Goal: Information Seeking & Learning: Learn about a topic

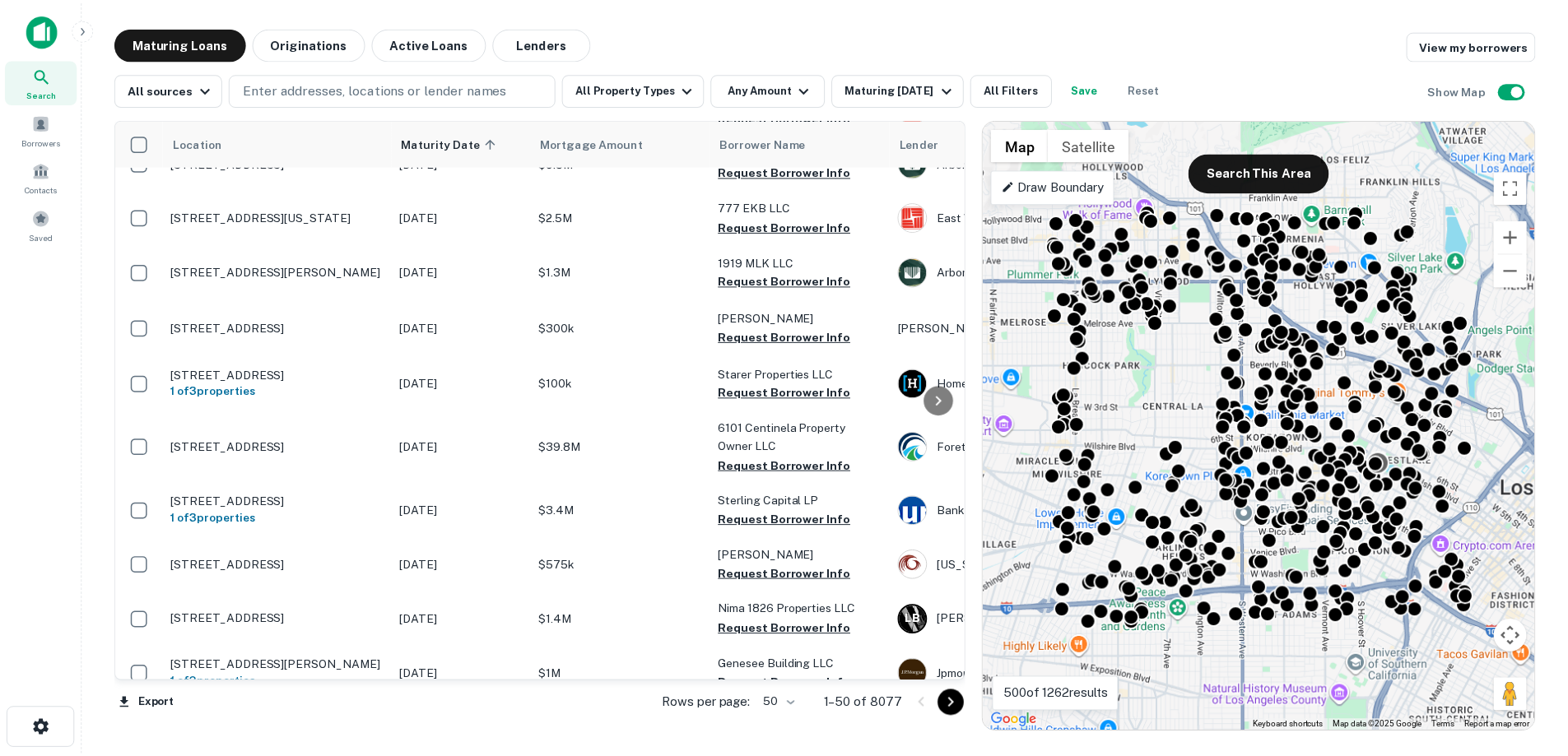
scroll to position [659, 0]
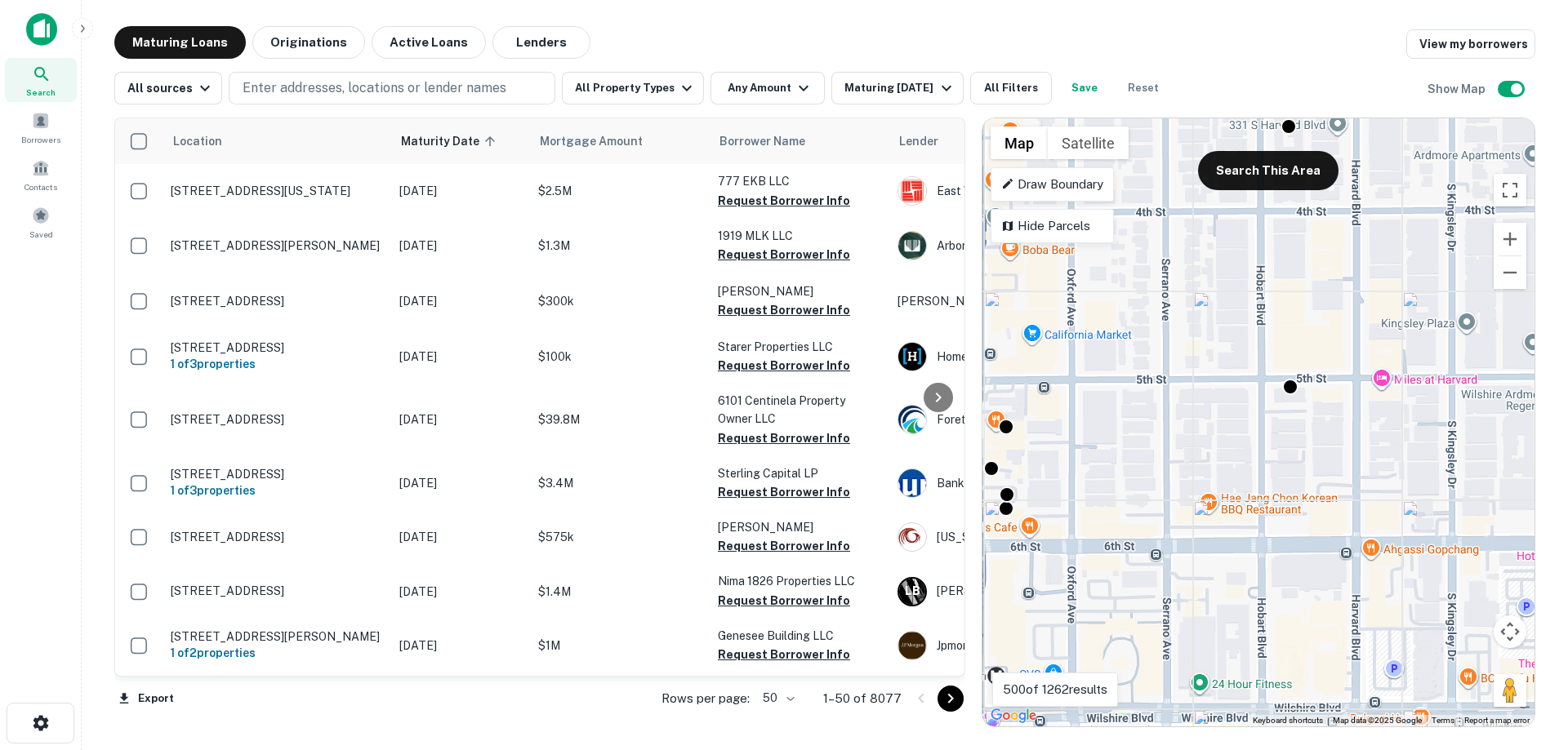
click at [1239, 366] on div "To activate drag with keyboard, press Alt + Enter. Once in keyboard drag state,…" at bounding box center [1258, 422] width 552 height 608
click at [1233, 365] on div "To activate drag with keyboard, press Alt + Enter. Once in keyboard drag state,…" at bounding box center [1258, 422] width 552 height 608
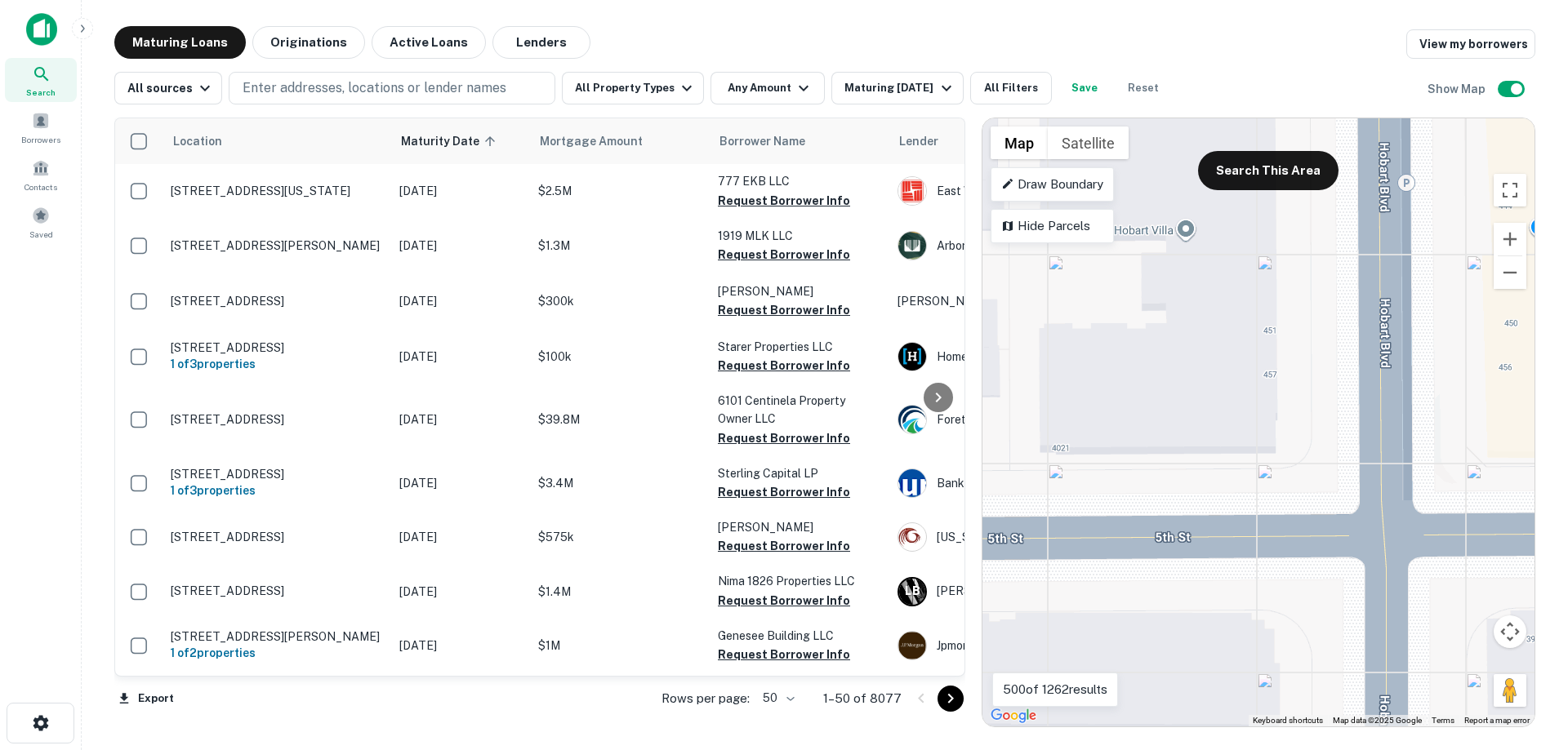
drag, startPoint x: 1278, startPoint y: 386, endPoint x: 1292, endPoint y: 436, distance: 51.9
click at [1292, 436] on div "To activate drag with keyboard, press Alt + Enter. Once in keyboard drag state,…" at bounding box center [1258, 422] width 552 height 608
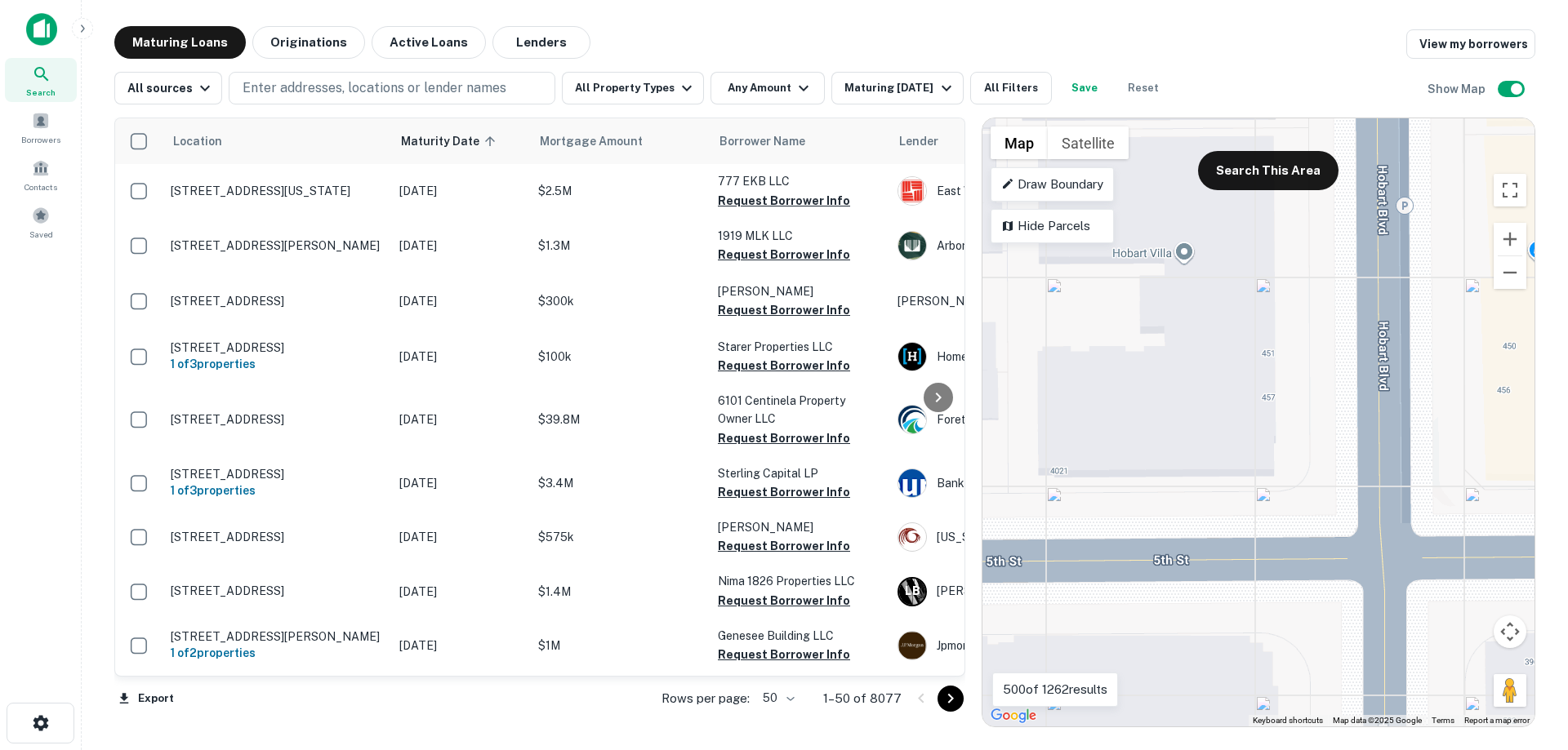
drag, startPoint x: 1262, startPoint y: 330, endPoint x: 1263, endPoint y: 391, distance: 61.0
click at [1263, 391] on div "To activate drag with keyboard, press Alt + Enter. Once in keyboard drag state,…" at bounding box center [1258, 422] width 552 height 608
click at [1246, 338] on gmp-advanced-marker at bounding box center [1246, 338] width 0 height 0
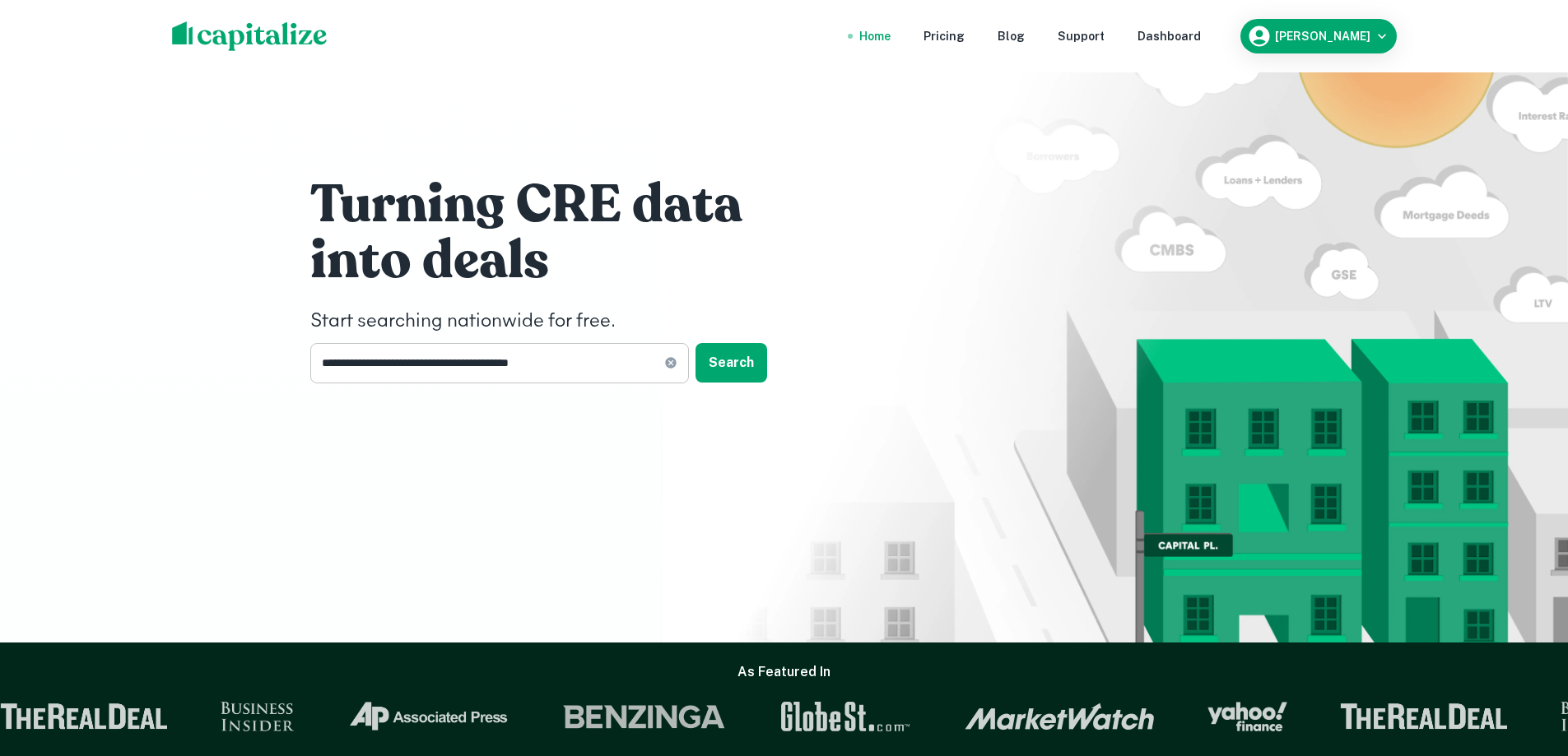
click at [671, 359] on icon at bounding box center [671, 364] width 11 height 11
click at [579, 360] on input "text" at bounding box center [494, 363] width 367 height 40
type input "********"
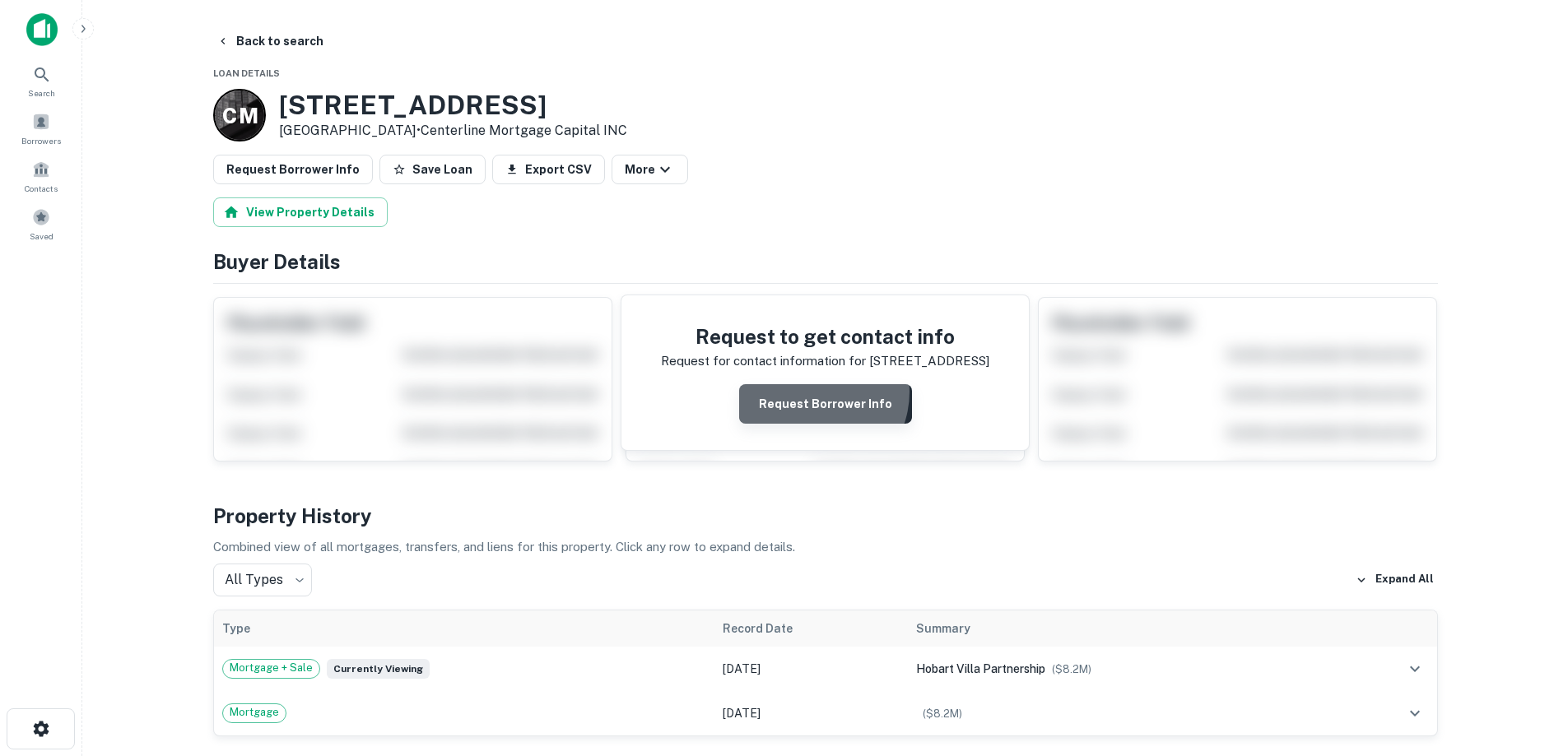
click at [815, 392] on button "Request Borrower Info" at bounding box center [825, 404] width 173 height 40
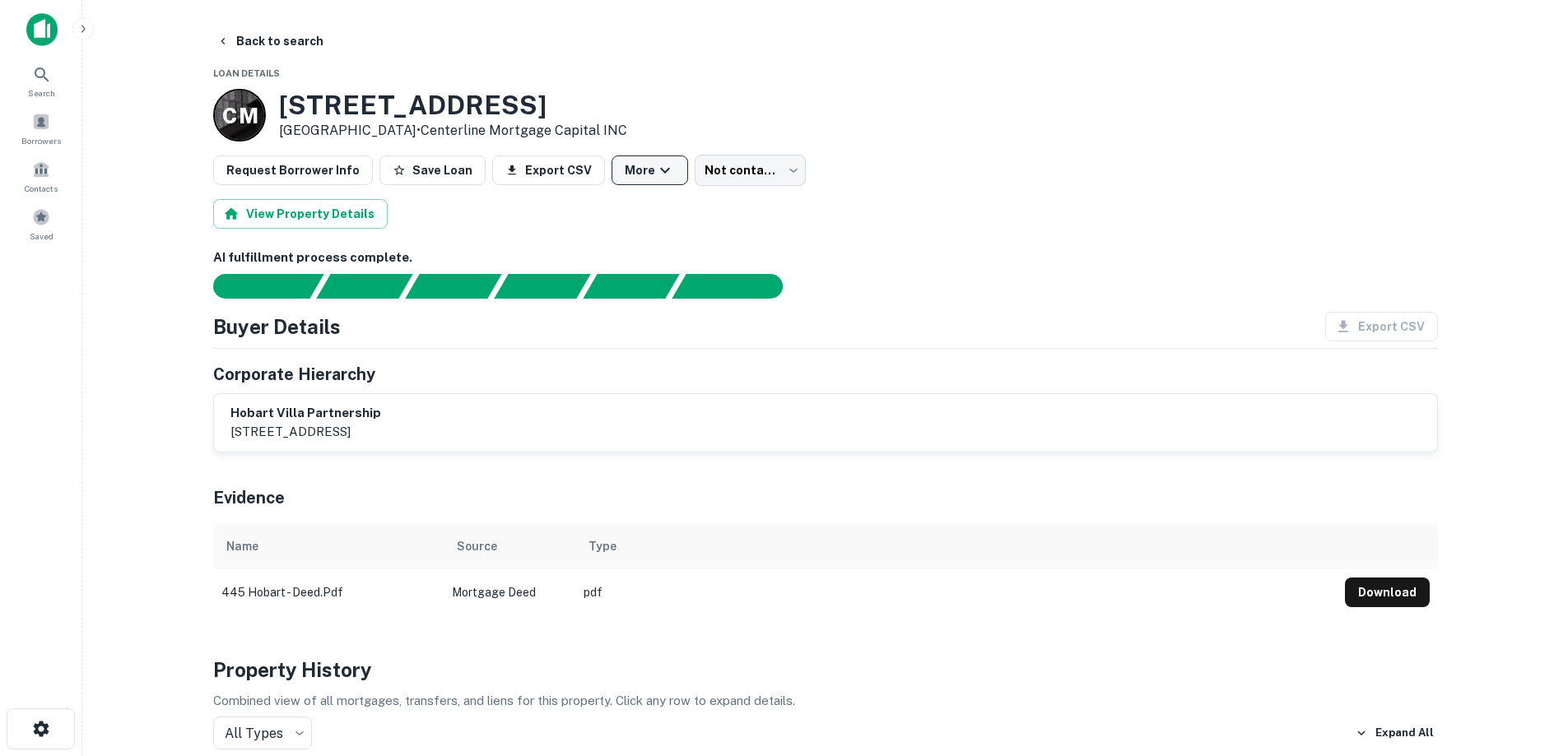
click at [621, 170] on button "More" at bounding box center [649, 170] width 77 height 30
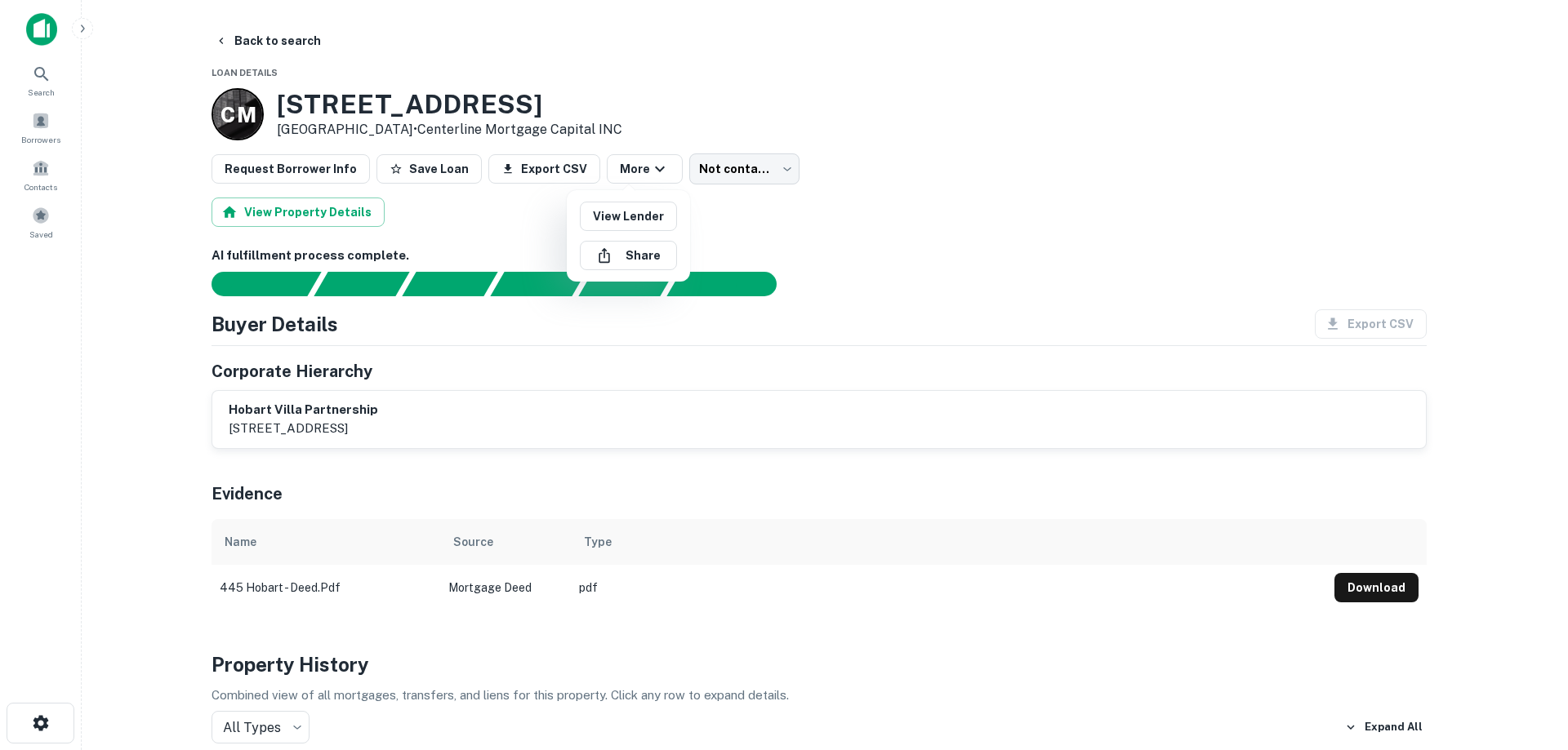
click at [633, 160] on div at bounding box center [784, 375] width 1568 height 750
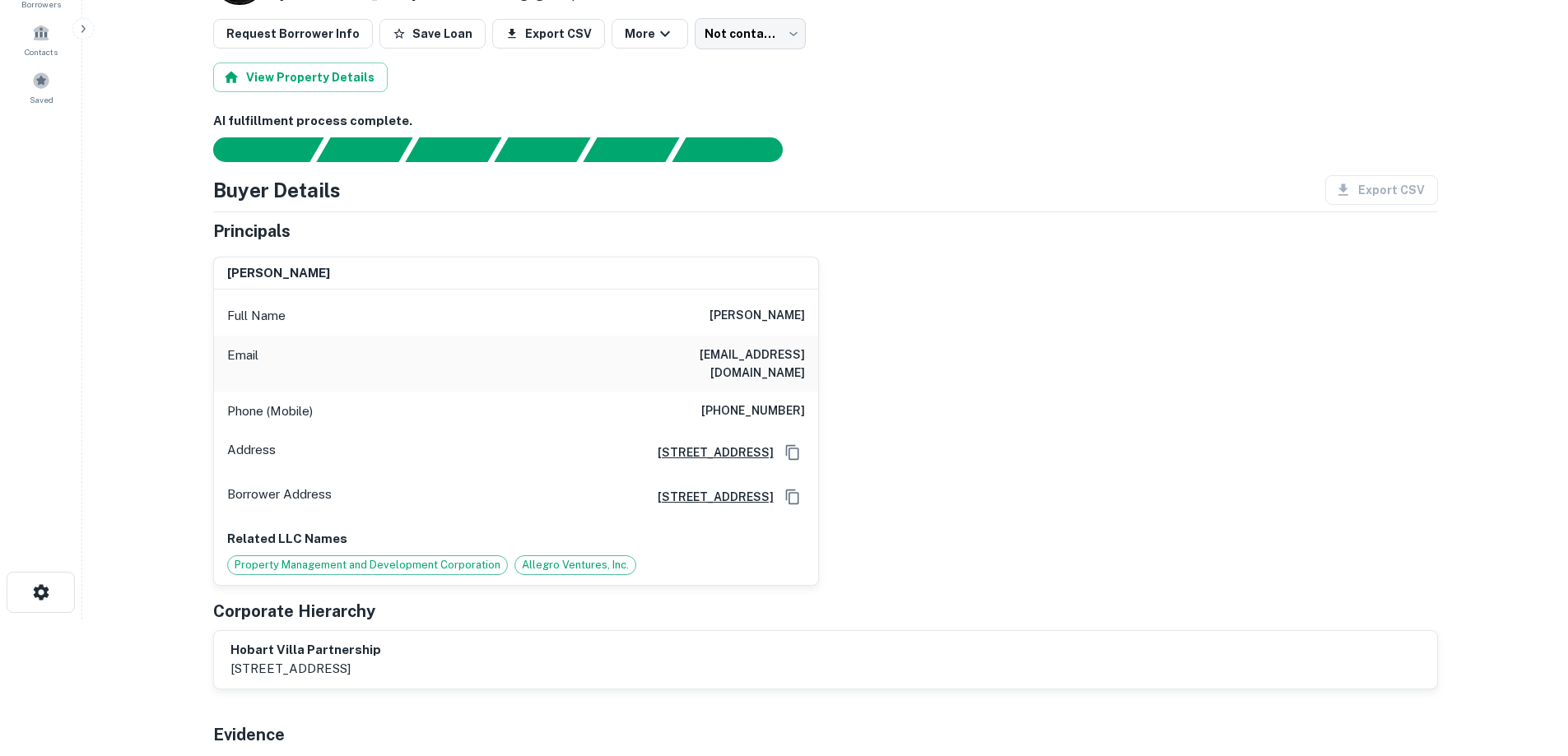
scroll to position [165, 0]
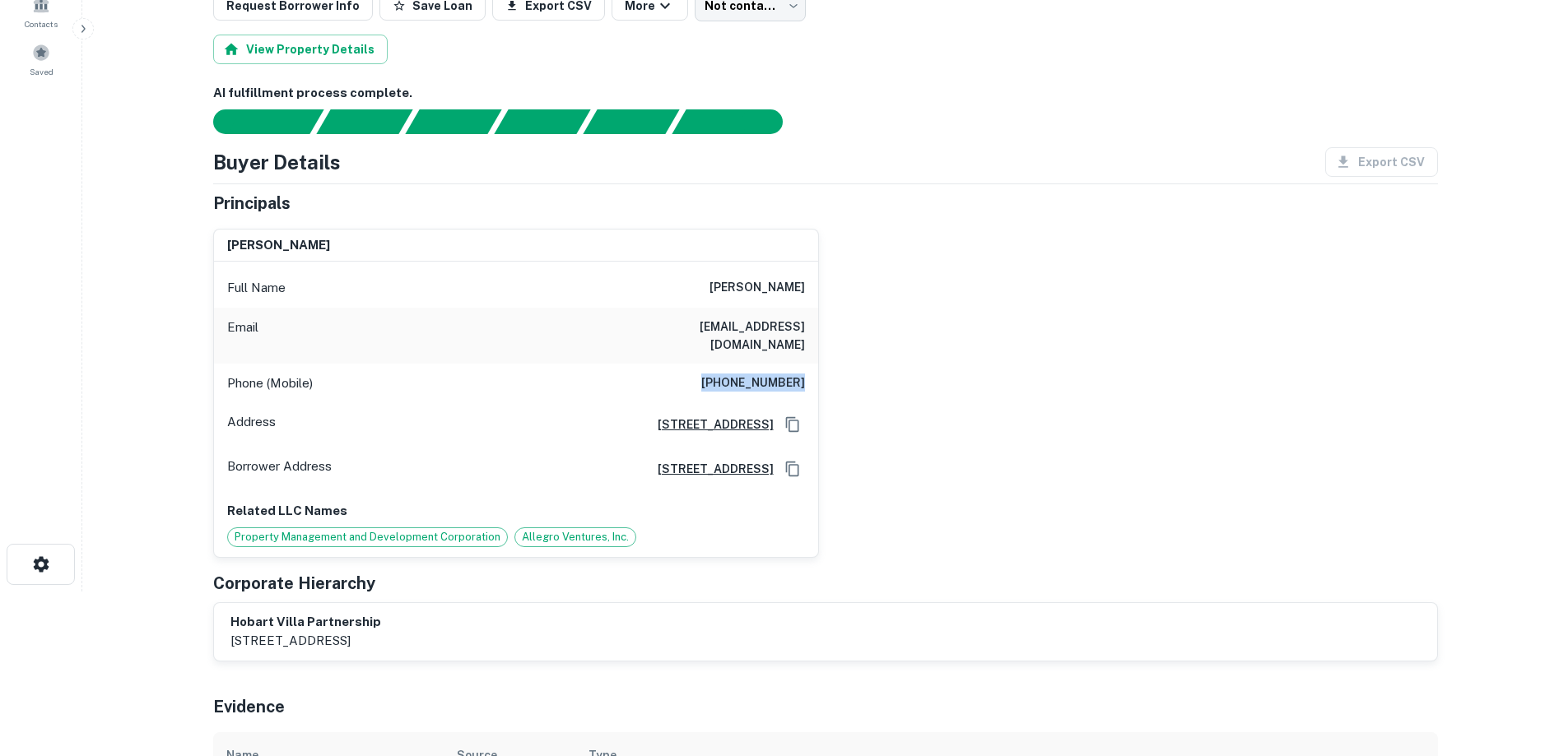
drag, startPoint x: 716, startPoint y: 364, endPoint x: 805, endPoint y: 364, distance: 89.0
click at [805, 364] on div "Phone (Mobile) (443) 463-4500" at bounding box center [516, 383] width 604 height 40
copy h6 "(443) 463-4500"
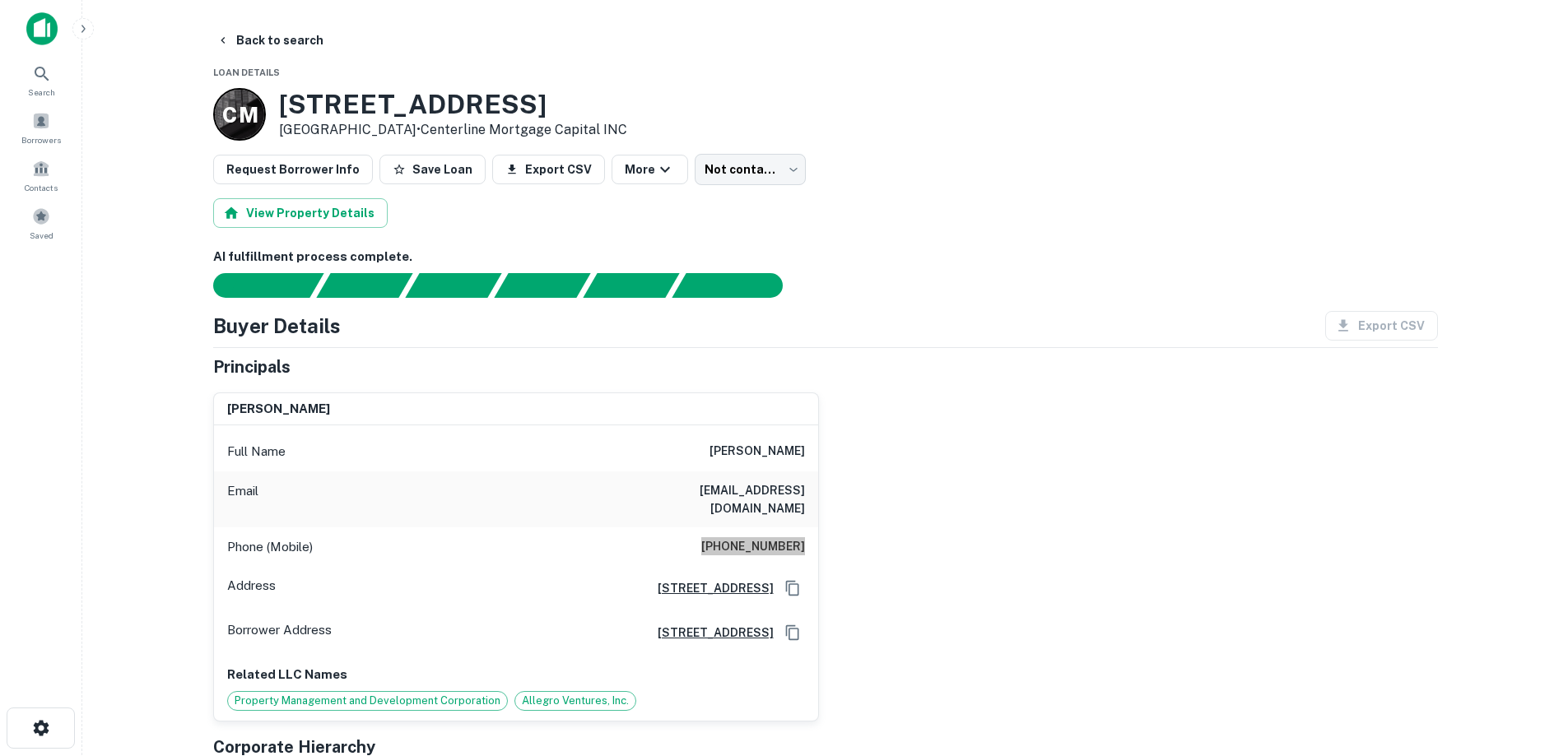
scroll to position [0, 0]
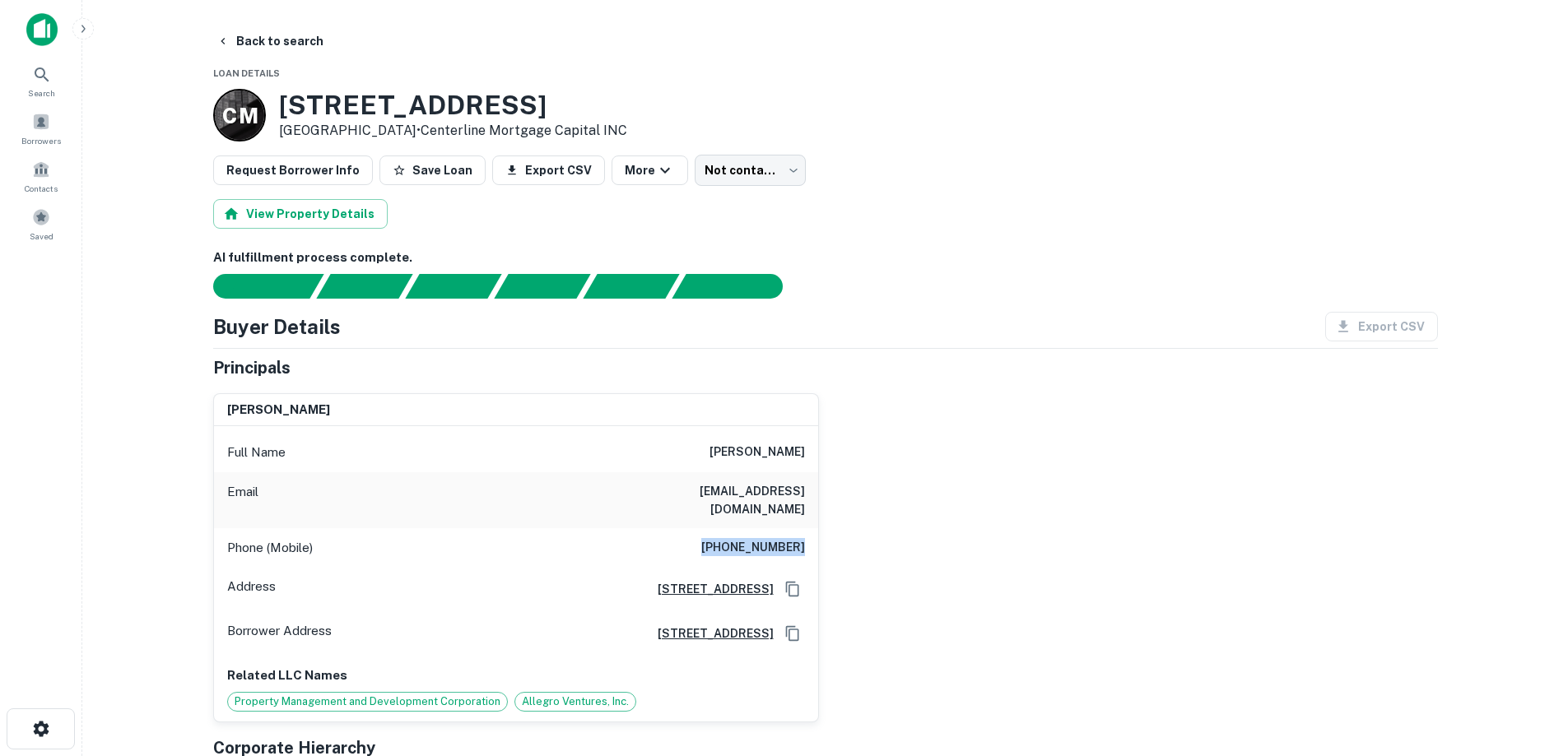
click at [46, 31] on img at bounding box center [41, 30] width 32 height 33
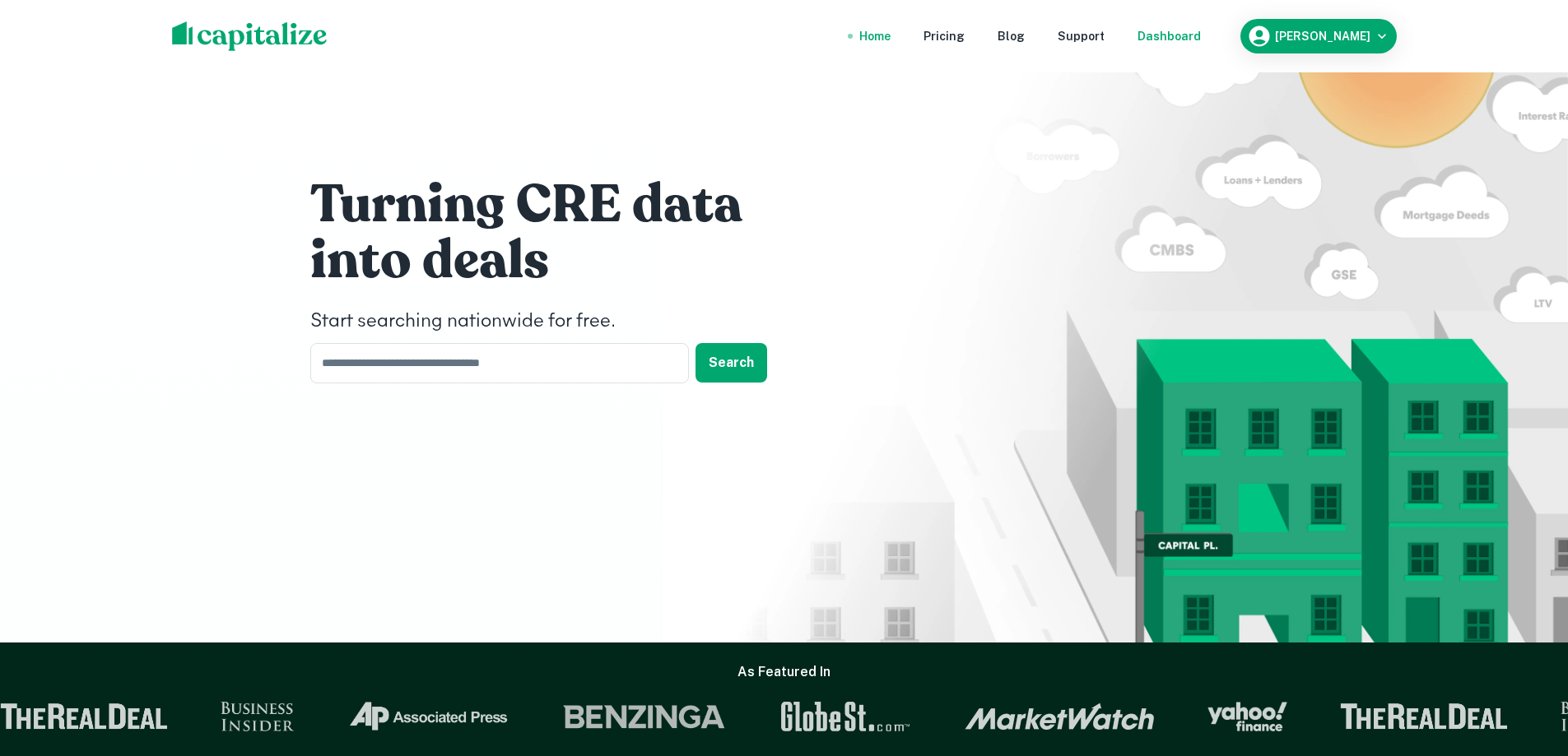
click at [1201, 32] on div "Dashboard" at bounding box center [1169, 36] width 63 height 18
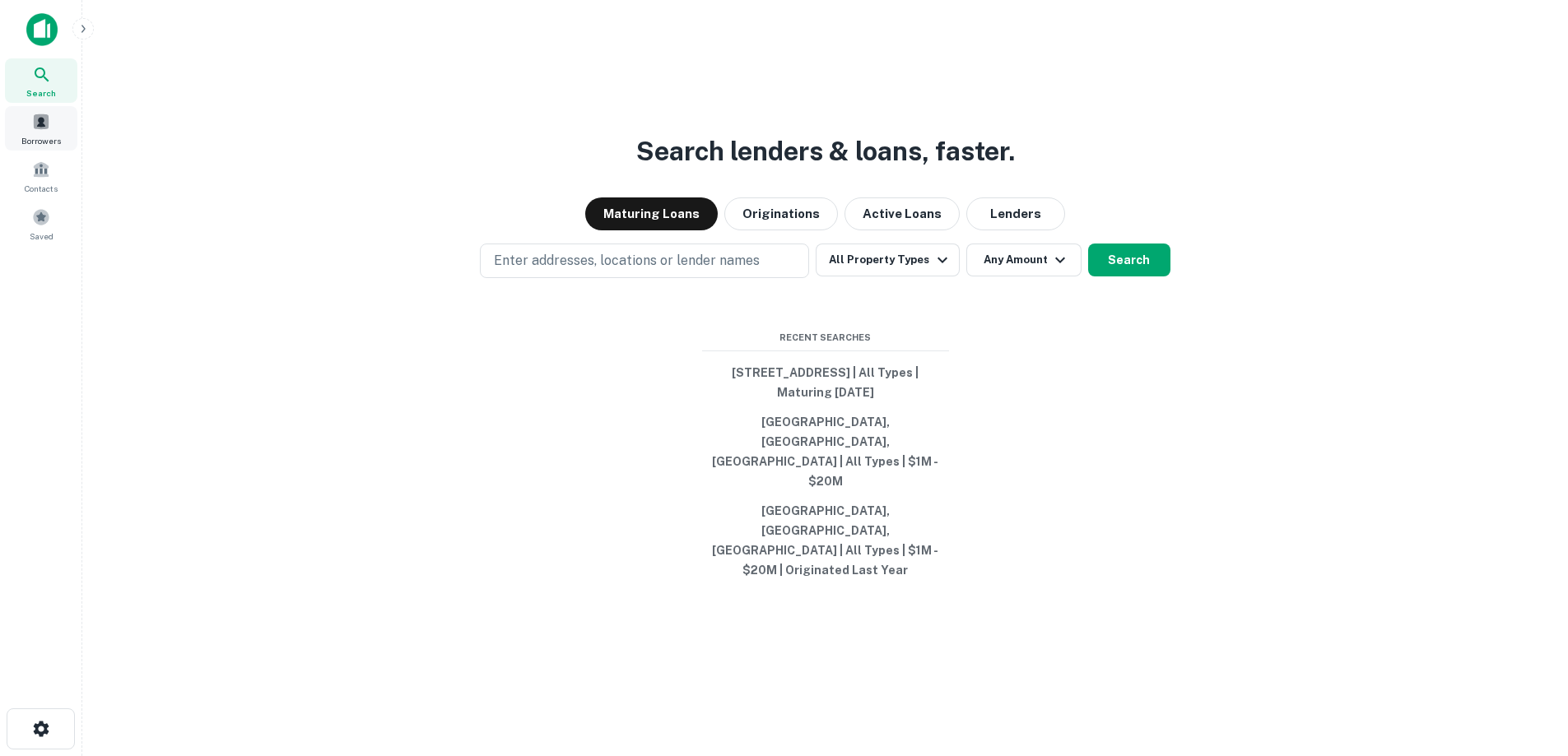
click at [51, 135] on span "Borrowers" at bounding box center [41, 140] width 40 height 14
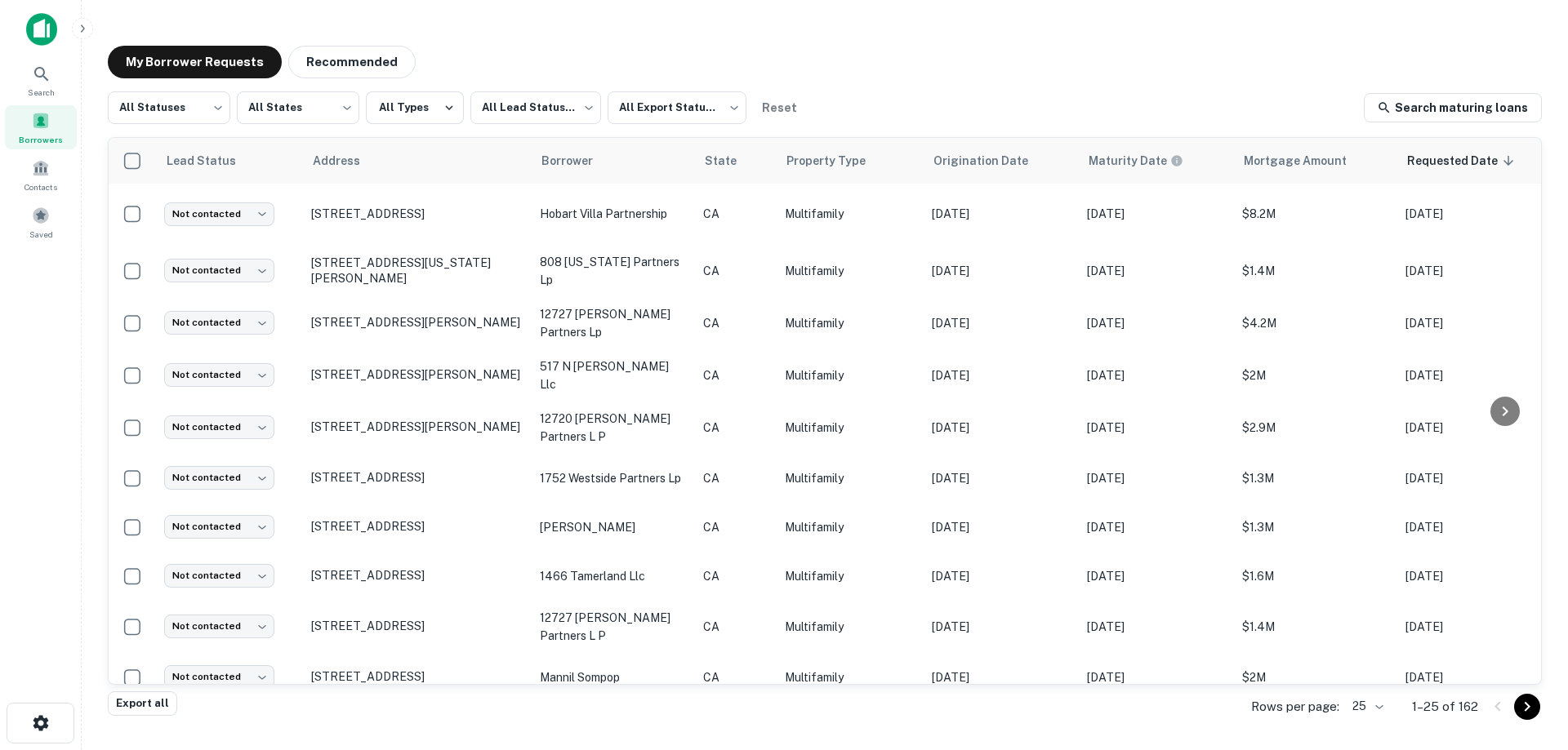
click at [32, 21] on img at bounding box center [41, 29] width 31 height 33
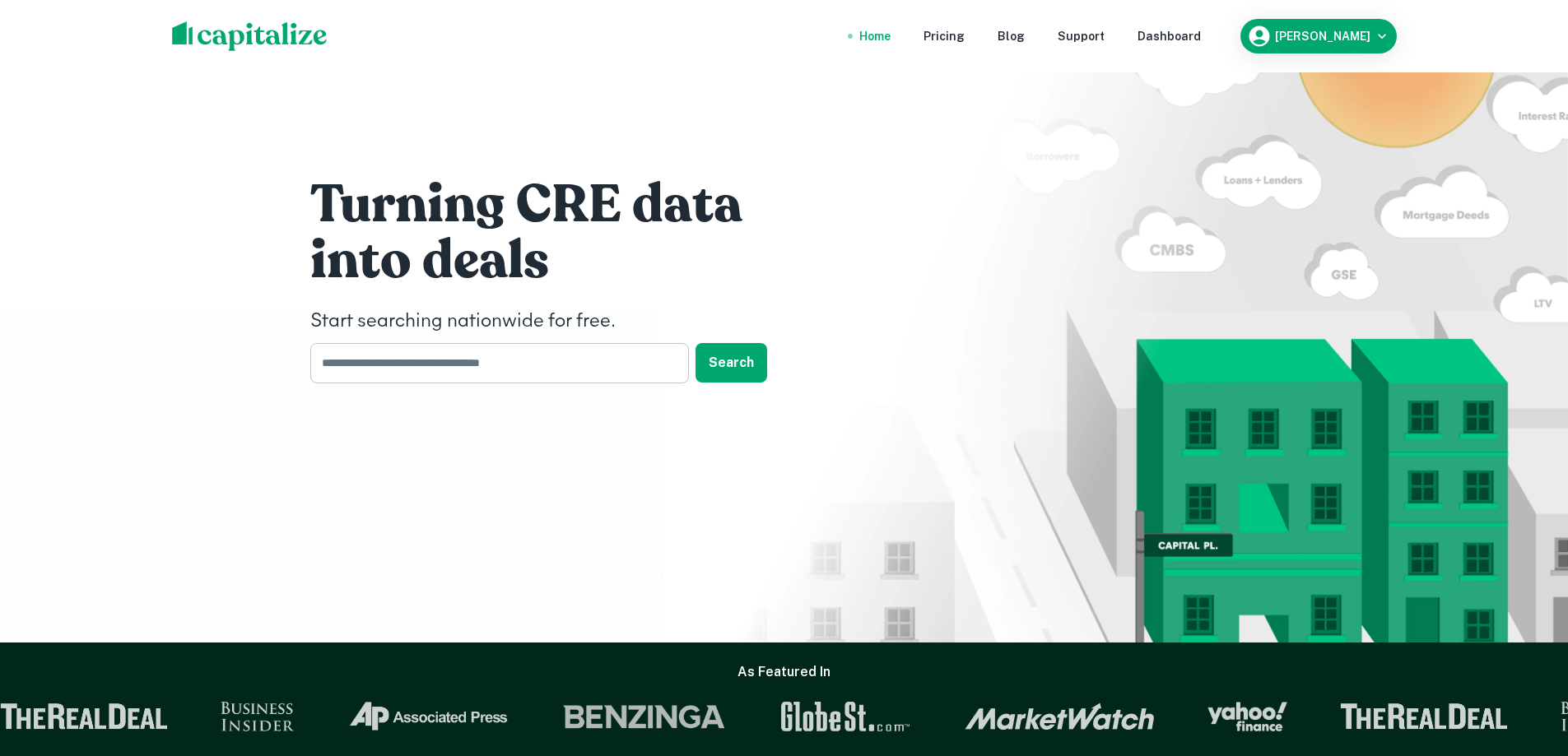
click at [447, 351] on input "text" at bounding box center [494, 363] width 367 height 40
type input "*********"
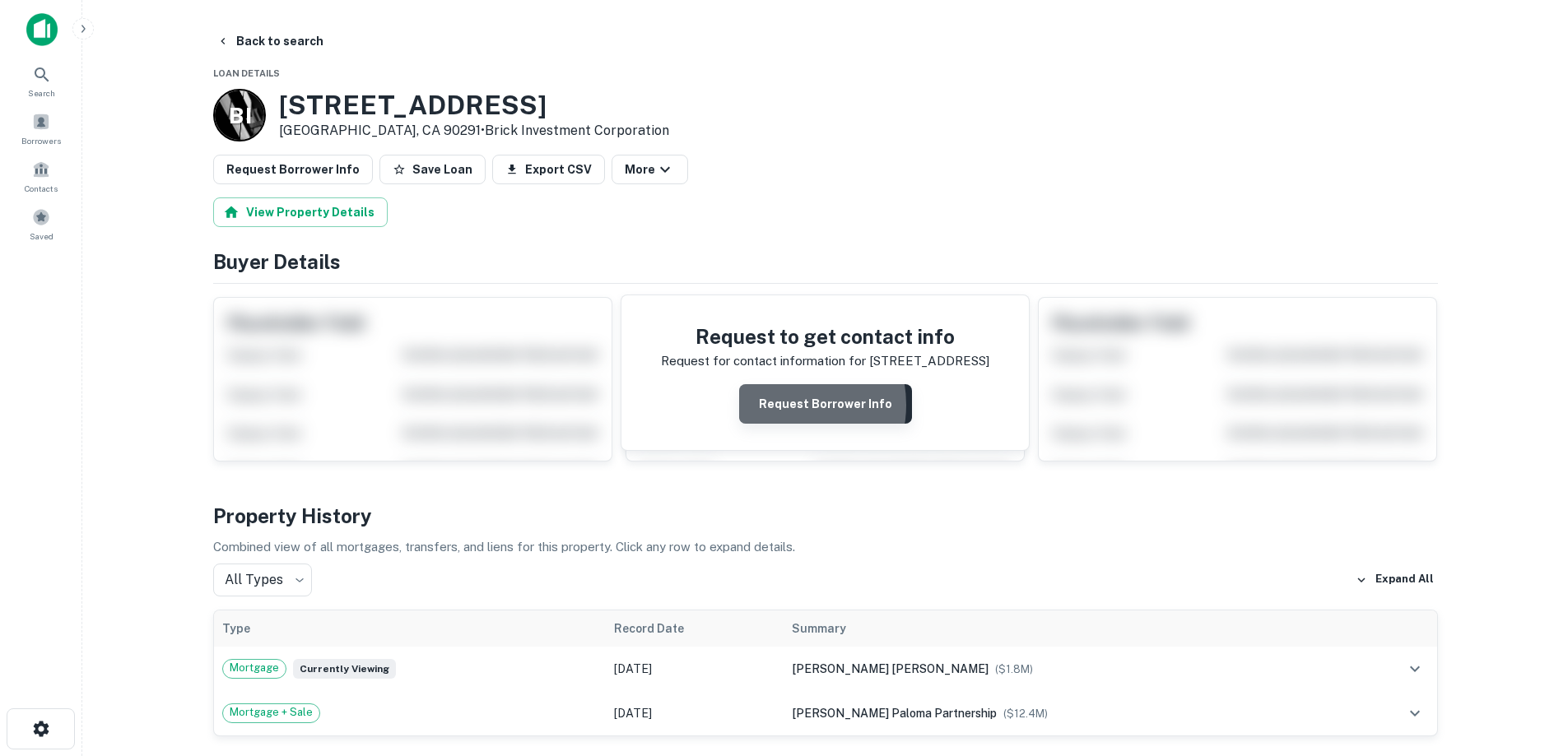
click at [785, 405] on button "Request Borrower Info" at bounding box center [825, 404] width 173 height 40
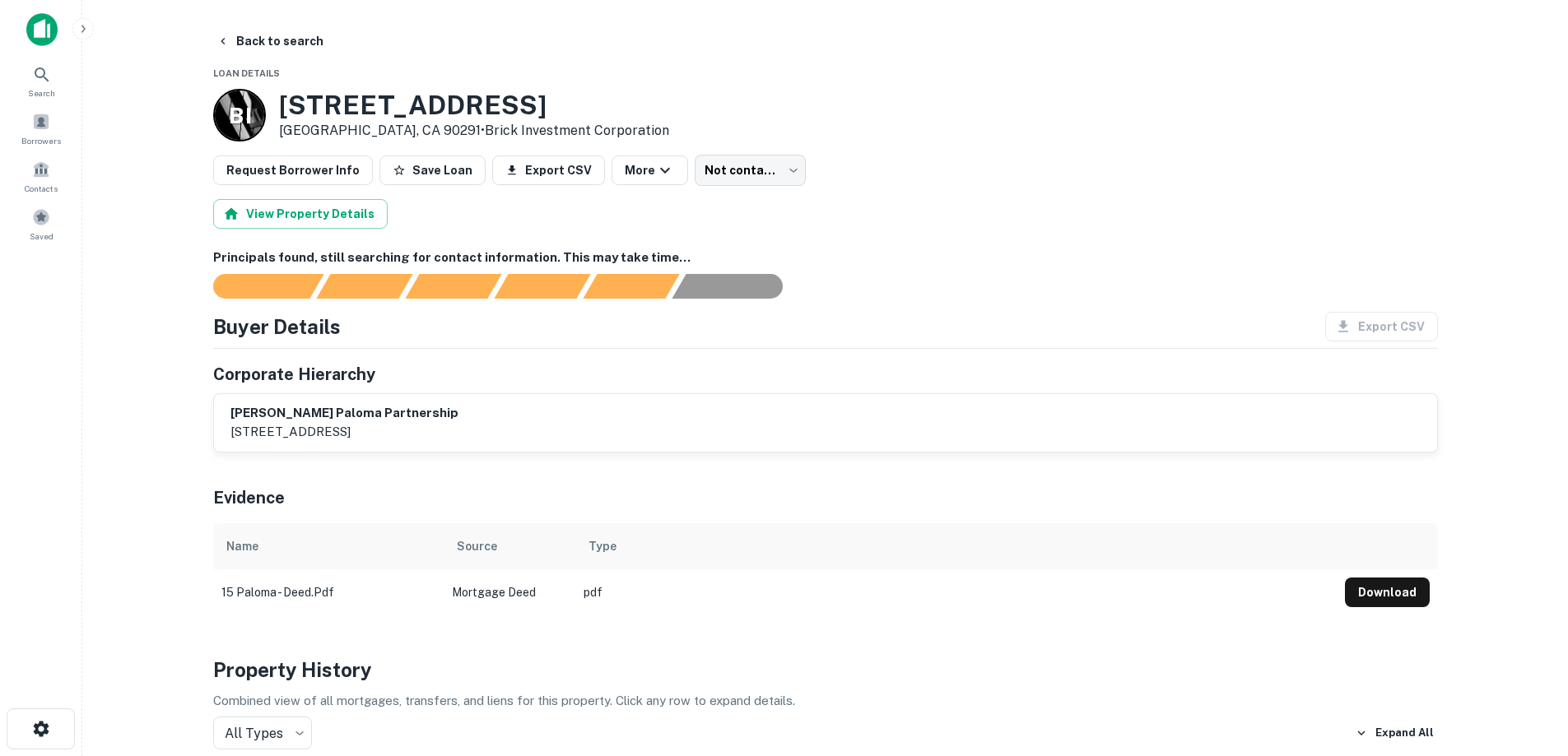
click at [40, 33] on img at bounding box center [41, 30] width 32 height 33
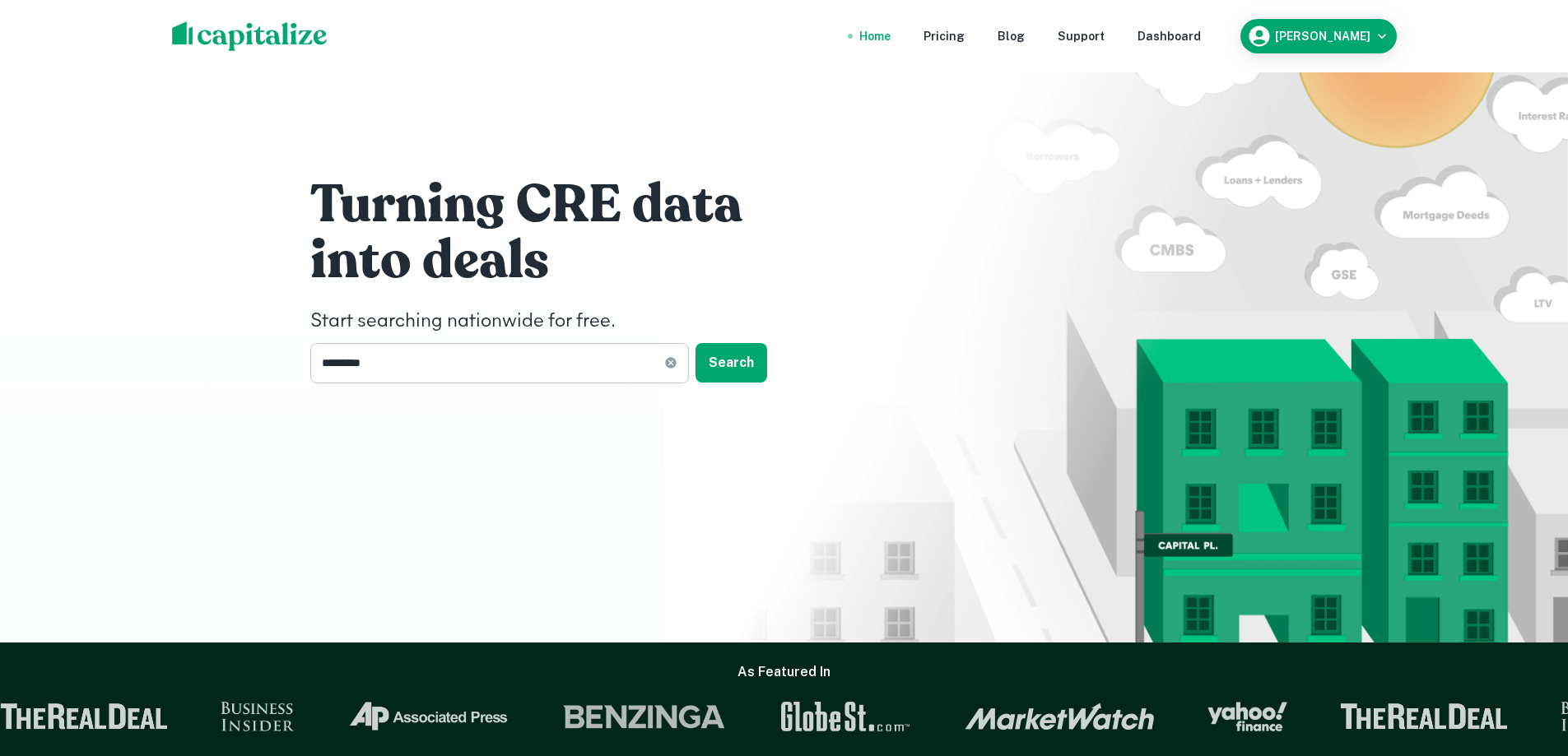
click at [671, 366] on icon at bounding box center [671, 364] width 11 height 11
click at [536, 366] on input "text" at bounding box center [494, 363] width 367 height 40
type input "**********"
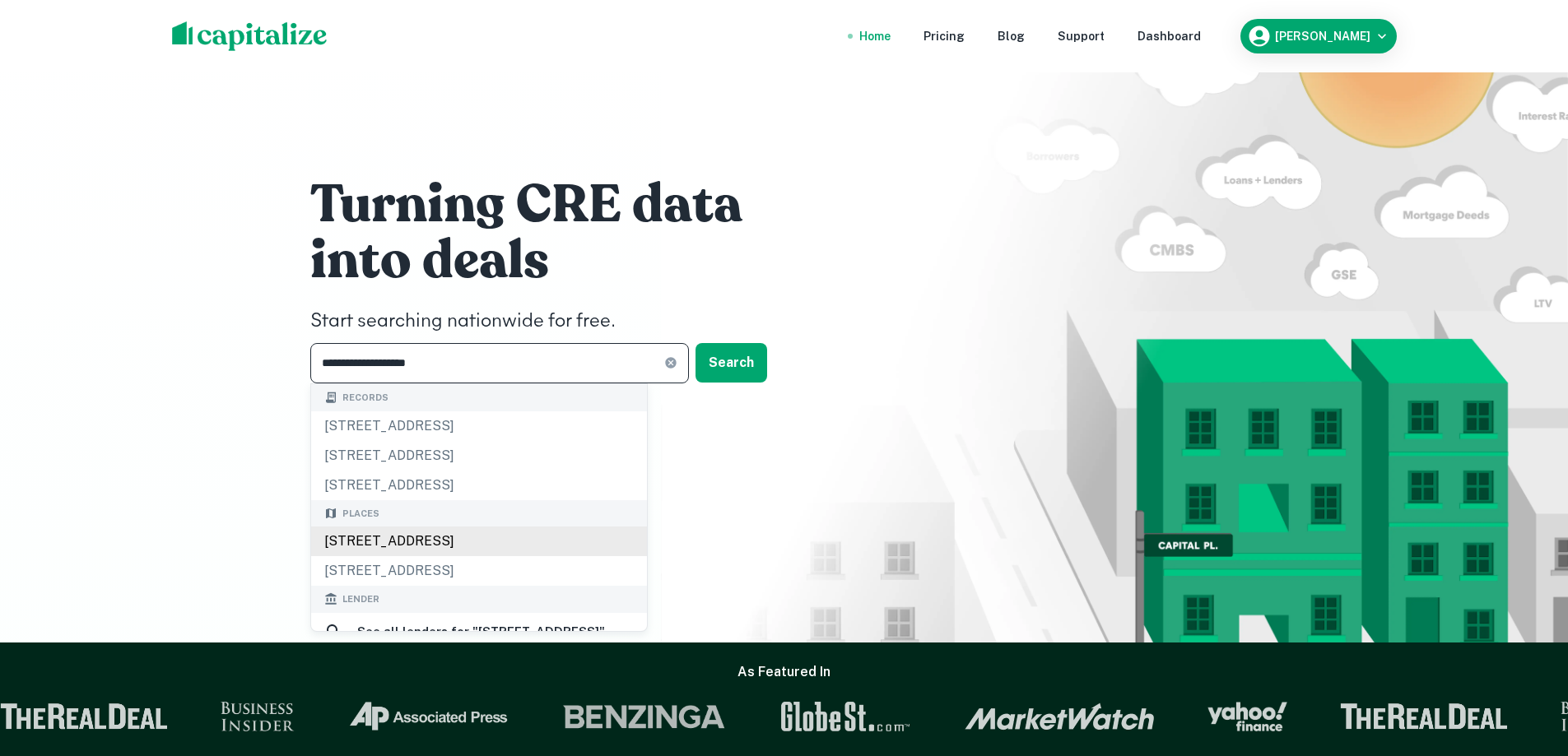
click at [516, 538] on body "**********" at bounding box center [784, 378] width 1568 height 756
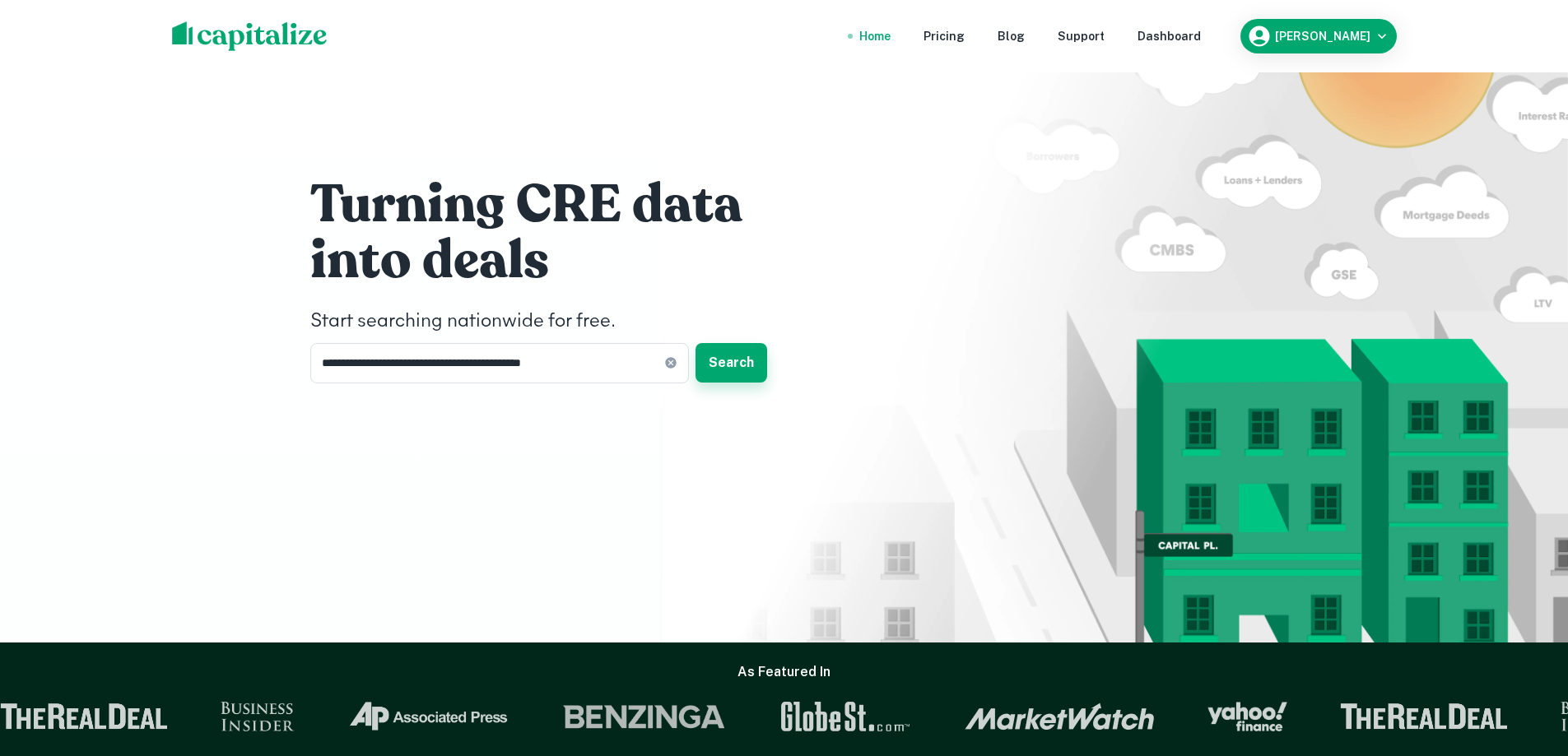
click at [735, 365] on button "Search" at bounding box center [732, 363] width 72 height 40
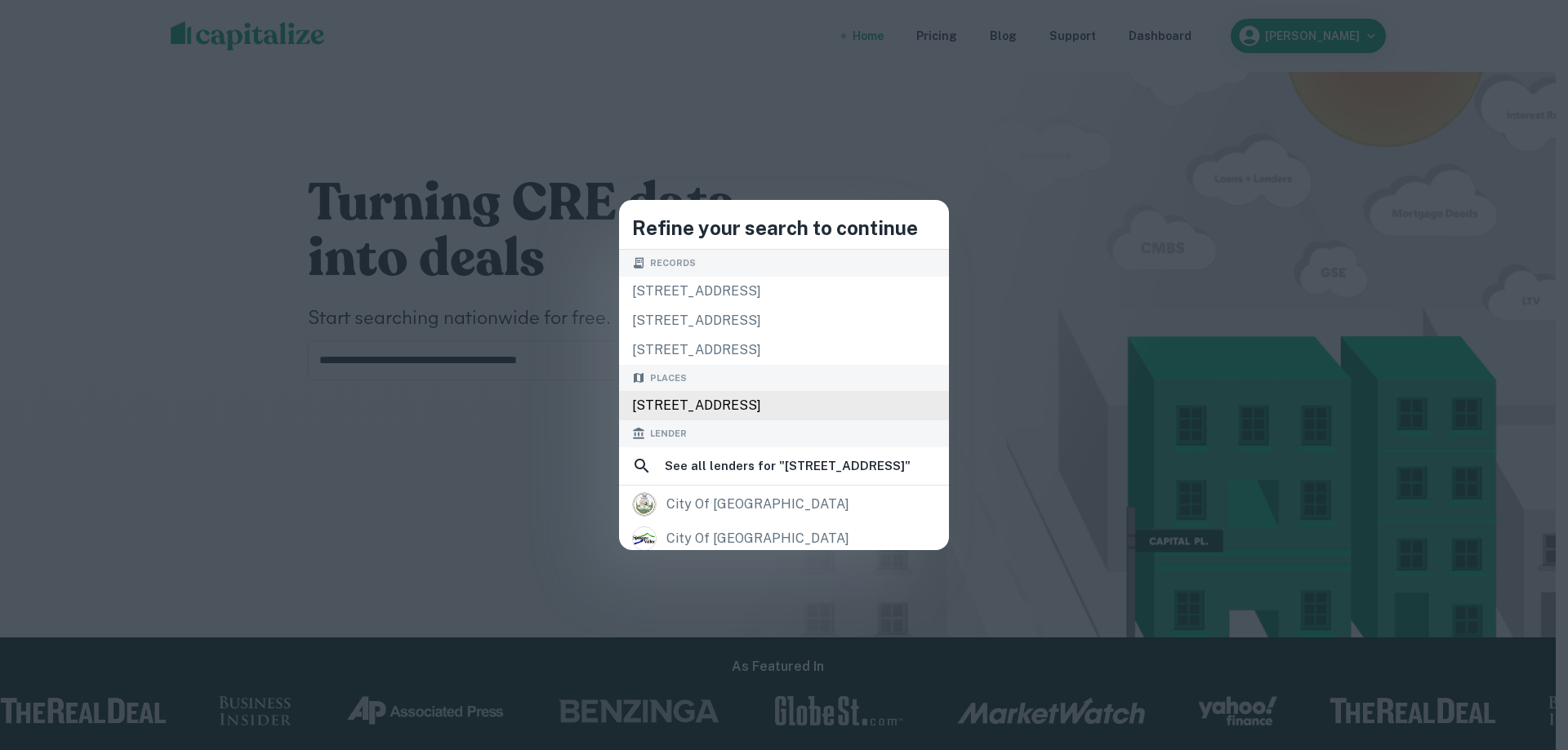
click at [732, 407] on div "12153 Valleyheart Dr, Studio City, CA 91604, USA" at bounding box center [783, 405] width 329 height 29
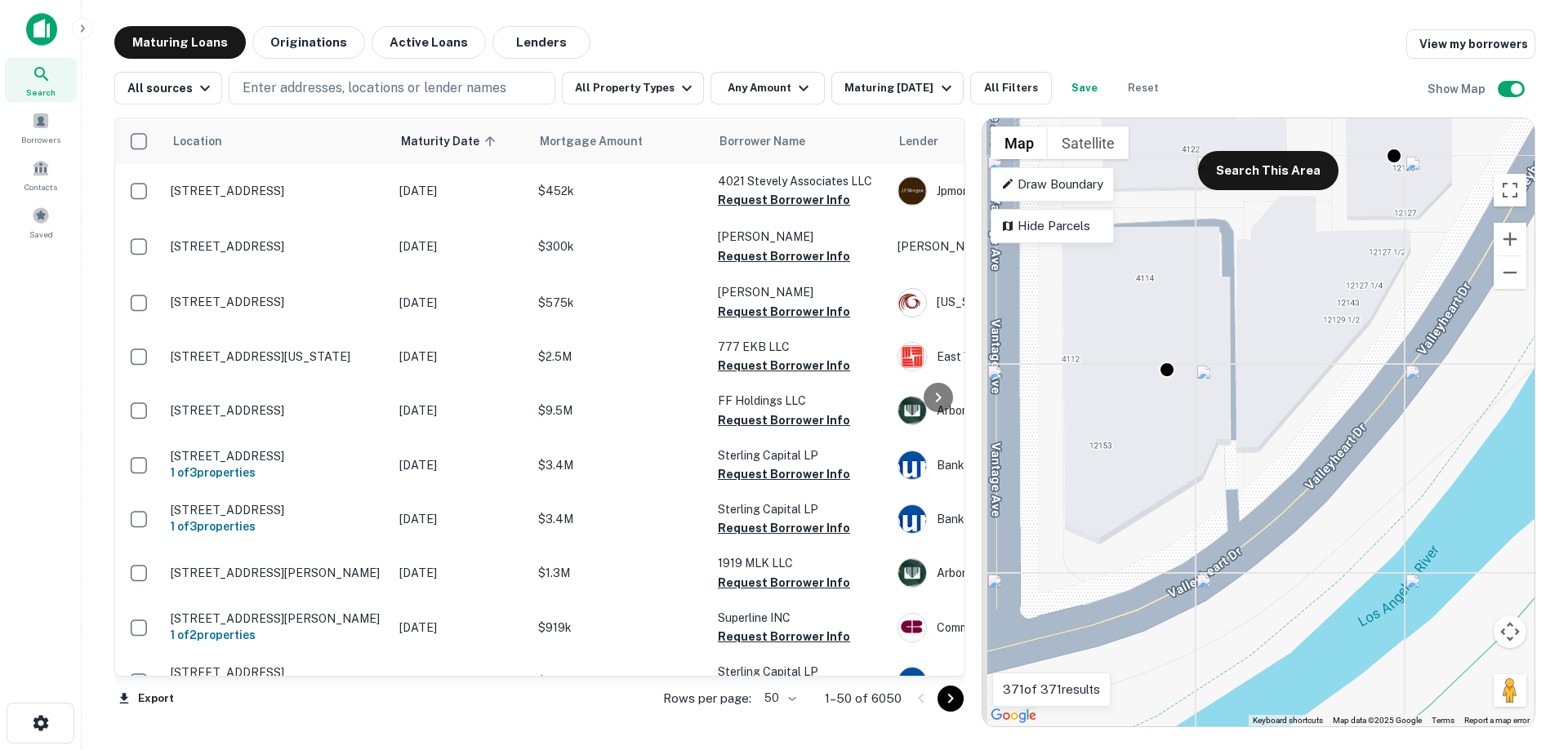
drag, startPoint x: 1137, startPoint y: 353, endPoint x: 1182, endPoint y: 494, distance: 148.0
click at [1182, 494] on div "To activate drag with keyboard, press Alt + Enter. Once in keyboard drag state,…" at bounding box center [1258, 422] width 552 height 608
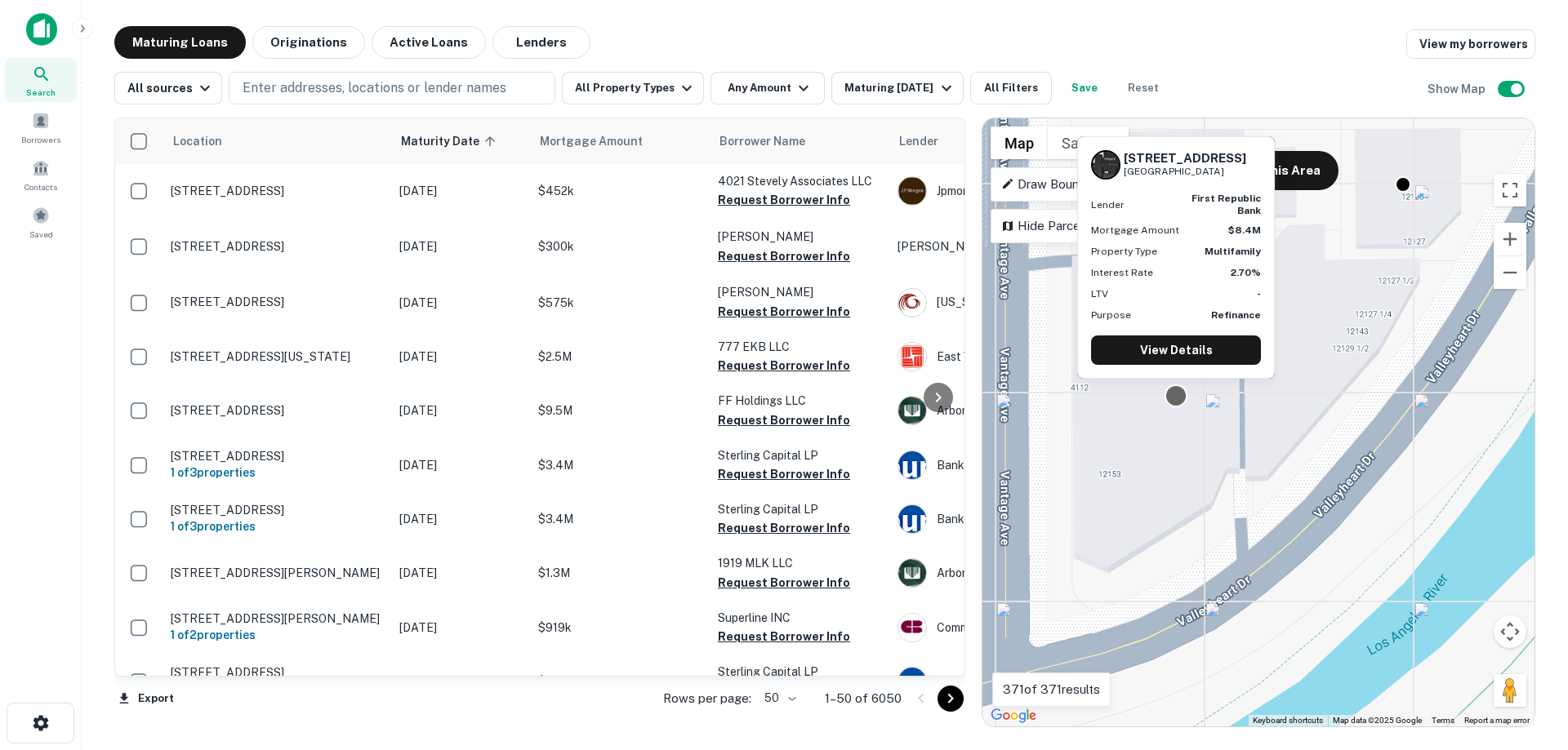
click at [1180, 396] on div at bounding box center [1176, 396] width 24 height 24
click at [1180, 351] on link "View Details" at bounding box center [1176, 350] width 170 height 29
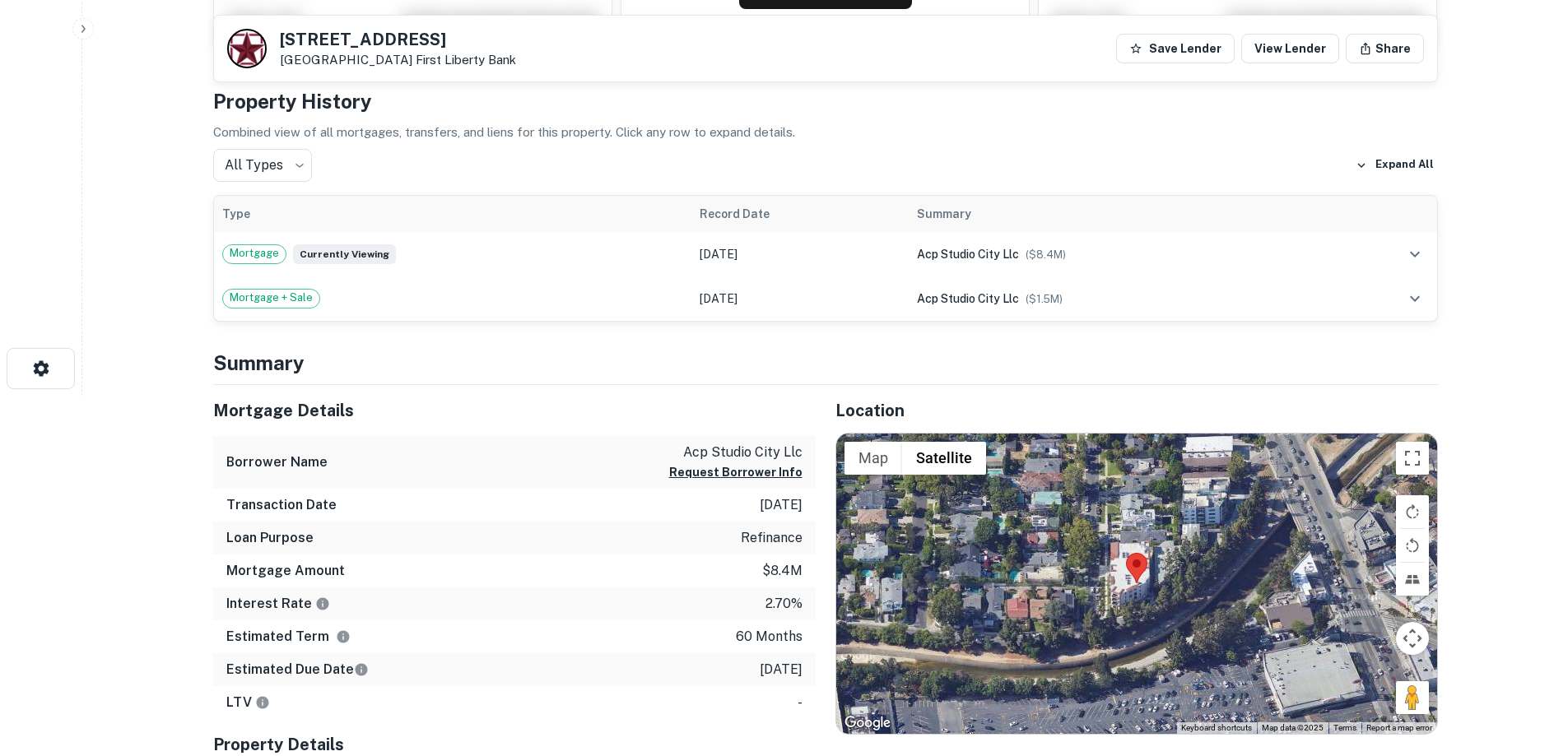
scroll to position [247, 0]
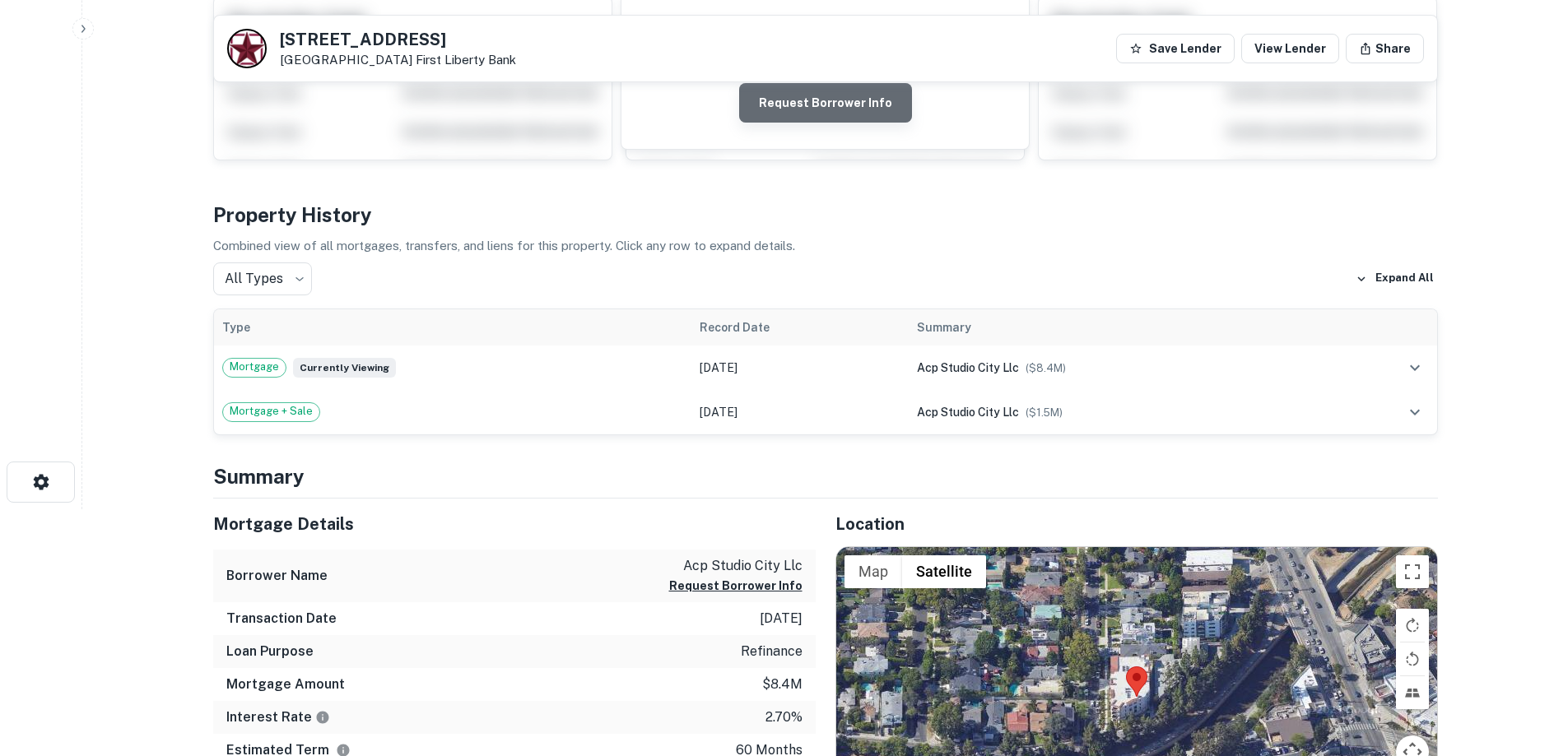
click at [842, 92] on button "Request Borrower Info" at bounding box center [825, 103] width 173 height 40
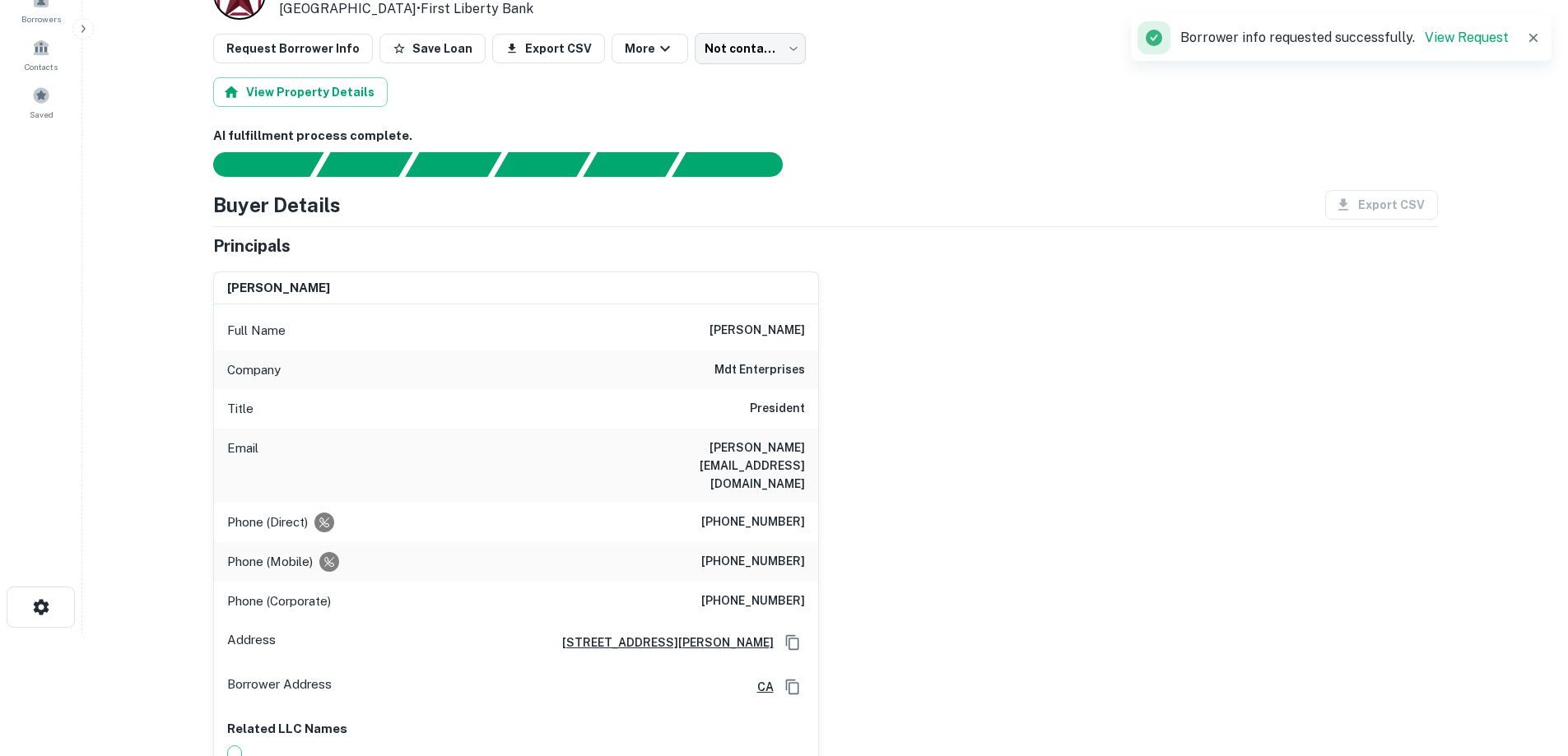
scroll to position [165, 0]
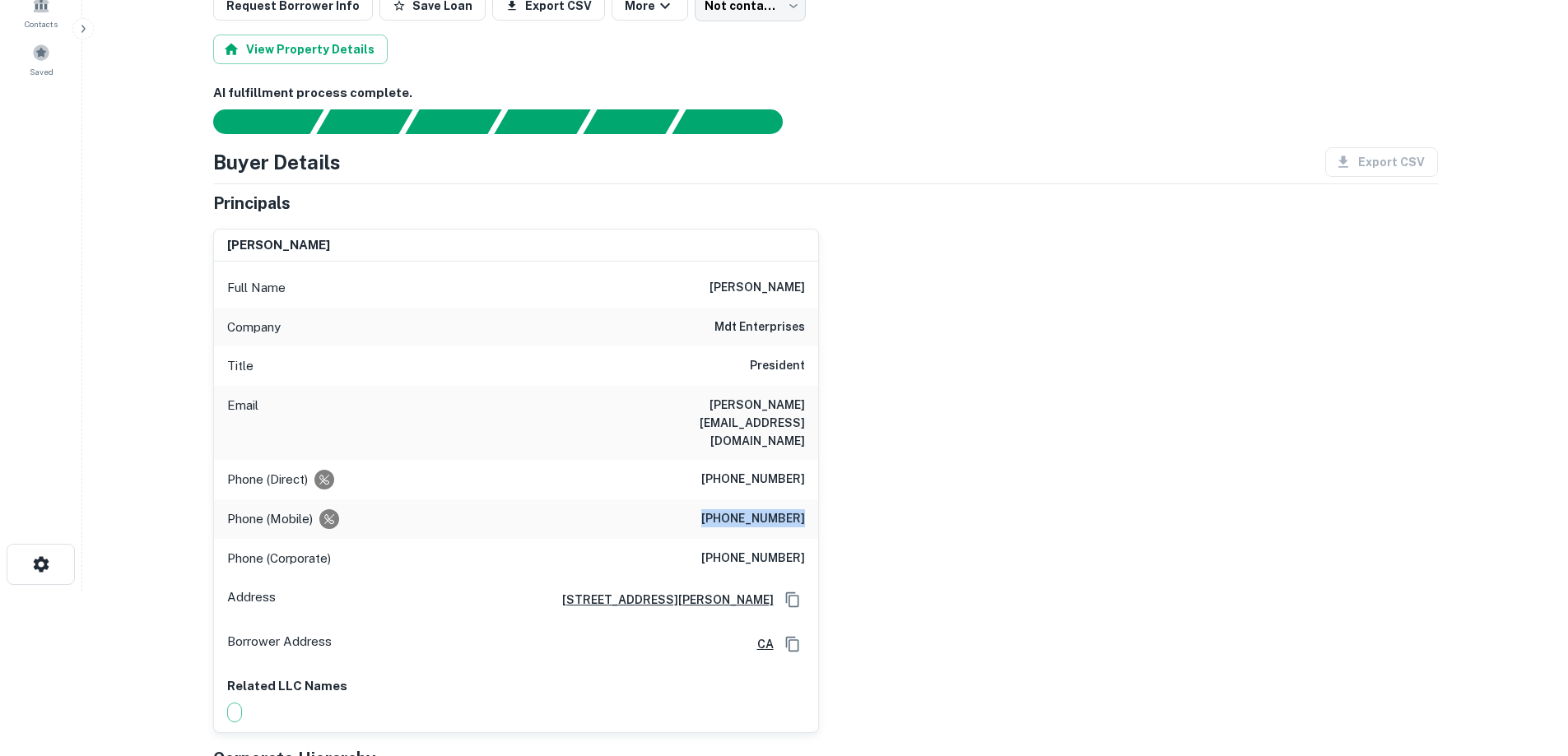
drag, startPoint x: 723, startPoint y: 481, endPoint x: 813, endPoint y: 480, distance: 90.0
click at [813, 500] on div "Phone (Mobile) (310) 367-1766" at bounding box center [516, 519] width 604 height 40
copy h6 "(310) 367-1766"
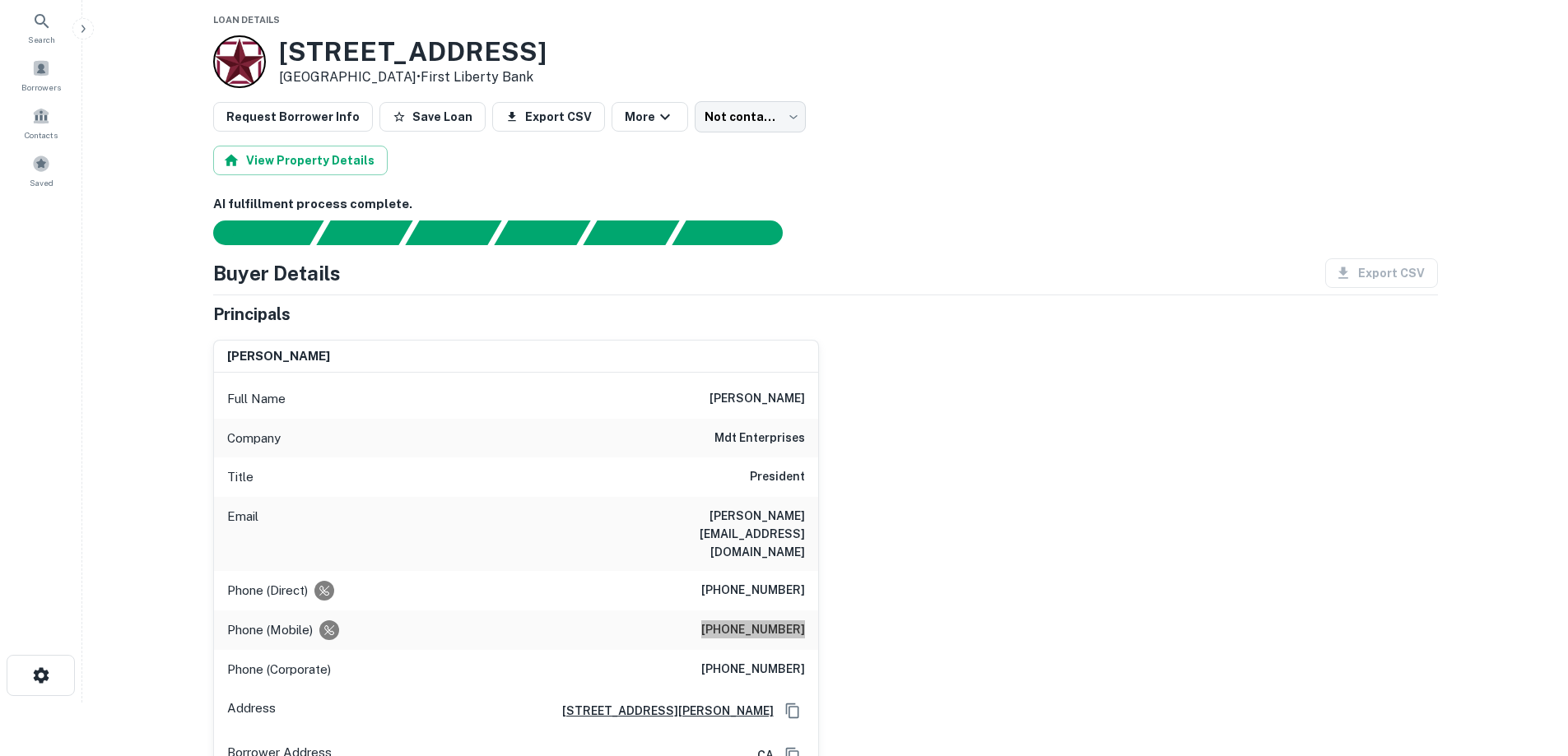
scroll to position [82, 0]
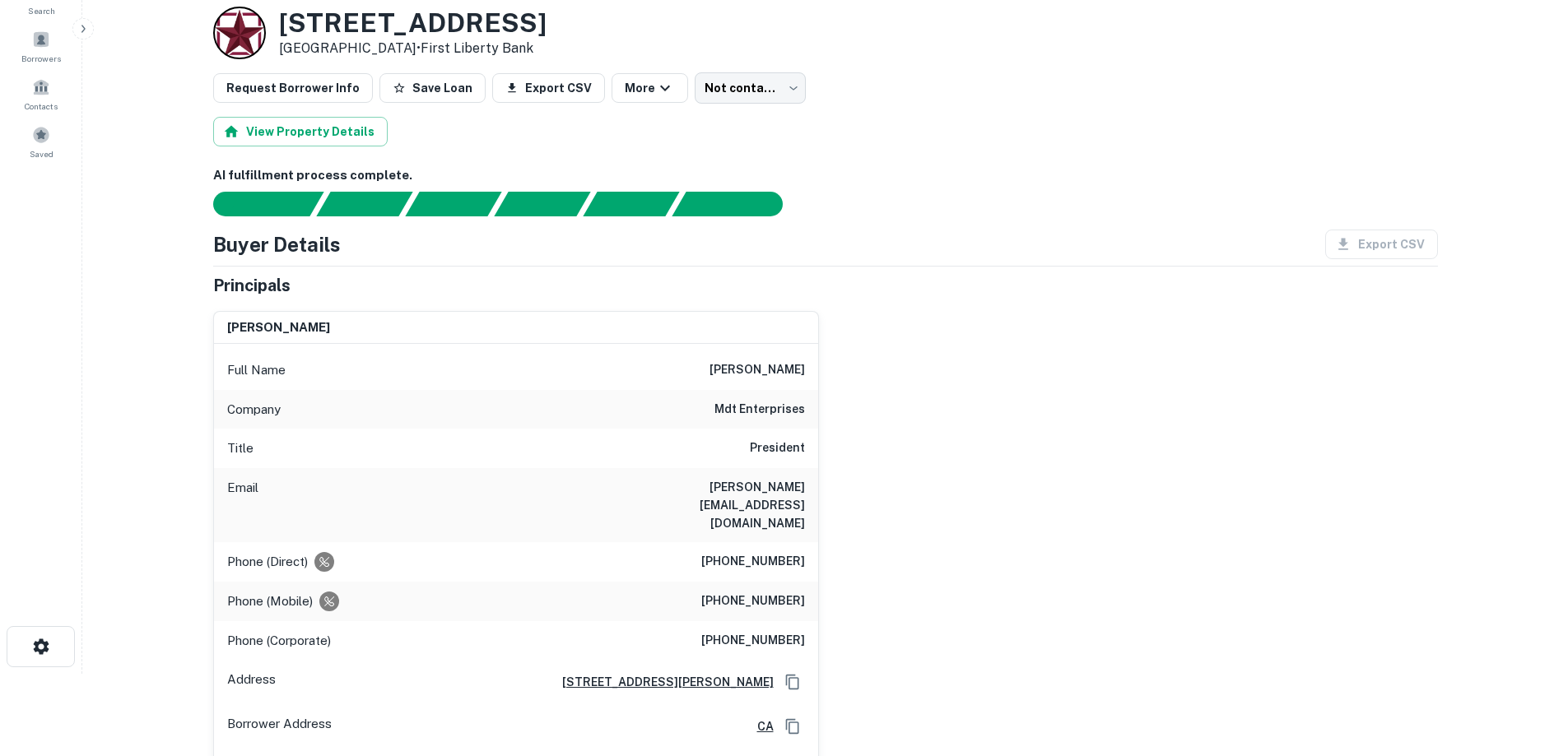
click at [720, 631] on h6 "(310) 285-9515" at bounding box center [752, 641] width 104 height 20
drag, startPoint x: 719, startPoint y: 524, endPoint x: 802, endPoint y: 525, distance: 83.0
click at [802, 553] on h6 "(310) 285-6062" at bounding box center [752, 562] width 104 height 20
copy h6 "(310) 285-6062"
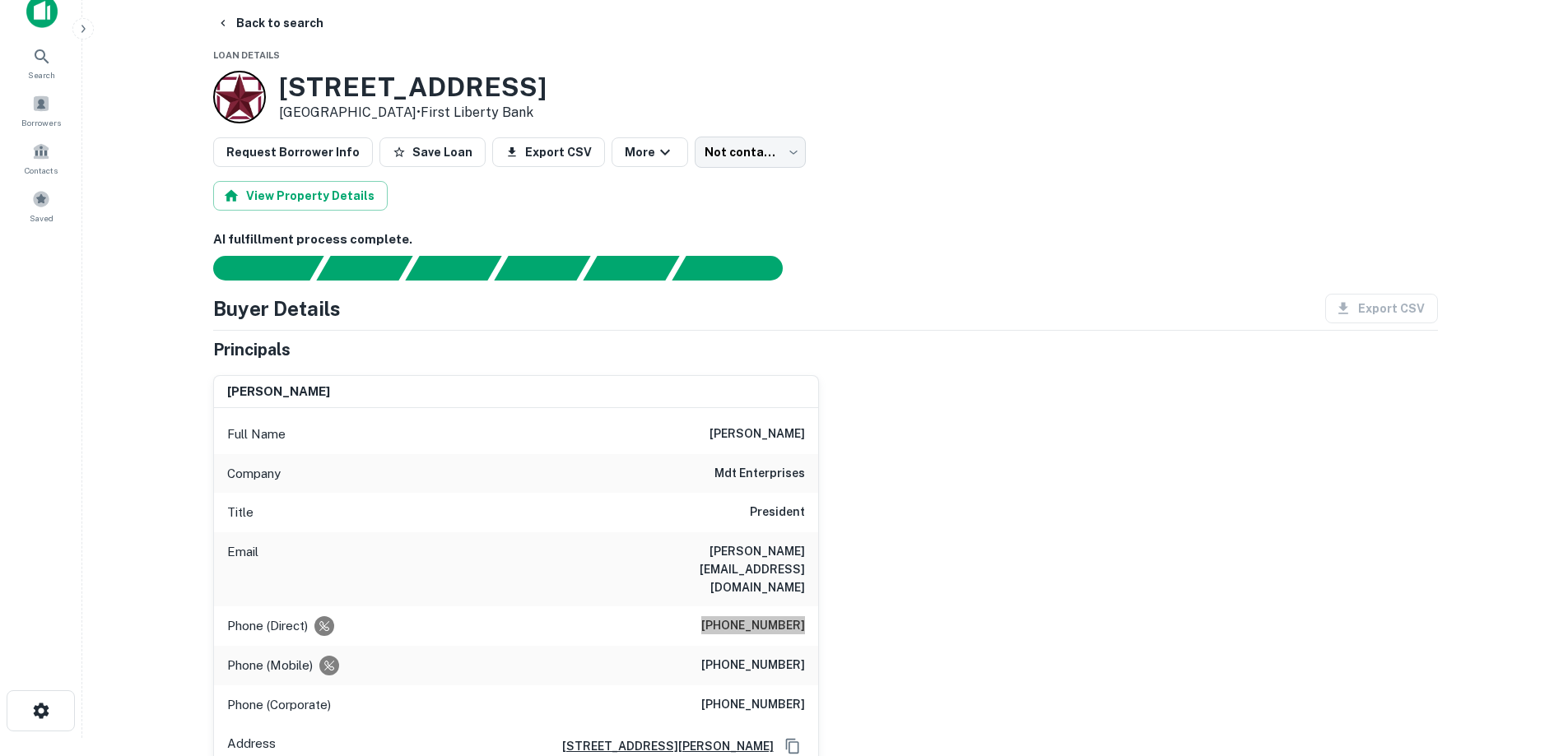
scroll to position [0, 0]
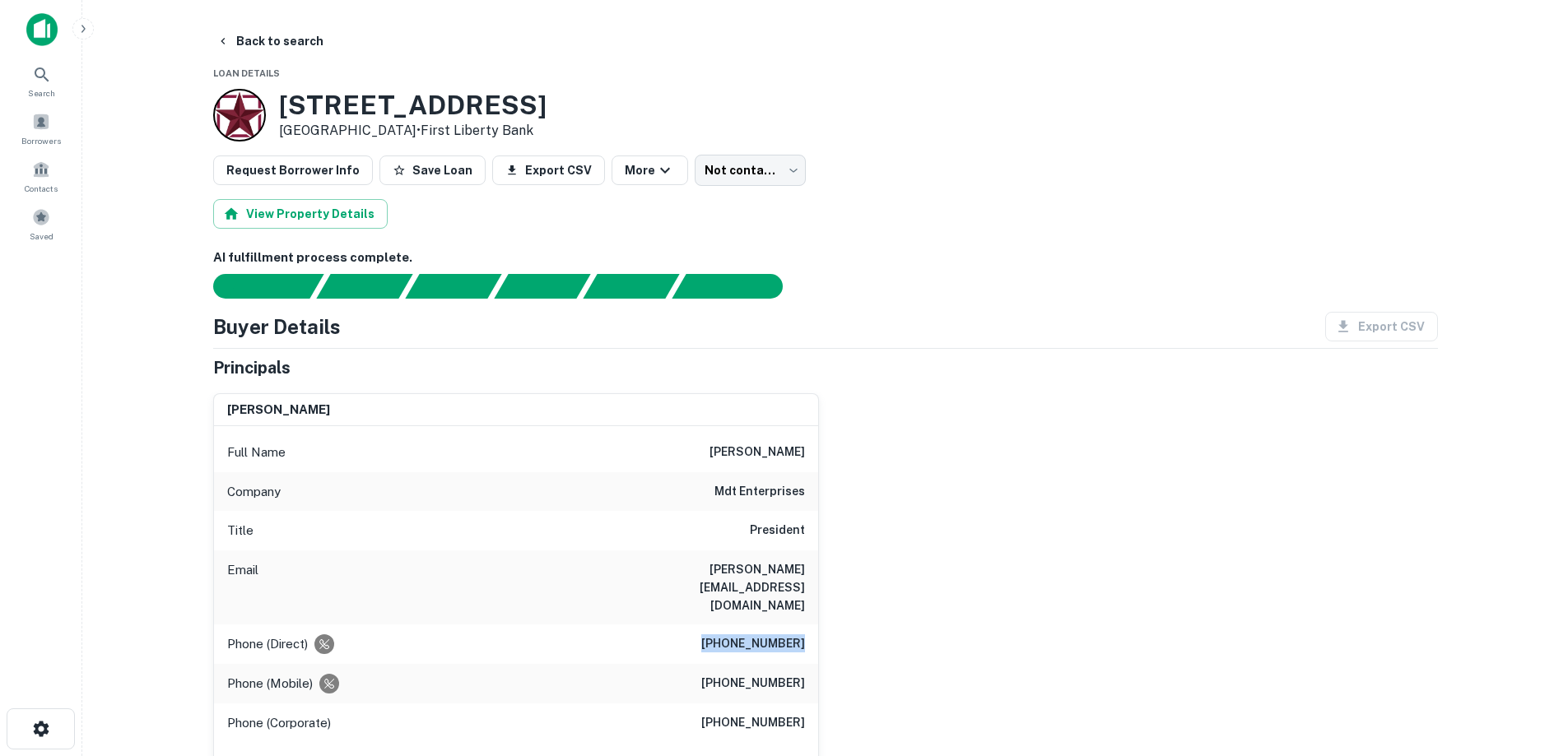
click at [53, 23] on img at bounding box center [41, 30] width 32 height 33
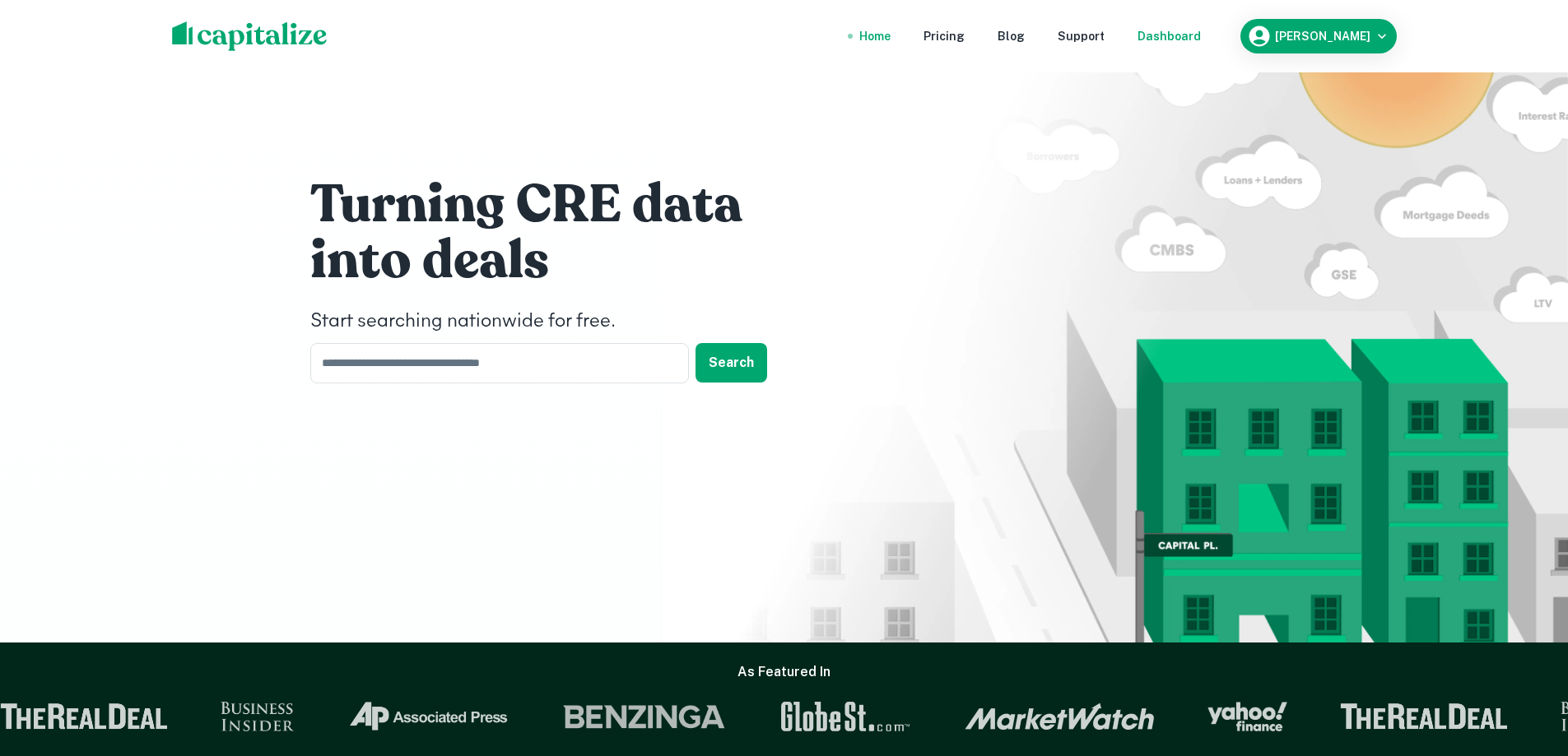
click at [1190, 34] on div "Dashboard" at bounding box center [1169, 36] width 63 height 18
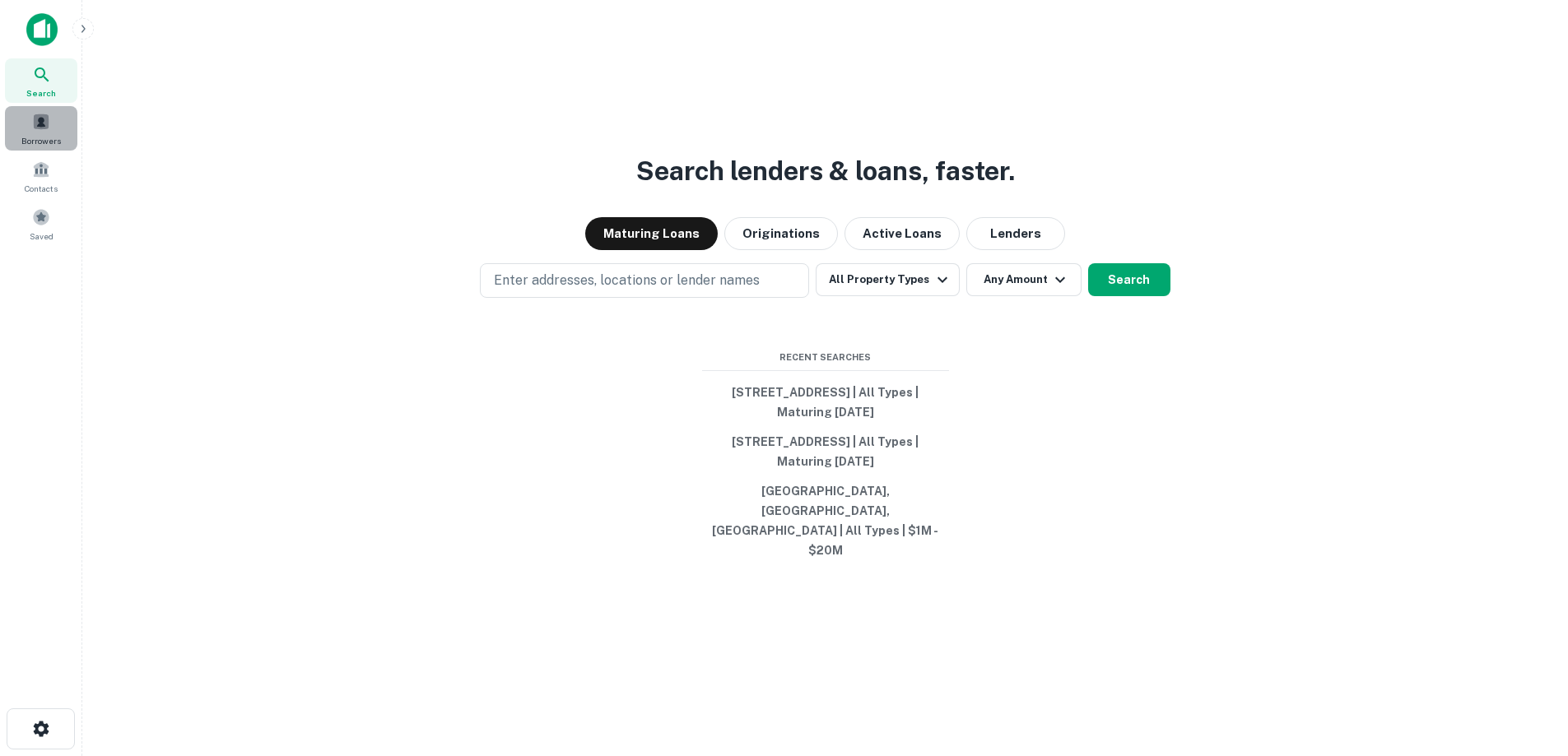
click at [53, 125] on div "Borrowers" at bounding box center [41, 128] width 72 height 44
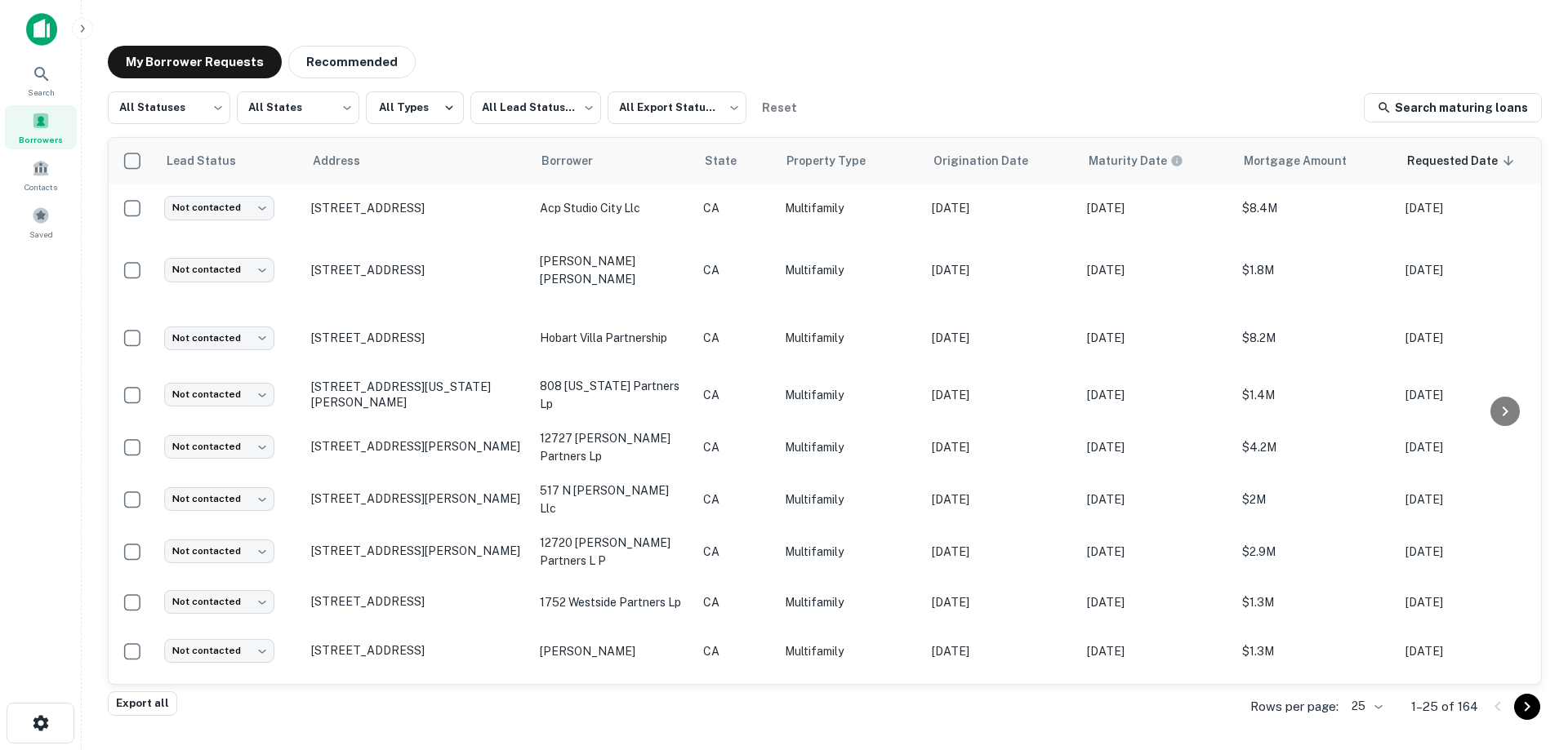
click at [46, 32] on img at bounding box center [41, 29] width 31 height 33
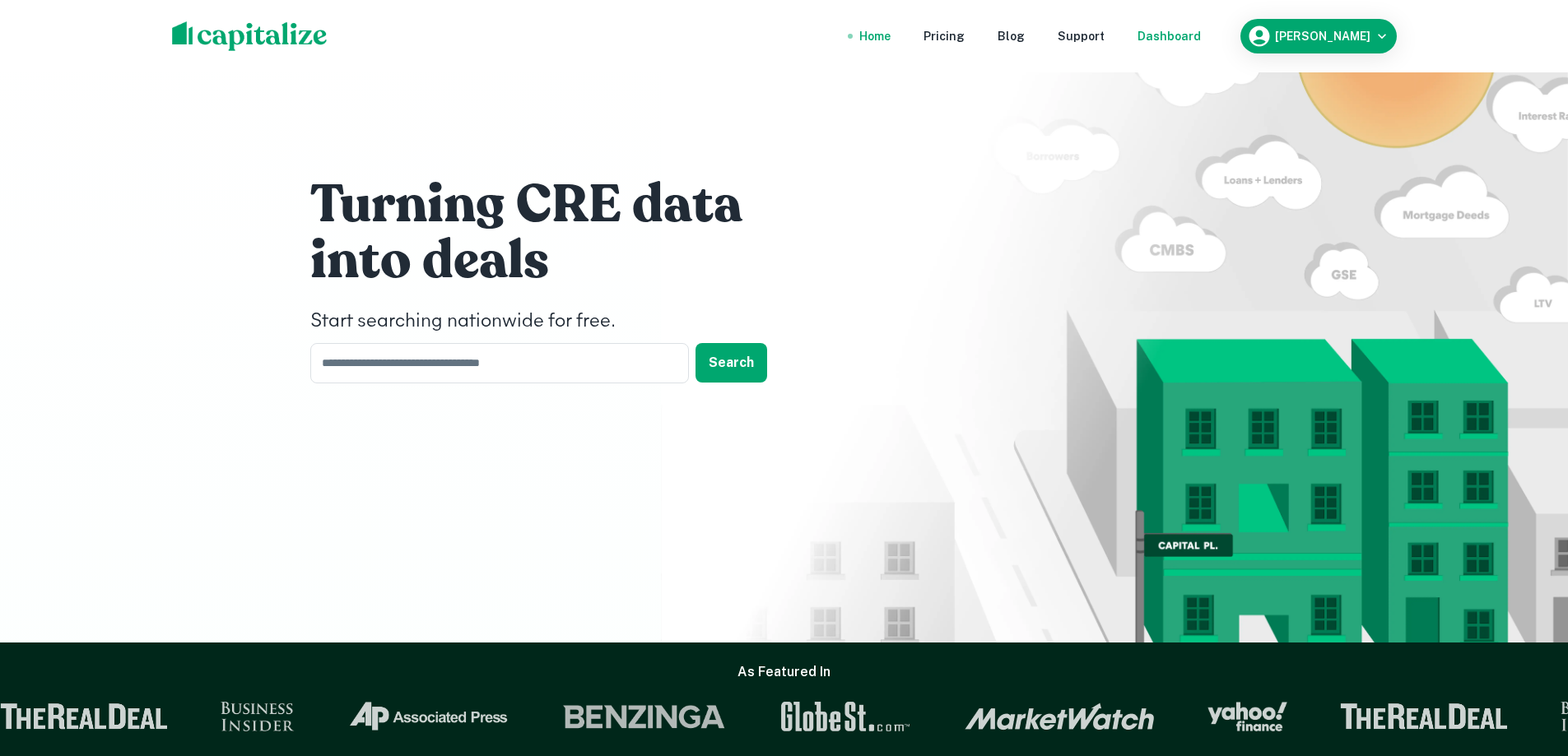
click at [1191, 33] on div "Dashboard" at bounding box center [1169, 36] width 63 height 18
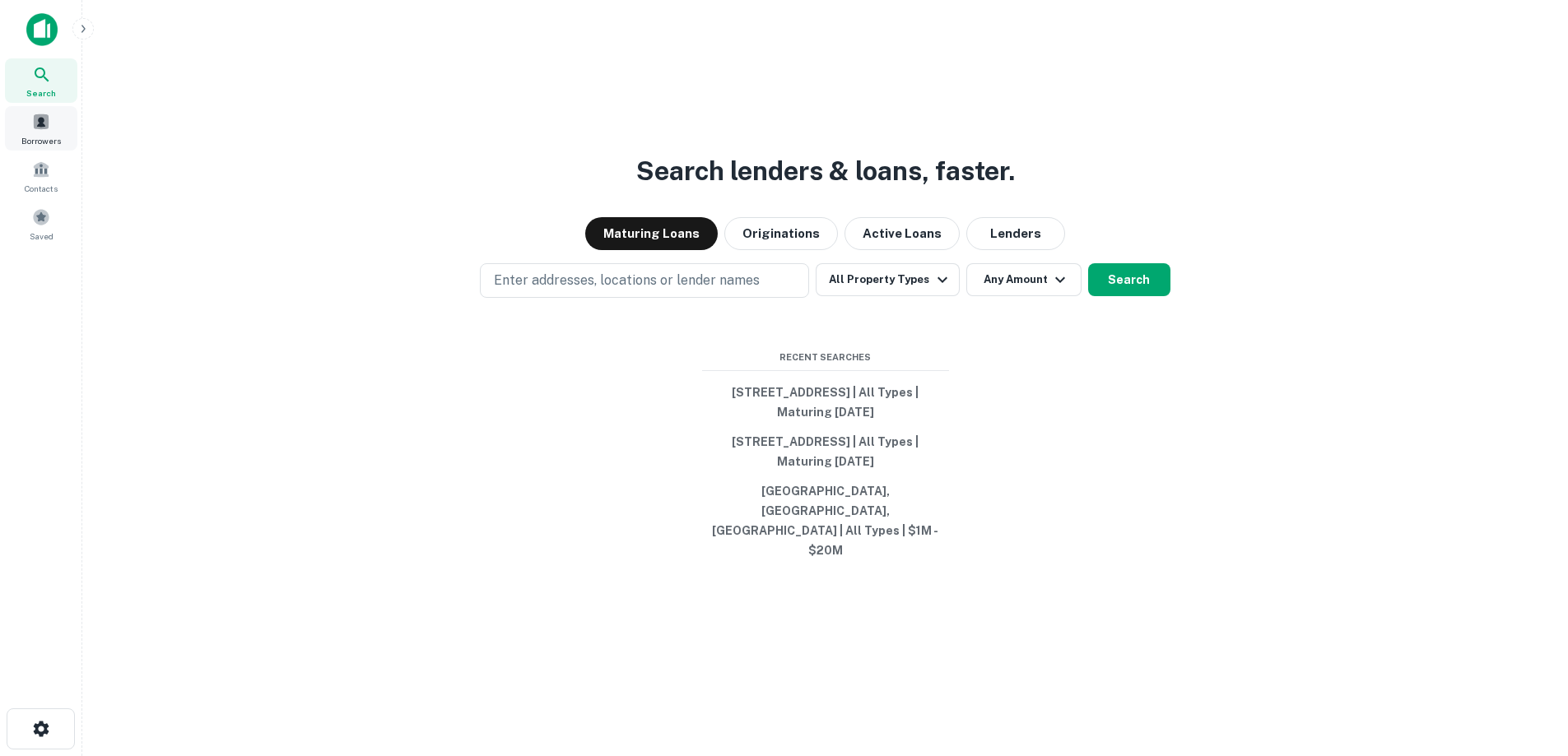
click at [24, 125] on div "Borrowers" at bounding box center [41, 128] width 72 height 44
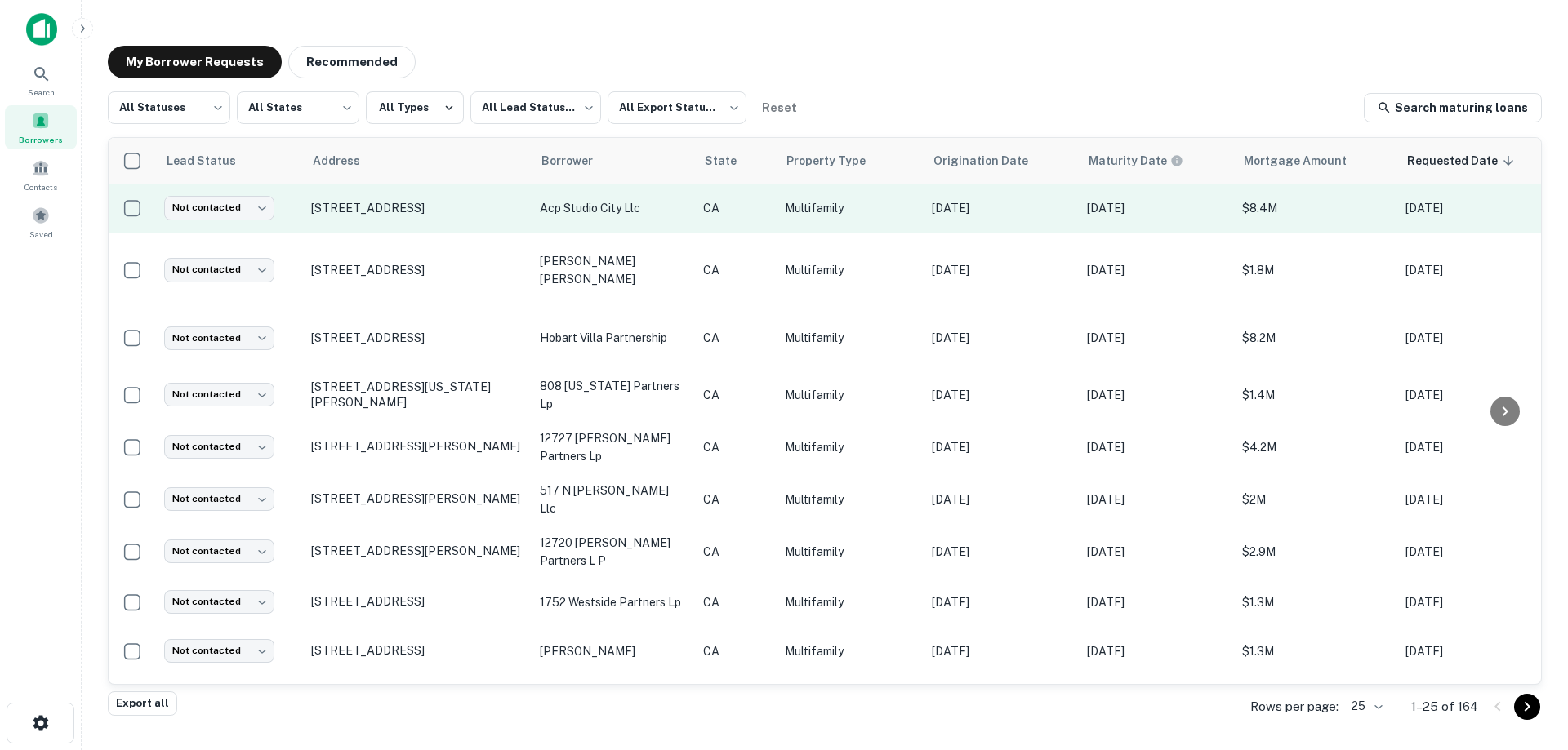
click at [680, 205] on p "acp studio city llc" at bounding box center [613, 208] width 147 height 18
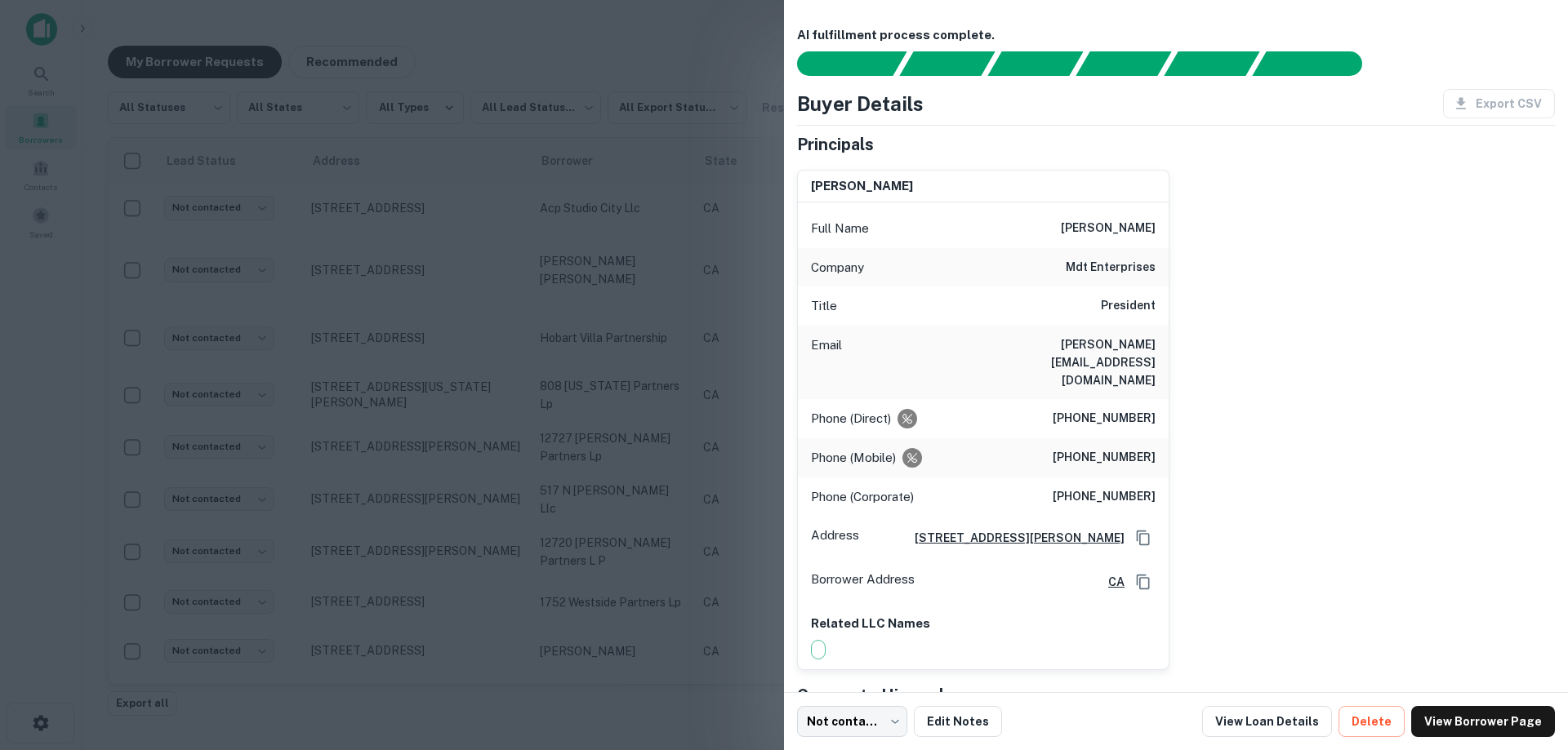
click at [429, 234] on div at bounding box center [784, 375] width 1568 height 750
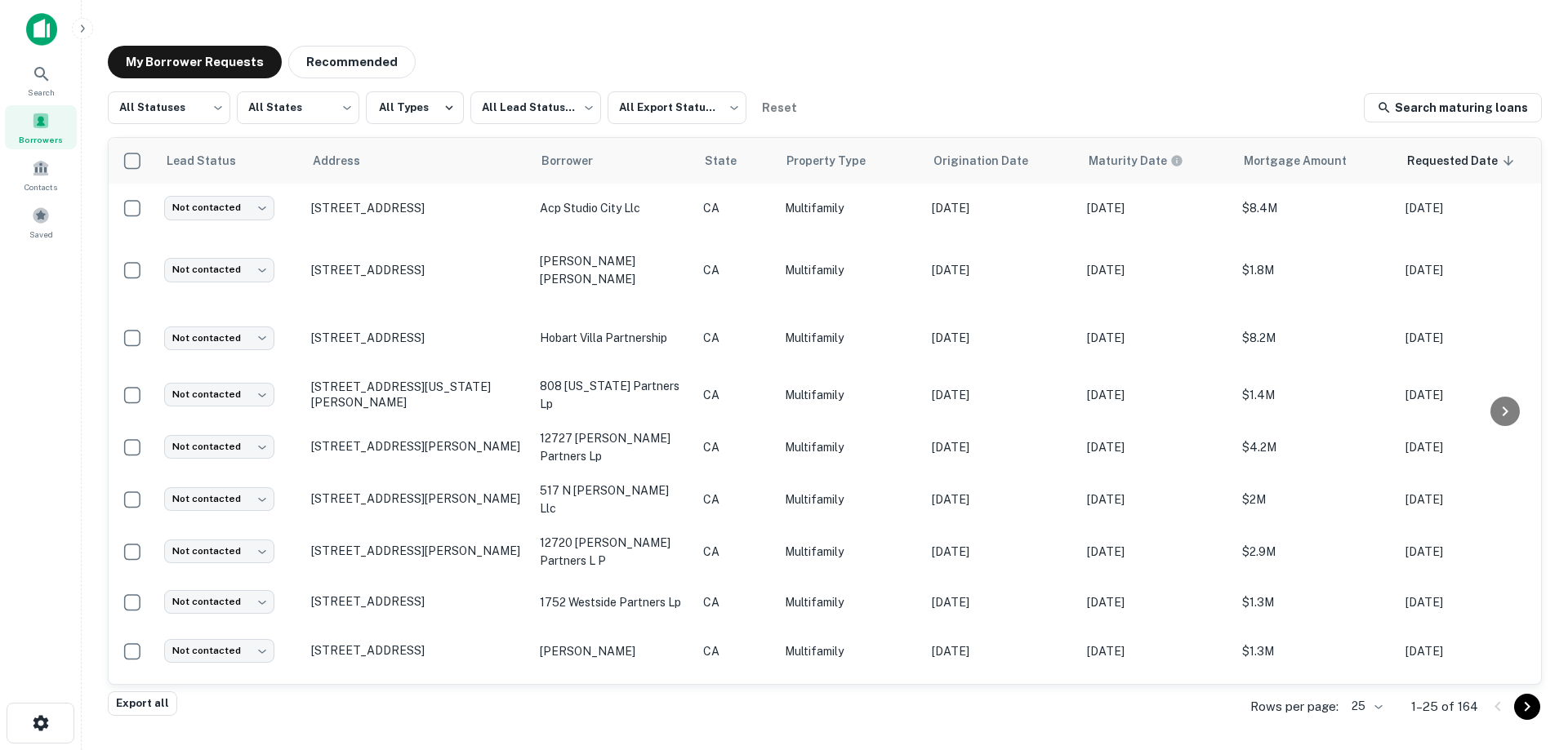
click at [33, 24] on img at bounding box center [41, 29] width 31 height 33
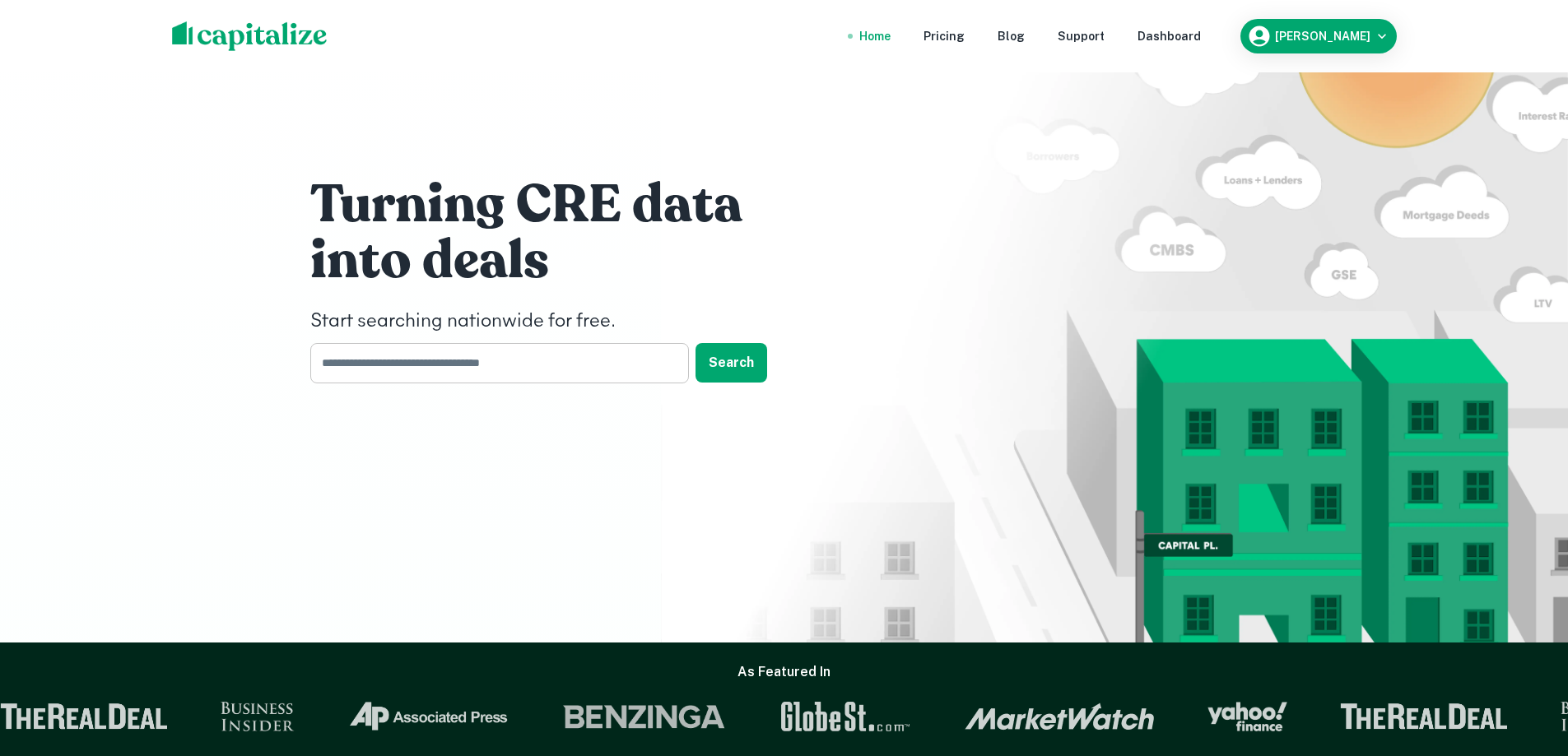
click at [480, 343] on input "text" at bounding box center [494, 363] width 367 height 40
type input "**********"
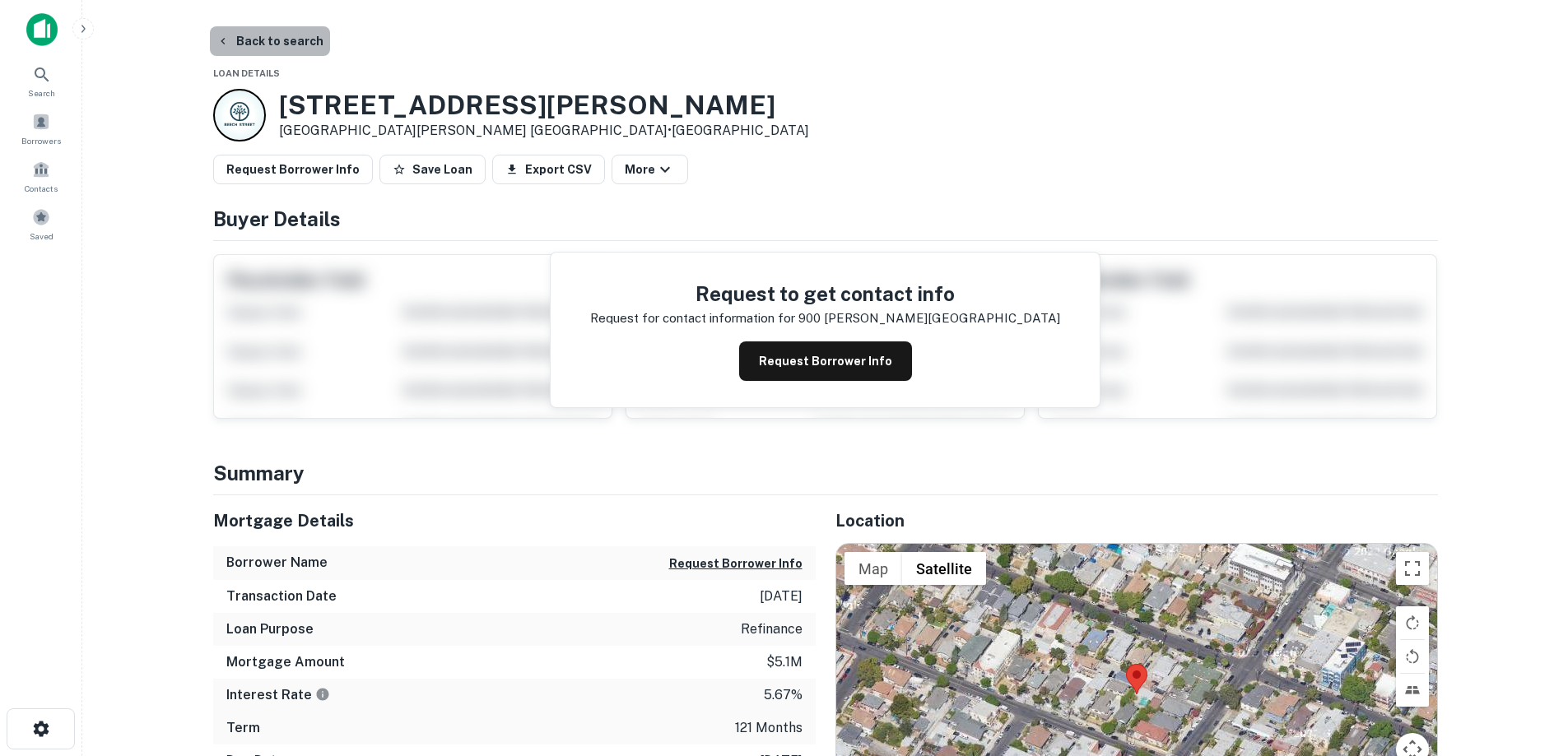
click at [273, 36] on button "Back to search" at bounding box center [270, 40] width 121 height 30
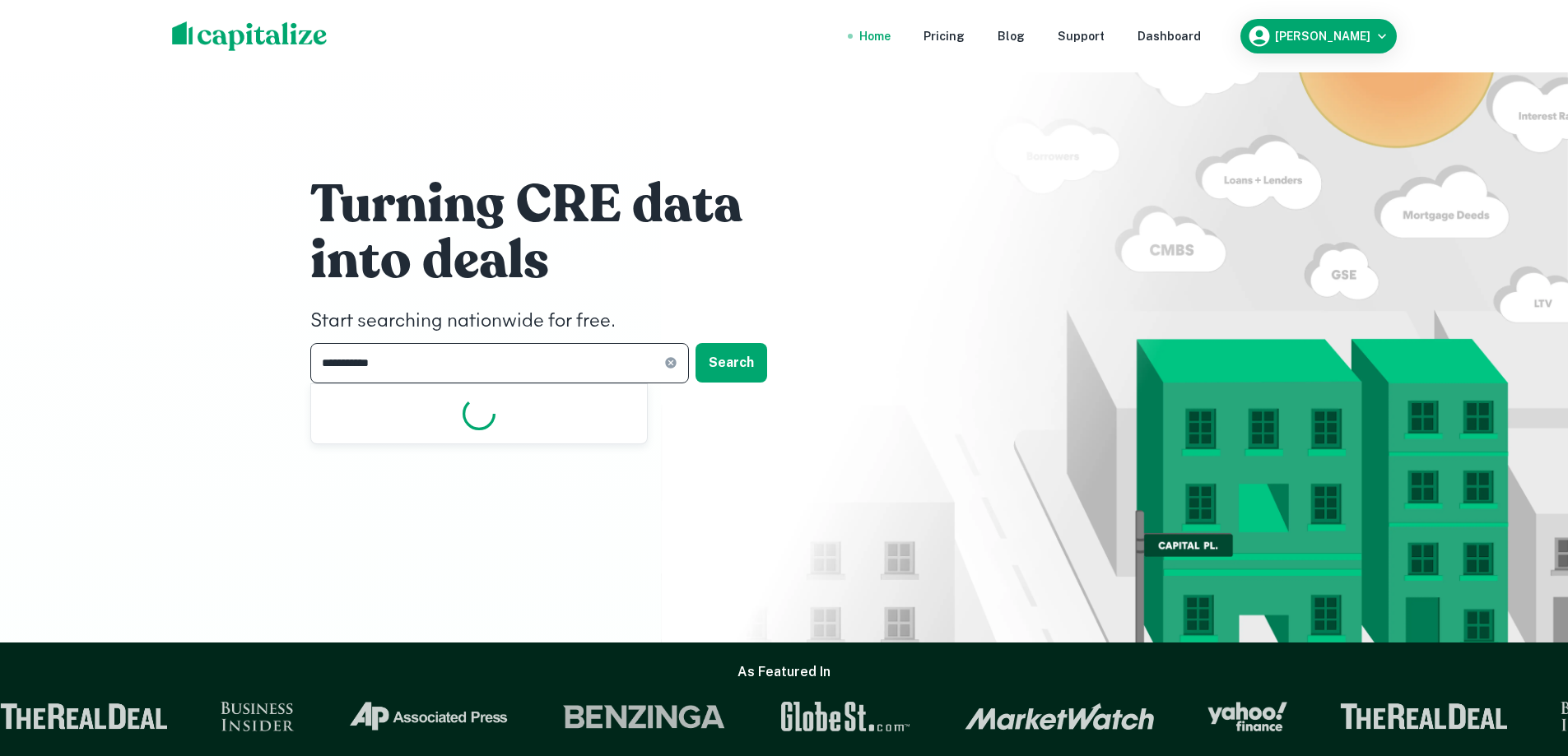
click at [436, 369] on input "**********" at bounding box center [487, 363] width 354 height 40
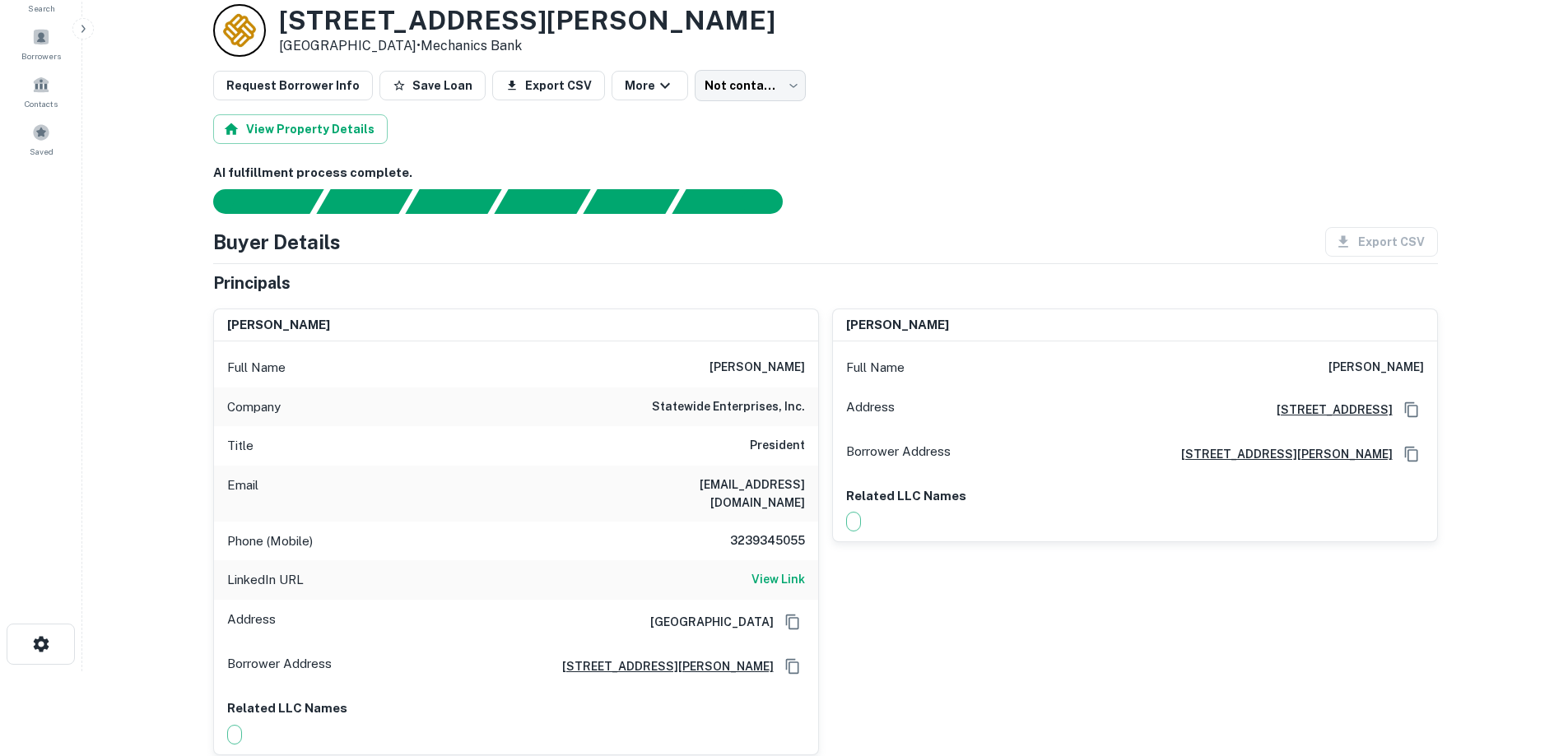
scroll to position [82, 0]
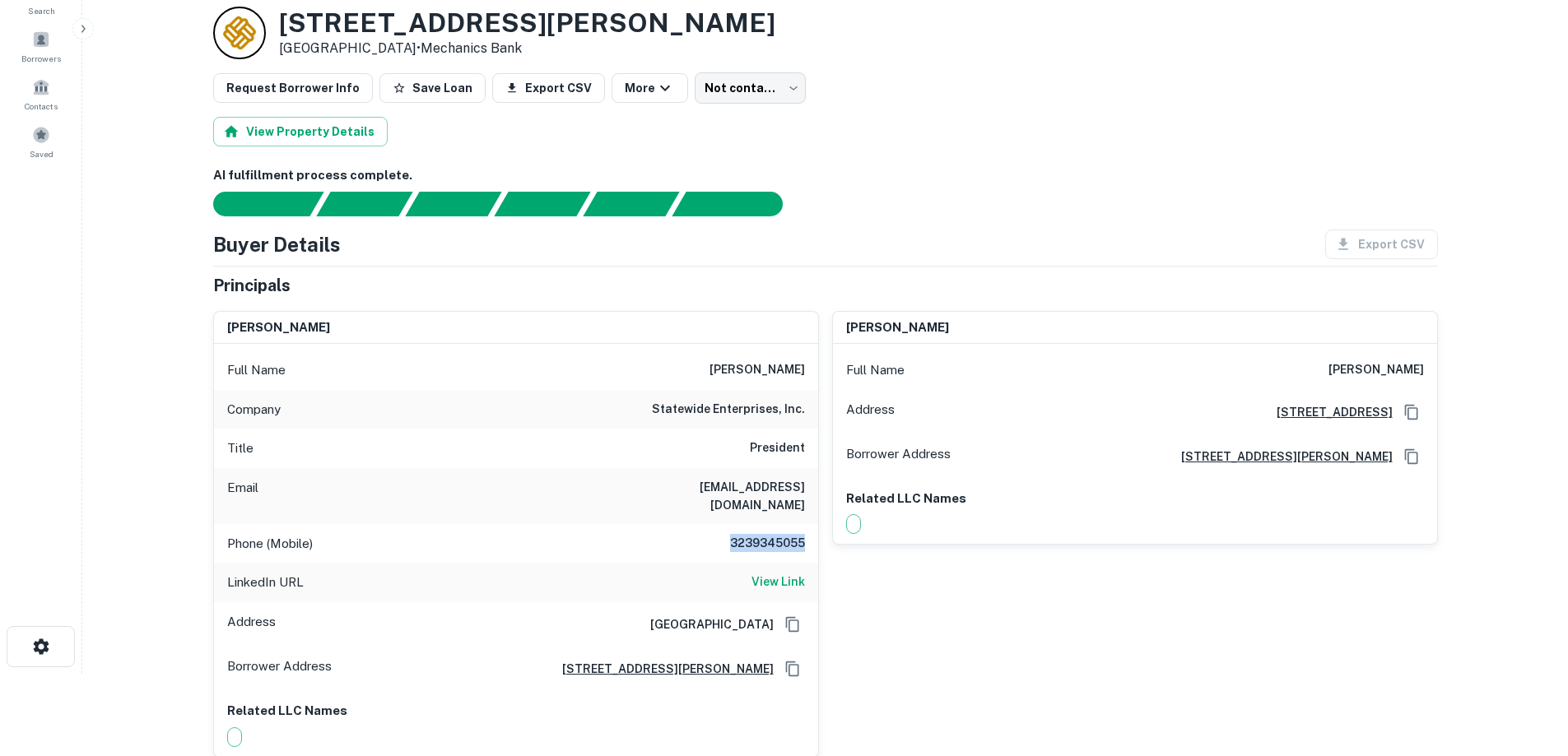
drag, startPoint x: 730, startPoint y: 525, endPoint x: 802, endPoint y: 525, distance: 72.0
click at [802, 534] on h6 "3239345055" at bounding box center [756, 544] width 99 height 20
copy h6 "3239345055"
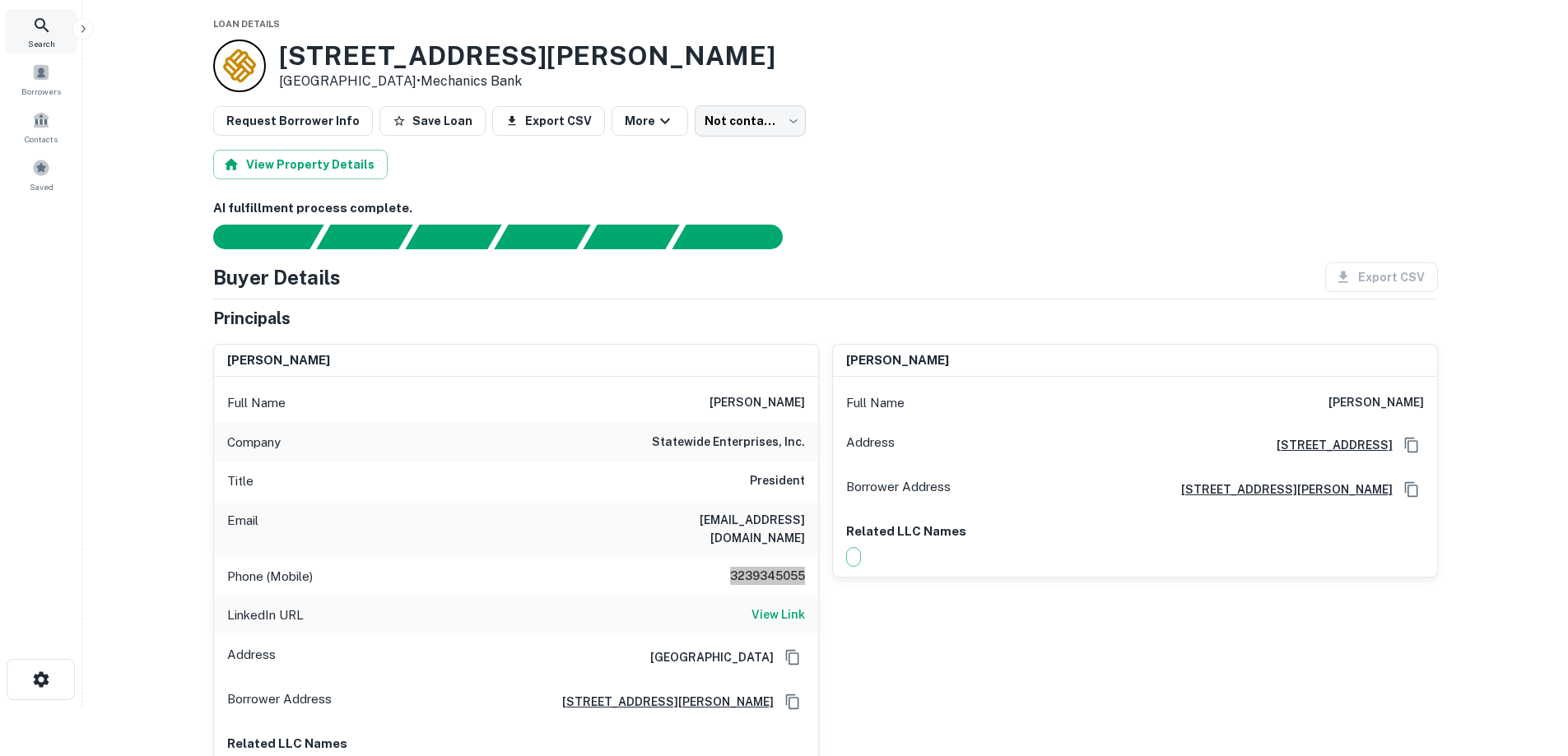
scroll to position [0, 0]
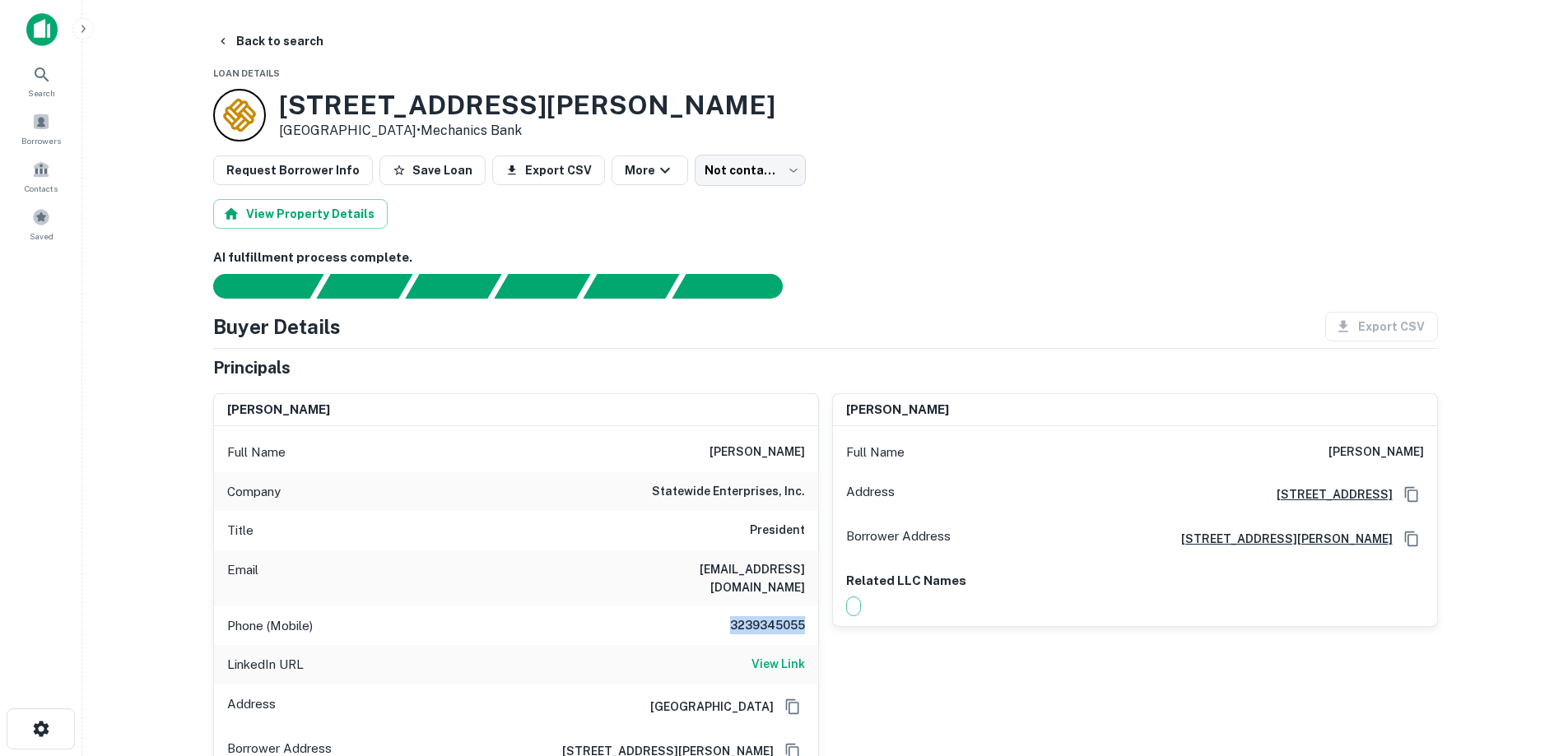
click at [45, 32] on img at bounding box center [41, 30] width 32 height 33
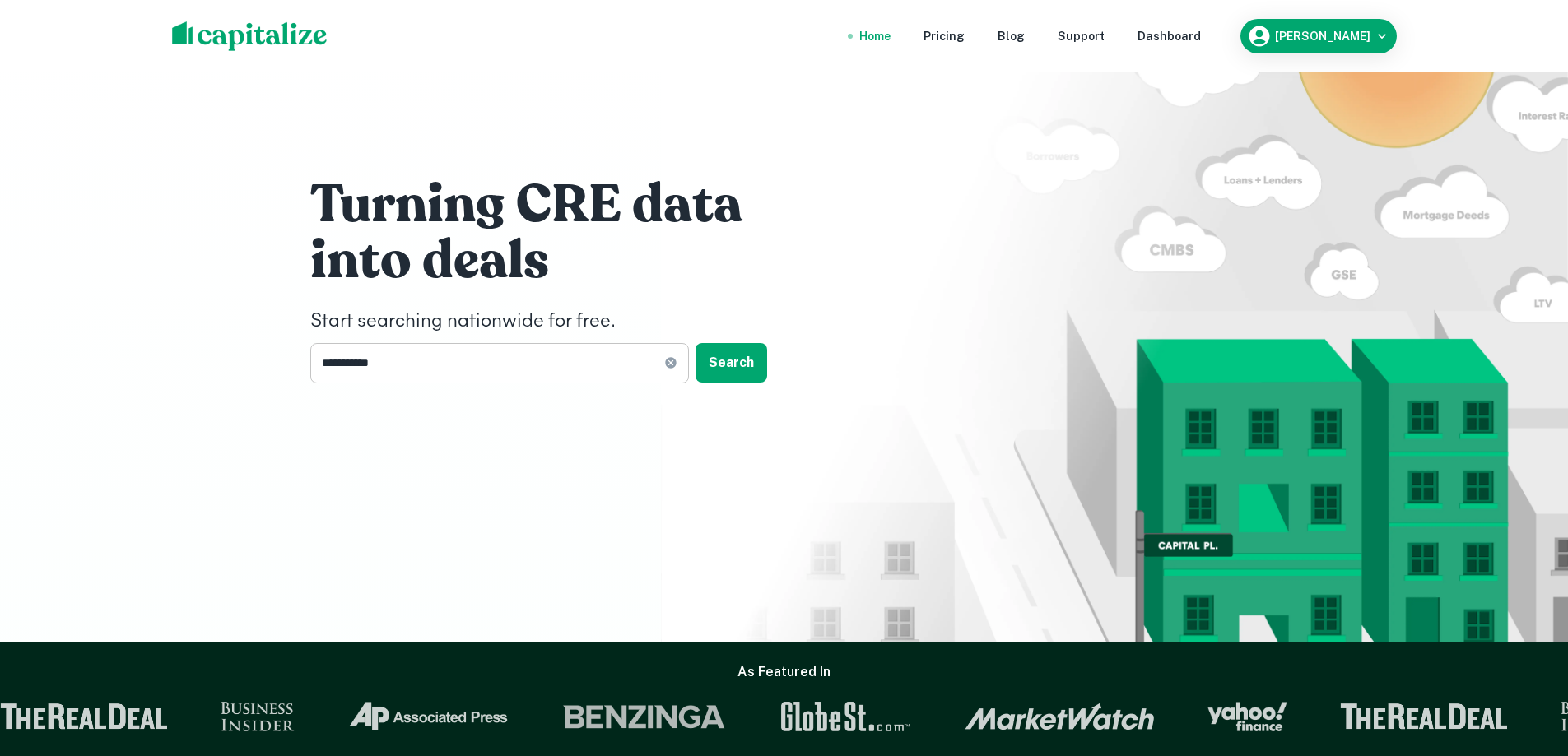
click at [667, 361] on icon at bounding box center [671, 364] width 11 height 11
click at [489, 361] on input "text" at bounding box center [494, 363] width 367 height 40
type input "**********"
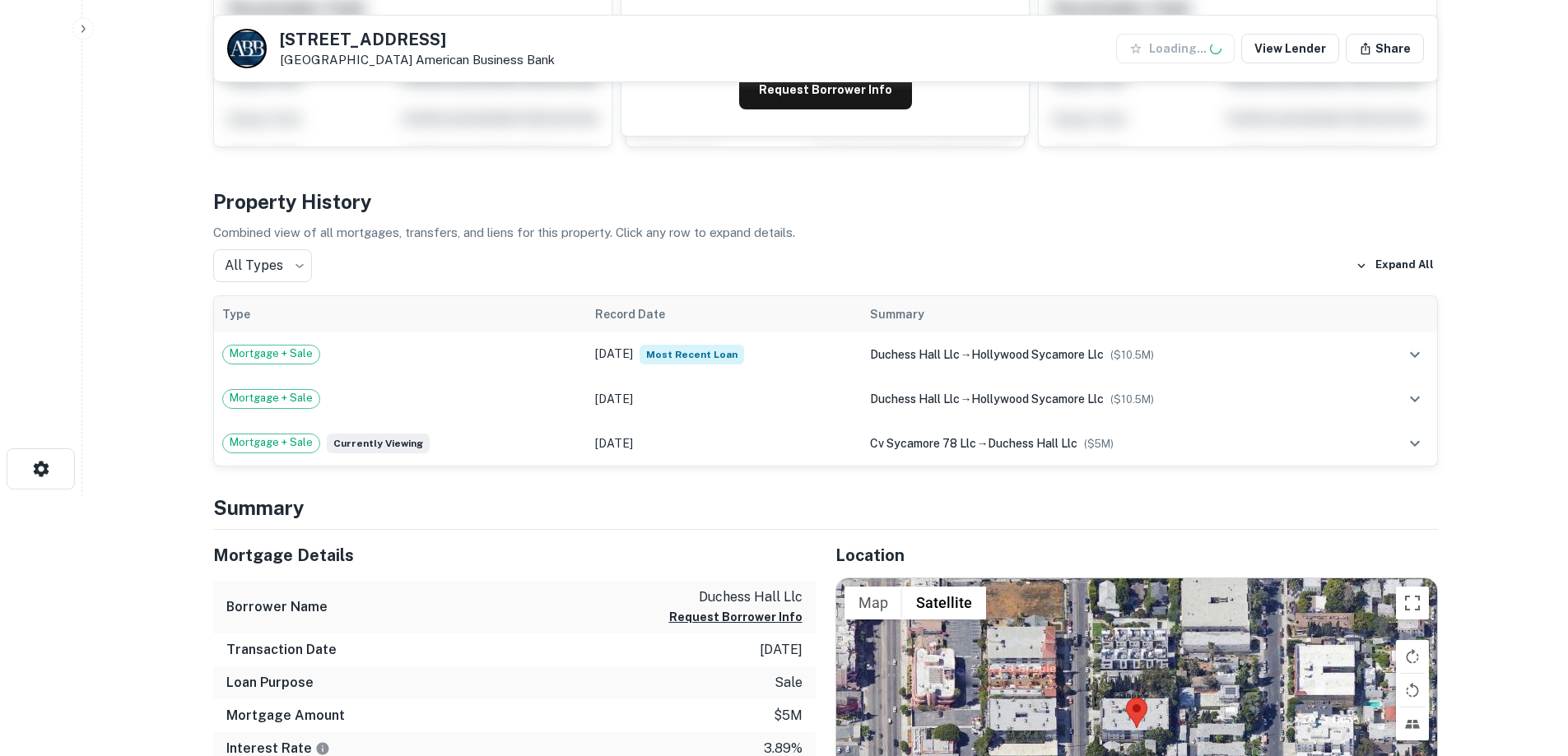
scroll to position [329, 0]
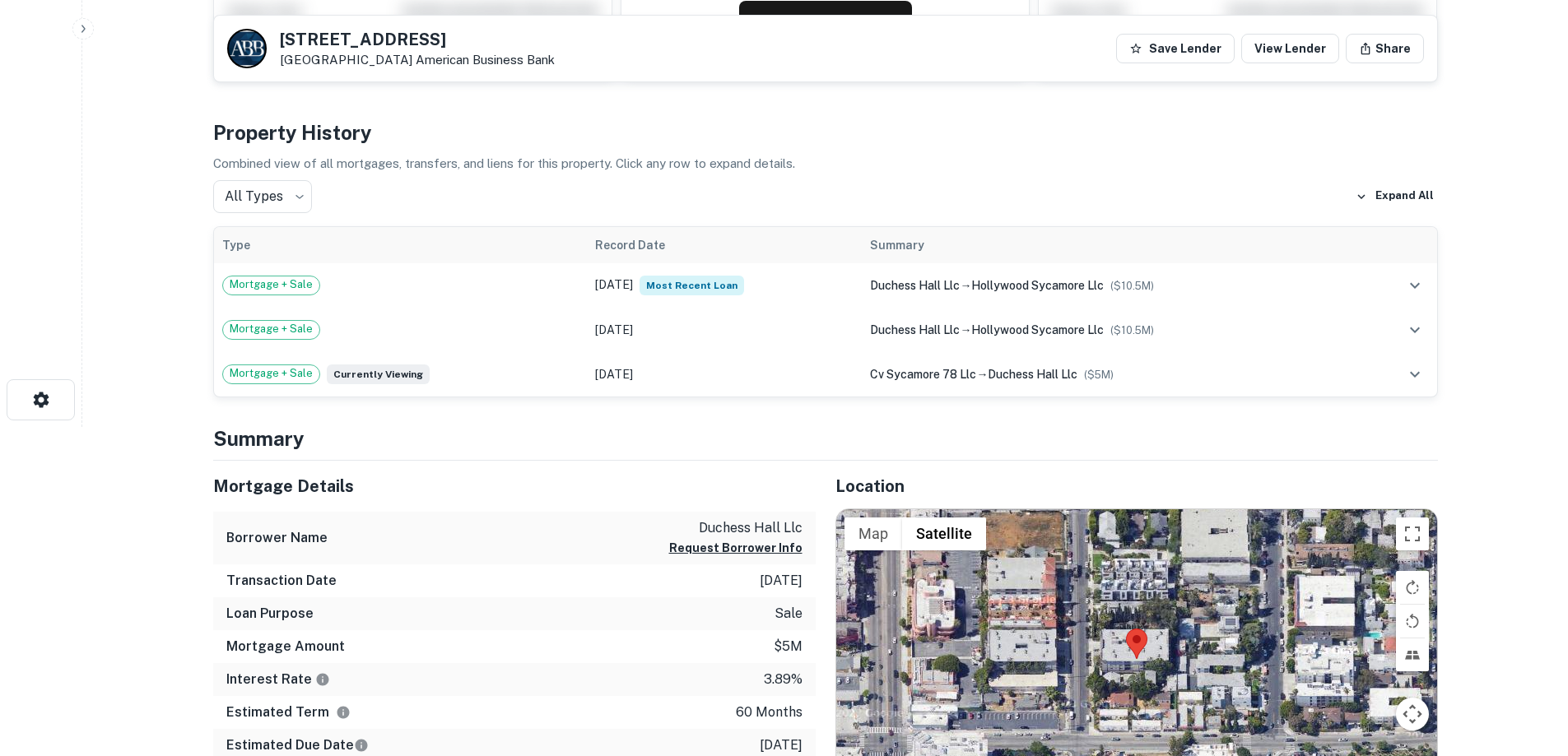
click at [154, 428] on html "Search Borrowers Contacts Saved Back to search 1320 N SYCAMORE AVE Los Angeles,…" at bounding box center [784, 49] width 1568 height 756
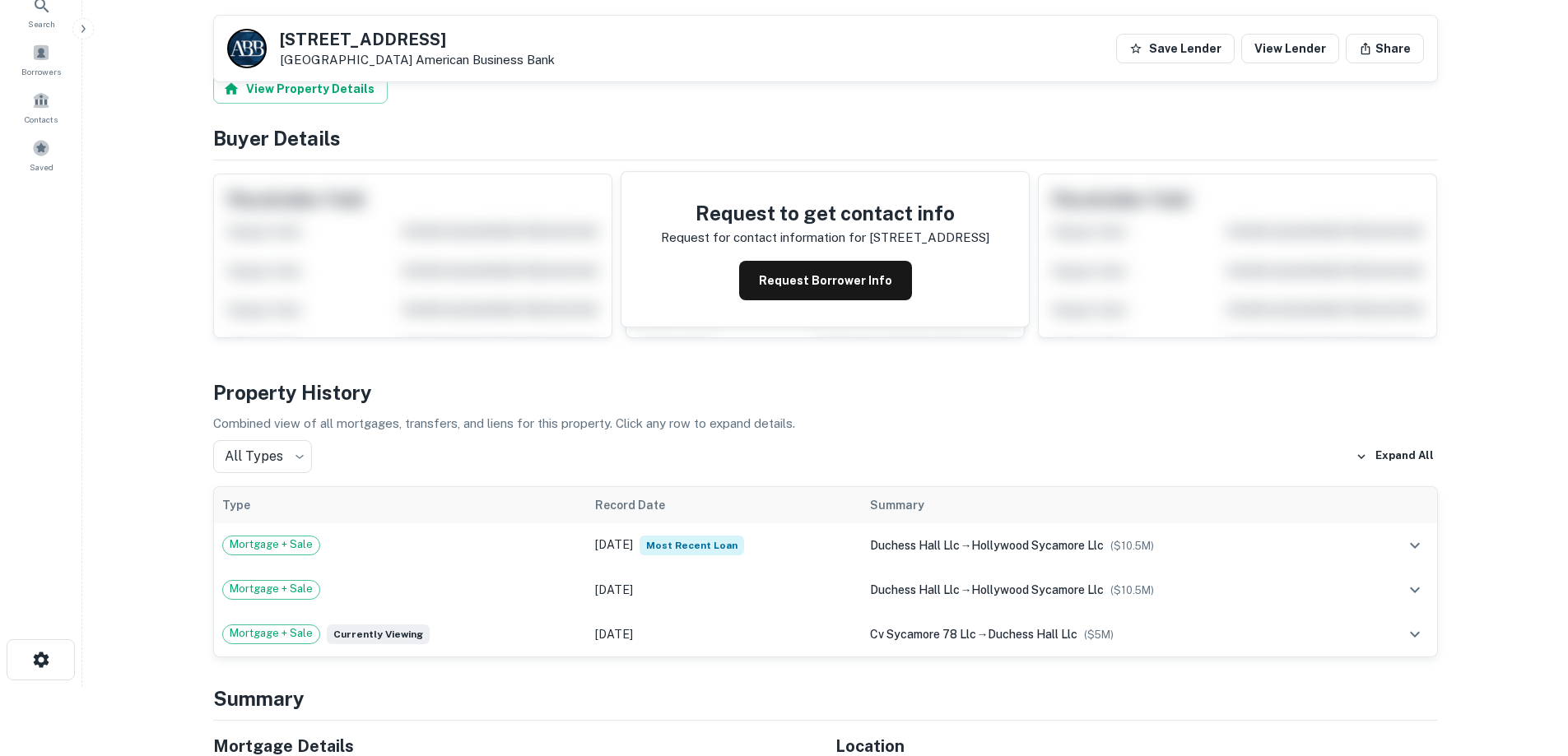
scroll to position [247, 0]
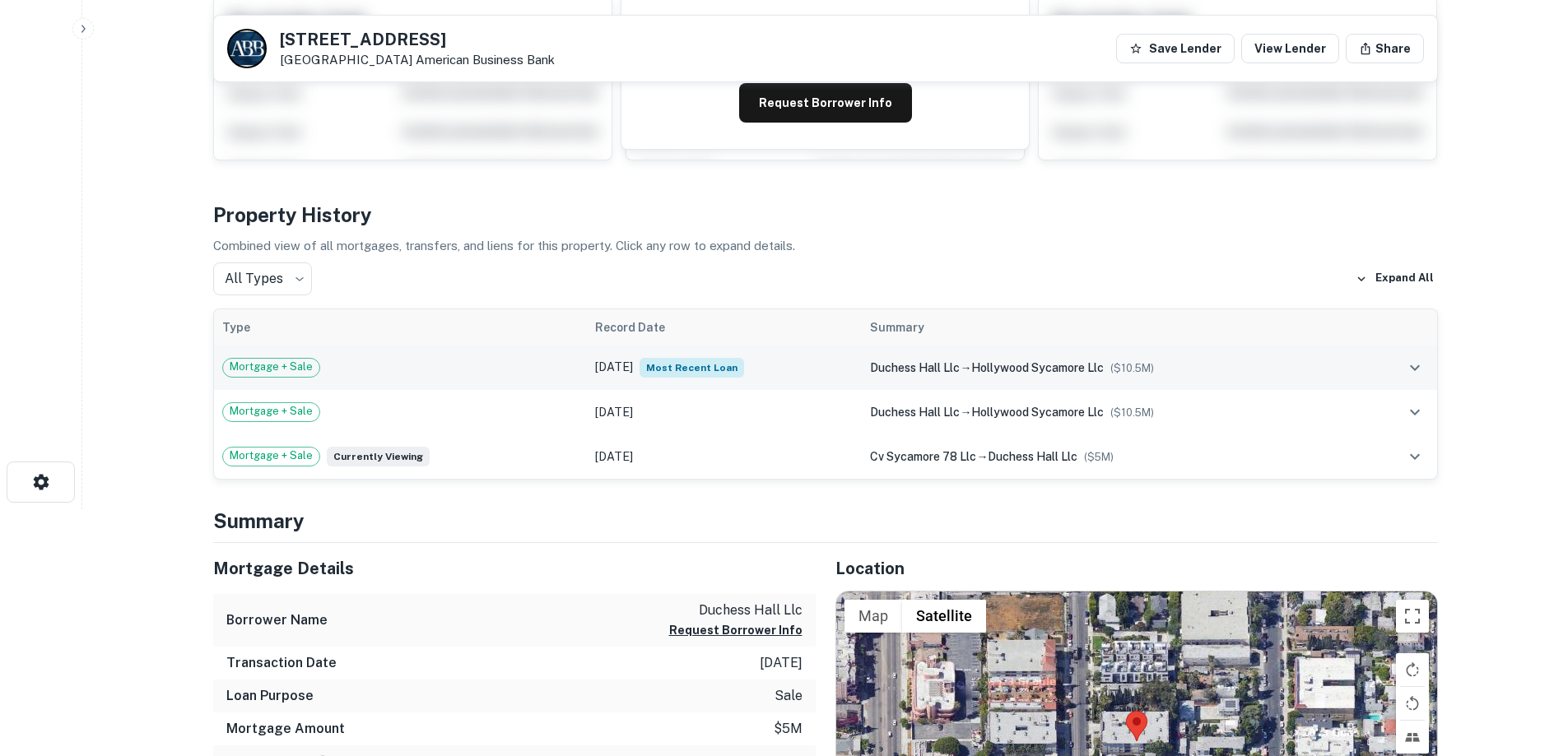
click at [486, 366] on div "Mortgage + Sale" at bounding box center [401, 368] width 356 height 20
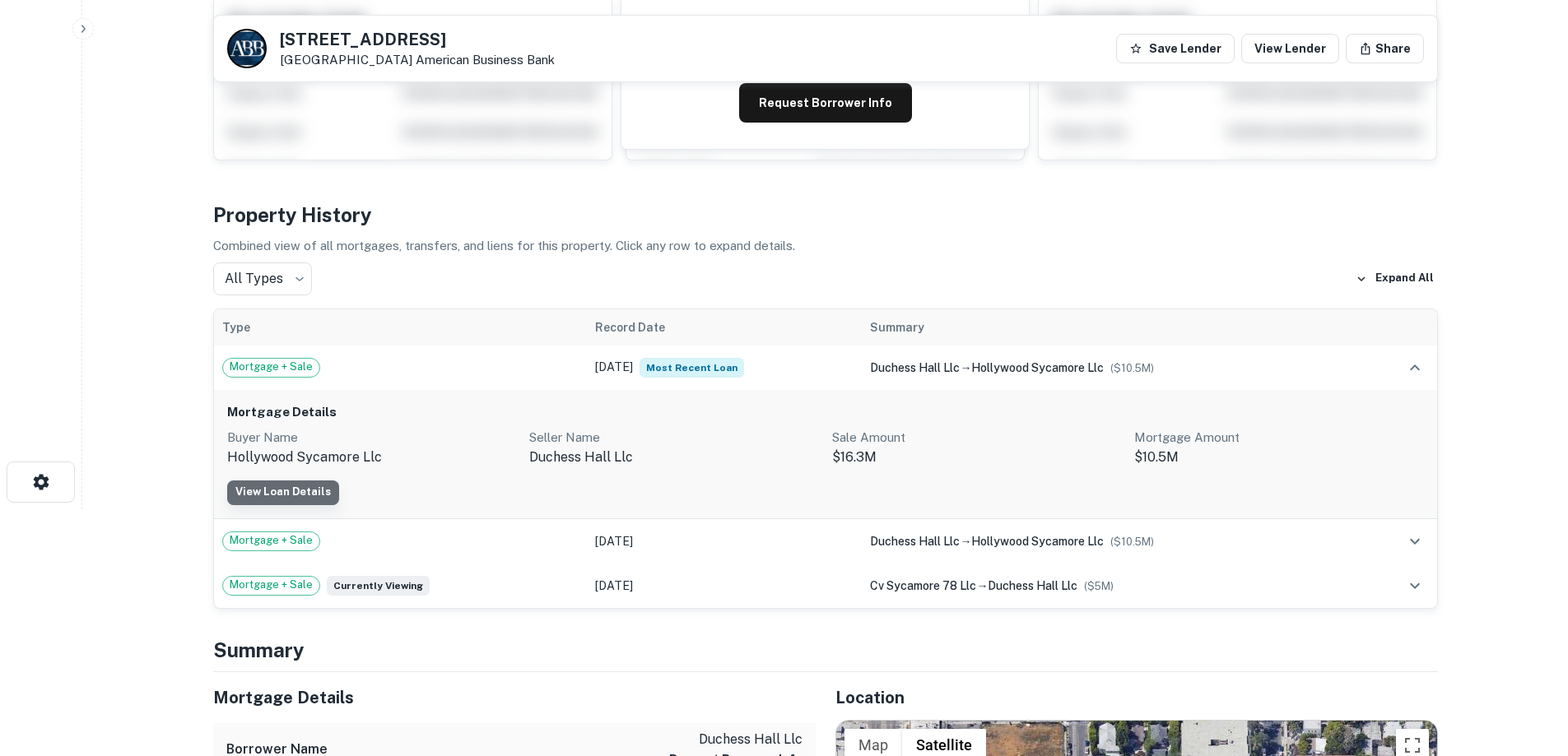
click at [306, 486] on link "View Loan Details" at bounding box center [283, 492] width 112 height 24
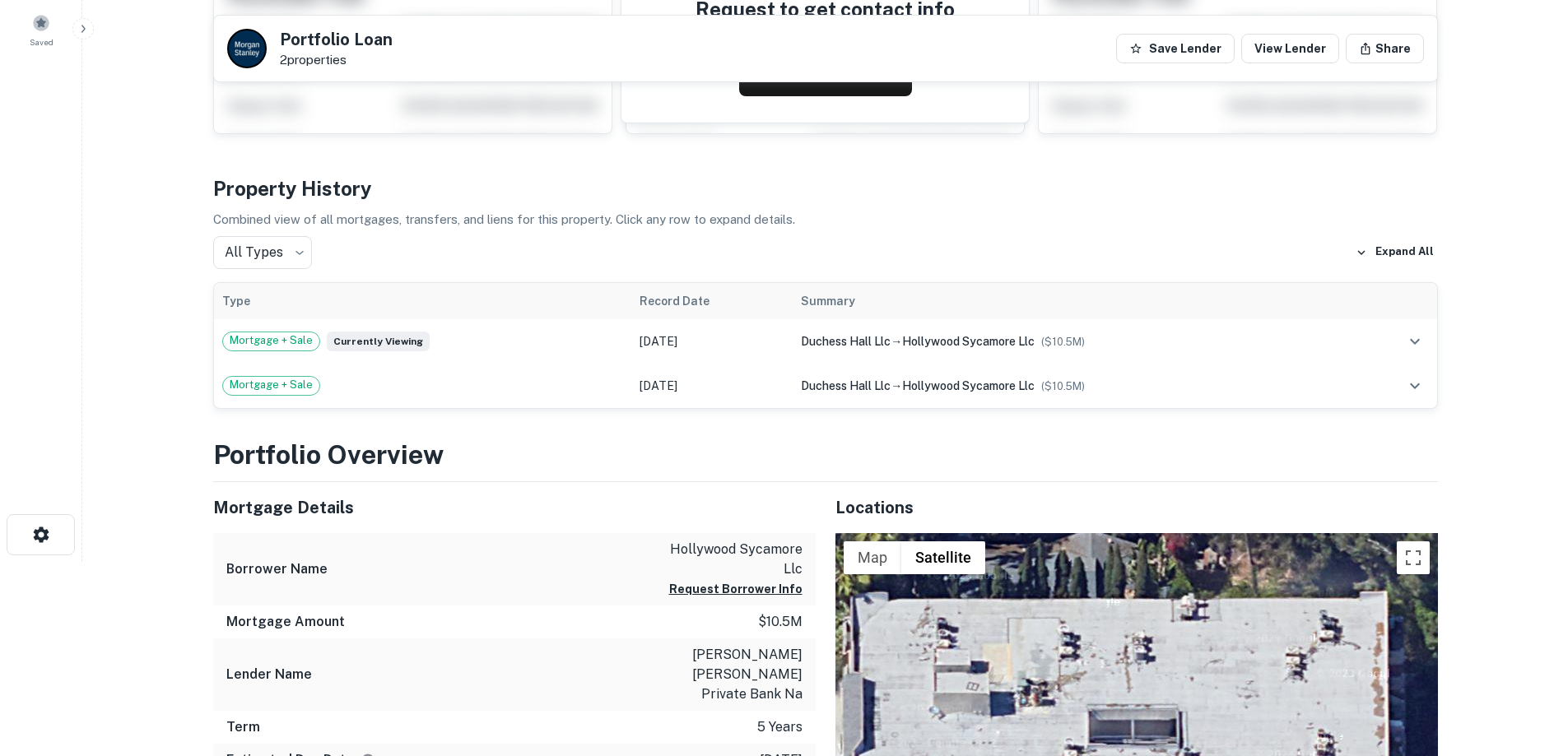
scroll to position [247, 0]
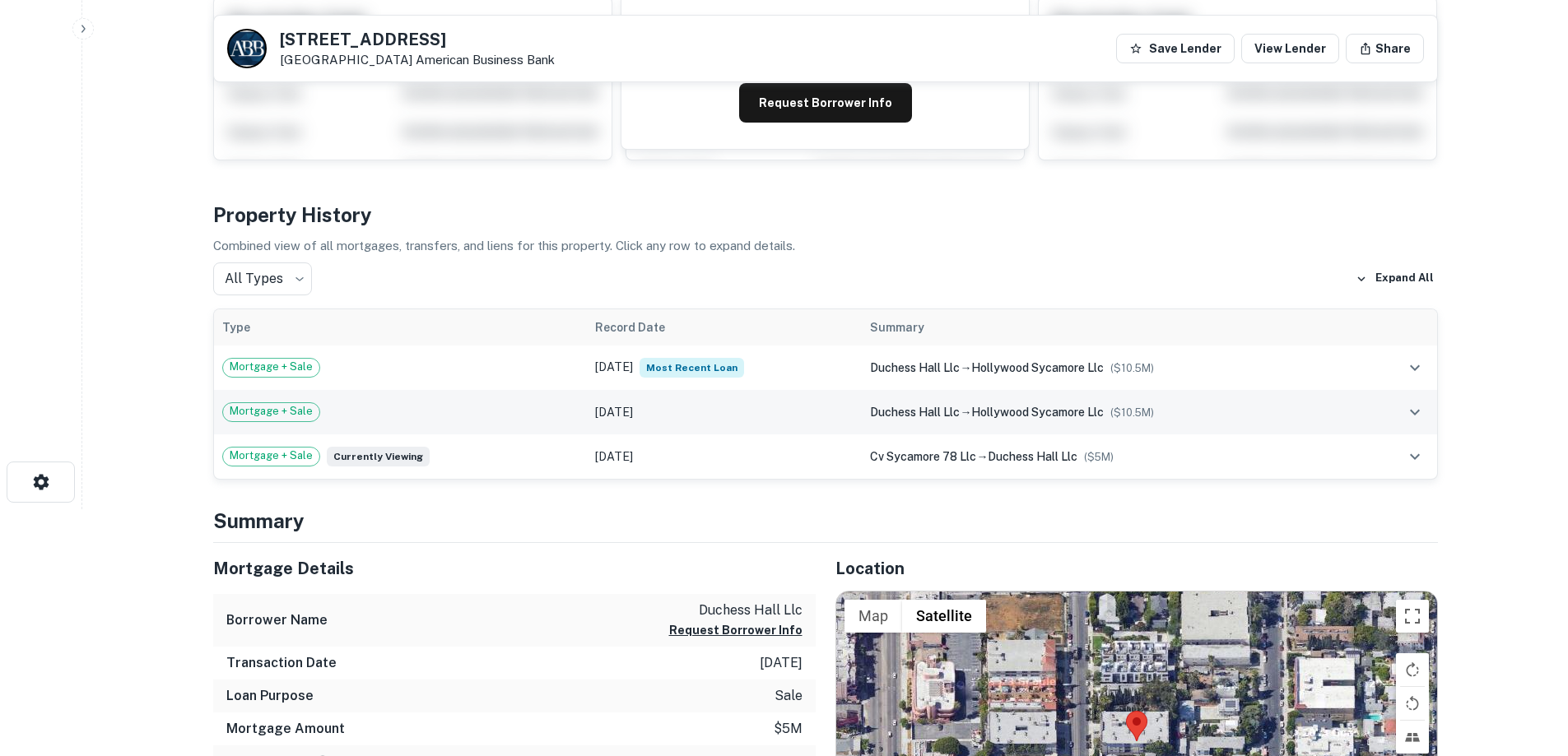
click at [523, 391] on td "Mortgage + Sale" at bounding box center [401, 411] width 373 height 44
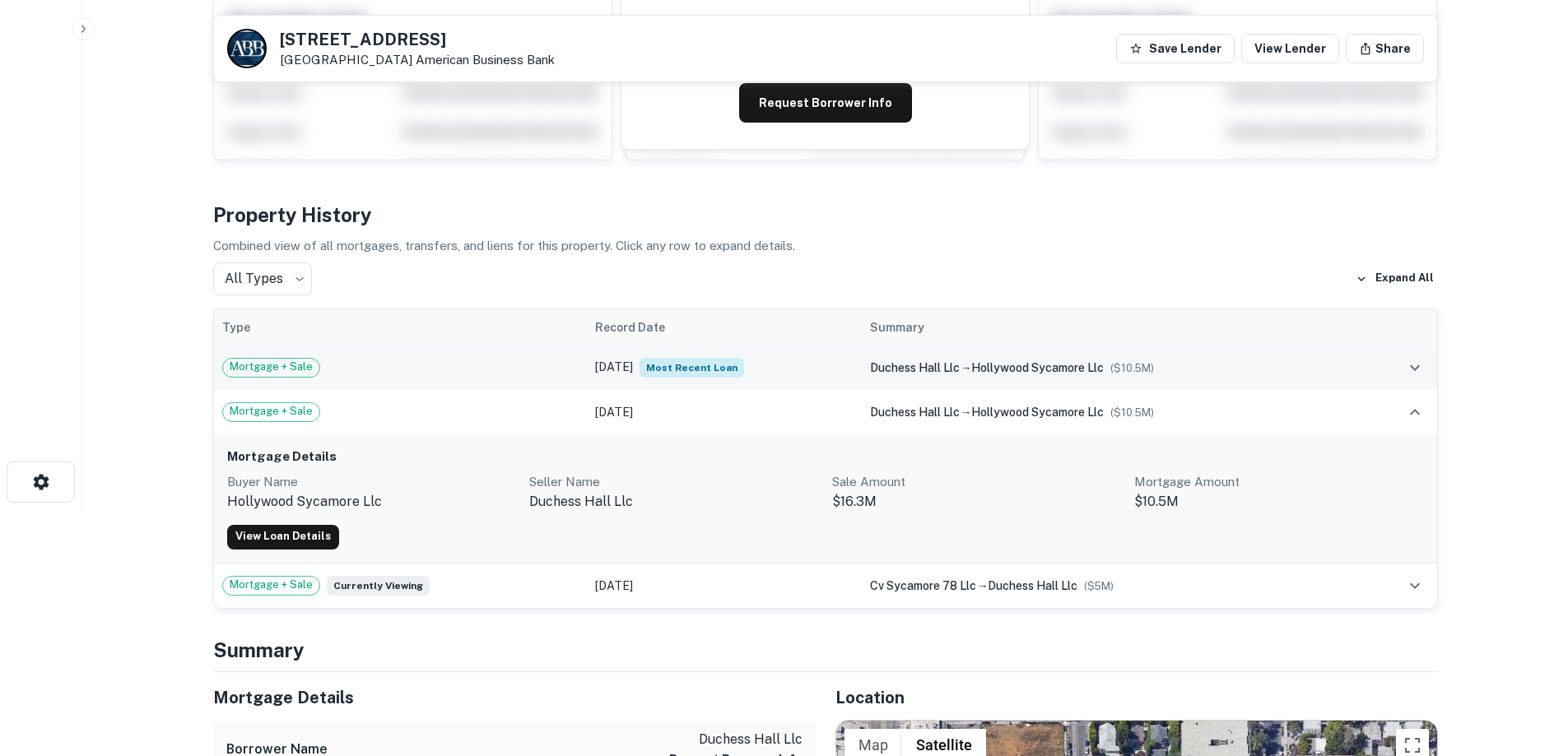
click at [527, 353] on td "Mortgage + Sale" at bounding box center [401, 367] width 373 height 44
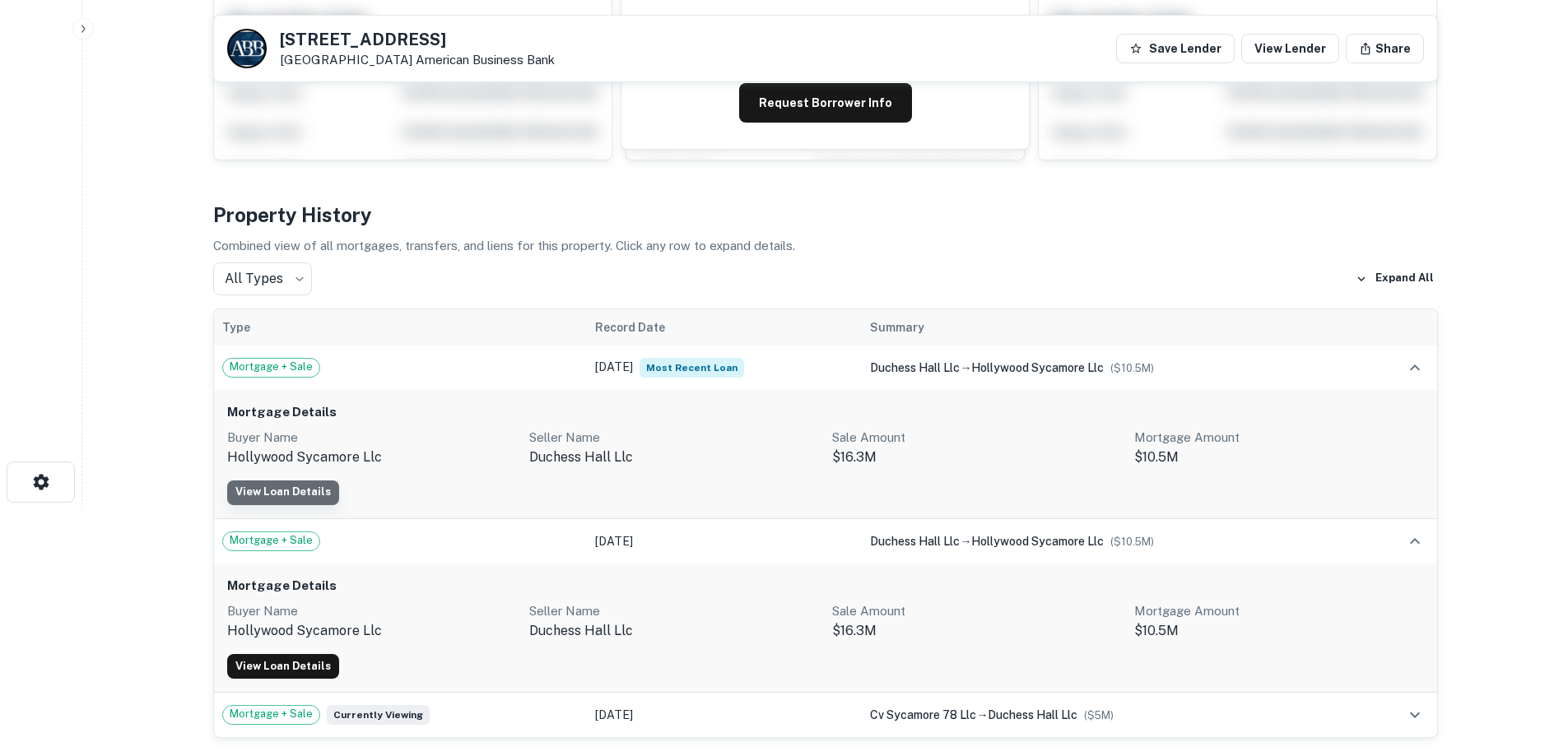
click at [306, 486] on link "View Loan Details" at bounding box center [283, 492] width 112 height 24
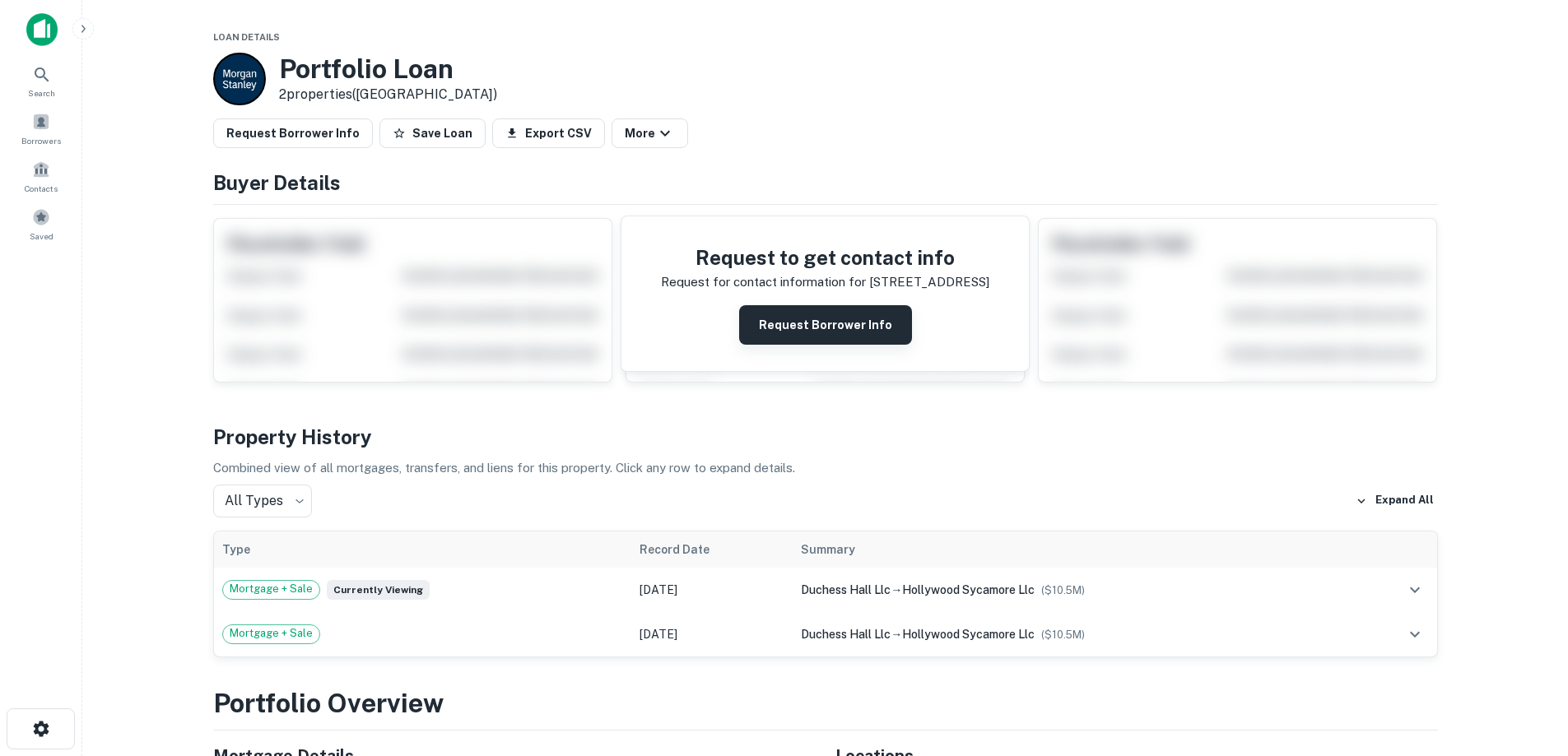
click at [783, 322] on button "Request Borrower Info" at bounding box center [825, 325] width 173 height 40
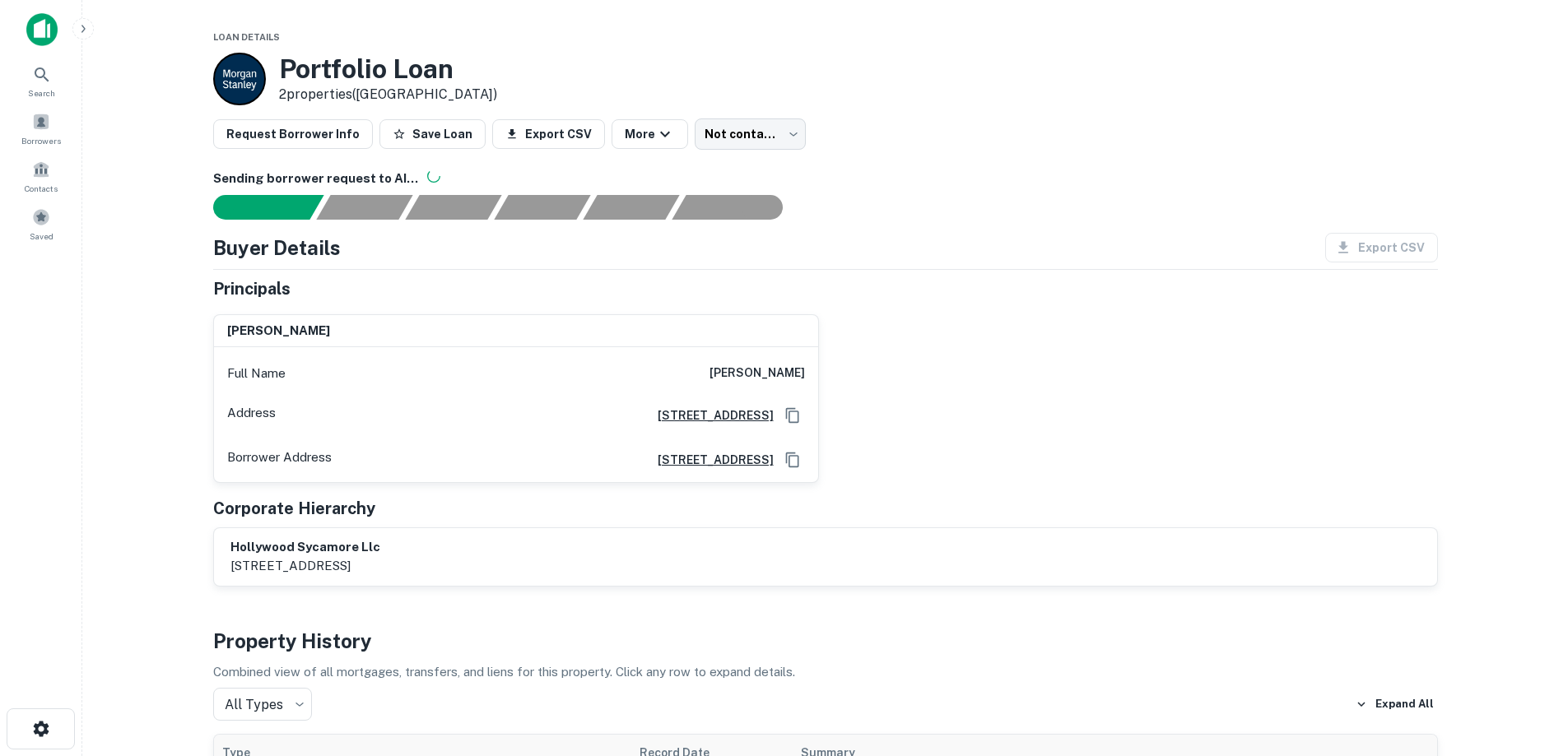
click at [50, 20] on img at bounding box center [41, 30] width 32 height 33
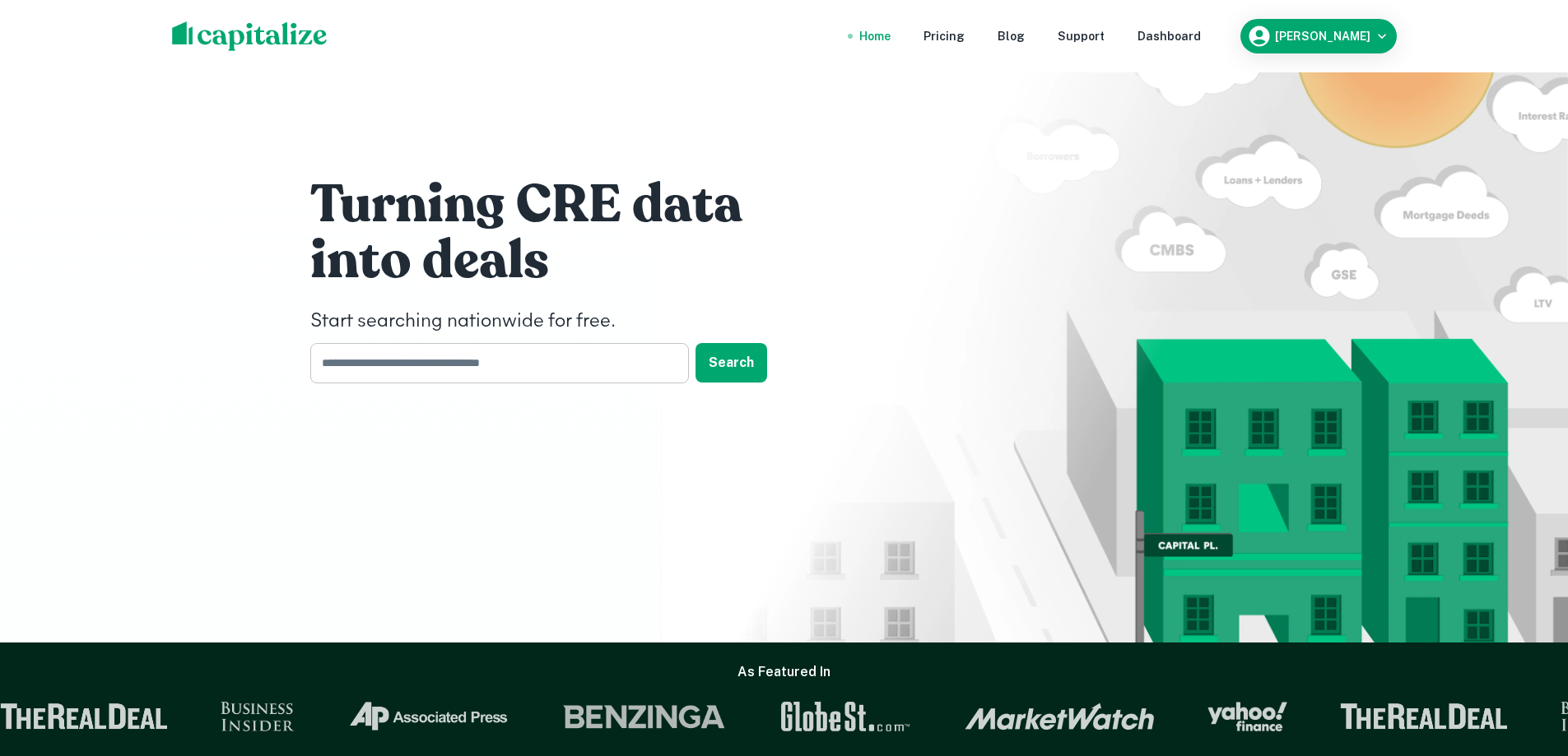
drag, startPoint x: 373, startPoint y: 371, endPoint x: 391, endPoint y: 379, distance: 19.7
click at [373, 371] on input "text" at bounding box center [494, 363] width 367 height 40
type input "*********"
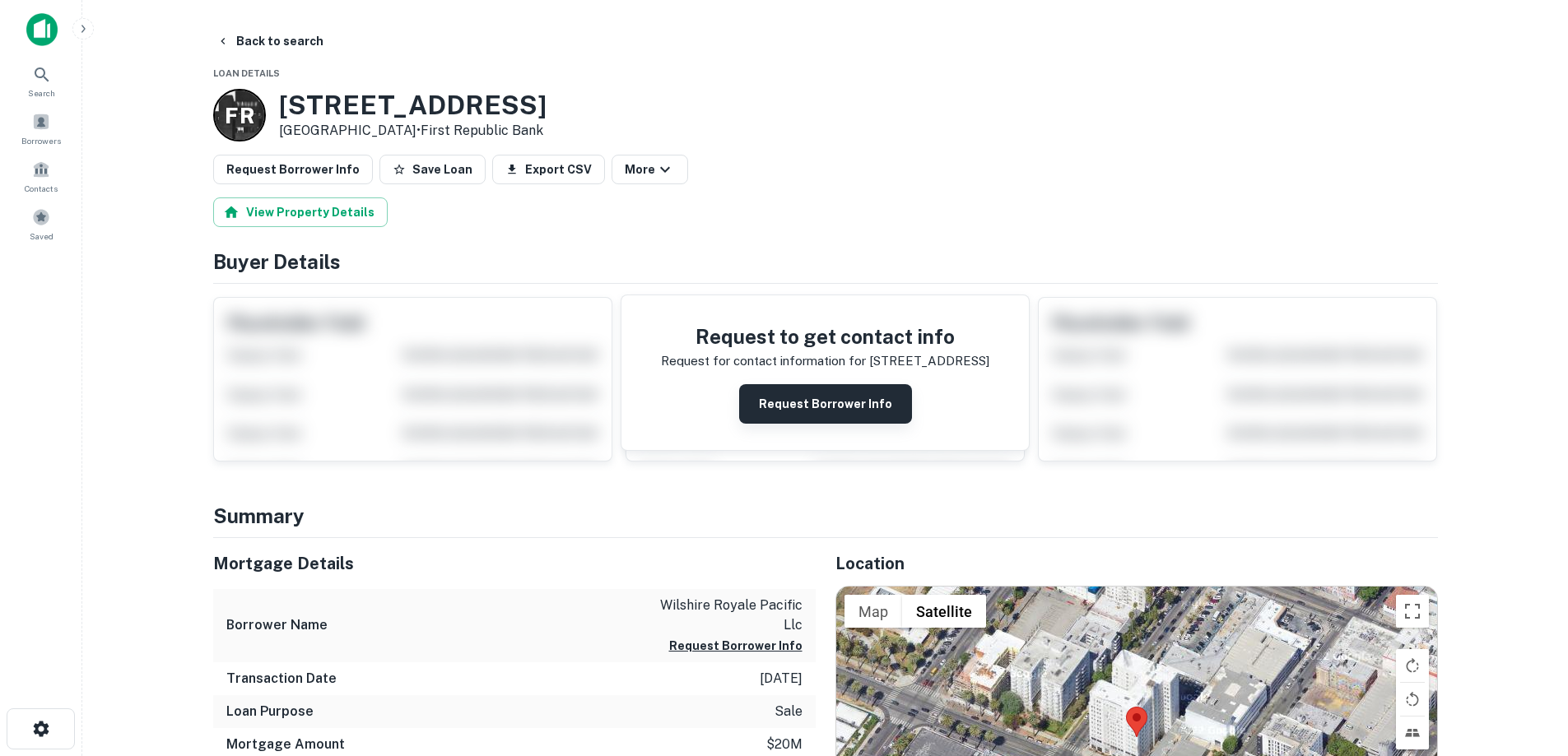
click at [793, 400] on button "Request Borrower Info" at bounding box center [825, 404] width 173 height 40
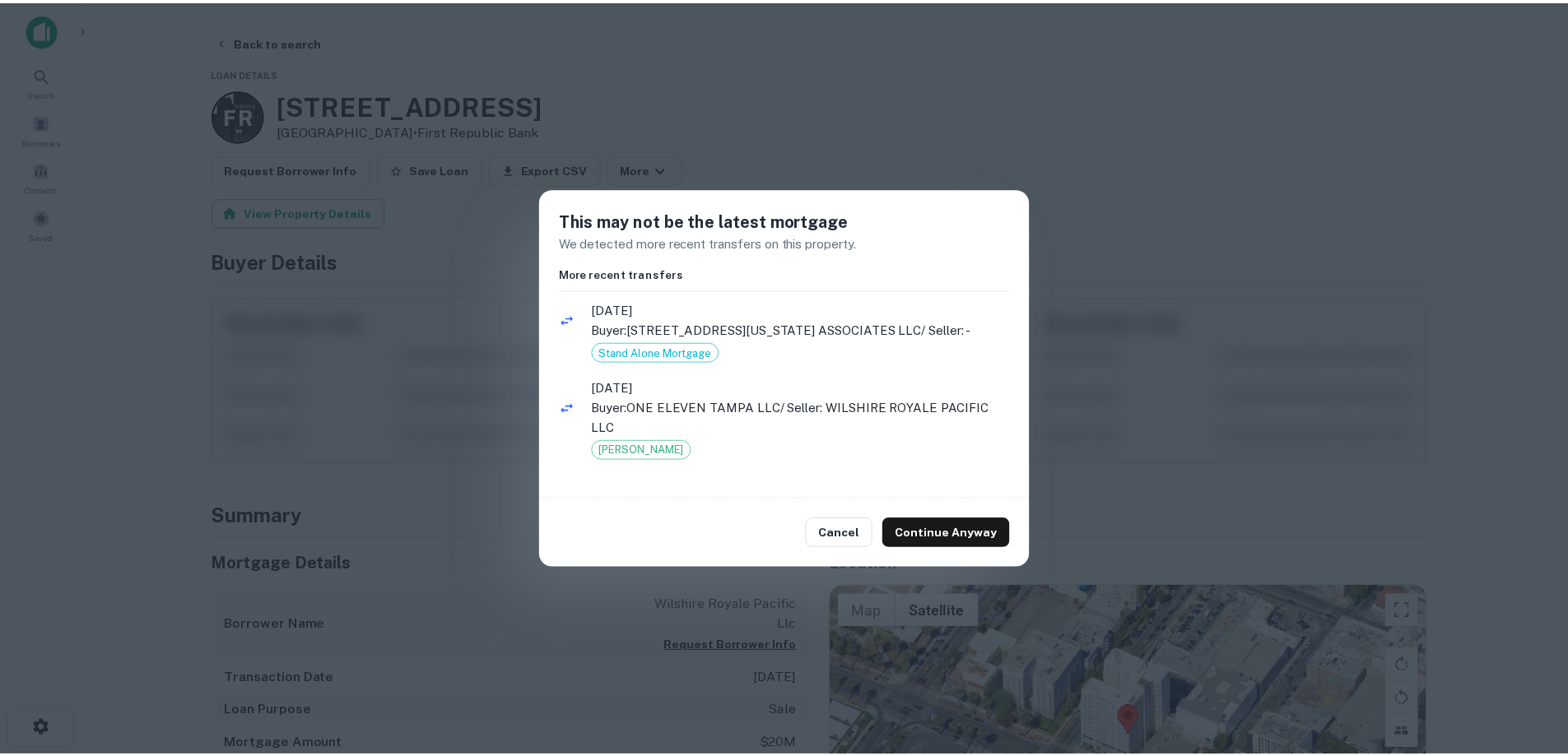
scroll to position [2, 0]
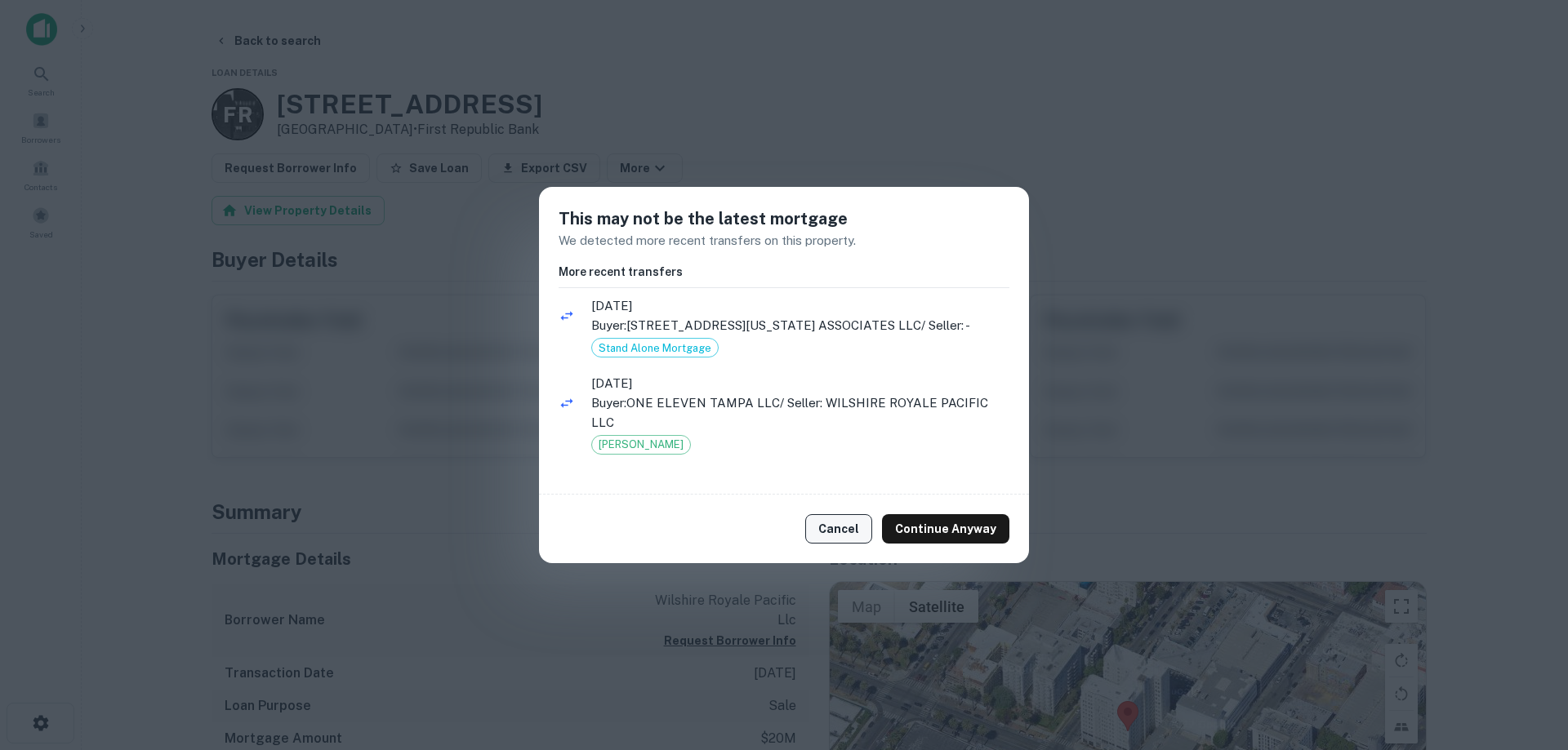
click at [836, 526] on button "Cancel" at bounding box center [838, 529] width 67 height 29
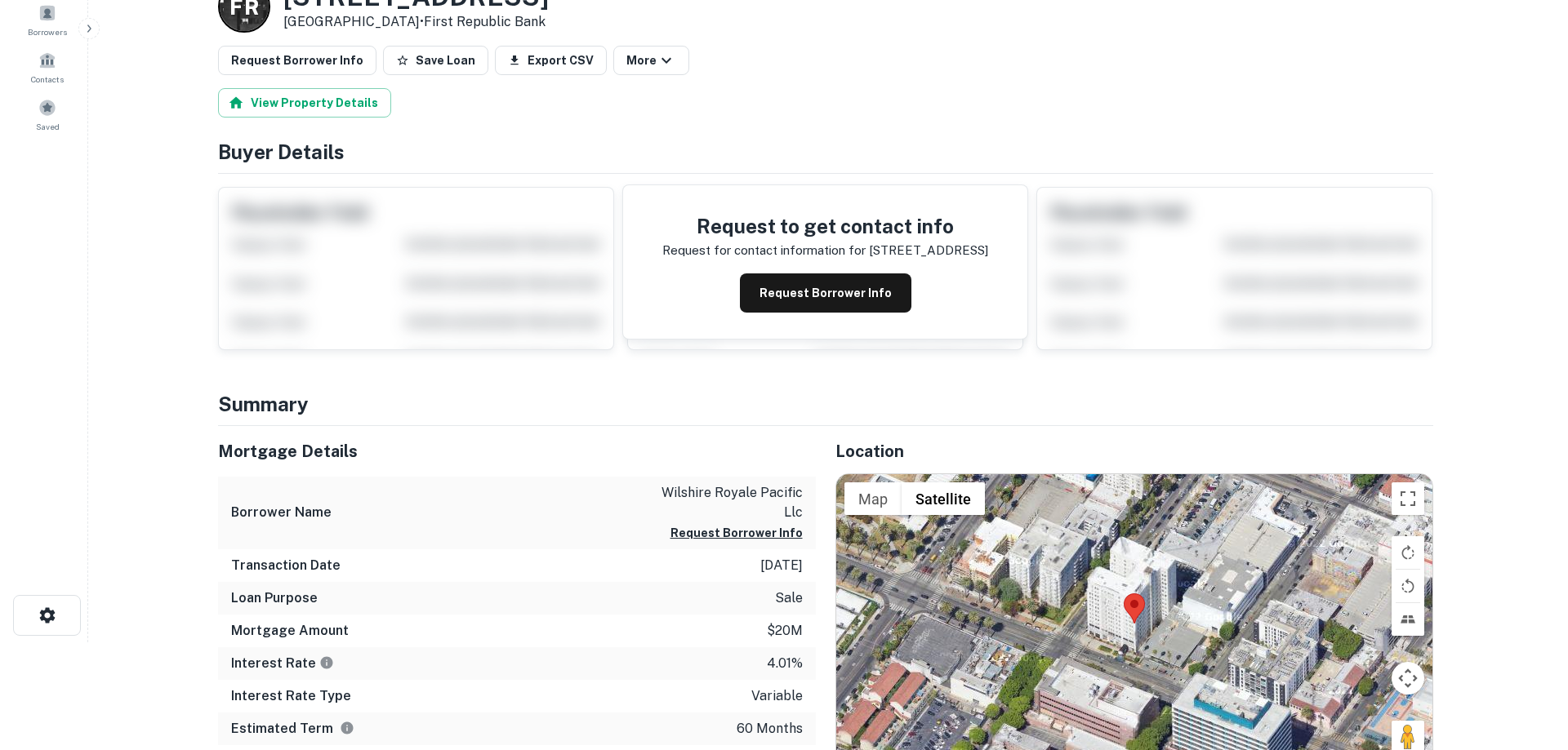
scroll to position [0, 0]
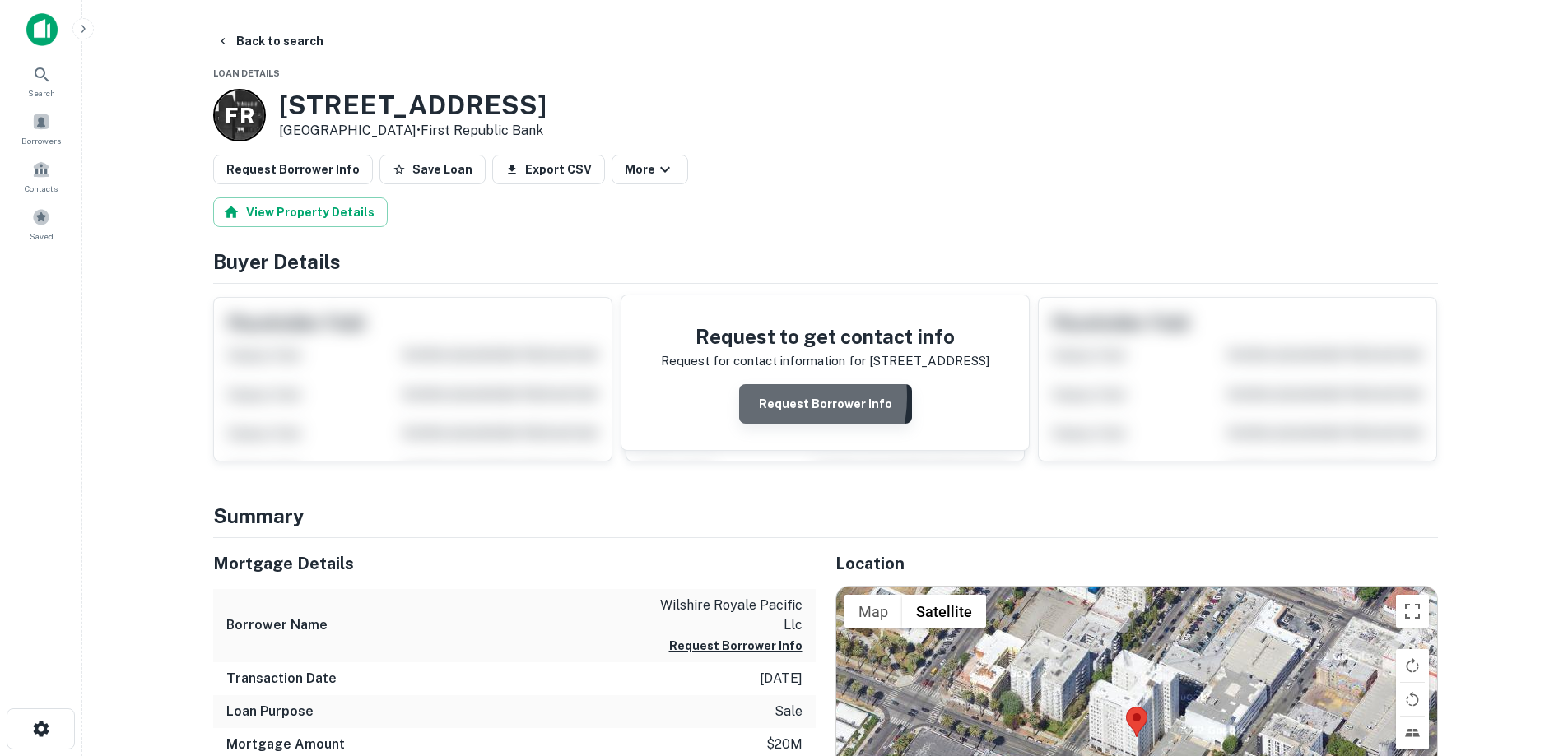
click at [761, 397] on button "Request Borrower Info" at bounding box center [825, 404] width 173 height 40
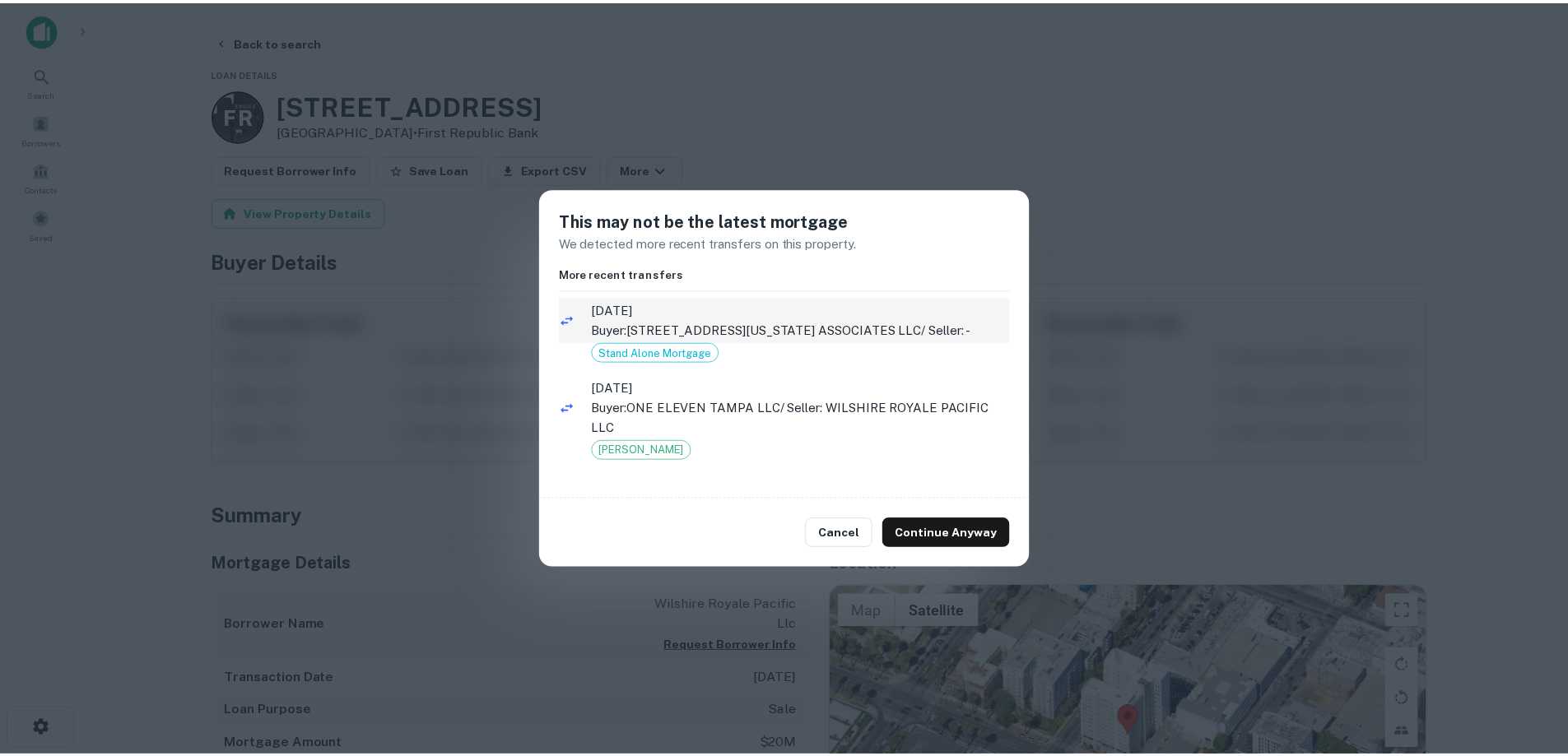
scroll to position [2, 0]
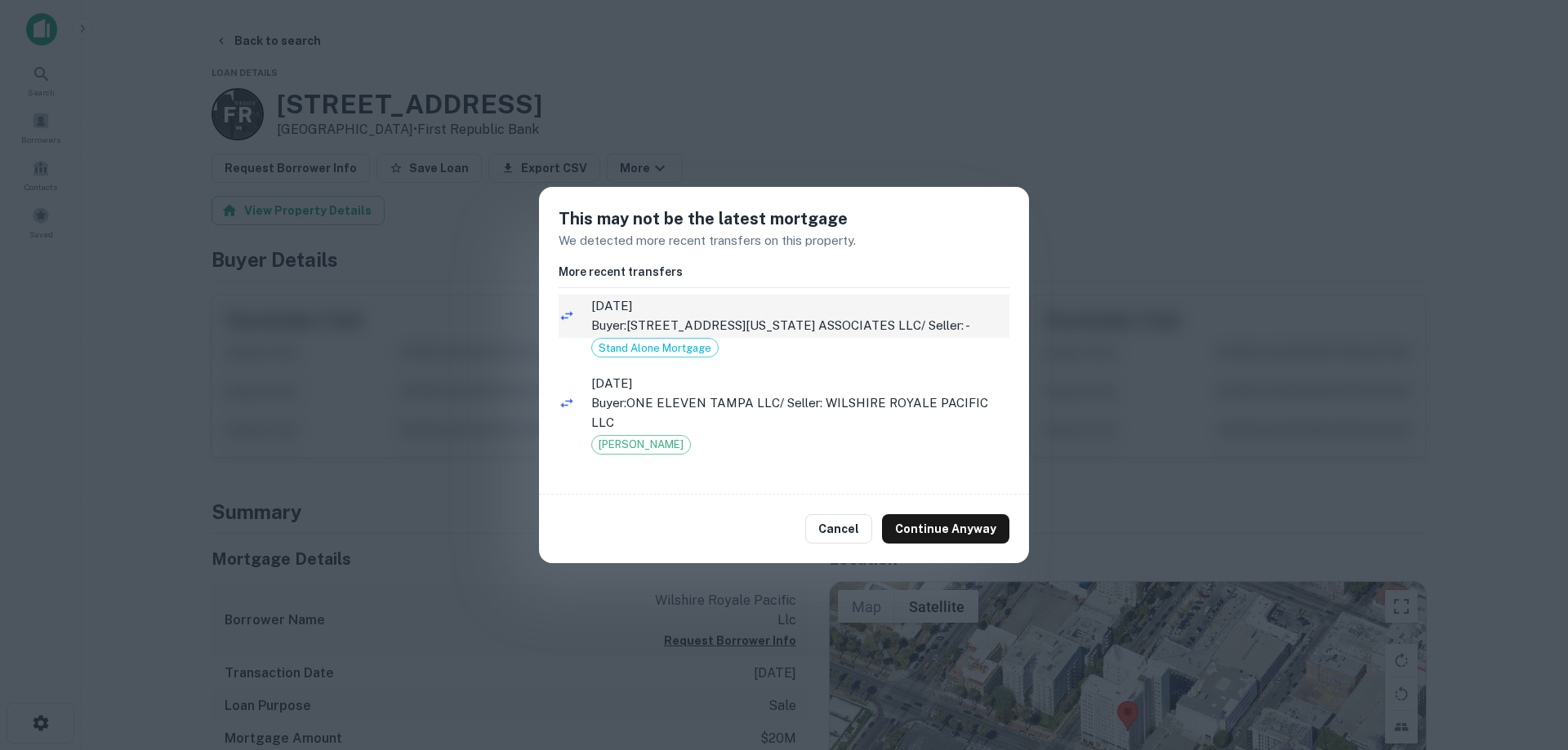
click at [799, 322] on p "Buyer: 1565 WASHINGTON STREET ASSOCIATES LLC / Seller: -" at bounding box center [800, 326] width 418 height 20
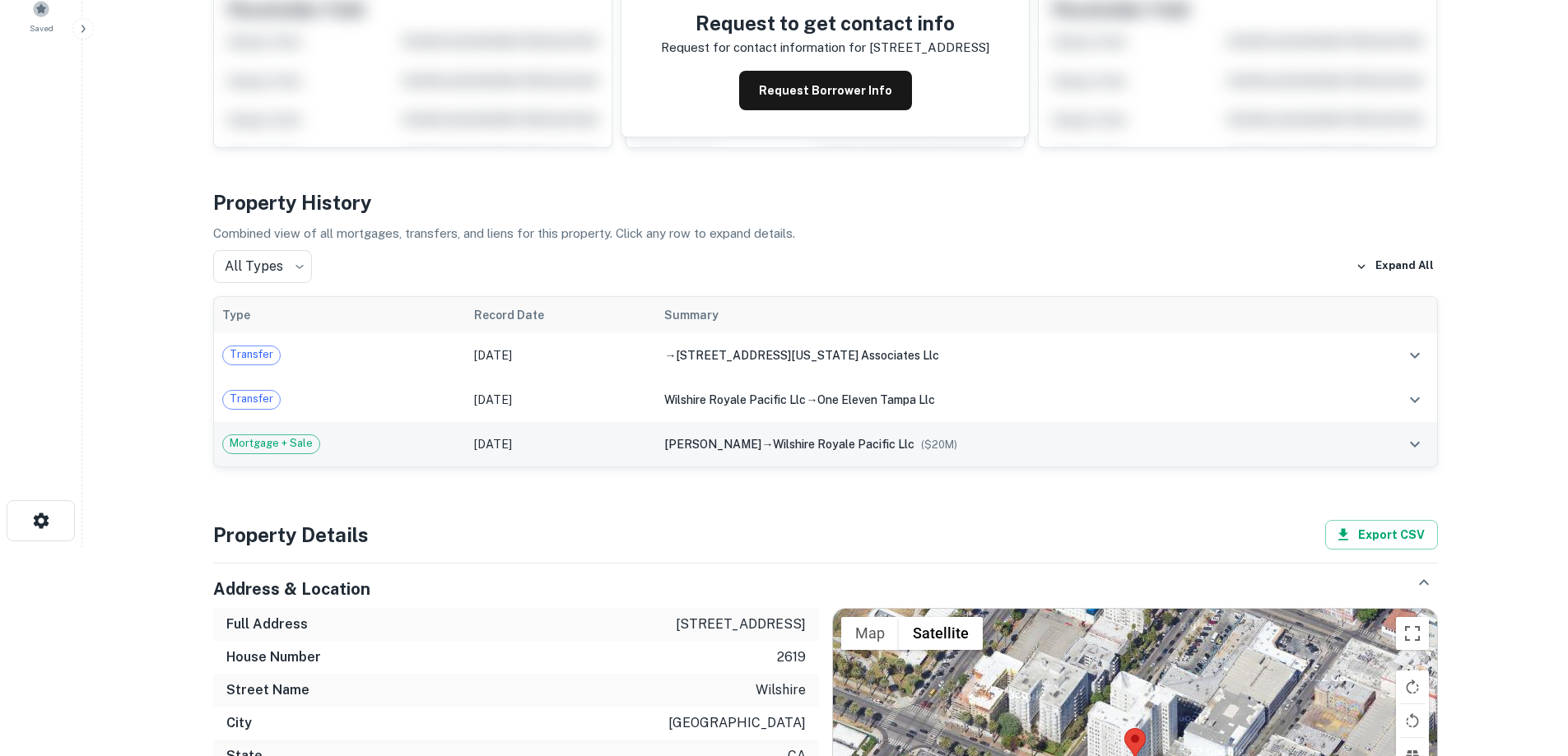
scroll to position [247, 0]
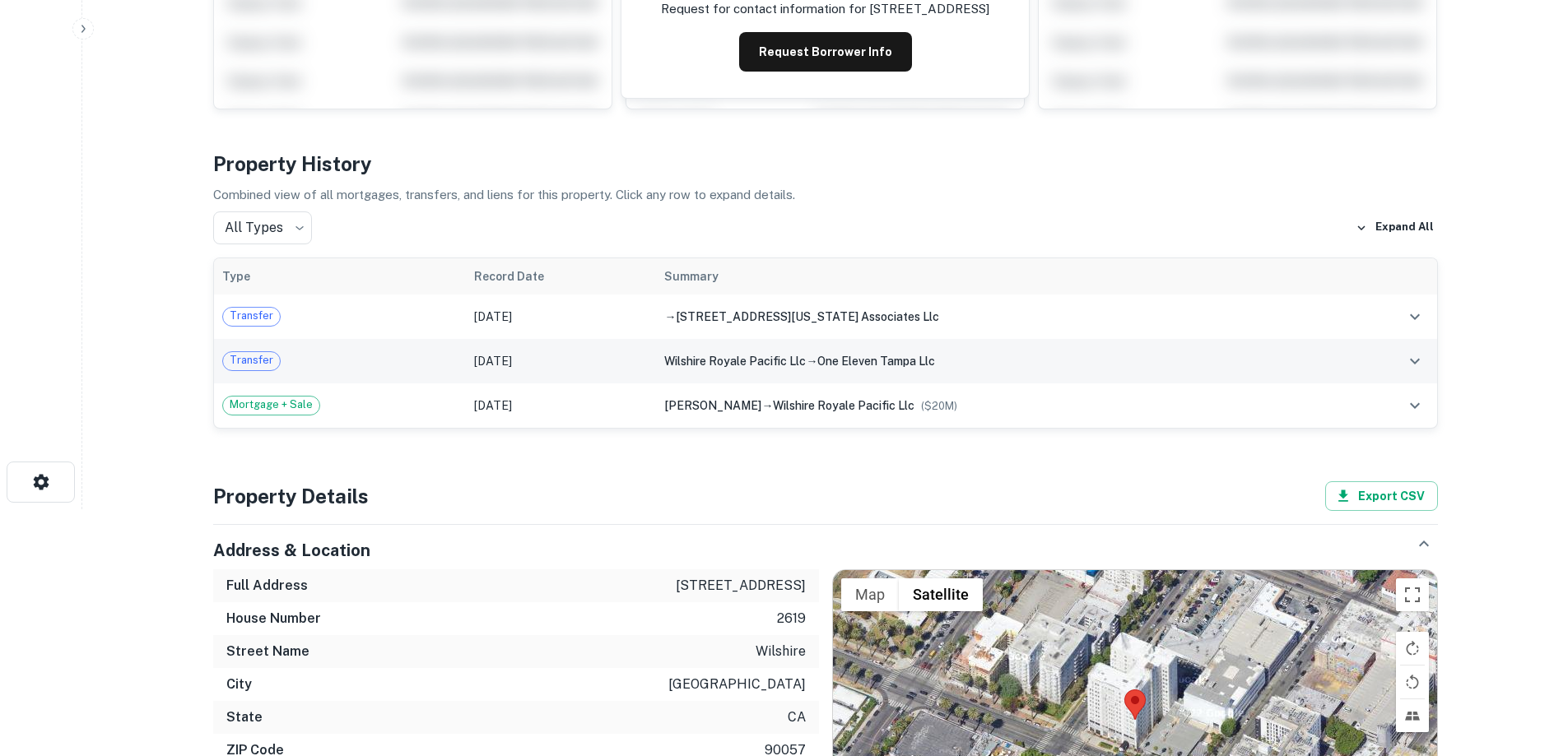
click at [589, 354] on td "Dec 19, 2021" at bounding box center [561, 361] width 190 height 44
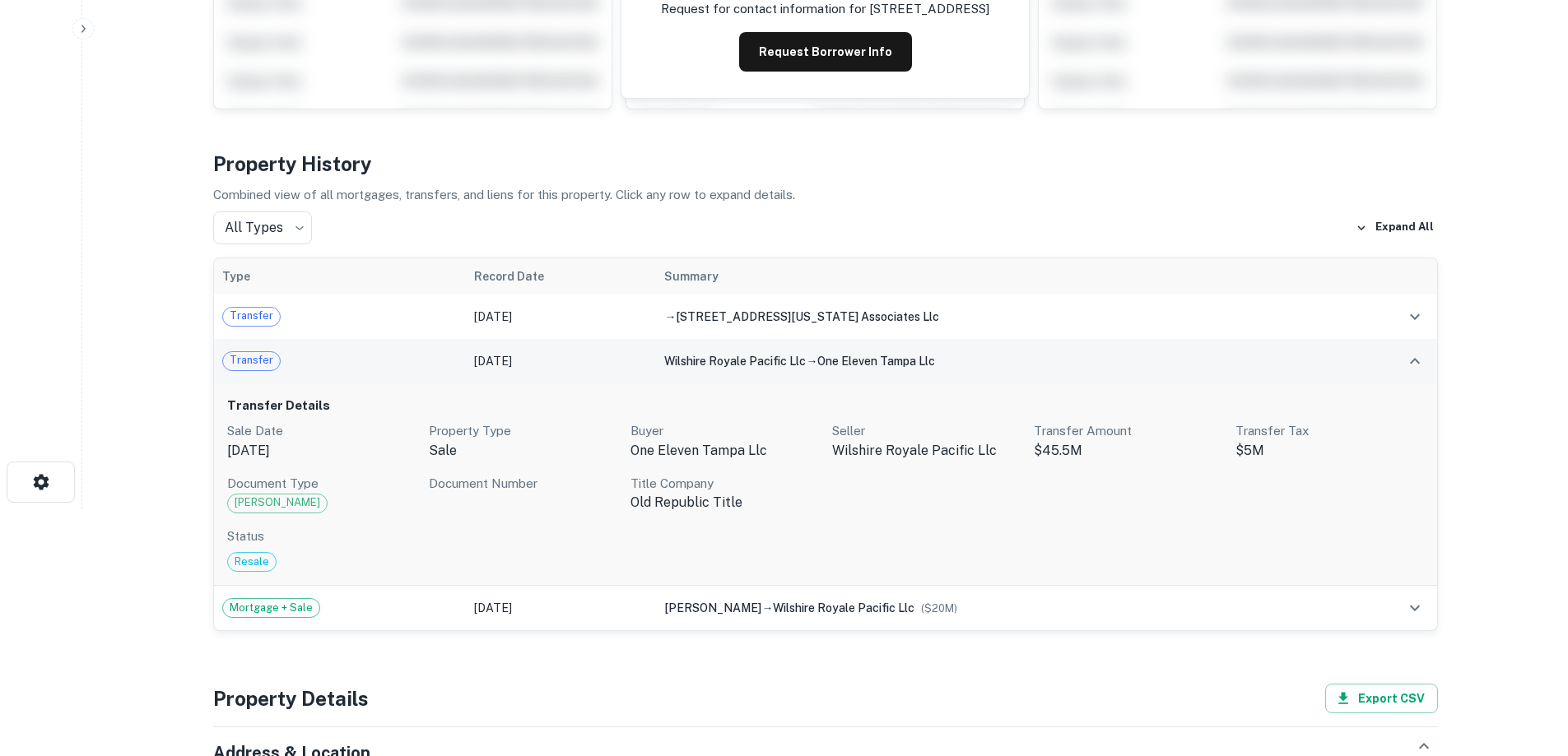
click at [591, 361] on td "Dec 19, 2021" at bounding box center [561, 361] width 190 height 44
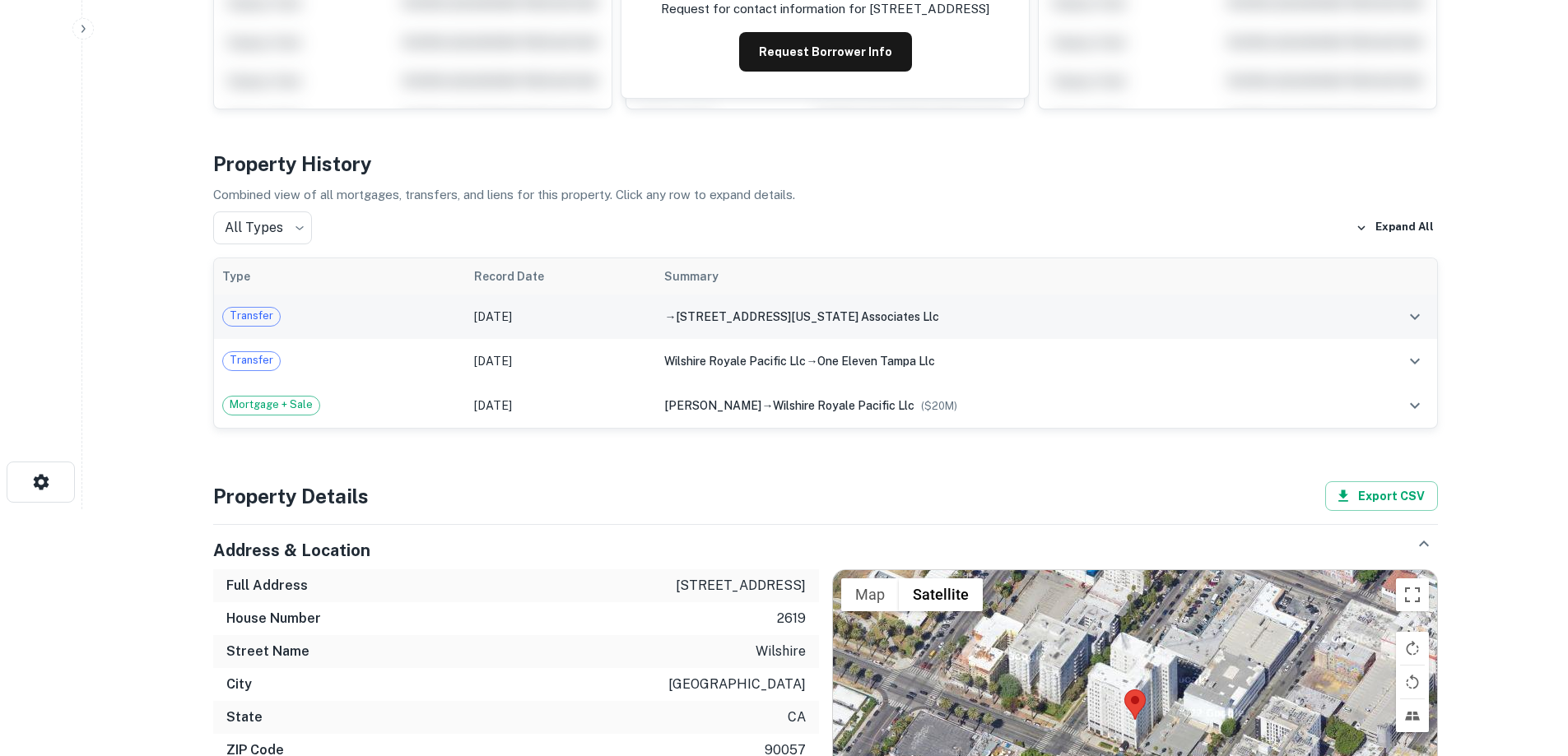
click at [594, 325] on td "Dec 26, 2021" at bounding box center [561, 316] width 190 height 44
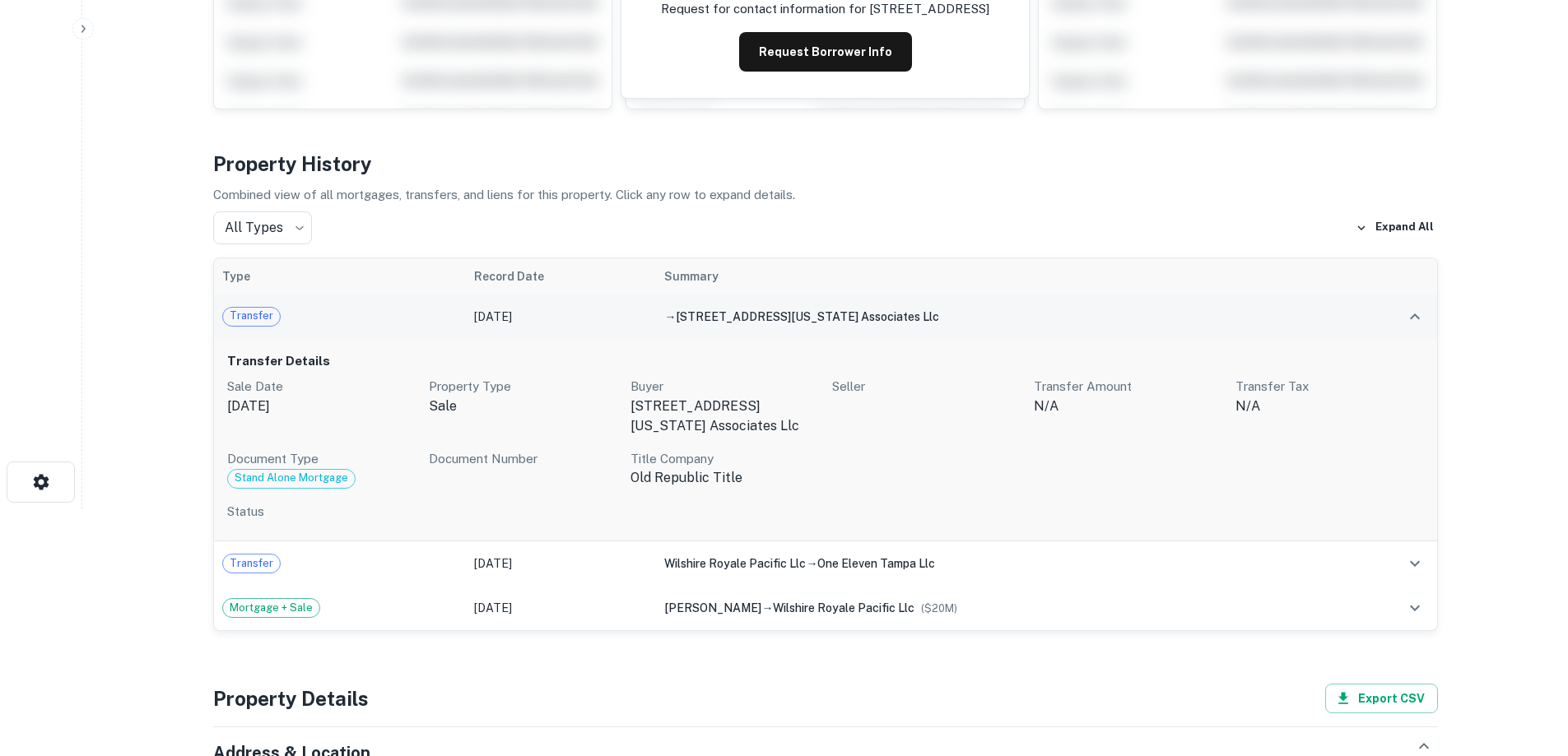
click at [594, 322] on td "Dec 26, 2021" at bounding box center [561, 316] width 190 height 44
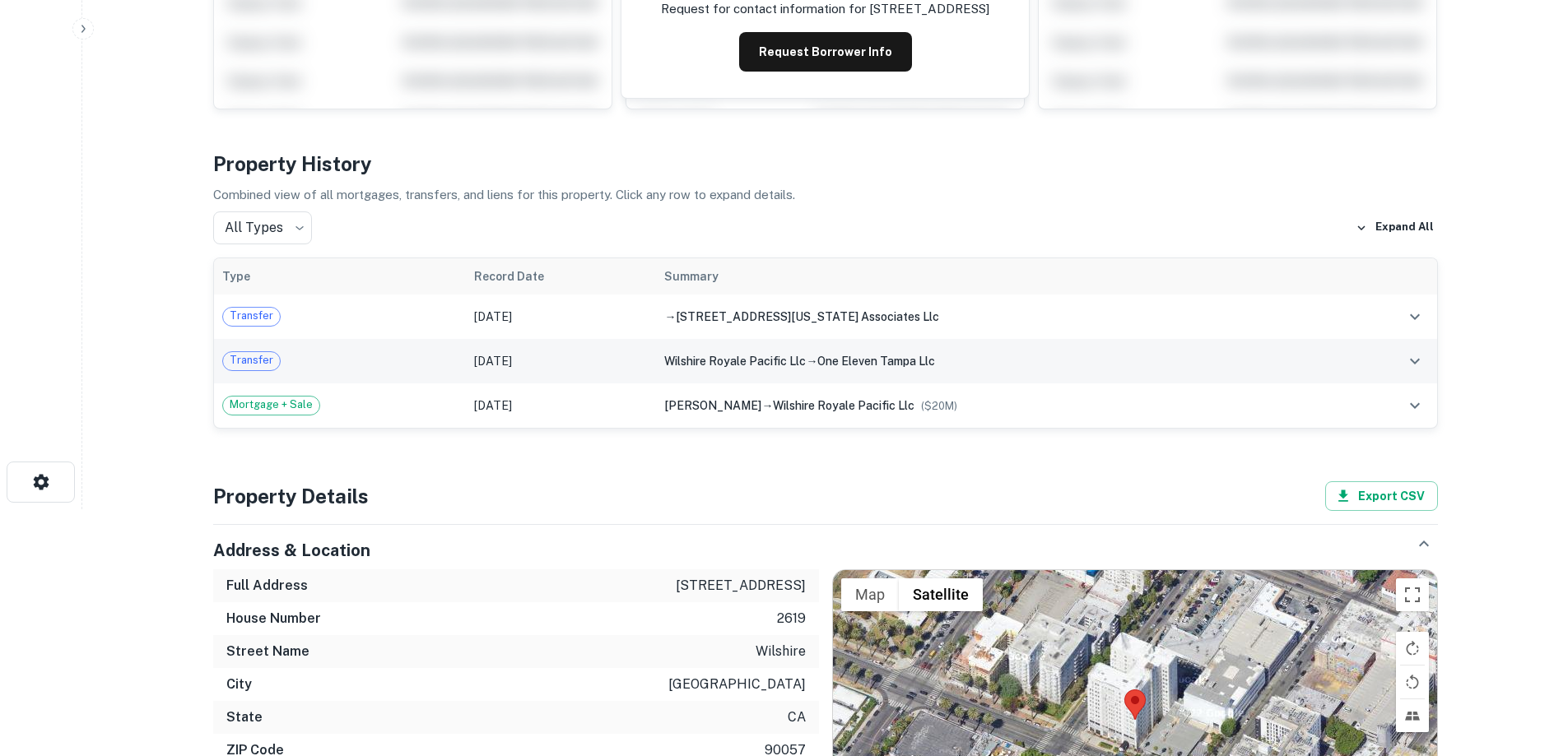
click at [577, 353] on td "Dec 19, 2021" at bounding box center [561, 361] width 190 height 44
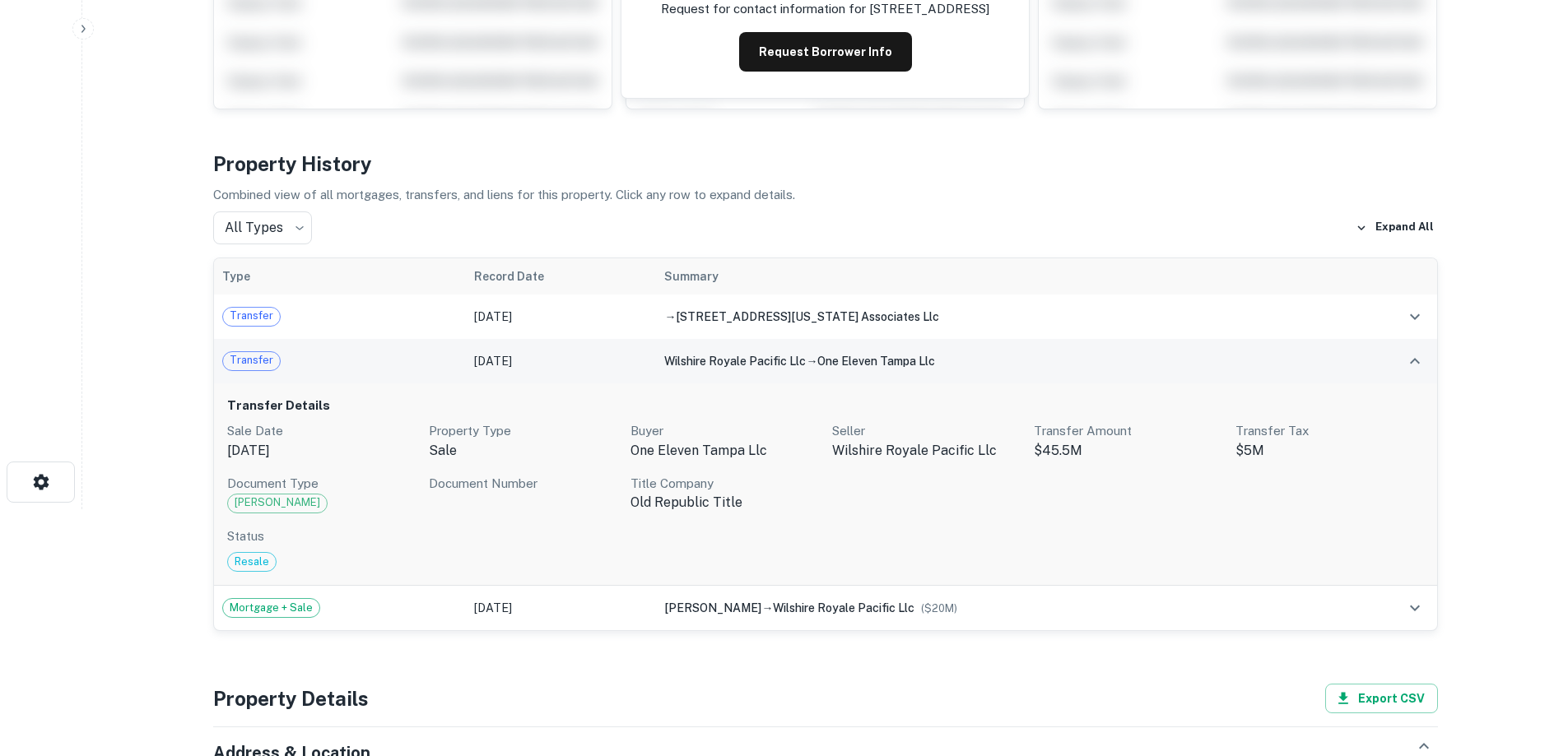
click at [573, 365] on td "Dec 19, 2021" at bounding box center [561, 361] width 190 height 44
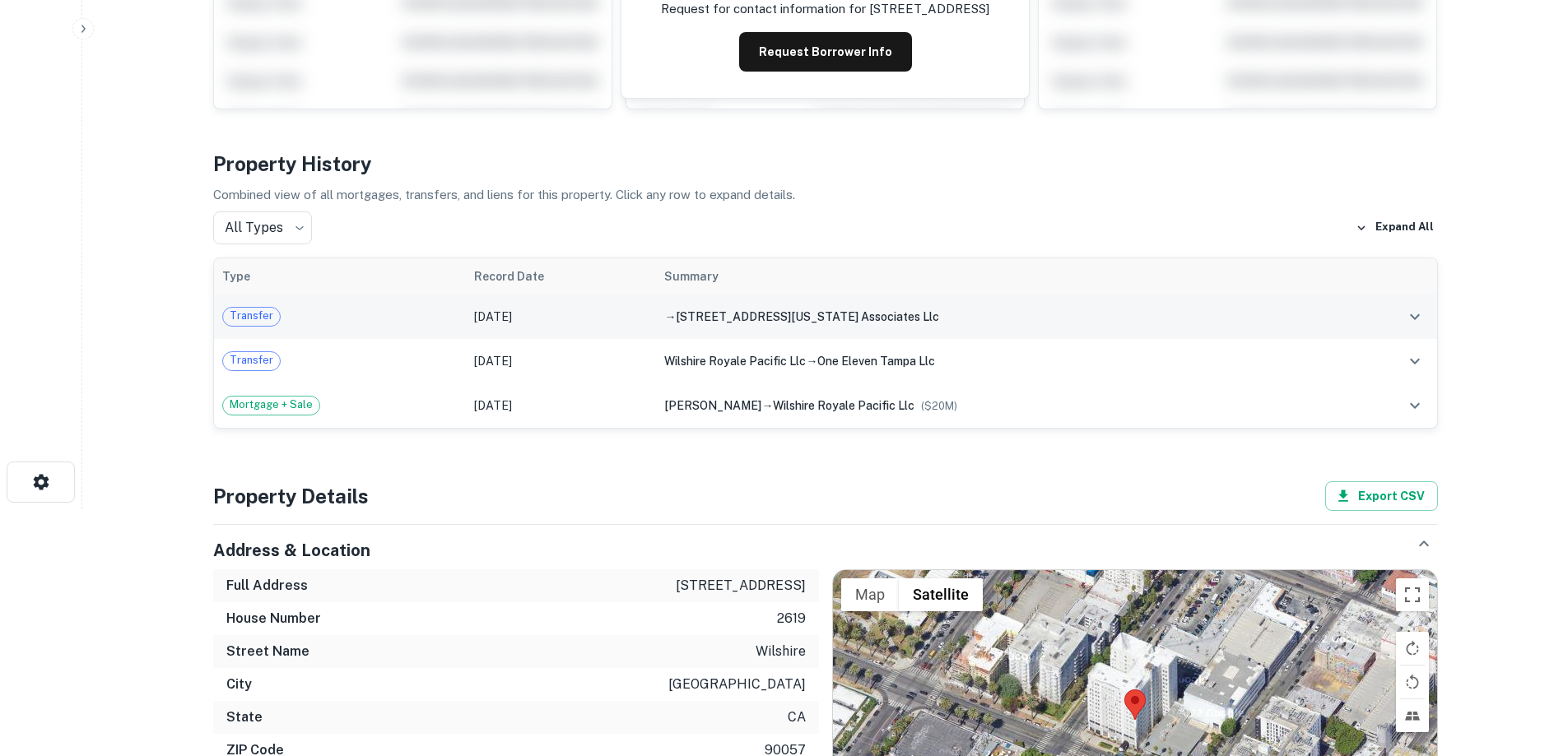
click at [579, 313] on td "Dec 26, 2021" at bounding box center [561, 316] width 190 height 44
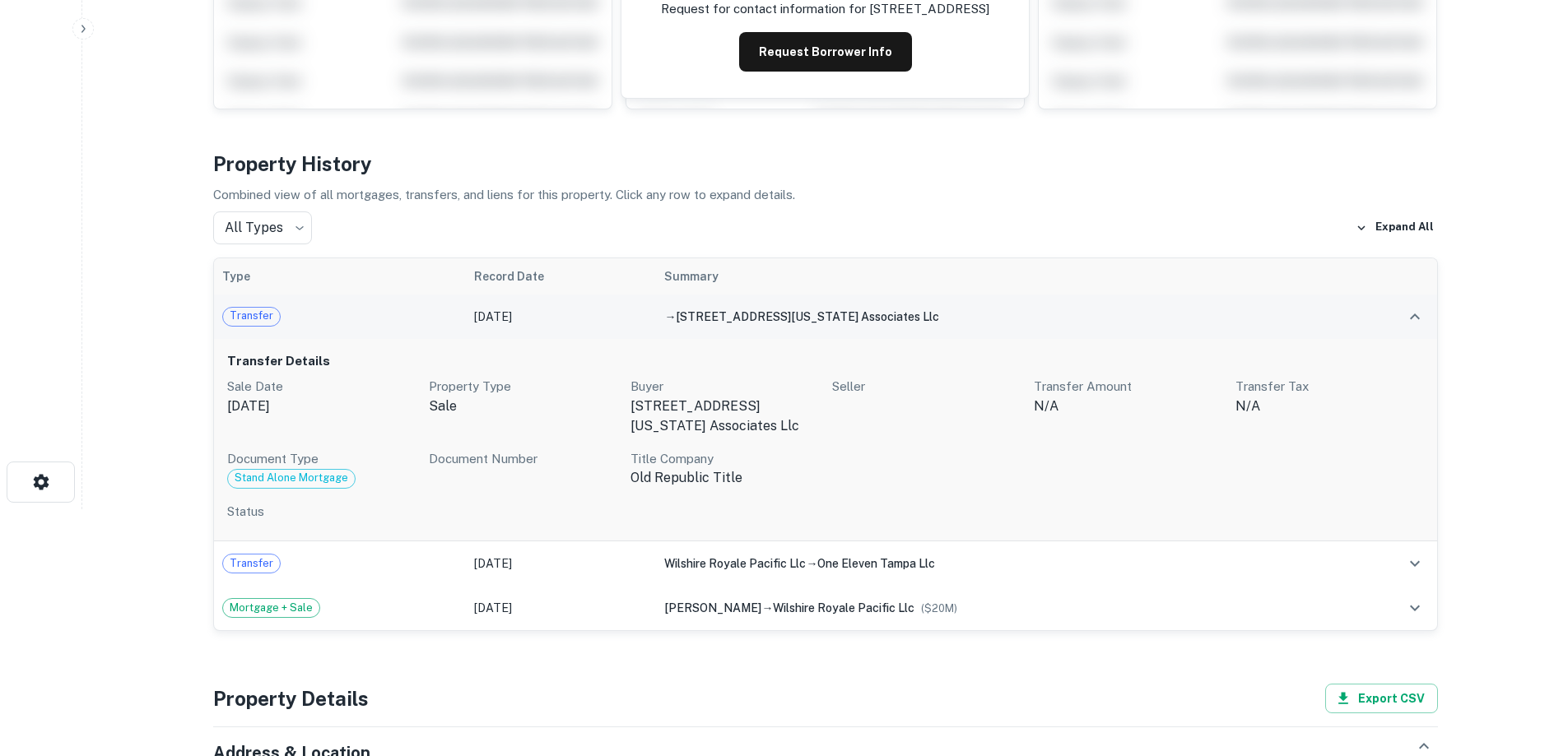
click at [579, 313] on td "Dec 26, 2021" at bounding box center [561, 316] width 190 height 44
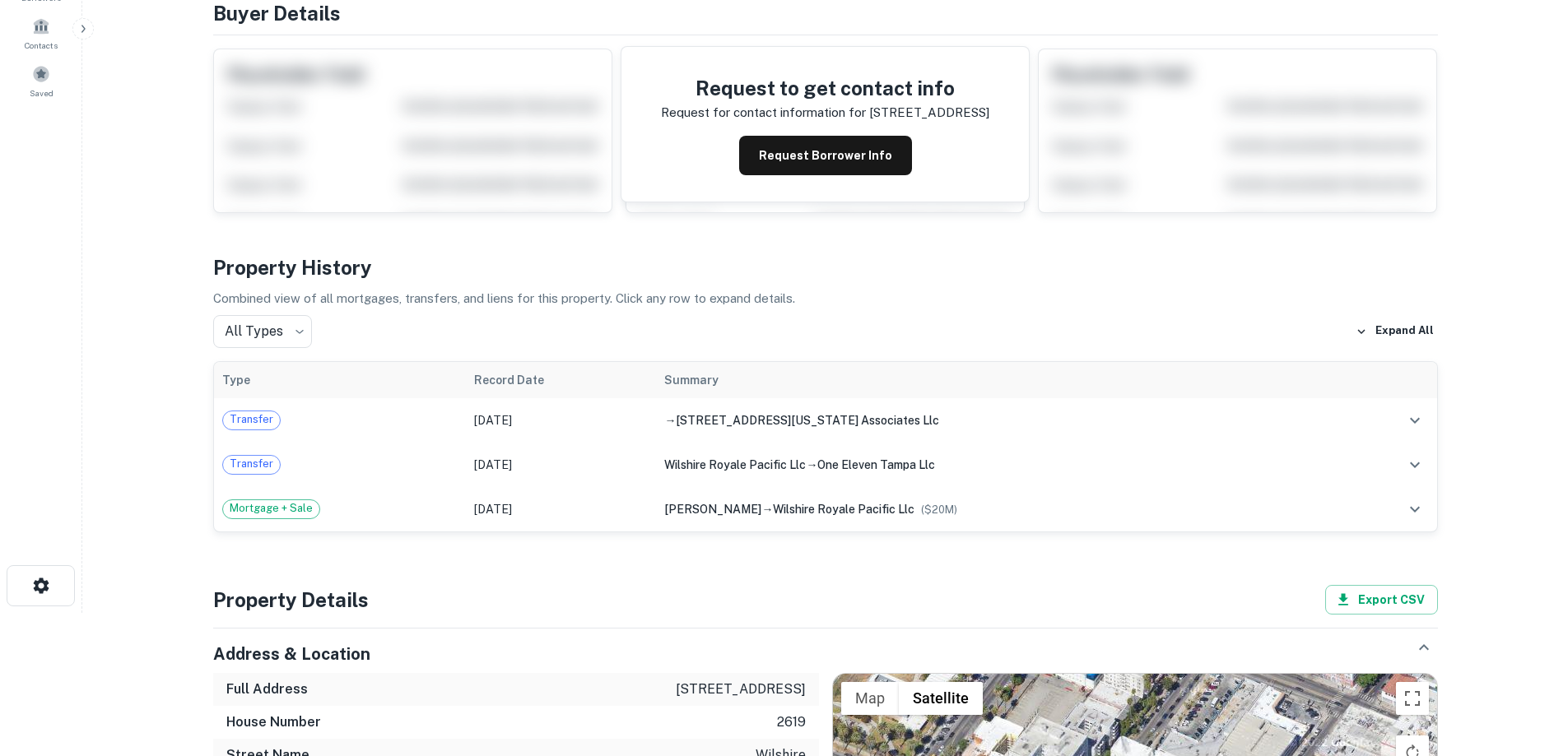
scroll to position [0, 0]
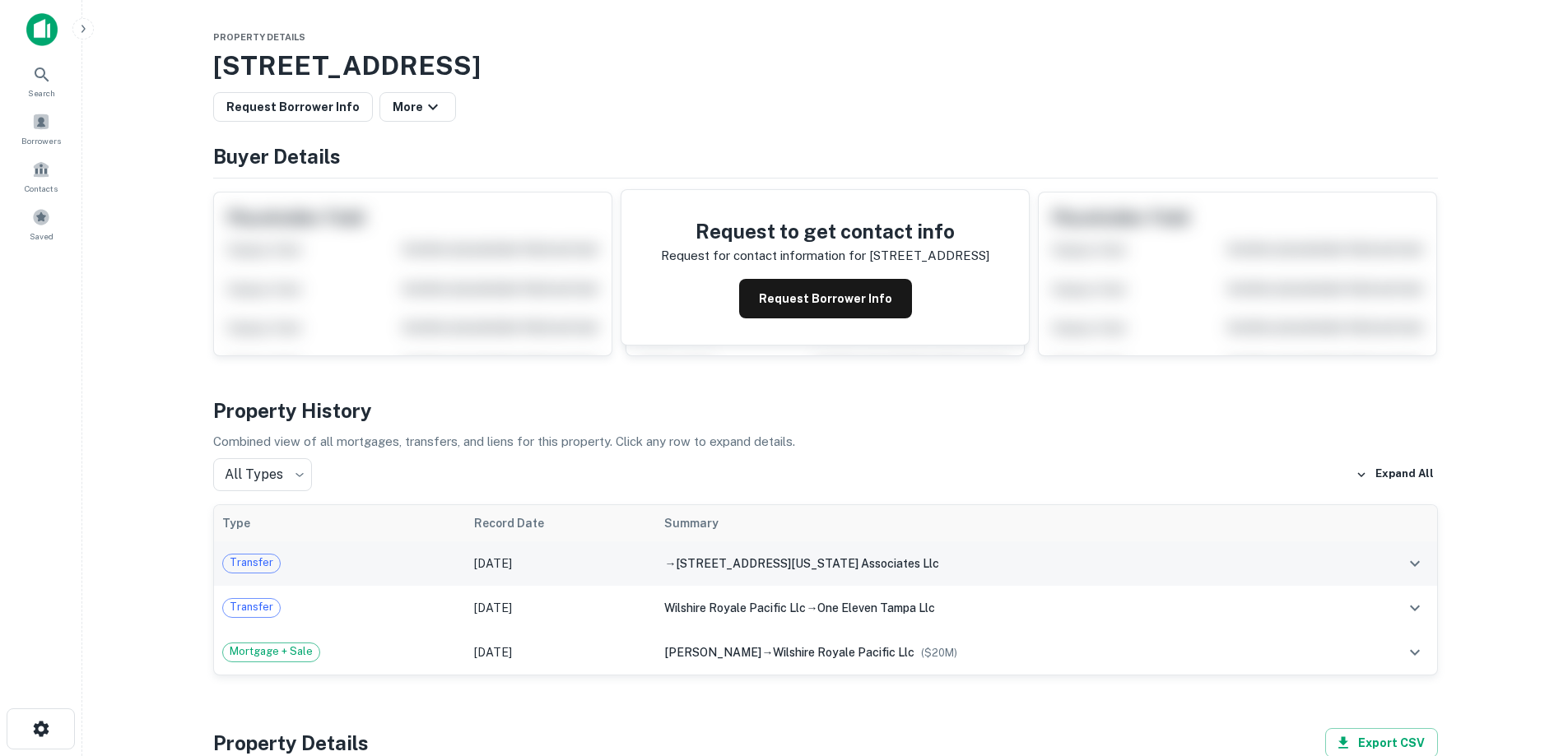
click at [684, 560] on span "1565 washington street associates llc" at bounding box center [807, 563] width 264 height 14
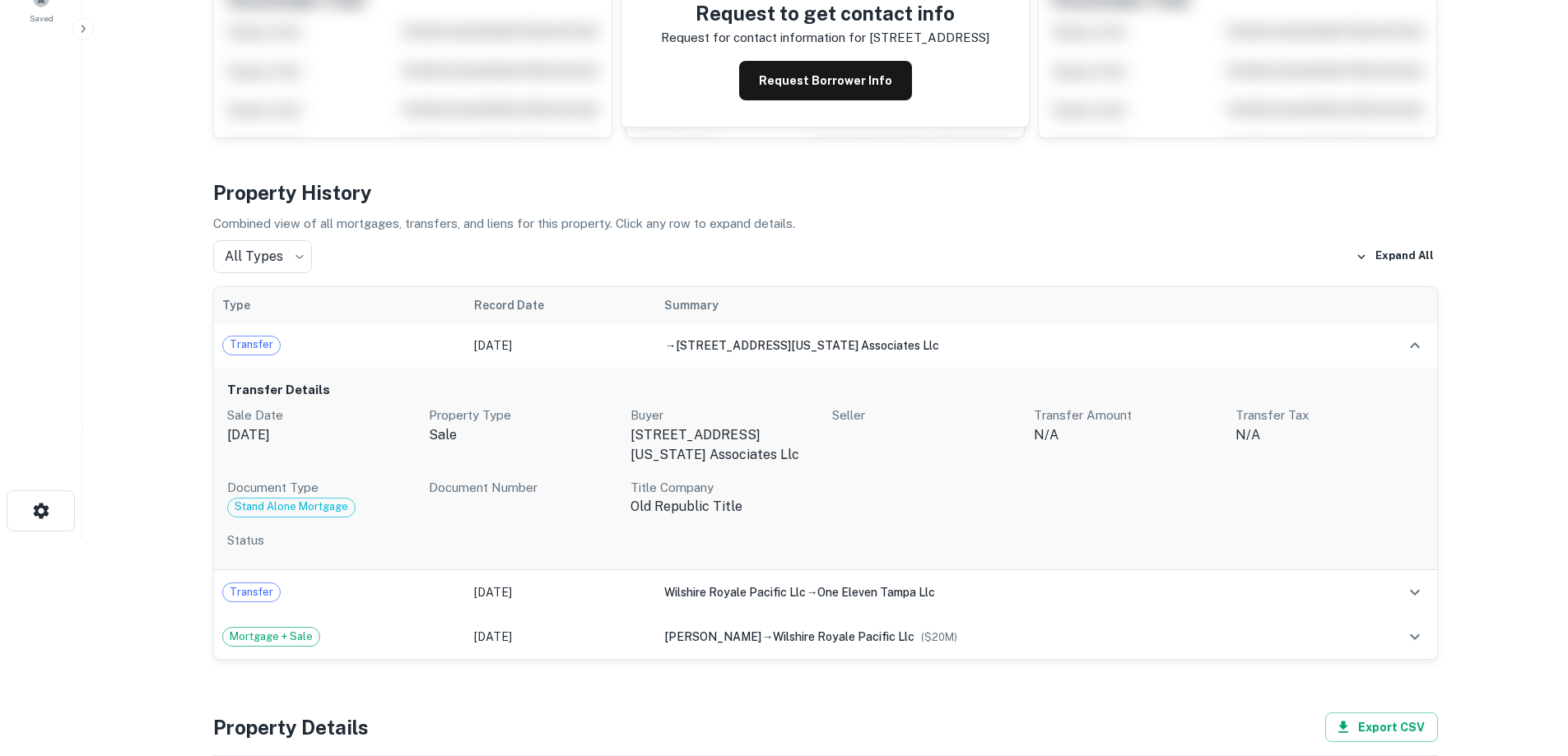
scroll to position [247, 0]
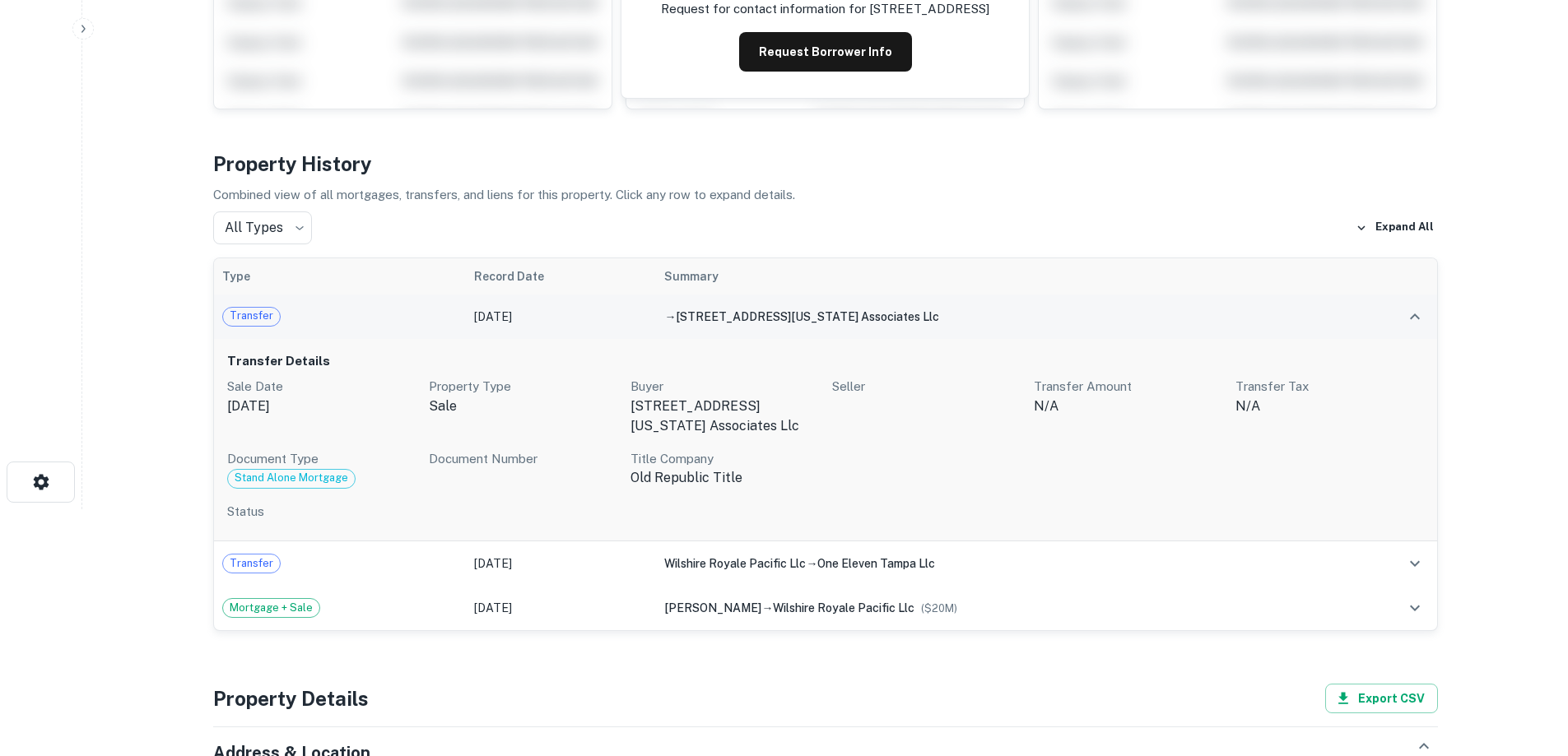
click at [656, 317] on td "→ 1565 washington street associates llc" at bounding box center [997, 316] width 682 height 44
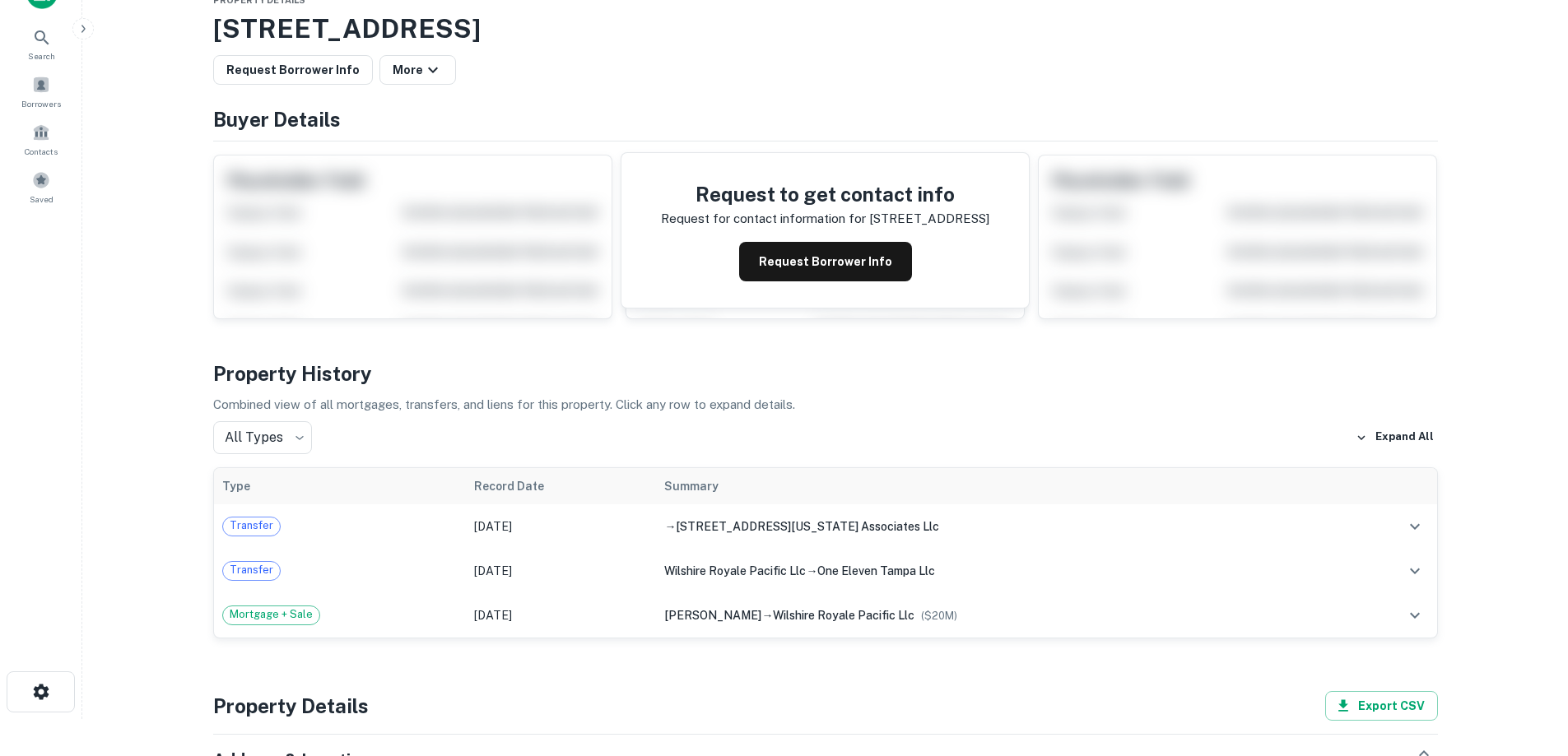
scroll to position [0, 0]
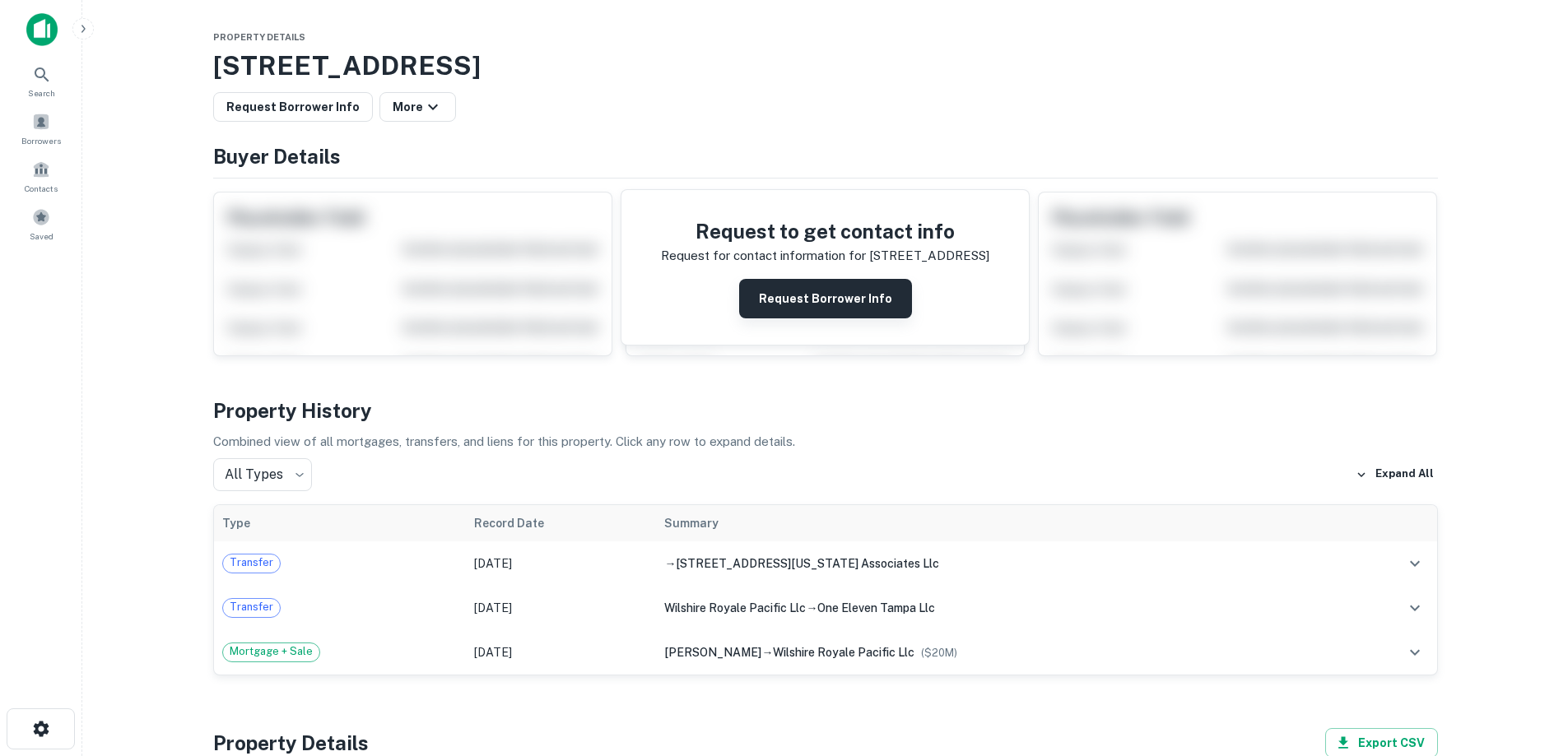
click at [782, 299] on button "Request Borrower Info" at bounding box center [825, 299] width 173 height 40
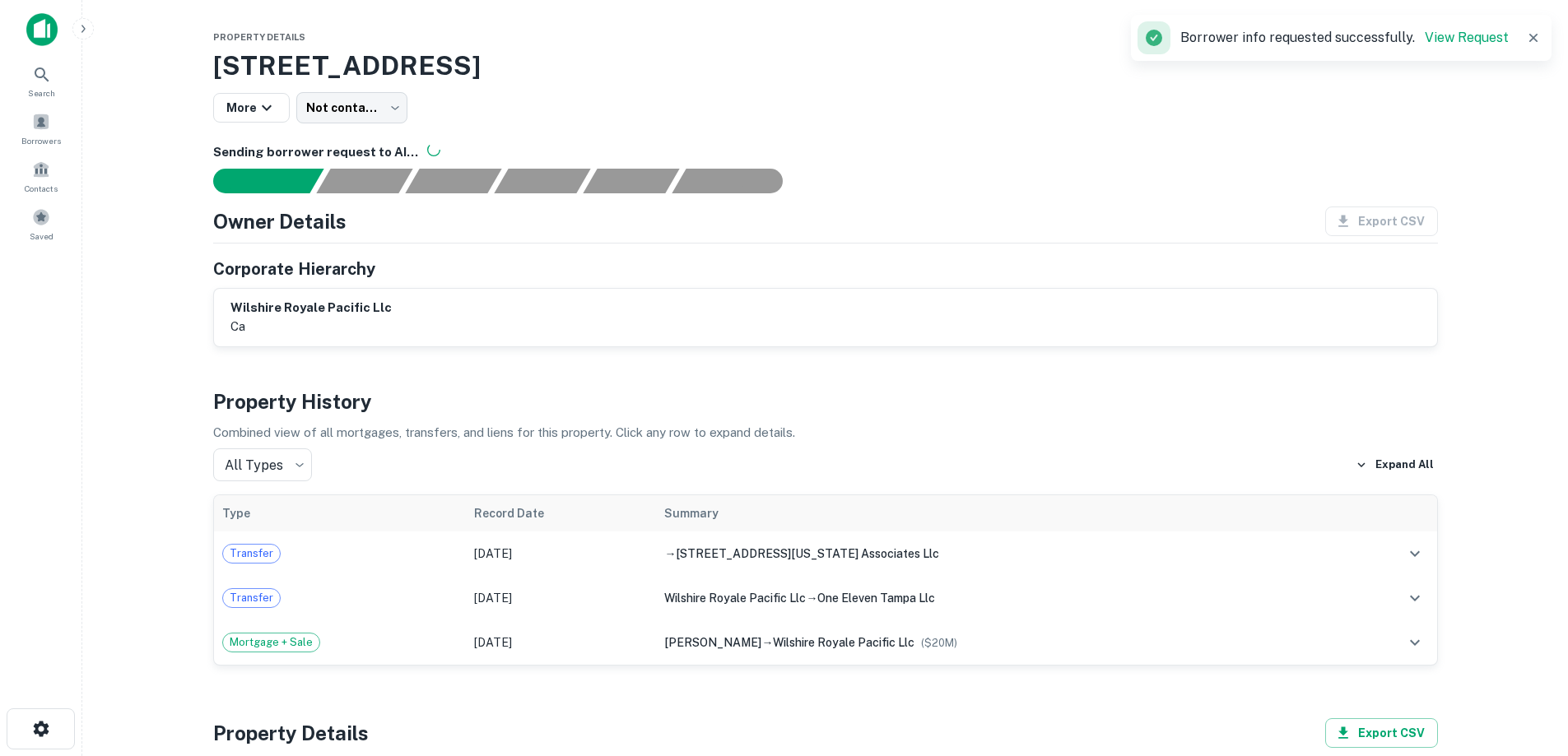
click at [41, 33] on img at bounding box center [41, 30] width 32 height 33
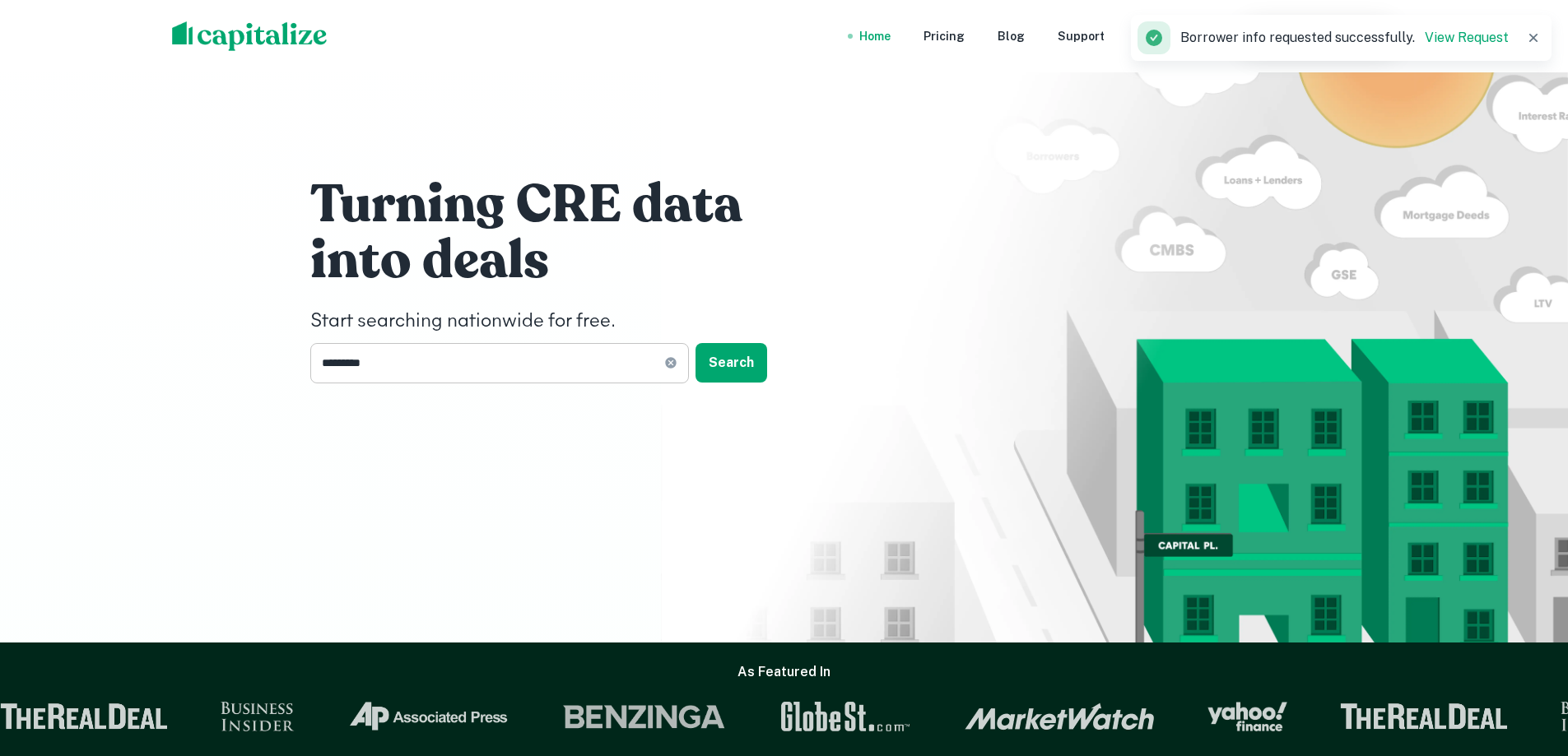
click at [669, 362] on icon at bounding box center [671, 364] width 11 height 11
click at [579, 358] on input "text" at bounding box center [494, 363] width 367 height 40
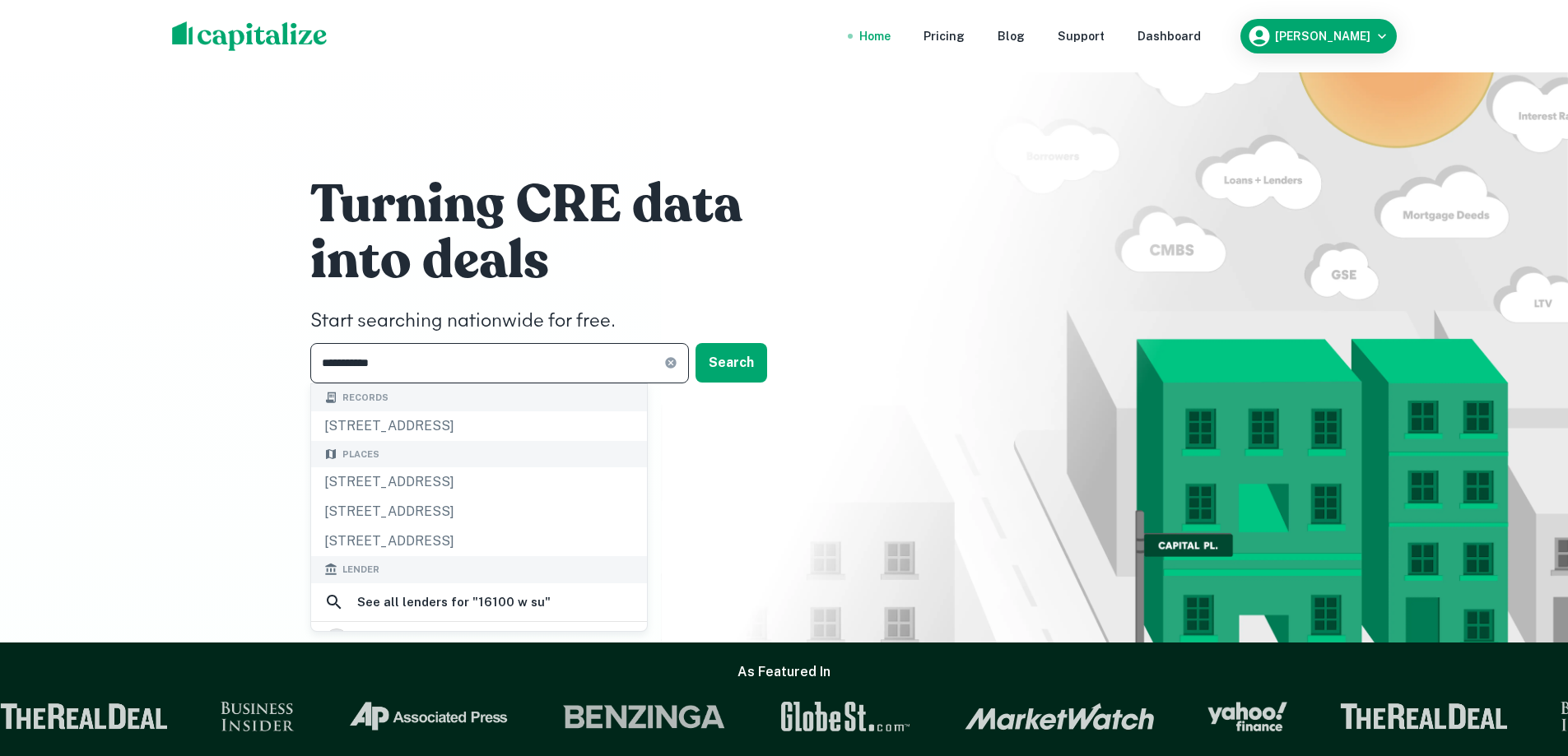
type input "**********"
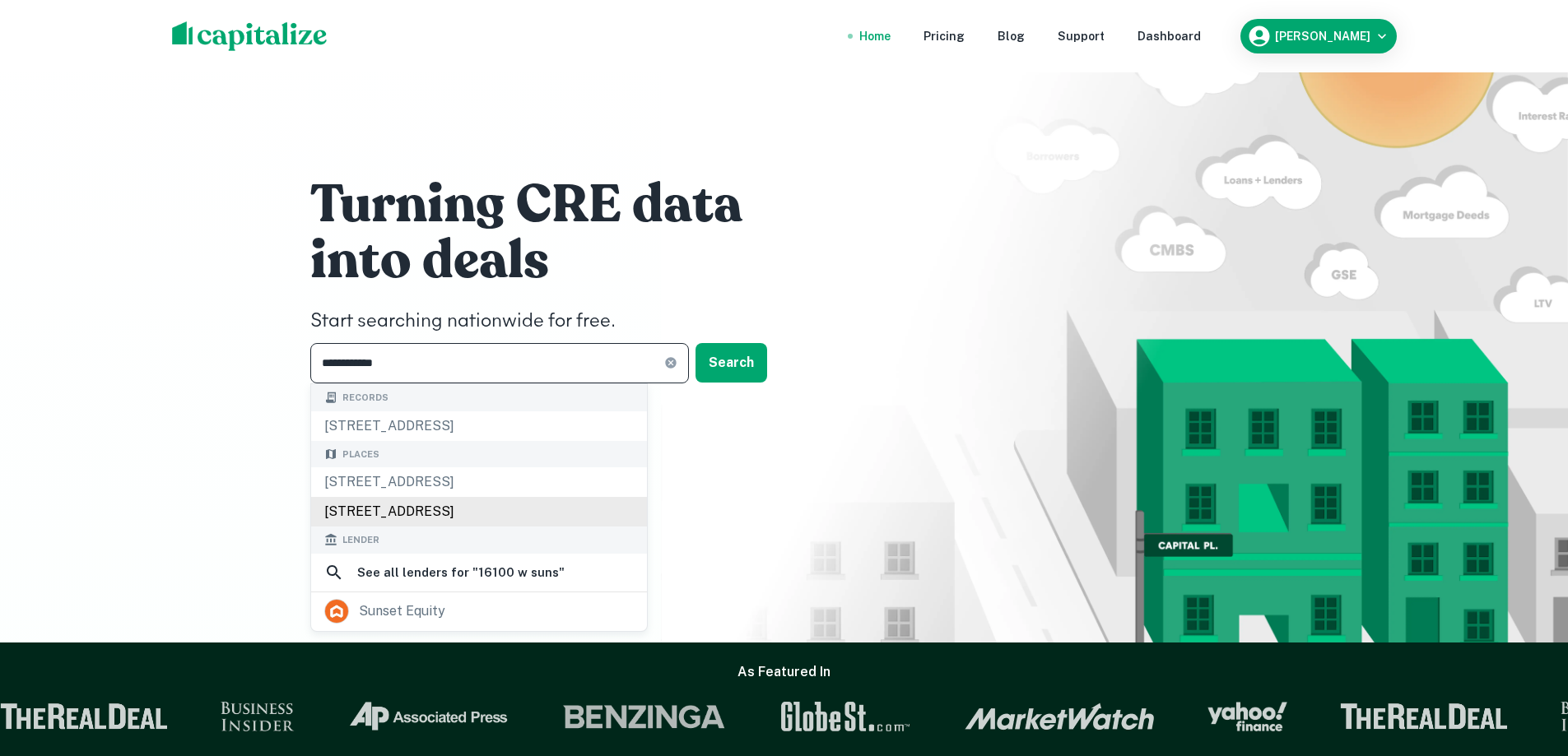
click at [515, 526] on div "16100 W Sunset Blvd, Los Angeles, CA, USA" at bounding box center [479, 511] width 336 height 30
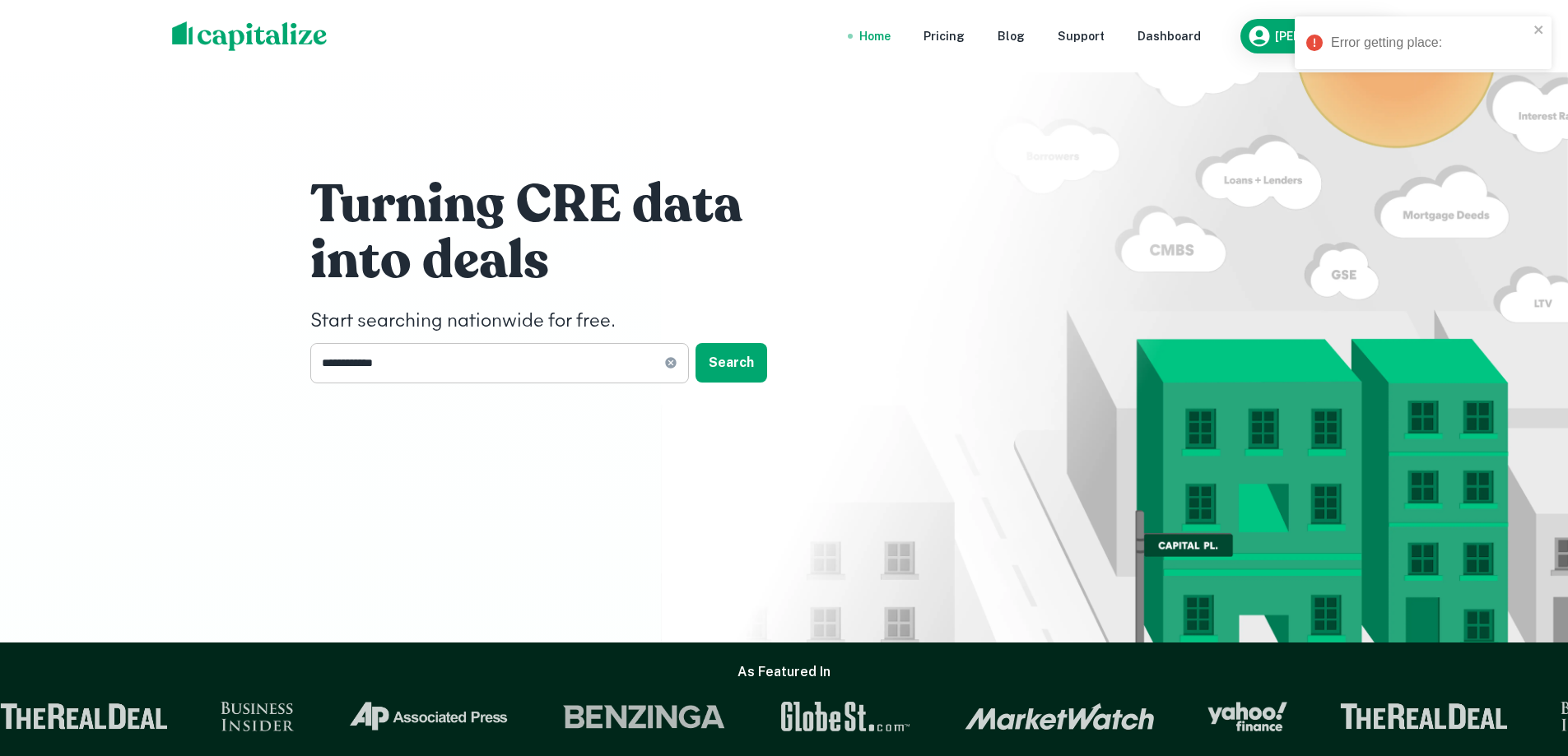
click at [474, 371] on input "**********" at bounding box center [487, 363] width 354 height 40
type input "**********"
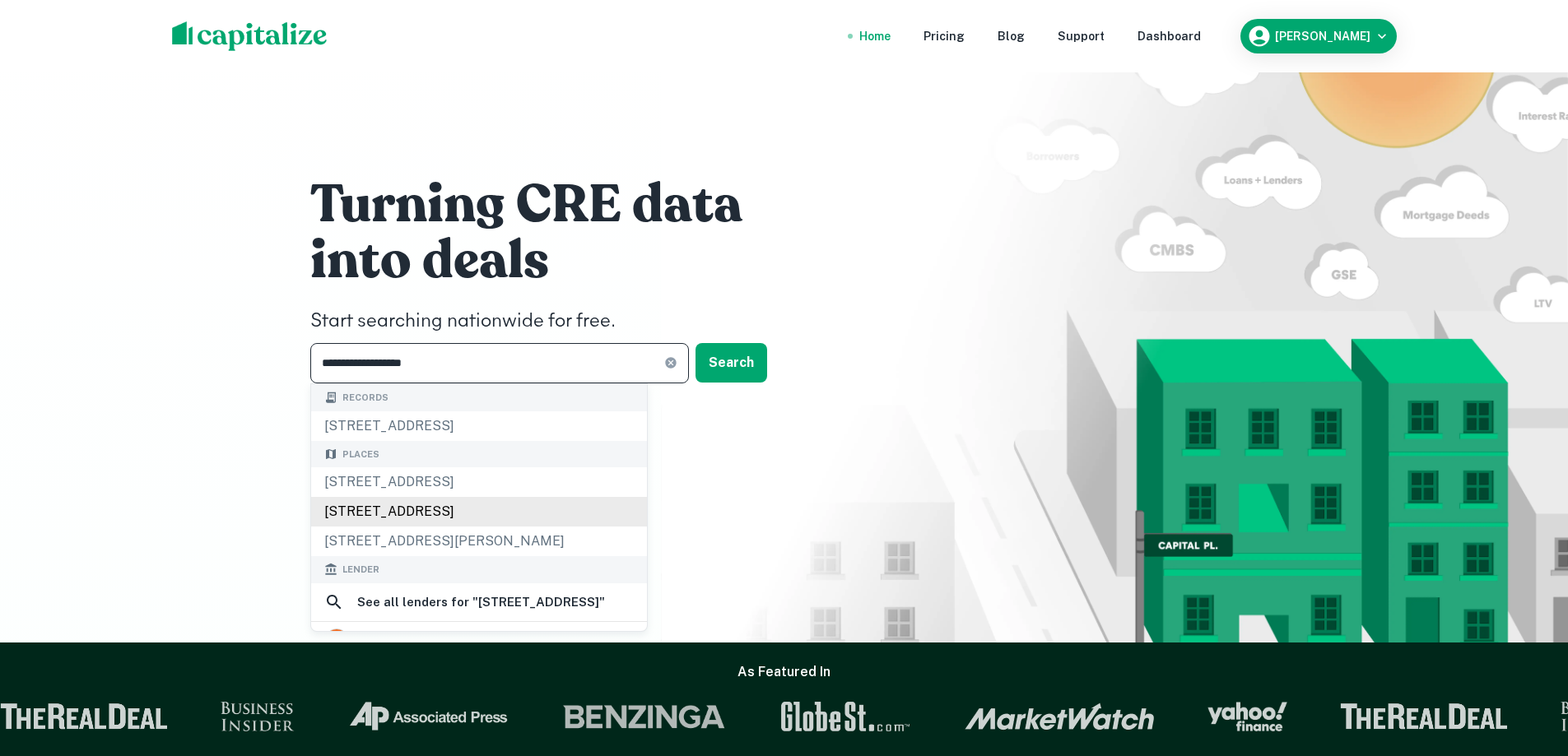
click at [492, 526] on div "16100 W Sunset Blvd, Los Angeles, CA, USA" at bounding box center [479, 511] width 336 height 30
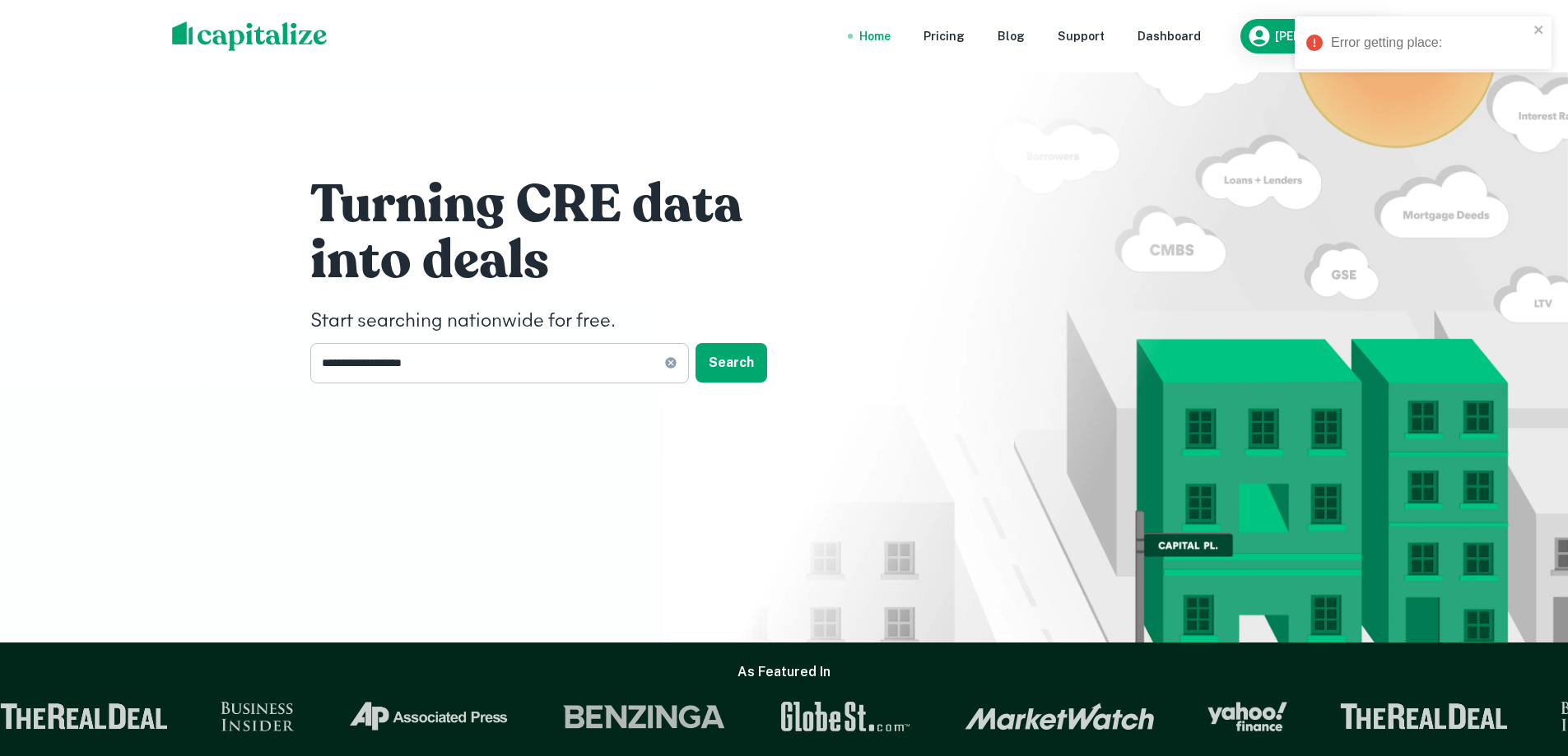
click at [495, 349] on input "**********" at bounding box center [487, 363] width 354 height 40
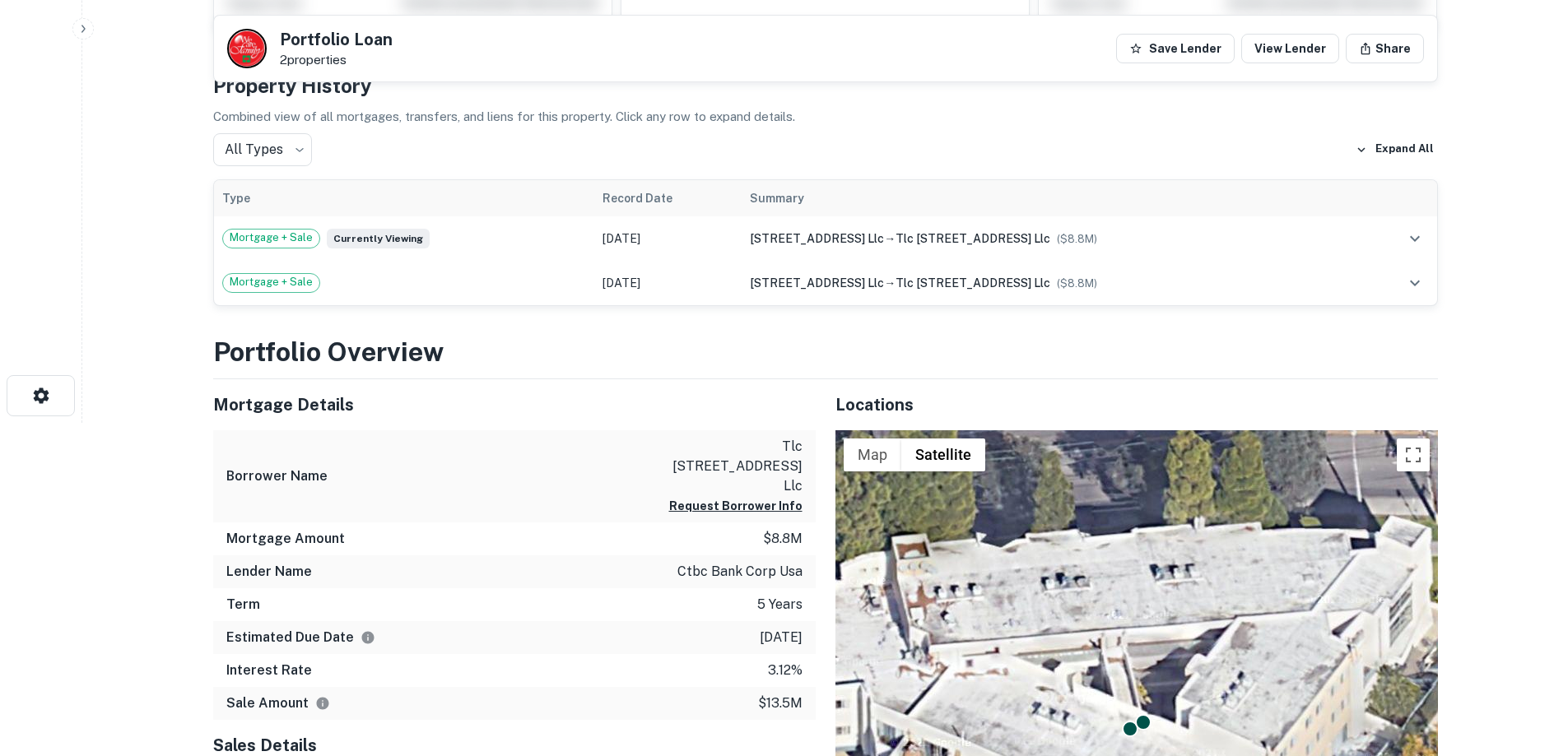
scroll to position [165, 0]
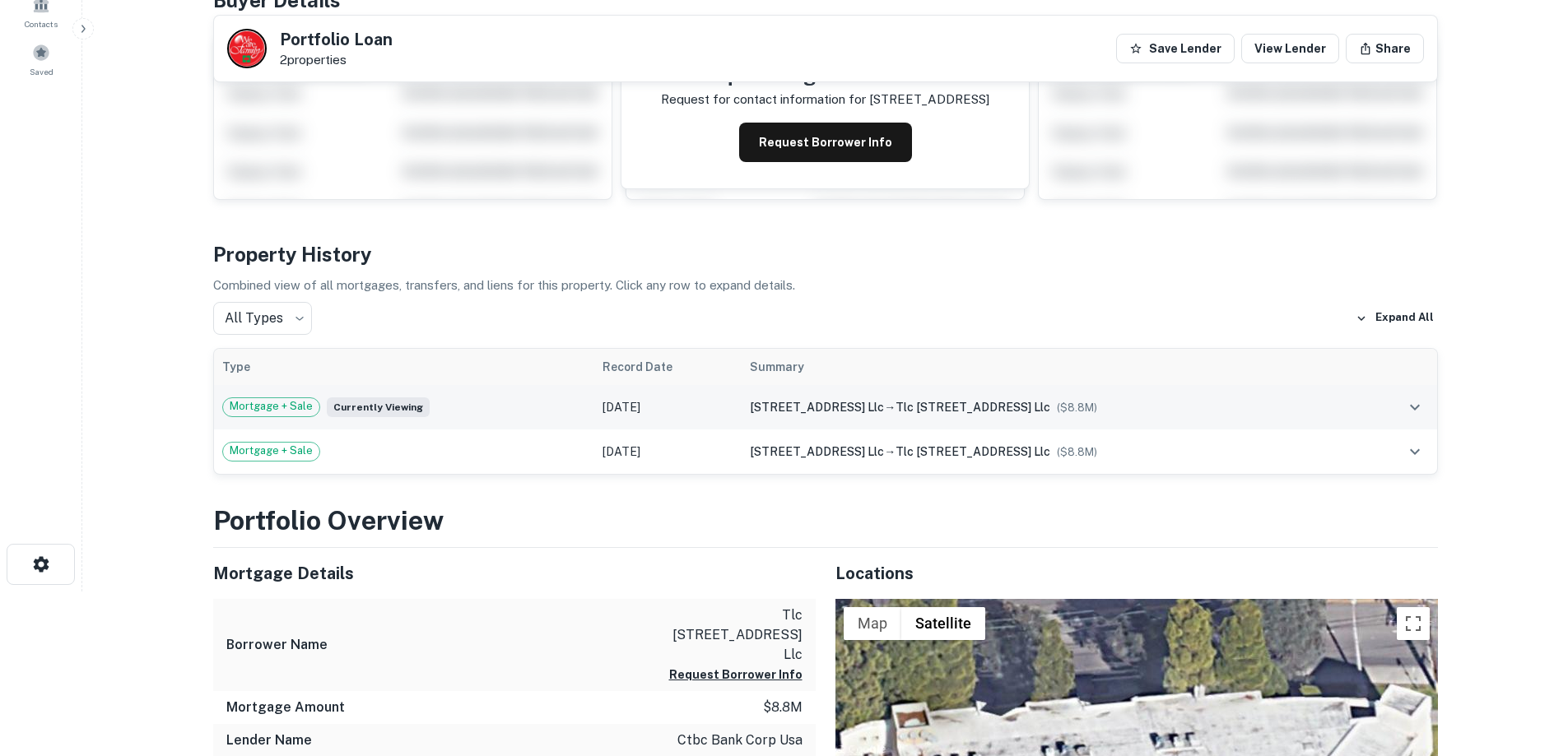
click at [545, 401] on div "Mortgage + Sale Currently viewing" at bounding box center [404, 408] width 365 height 20
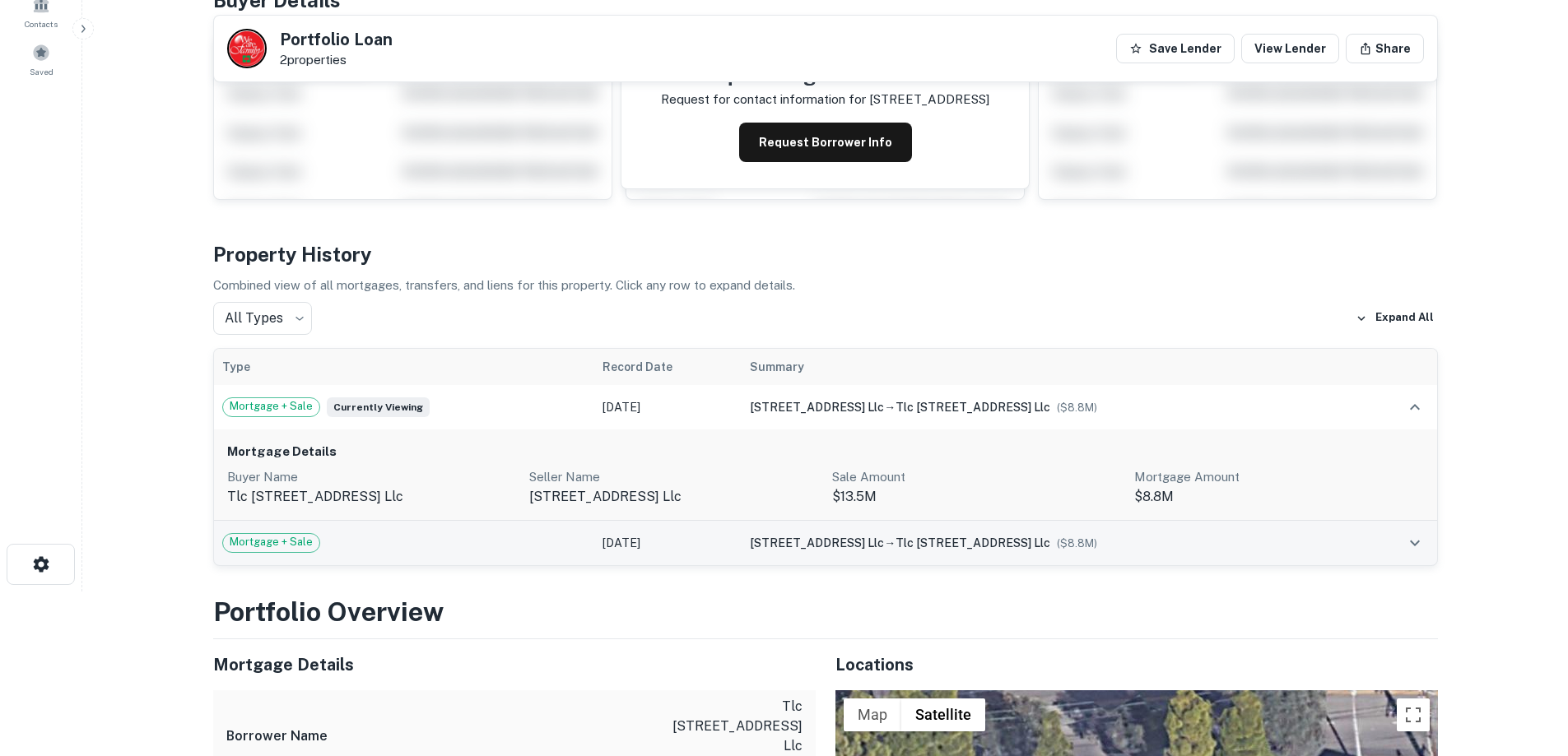
click at [630, 549] on td "Jan 04, 2022" at bounding box center [668, 543] width 148 height 44
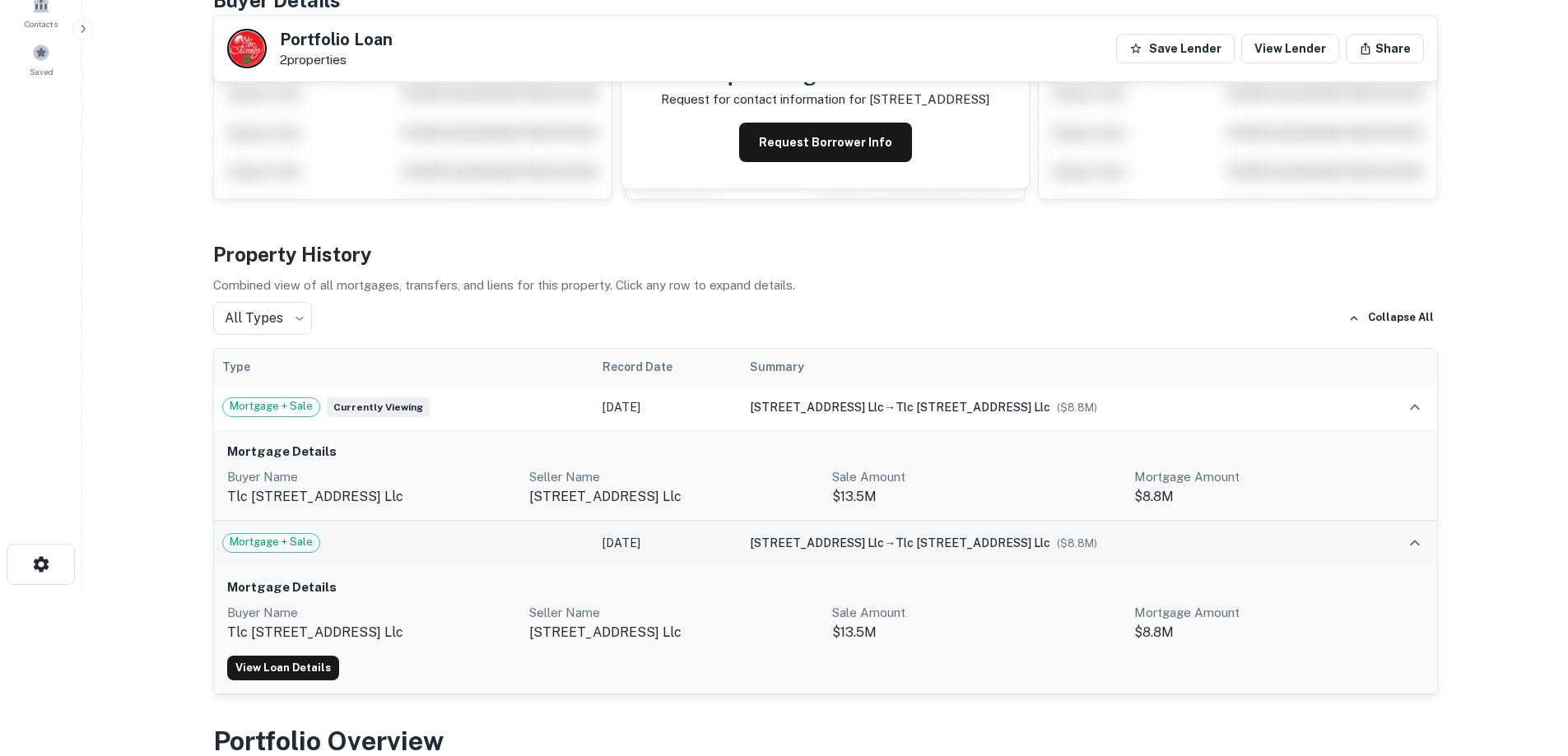
click at [624, 544] on td "Jan 04, 2022" at bounding box center [668, 543] width 148 height 44
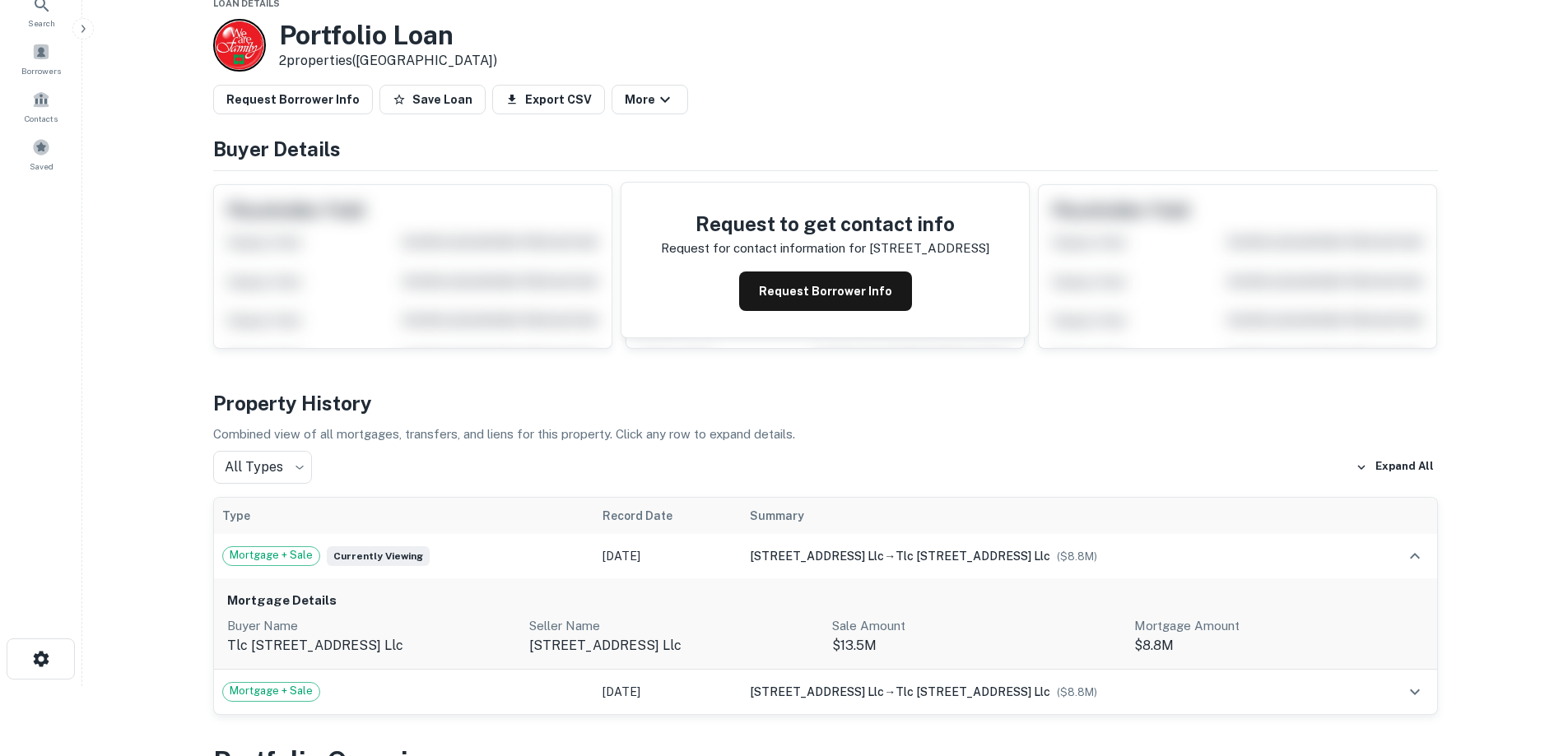
scroll to position [0, 0]
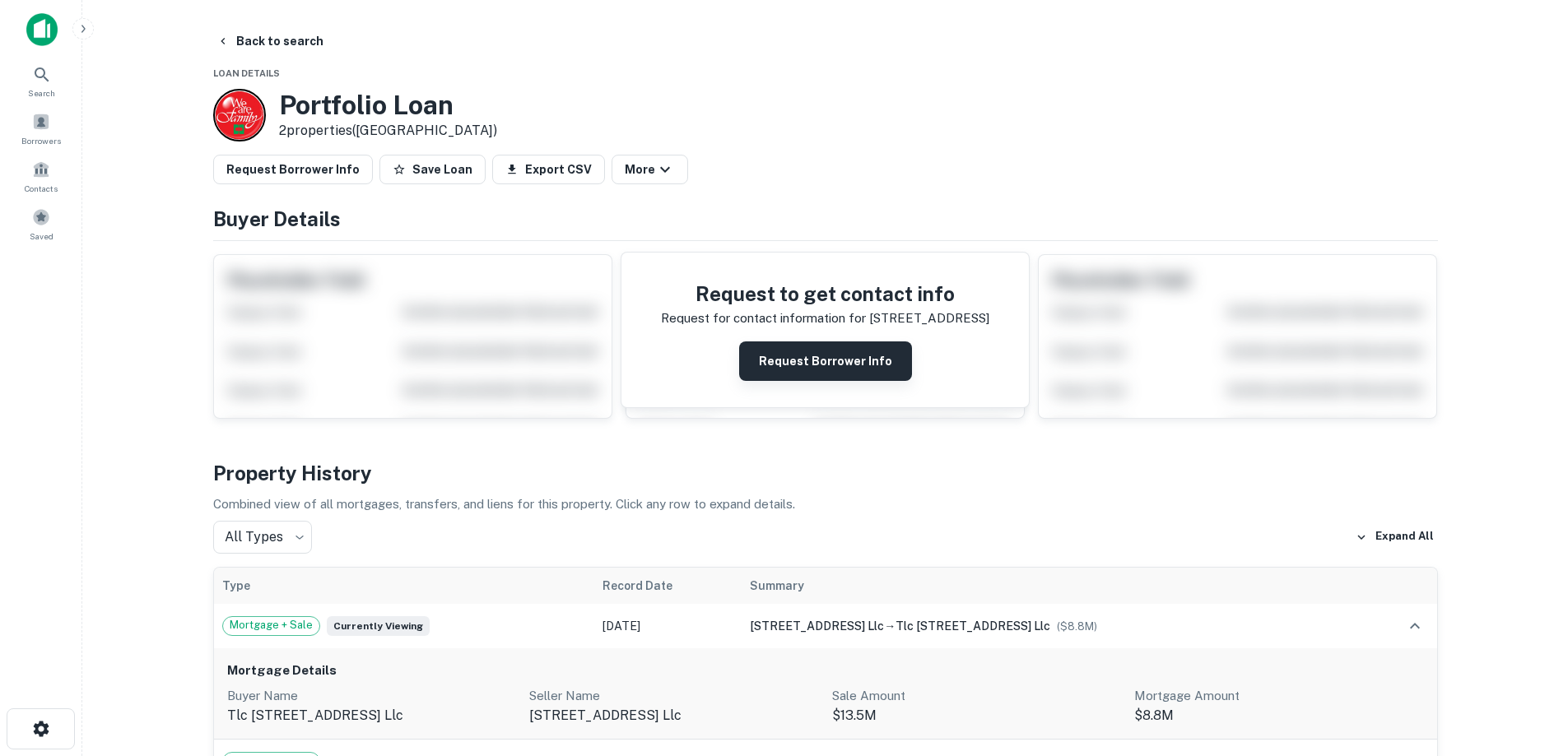
click at [825, 367] on button "Request Borrower Info" at bounding box center [825, 362] width 173 height 40
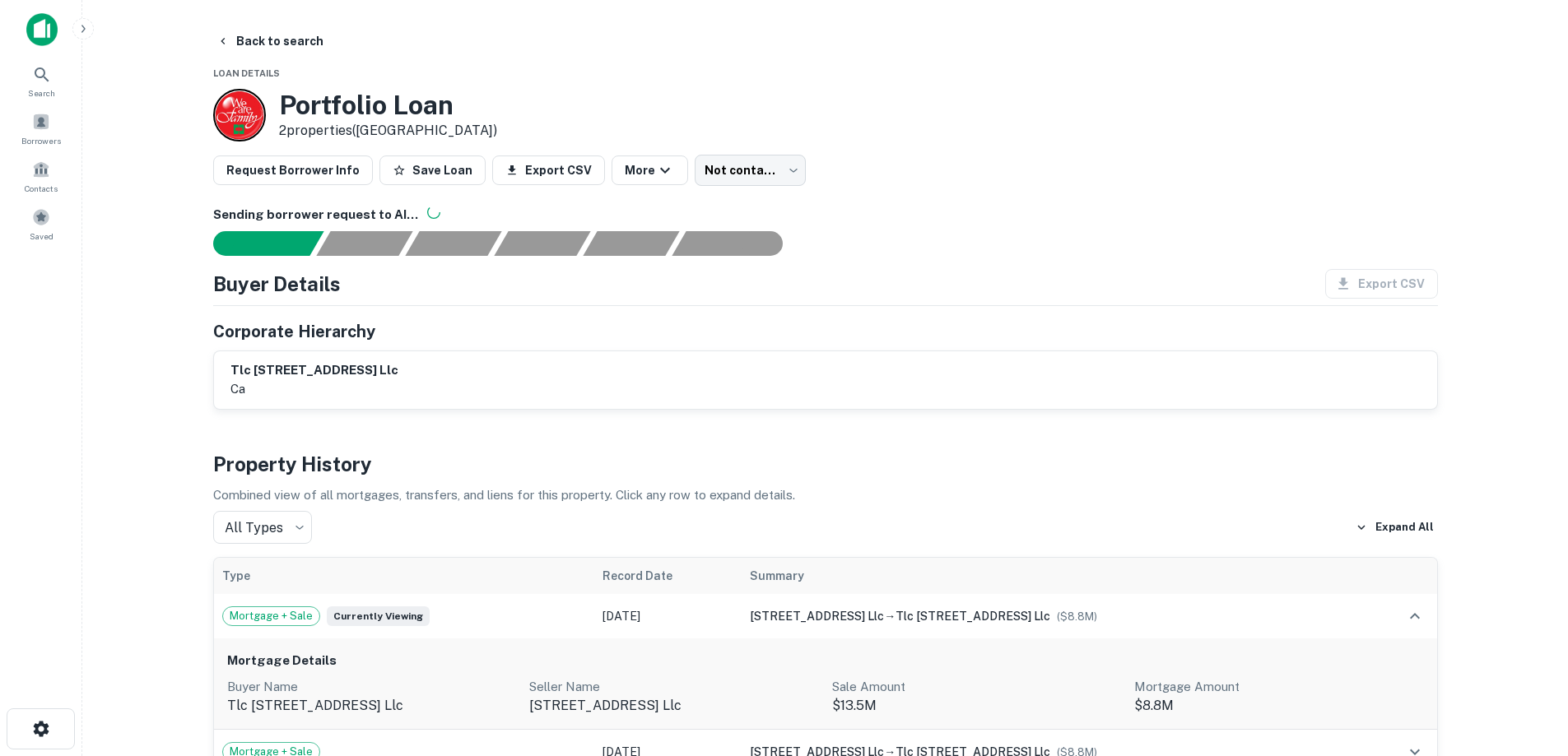
click at [28, 23] on img at bounding box center [41, 30] width 32 height 33
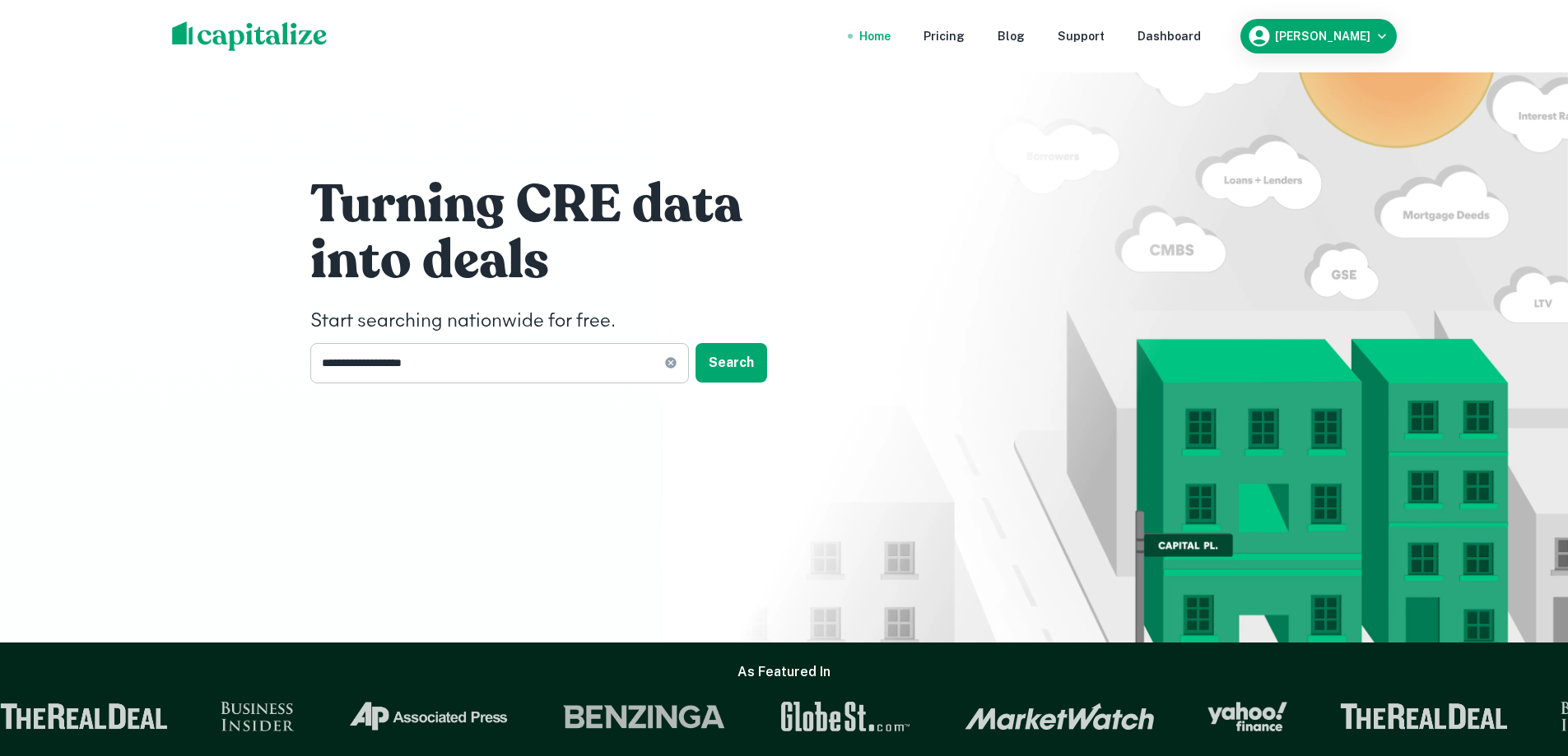
click at [664, 363] on icon at bounding box center [671, 363] width 14 height 14
click at [563, 358] on input "text" at bounding box center [494, 363] width 367 height 40
type input "*"
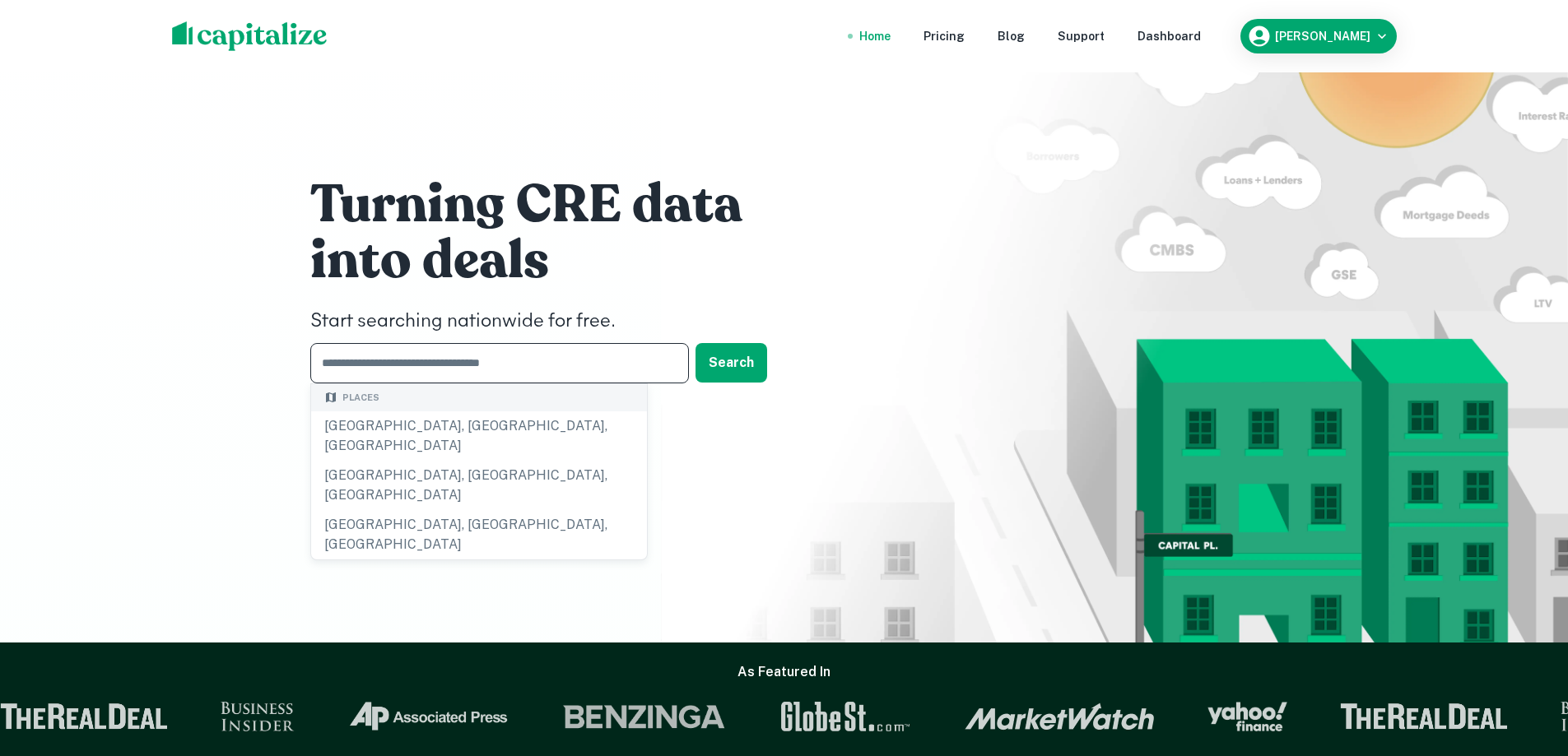
click at [228, 377] on div "Turning CRE data into deals Start searching nationwide for free. ​ Search" at bounding box center [784, 321] width 1568 height 643
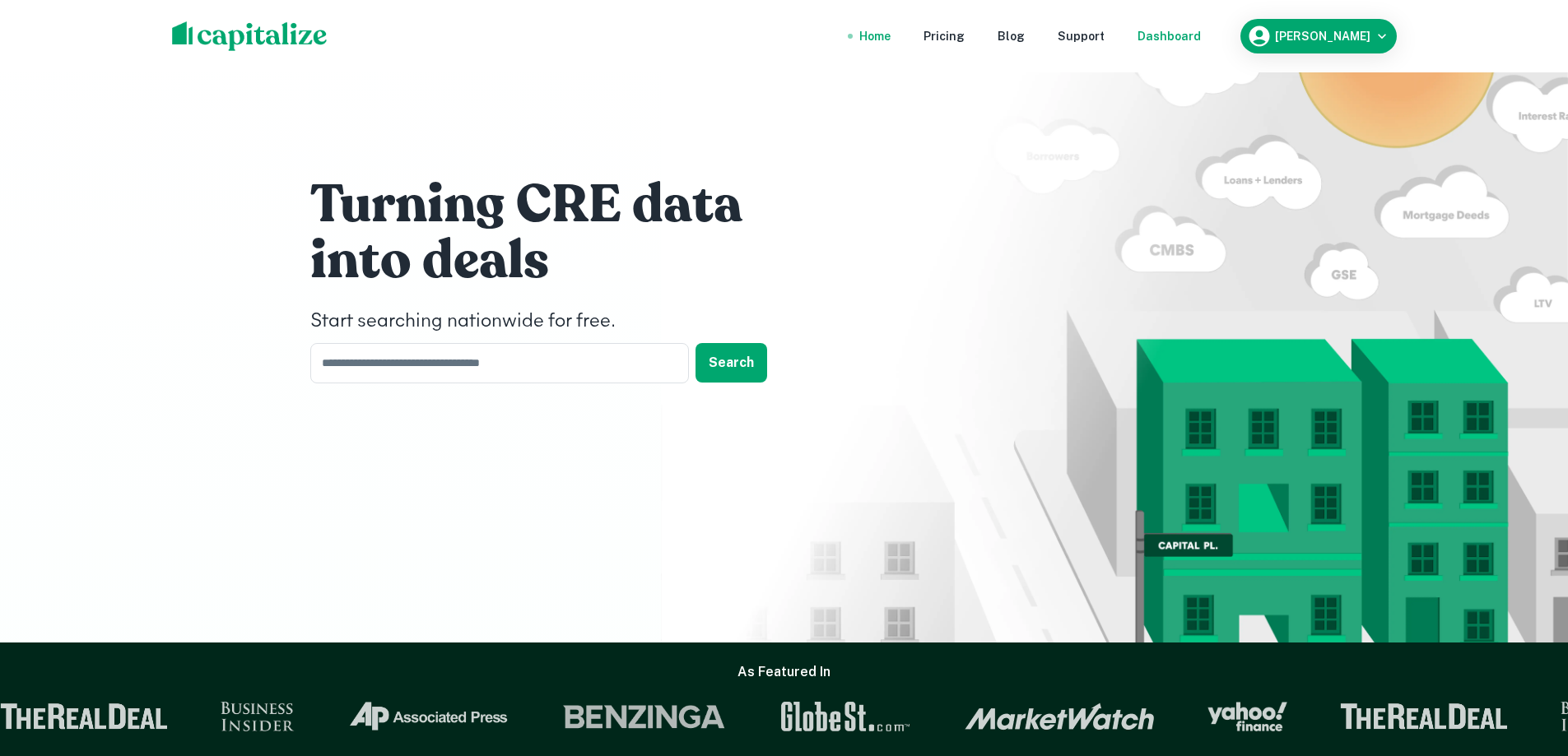
click at [1189, 37] on div "Dashboard" at bounding box center [1169, 36] width 63 height 18
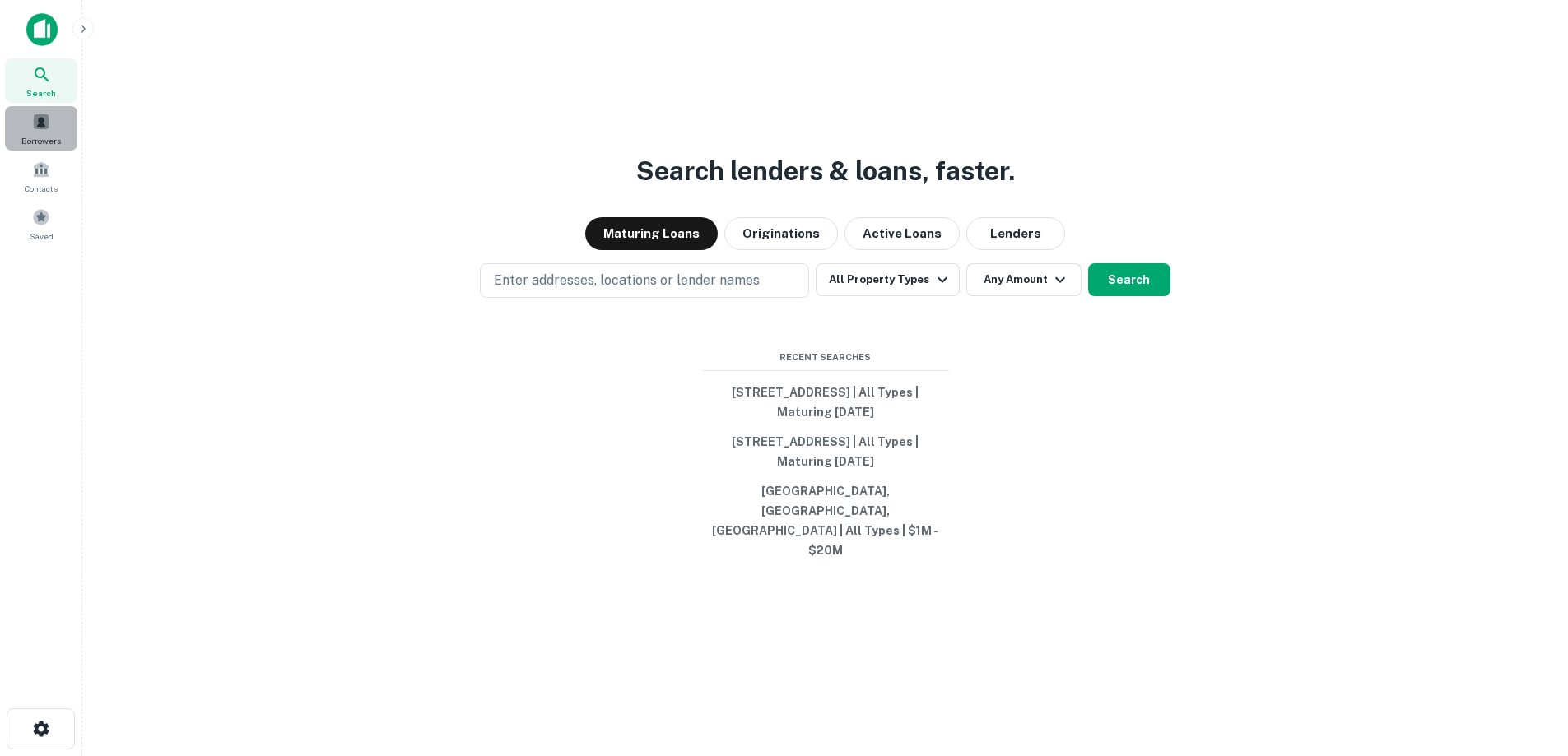
click at [50, 134] on span "Borrowers" at bounding box center [41, 140] width 40 height 14
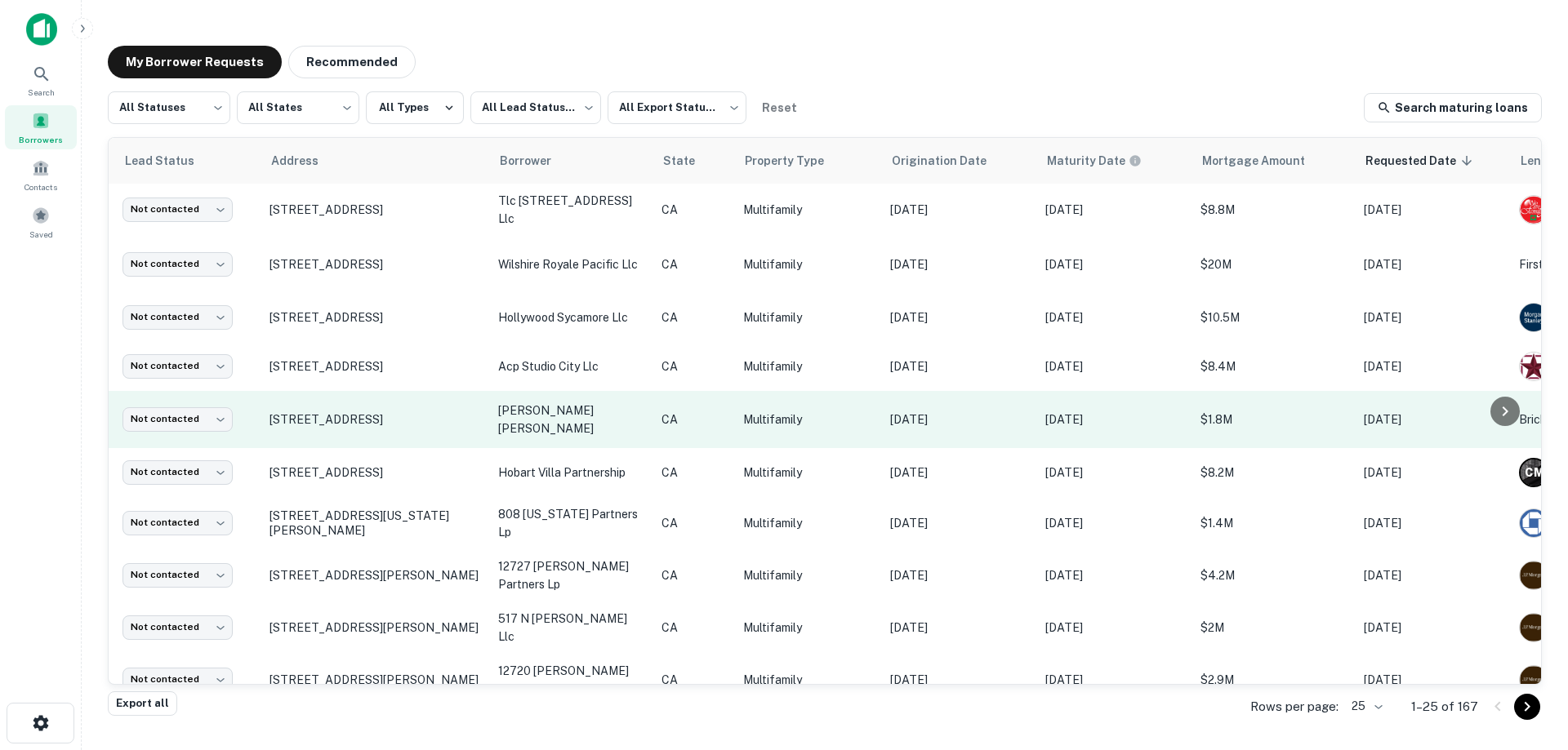
scroll to position [0, 40]
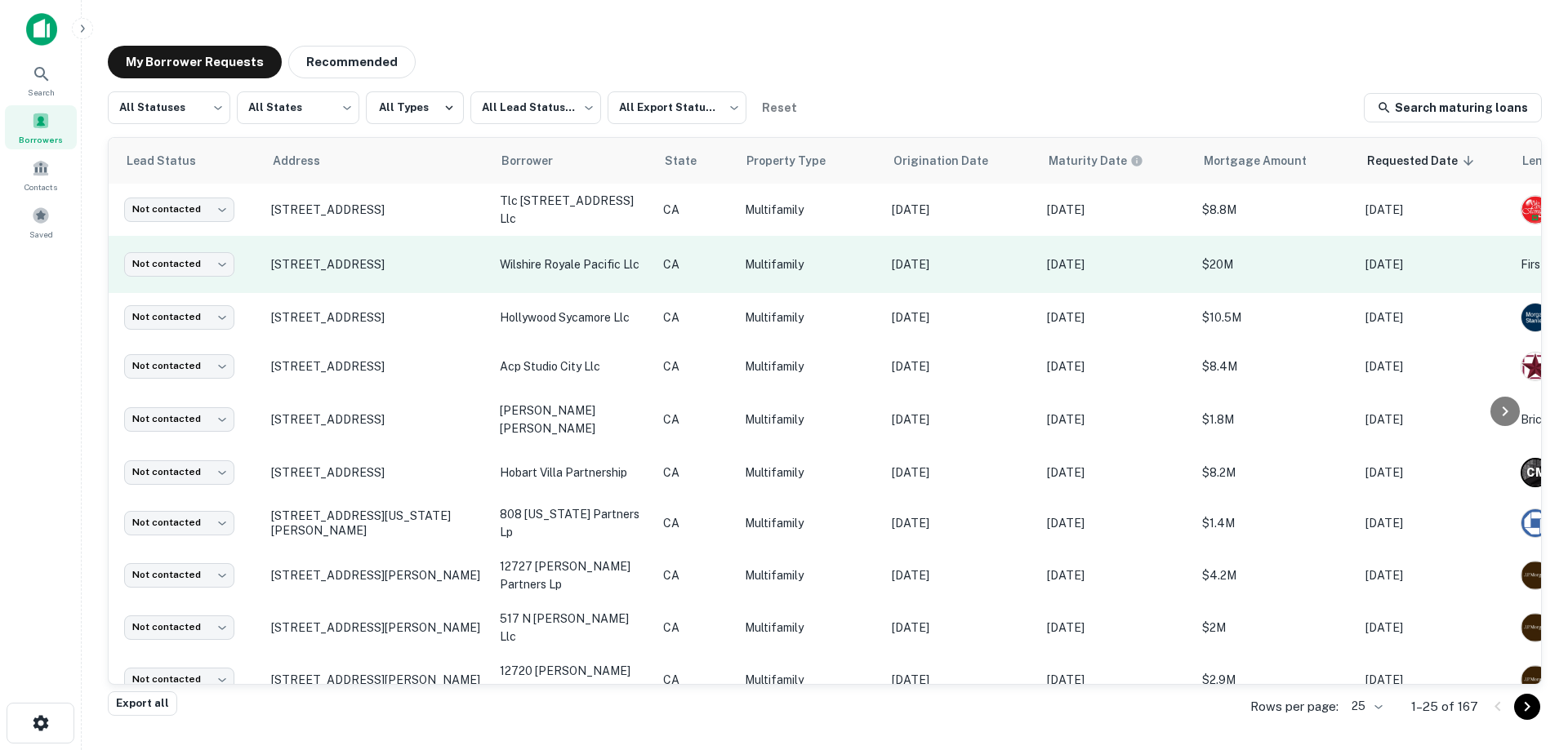
click at [555, 252] on td "wilshire royale pacific llc" at bounding box center [573, 264] width 163 height 57
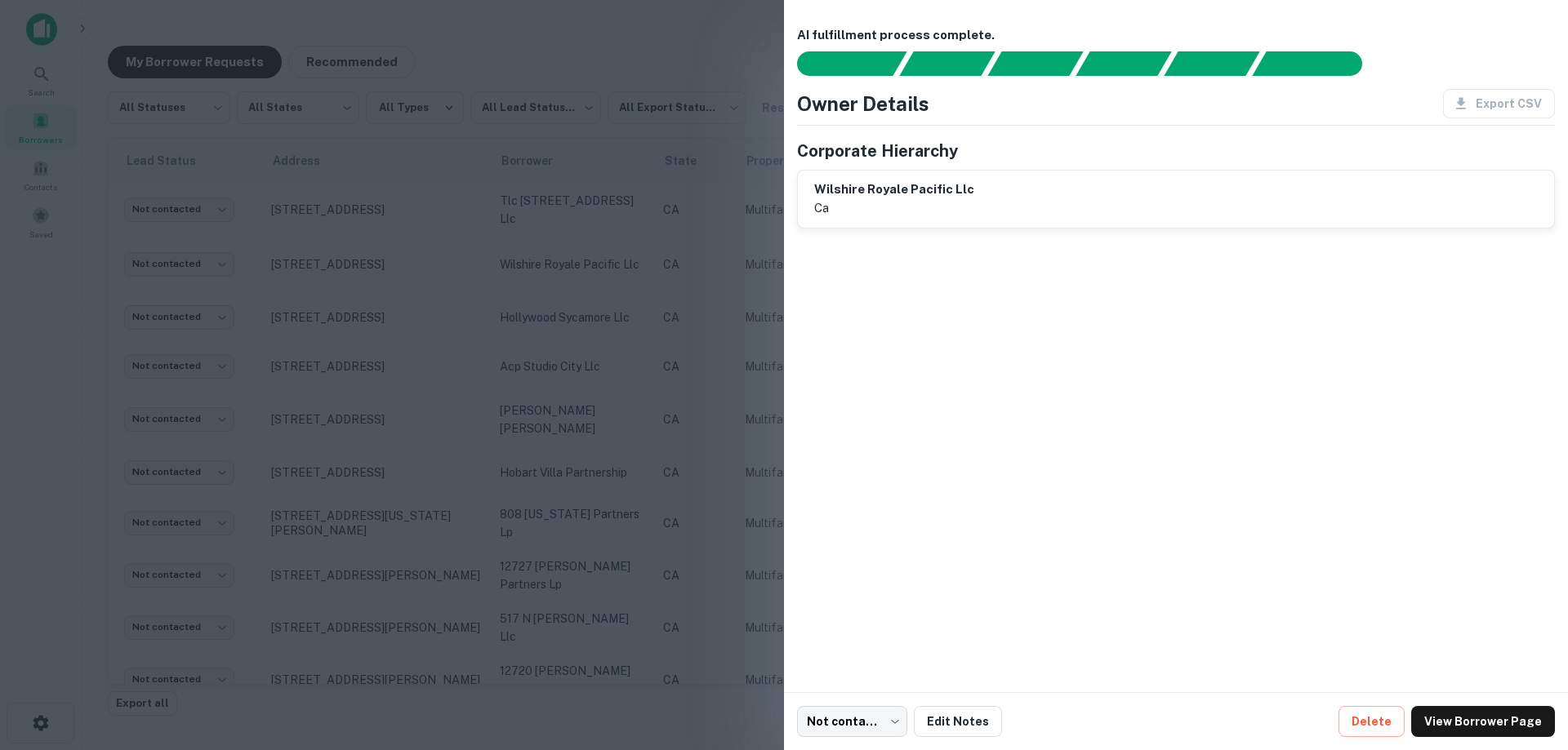
click at [619, 258] on div at bounding box center [784, 375] width 1568 height 750
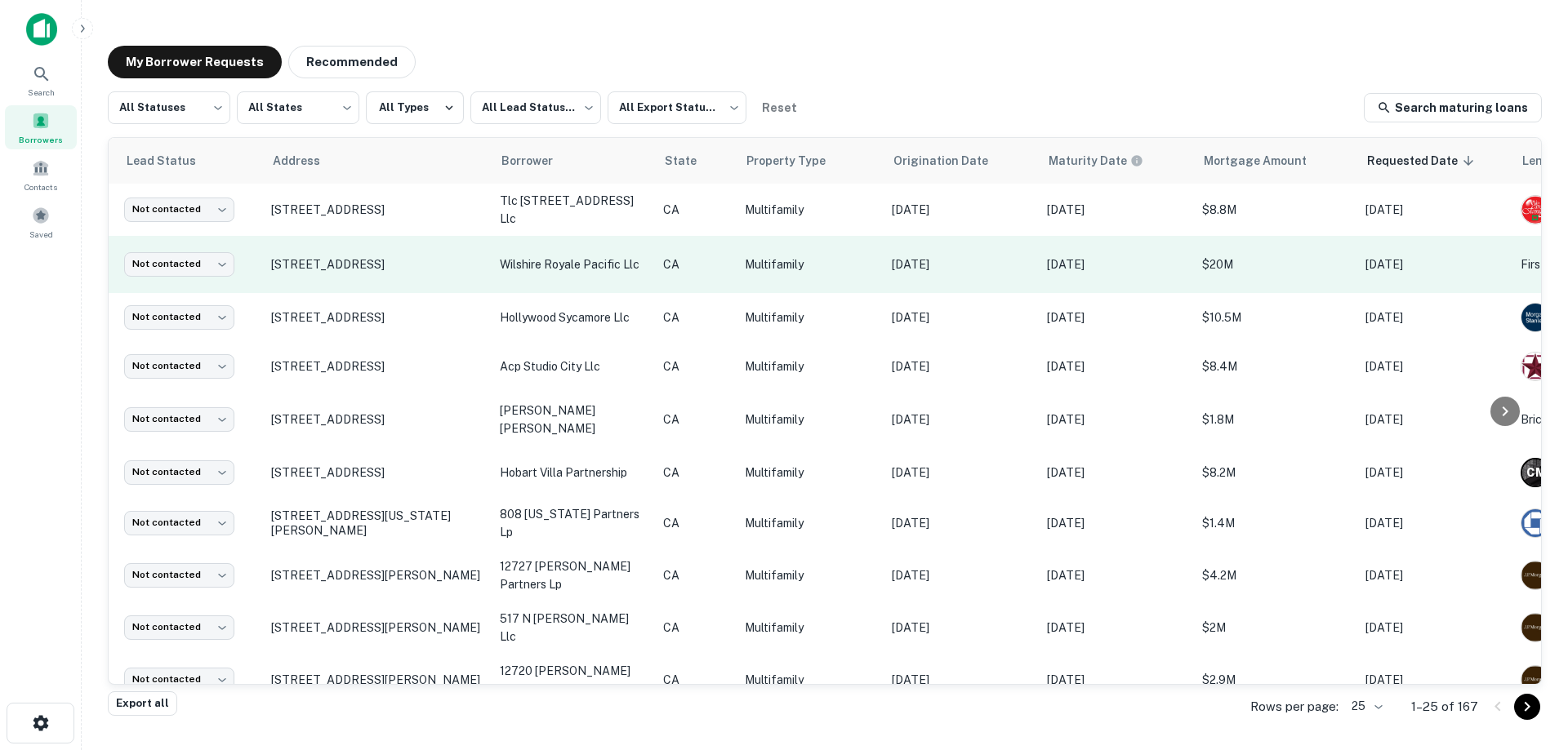
click at [540, 259] on p "wilshire royale pacific llc" at bounding box center [573, 264] width 147 height 18
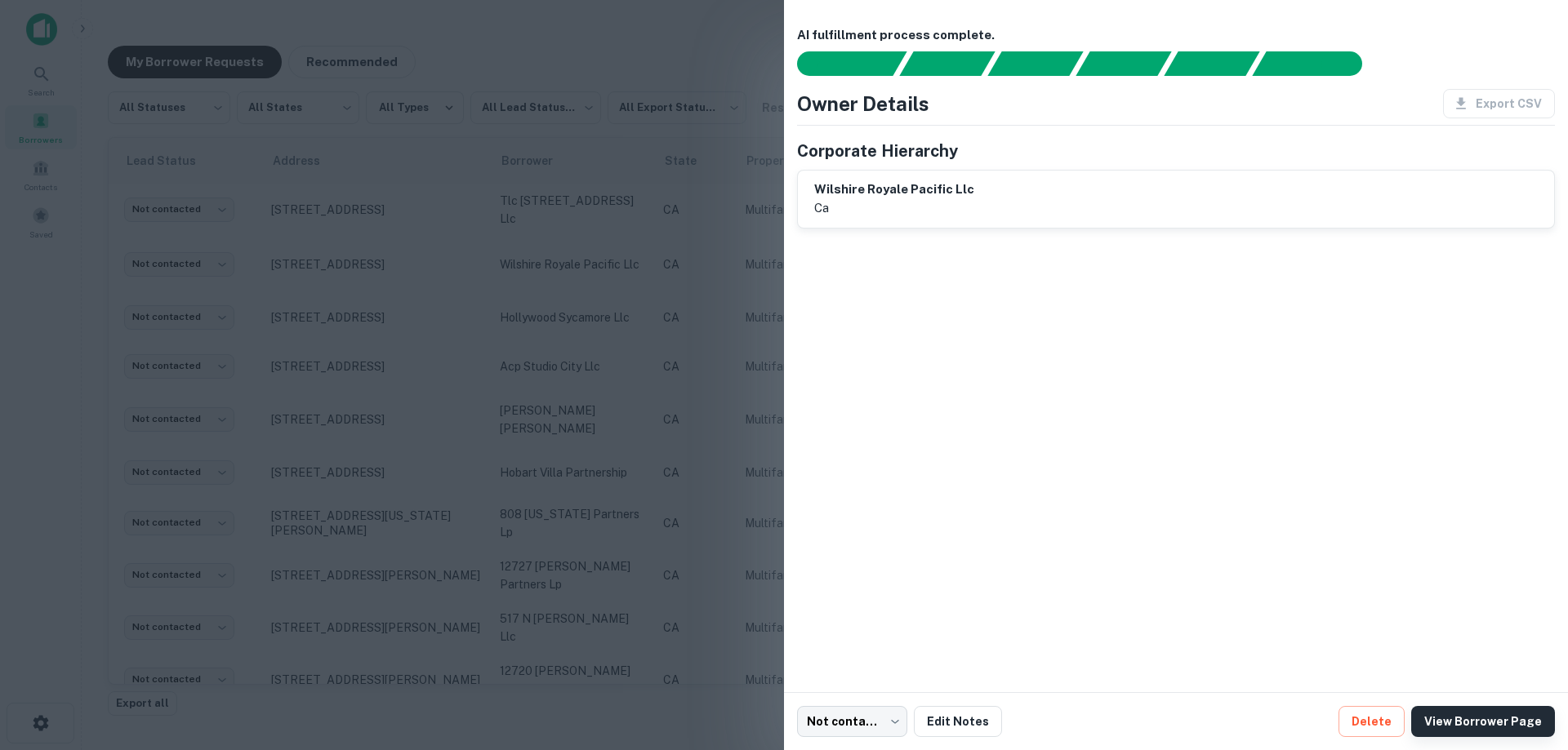
click at [1498, 721] on link "View Borrower Page" at bounding box center [1482, 721] width 144 height 31
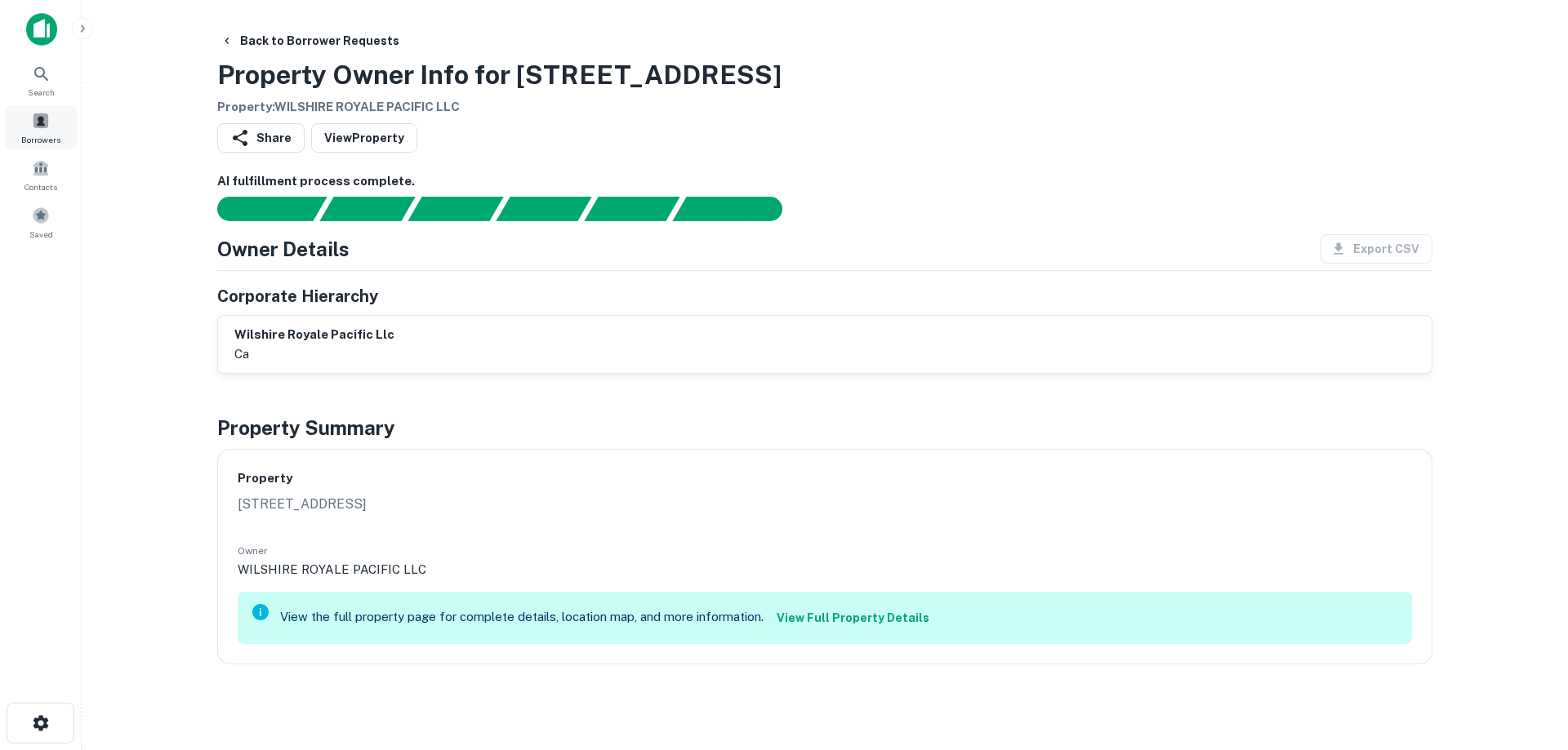
click at [54, 130] on div "Borrowers" at bounding box center [40, 127] width 71 height 44
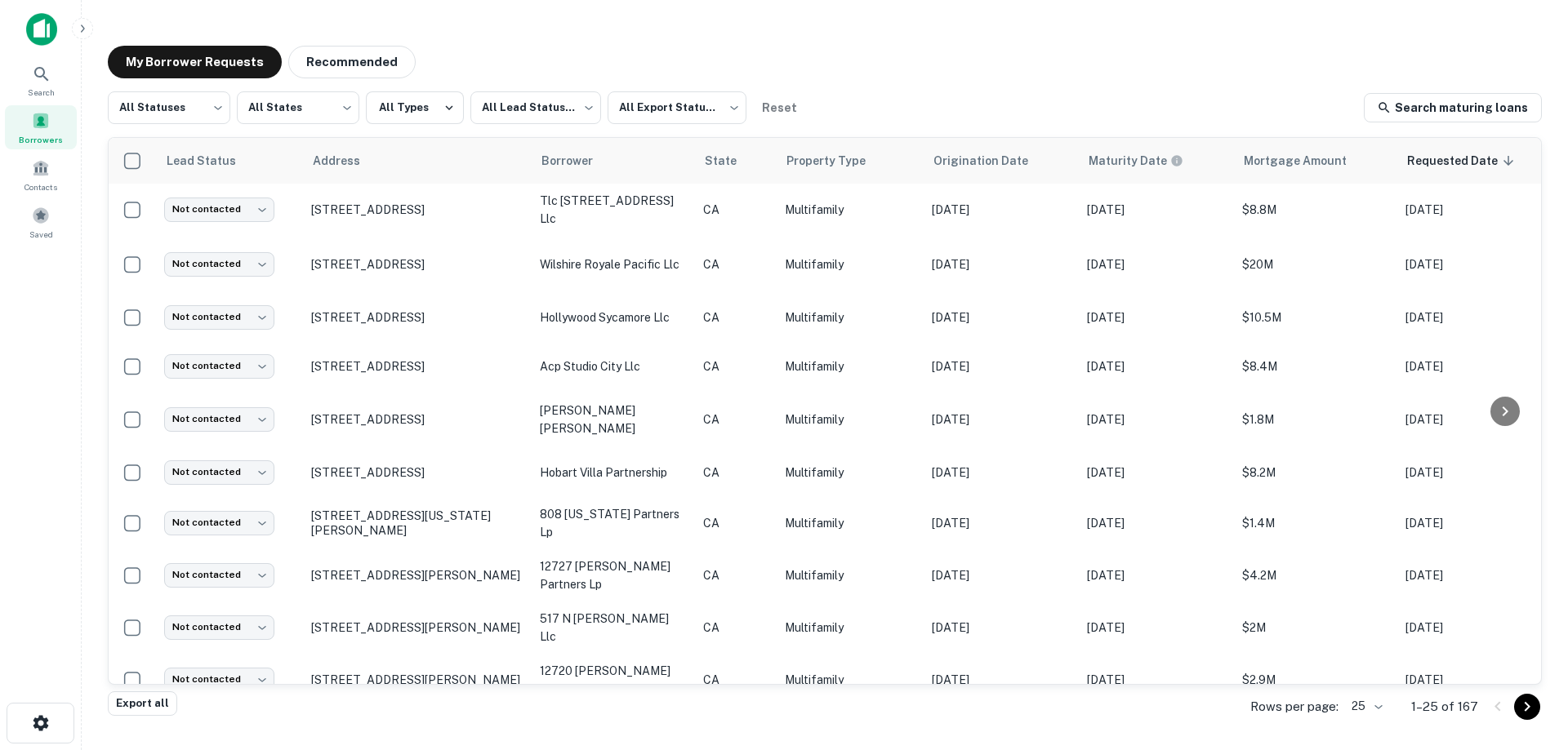
scroll to position [0, 387]
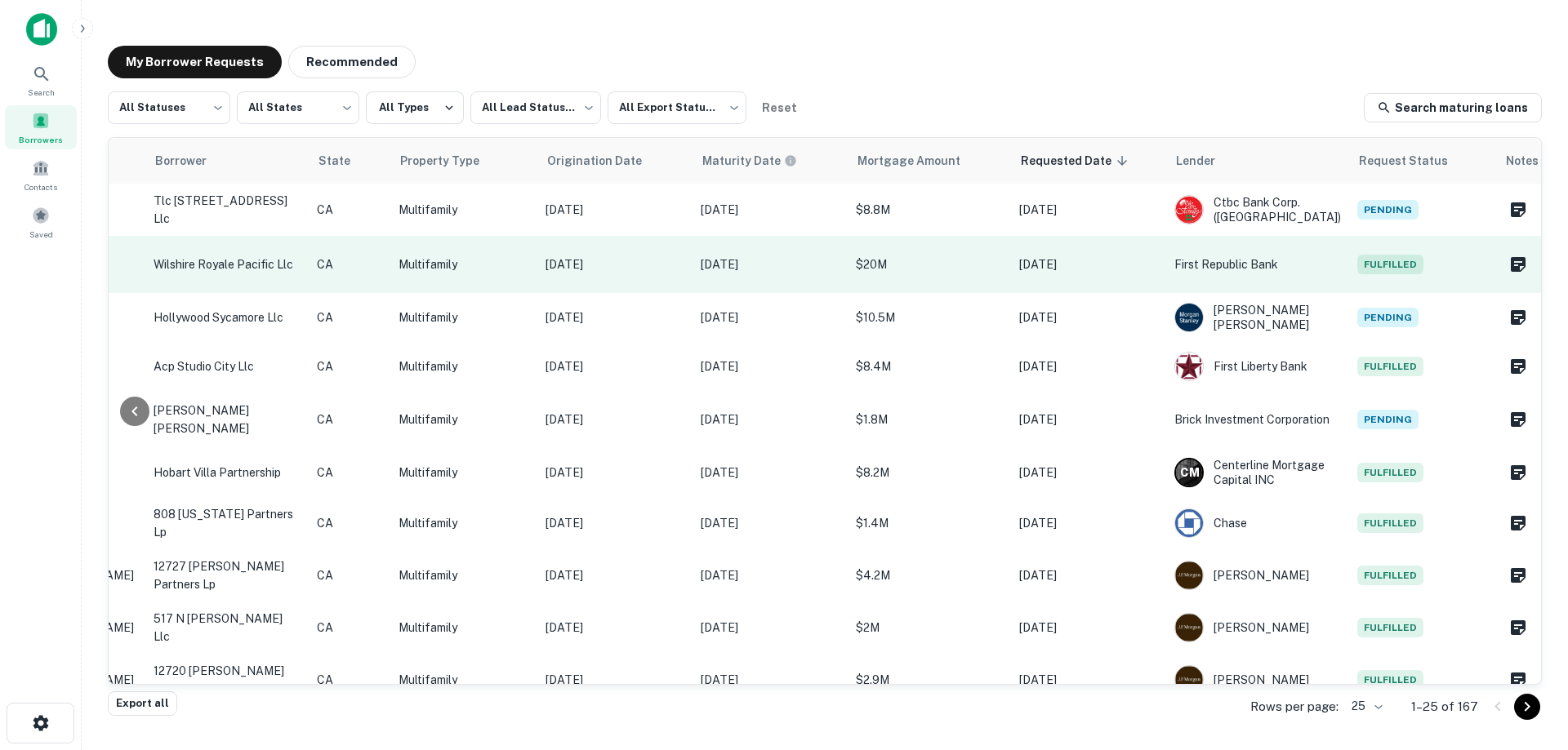
click at [1050, 258] on p "[DATE]" at bounding box center [1088, 264] width 138 height 18
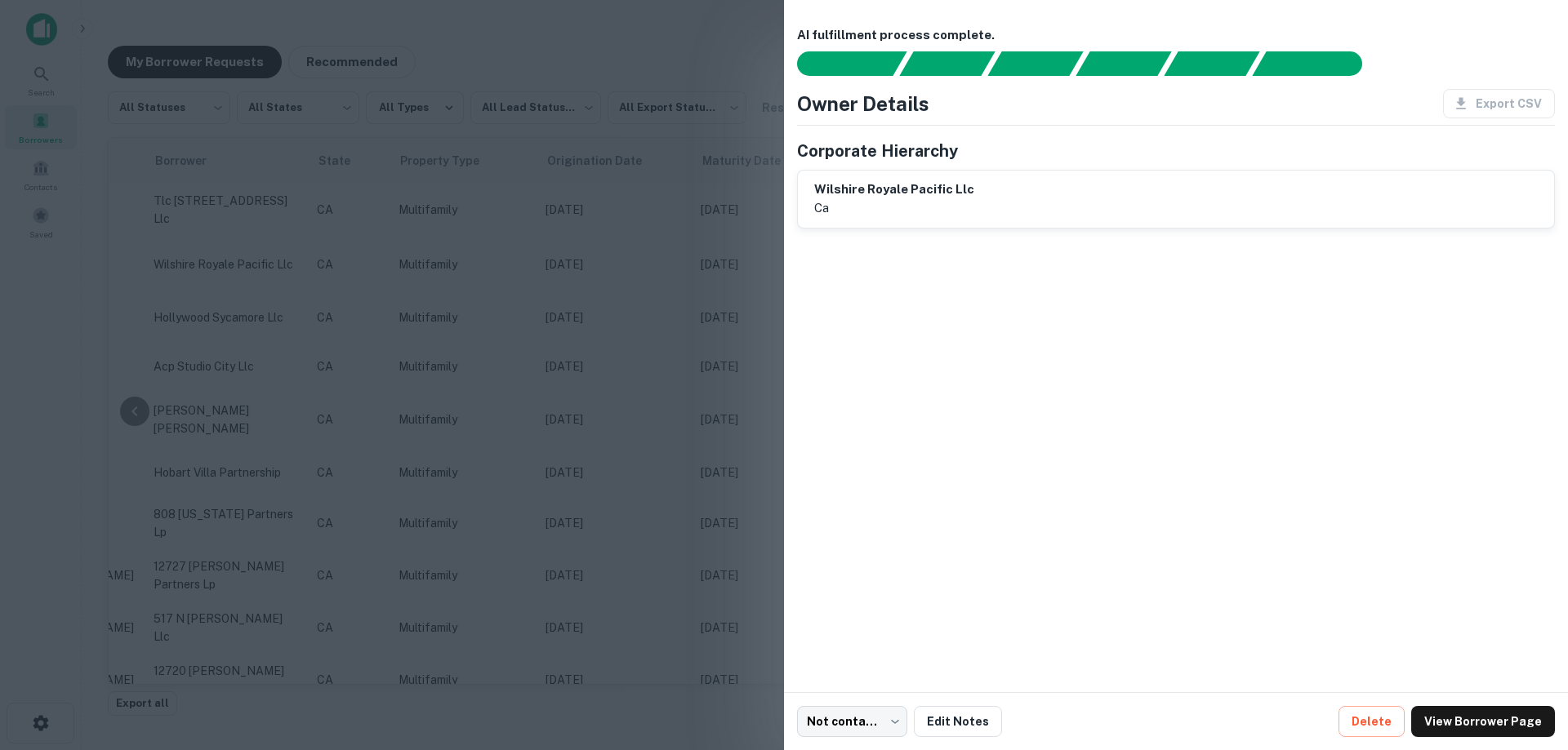
click at [572, 374] on div at bounding box center [784, 375] width 1568 height 750
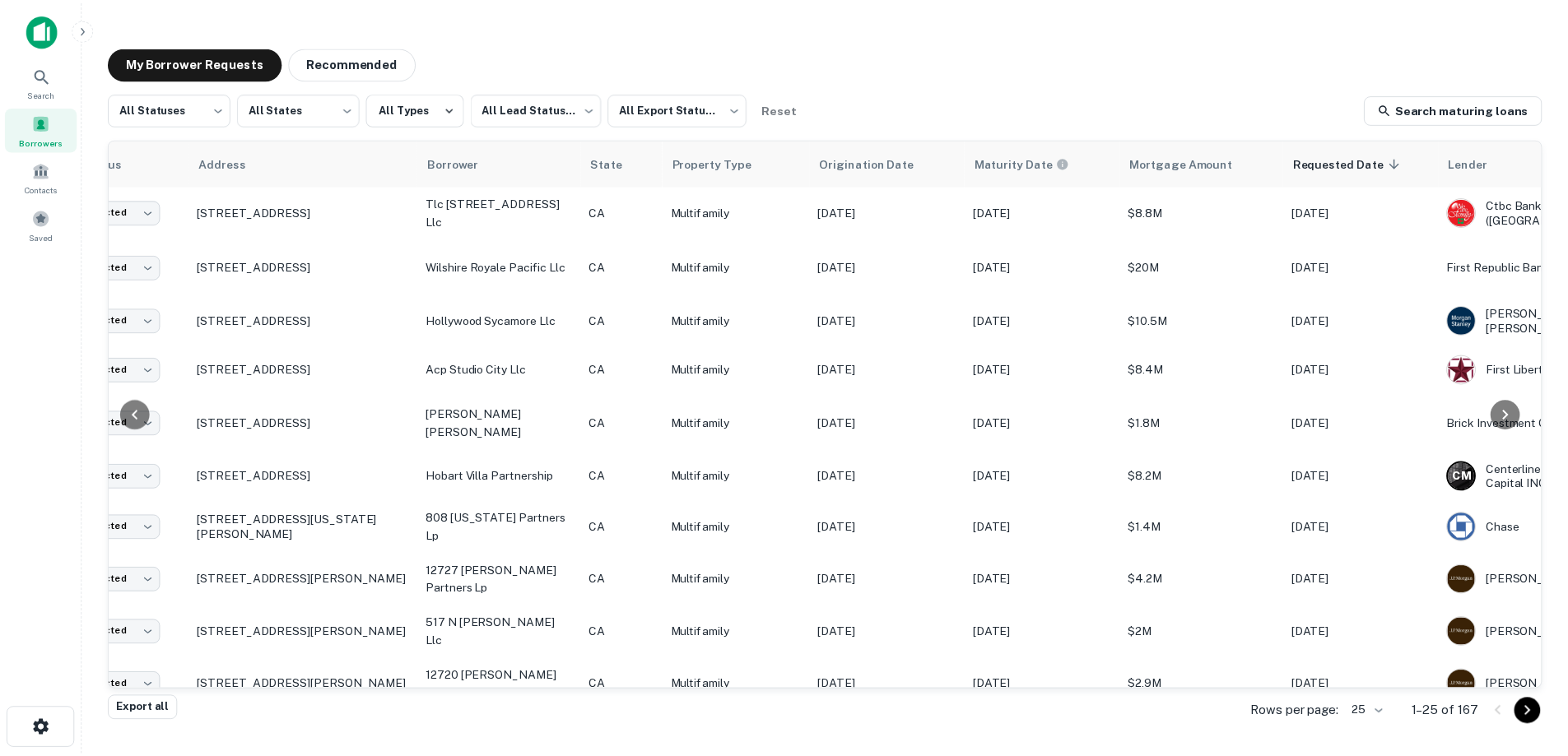
scroll to position [0, 0]
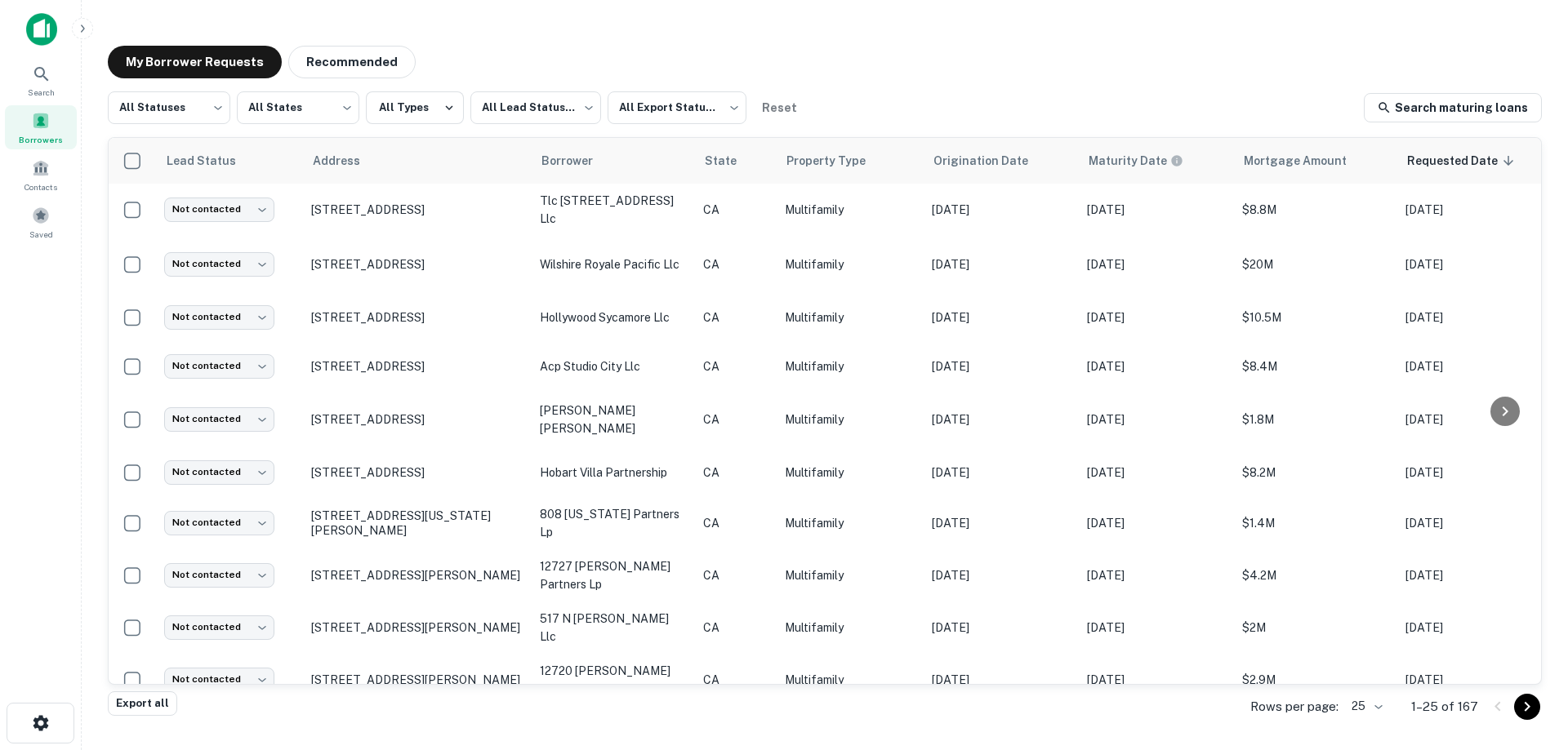
click at [32, 28] on img at bounding box center [41, 29] width 31 height 33
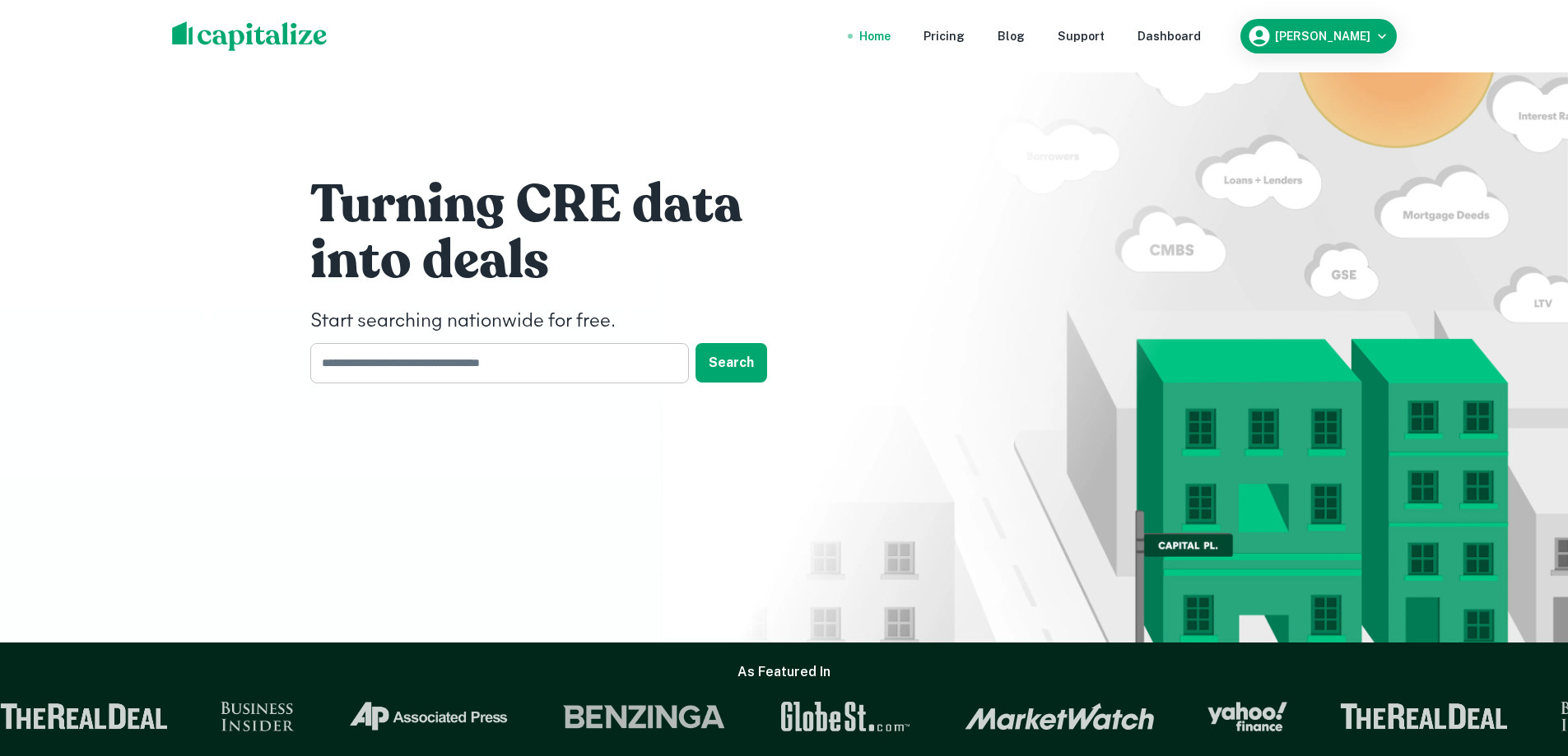
click at [562, 351] on input "text" at bounding box center [494, 363] width 367 height 40
type input "**********"
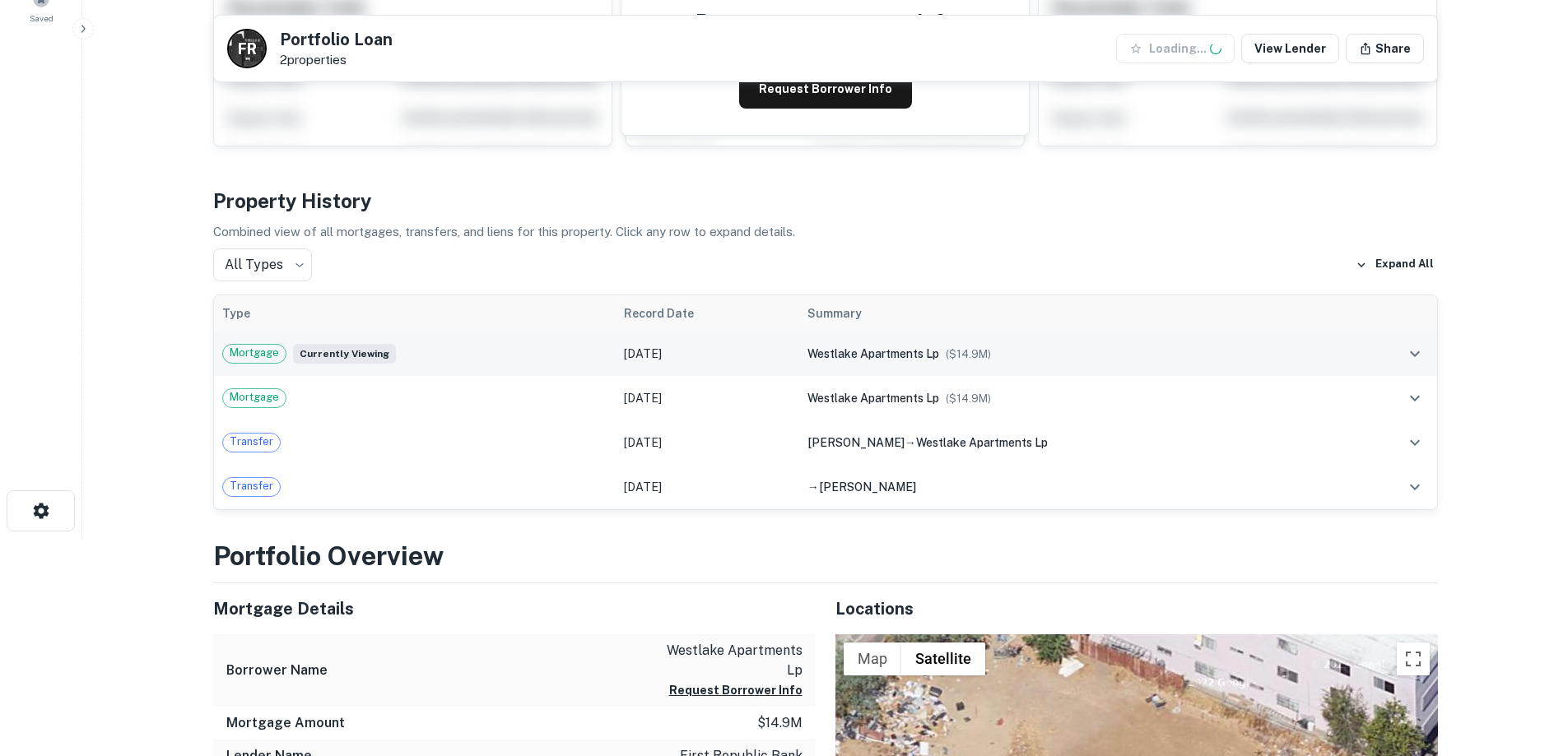
scroll to position [247, 0]
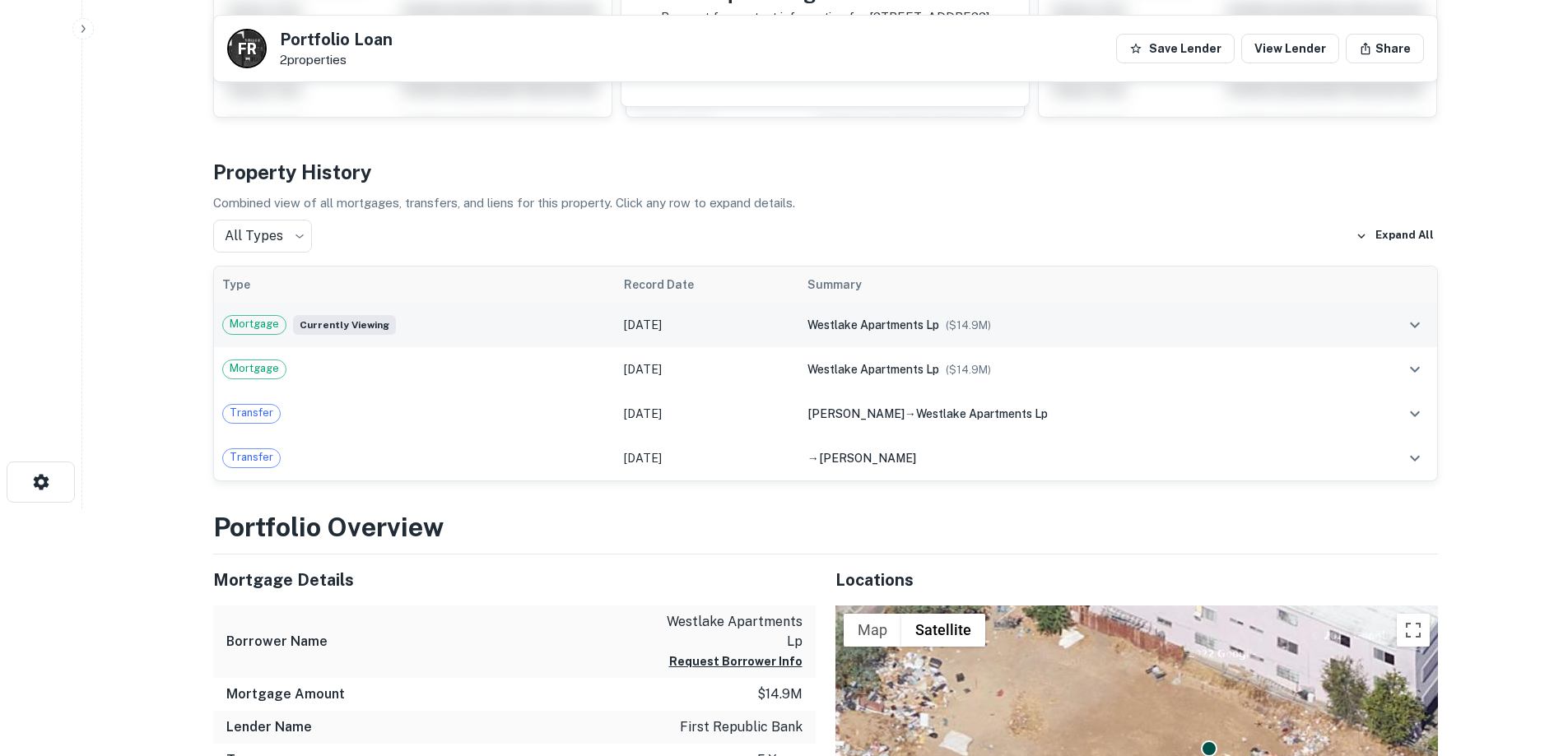
click at [608, 322] on div "Mortgage Currently viewing" at bounding box center [415, 325] width 386 height 20
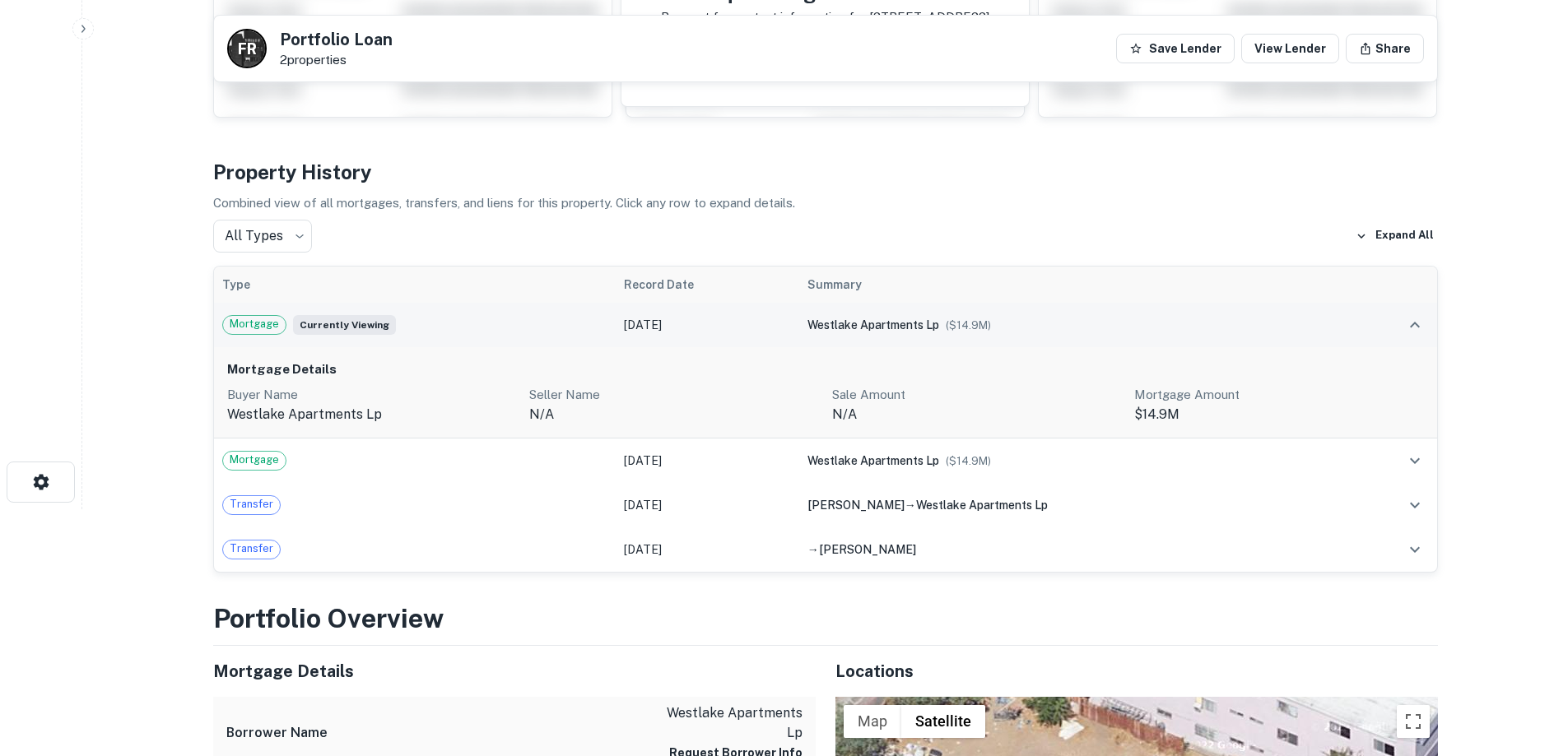
click at [646, 321] on td "Jan 18, 2023" at bounding box center [707, 325] width 183 height 44
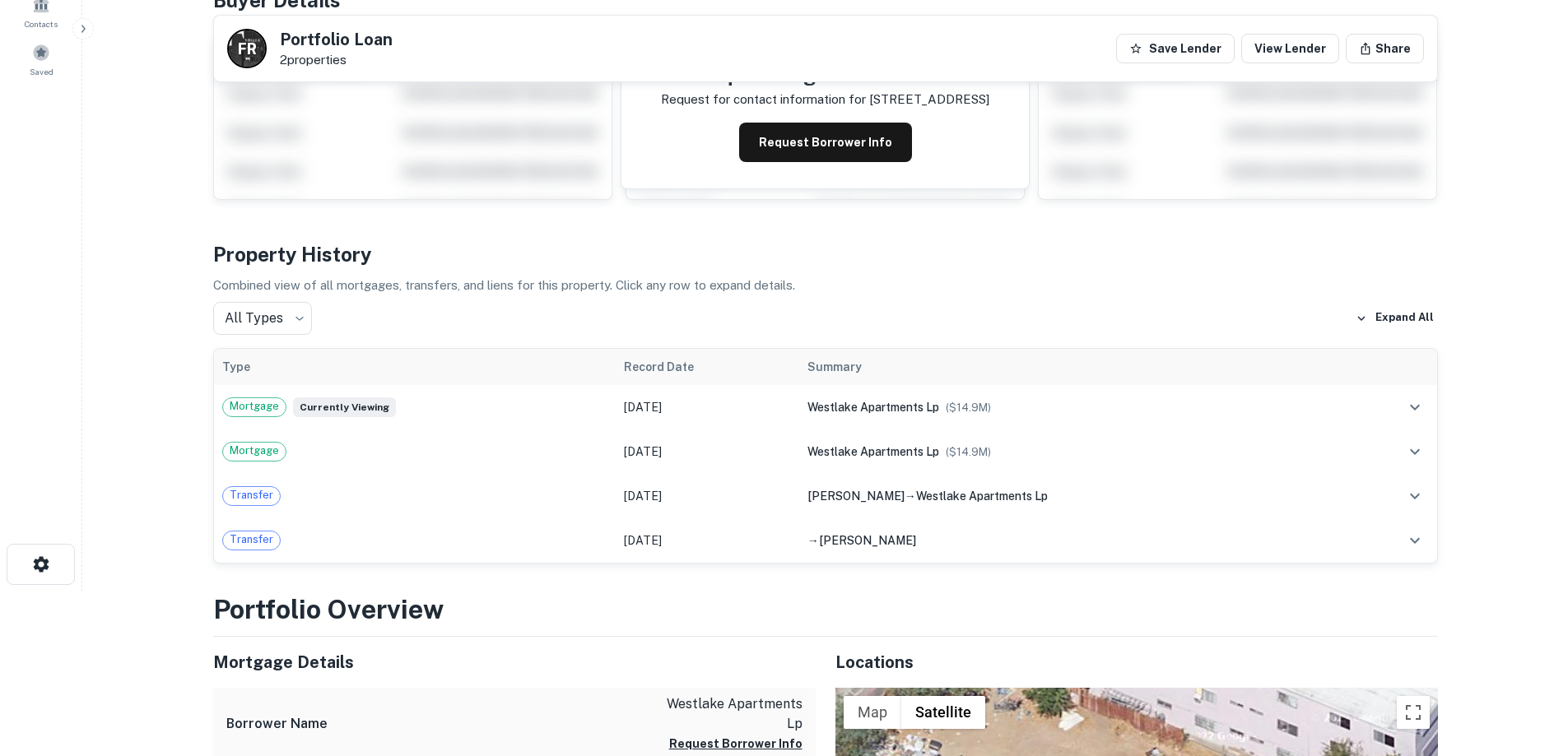
scroll to position [0, 0]
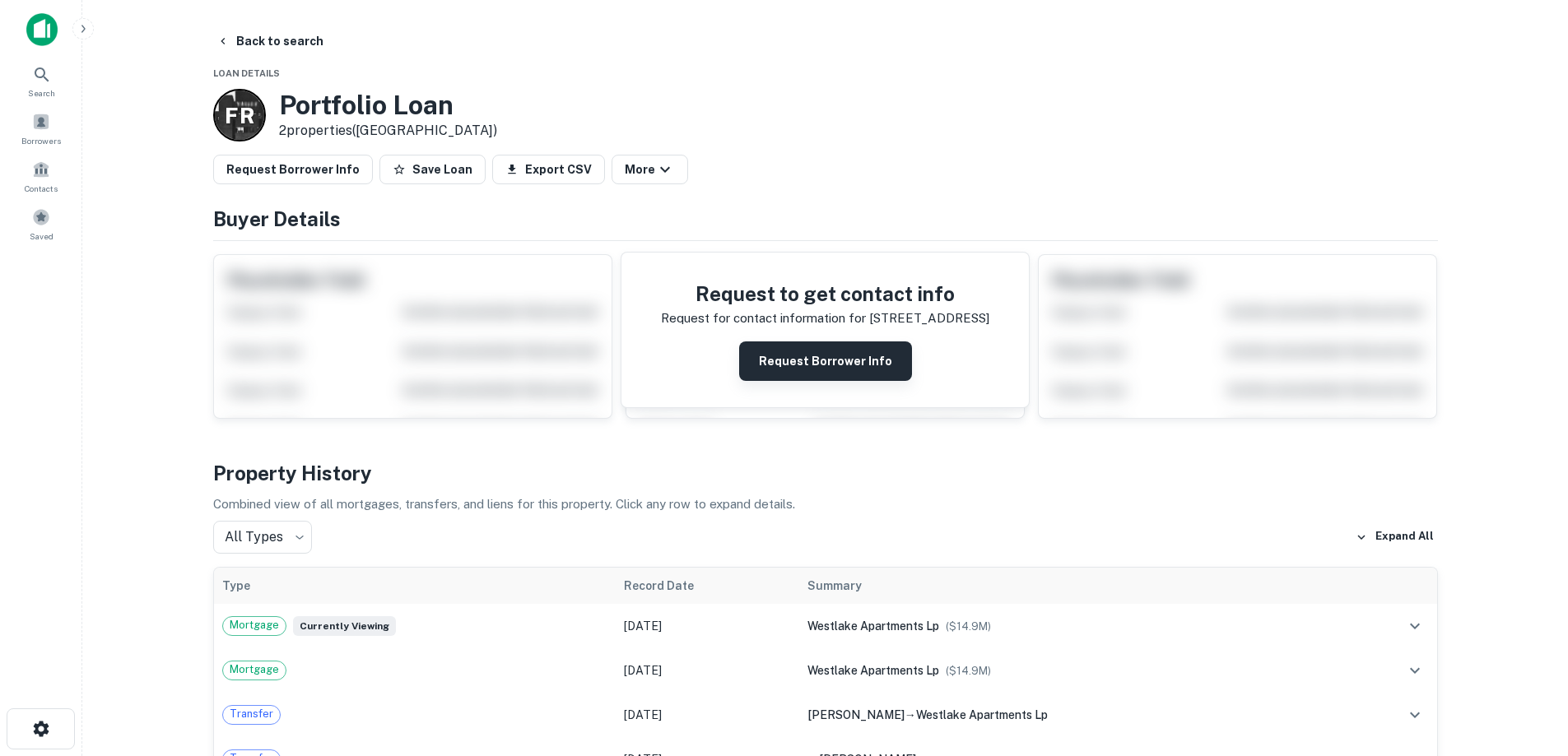
click at [815, 370] on button "Request Borrower Info" at bounding box center [825, 362] width 173 height 40
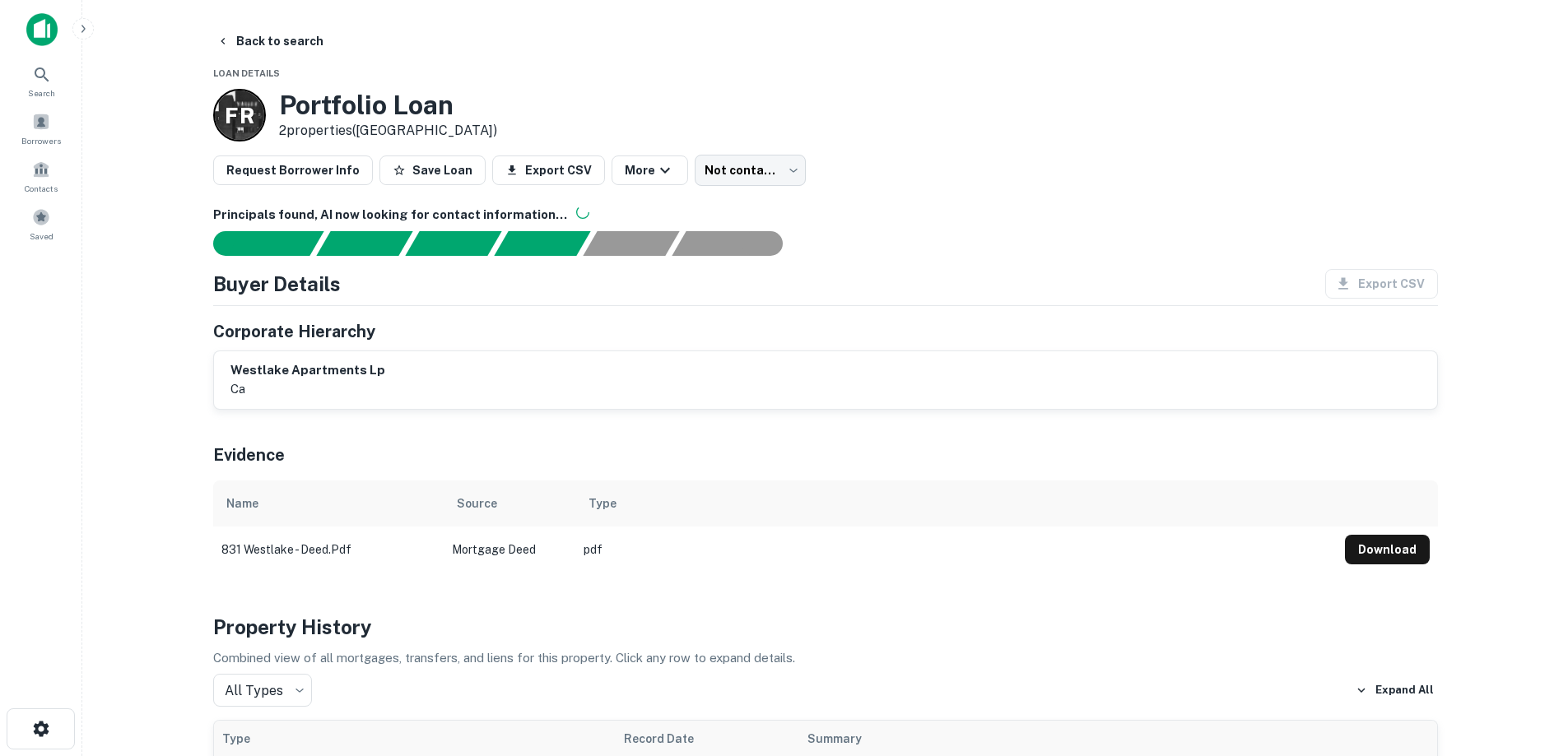
click at [43, 34] on img at bounding box center [41, 30] width 32 height 33
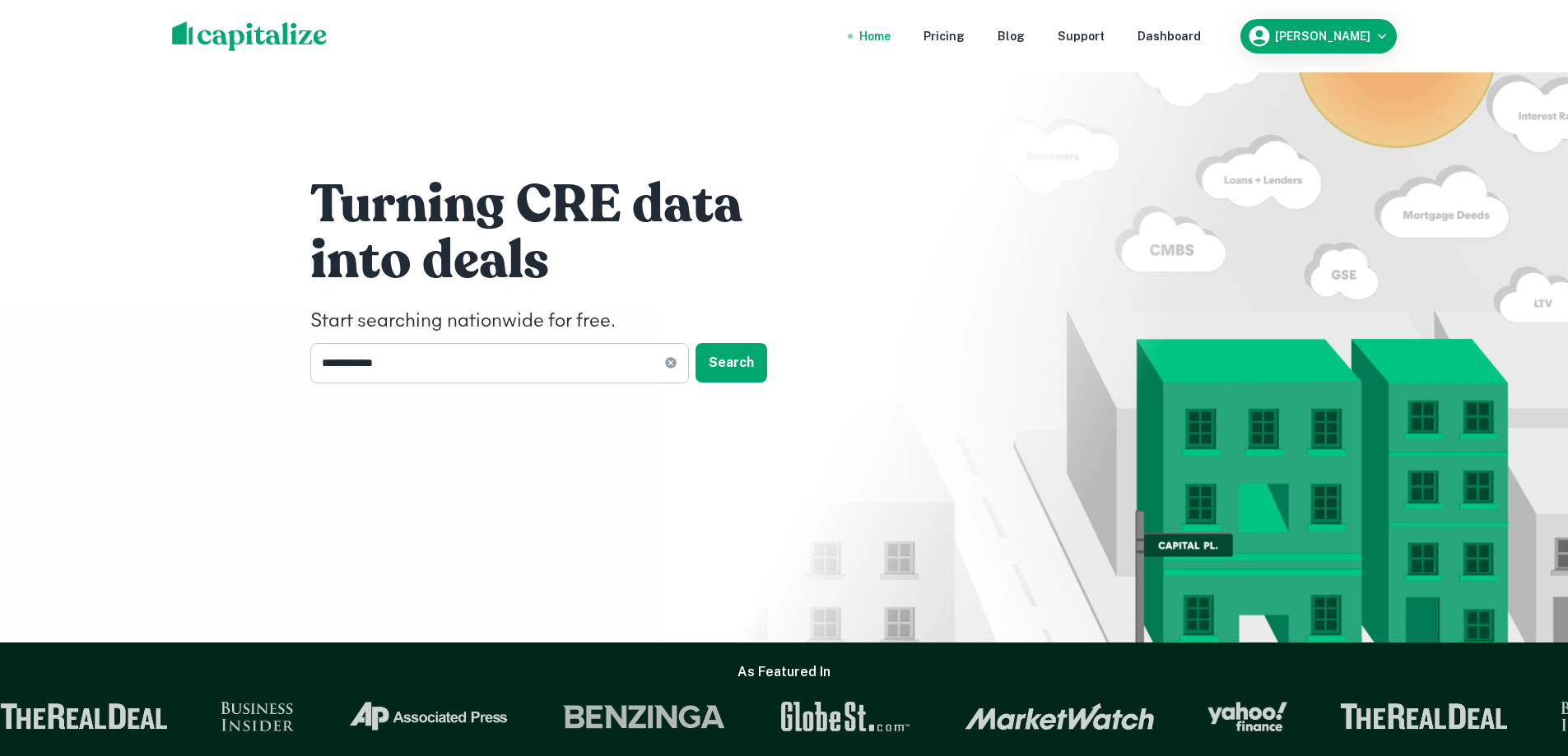
click at [671, 369] on icon at bounding box center [671, 363] width 14 height 14
click at [534, 364] on input "text" at bounding box center [494, 363] width 367 height 40
type input "**********"
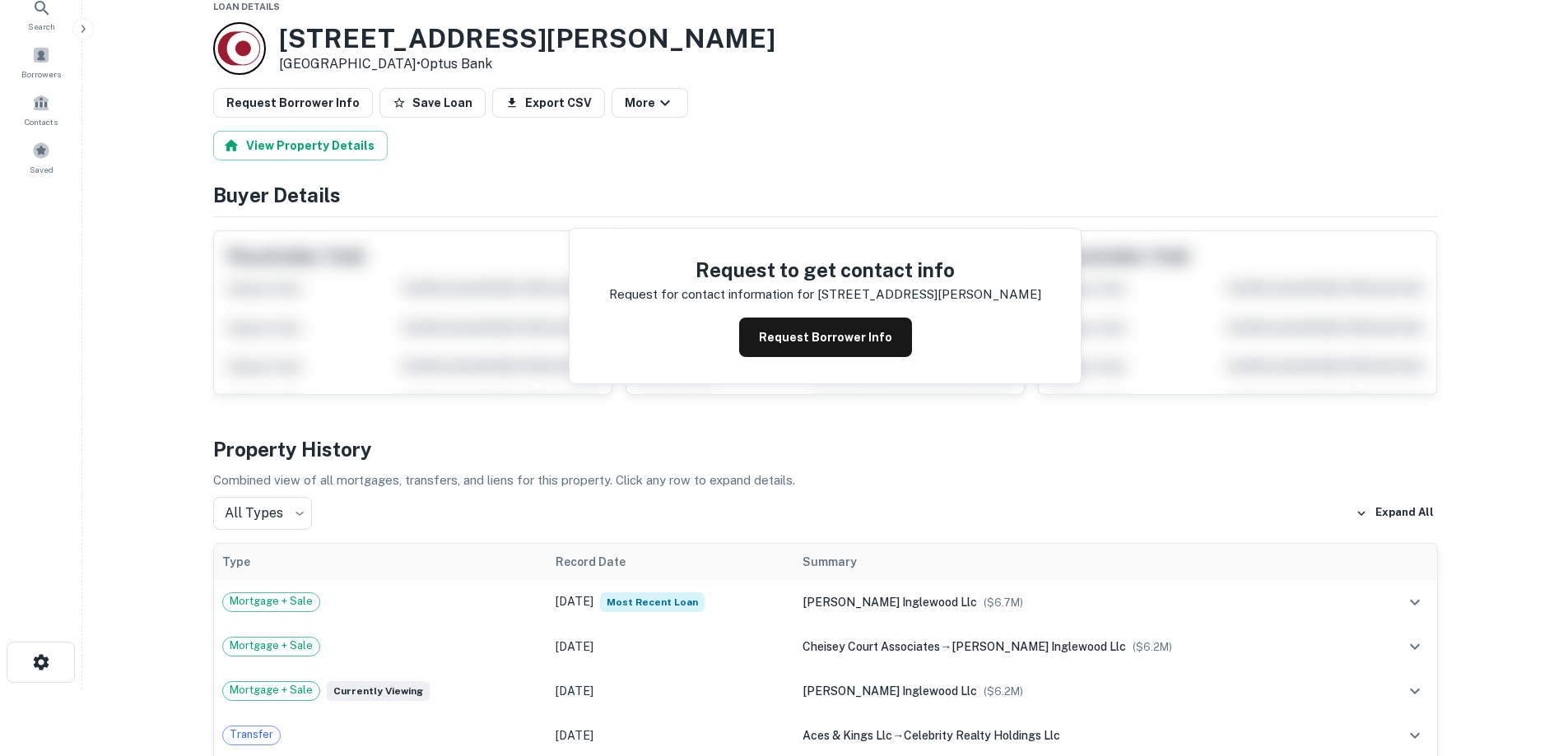
scroll to position [165, 0]
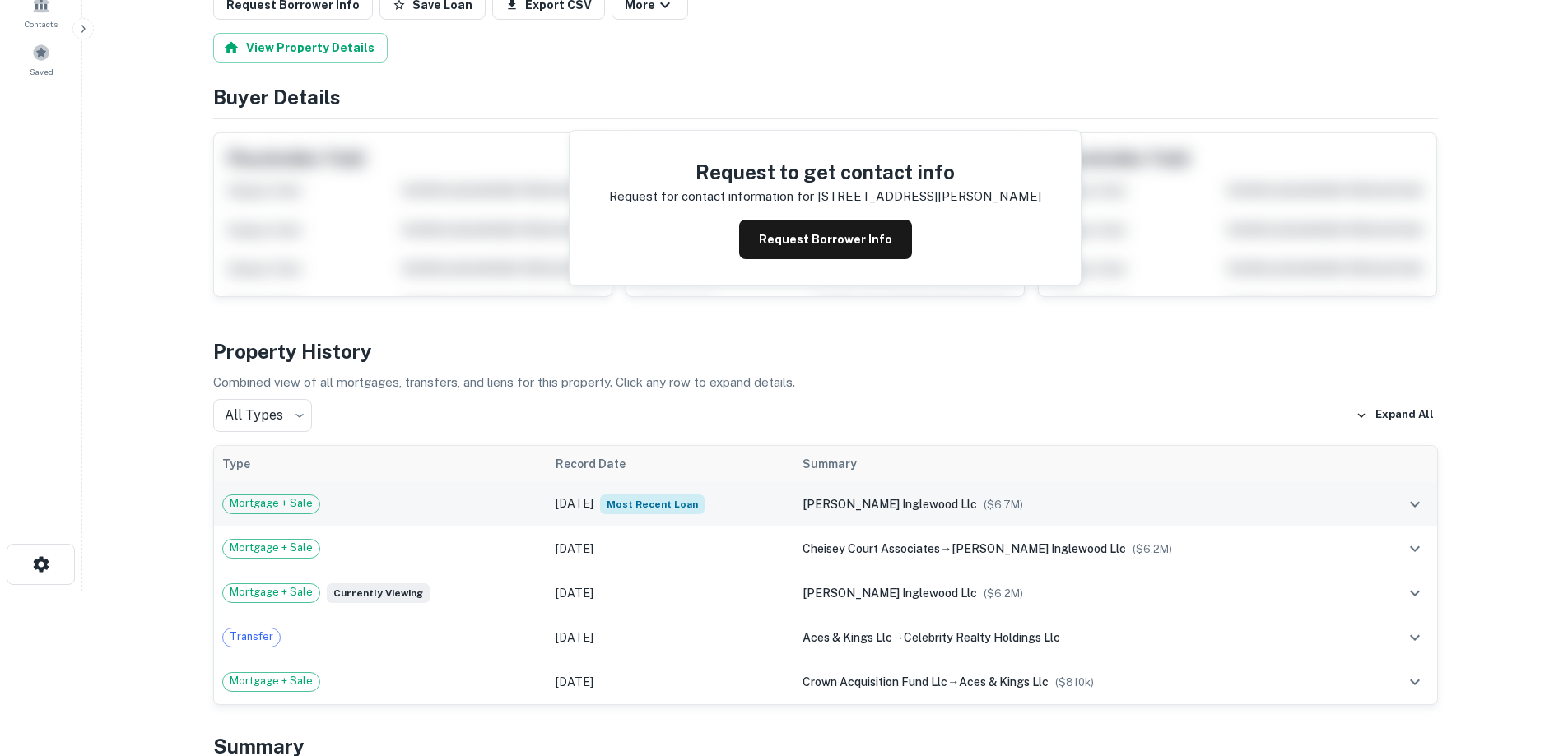
click at [476, 497] on div "Mortgage + Sale" at bounding box center [381, 505] width 318 height 20
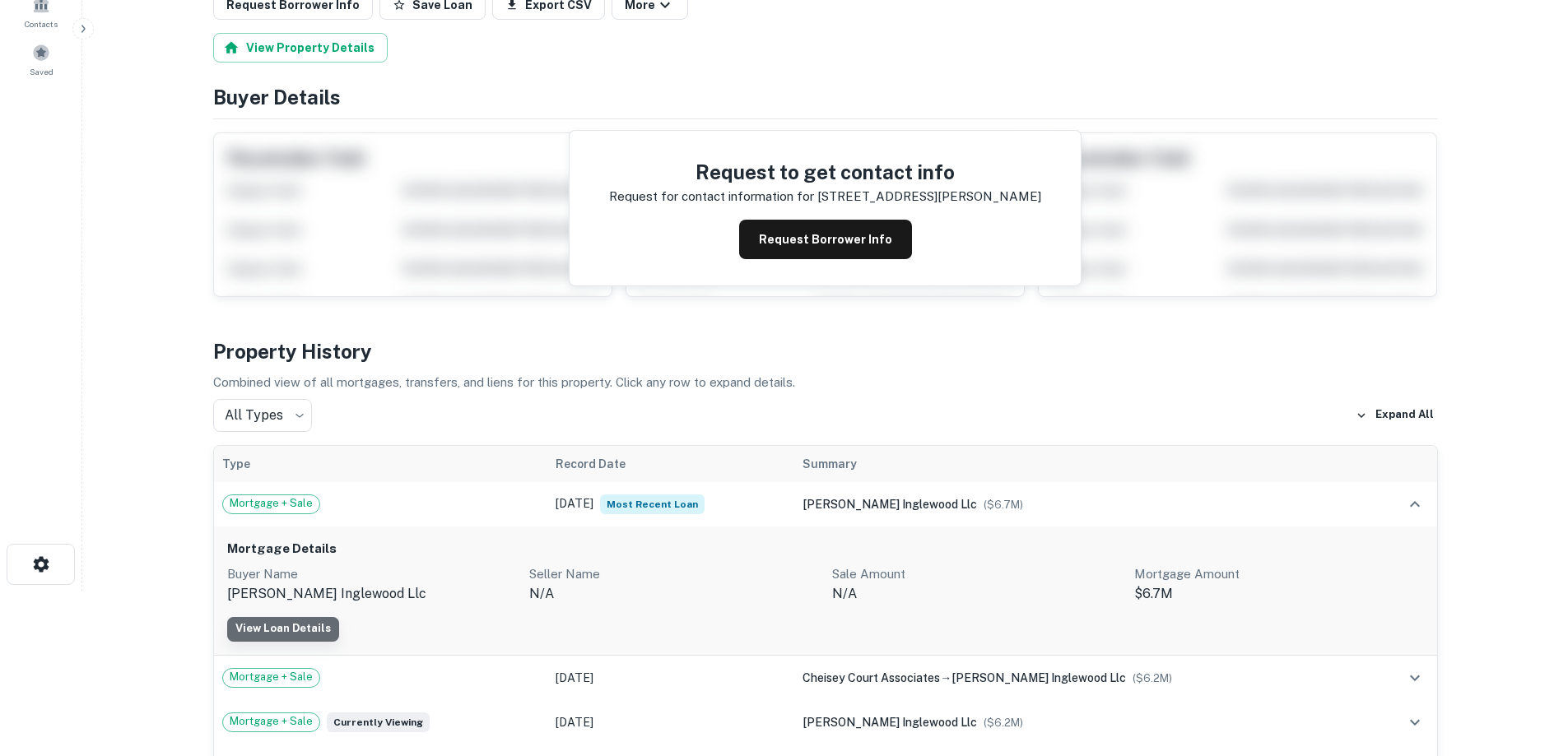
click at [293, 625] on link "View Loan Details" at bounding box center [283, 629] width 112 height 24
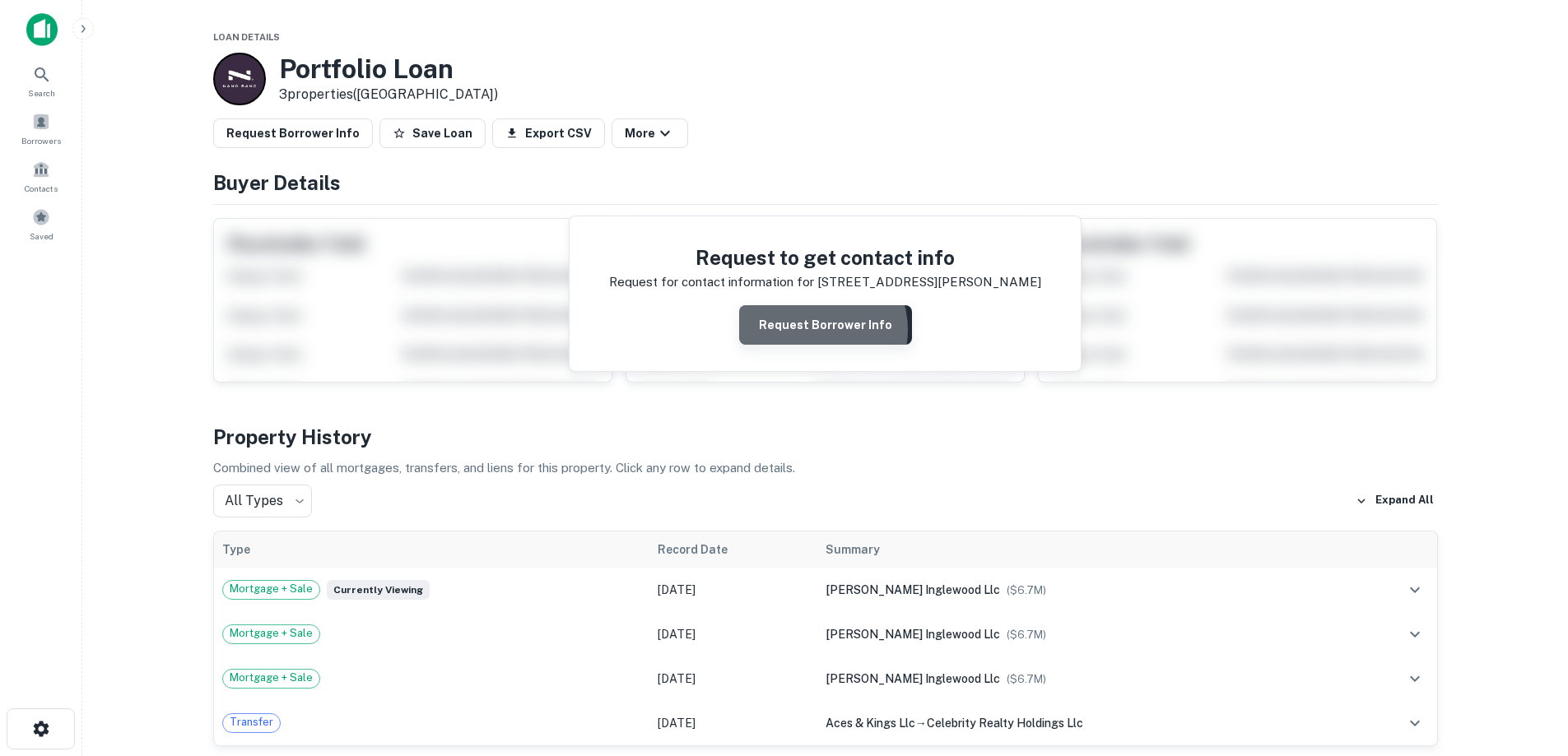
click at [820, 330] on button "Request Borrower Info" at bounding box center [825, 325] width 173 height 40
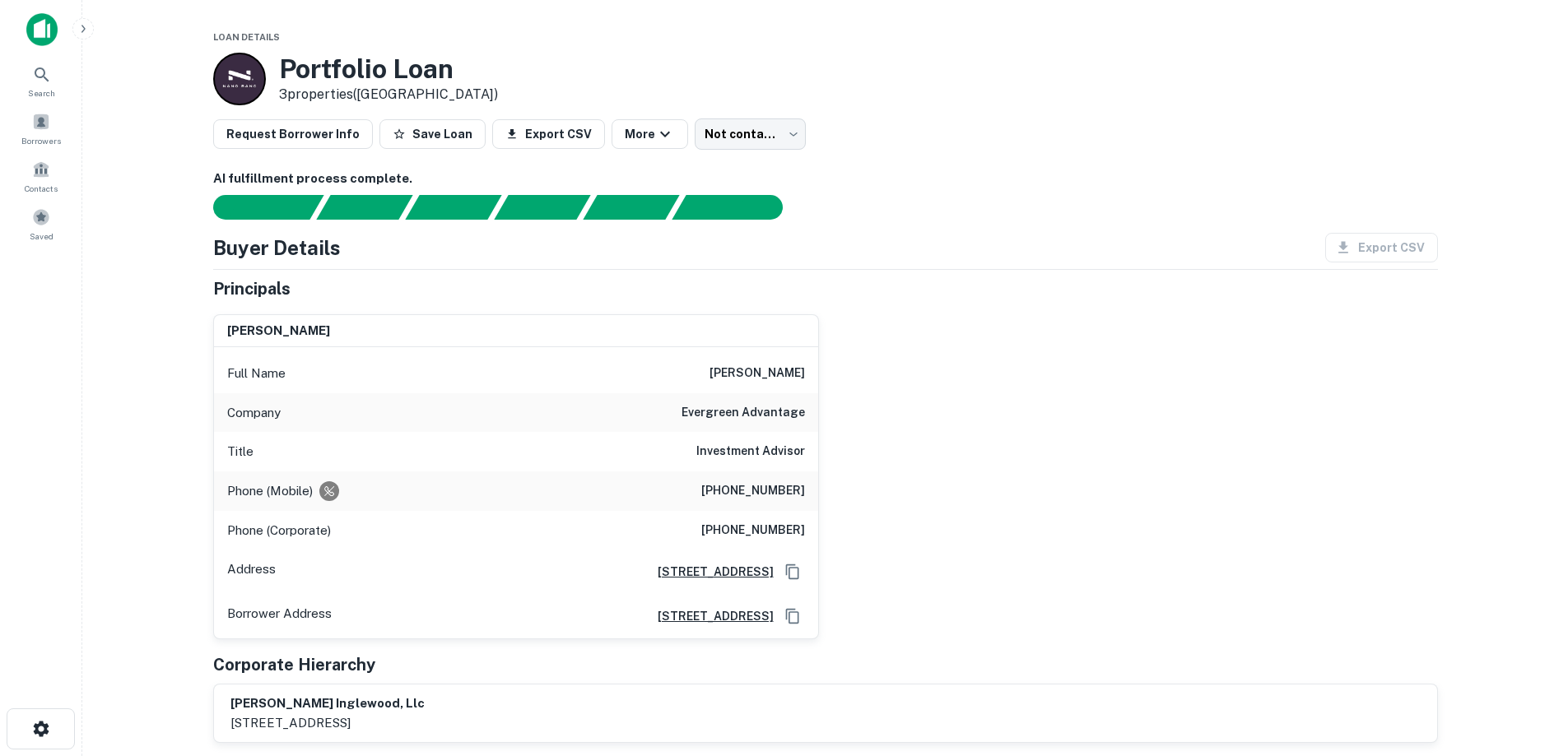
click at [48, 27] on img at bounding box center [41, 30] width 32 height 33
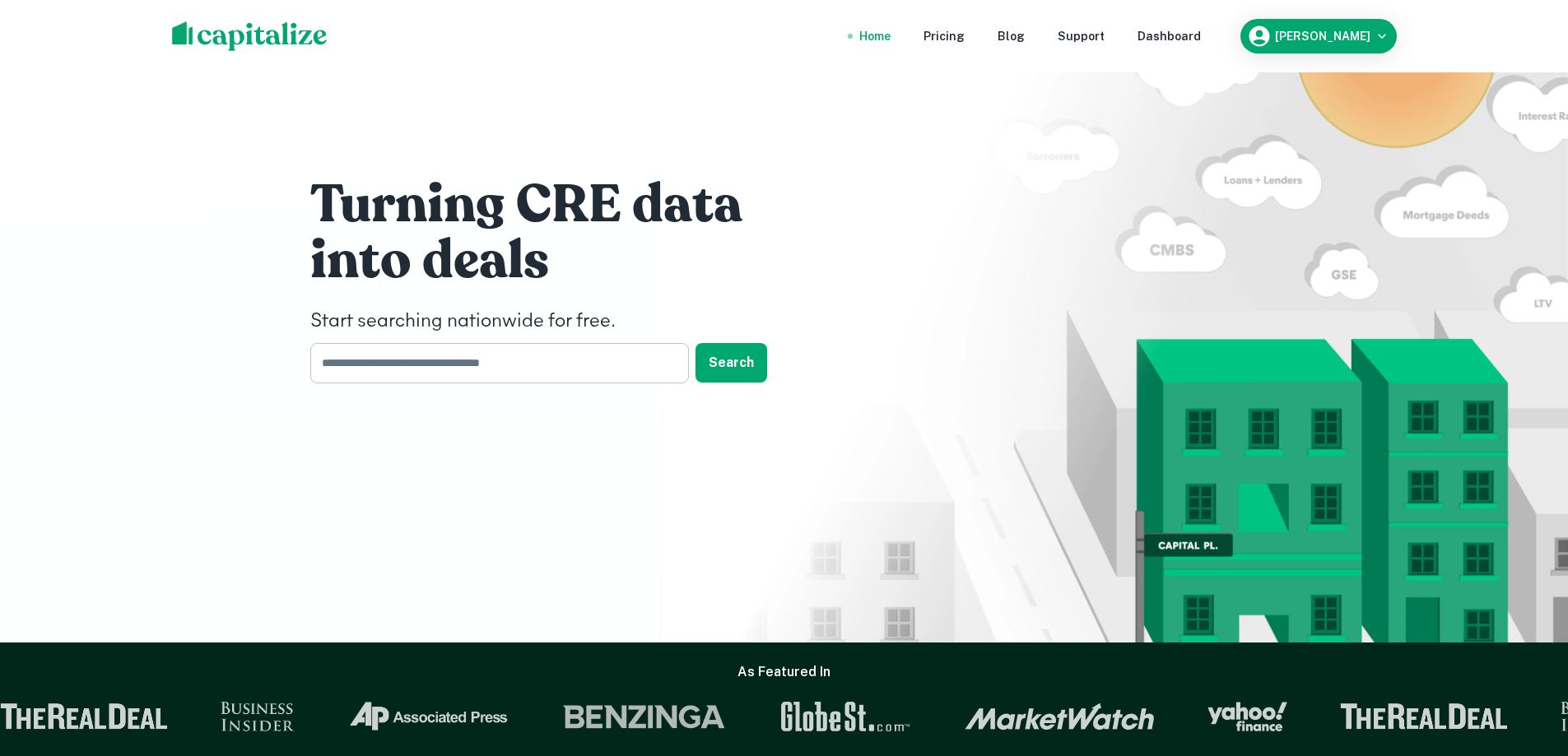
click at [452, 368] on input "text" at bounding box center [494, 363] width 367 height 40
type input "**********"
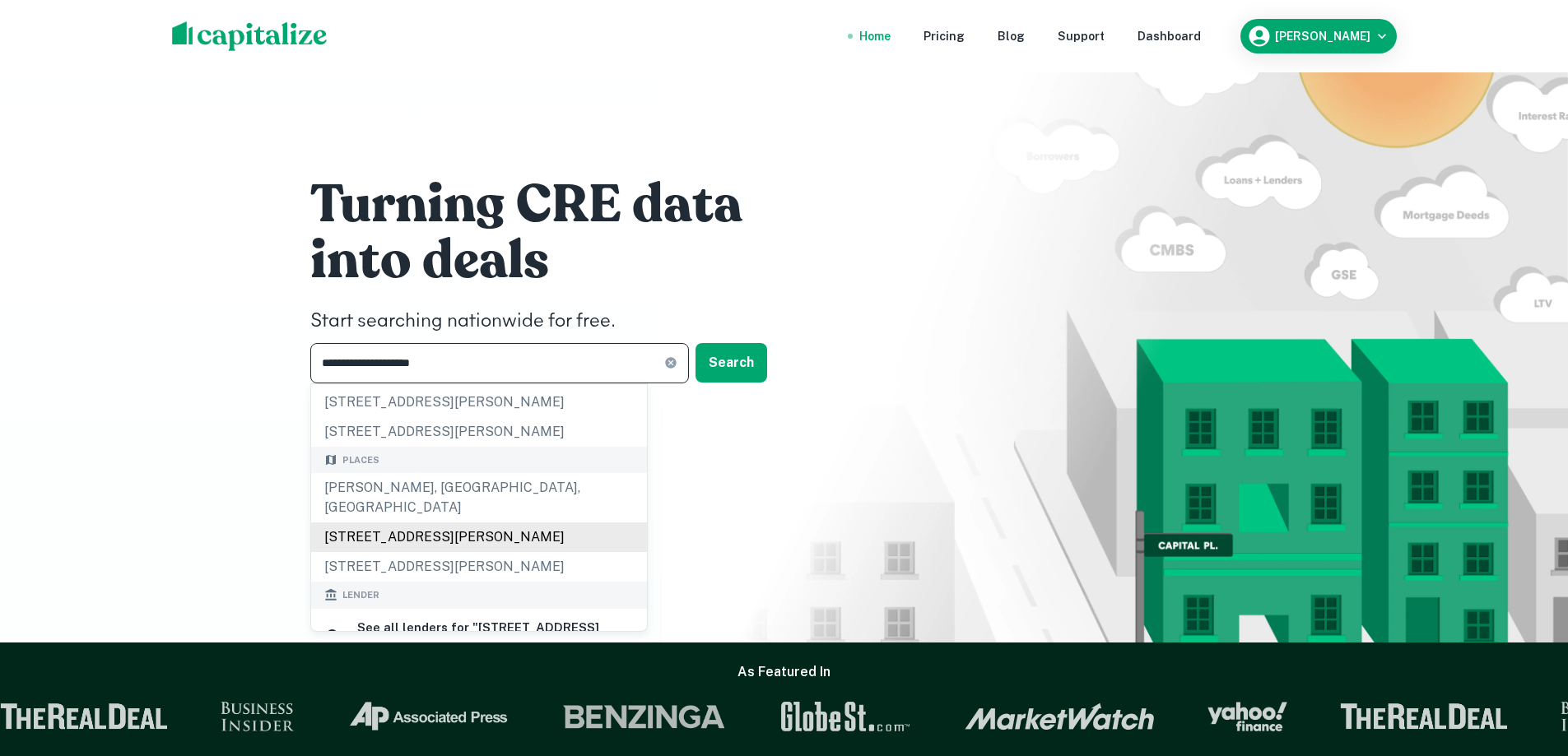
scroll to position [82, 0]
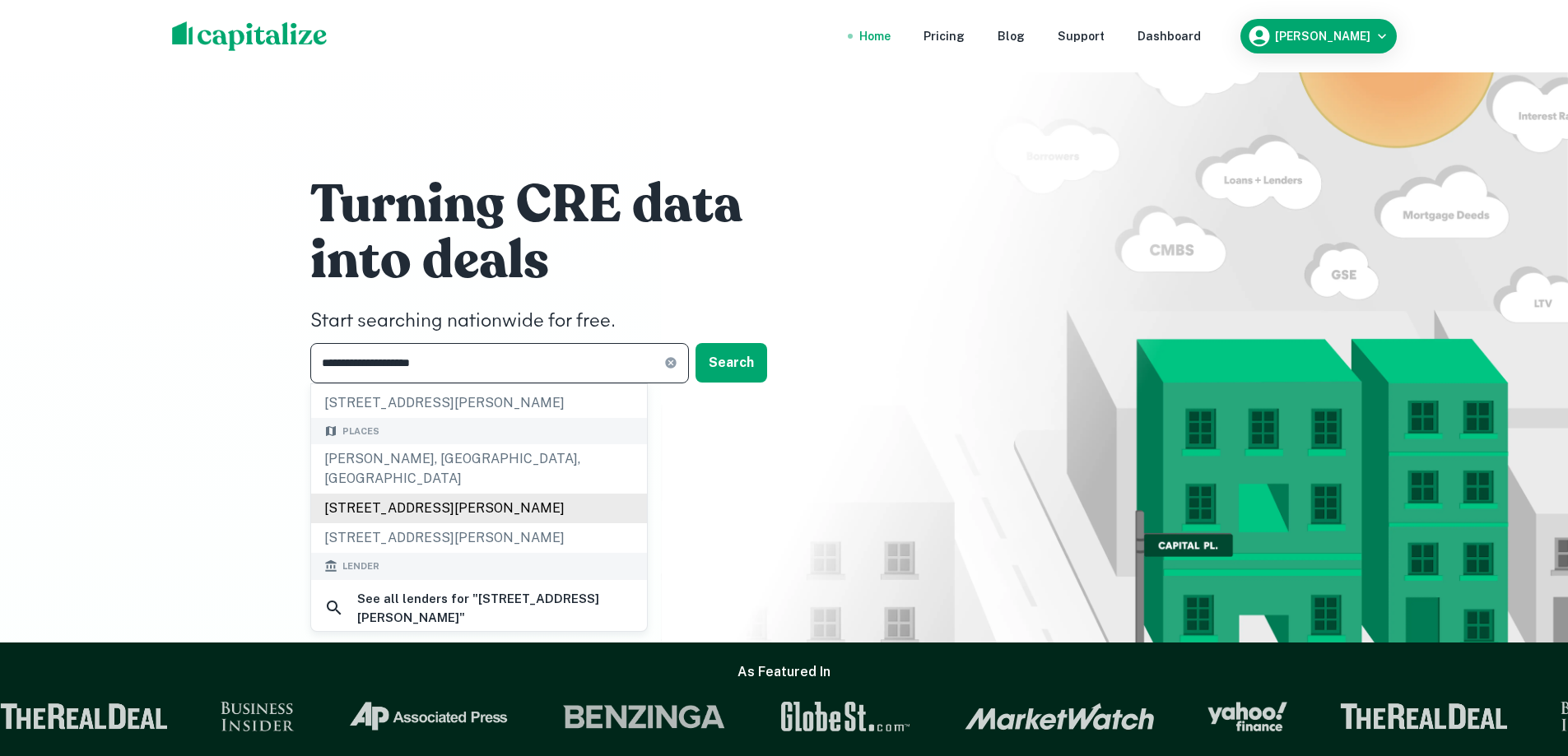
click at [558, 501] on div "Places Bonnie Brae, IL, USA 1029 North Bonnie Brae Street, Los Angeles, CA, USA…" at bounding box center [479, 486] width 336 height 136
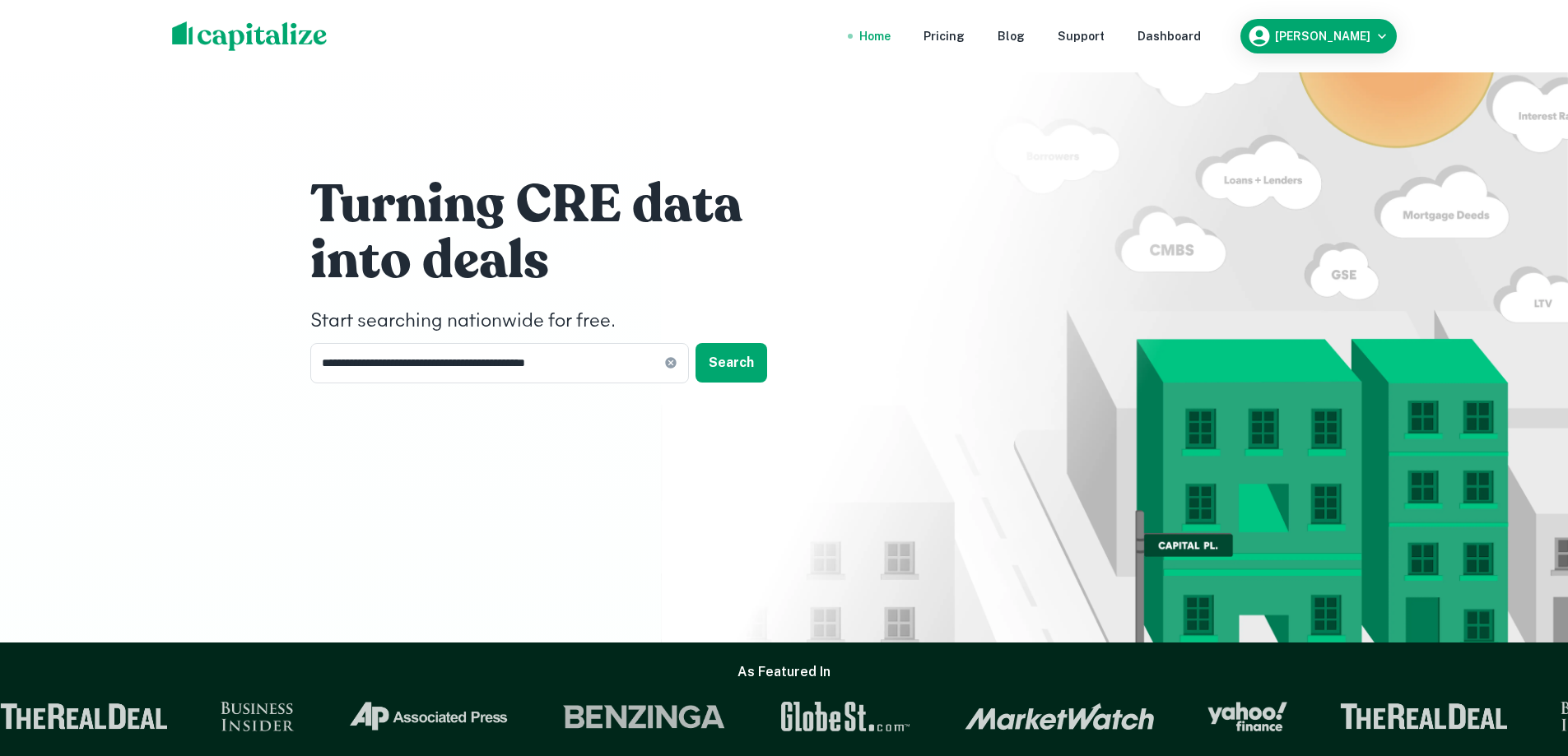
click at [746, 342] on div "**********" at bounding box center [557, 277] width 494 height 211
click at [740, 359] on button "Search" at bounding box center [732, 363] width 72 height 40
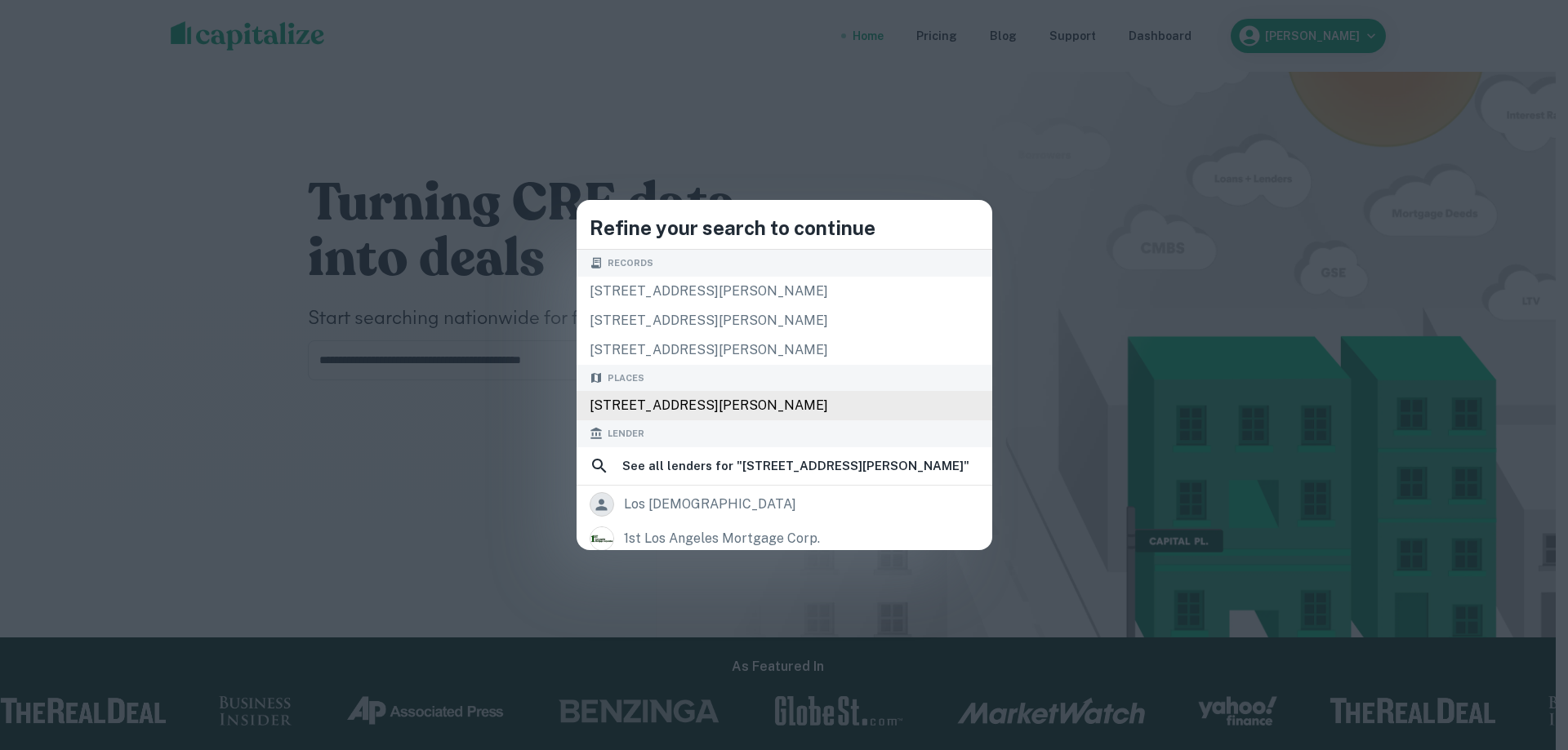
click at [766, 405] on div "1029 N Bonnie Brae St, Los Angeles, CA 90026, USA" at bounding box center [784, 405] width 415 height 29
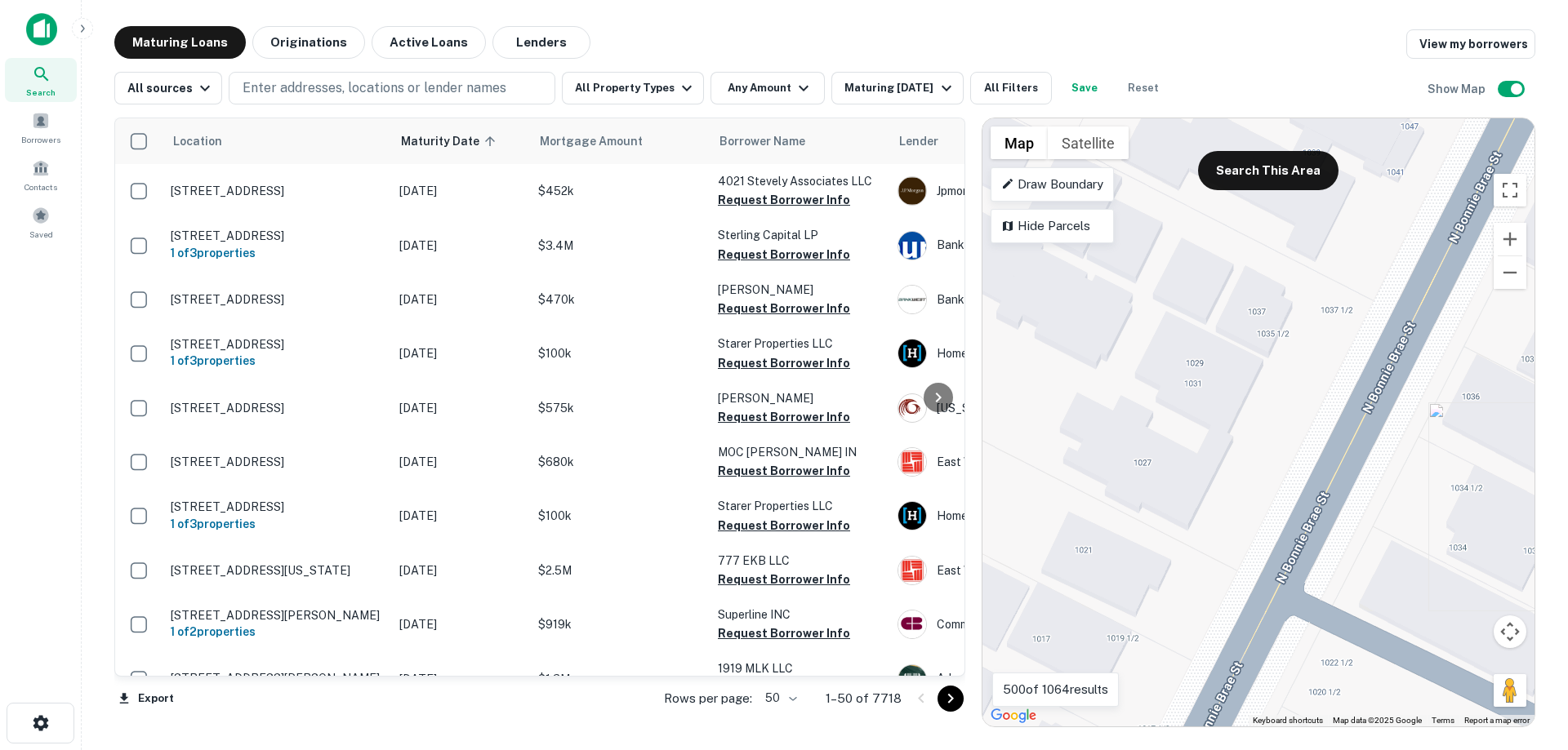
drag, startPoint x: 1230, startPoint y: 413, endPoint x: 1332, endPoint y: 461, distance: 112.7
click at [1332, 461] on div "To activate drag with keyboard, press Alt + Enter. Once in keyboard drag state,…" at bounding box center [1258, 422] width 552 height 608
click at [1220, 392] on div "To activate drag with keyboard, press Alt + Enter. Once in keyboard drag state,…" at bounding box center [1258, 422] width 552 height 608
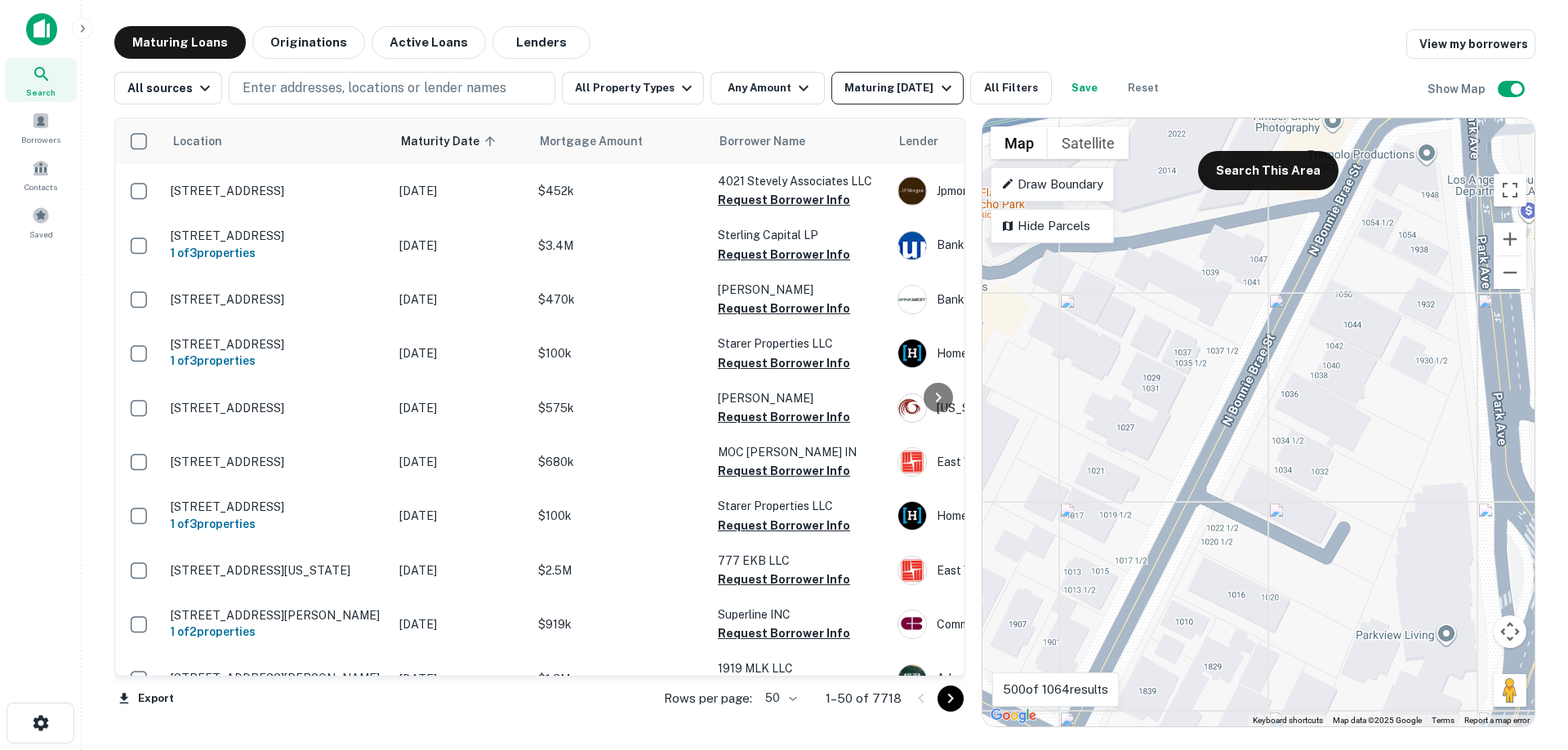
click at [900, 99] on button "Maturing In 1 Year" at bounding box center [897, 88] width 131 height 33
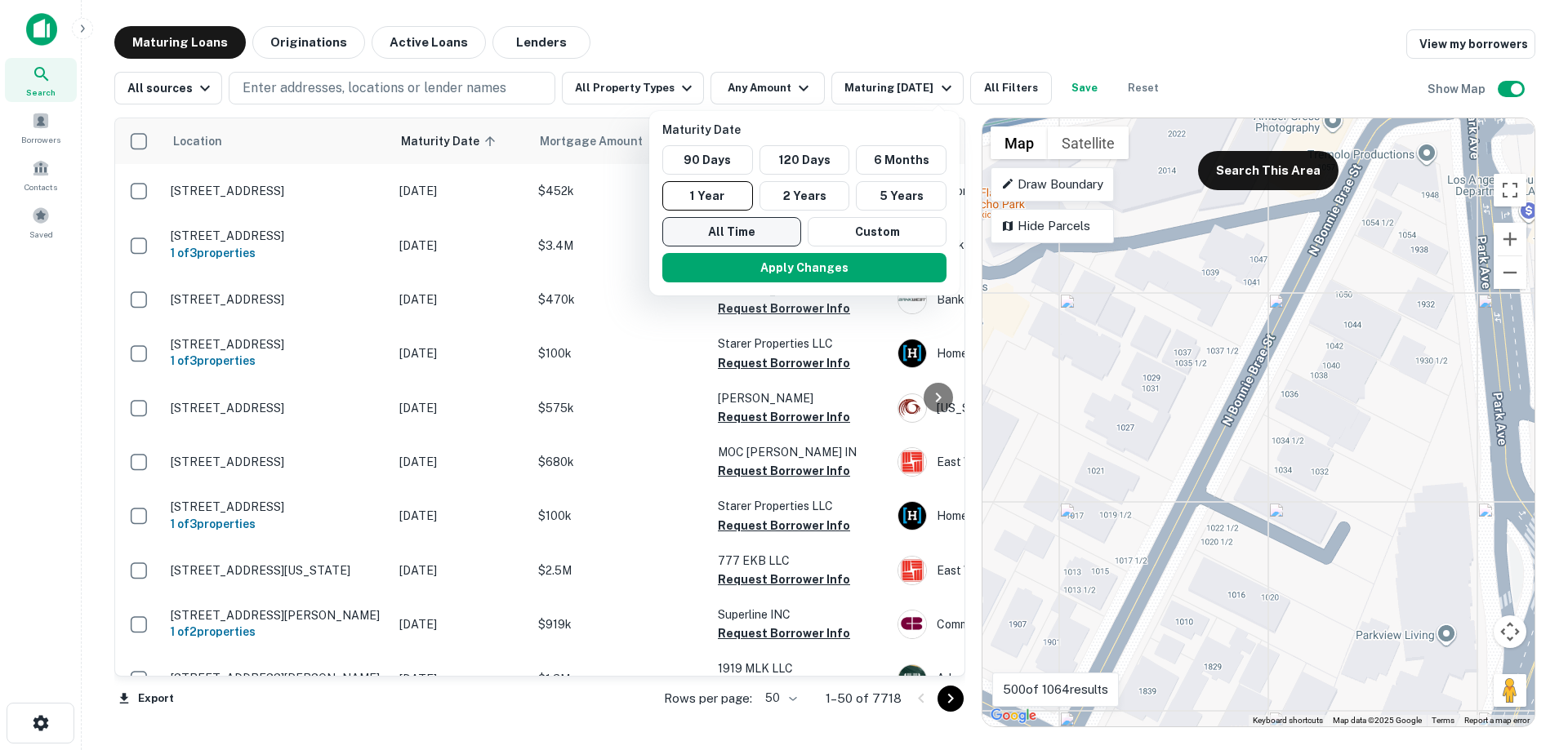
click at [737, 237] on button "All Time" at bounding box center [731, 231] width 138 height 29
click at [878, 274] on button "Apply Changes" at bounding box center [805, 267] width 284 height 29
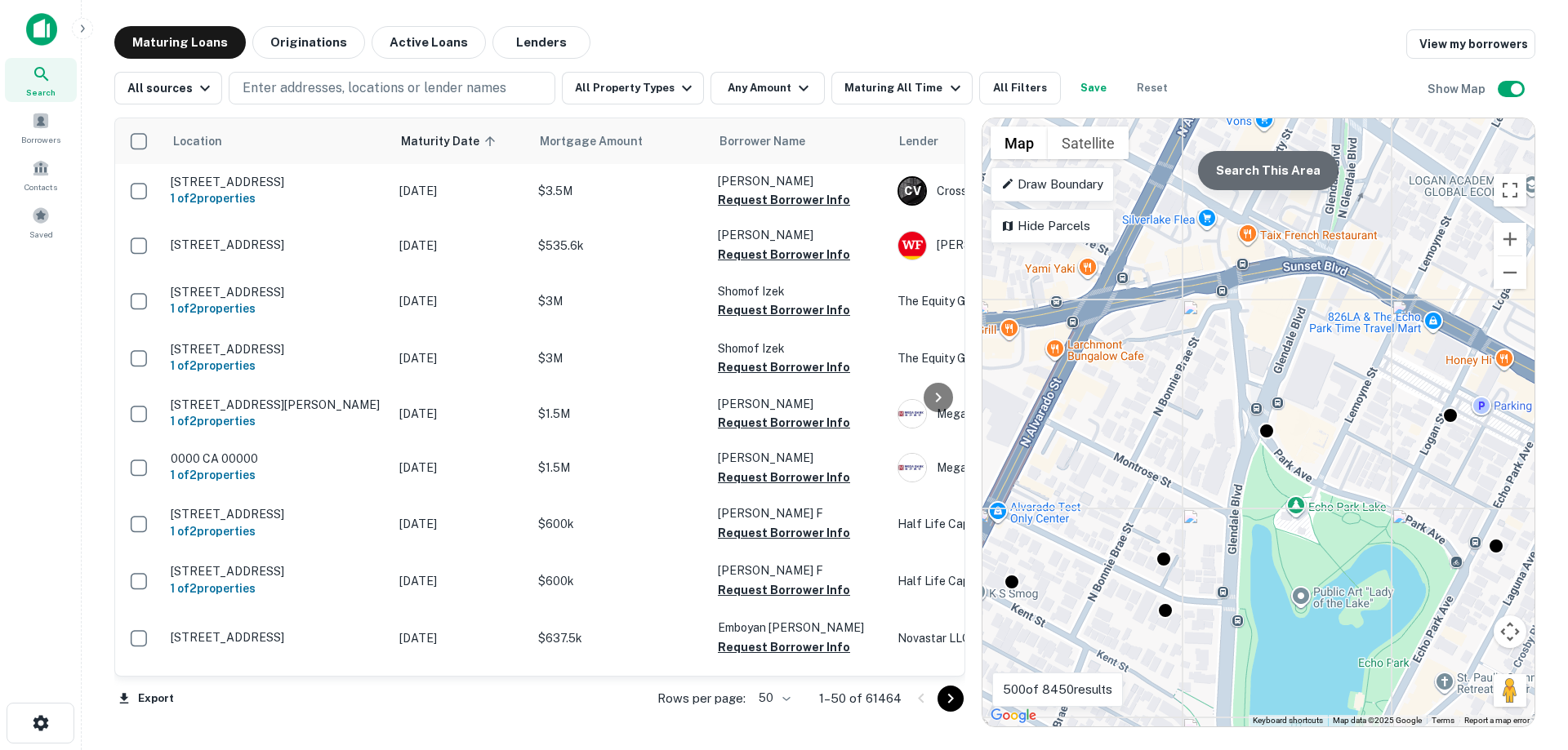
click at [1253, 164] on button "Search This Area" at bounding box center [1268, 171] width 140 height 39
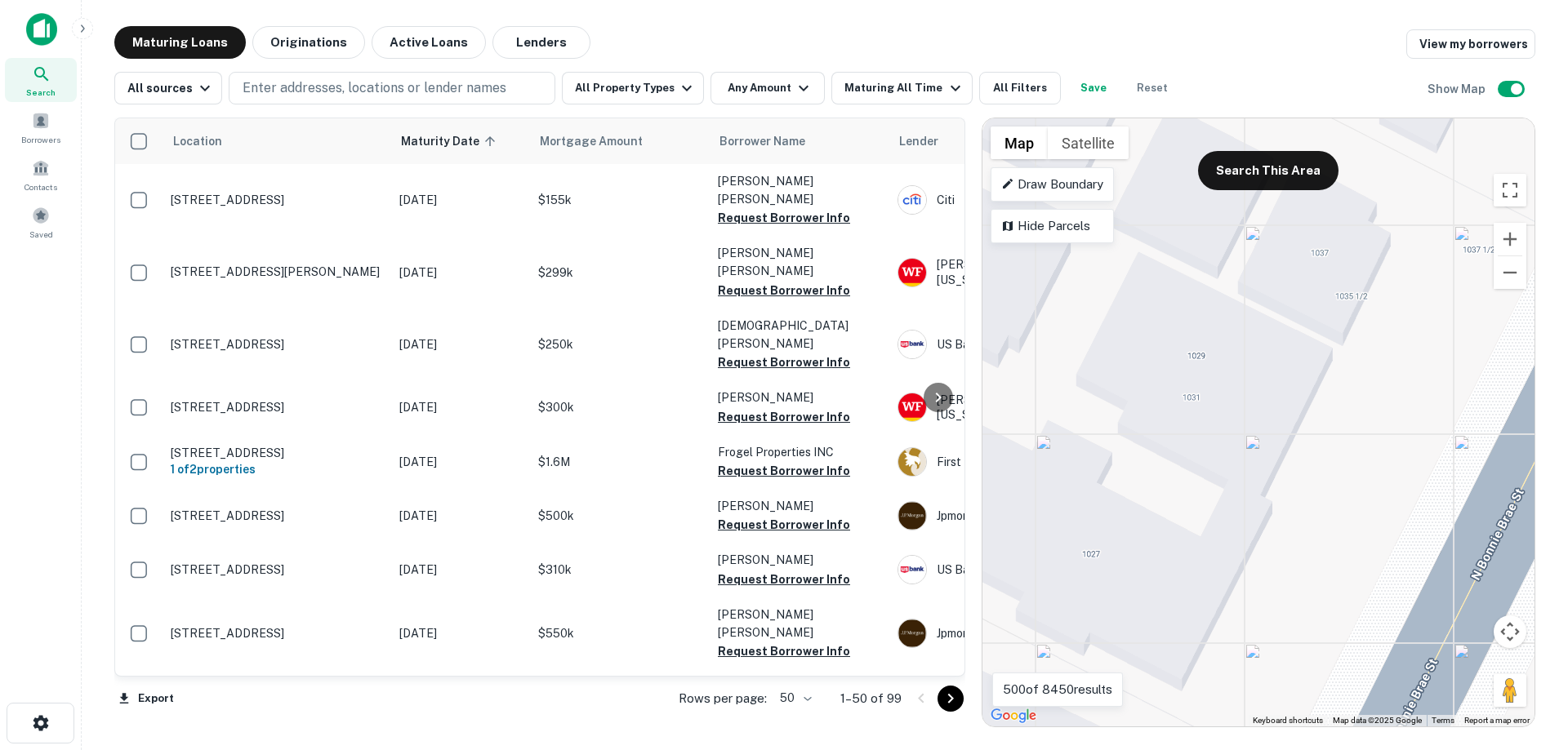
drag, startPoint x: 1174, startPoint y: 374, endPoint x: 1229, endPoint y: 451, distance: 94.6
click at [1229, 451] on div "To activate drag with keyboard, press Alt + Enter. Once in keyboard drag state,…" at bounding box center [1258, 422] width 552 height 608
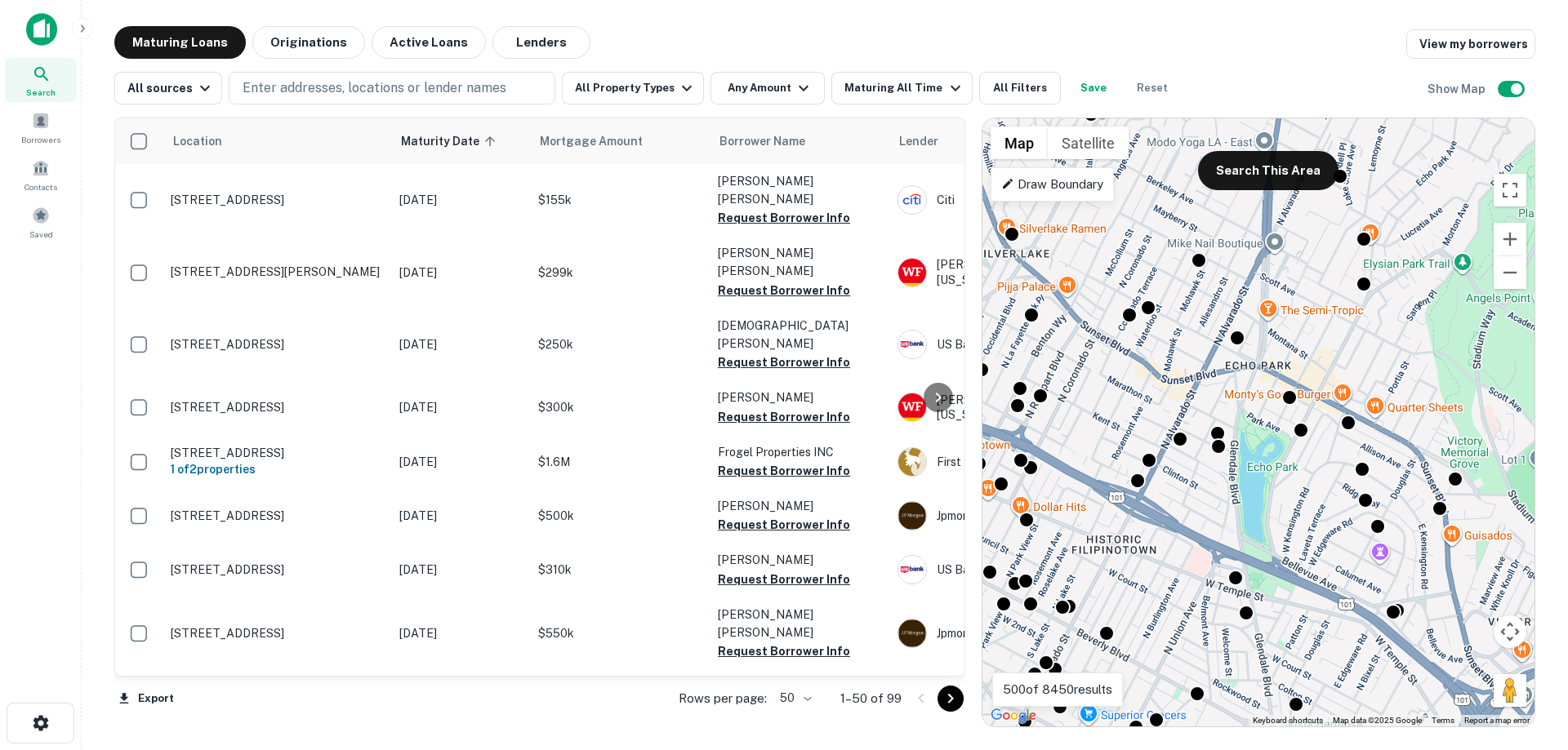
click at [1215, 393] on gmp-advanced-marker at bounding box center [1215, 393] width 0 height 0
click at [40, 24] on img at bounding box center [41, 29] width 31 height 33
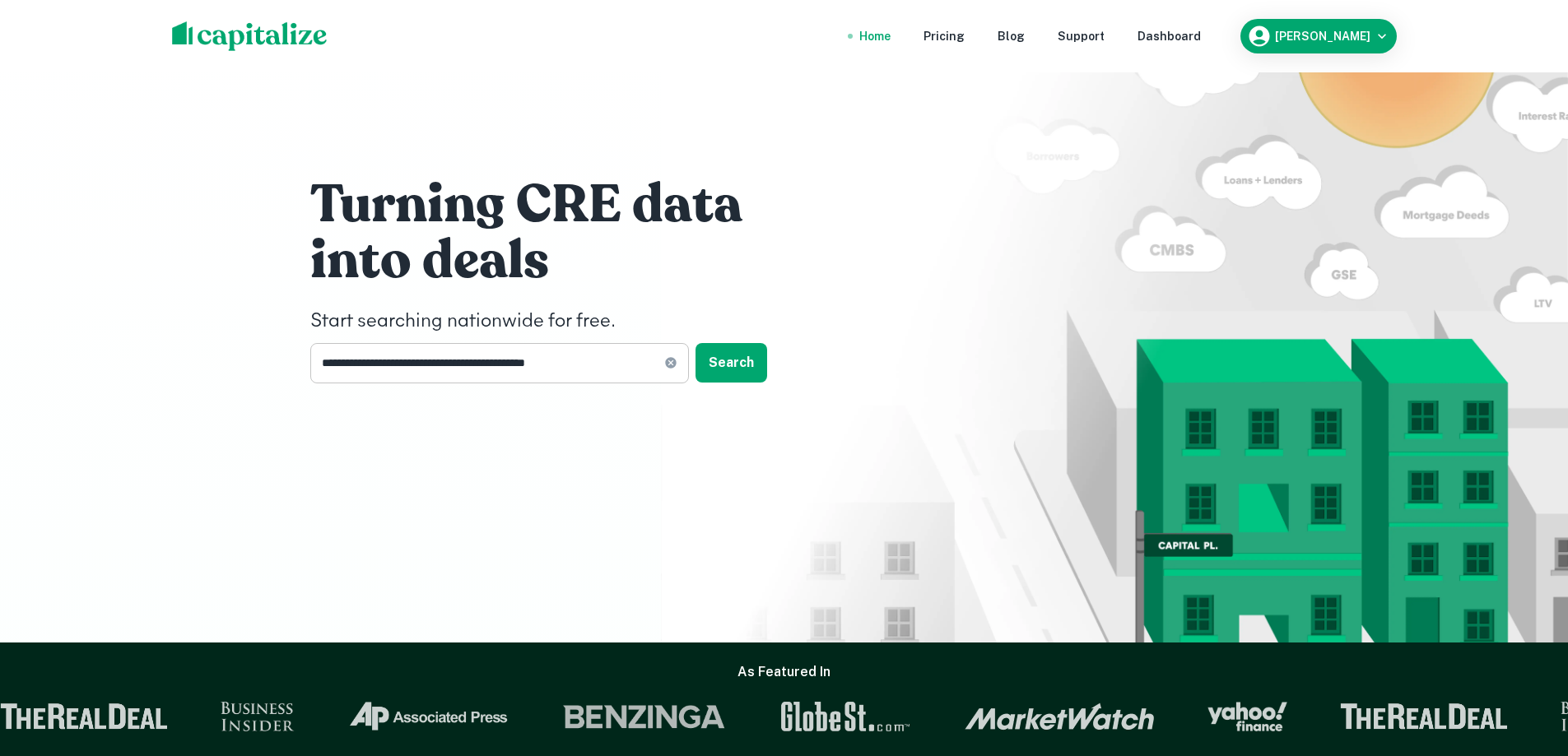
click at [673, 367] on icon at bounding box center [671, 364] width 11 height 11
click at [590, 367] on input "text" at bounding box center [494, 363] width 367 height 40
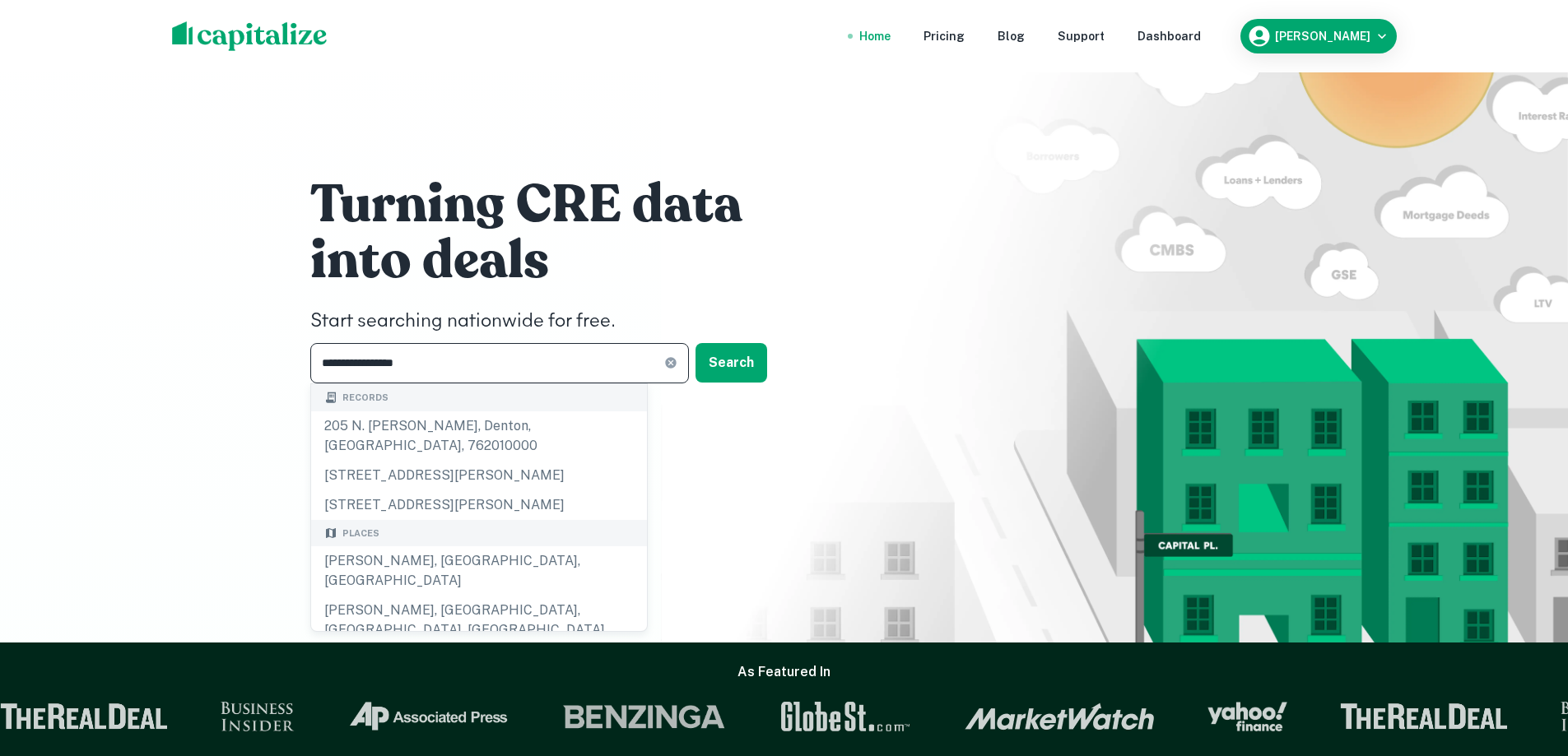
type input "**********"
click at [671, 360] on icon at bounding box center [671, 364] width 11 height 11
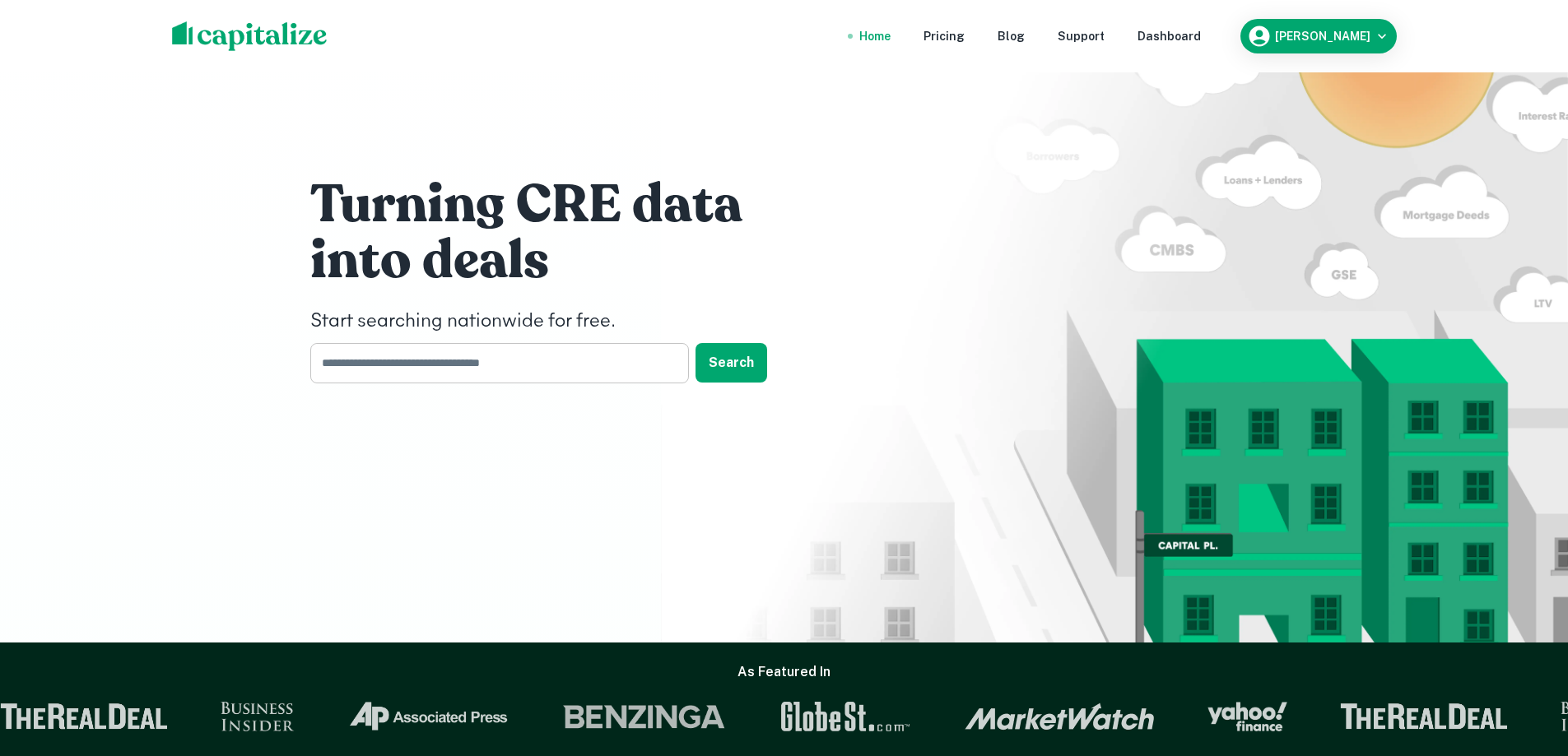
click at [540, 367] on input "text" at bounding box center [494, 363] width 367 height 40
type input "*********"
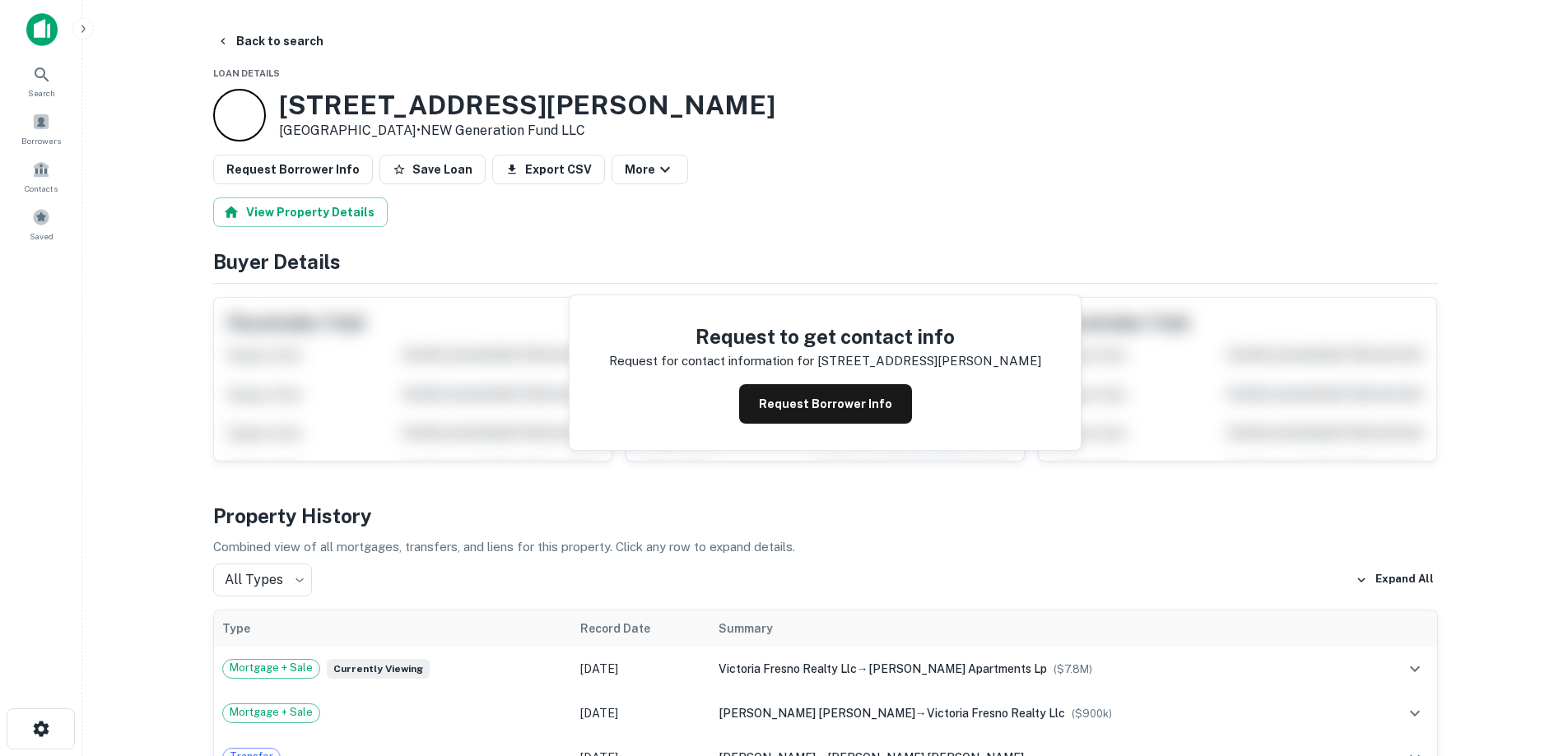
click at [201, 415] on div "Placeholder Field Display Field Another placeholder field and text Display Fiel…" at bounding box center [406, 373] width 412 height 178
click at [776, 412] on button "Request Borrower Info" at bounding box center [825, 404] width 173 height 40
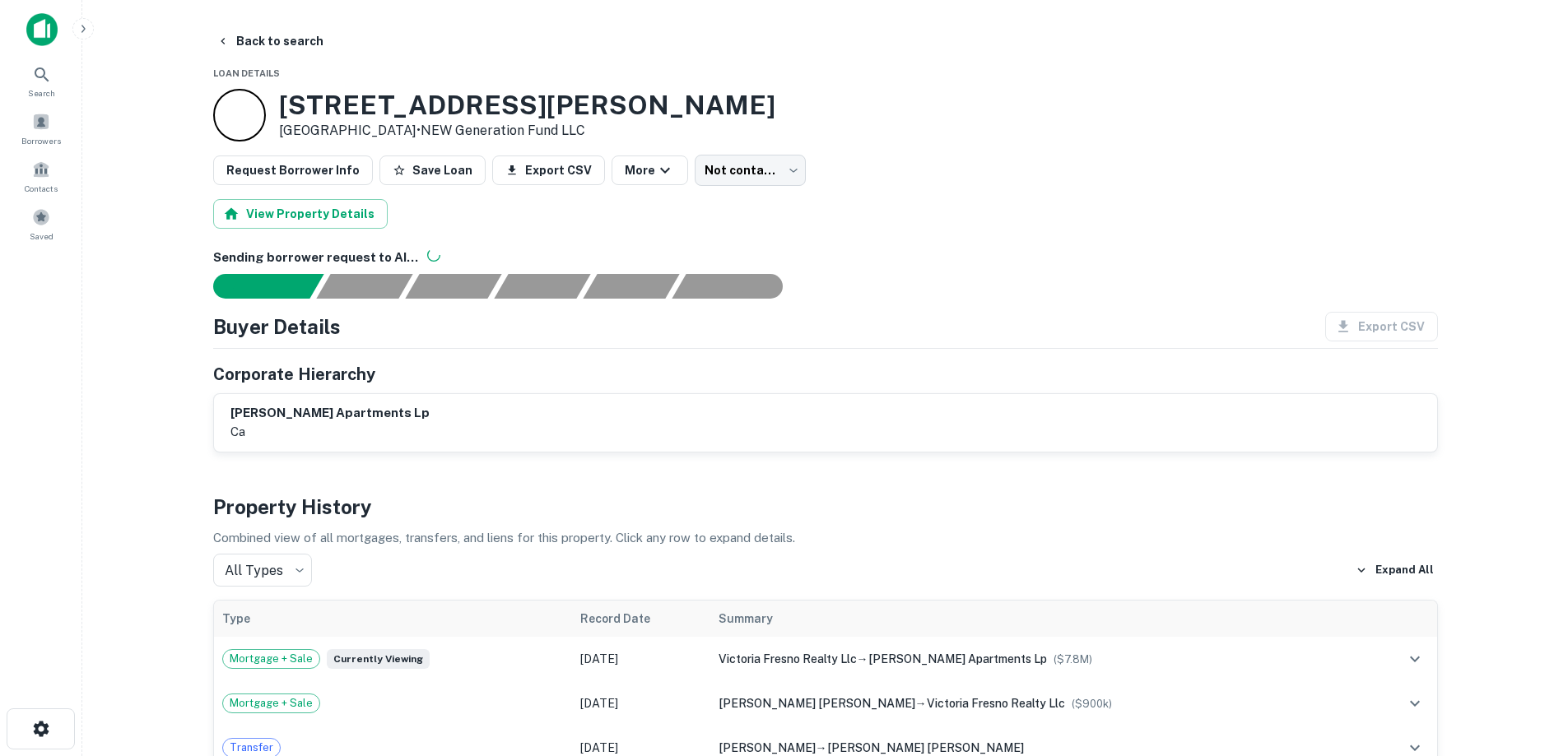
click at [31, 21] on img at bounding box center [41, 30] width 32 height 33
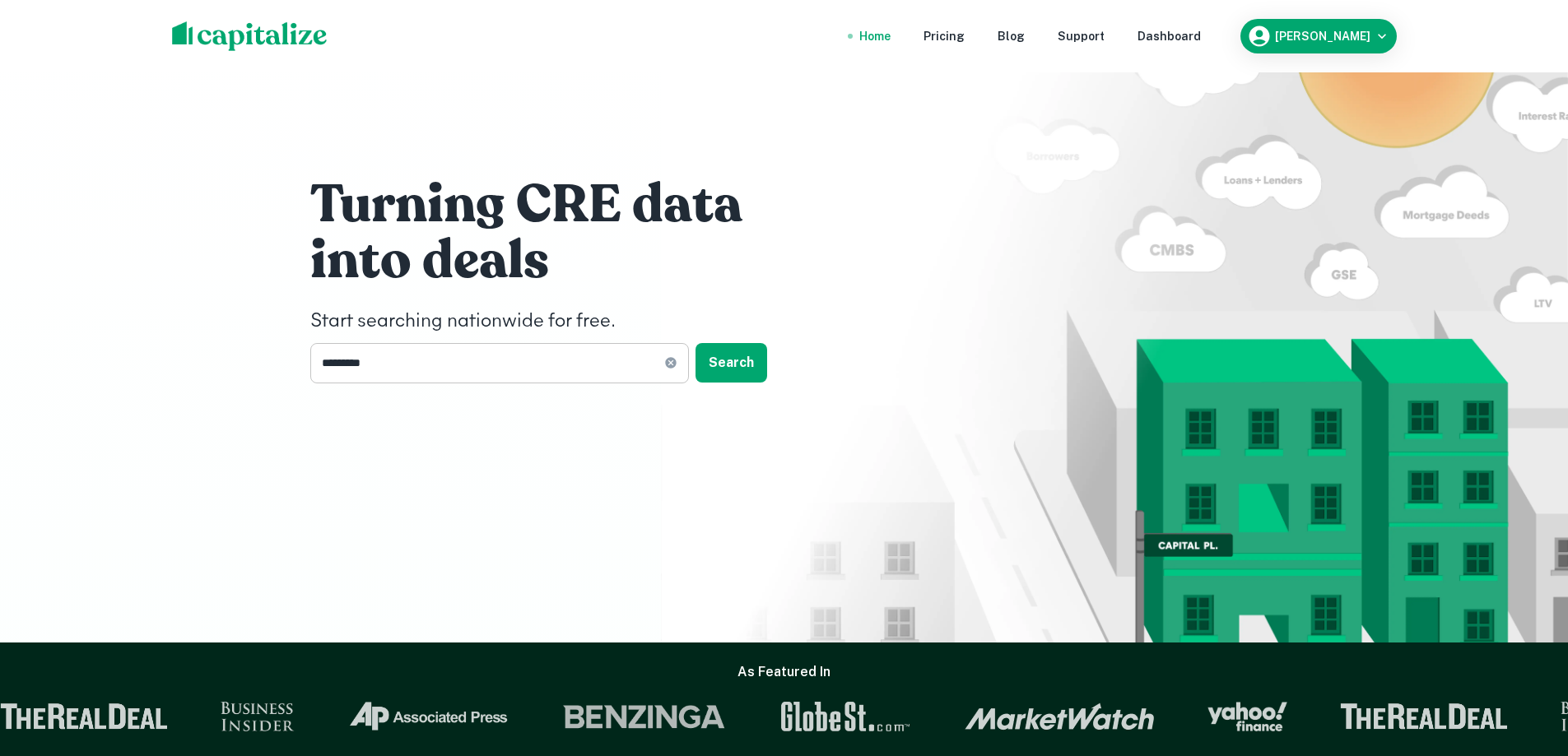
click at [666, 365] on icon at bounding box center [671, 364] width 11 height 11
click at [603, 364] on input "text" at bounding box center [494, 363] width 367 height 40
type input "*********"
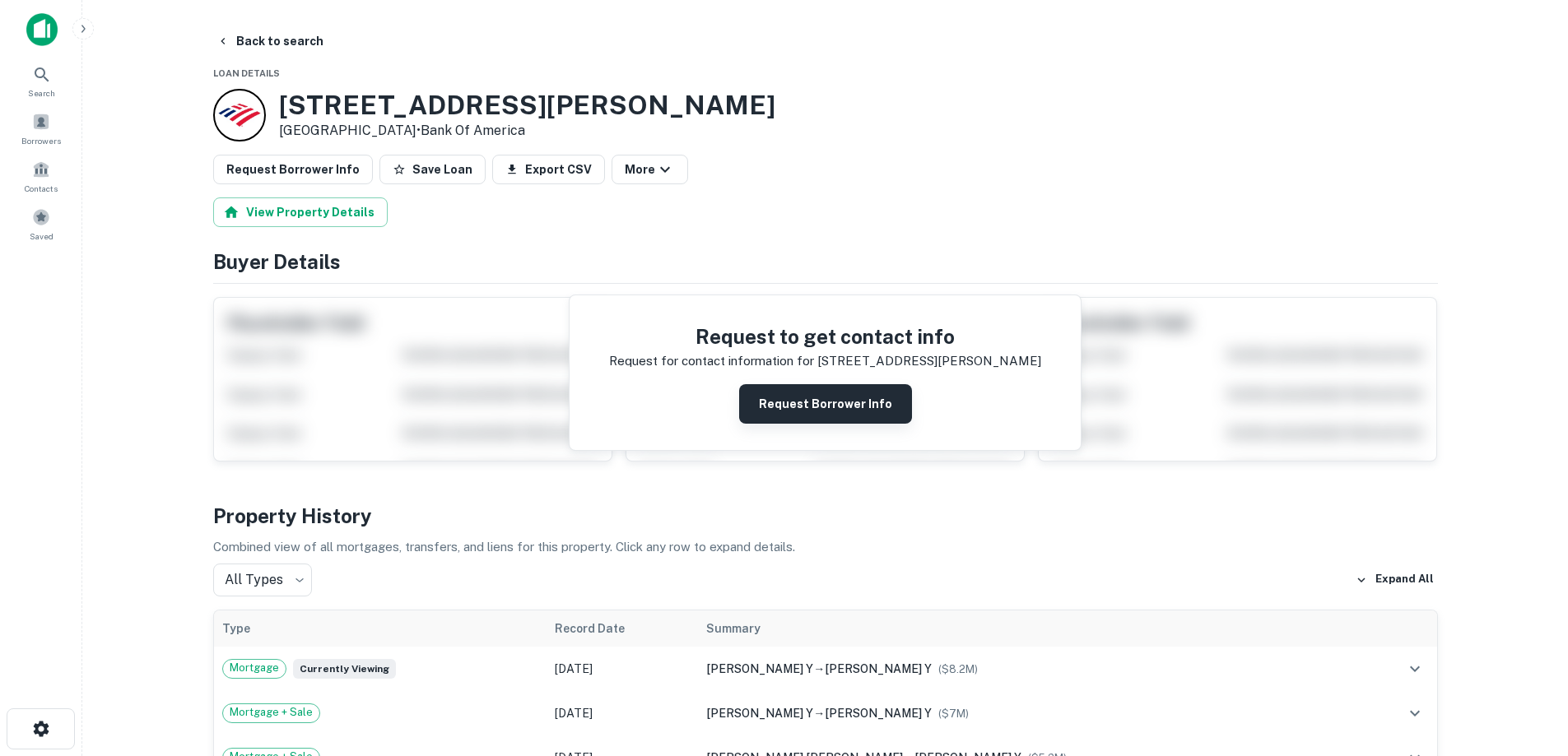
click at [775, 409] on button "Request Borrower Info" at bounding box center [825, 404] width 173 height 40
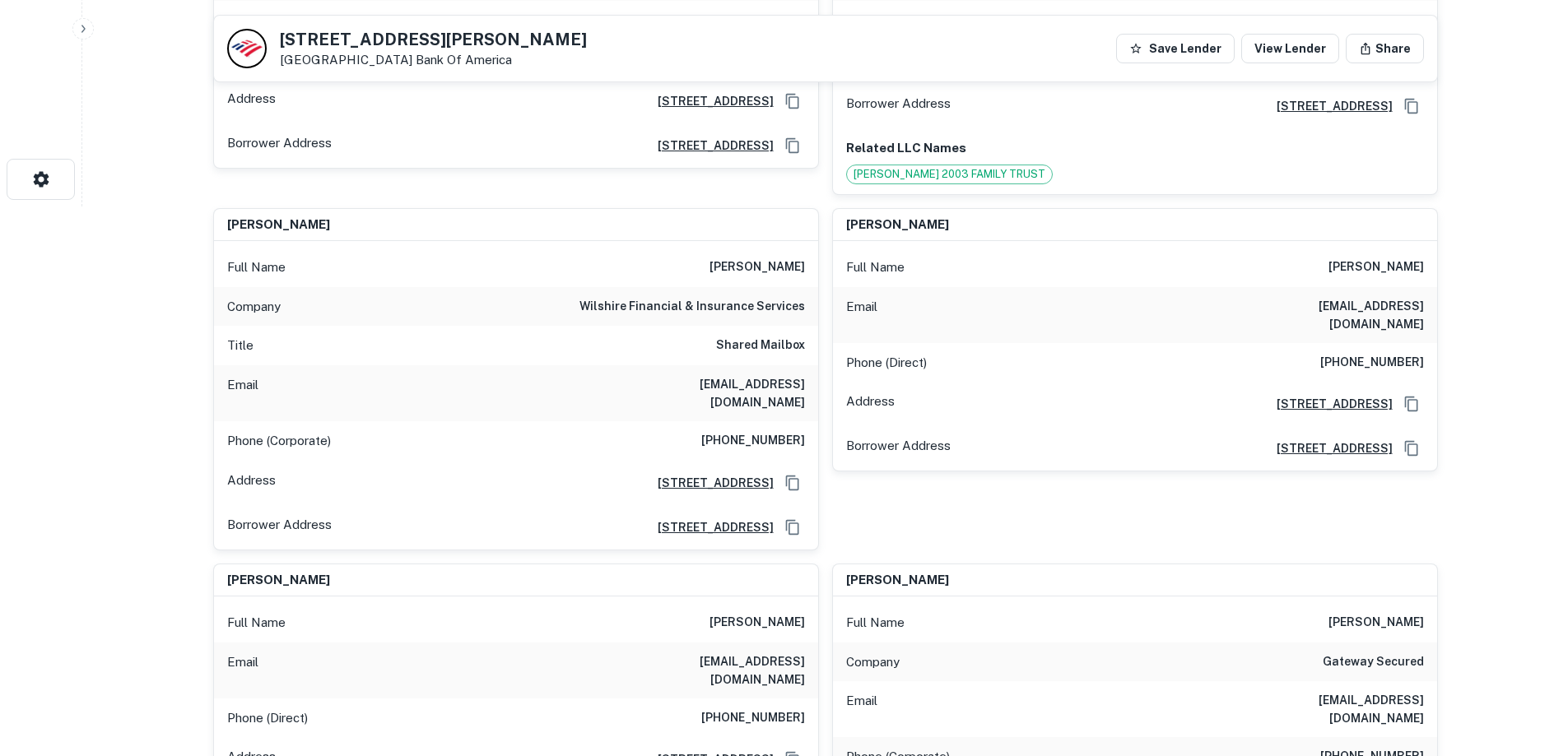
scroll to position [741, 0]
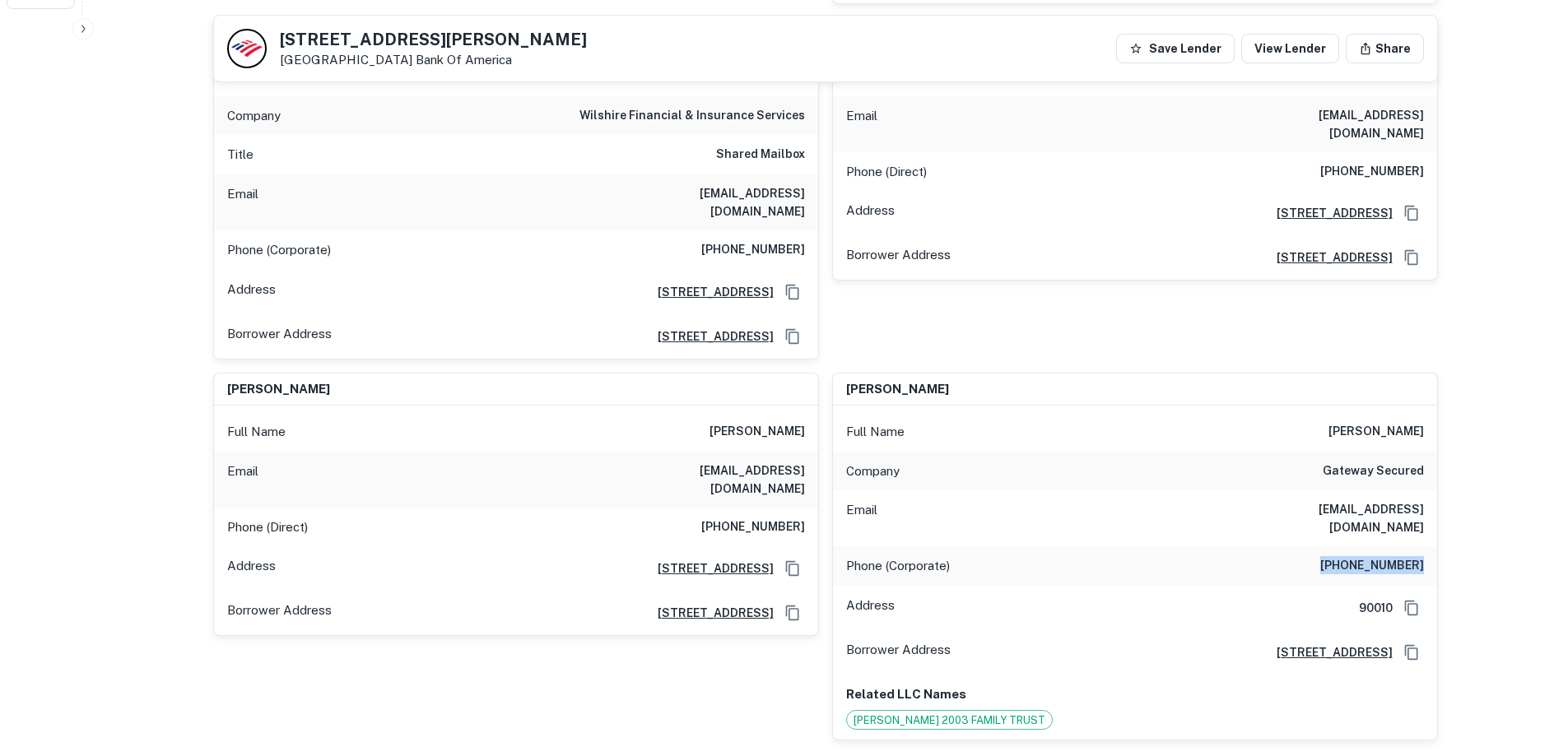
drag, startPoint x: 1338, startPoint y: 514, endPoint x: 1426, endPoint y: 514, distance: 88.0
click at [1426, 546] on div "Phone (Corporate) (213) 908-5634" at bounding box center [1134, 566] width 604 height 40
copy h6 "(213) 908-5634"
click at [1208, 490] on div "Email leolee@gatewayrcusa.com" at bounding box center [1134, 518] width 604 height 56
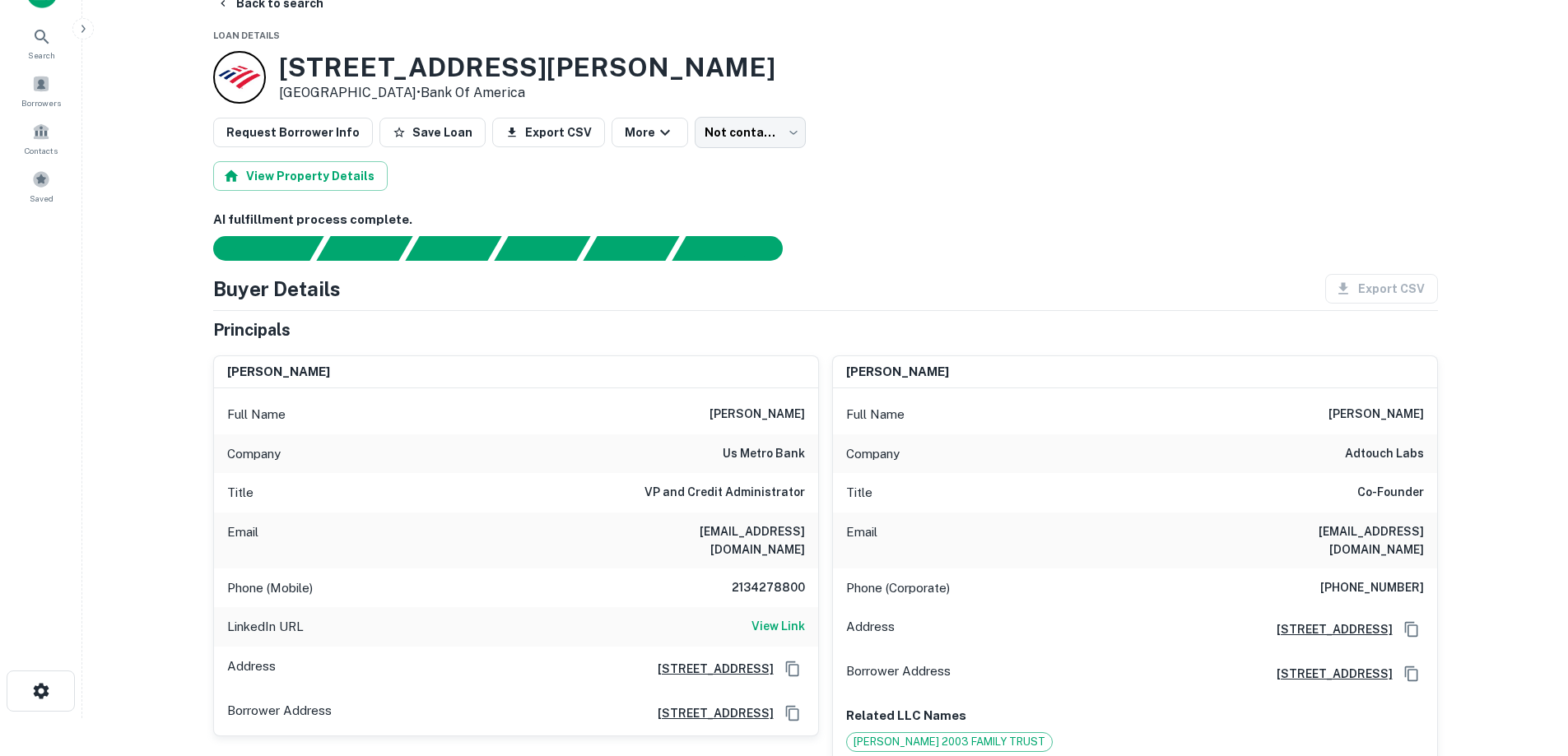
scroll to position [0, 0]
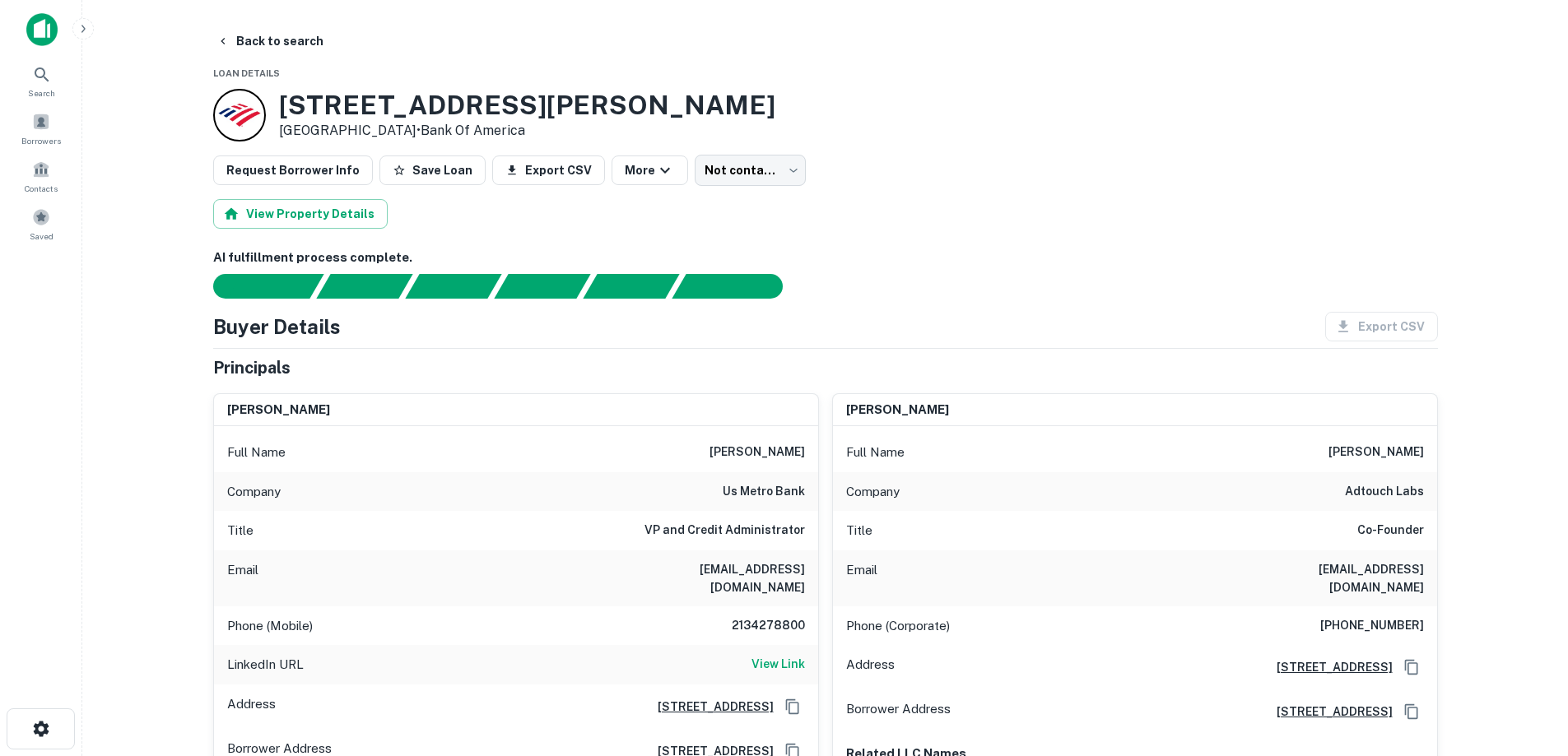
drag, startPoint x: 40, startPoint y: 26, endPoint x: 48, endPoint y: 25, distance: 8.1
click at [40, 26] on img at bounding box center [41, 30] width 32 height 33
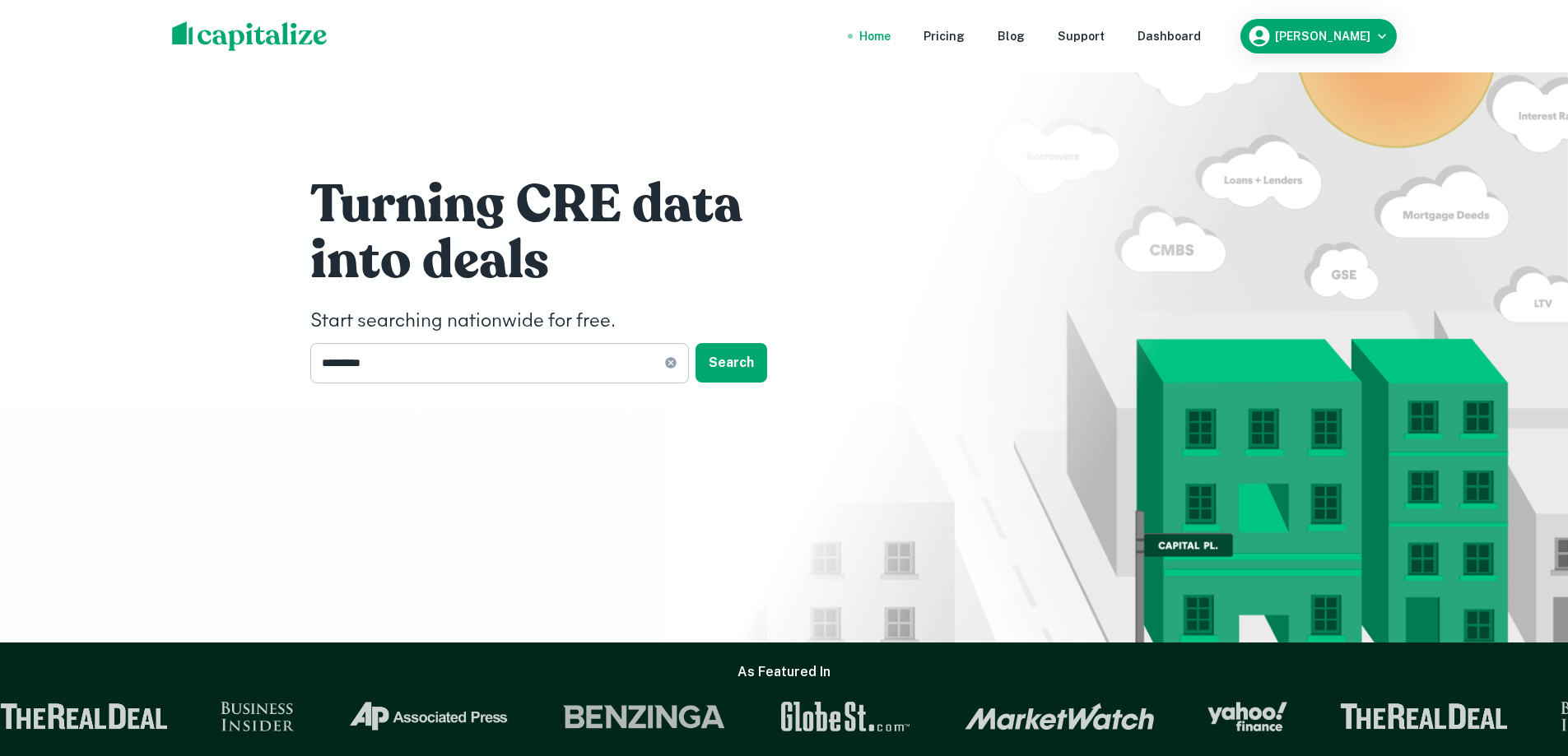
click at [669, 366] on icon at bounding box center [671, 364] width 11 height 11
click at [580, 366] on input "text" at bounding box center [494, 363] width 367 height 40
type input "**********"
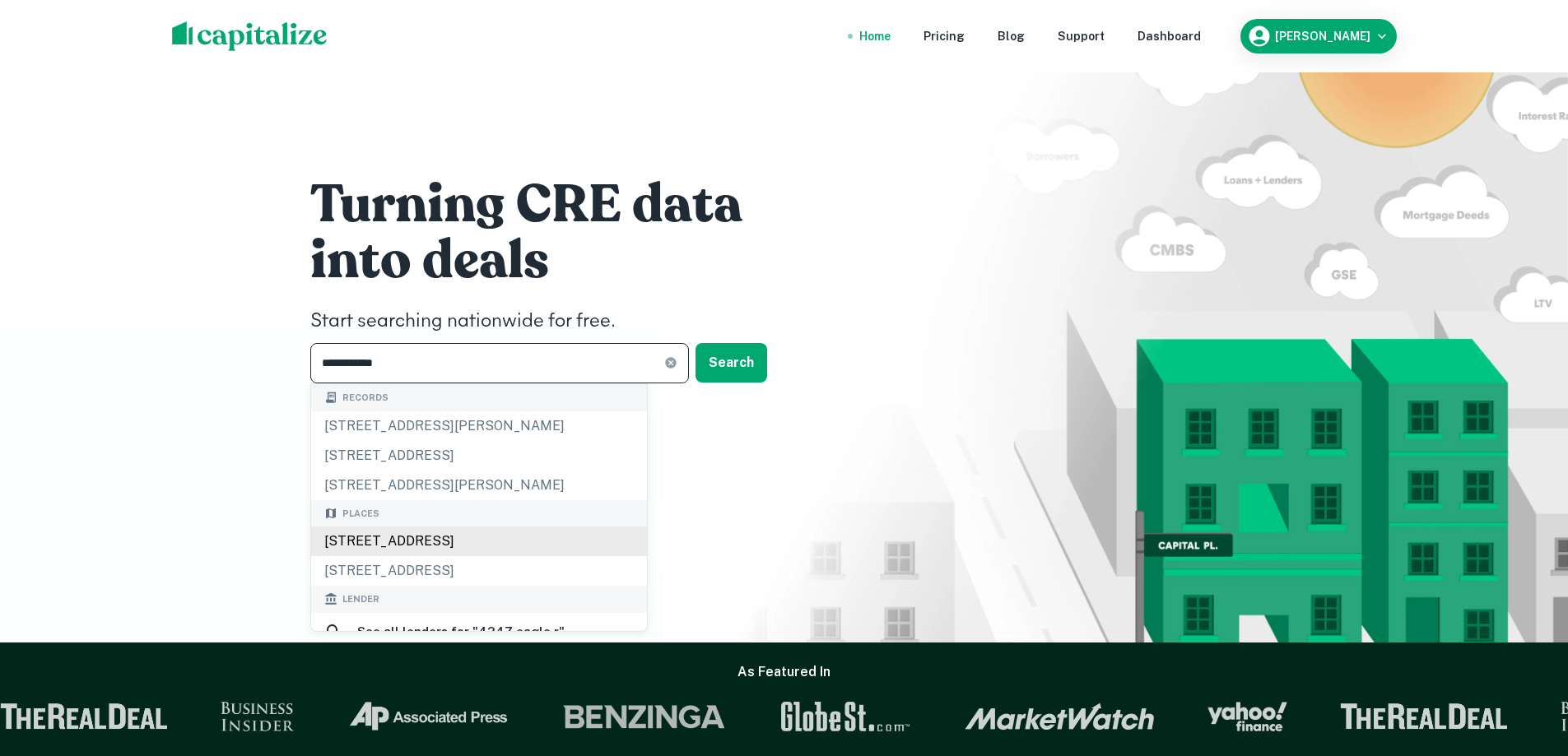
click at [529, 534] on div "4247 Eagle Rock Boulevard, Los Angeles, CA, USA" at bounding box center [479, 541] width 336 height 30
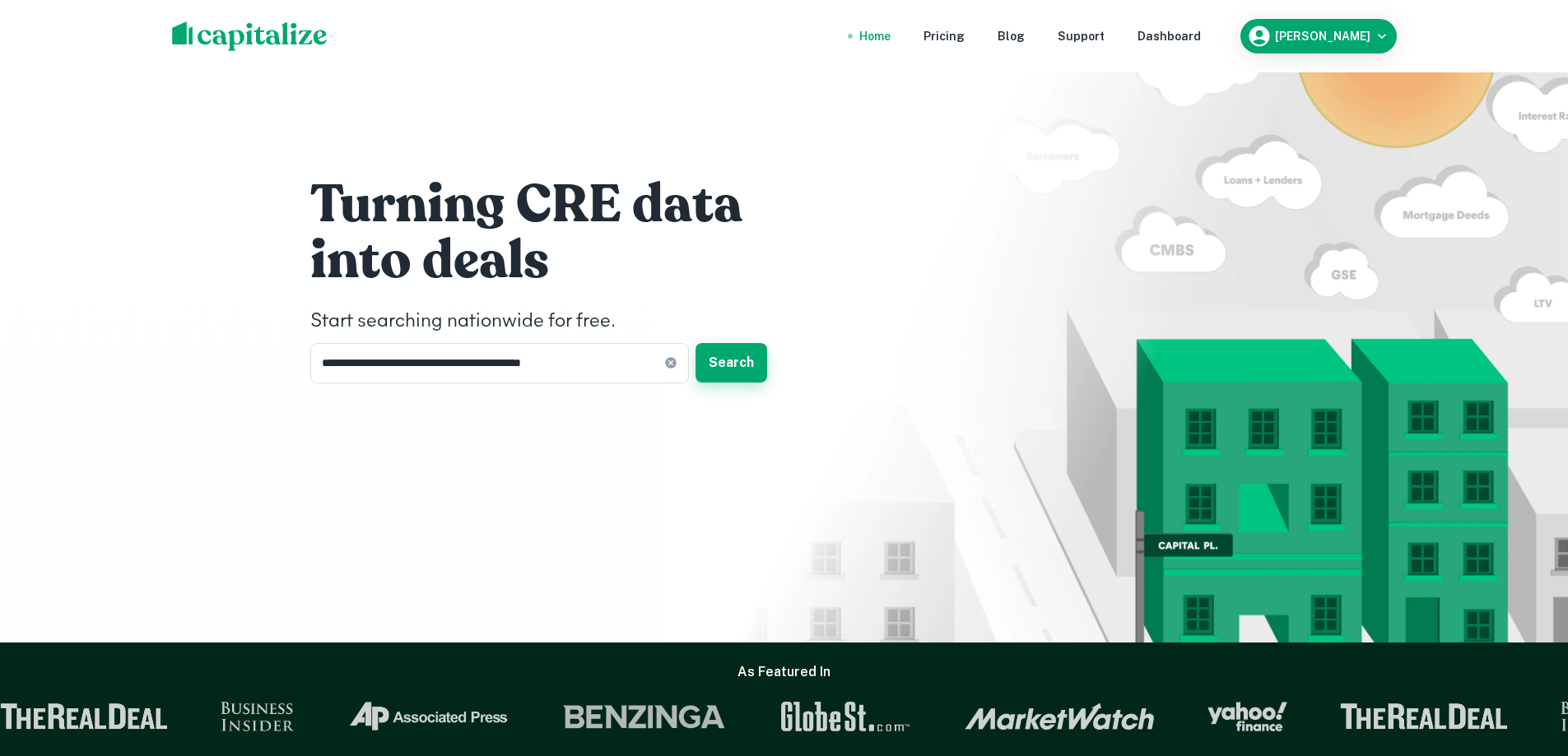
click at [707, 379] on button "Search" at bounding box center [732, 363] width 72 height 40
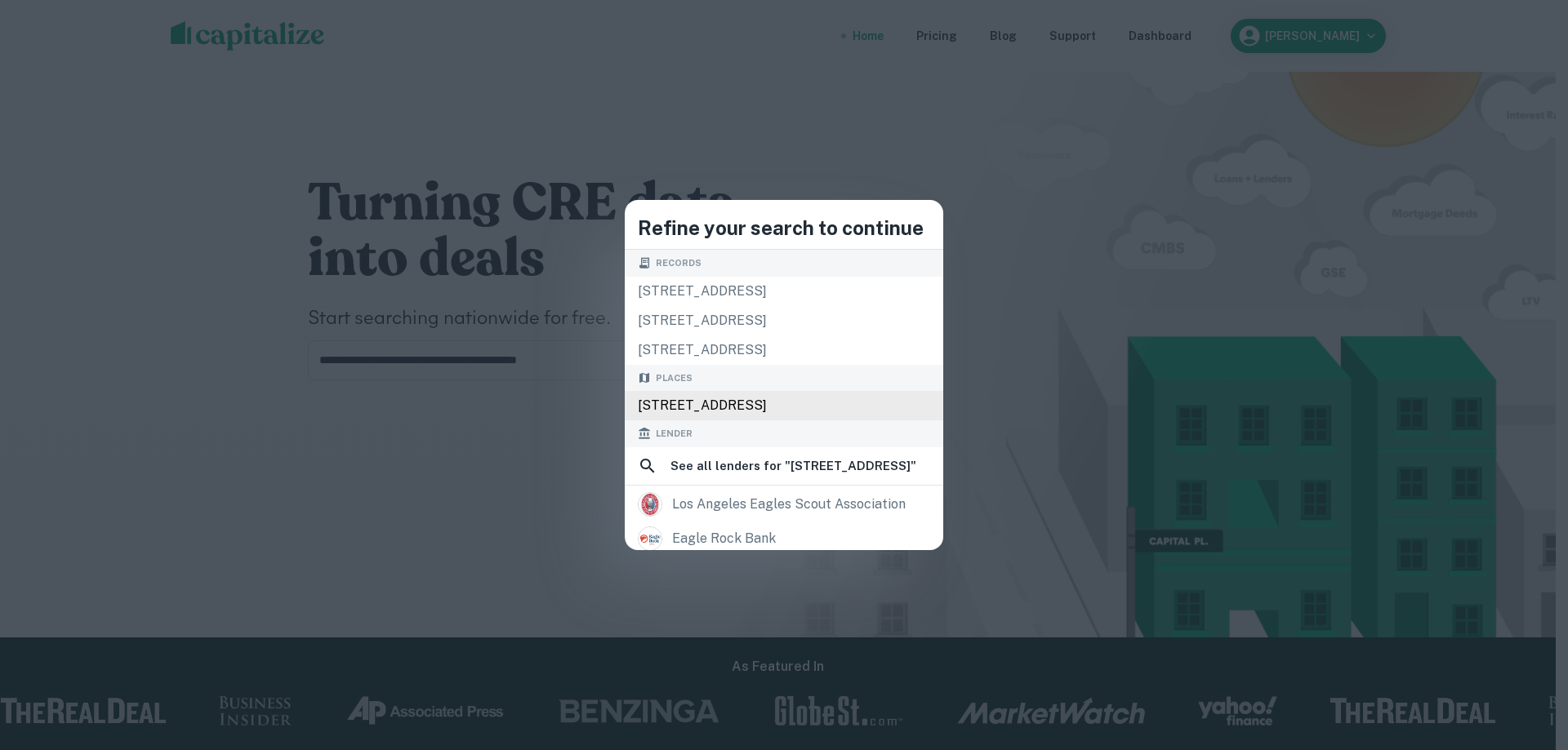
click at [697, 396] on div "4247 Eagle Rock Blvd, Los Angeles, CA 90065, USA" at bounding box center [784, 405] width 319 height 29
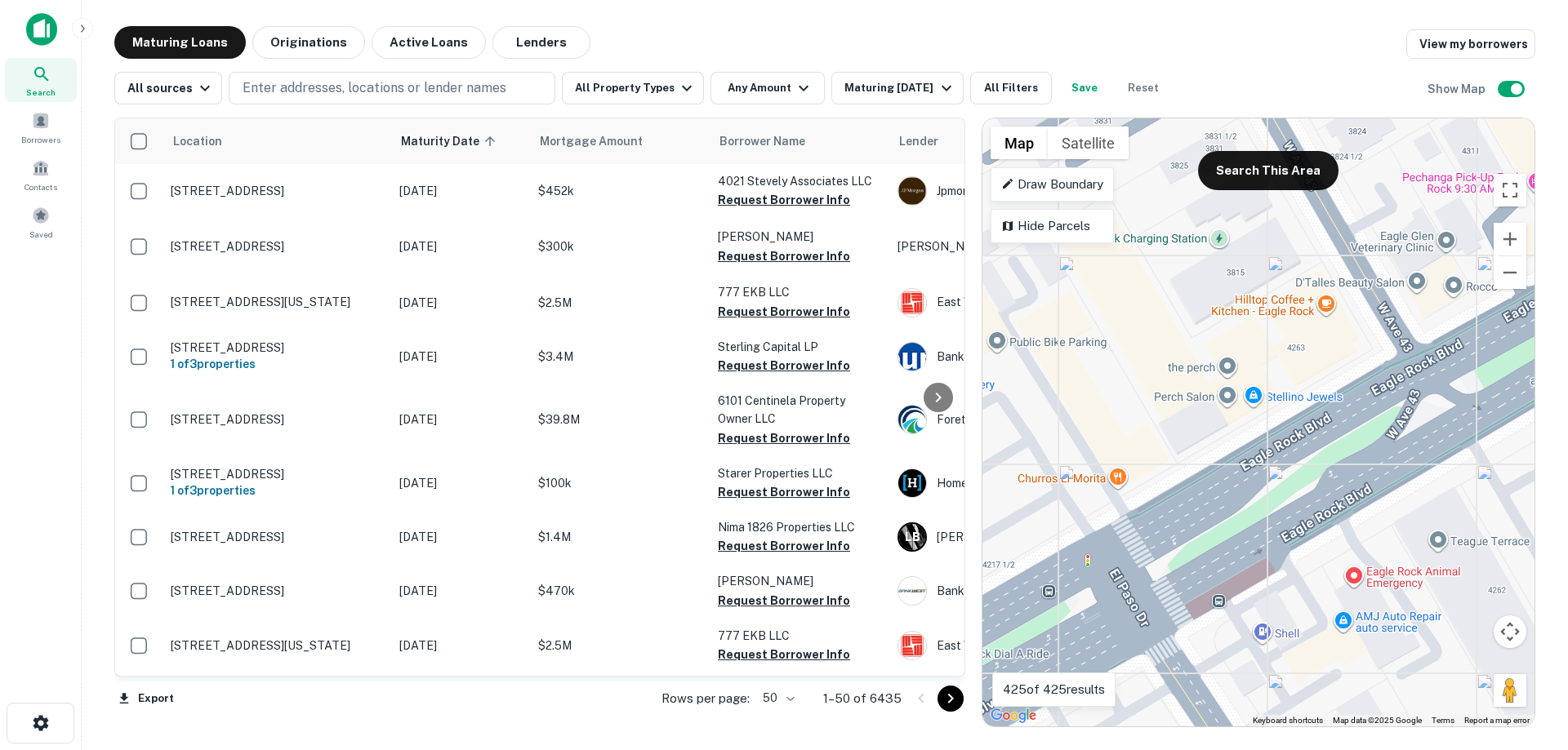
click at [1233, 398] on div "To activate drag with keyboard, press Alt + Enter. Once in keyboard drag state,…" at bounding box center [1258, 422] width 552 height 608
click at [1295, 301] on button "Close" at bounding box center [1305, 315] width 39 height 39
click at [1226, 369] on div "To activate drag with keyboard, press Alt + Enter. Once in keyboard drag state,…" at bounding box center [1258, 422] width 552 height 608
click at [1298, 272] on button "Close" at bounding box center [1305, 286] width 39 height 39
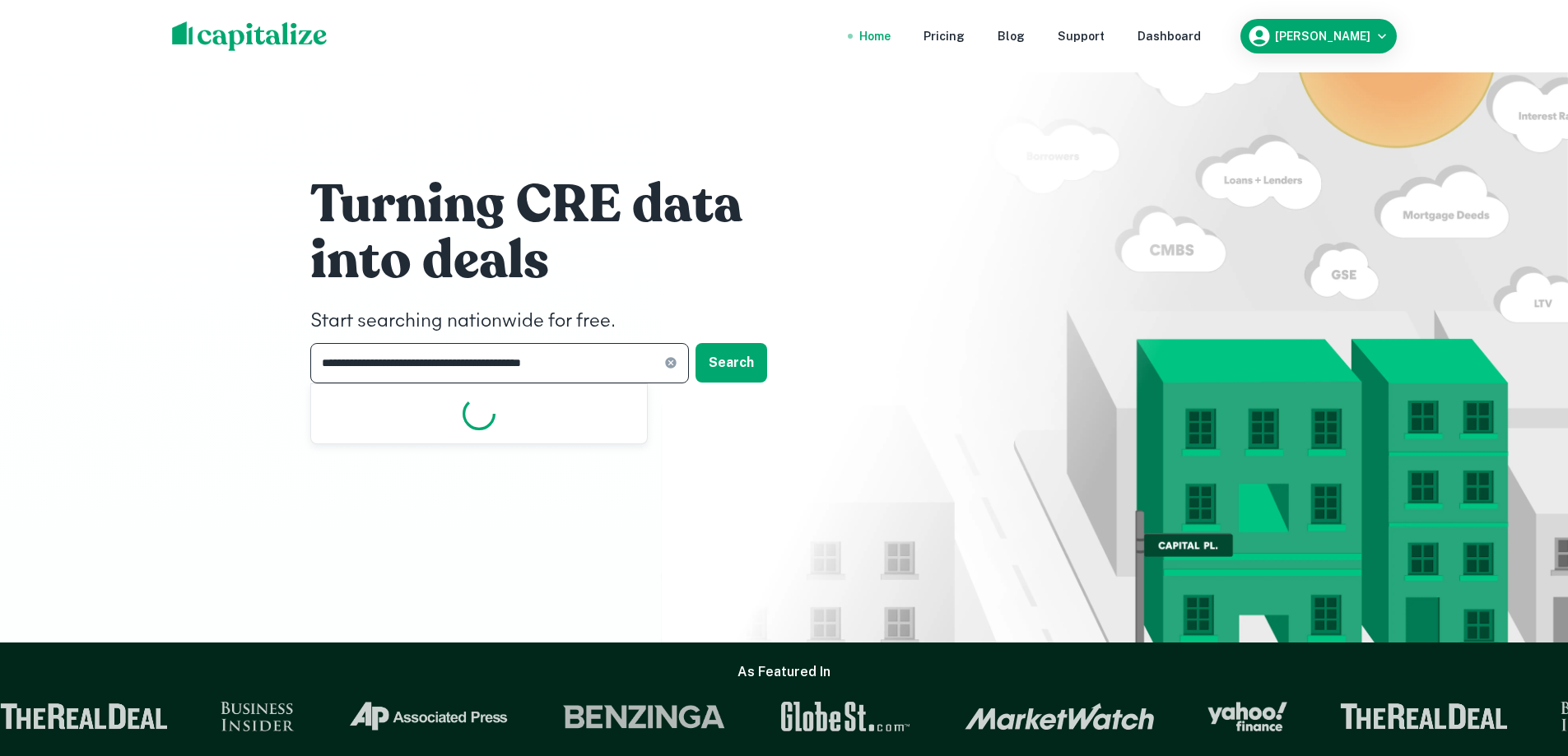
click at [623, 364] on input "**********" at bounding box center [487, 363] width 354 height 40
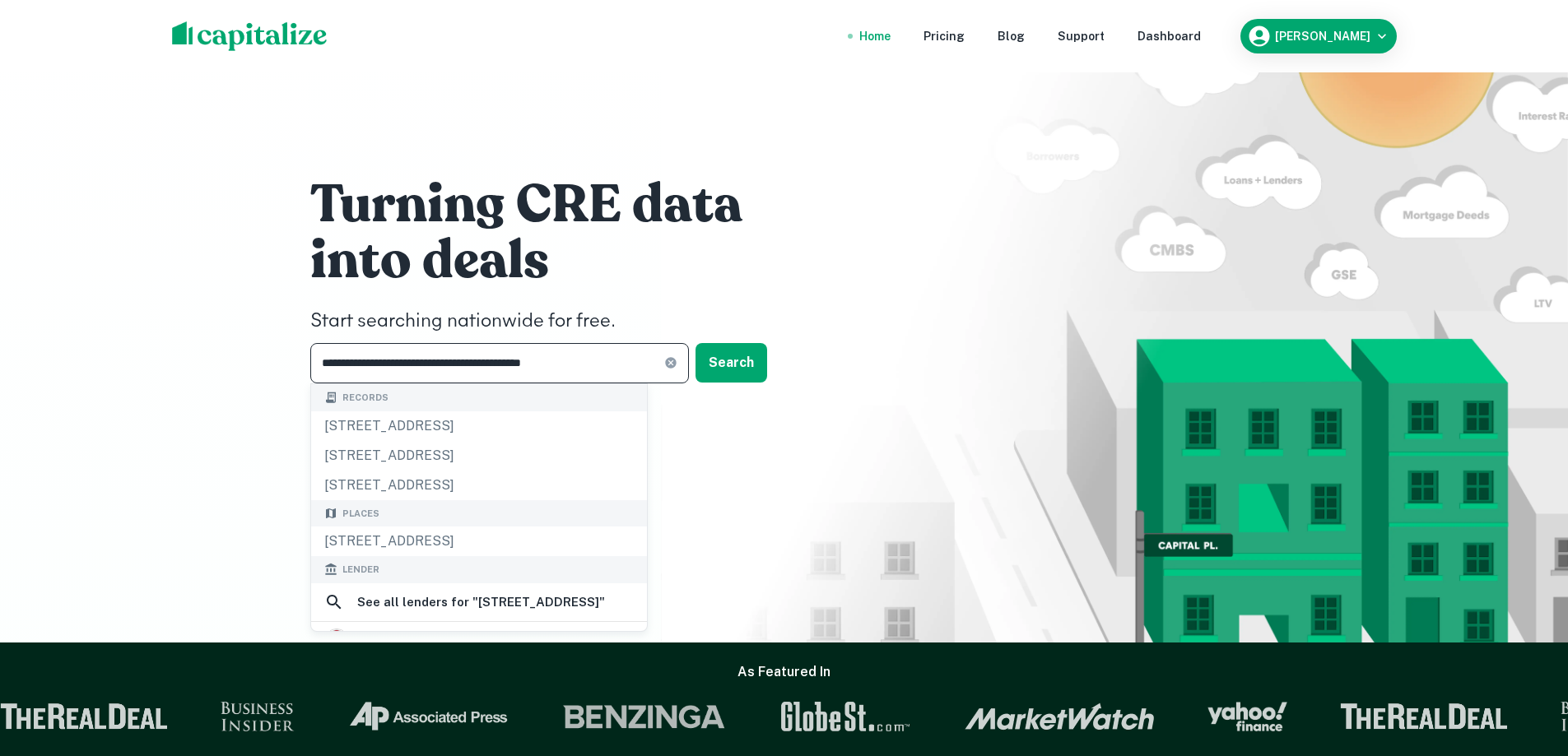
click at [670, 366] on icon at bounding box center [671, 364] width 11 height 11
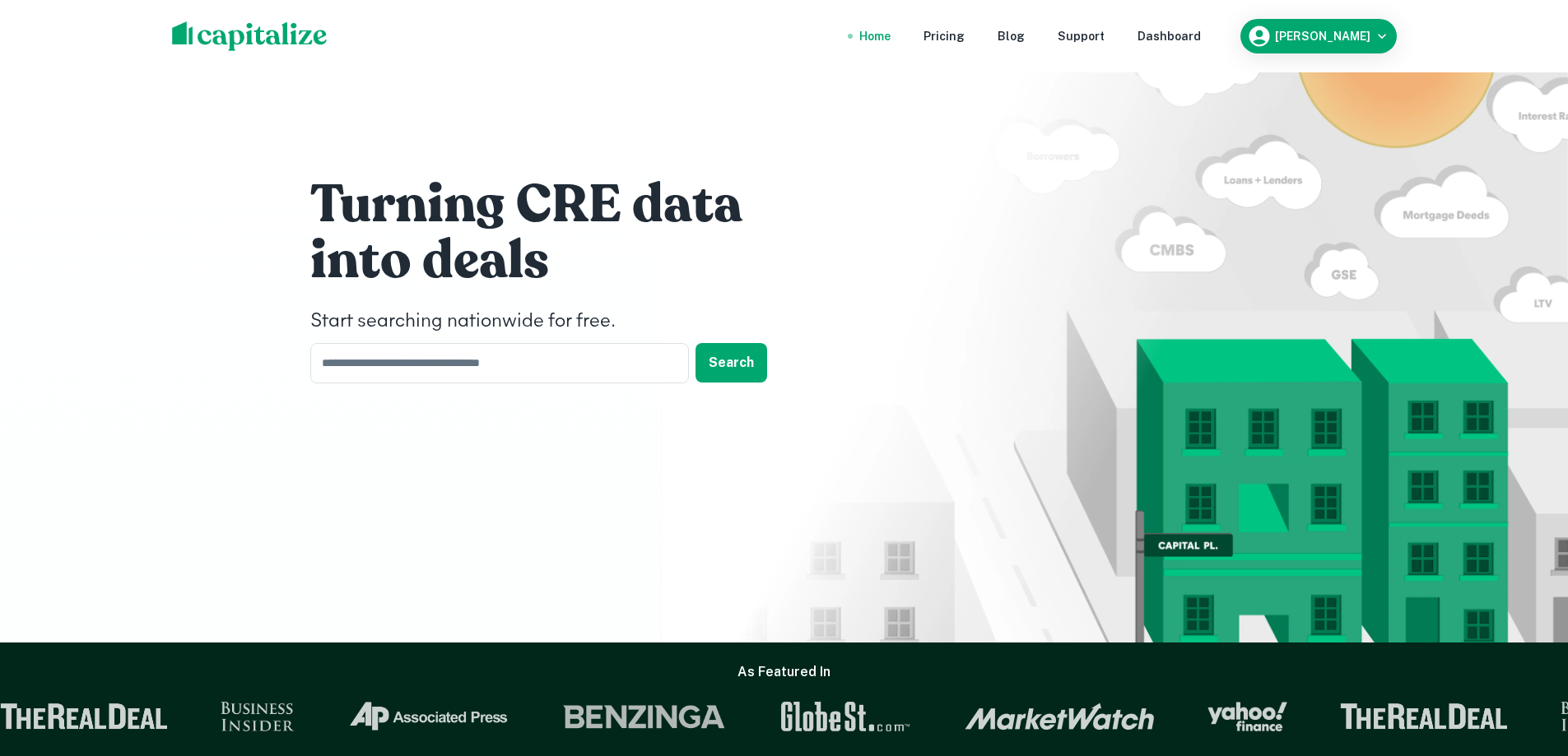
click at [191, 365] on div "Turning CRE data into deals Start searching nationwide for free. ​ Search" at bounding box center [784, 321] width 1568 height 643
click at [473, 353] on input "text" at bounding box center [494, 363] width 367 height 40
type input "********"
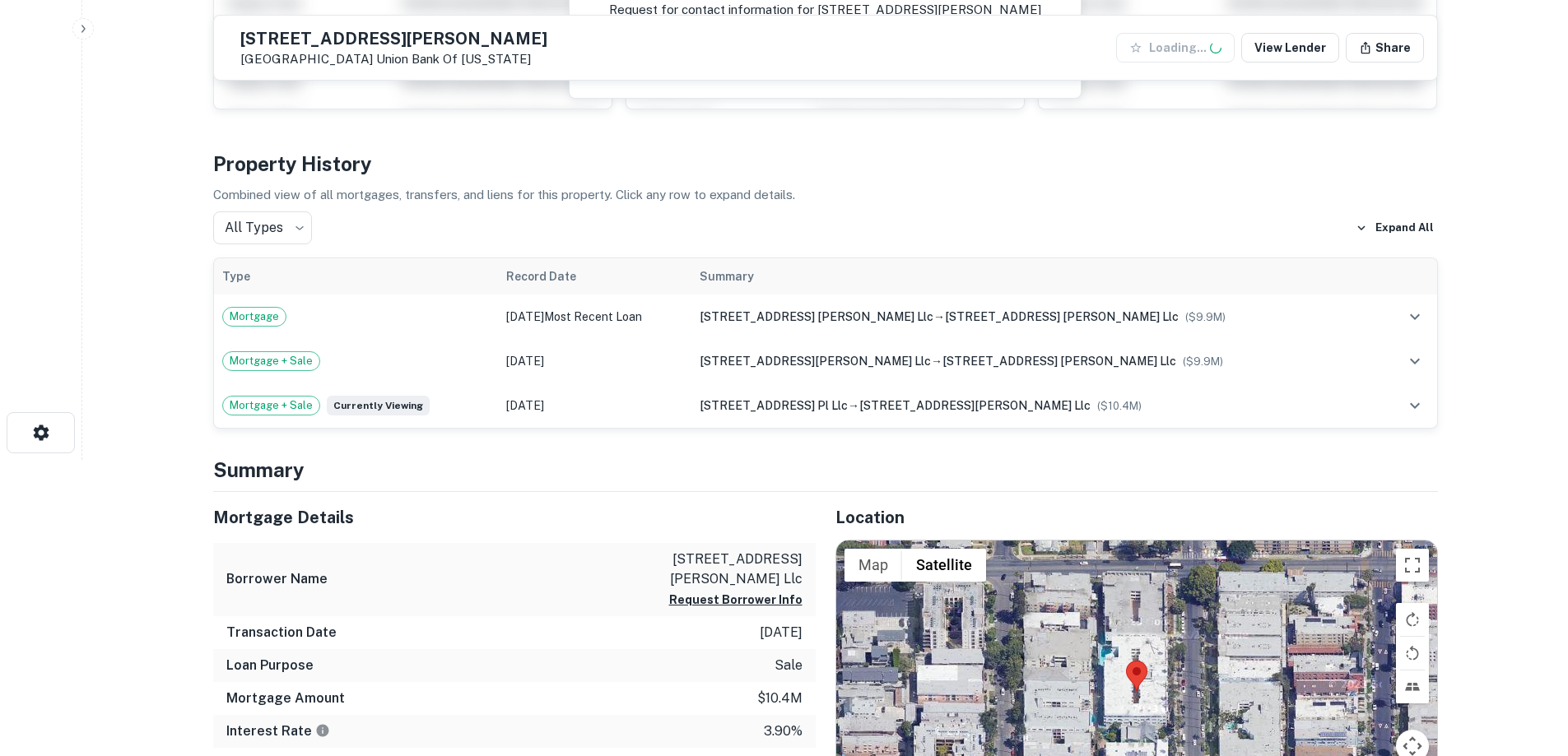
scroll to position [329, 0]
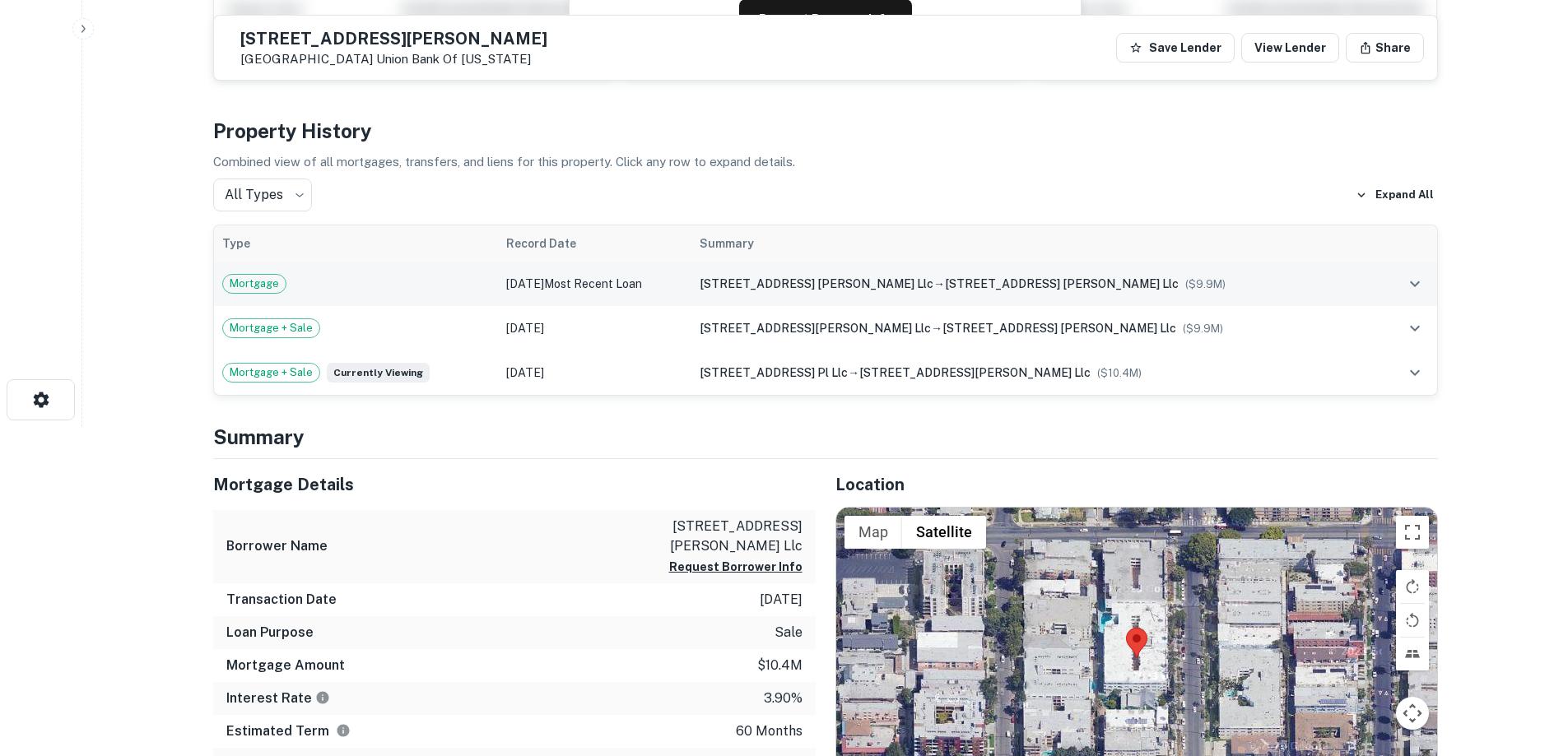
click at [490, 285] on div "Mortgage" at bounding box center [356, 284] width 267 height 20
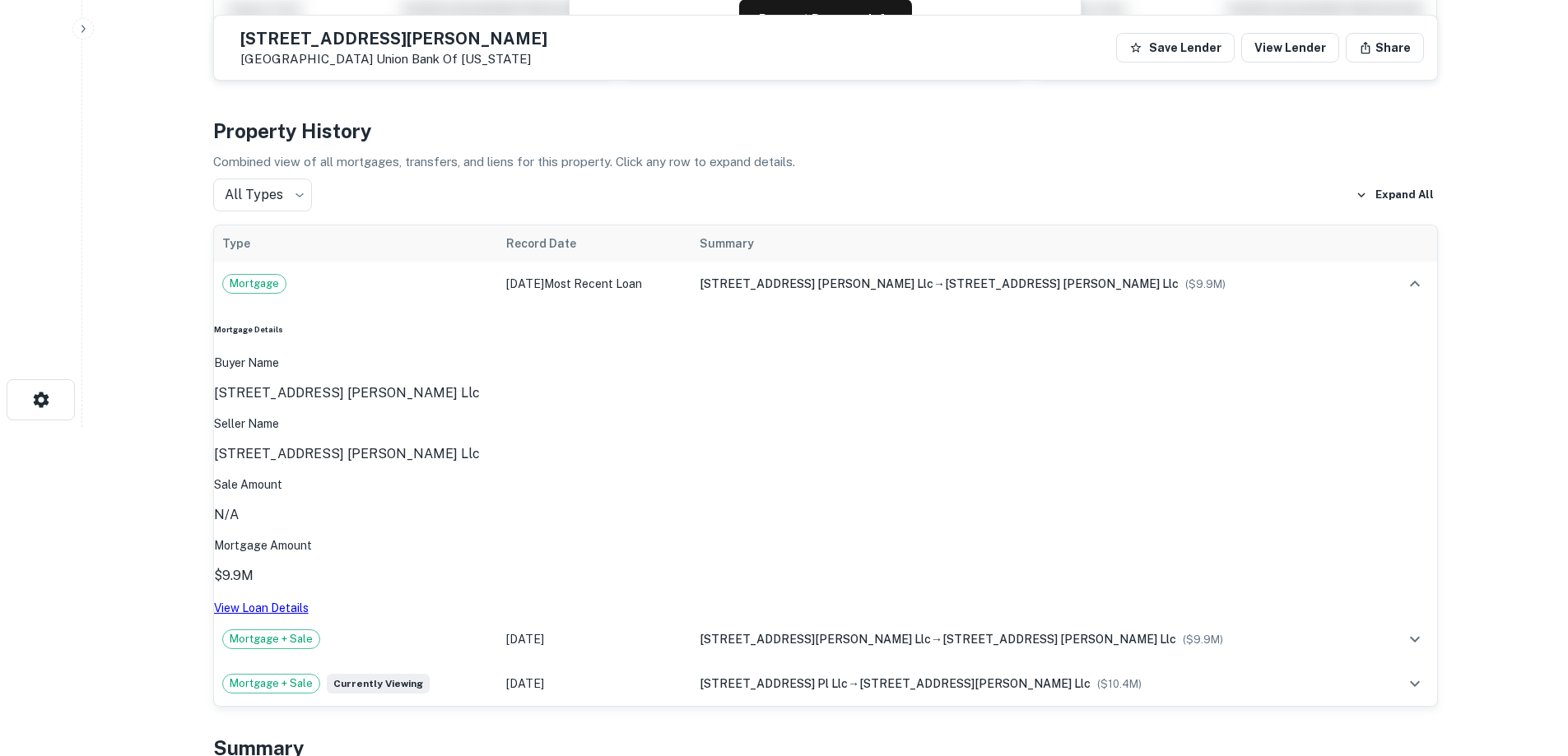
click at [309, 601] on link "View Loan Details" at bounding box center [261, 608] width 95 height 14
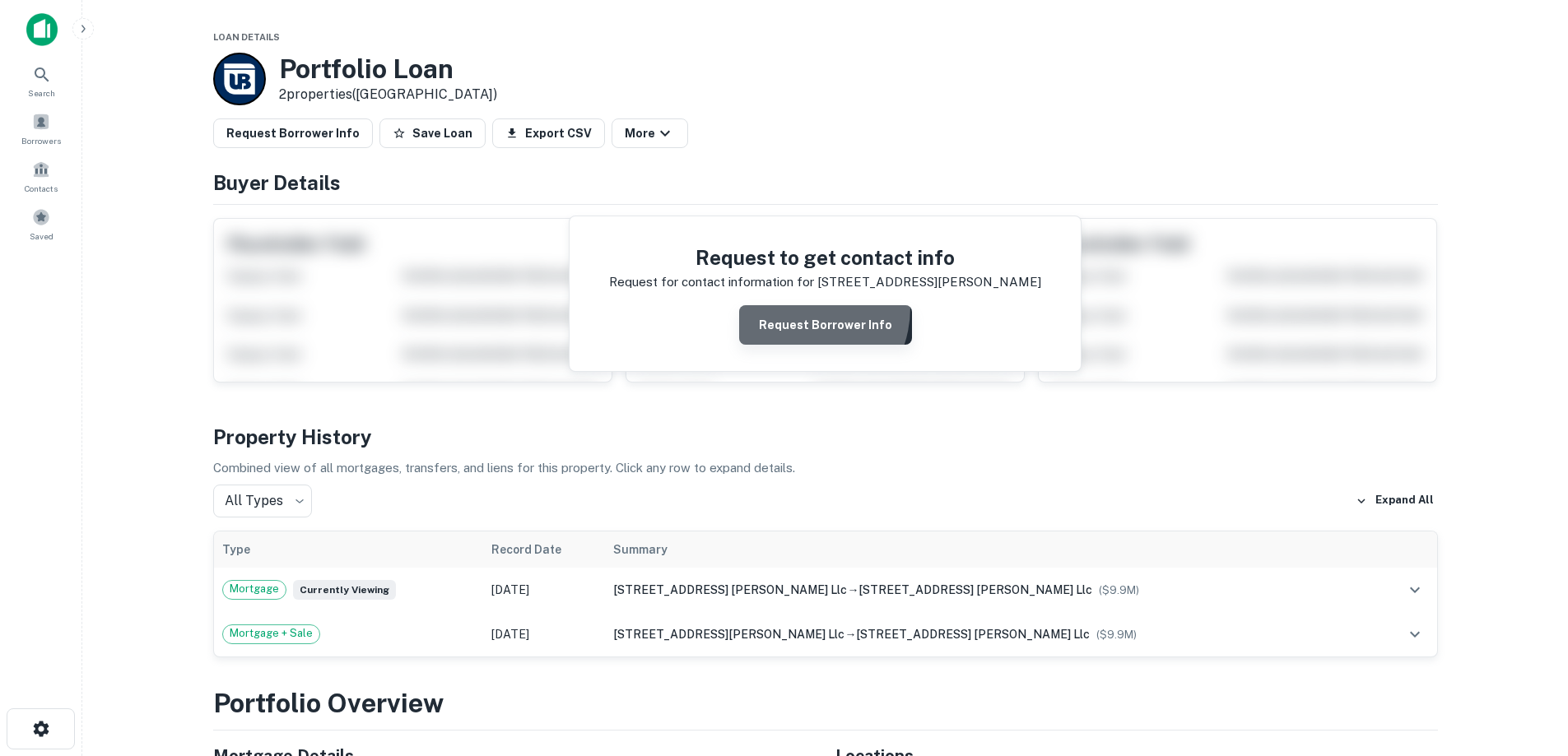
click at [794, 308] on button "Request Borrower Info" at bounding box center [825, 325] width 173 height 40
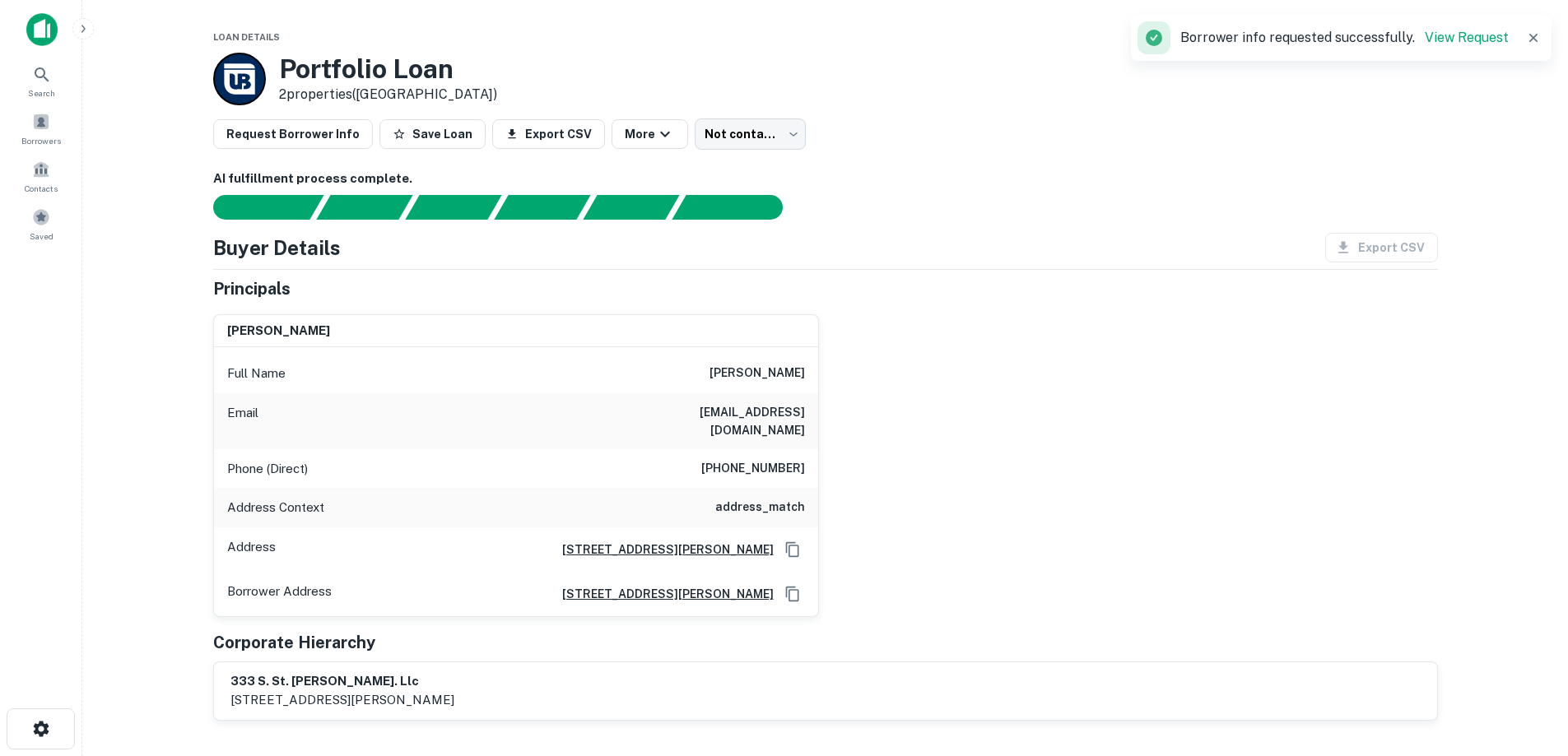
click at [43, 22] on img at bounding box center [41, 30] width 32 height 33
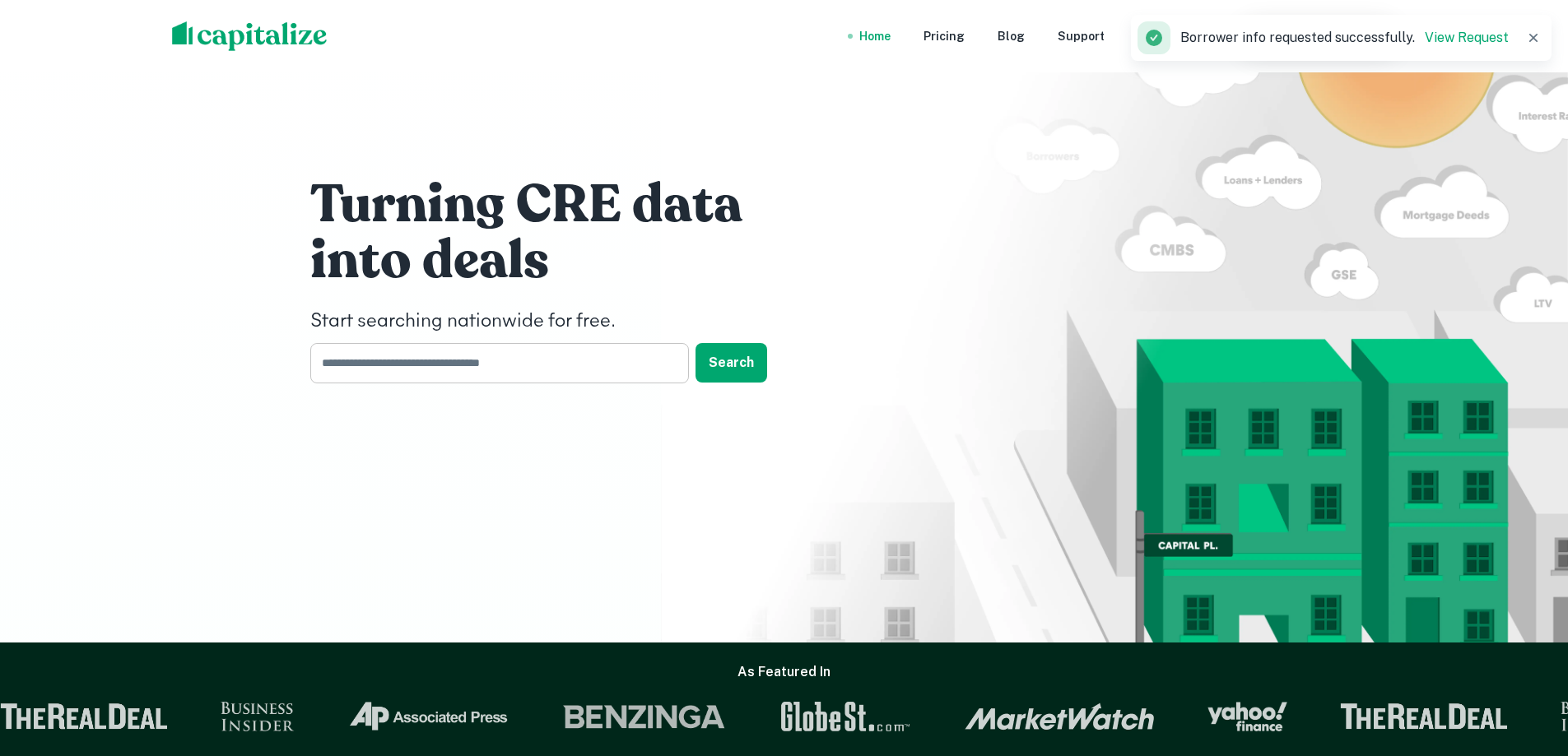
click at [456, 352] on input "text" at bounding box center [494, 363] width 367 height 40
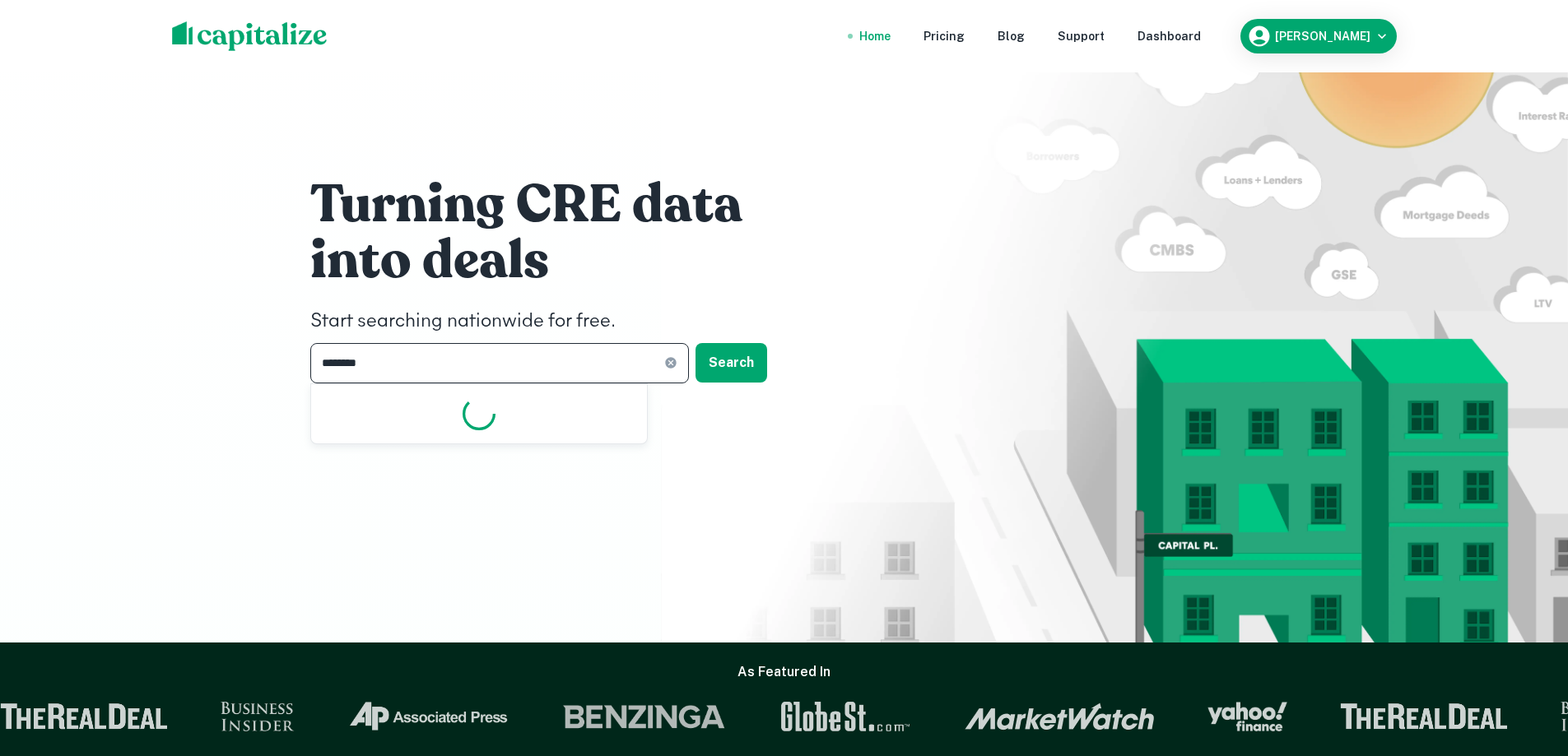
type input "*********"
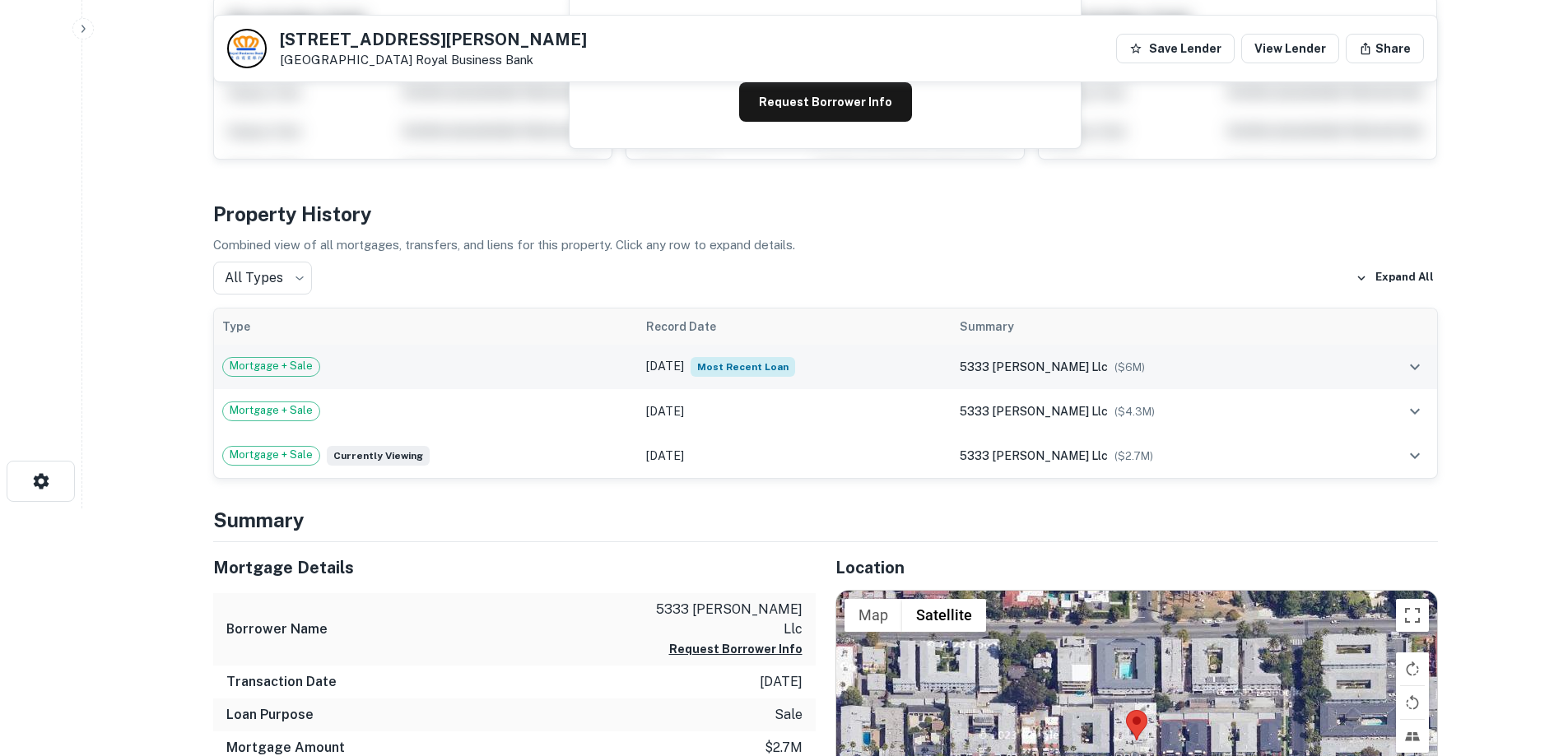
scroll to position [247, 0]
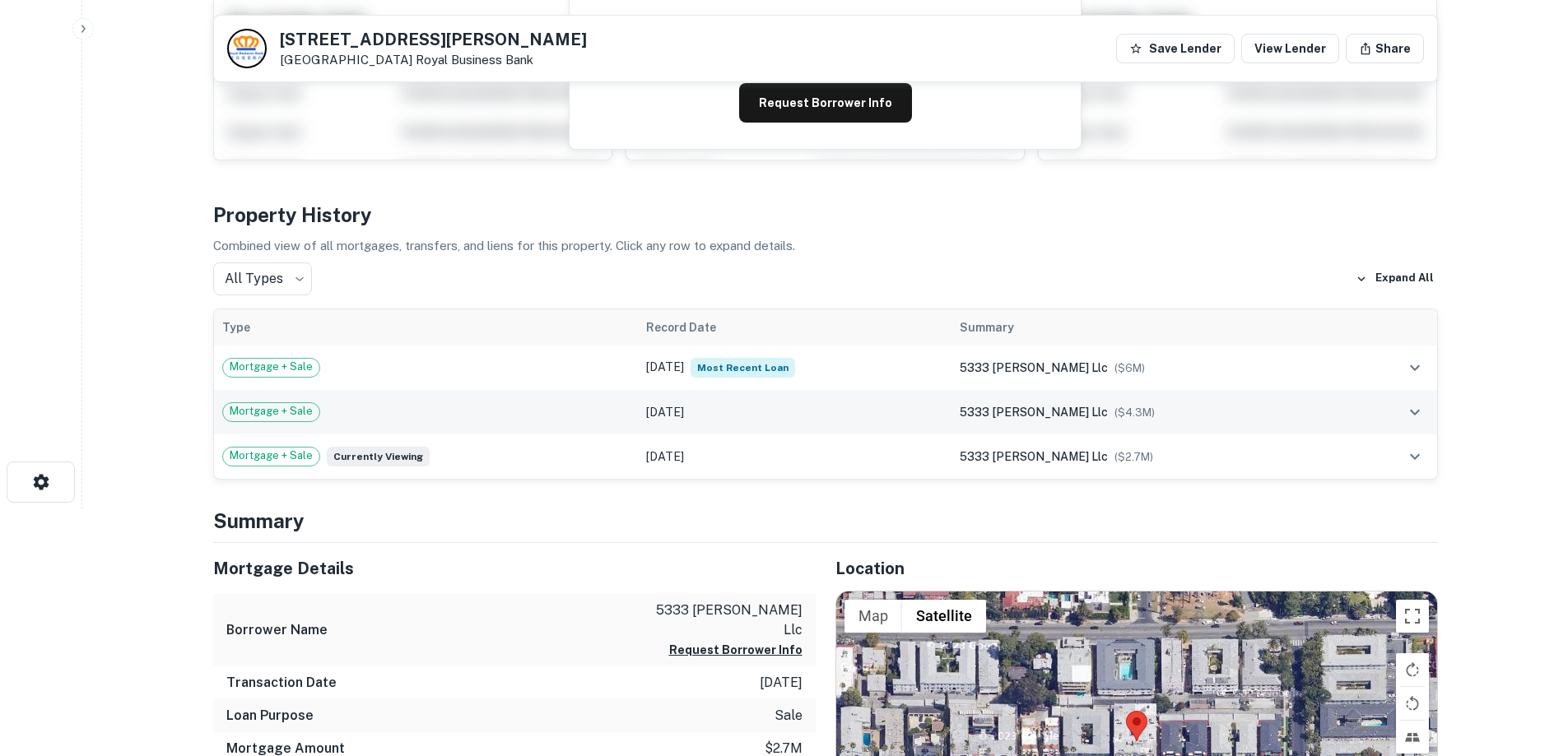
click at [539, 400] on td "Mortgage + Sale" at bounding box center [427, 411] width 425 height 44
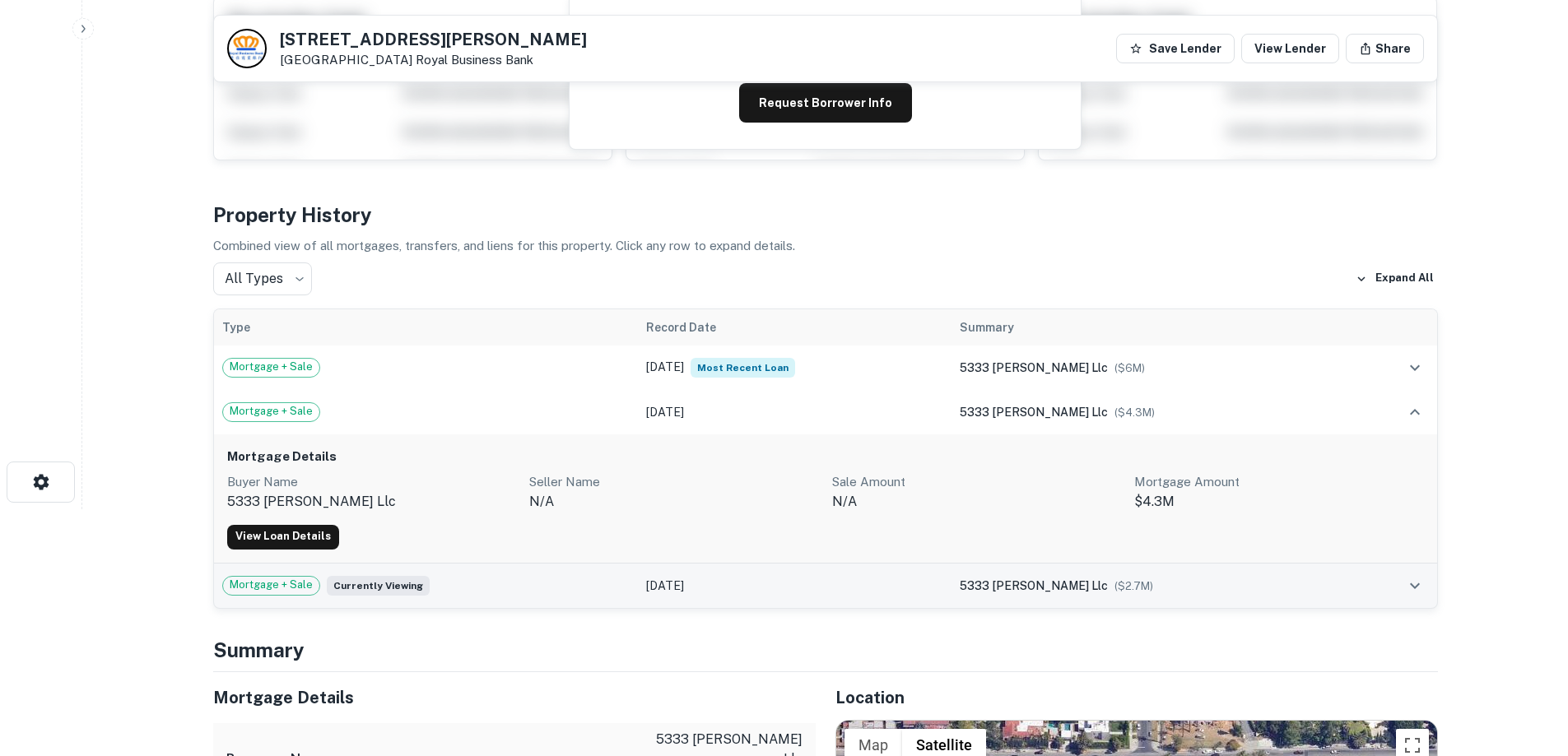
click at [532, 583] on div "Mortgage + Sale Currently viewing" at bounding box center [427, 586] width 409 height 20
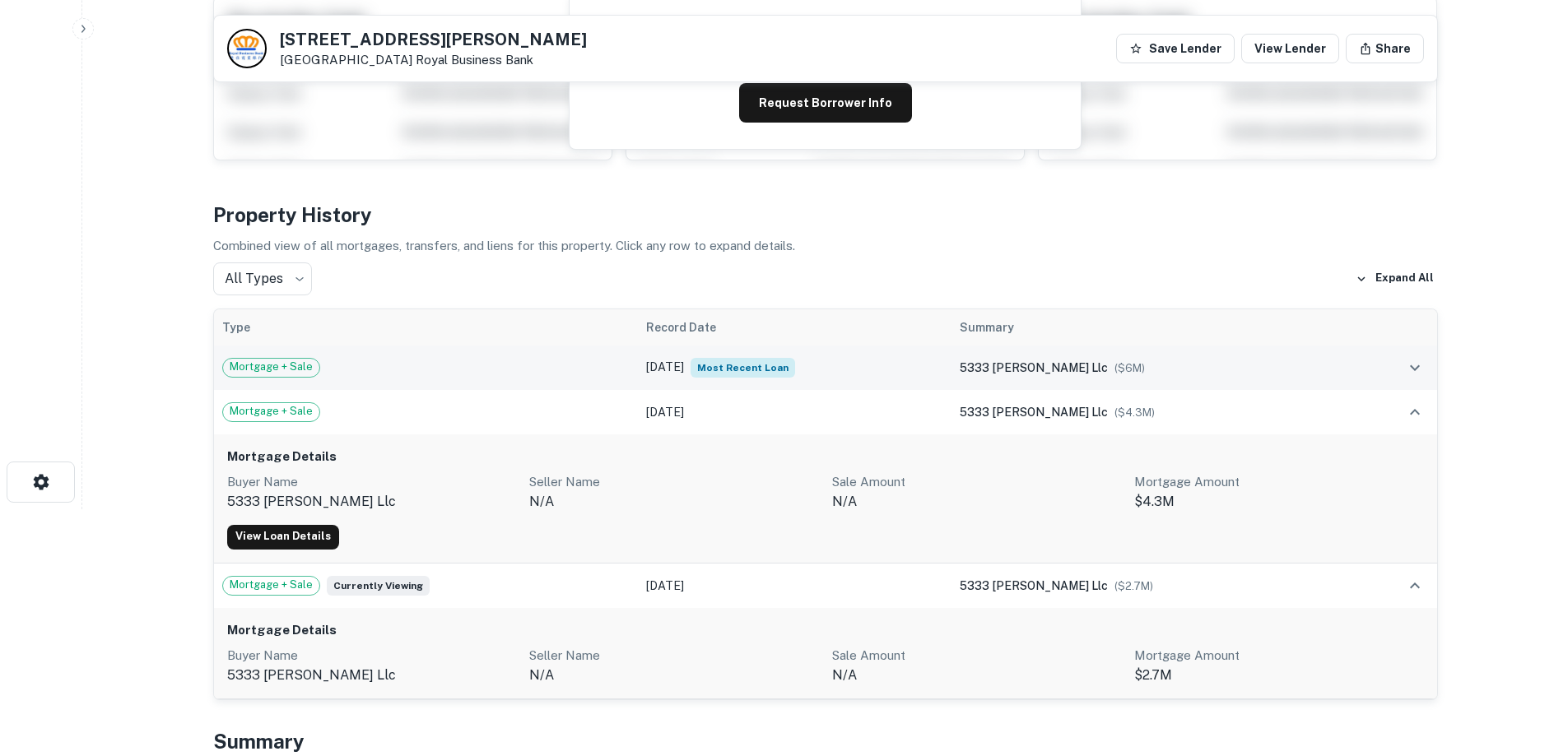
click at [521, 359] on div "Mortgage + Sale" at bounding box center [427, 368] width 409 height 20
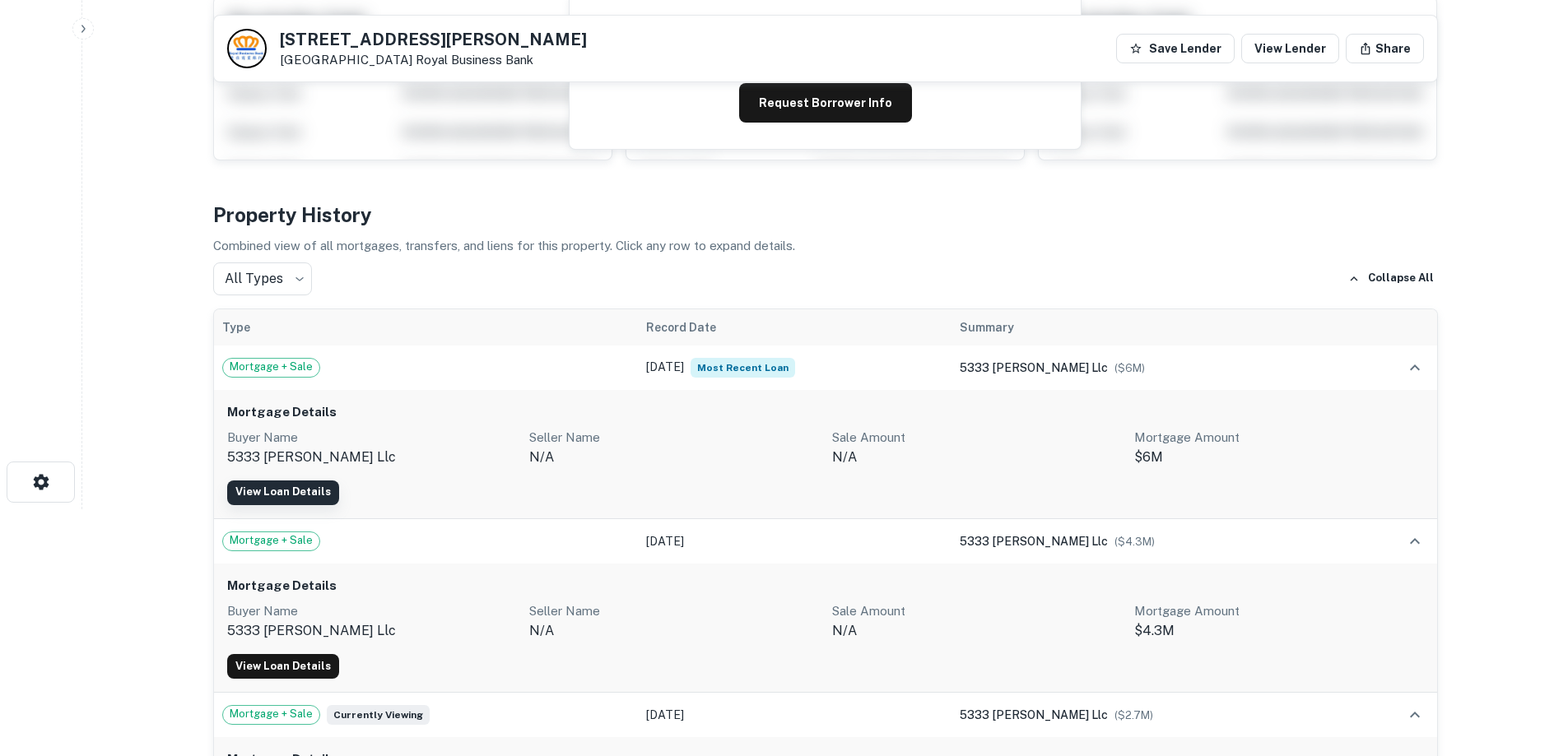
click at [302, 486] on link "View Loan Details" at bounding box center [283, 492] width 112 height 24
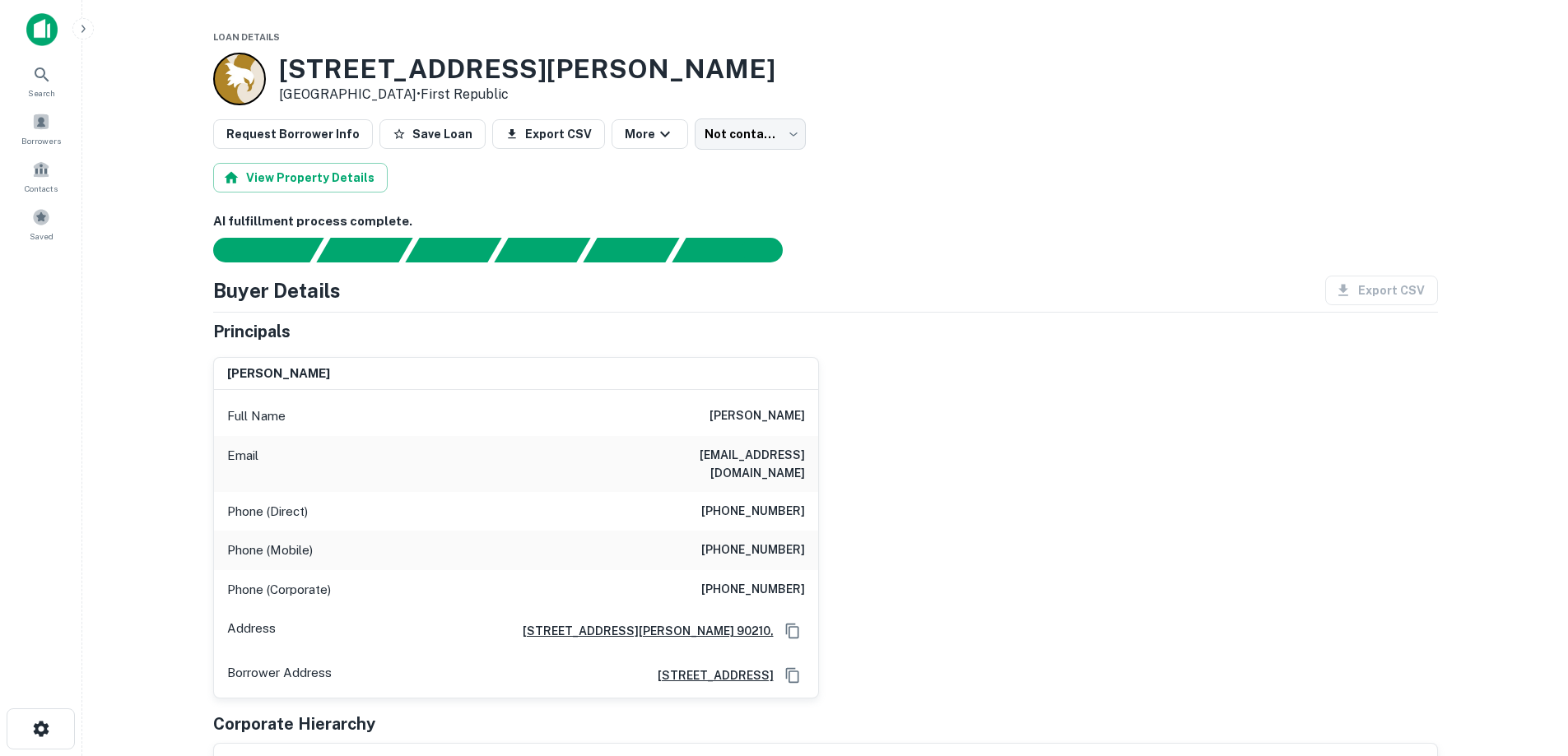
click at [41, 31] on img at bounding box center [41, 30] width 32 height 33
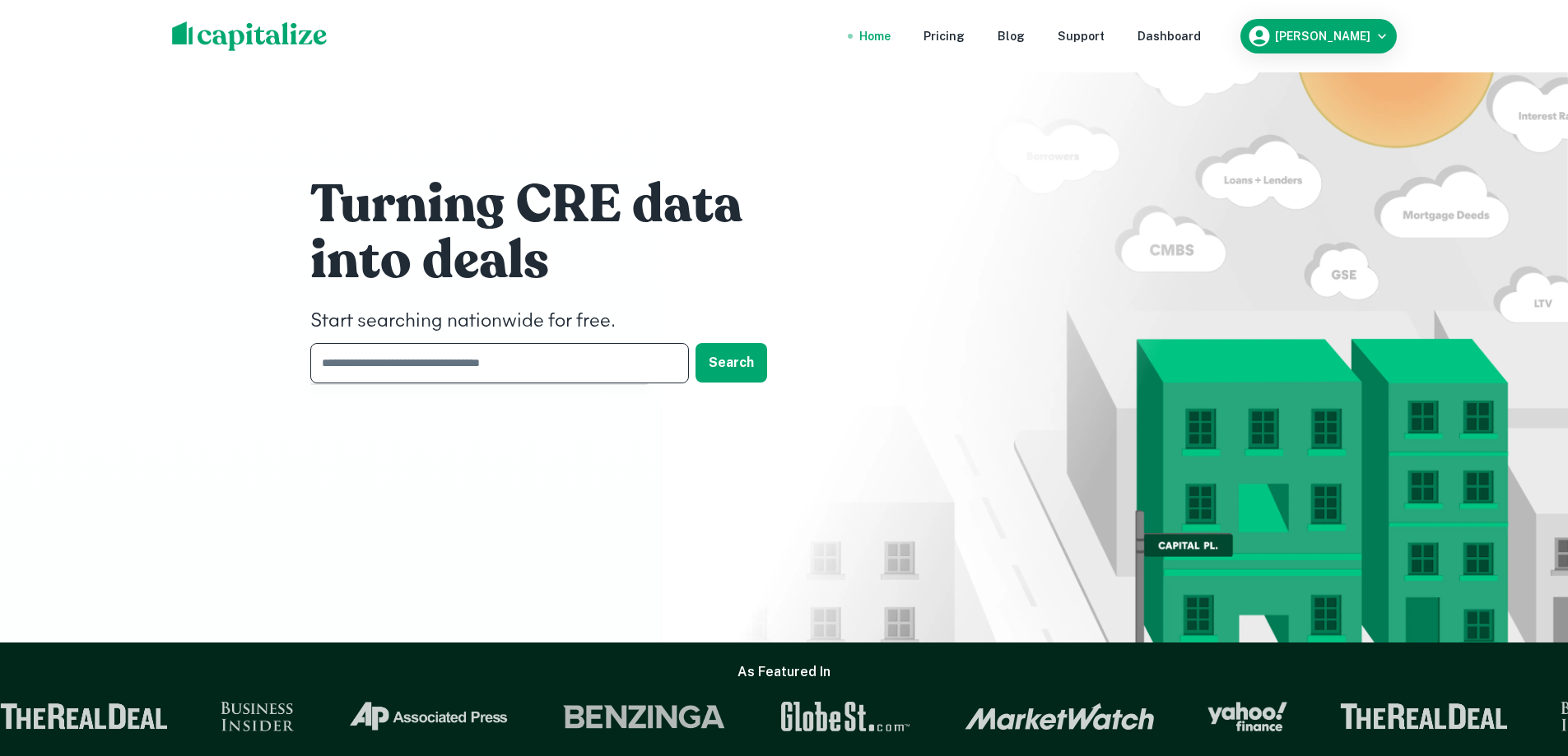
click at [613, 373] on input "text" at bounding box center [494, 363] width 367 height 40
type input "**********"
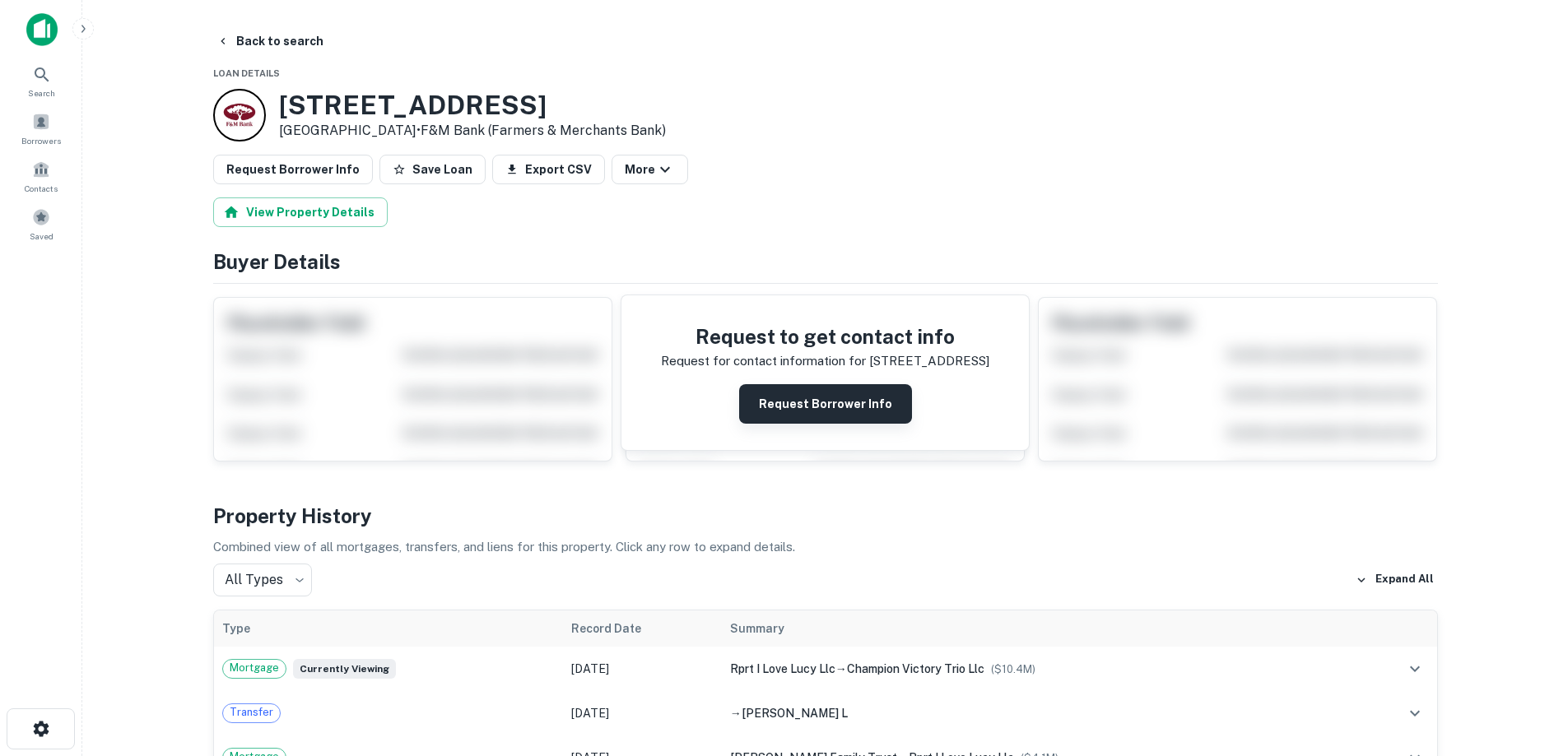
click at [836, 410] on button "Request Borrower Info" at bounding box center [825, 404] width 173 height 40
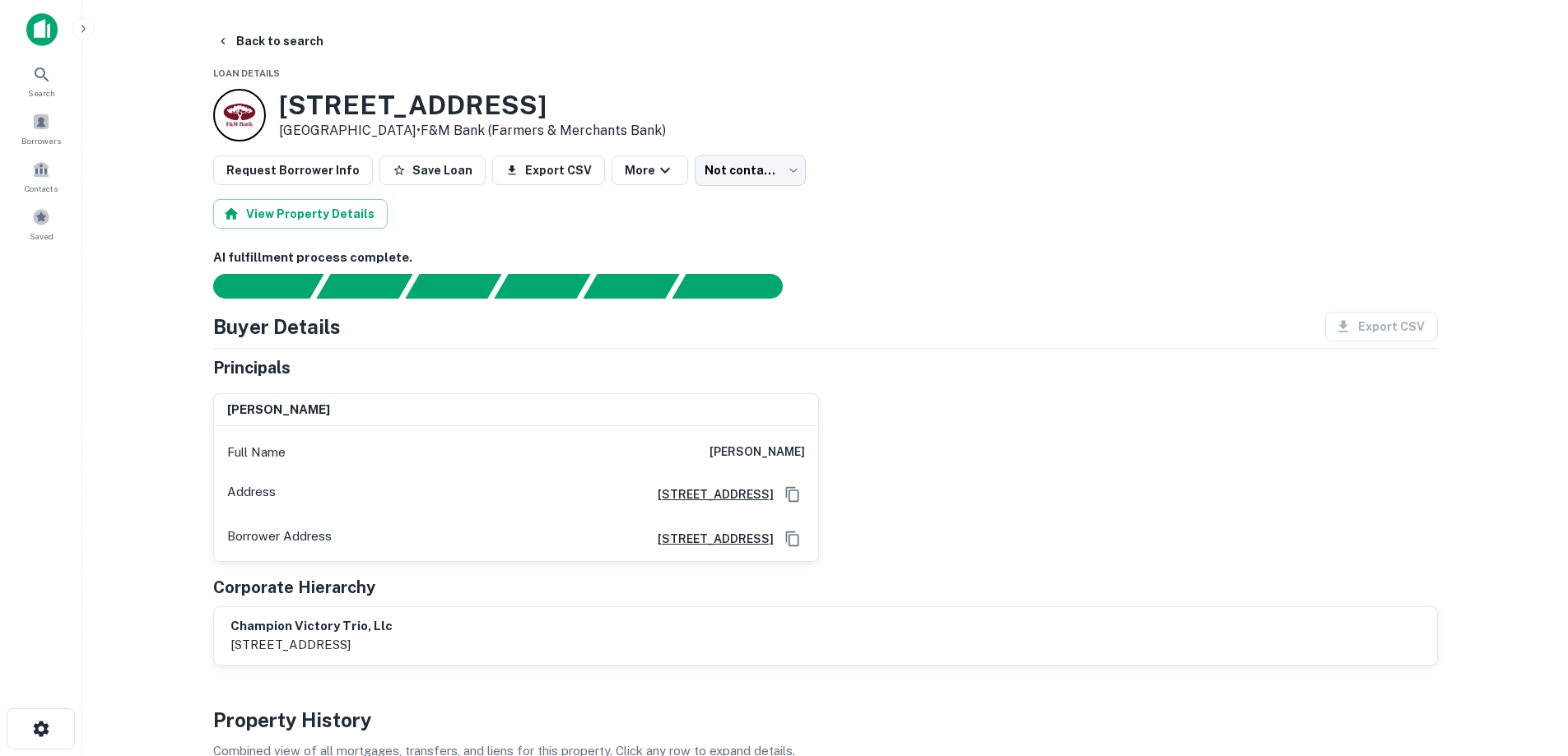
click at [56, 14] on img at bounding box center [41, 30] width 32 height 33
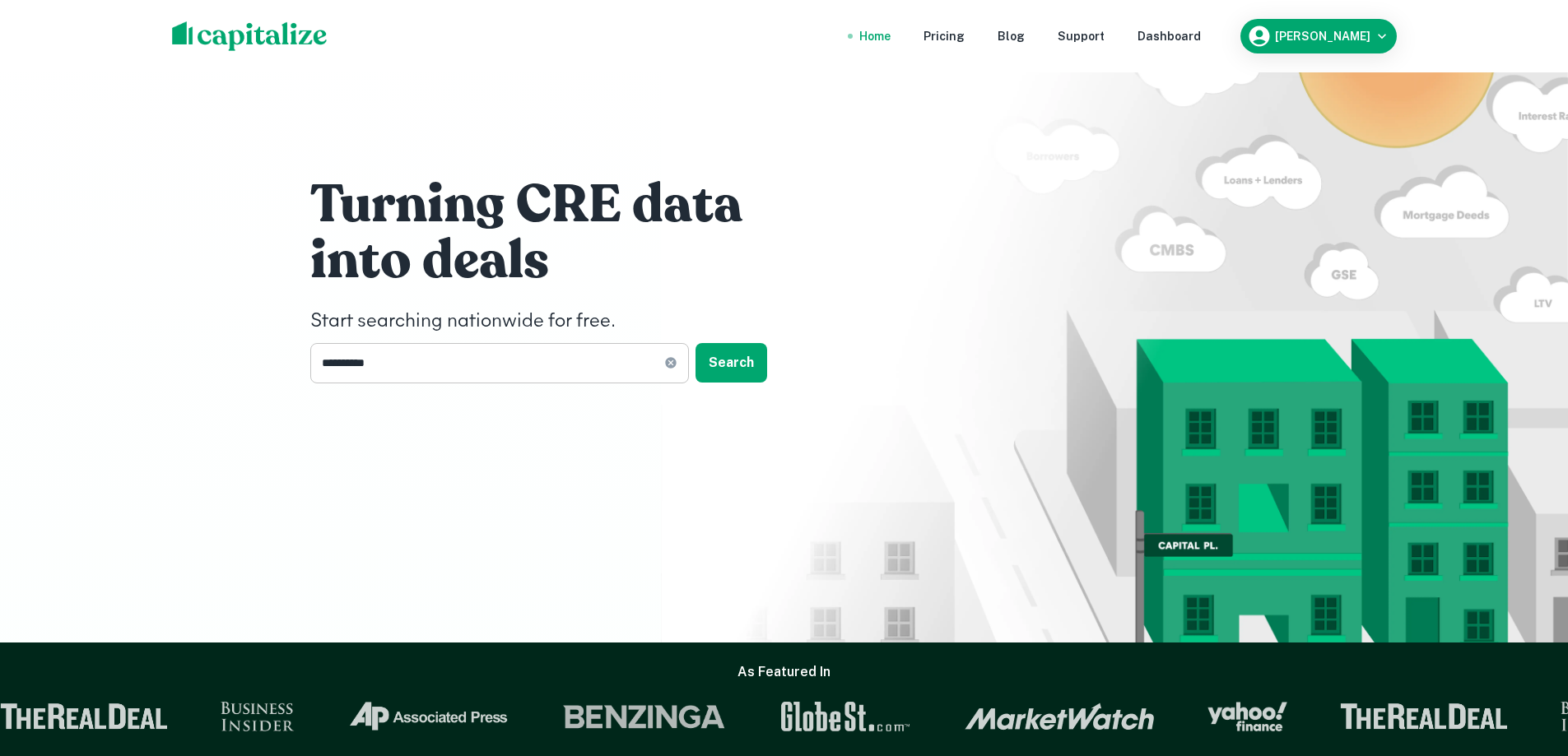
click at [670, 363] on icon at bounding box center [671, 363] width 14 height 14
click at [515, 360] on input "text" at bounding box center [494, 363] width 367 height 40
click at [392, 362] on input "text" at bounding box center [494, 363] width 367 height 40
type input "**********"
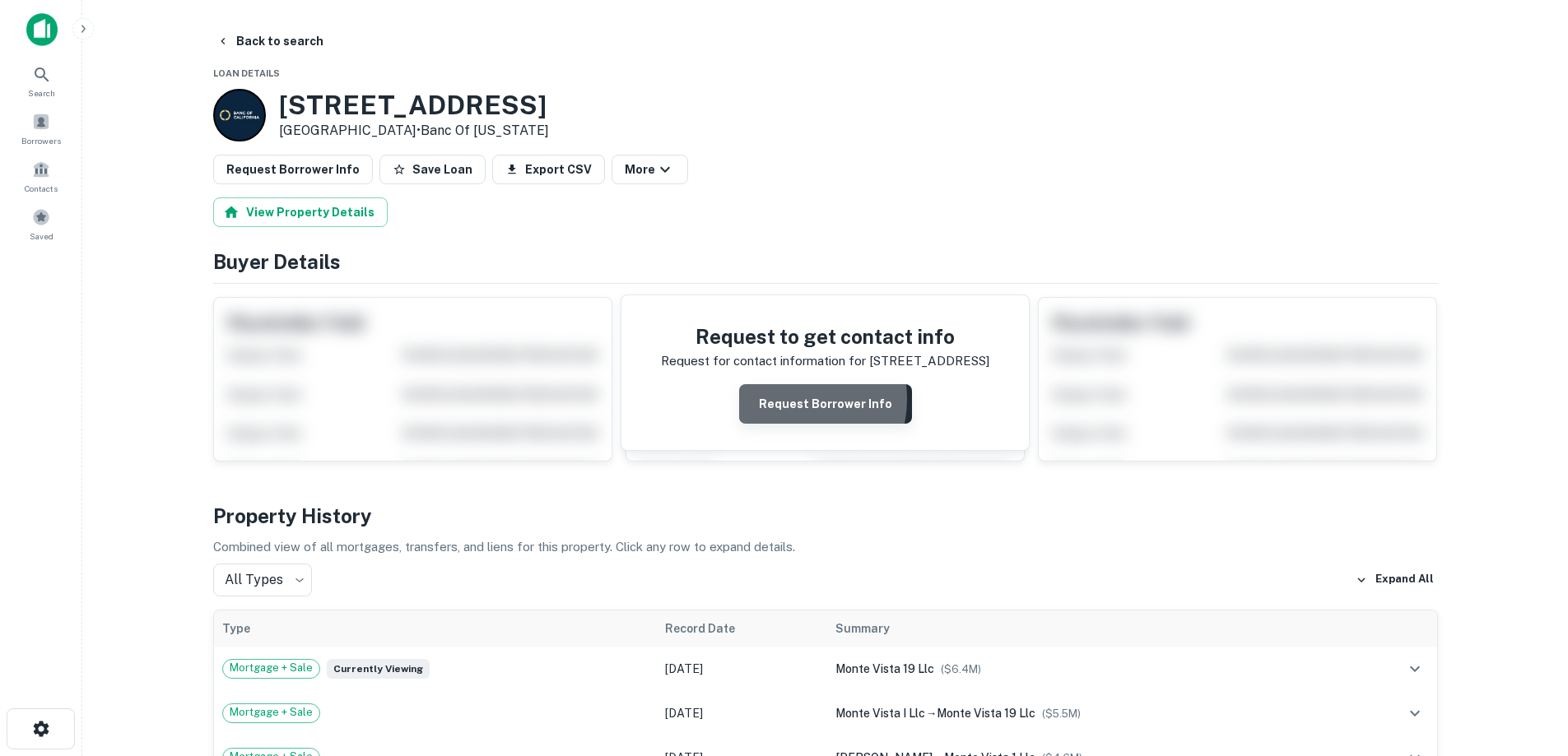
click at [788, 400] on button "Request Borrower Info" at bounding box center [825, 404] width 173 height 40
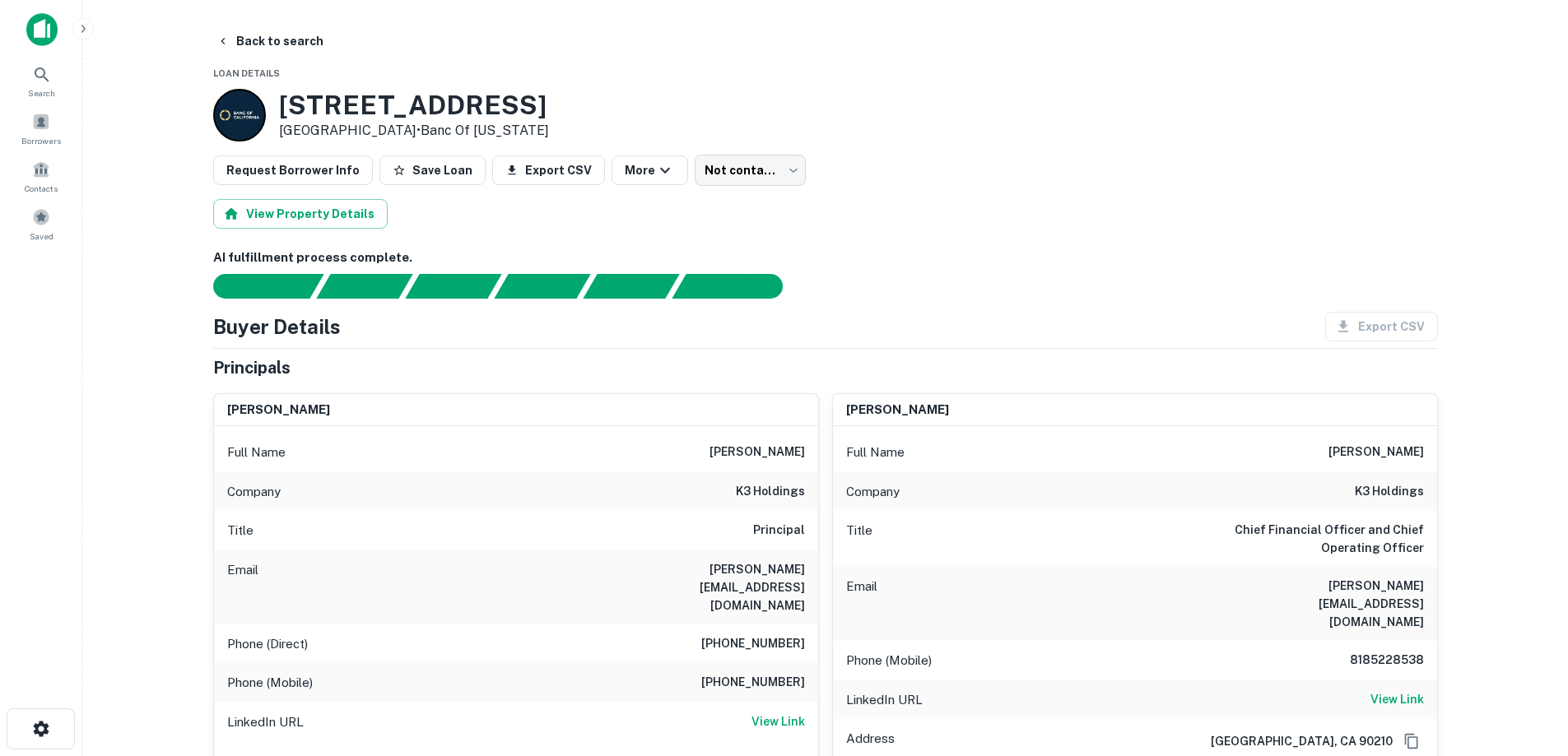
click at [34, 27] on img at bounding box center [41, 30] width 32 height 33
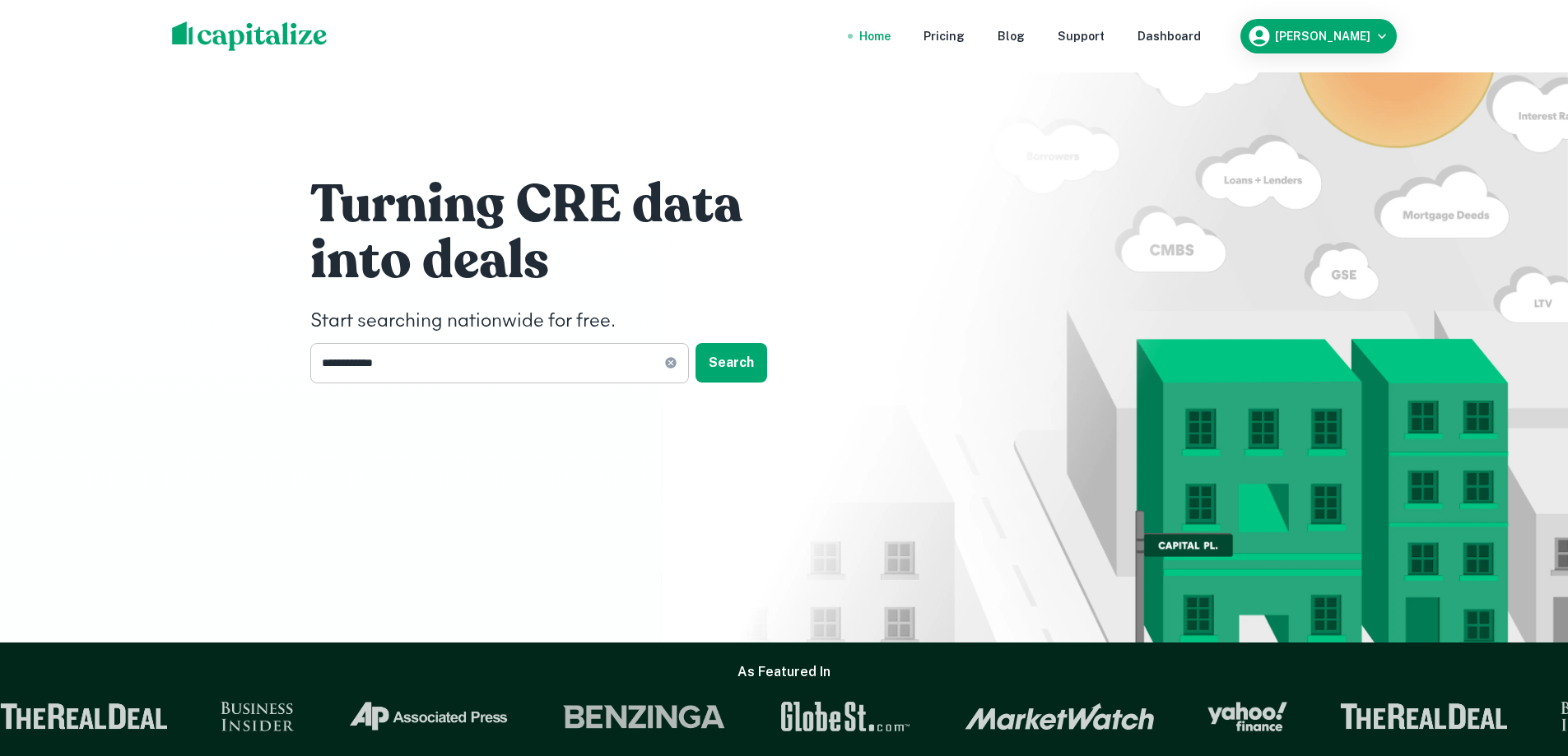
click at [667, 364] on icon at bounding box center [671, 364] width 11 height 11
click at [535, 356] on input "text" at bounding box center [494, 363] width 367 height 40
type input "**********"
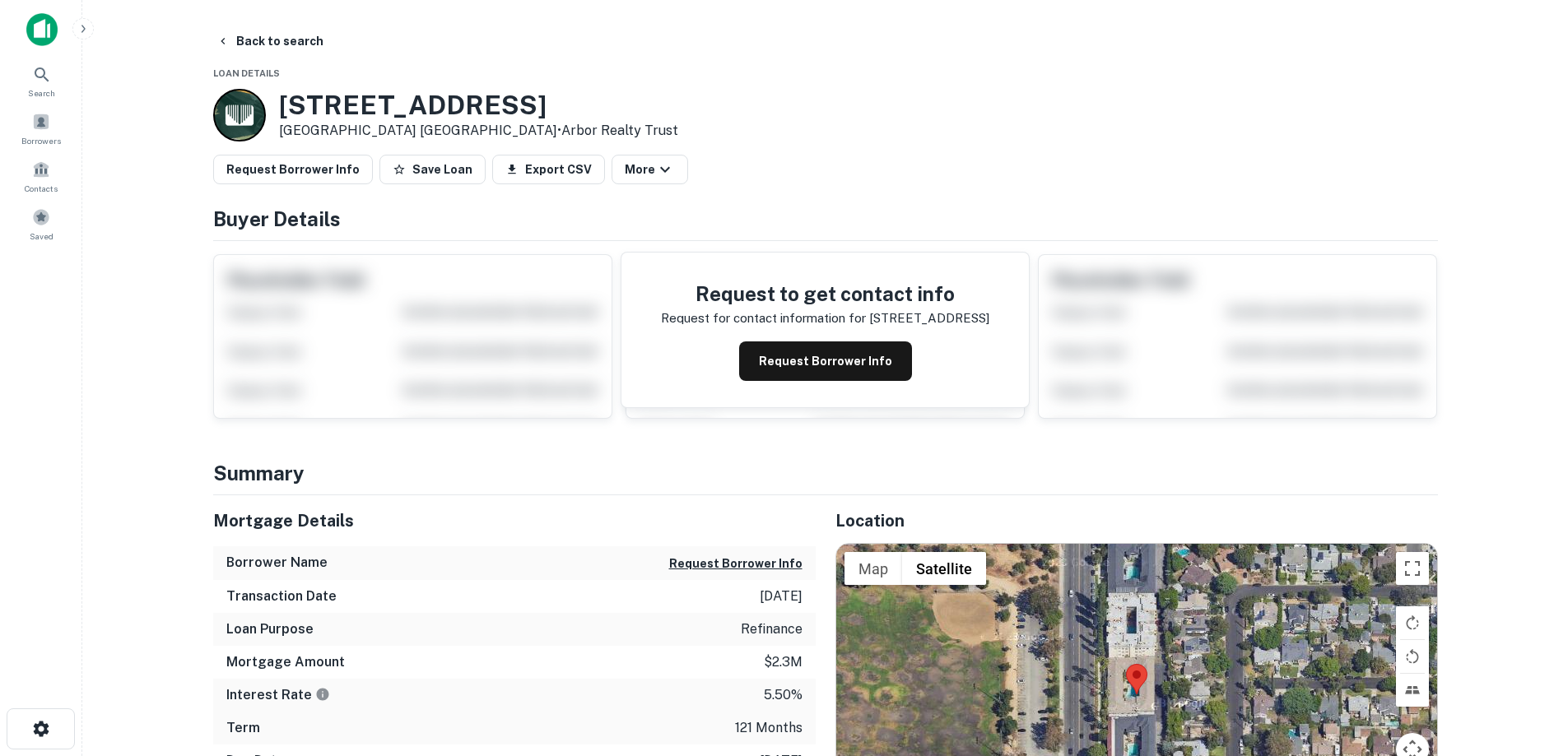
click at [49, 30] on img at bounding box center [41, 30] width 32 height 33
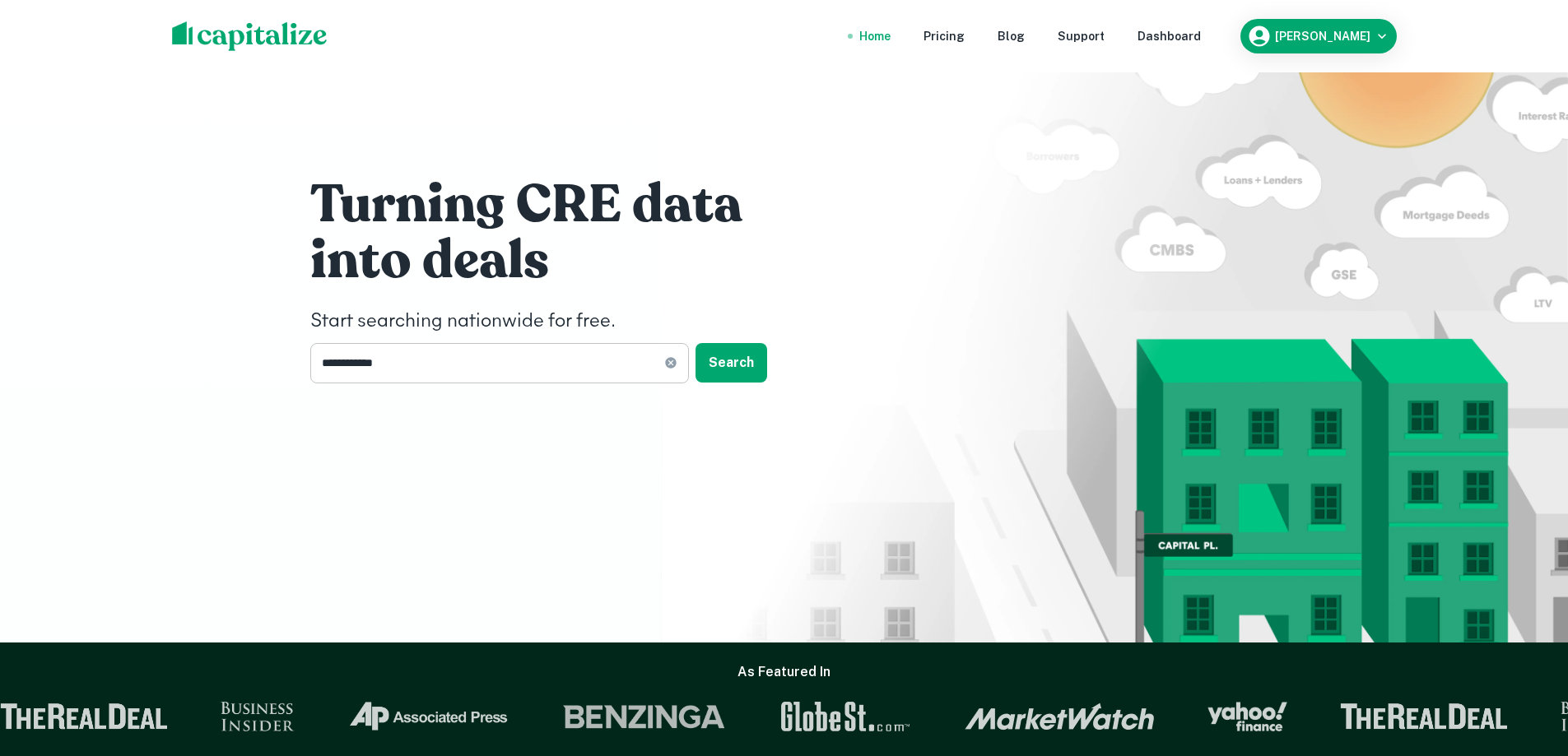
click at [465, 368] on input "**********" at bounding box center [487, 363] width 354 height 40
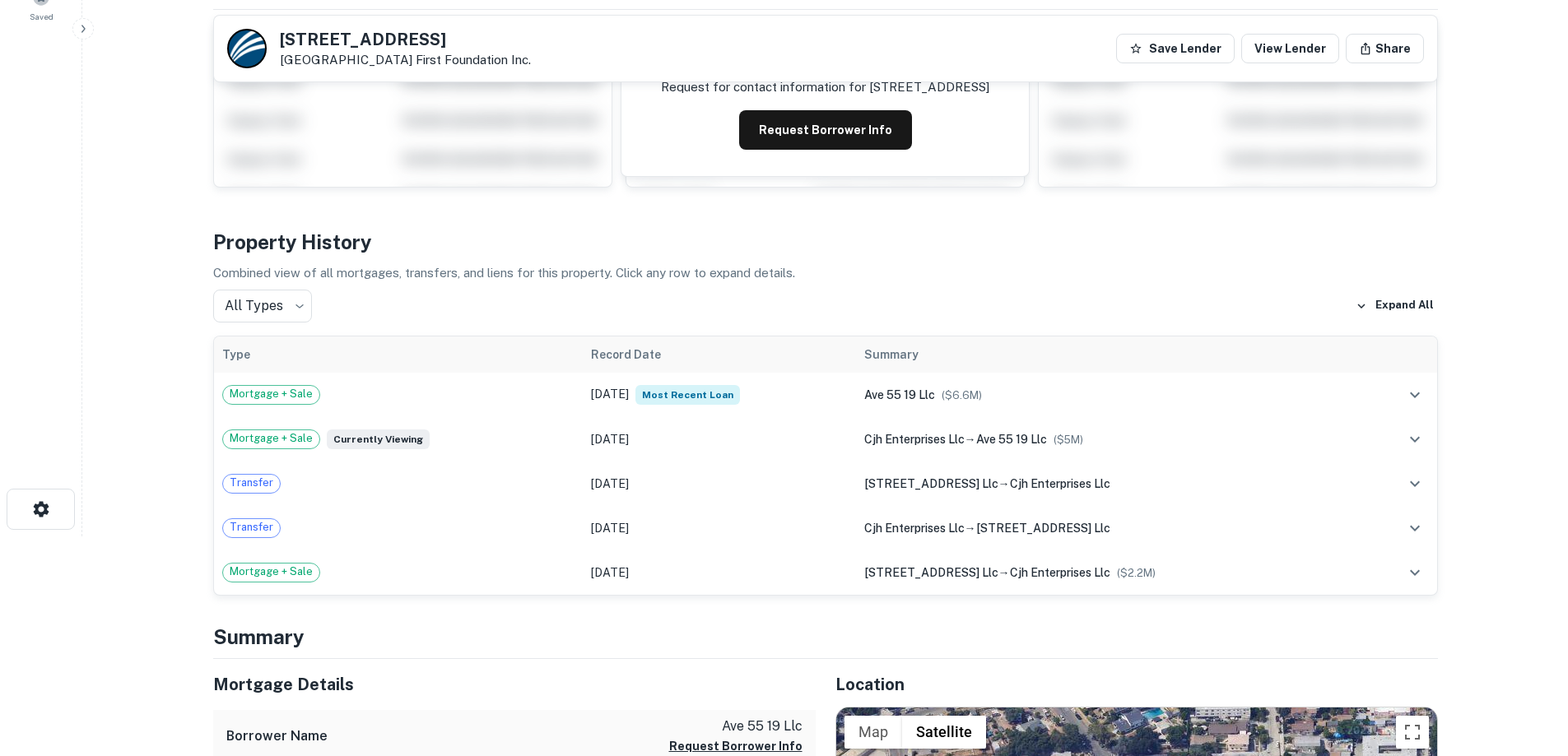
scroll to position [247, 0]
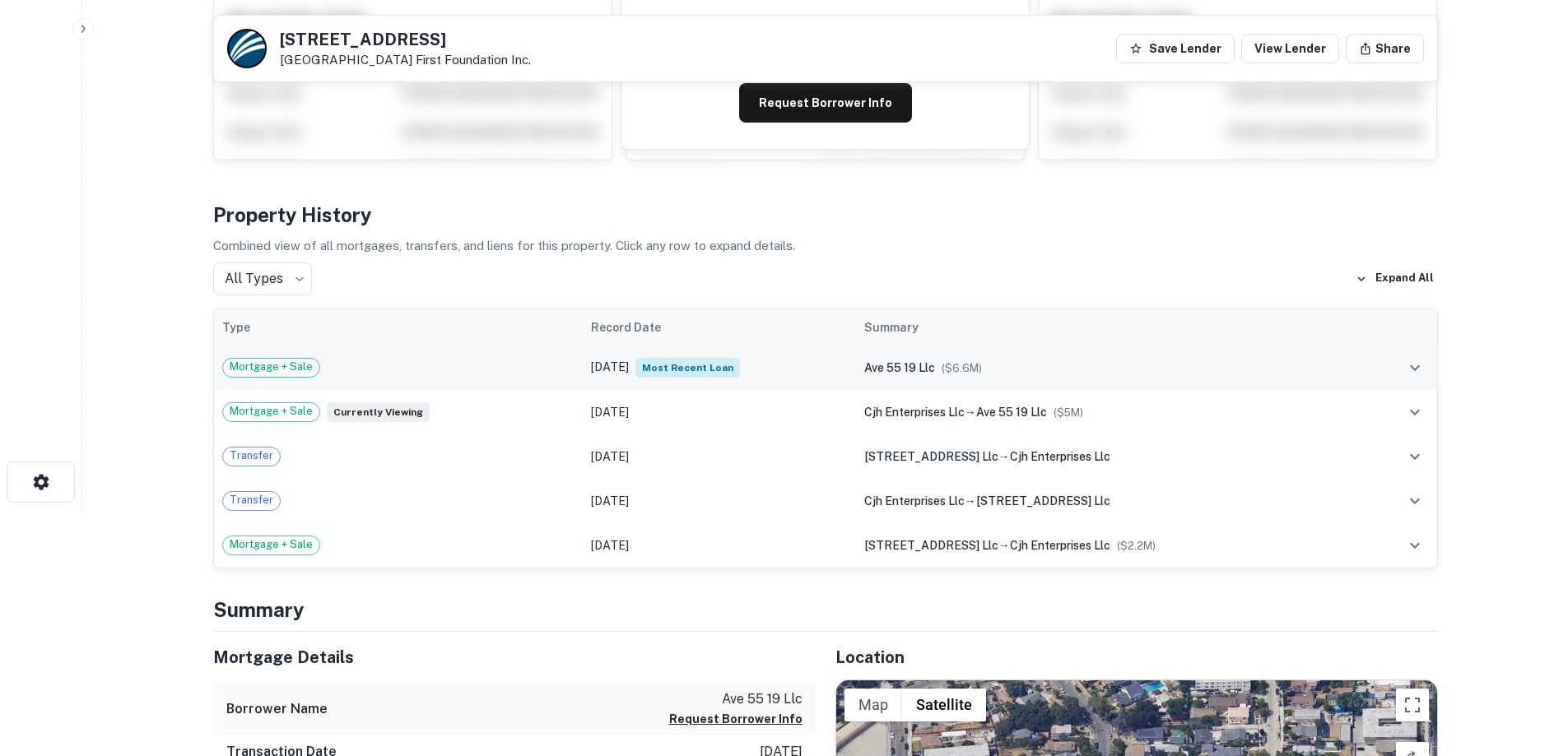
click at [506, 364] on div "Mortgage + Sale" at bounding box center [399, 368] width 353 height 20
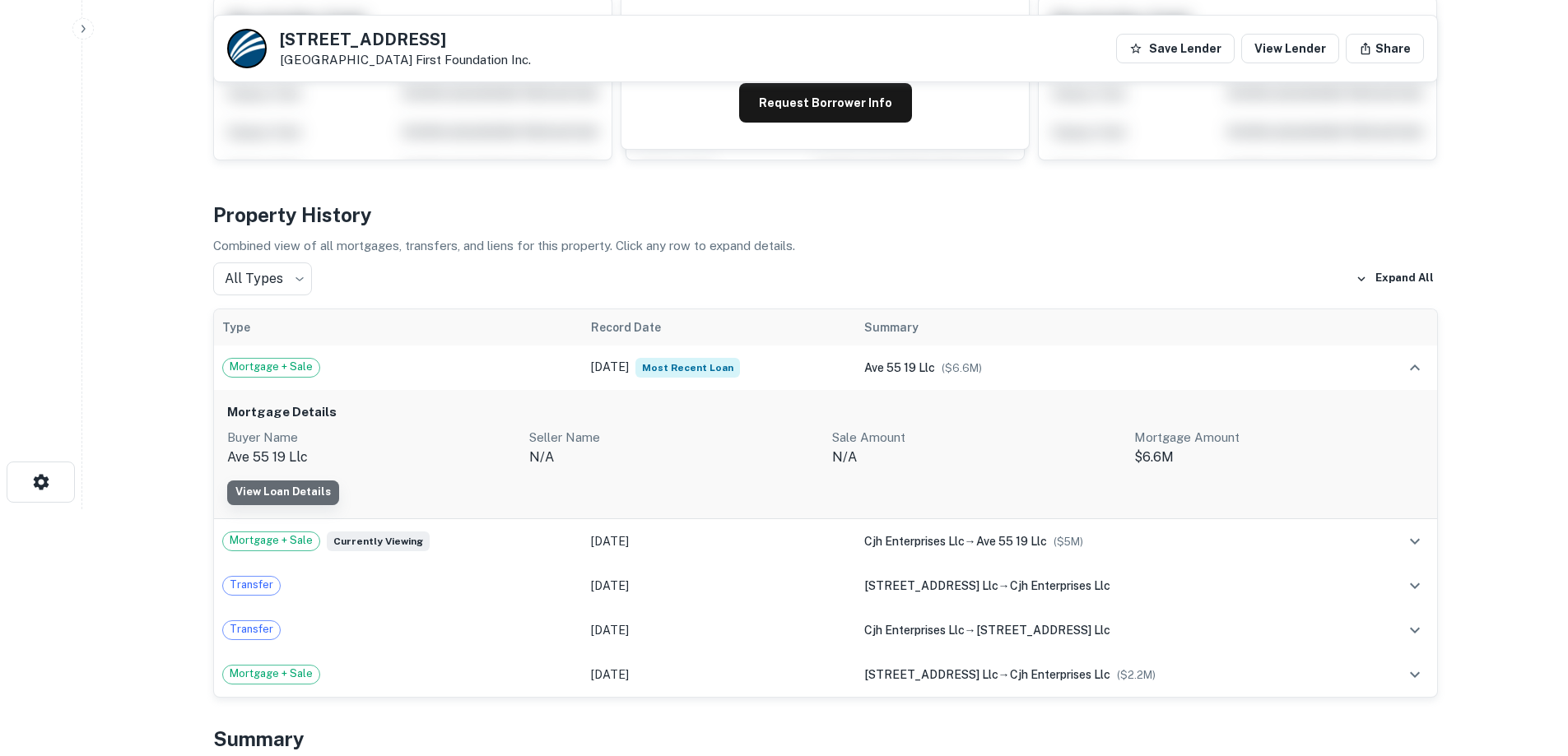
click at [293, 482] on link "View Loan Details" at bounding box center [283, 492] width 112 height 24
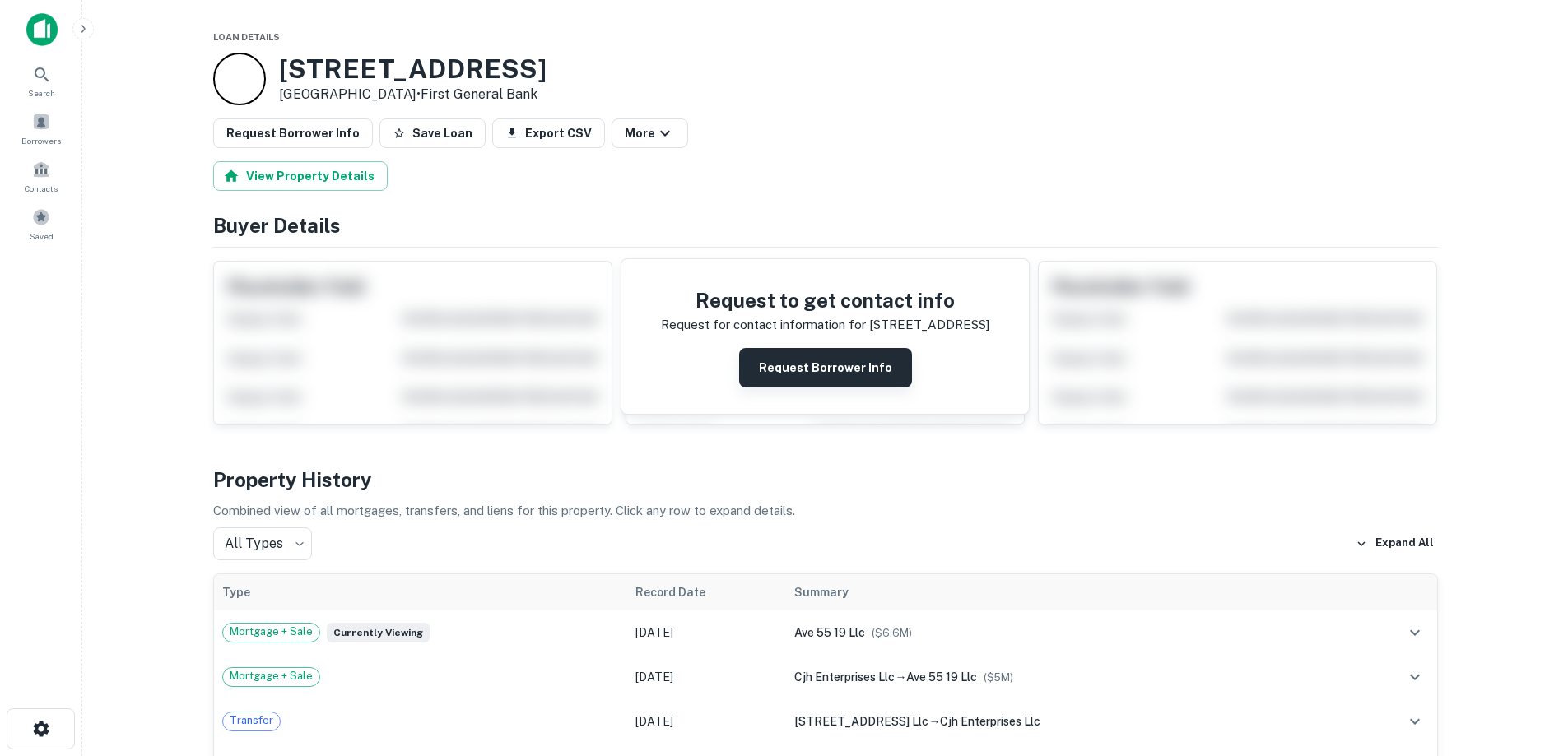
click at [835, 361] on button "Request Borrower Info" at bounding box center [825, 368] width 173 height 40
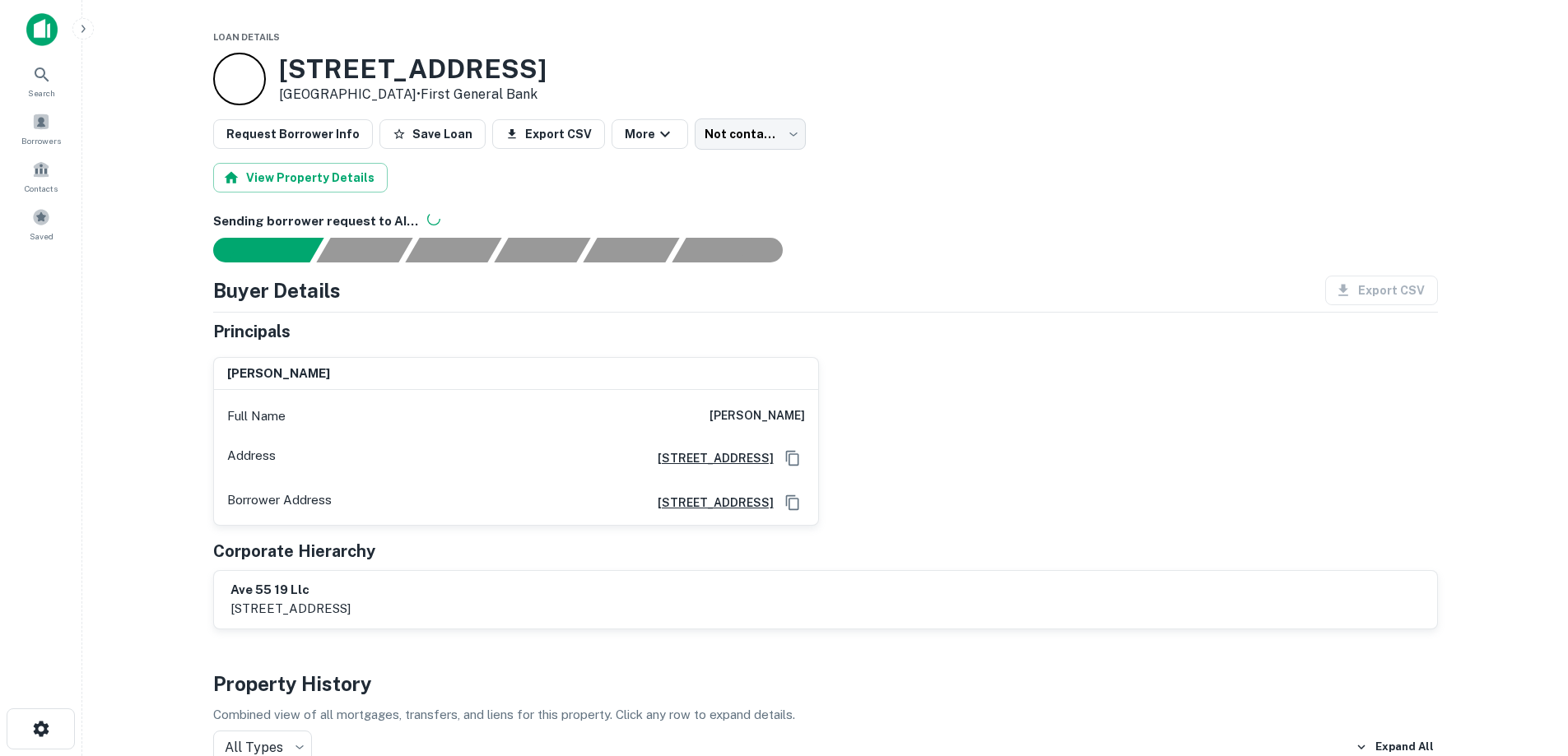
click at [33, 36] on img at bounding box center [41, 30] width 32 height 33
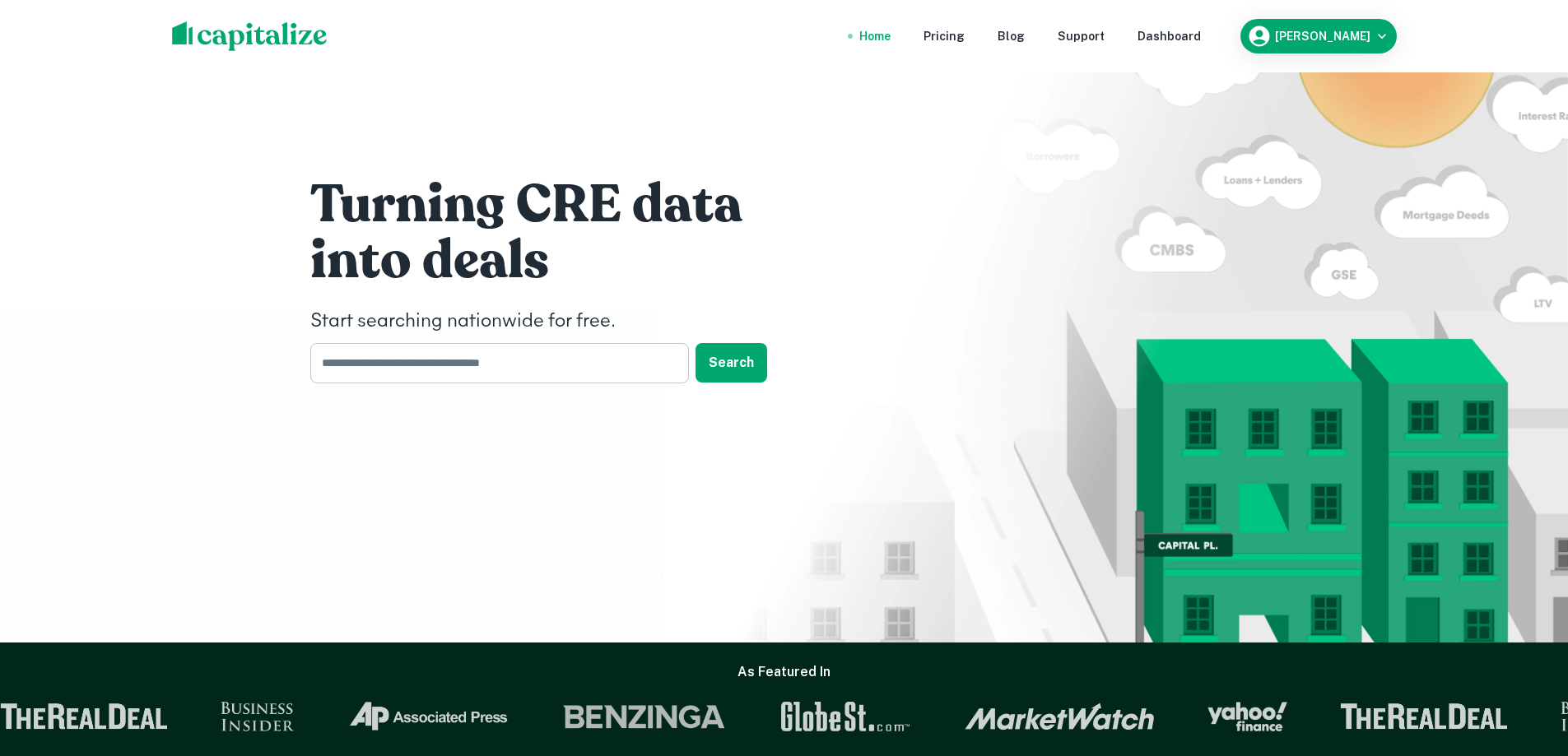
click at [551, 362] on input "text" at bounding box center [494, 363] width 367 height 40
type input "**********"
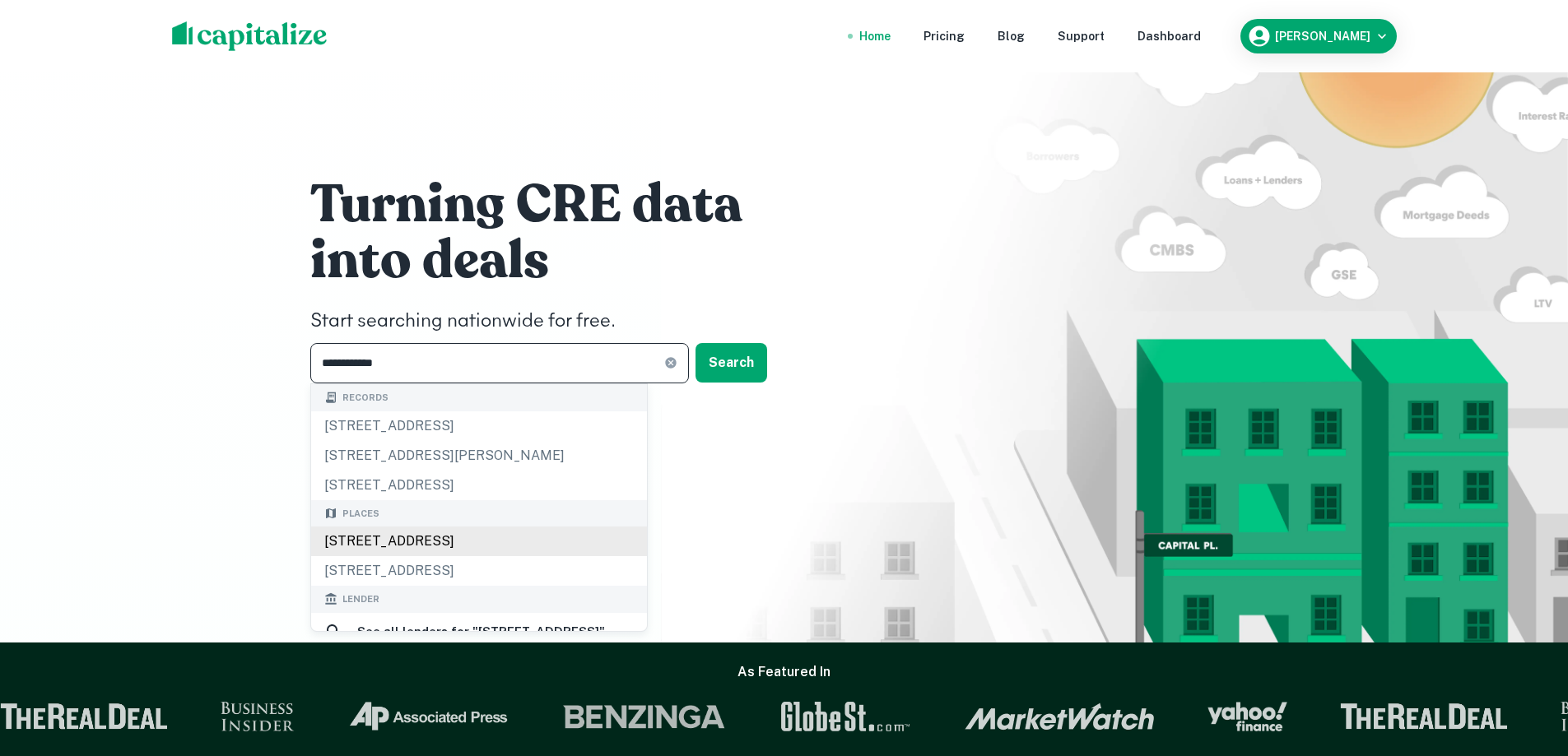
click at [432, 543] on div "300 W Avenue 37, Los Angeles, CA, USA" at bounding box center [479, 541] width 336 height 30
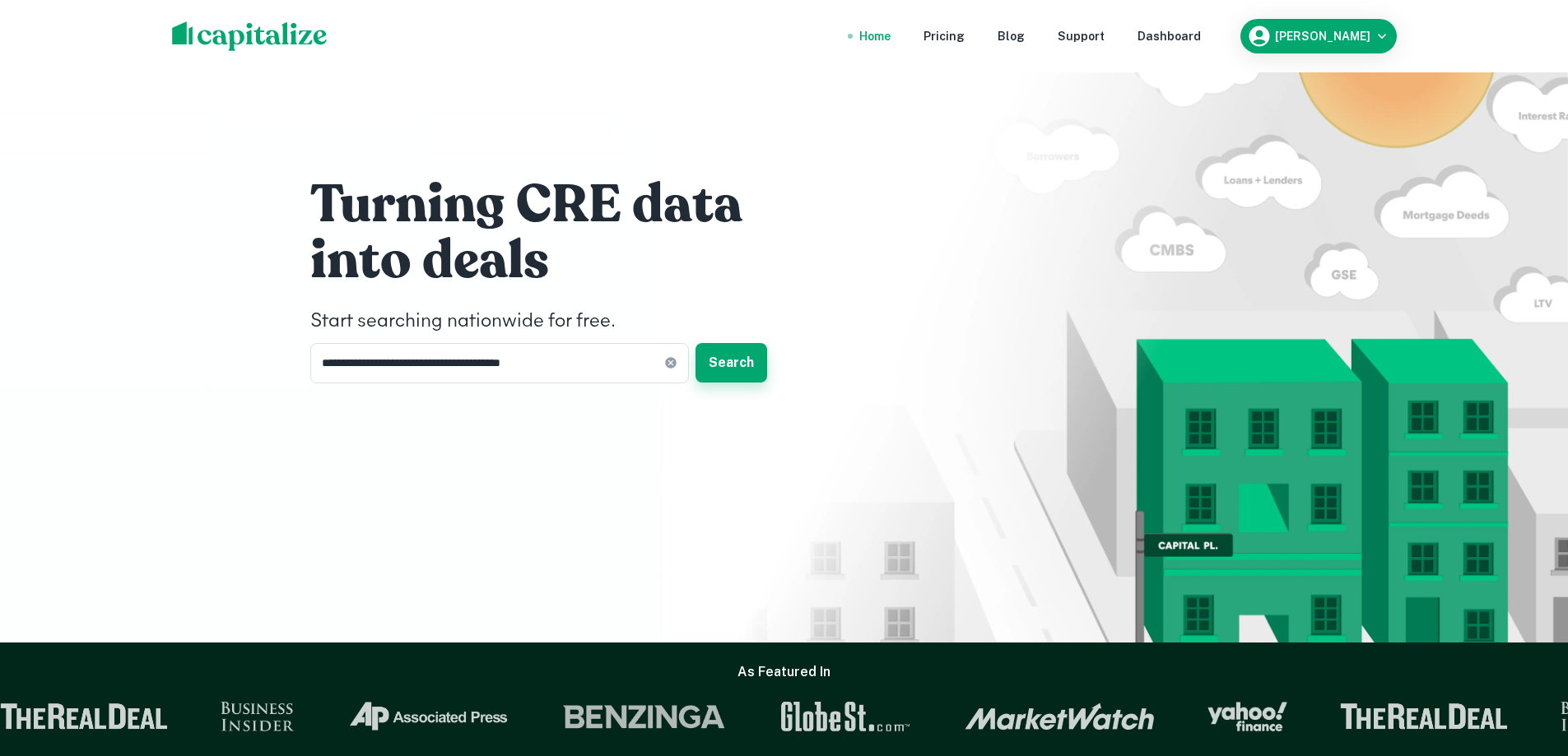
click at [711, 352] on button "Search" at bounding box center [732, 363] width 72 height 40
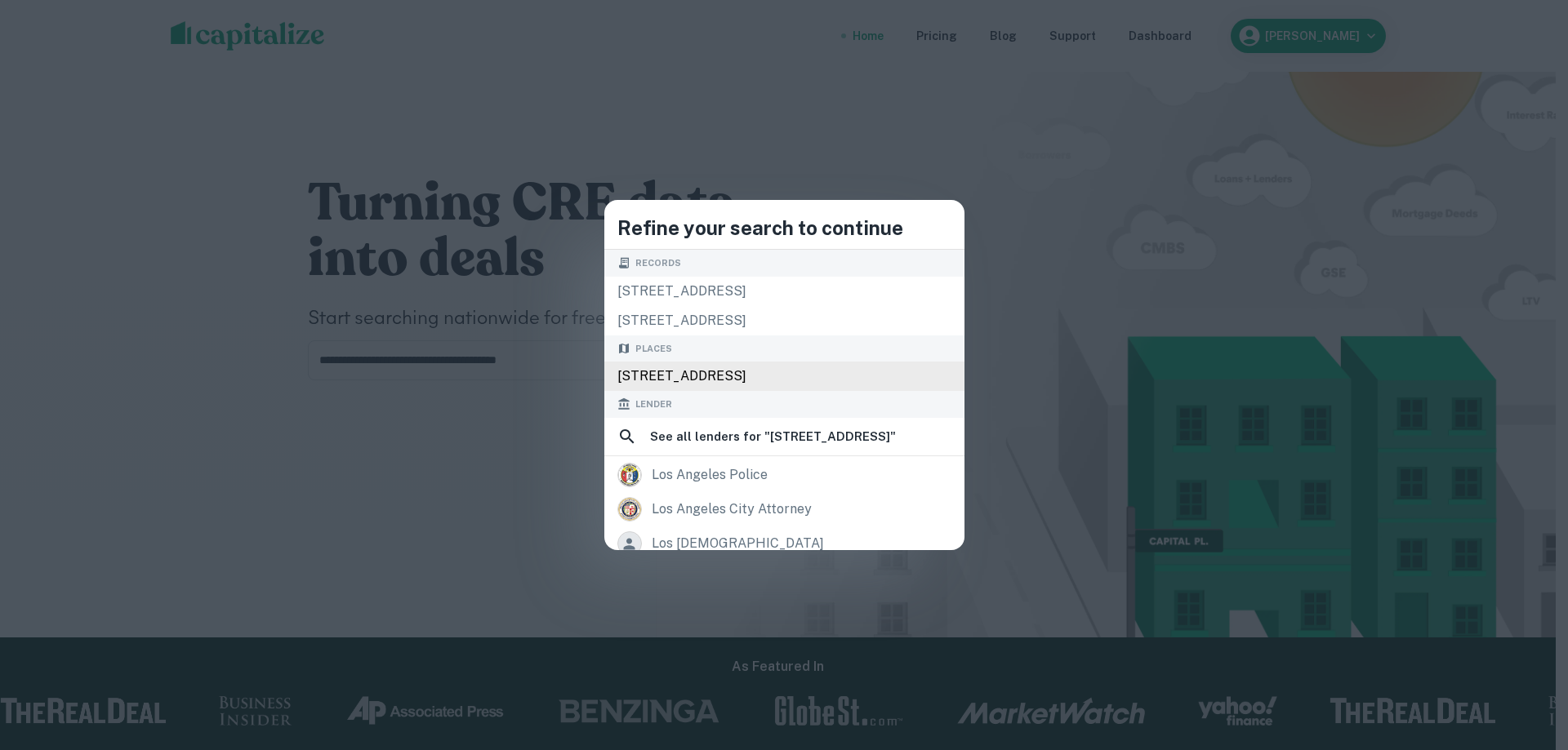
click at [706, 367] on div "300 West Avenue 37, Los Angeles, CA 90065, USA" at bounding box center [784, 376] width 360 height 29
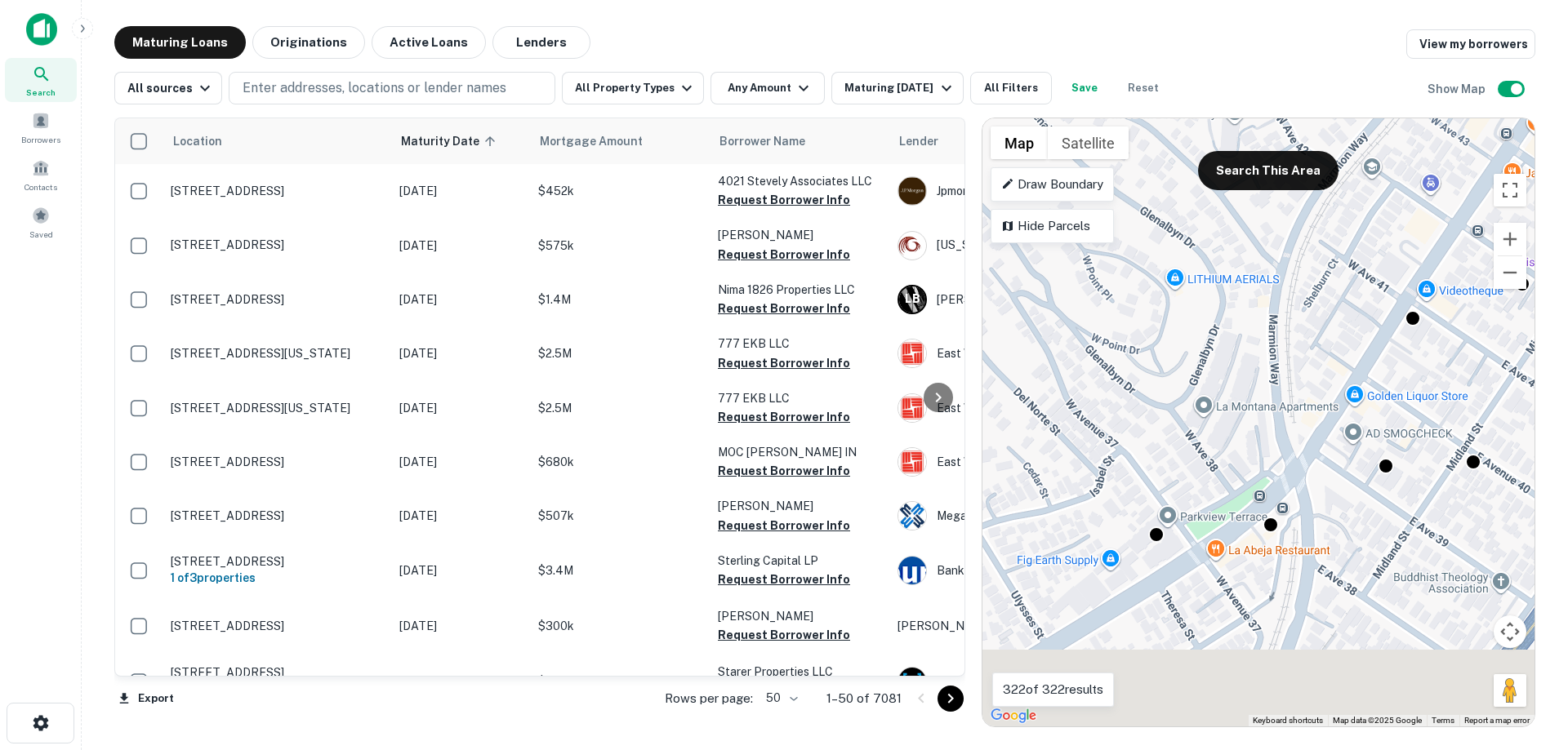
drag, startPoint x: 1127, startPoint y: 576, endPoint x: 1260, endPoint y: 149, distance: 447.2
click at [1301, 112] on div "Location Maturity Date sorted ascending Mortgage Amount Borrower Name Lender Pu…" at bounding box center [824, 416] width 1421 height 623
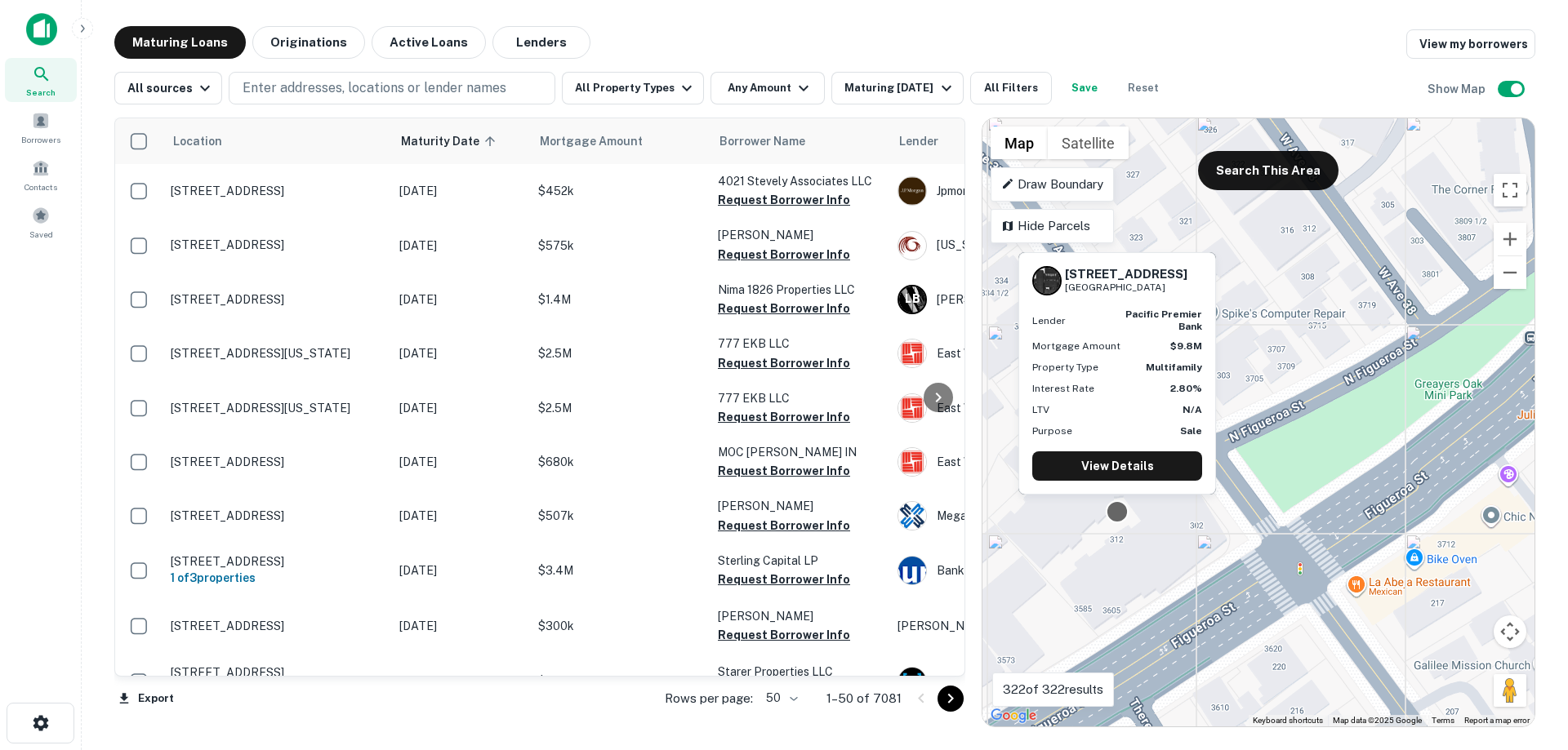
click at [1119, 519] on div at bounding box center [1117, 512] width 24 height 24
click at [1122, 463] on link "View Details" at bounding box center [1117, 466] width 170 height 29
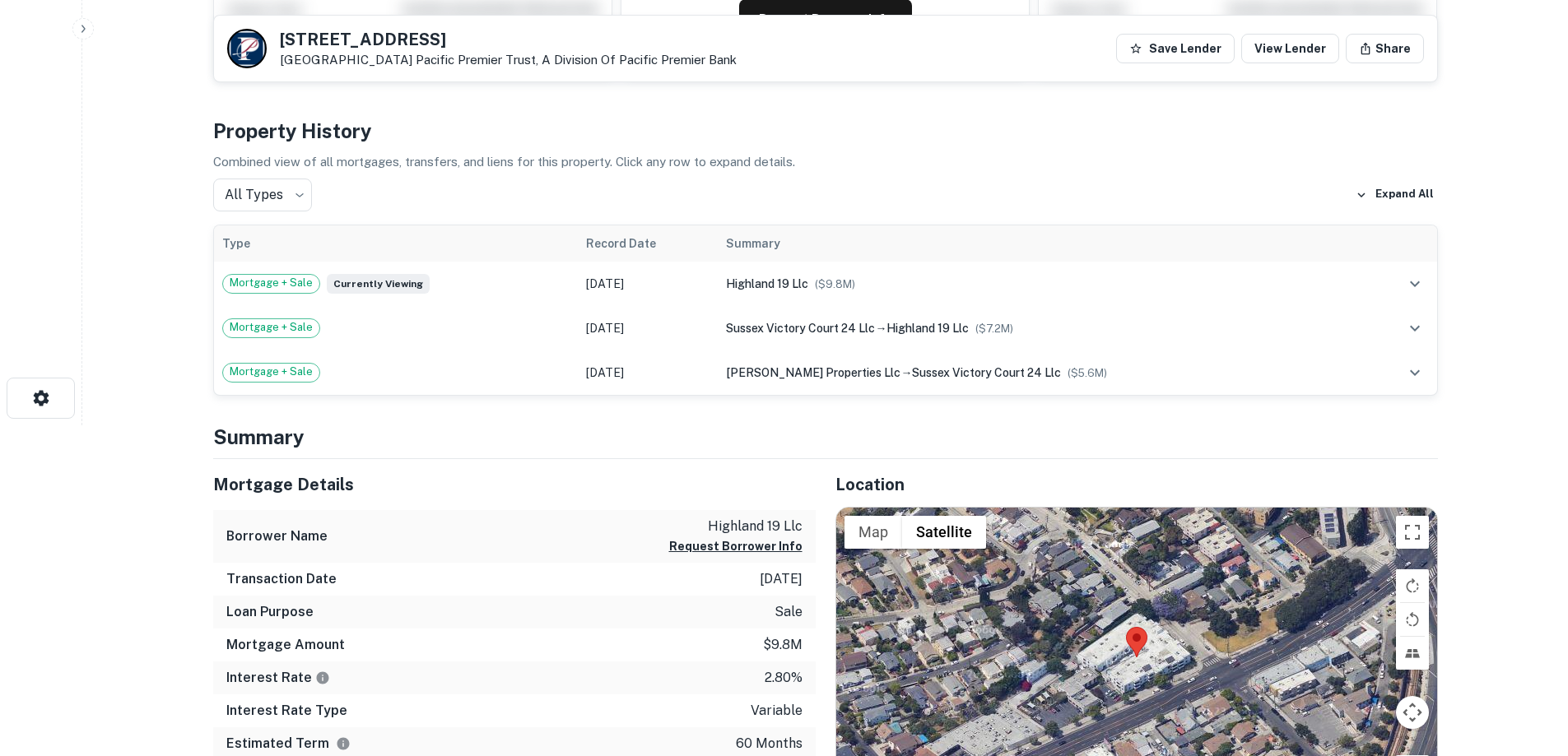
scroll to position [84, 0]
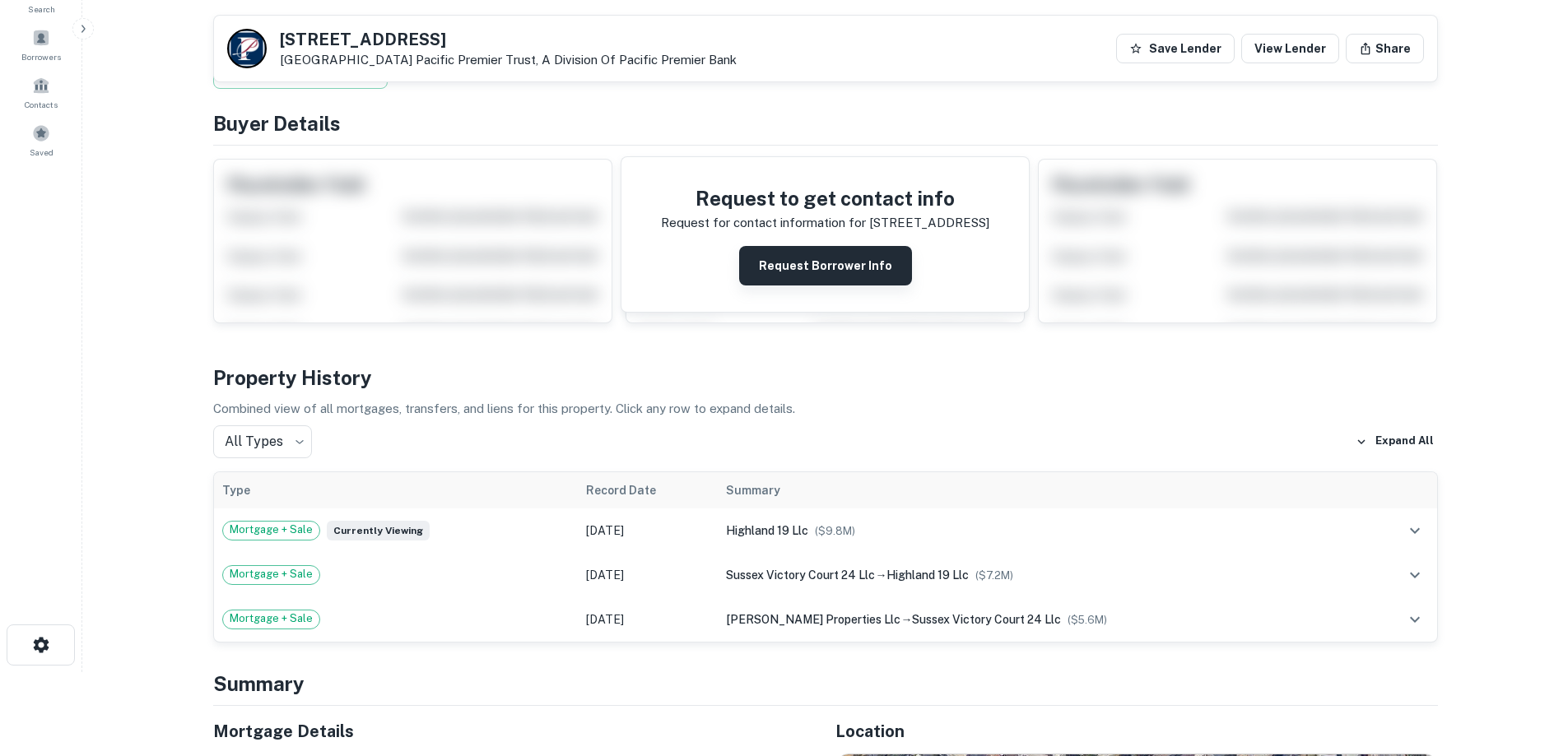
click at [800, 281] on button "Request Borrower Info" at bounding box center [825, 266] width 173 height 40
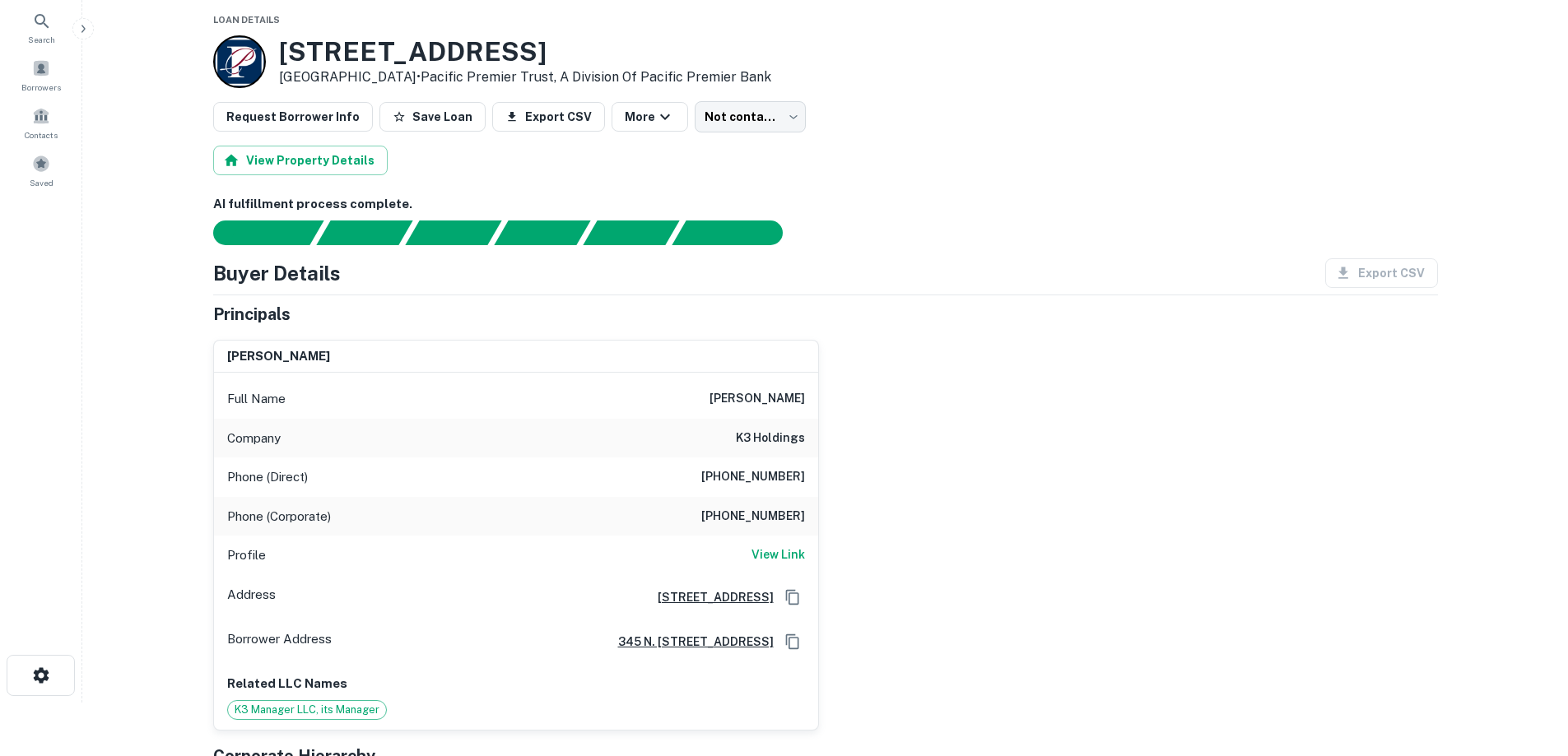
scroll to position [82, 0]
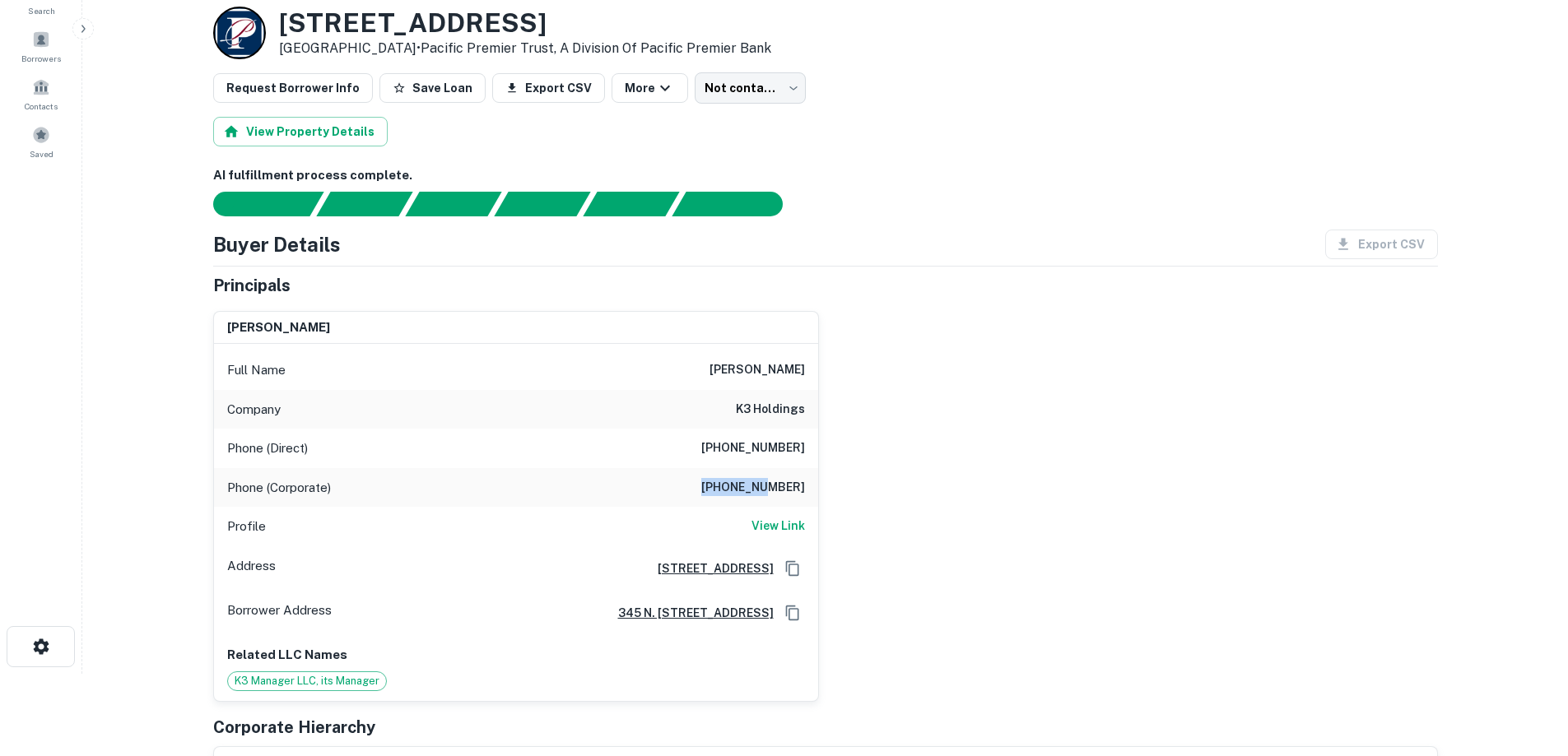
drag, startPoint x: 719, startPoint y: 484, endPoint x: 771, endPoint y: 483, distance: 52.0
click at [771, 483] on h6 "[PHONE_NUMBER]" at bounding box center [752, 488] width 104 height 20
click at [759, 444] on h6 "[PHONE_NUMBER]" at bounding box center [752, 448] width 104 height 20
drag, startPoint x: 717, startPoint y: 447, endPoint x: 805, endPoint y: 447, distance: 88.0
click at [805, 447] on div "Phone (Direct) [PHONE_NUMBER]" at bounding box center [516, 448] width 604 height 40
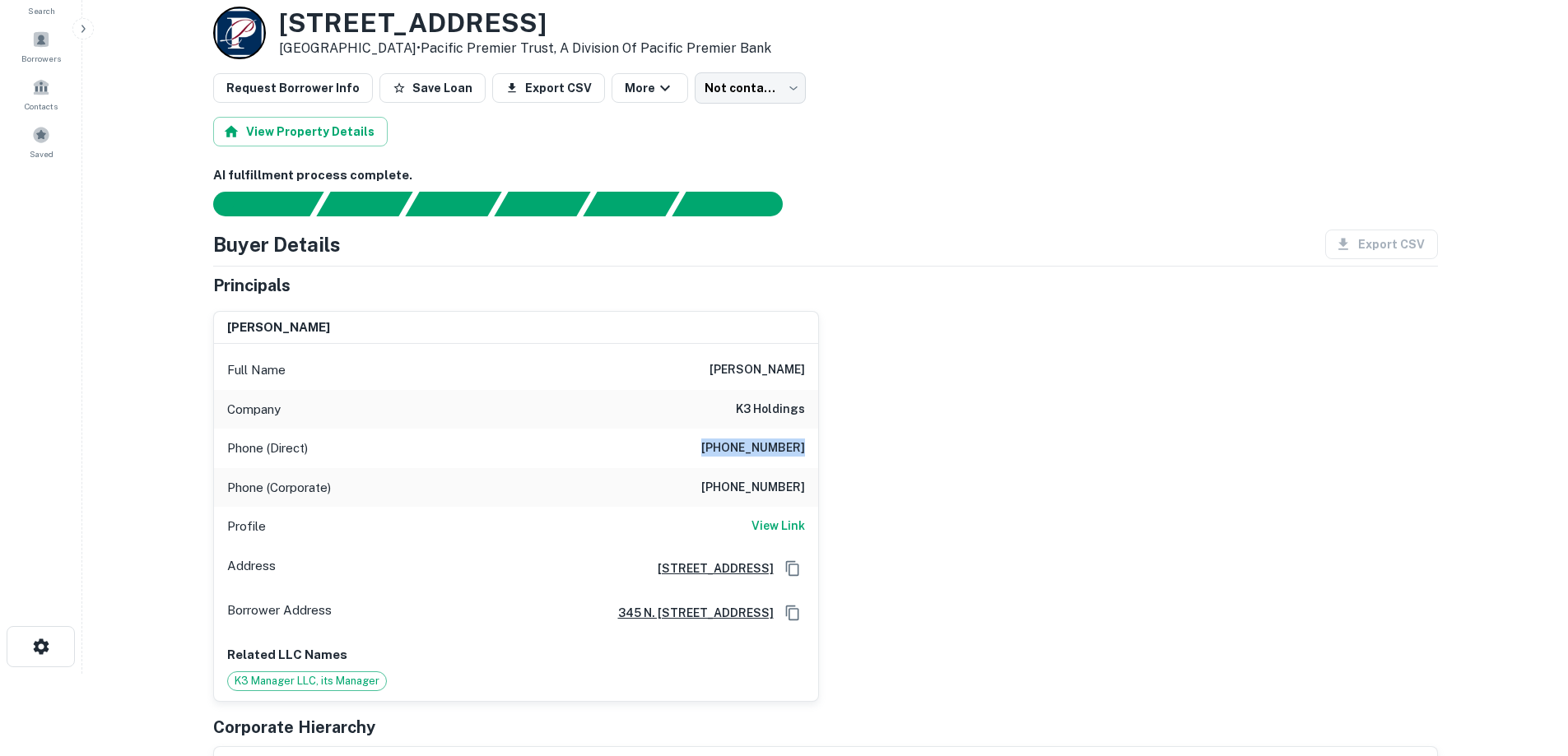
copy h6 "[PHONE_NUMBER]"
click at [611, 428] on div "Company k3 holdings" at bounding box center [516, 410] width 604 height 40
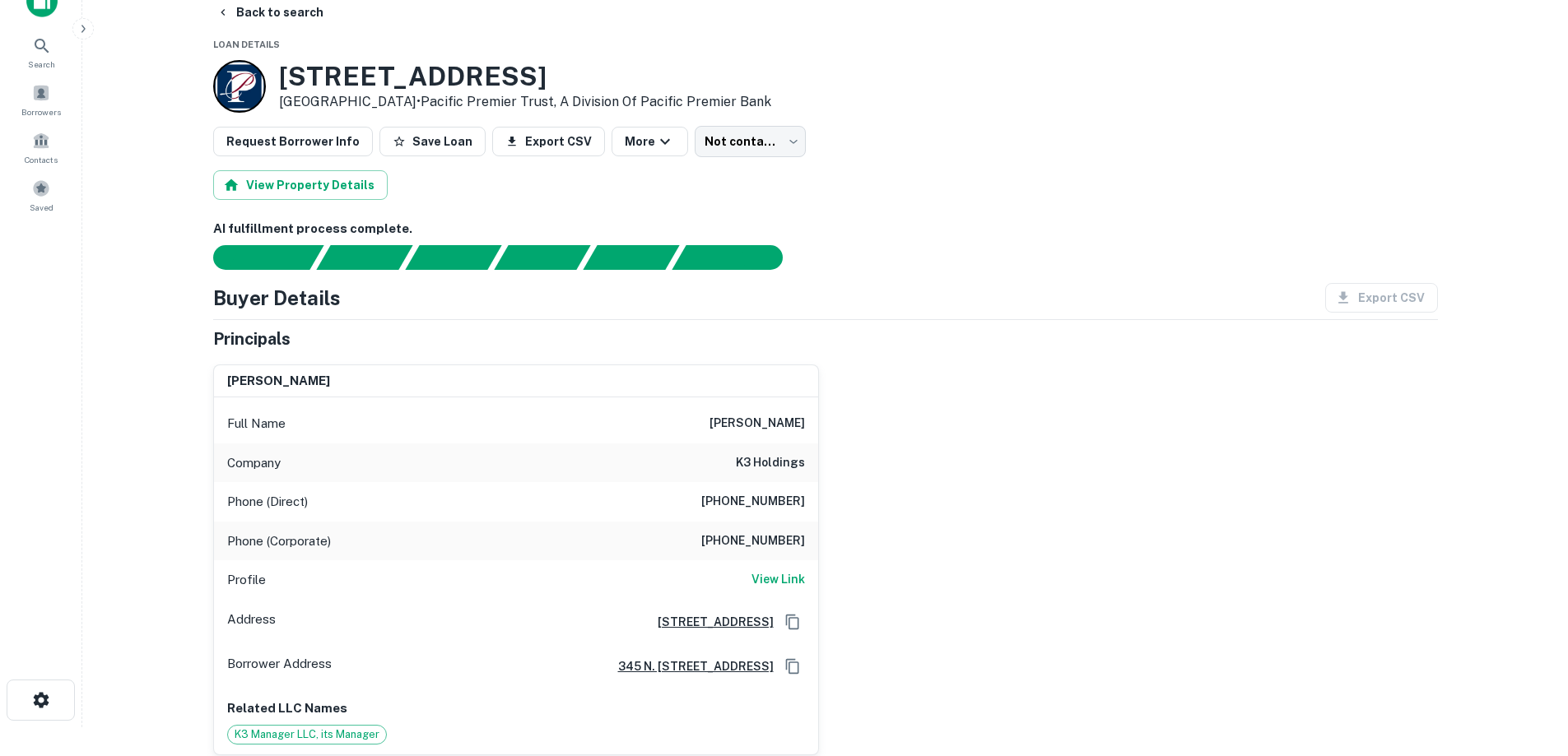
scroll to position [0, 0]
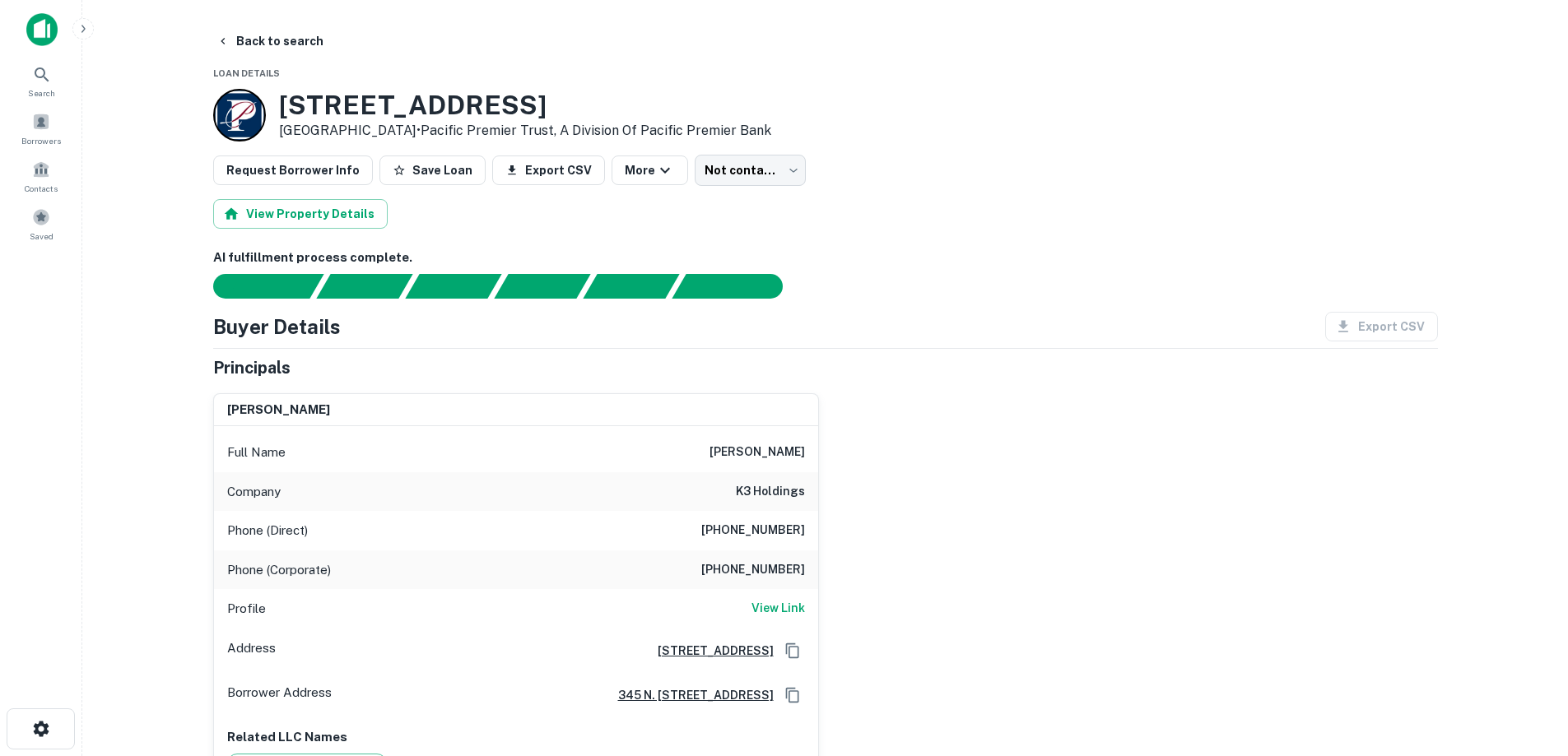
click at [42, 18] on img at bounding box center [41, 30] width 32 height 33
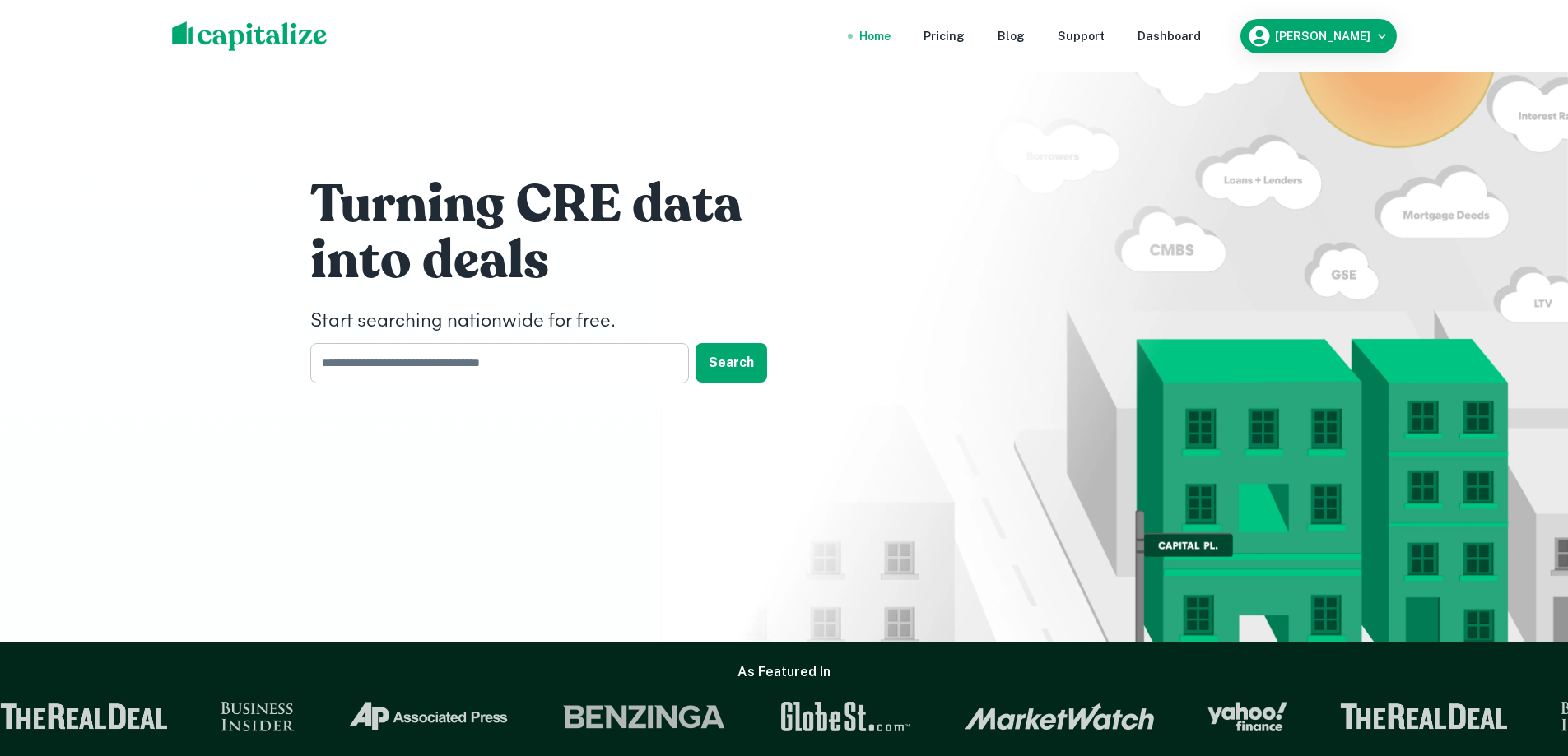
drag, startPoint x: 447, startPoint y: 364, endPoint x: 458, endPoint y: 361, distance: 11.4
click at [447, 364] on input "text" at bounding box center [494, 363] width 367 height 40
type input "**********"
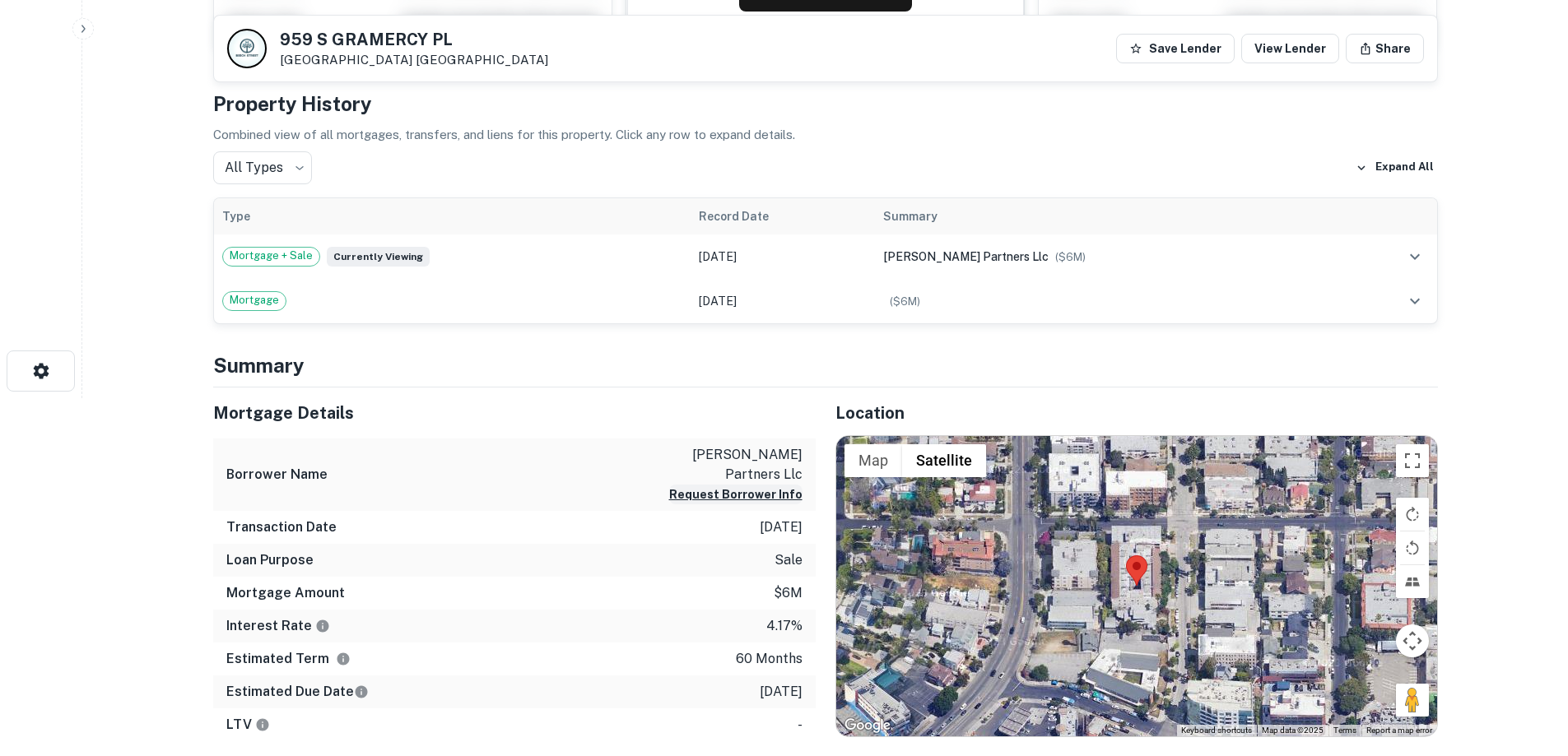
scroll to position [165, 0]
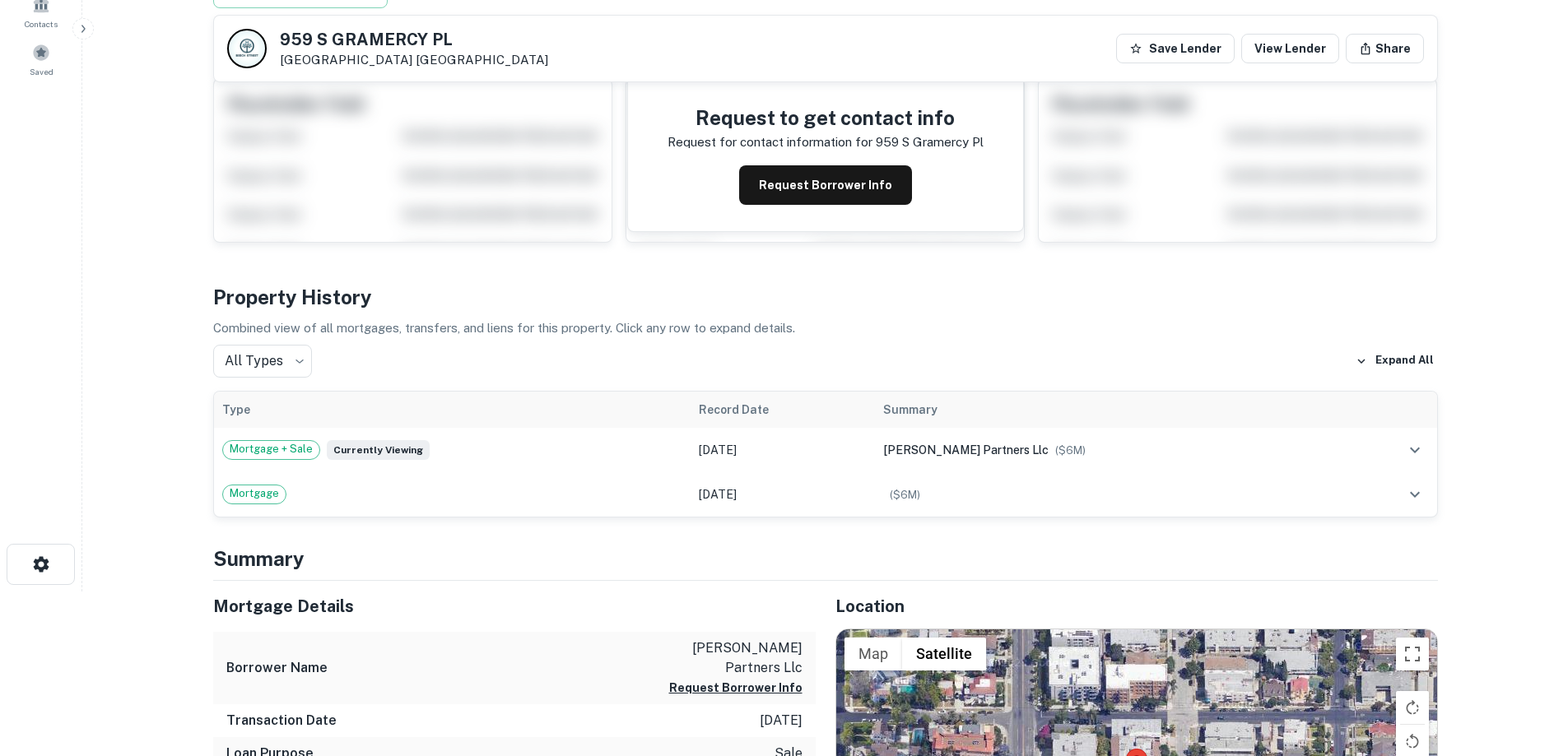
click at [848, 173] on button "Request Borrower Info" at bounding box center [825, 185] width 173 height 40
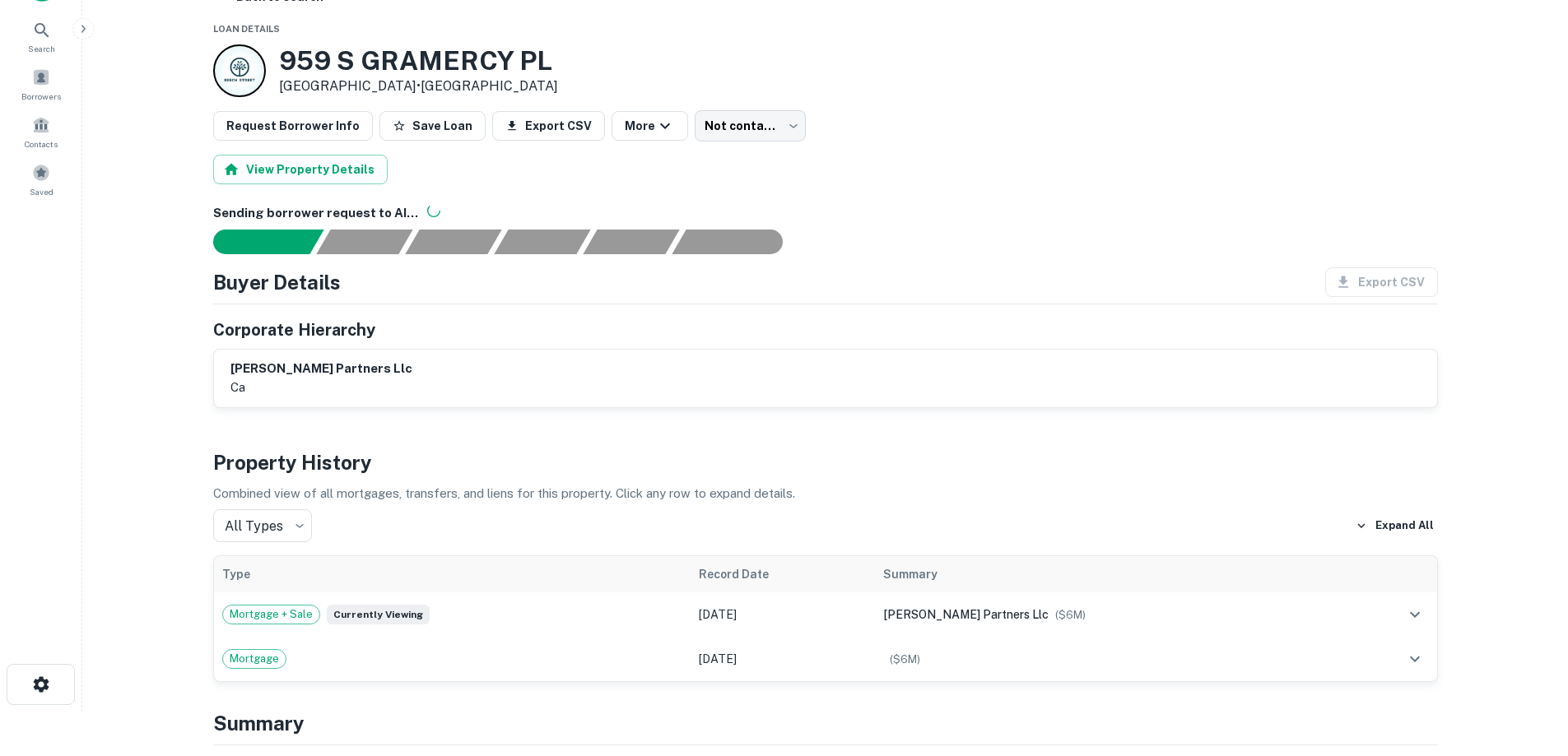
scroll to position [0, 0]
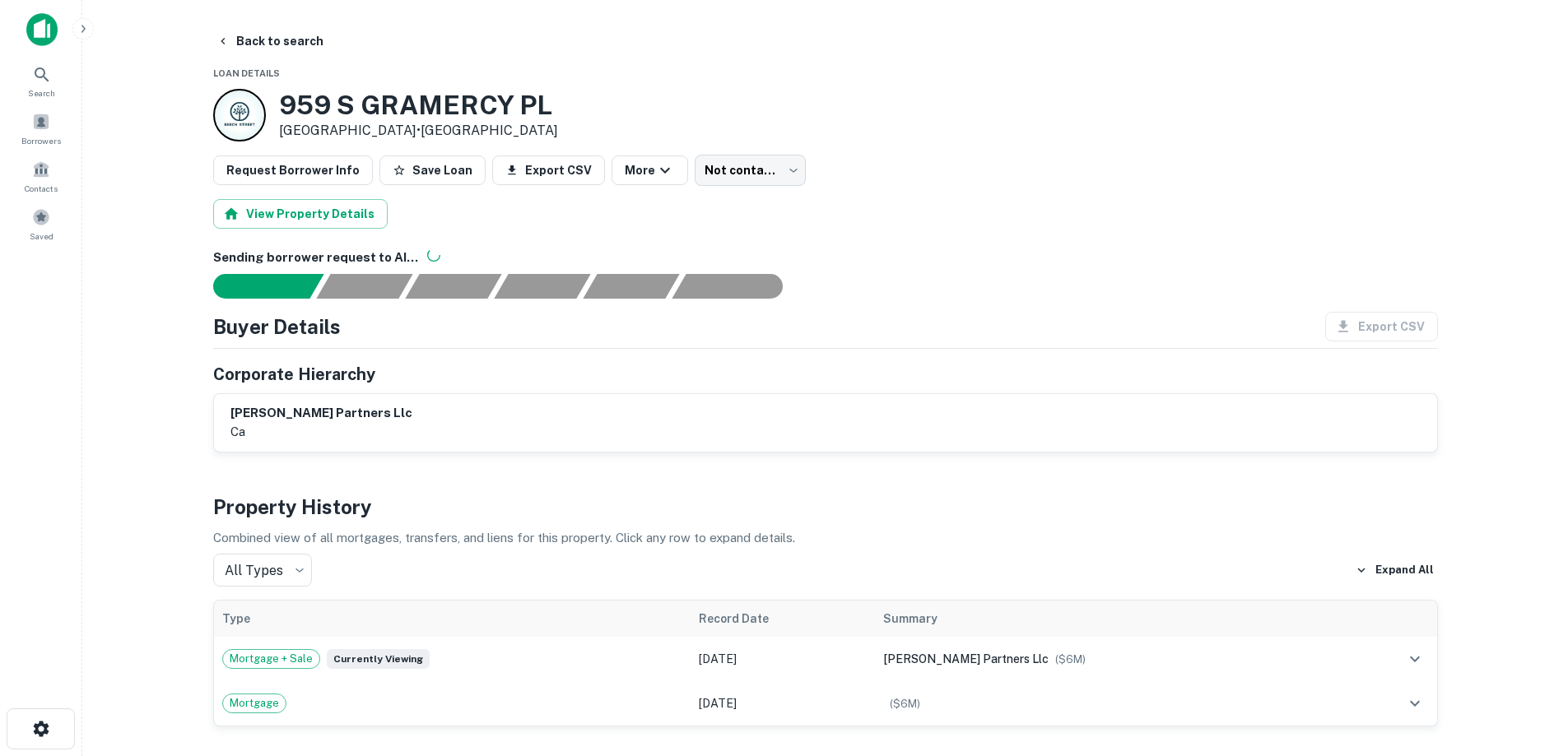
click at [40, 33] on img at bounding box center [41, 30] width 32 height 33
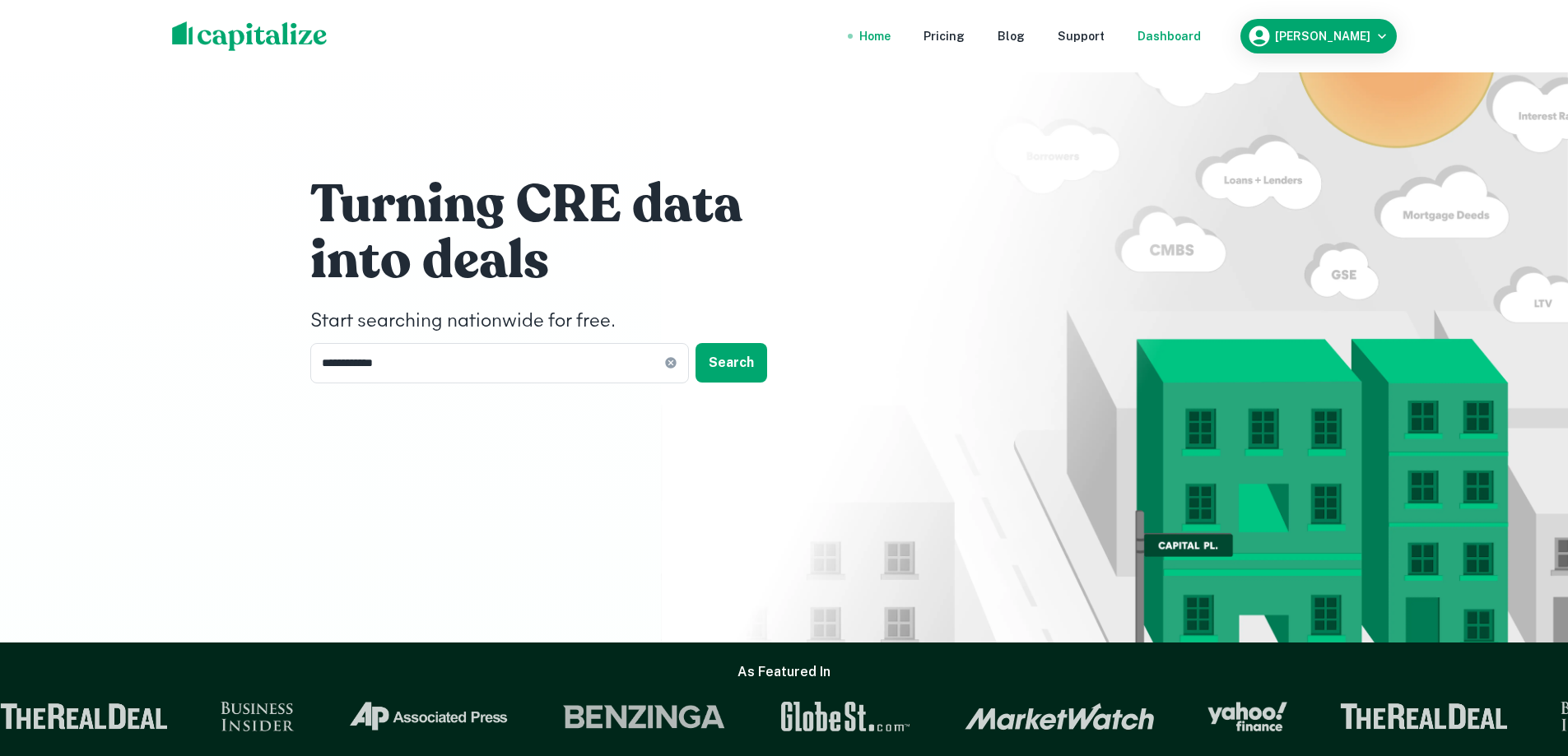
click at [1199, 41] on div "Dashboard" at bounding box center [1169, 36] width 63 height 18
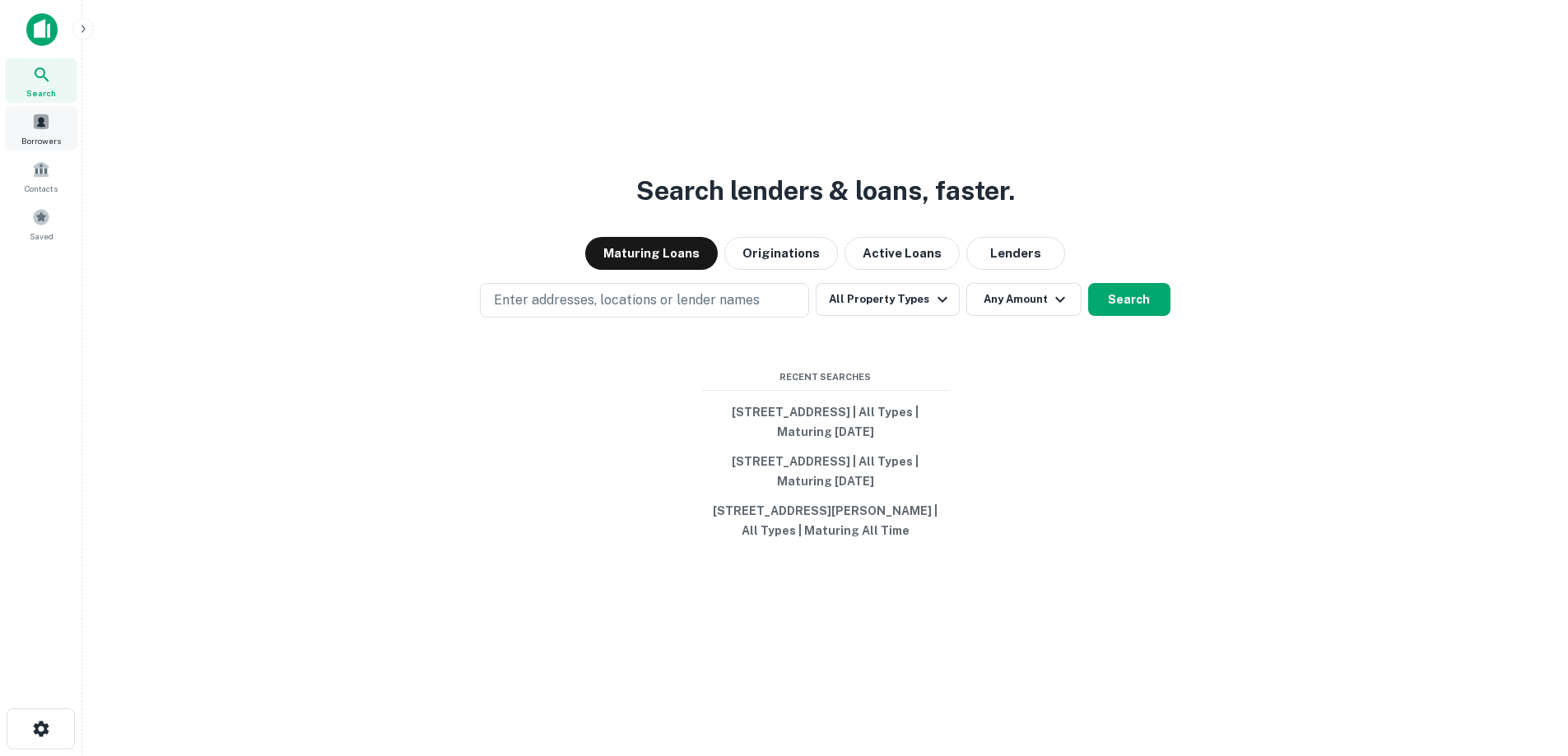
click at [43, 139] on span "Borrowers" at bounding box center [41, 140] width 40 height 14
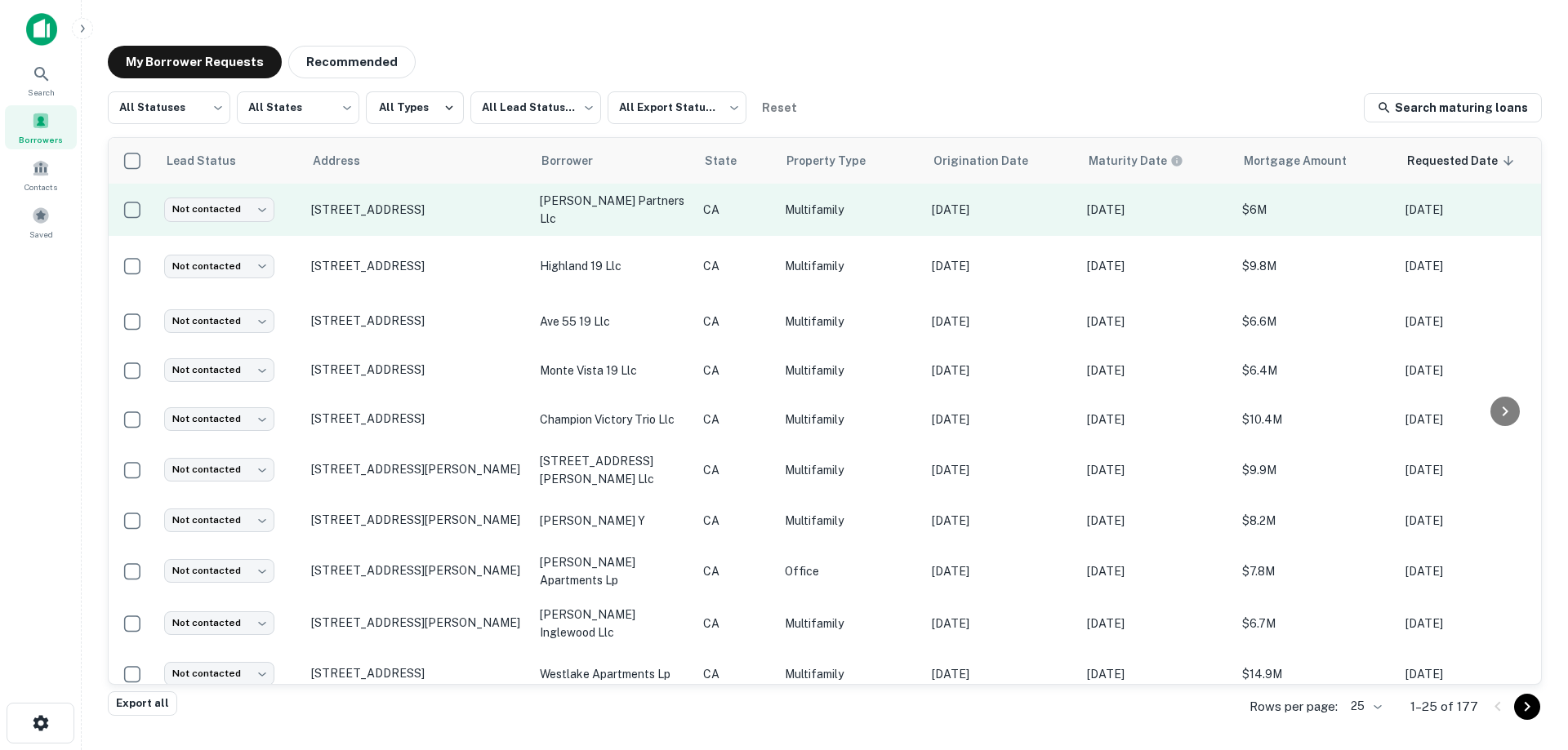
click at [909, 199] on td "Multifamily" at bounding box center [850, 210] width 147 height 53
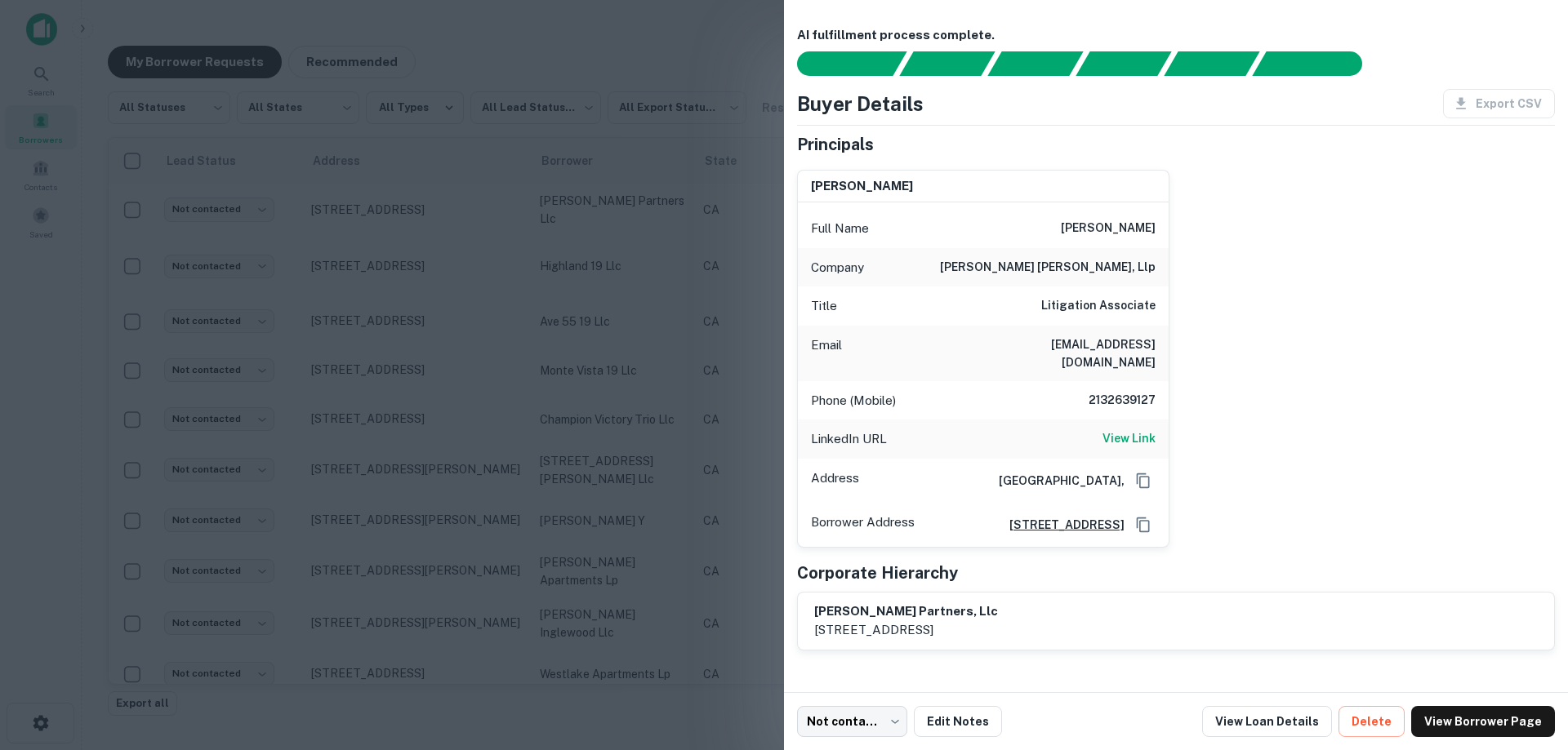
click at [638, 282] on div at bounding box center [784, 375] width 1568 height 750
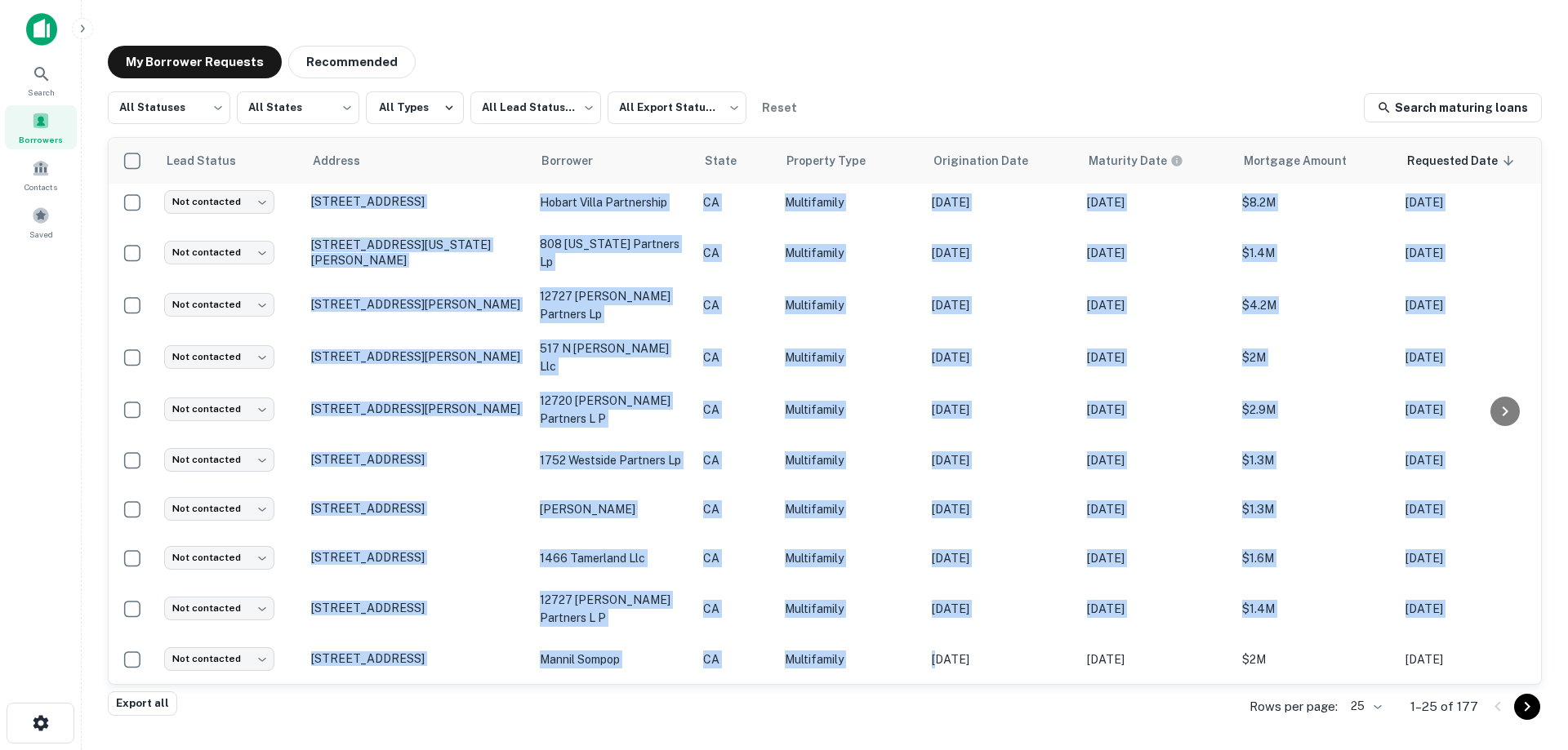
drag, startPoint x: 873, startPoint y: 685, endPoint x: 938, endPoint y: 684, distance: 65.0
click at [938, 684] on div "Lead Status Address Borrower State Property Type Origination Date Maturity Date…" at bounding box center [825, 412] width 1434 height 548
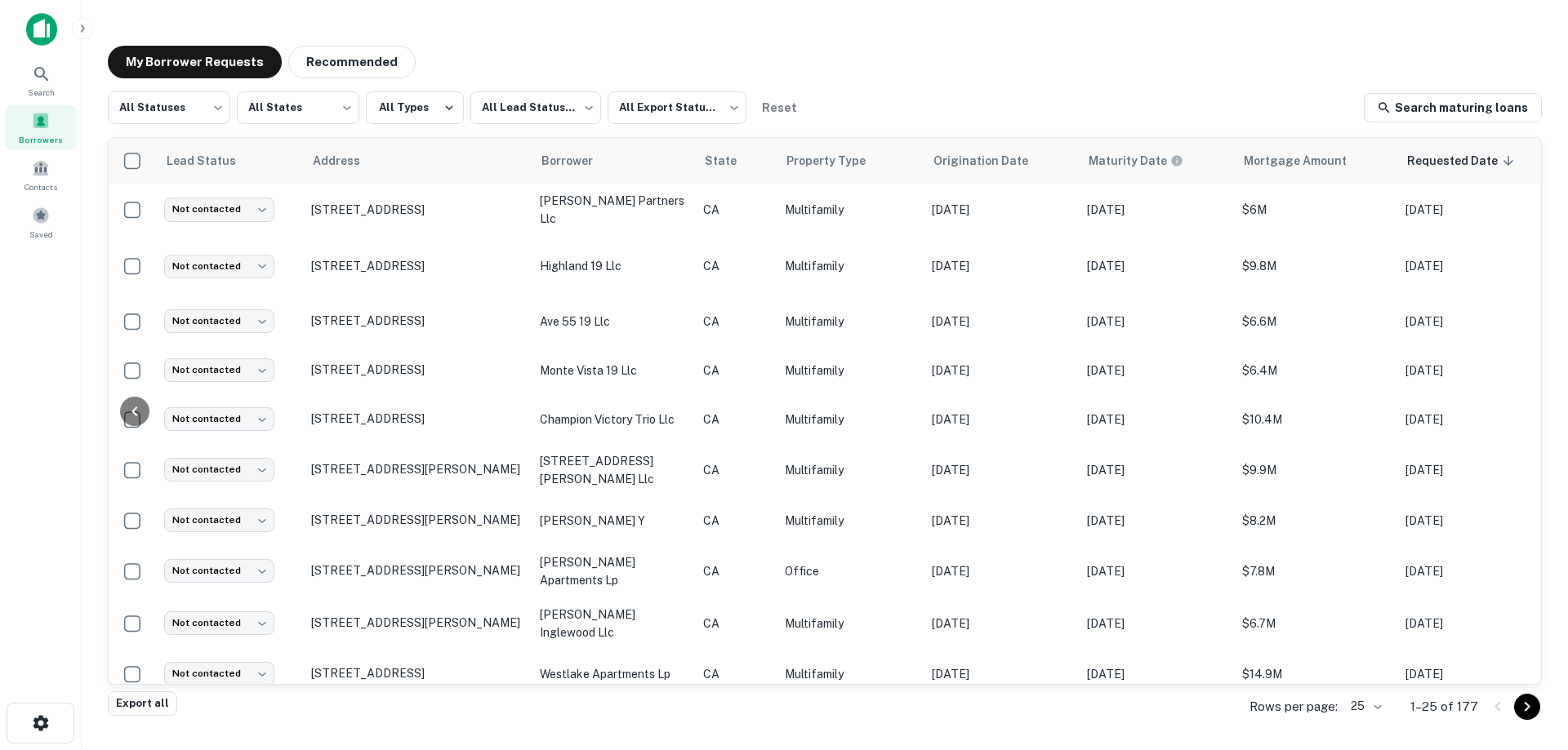
scroll to position [0, 387]
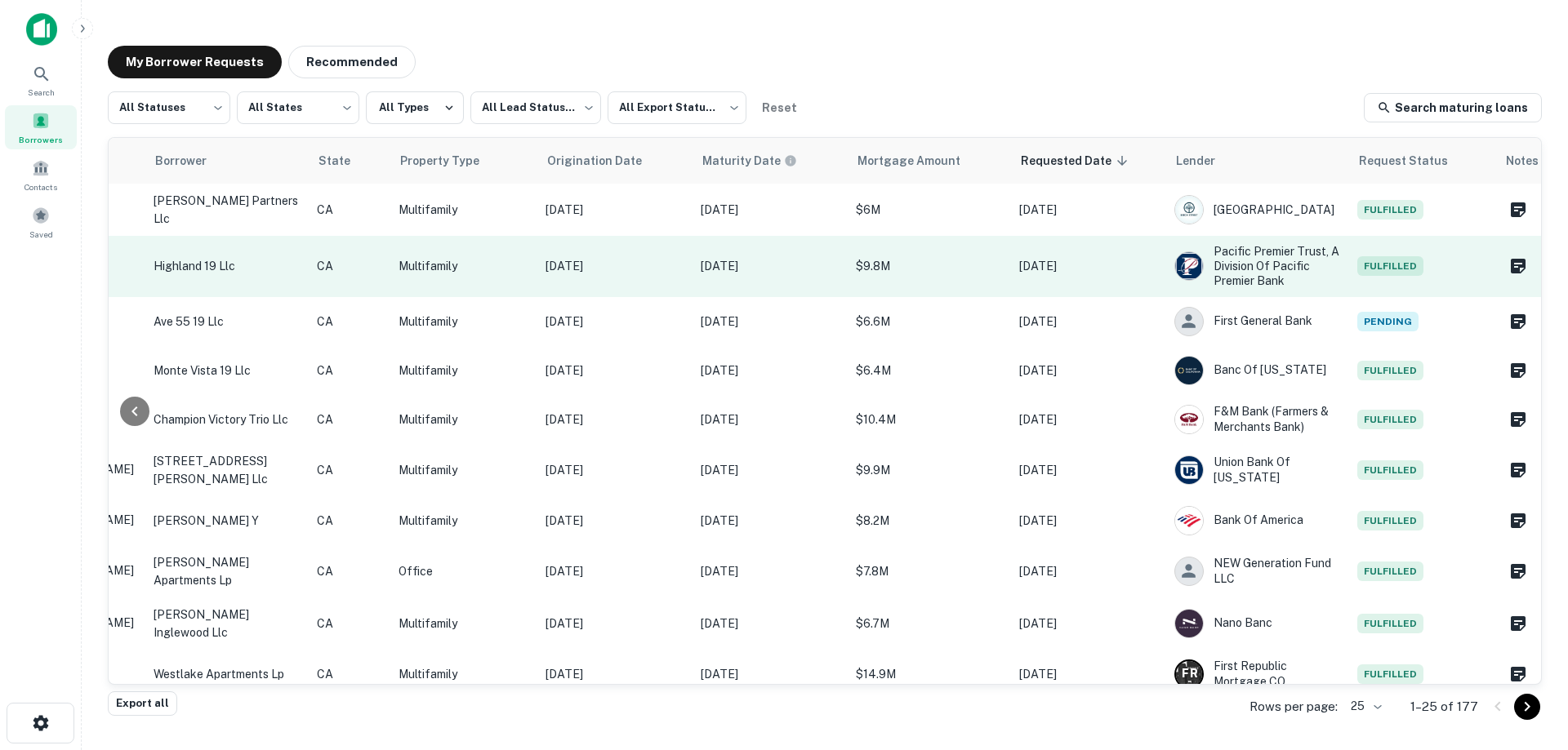
click at [928, 270] on p "$9.8M" at bounding box center [929, 266] width 147 height 18
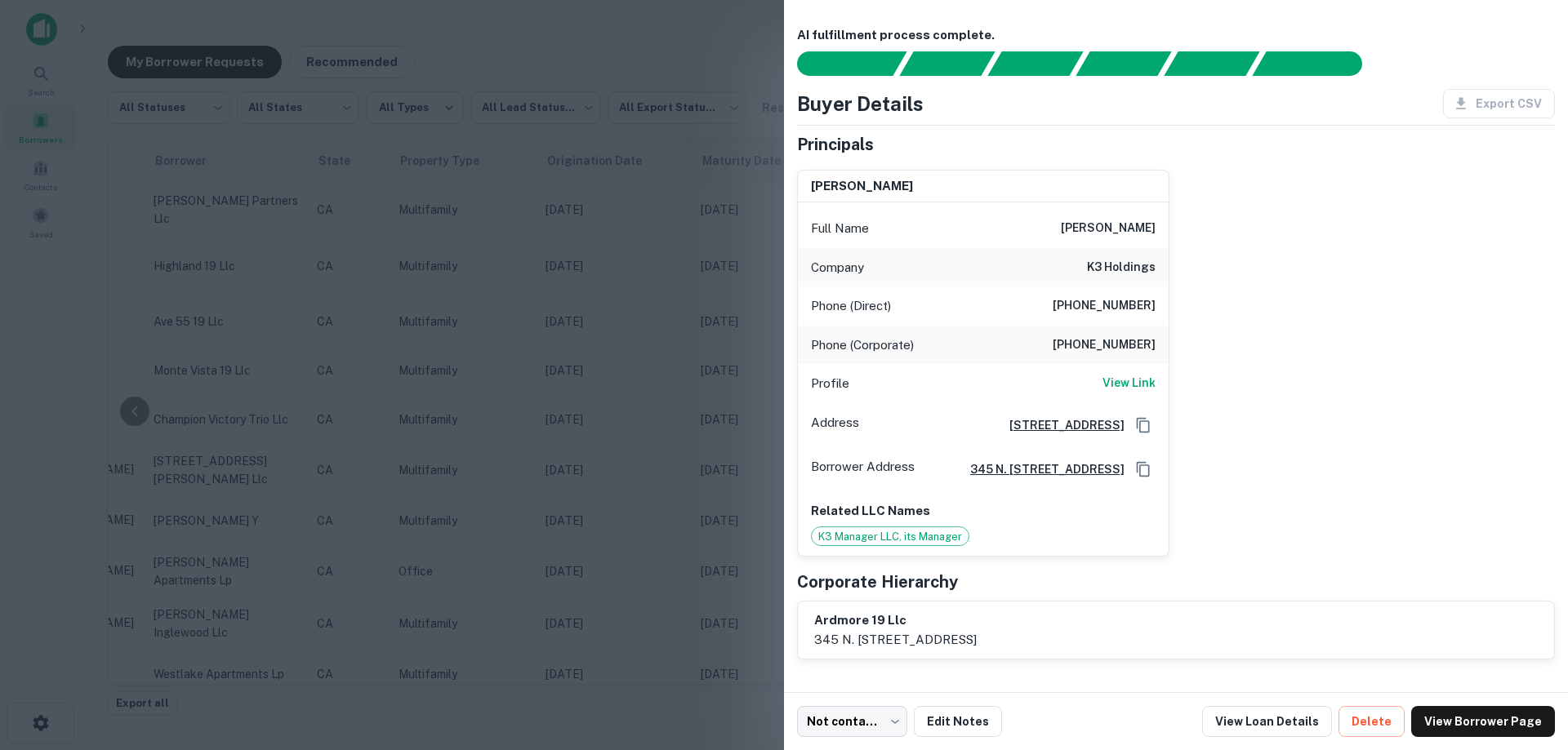
click at [694, 303] on div at bounding box center [784, 375] width 1568 height 750
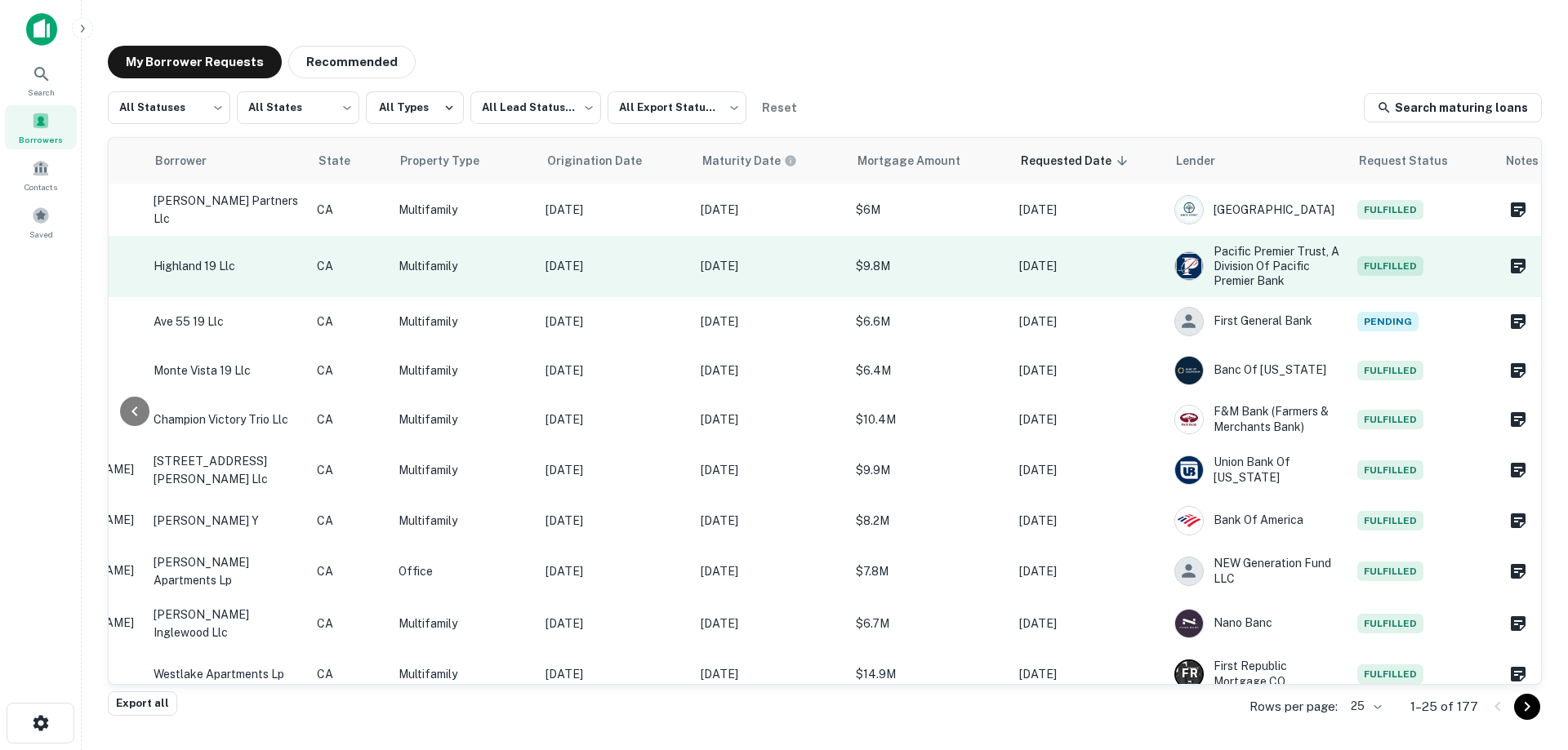
click at [1060, 272] on p "[DATE]" at bounding box center [1088, 266] width 138 height 18
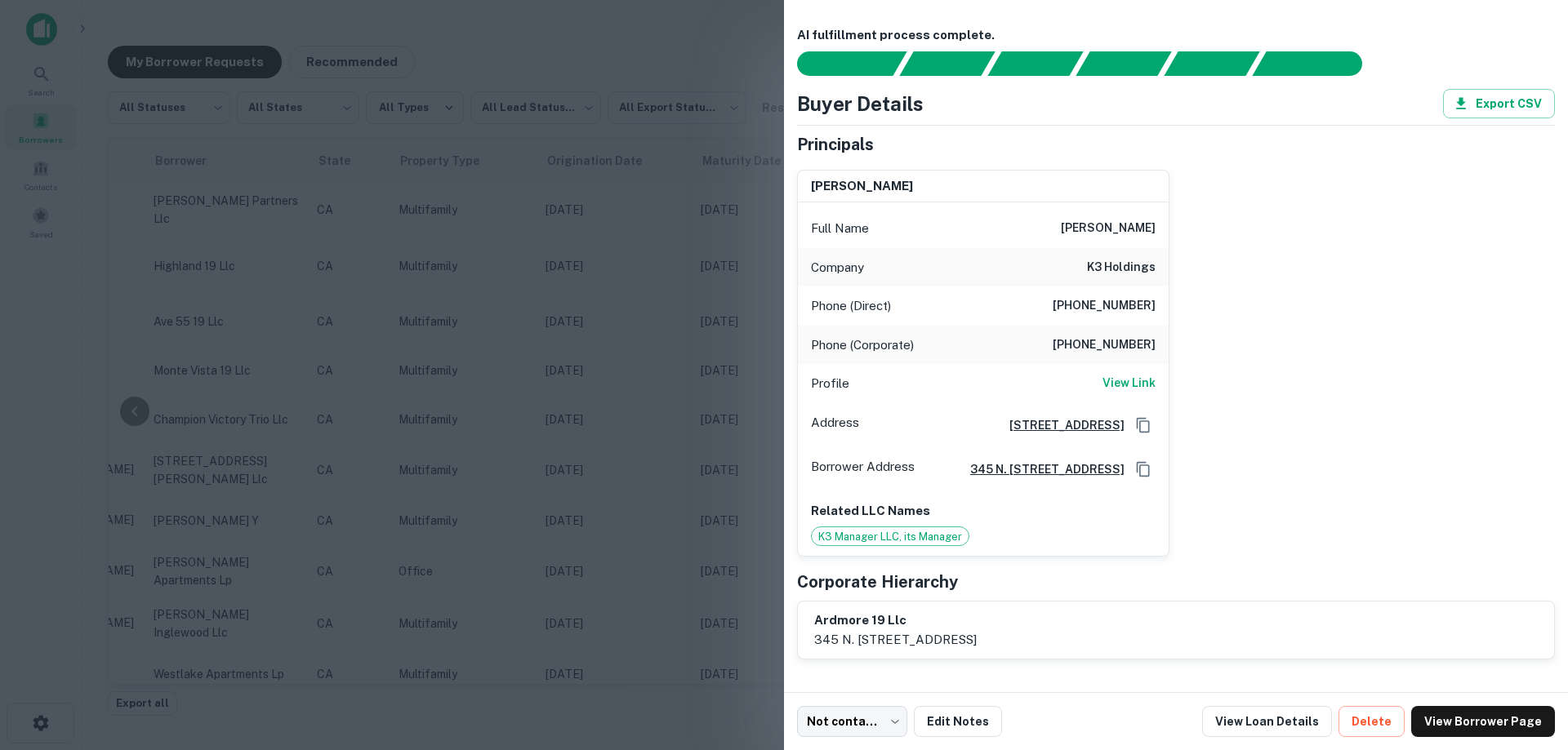
click at [653, 409] on div at bounding box center [784, 375] width 1568 height 750
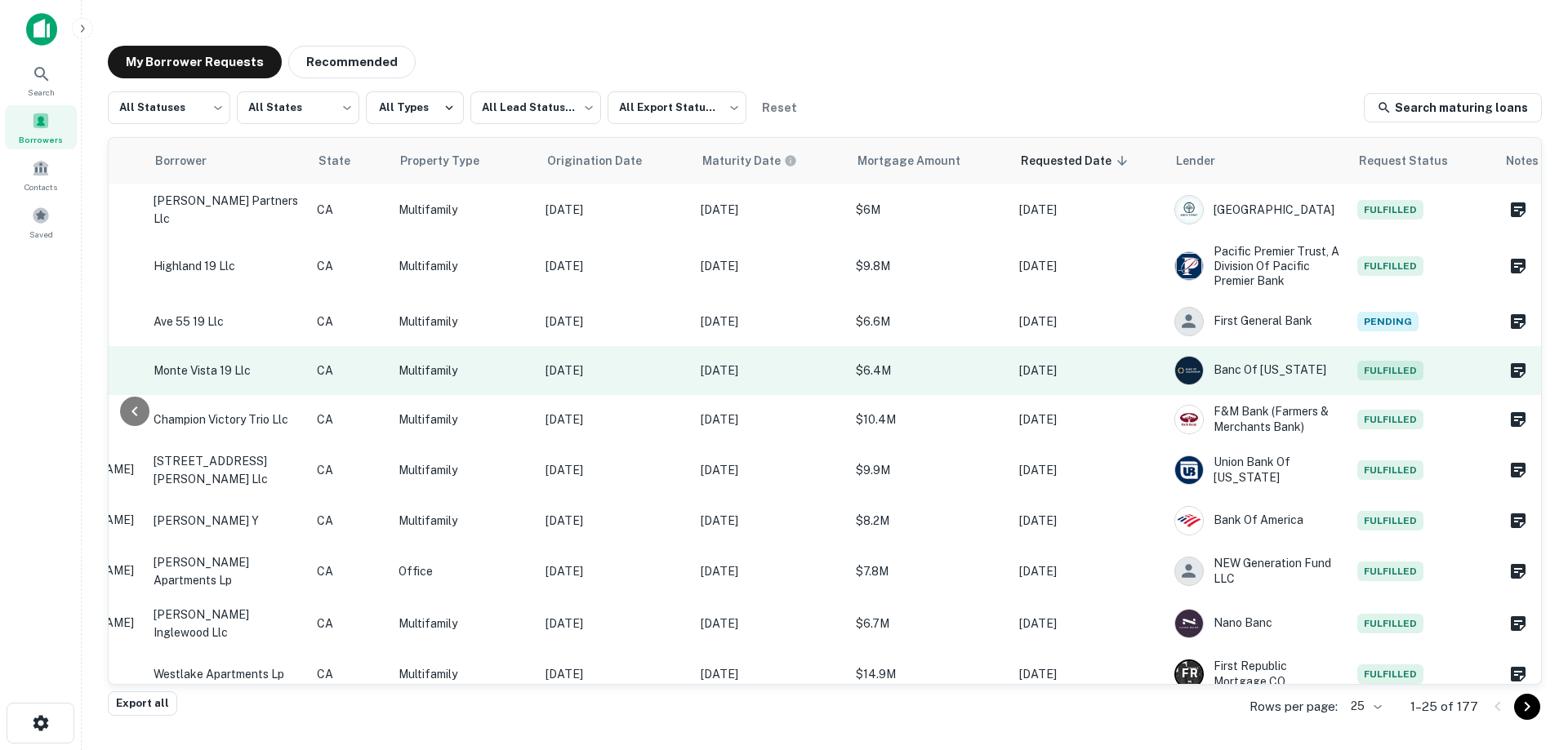
click at [936, 379] on p "$6.4M" at bounding box center [929, 371] width 147 height 18
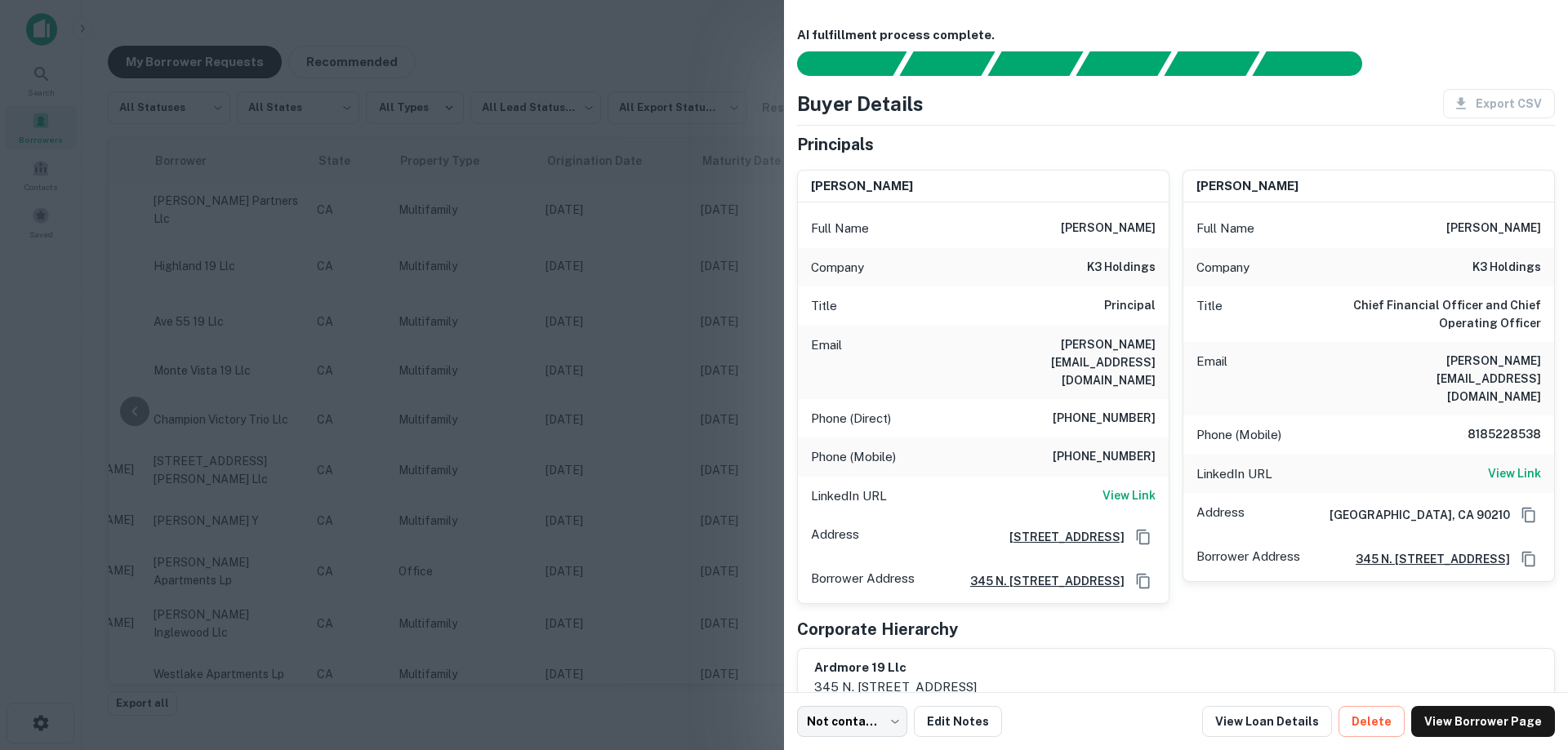
click at [697, 365] on div at bounding box center [784, 375] width 1568 height 750
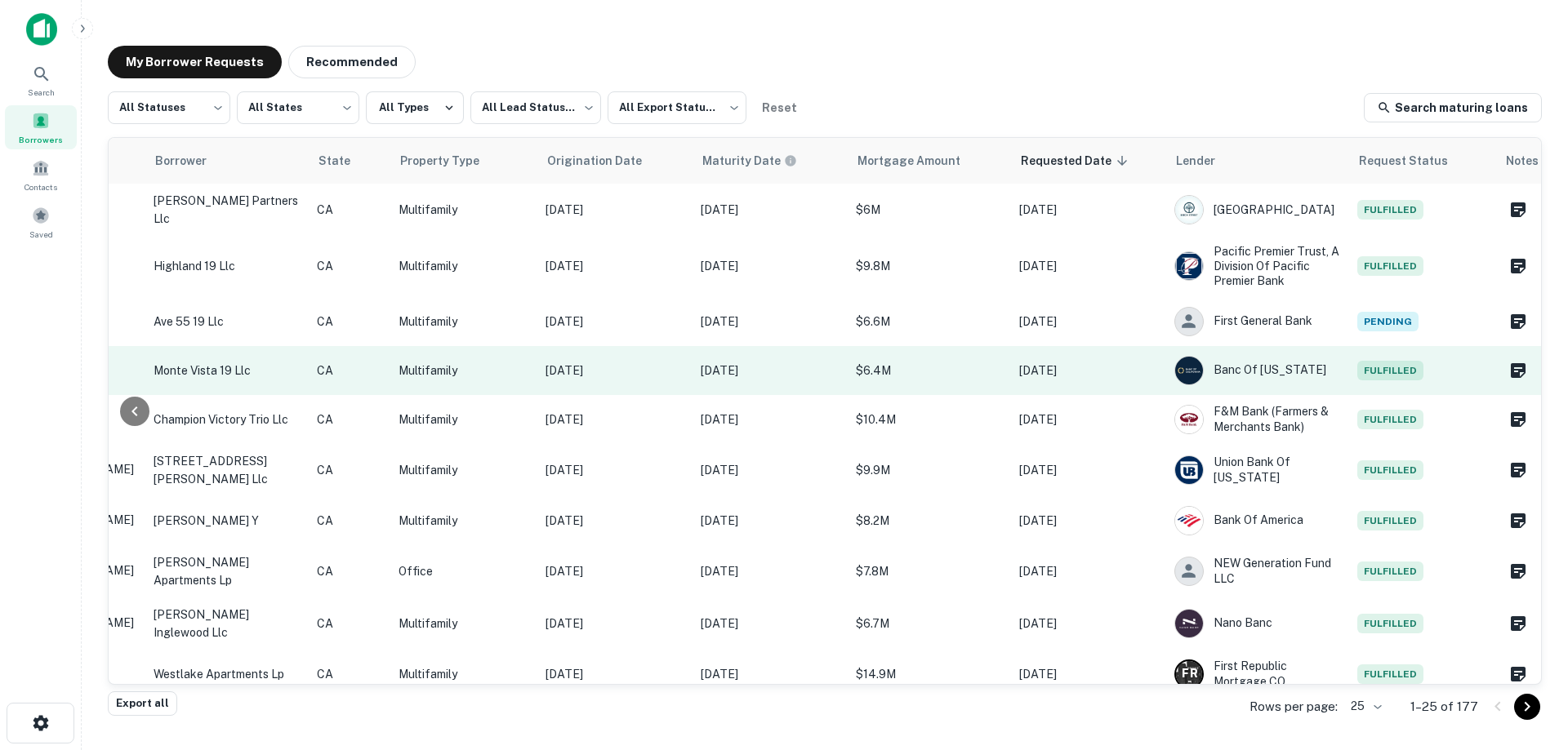
scroll to position [81, 387]
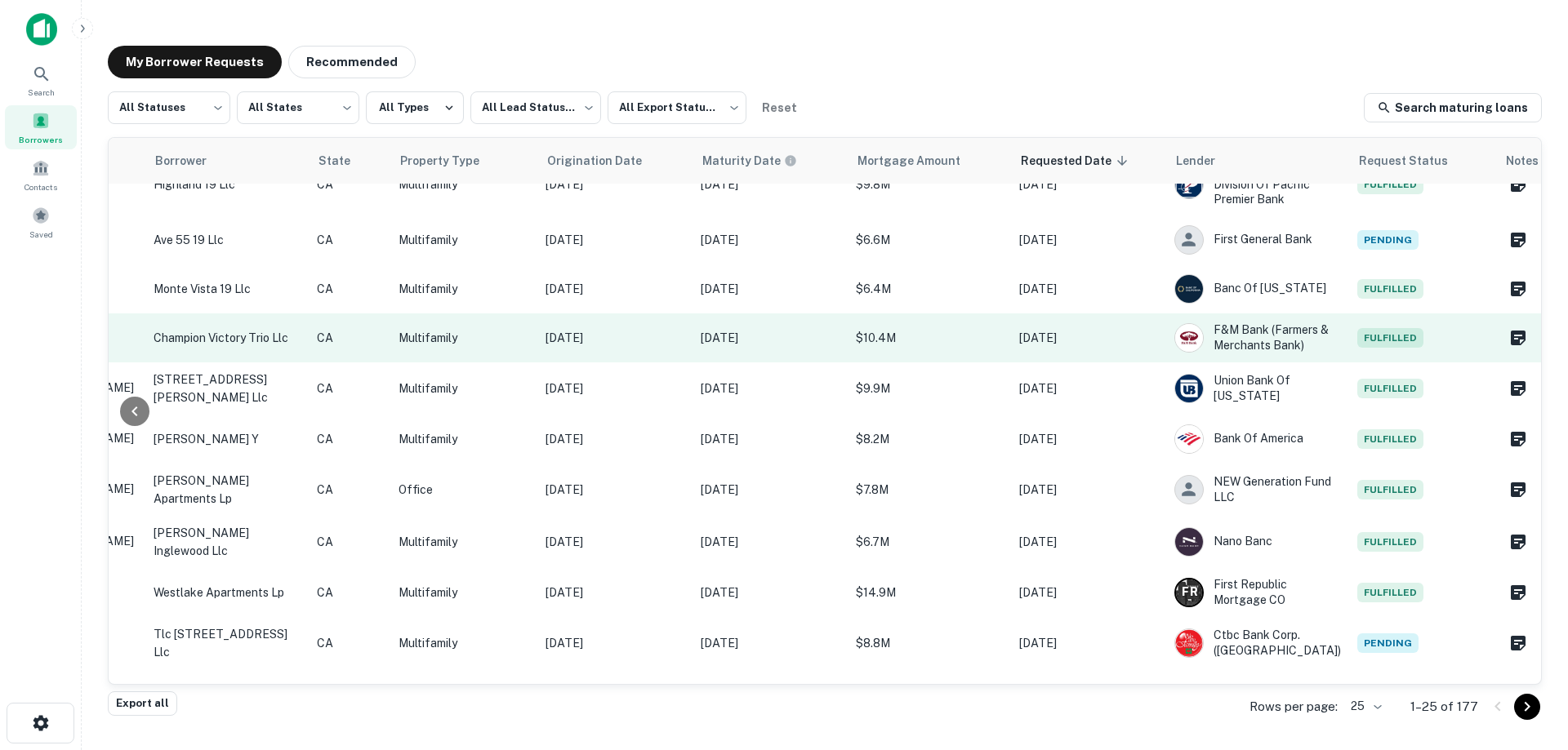
click at [1004, 350] on td "$10.4M" at bounding box center [929, 338] width 163 height 49
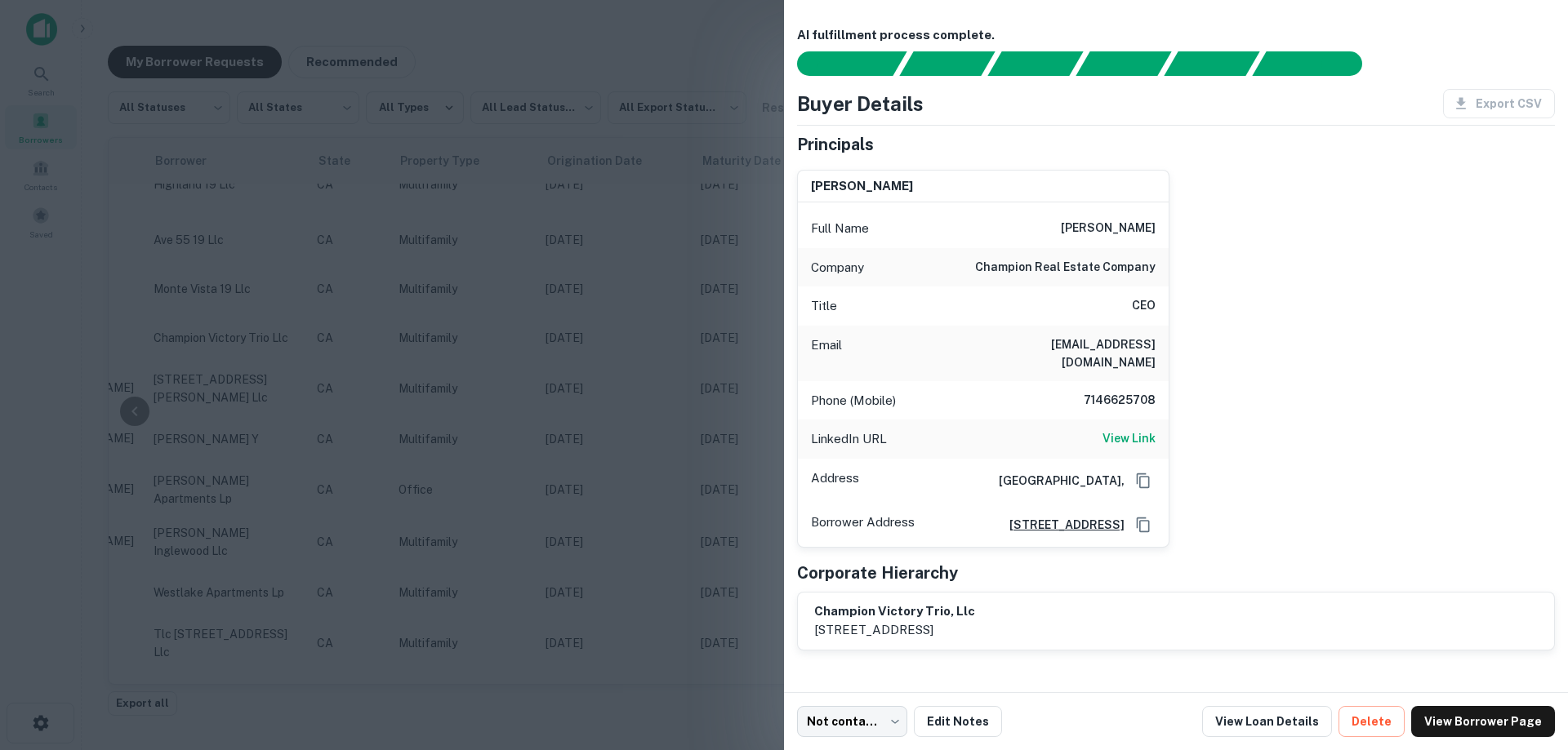
click at [680, 414] on div at bounding box center [784, 375] width 1568 height 750
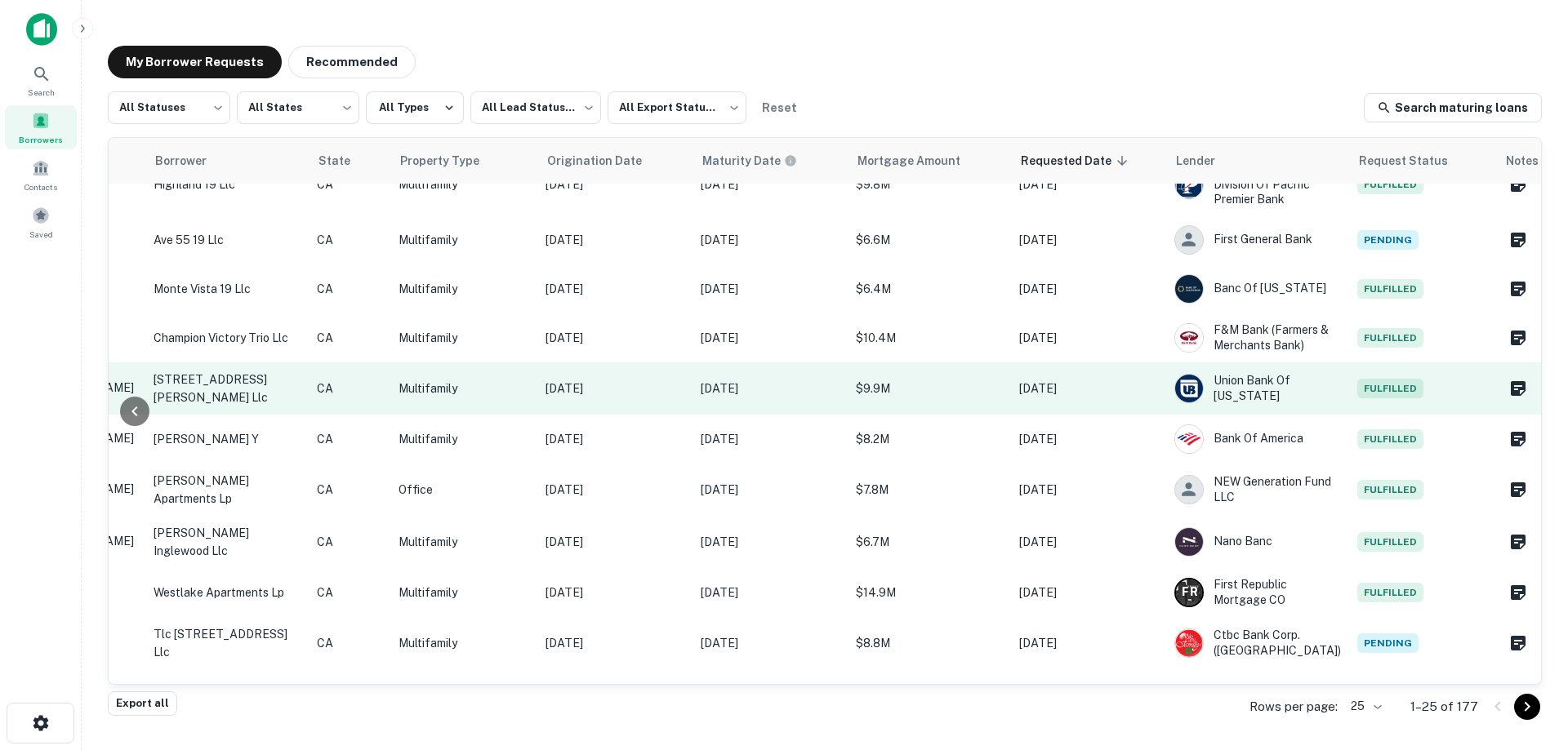
click at [1015, 394] on td "[DATE]" at bounding box center [1088, 388] width 155 height 53
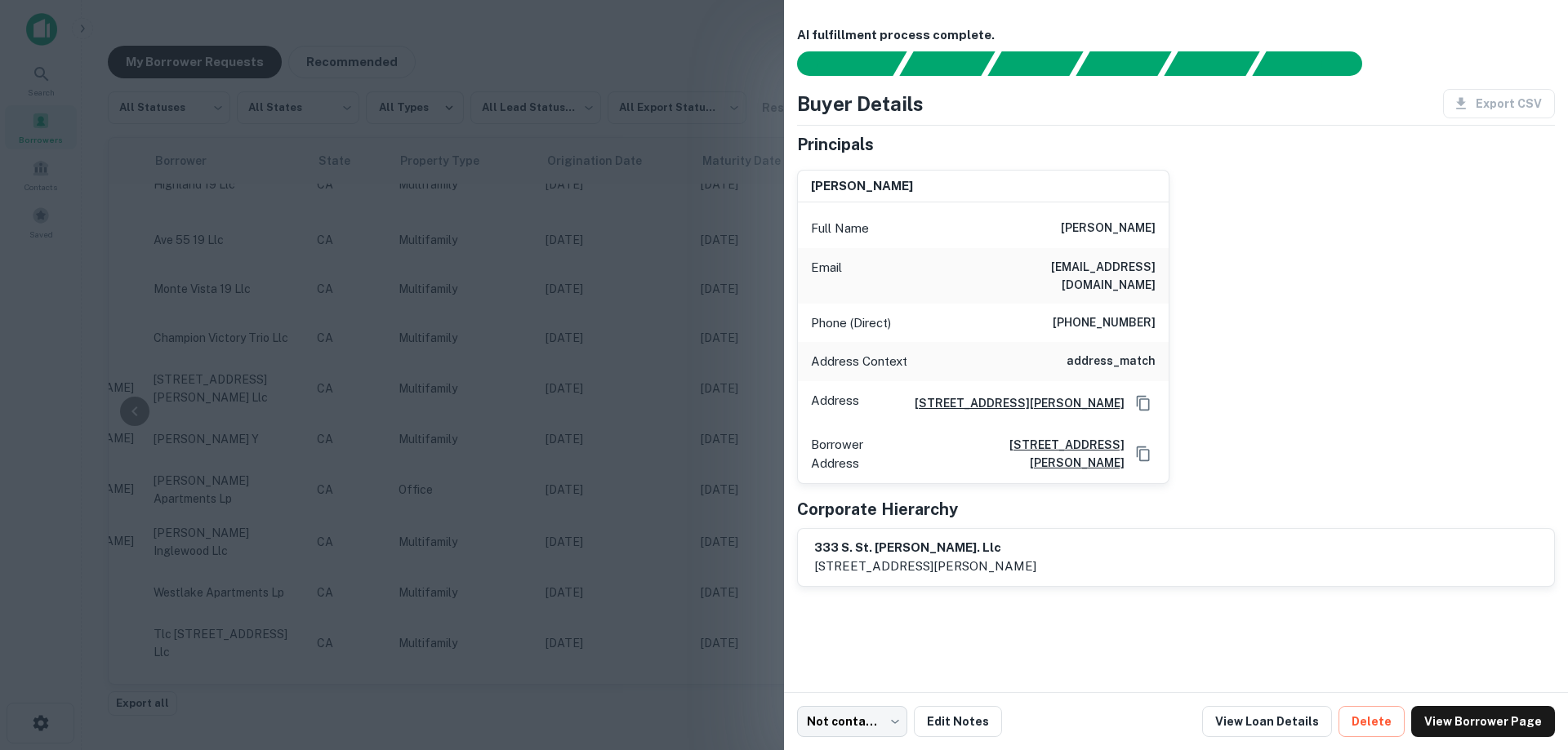
click at [673, 399] on div at bounding box center [784, 375] width 1568 height 750
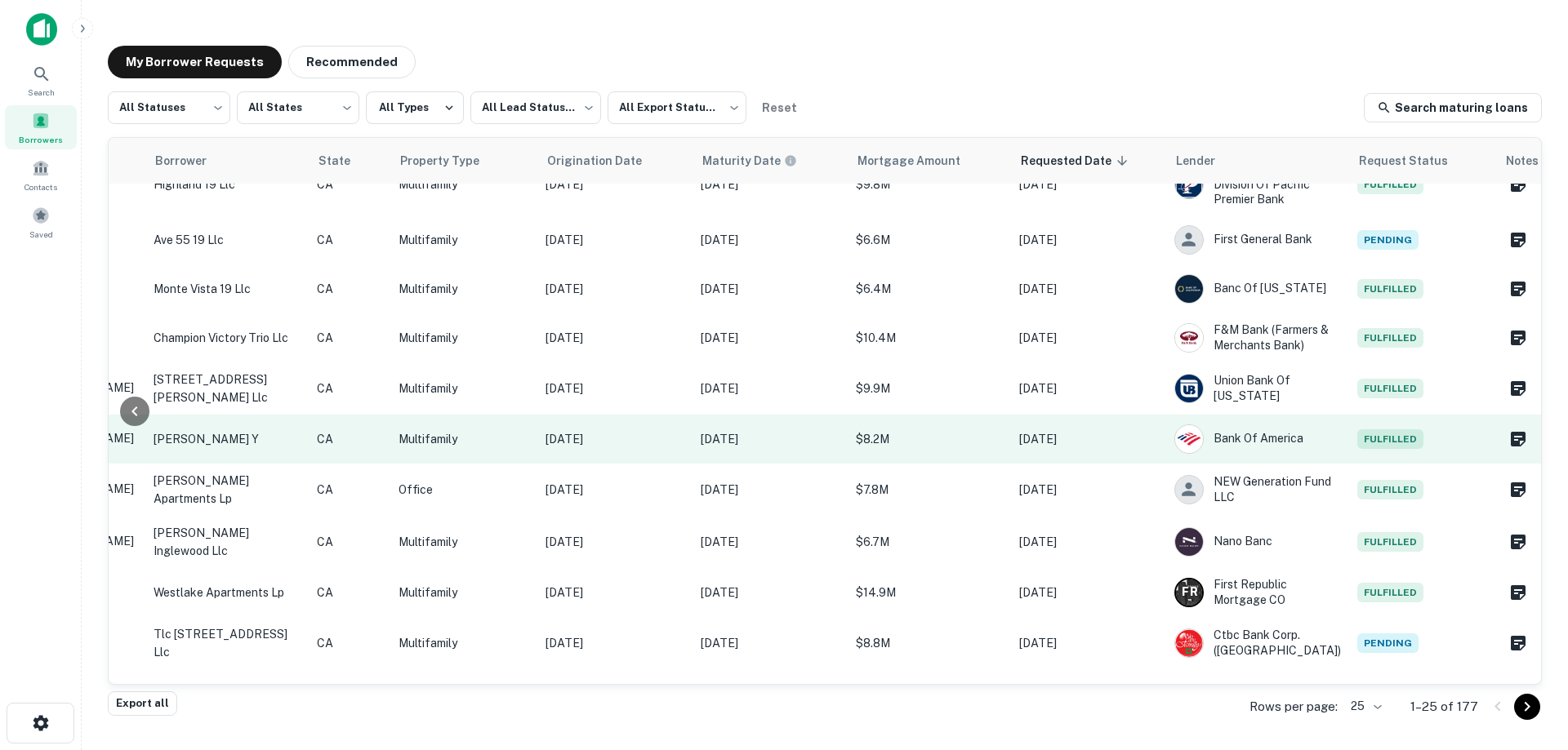
click at [1036, 443] on p "[DATE]" at bounding box center [1088, 439] width 138 height 18
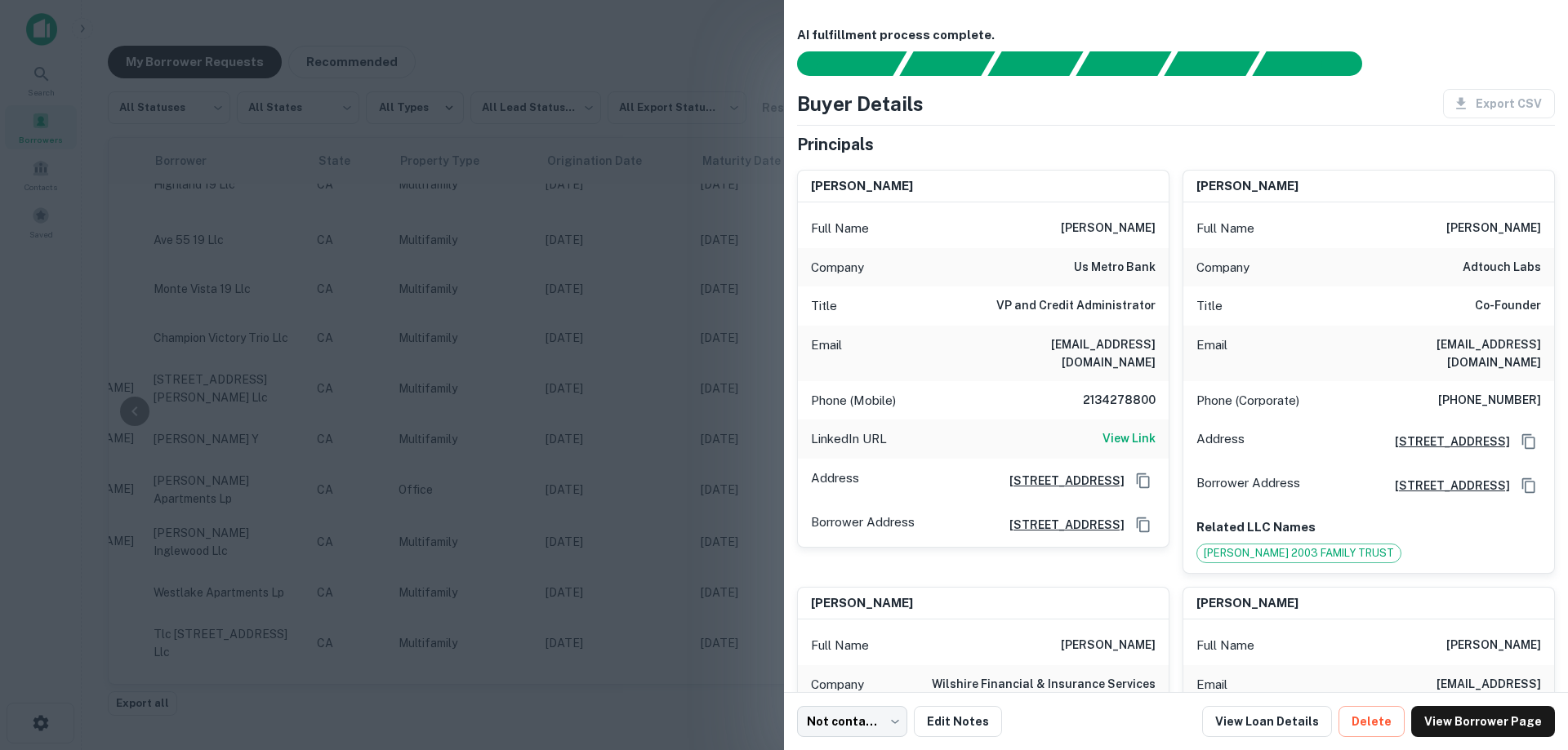
click at [642, 443] on div at bounding box center [784, 375] width 1568 height 750
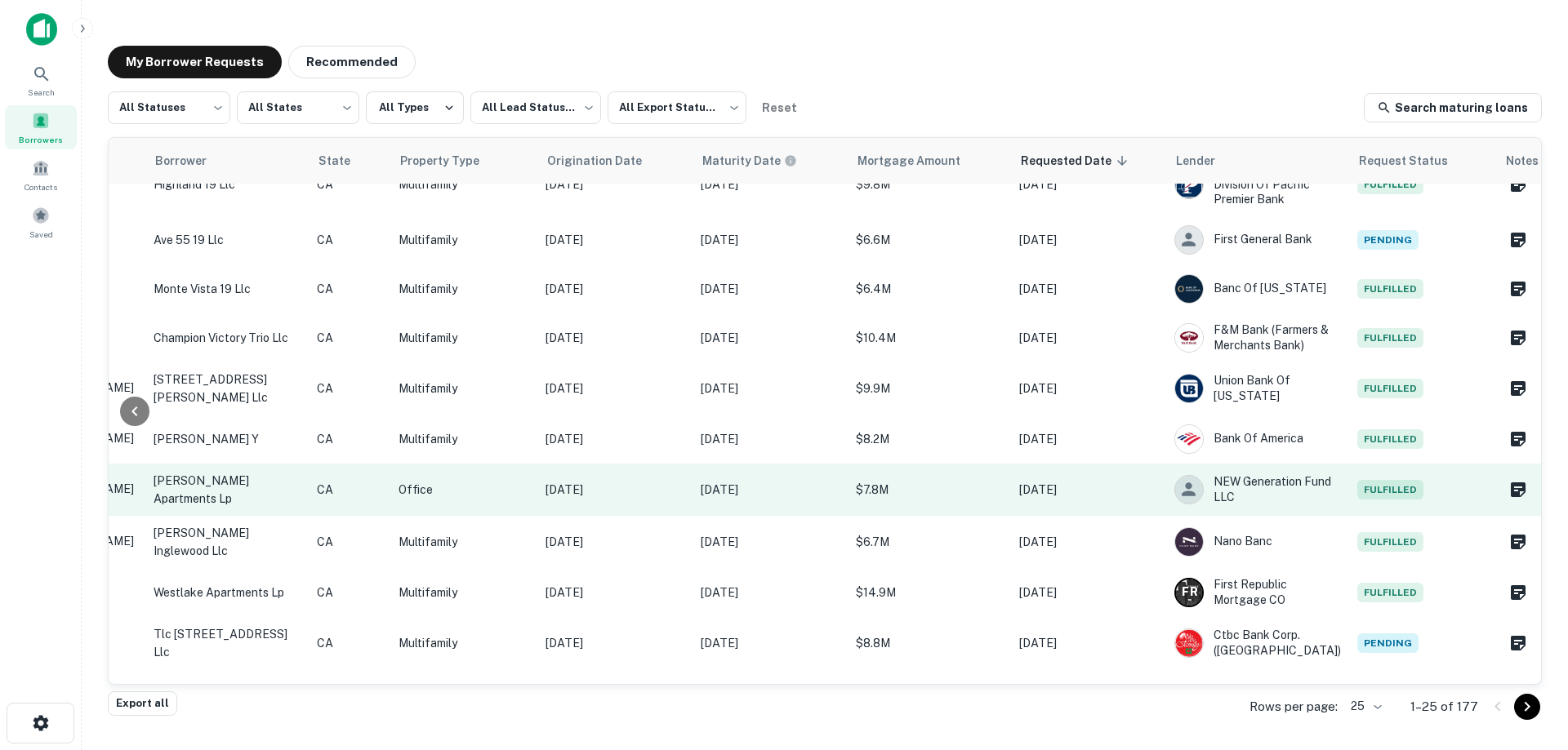
click at [1106, 494] on p "[DATE]" at bounding box center [1088, 490] width 138 height 18
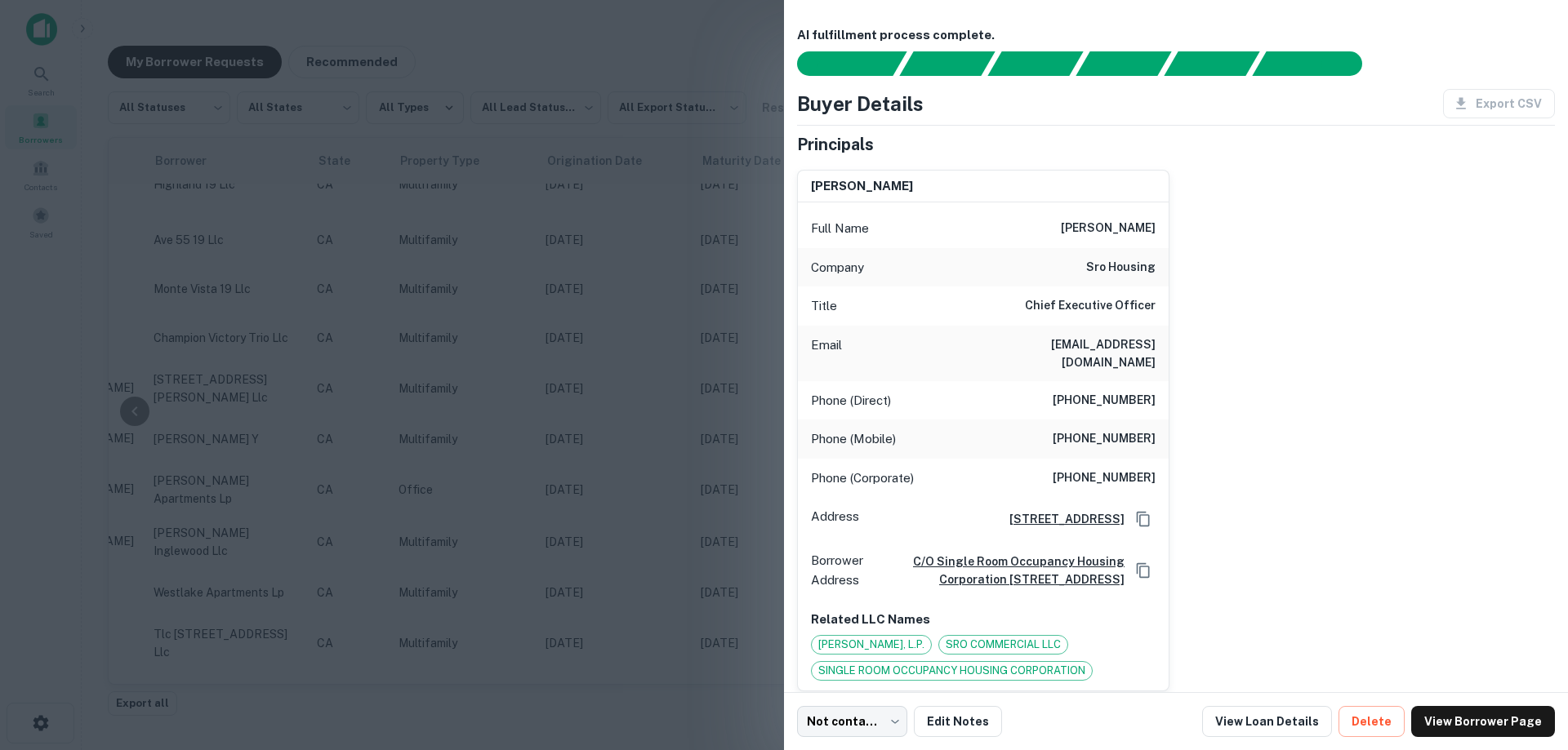
click at [750, 422] on div at bounding box center [784, 375] width 1568 height 750
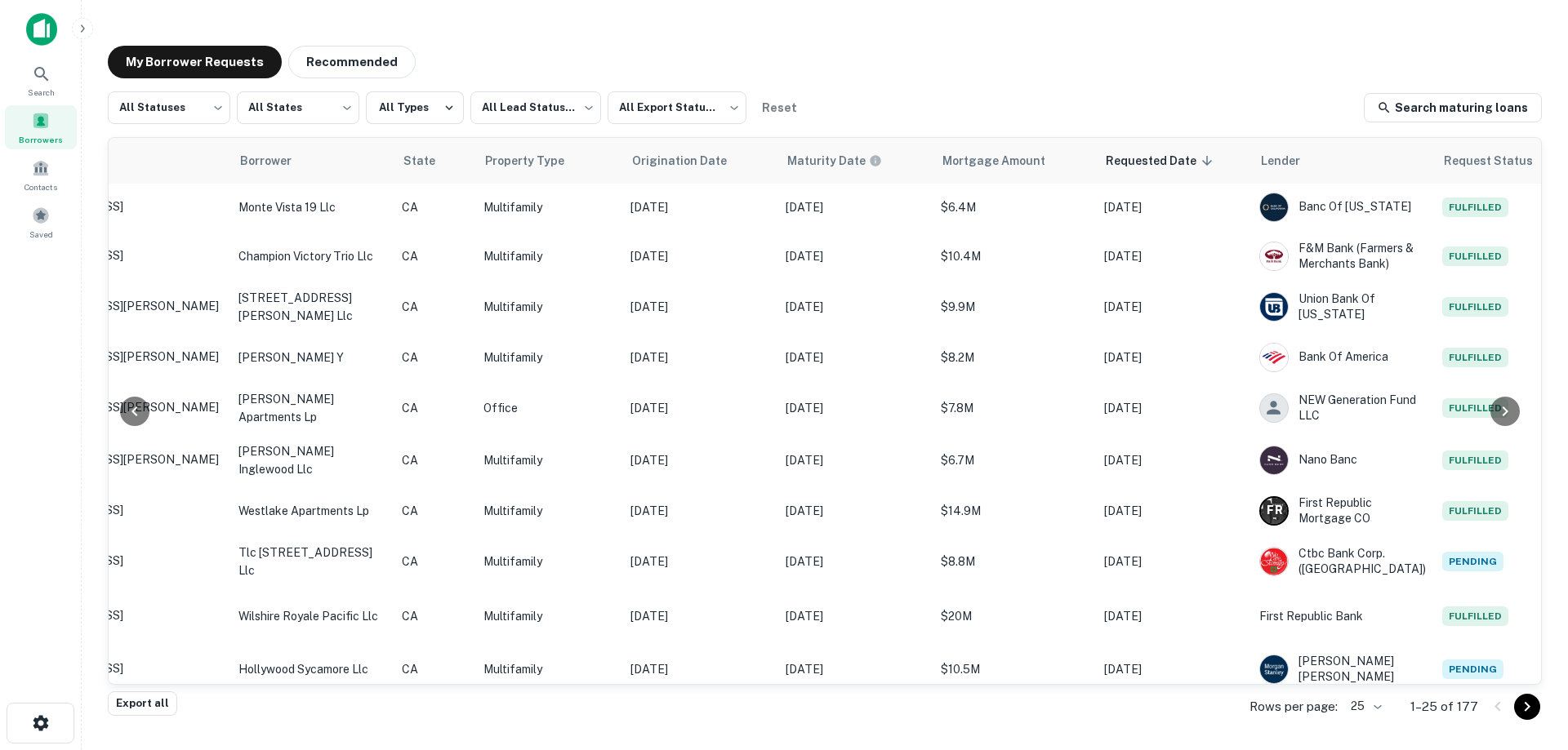
scroll to position [163, 387]
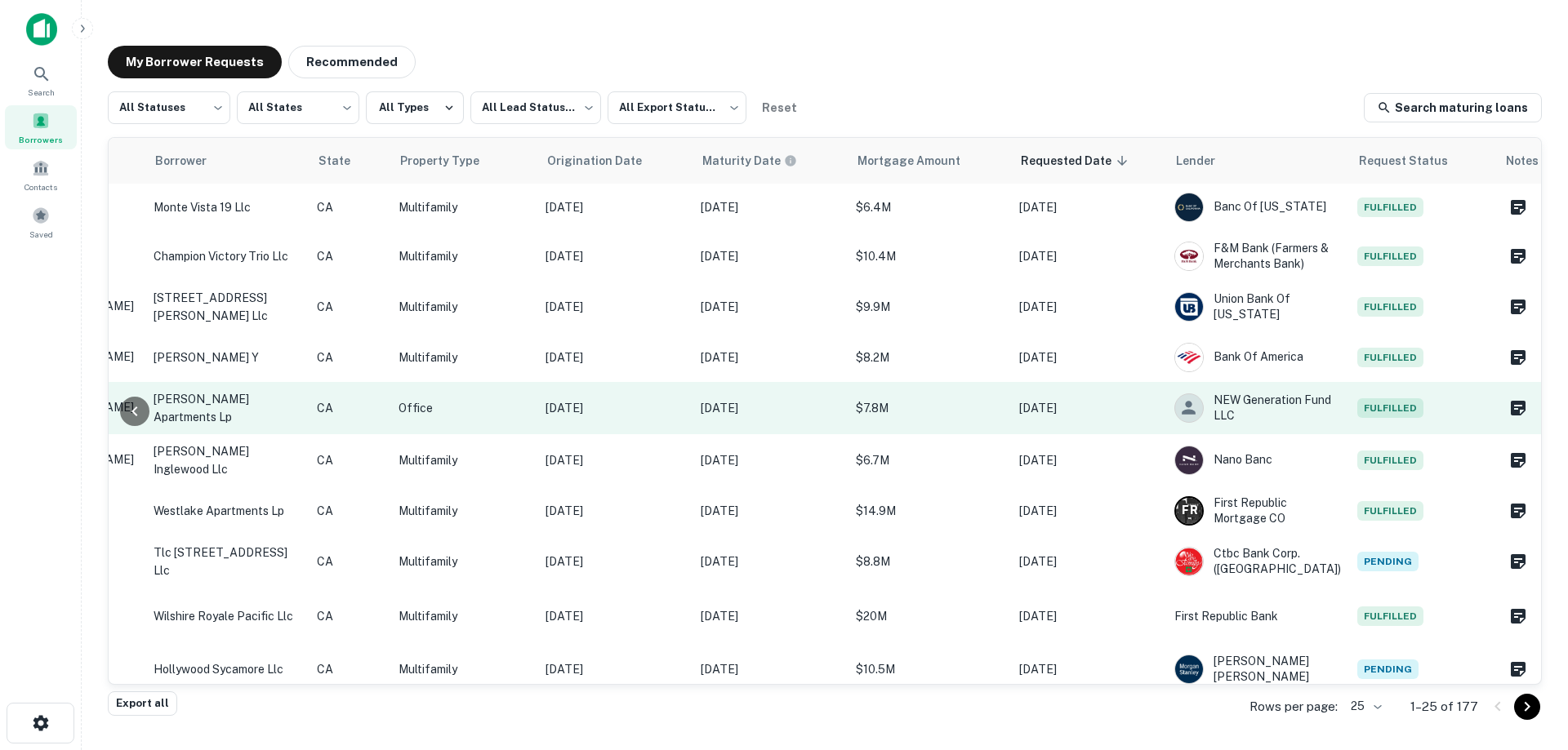
click at [1017, 418] on td "[DATE]" at bounding box center [1088, 408] width 155 height 53
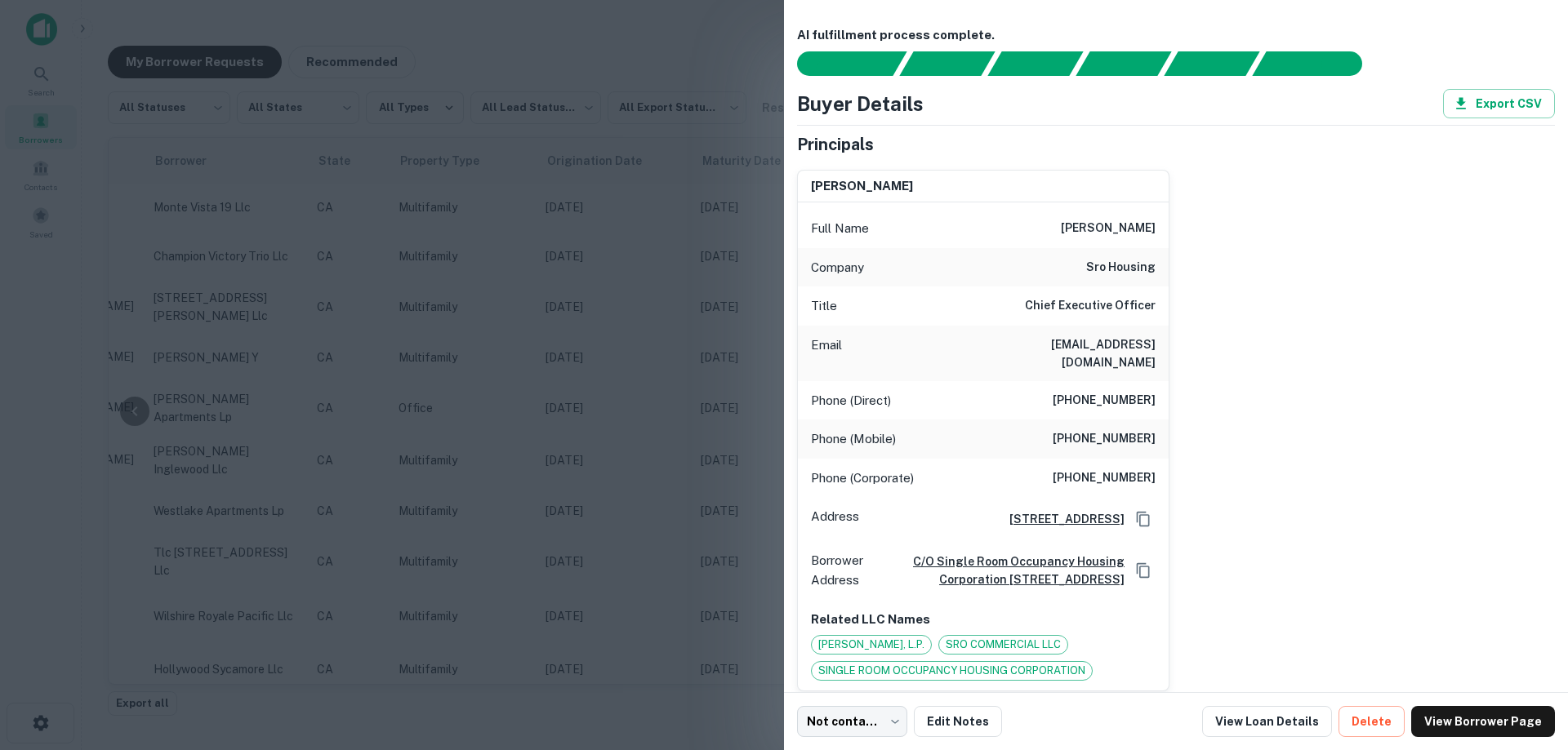
click at [606, 428] on div at bounding box center [784, 375] width 1568 height 750
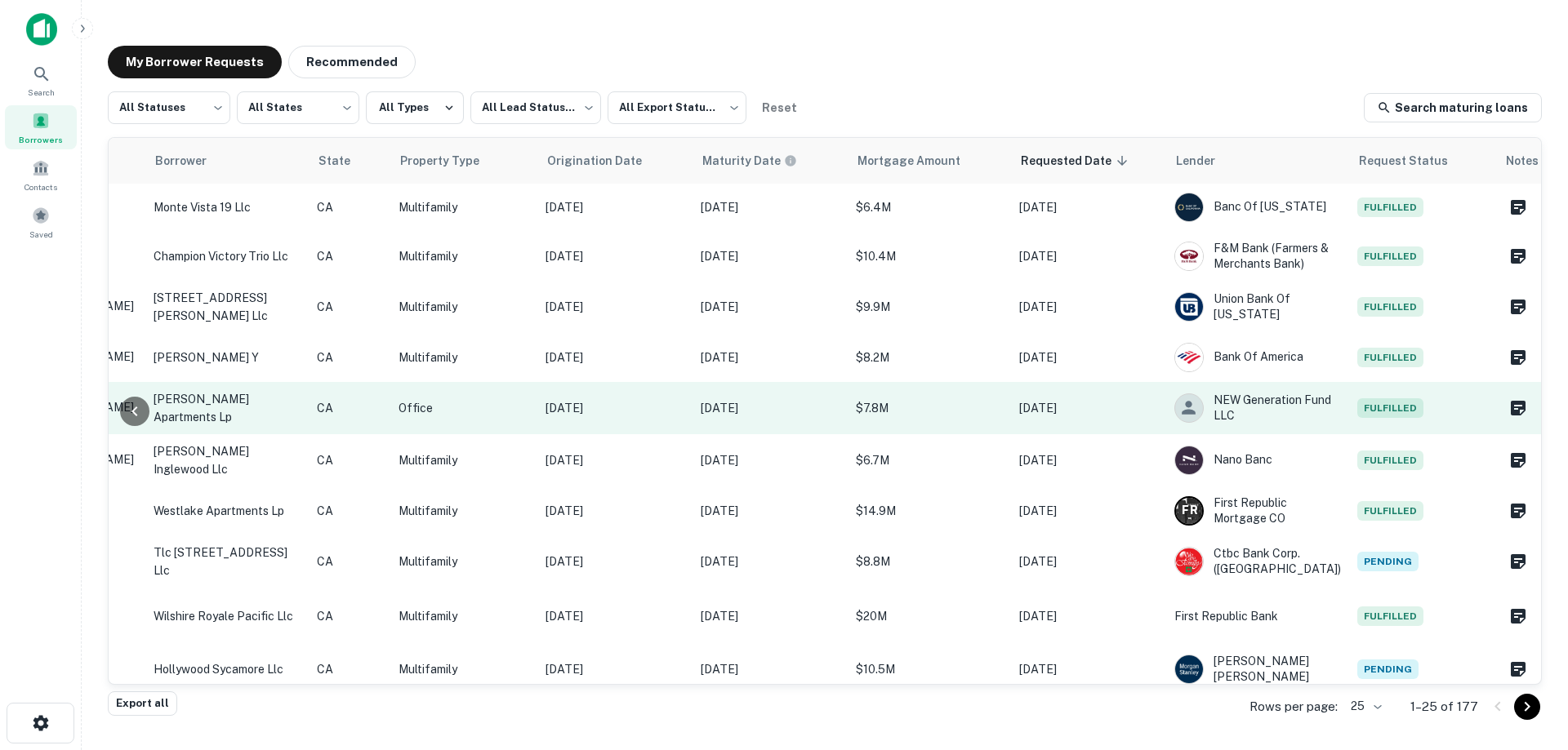
click at [972, 417] on p "$7.8M" at bounding box center [929, 408] width 147 height 18
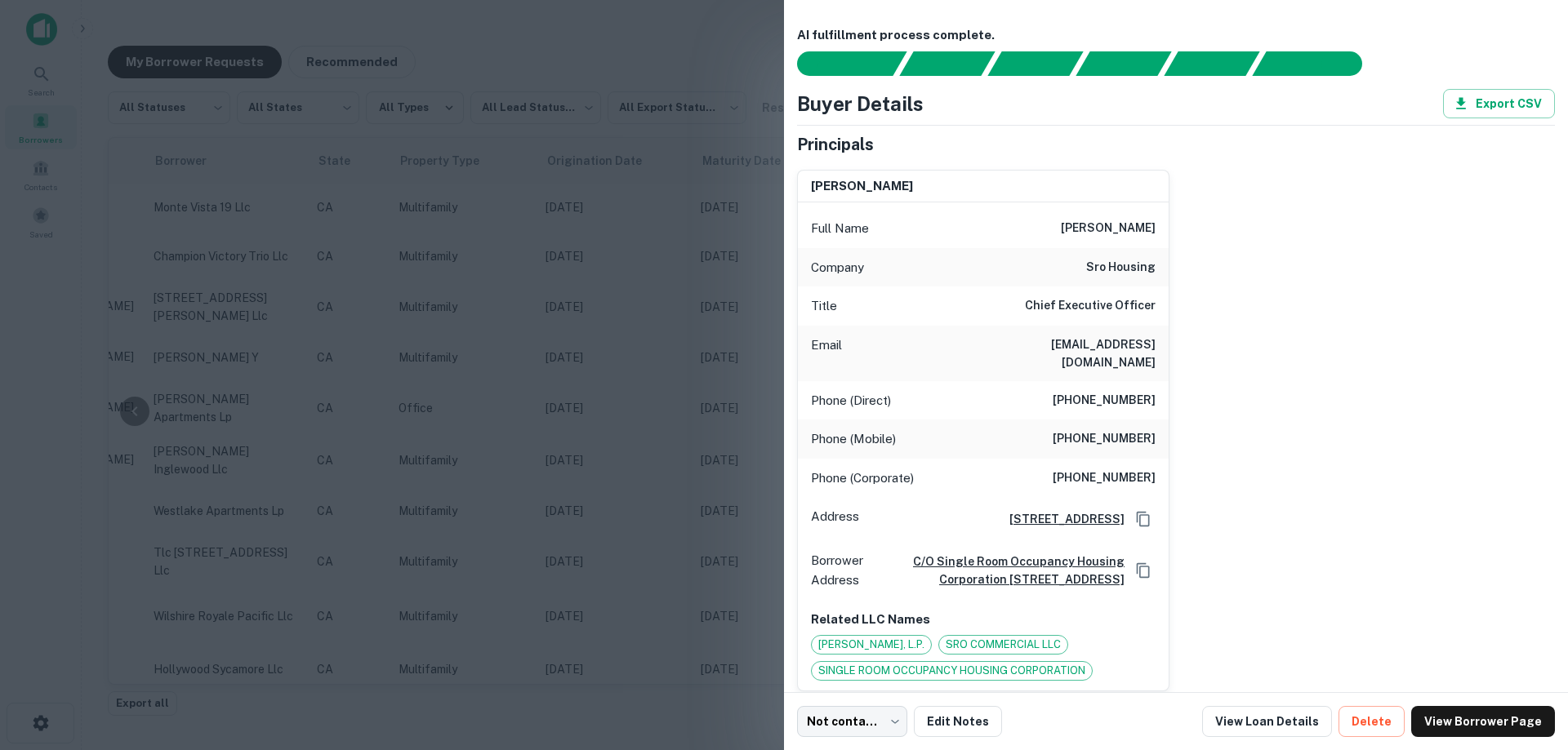
click at [523, 343] on div at bounding box center [784, 375] width 1568 height 750
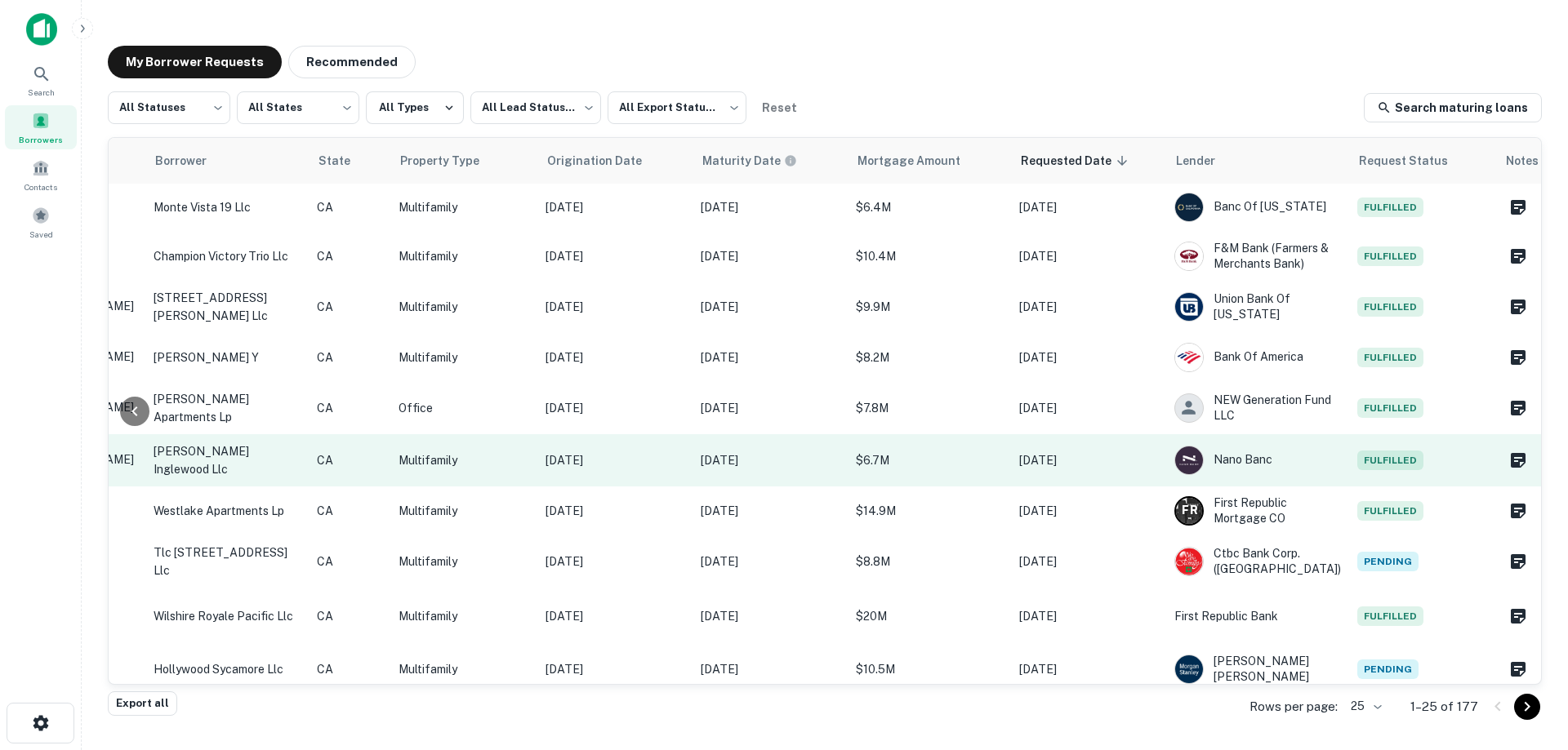
click at [971, 458] on td "$6.7M" at bounding box center [929, 461] width 163 height 53
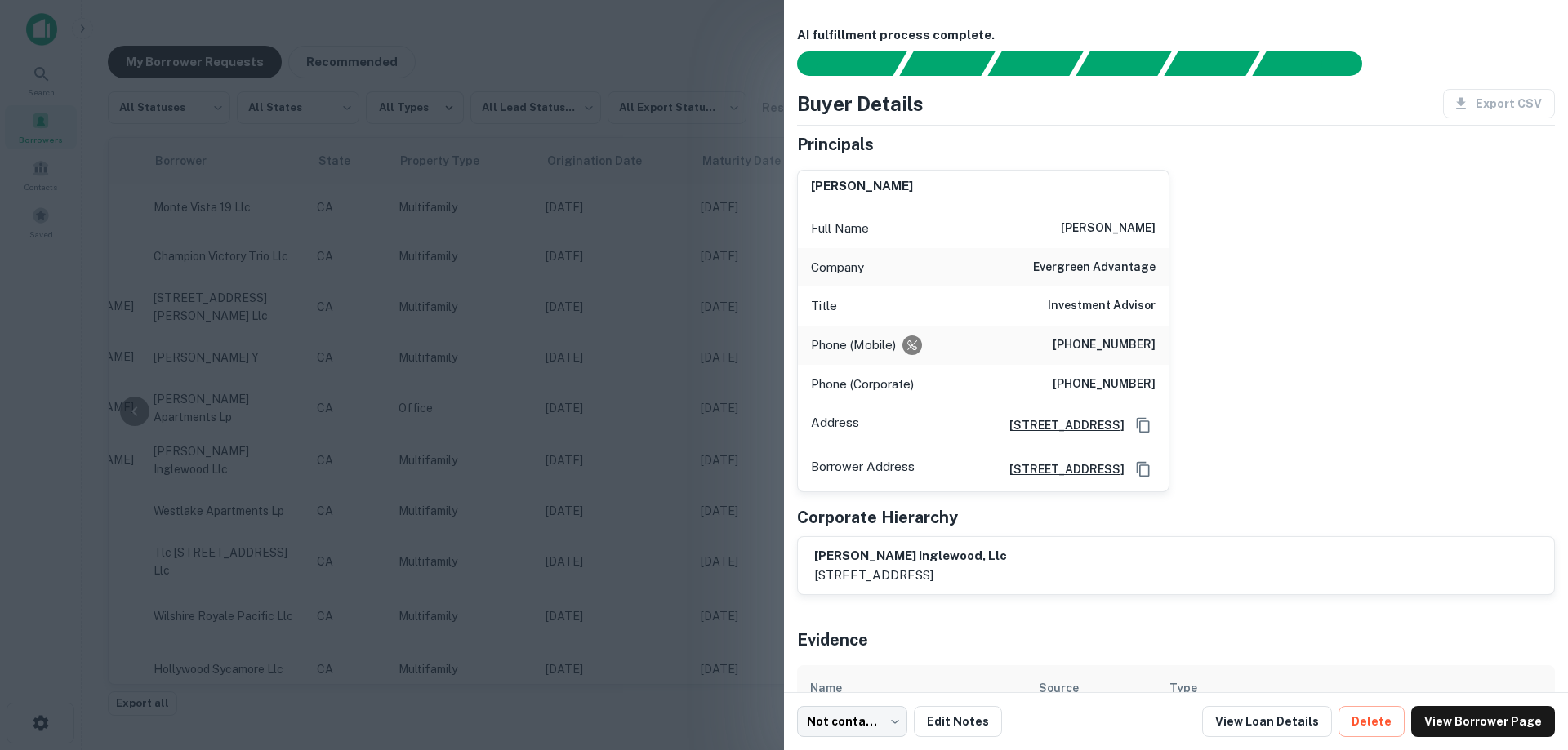
click at [628, 393] on div at bounding box center [784, 375] width 1568 height 750
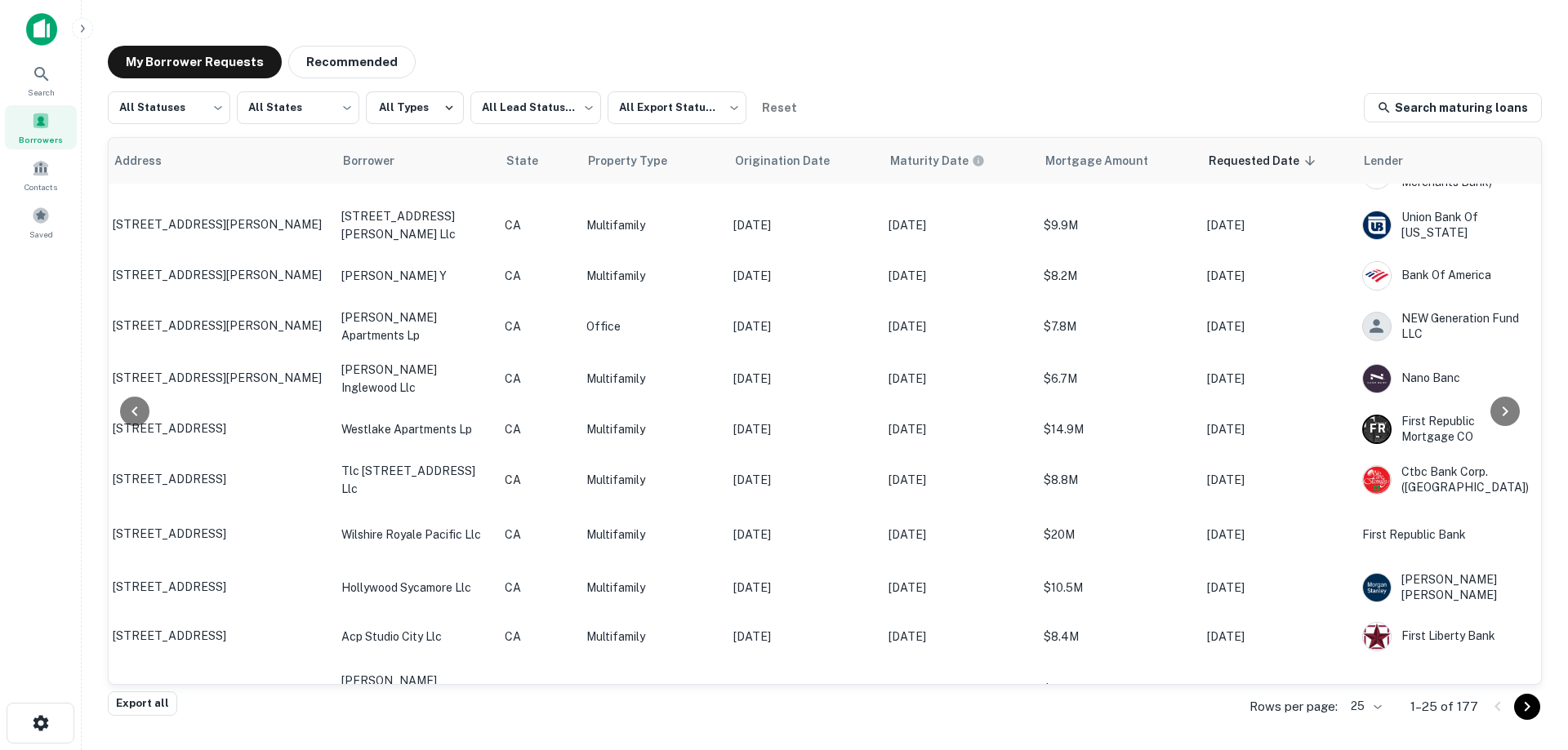
scroll to position [245, 213]
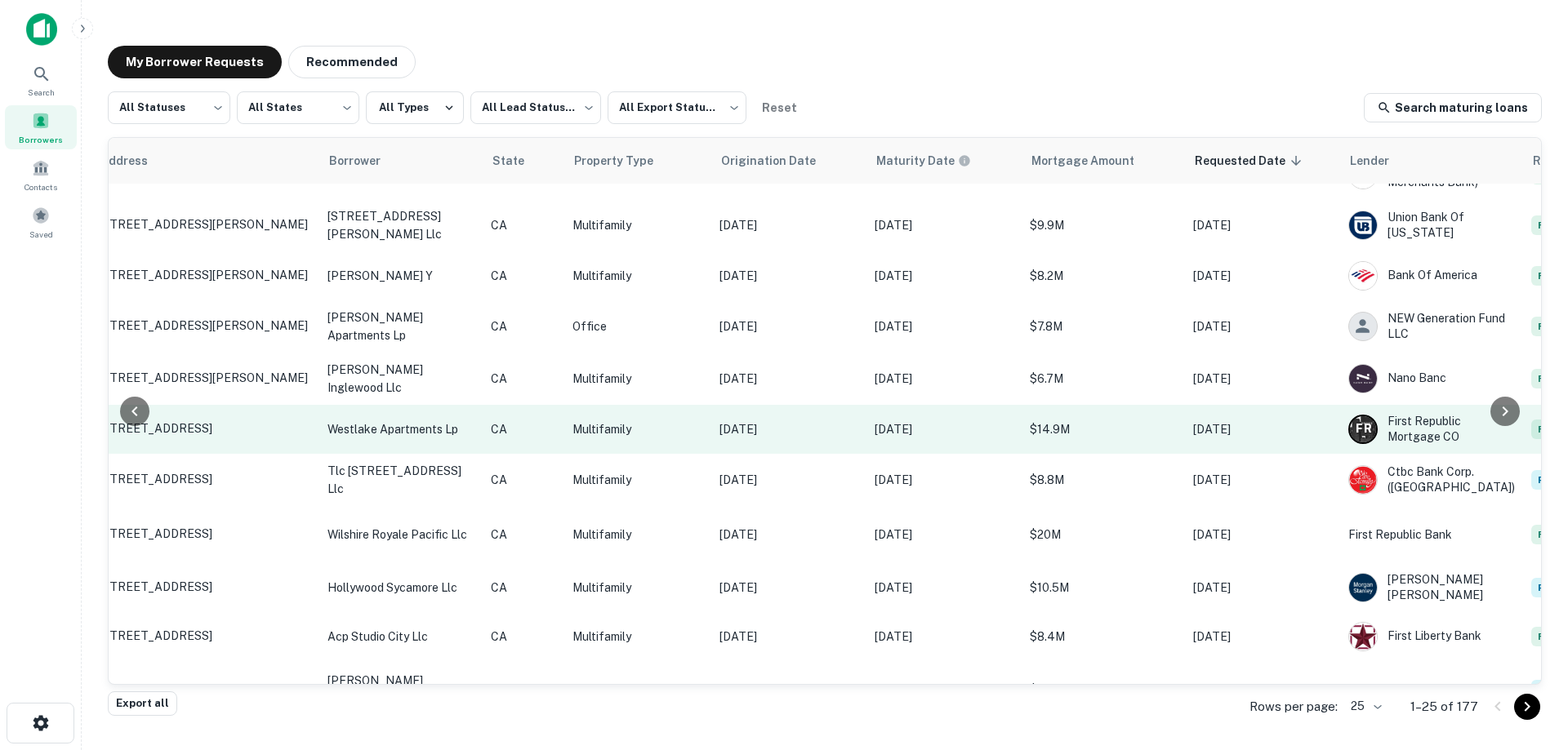
click at [755, 438] on p "Jan 18, 2023" at bounding box center [788, 429] width 138 height 18
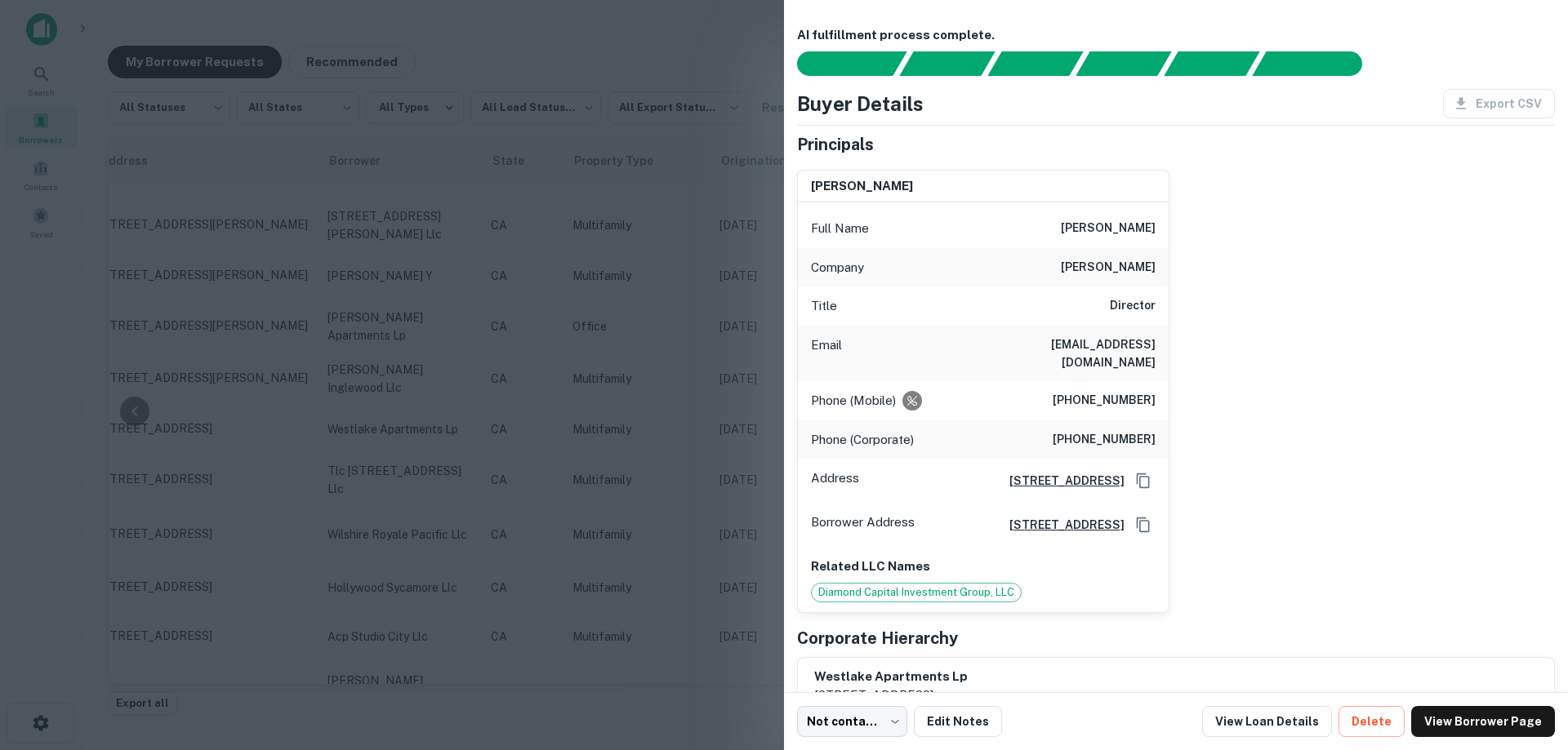
click at [482, 453] on div at bounding box center [784, 375] width 1568 height 750
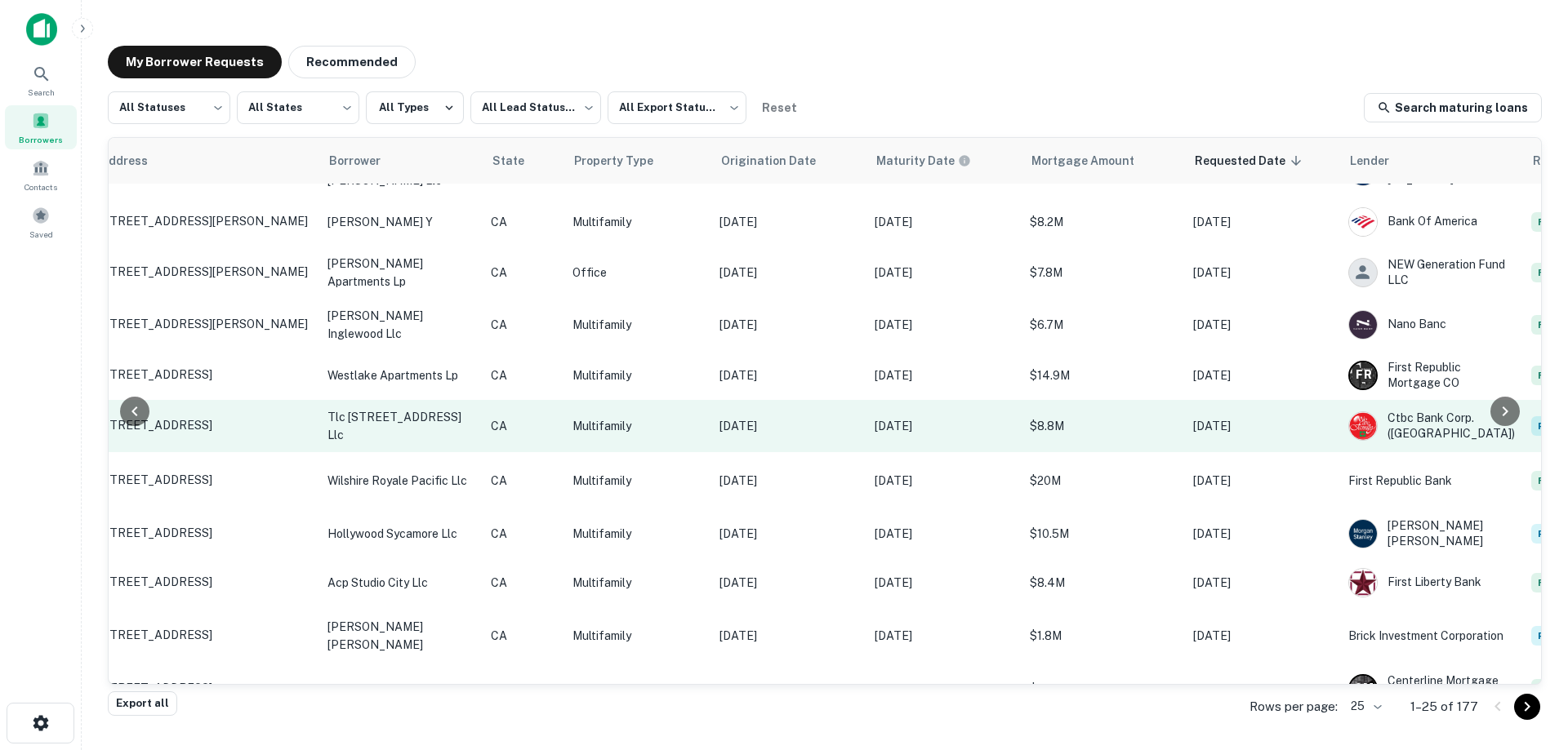
scroll to position [327, 213]
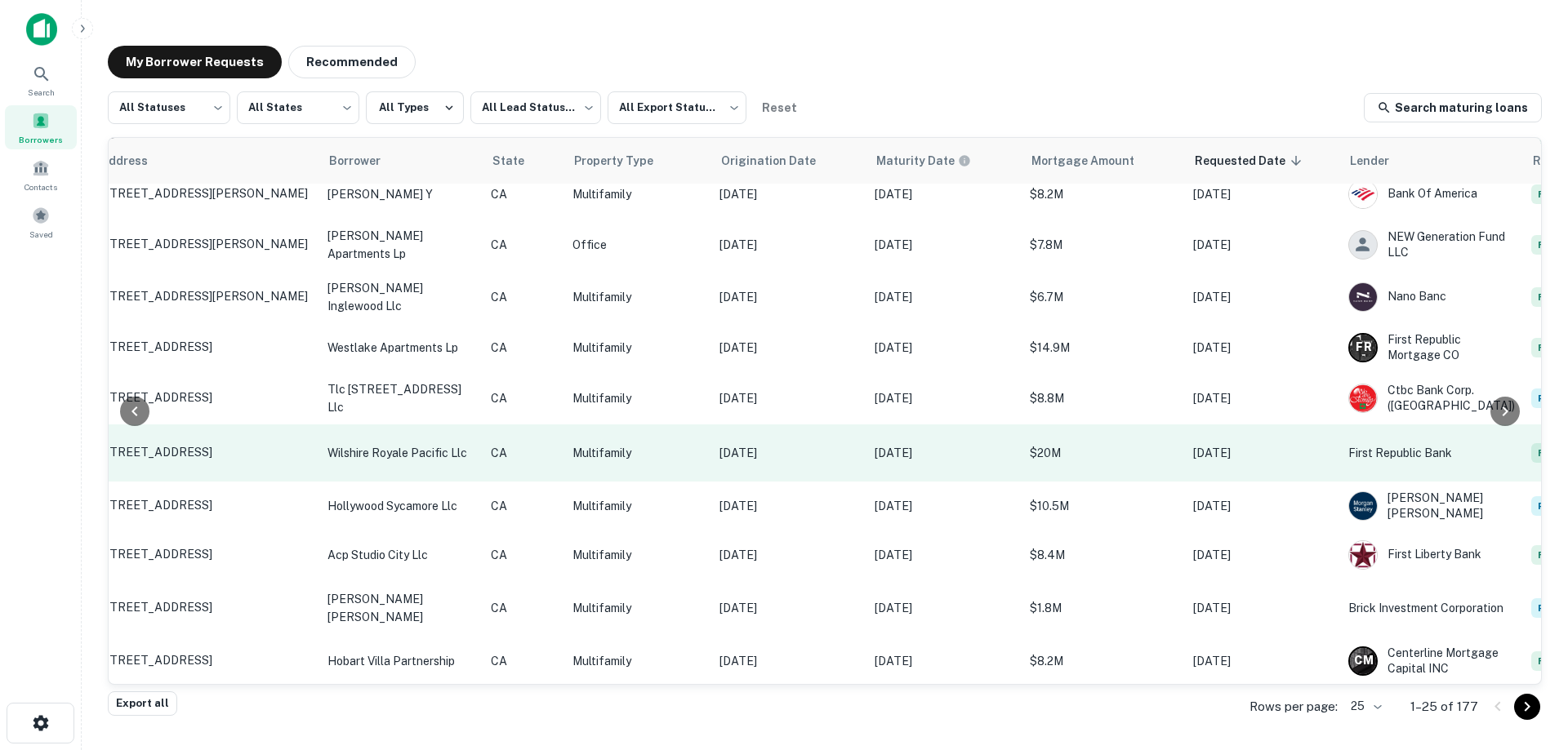
click at [715, 446] on td "Jul 16, 2015" at bounding box center [789, 454] width 155 height 57
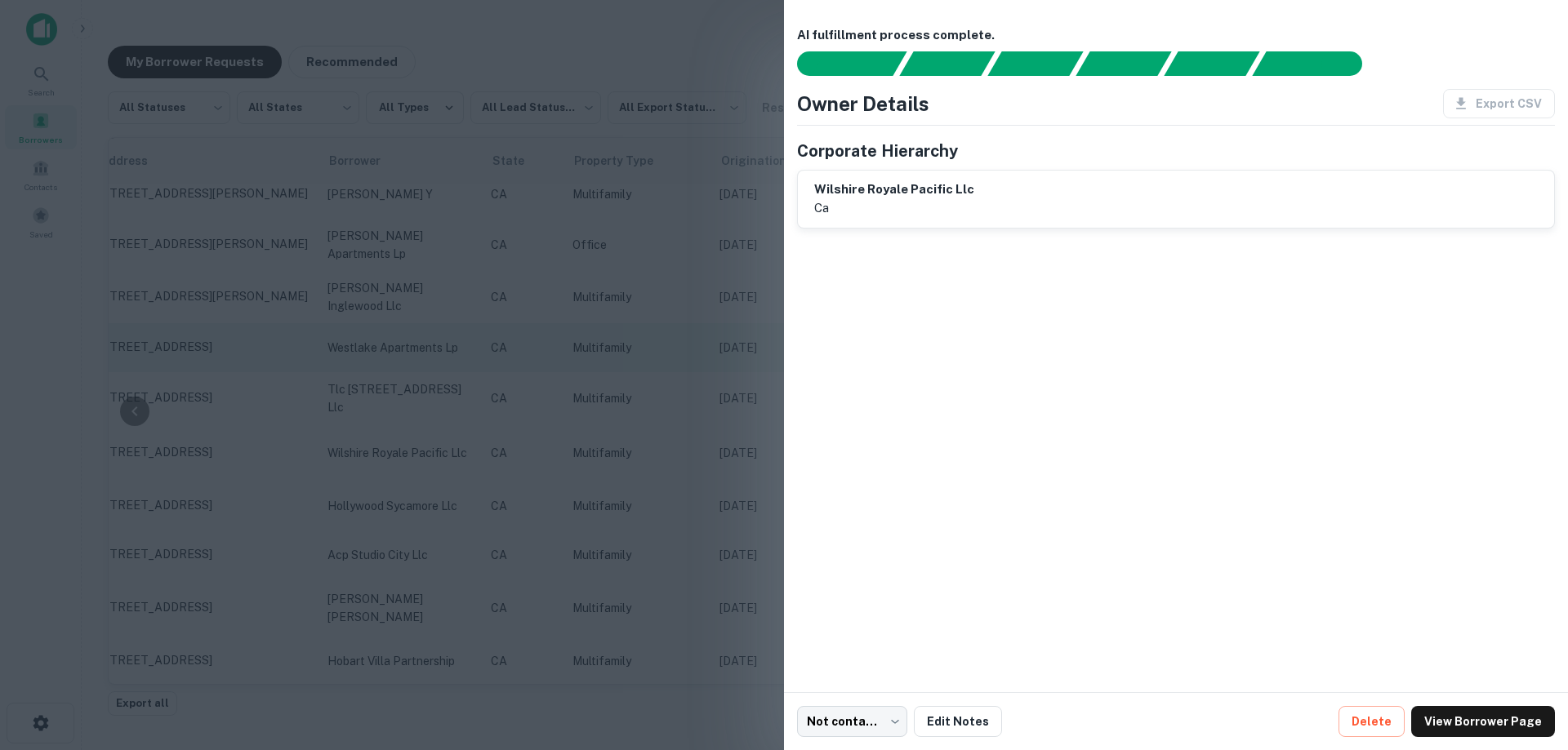
click at [573, 379] on div at bounding box center [784, 375] width 1568 height 750
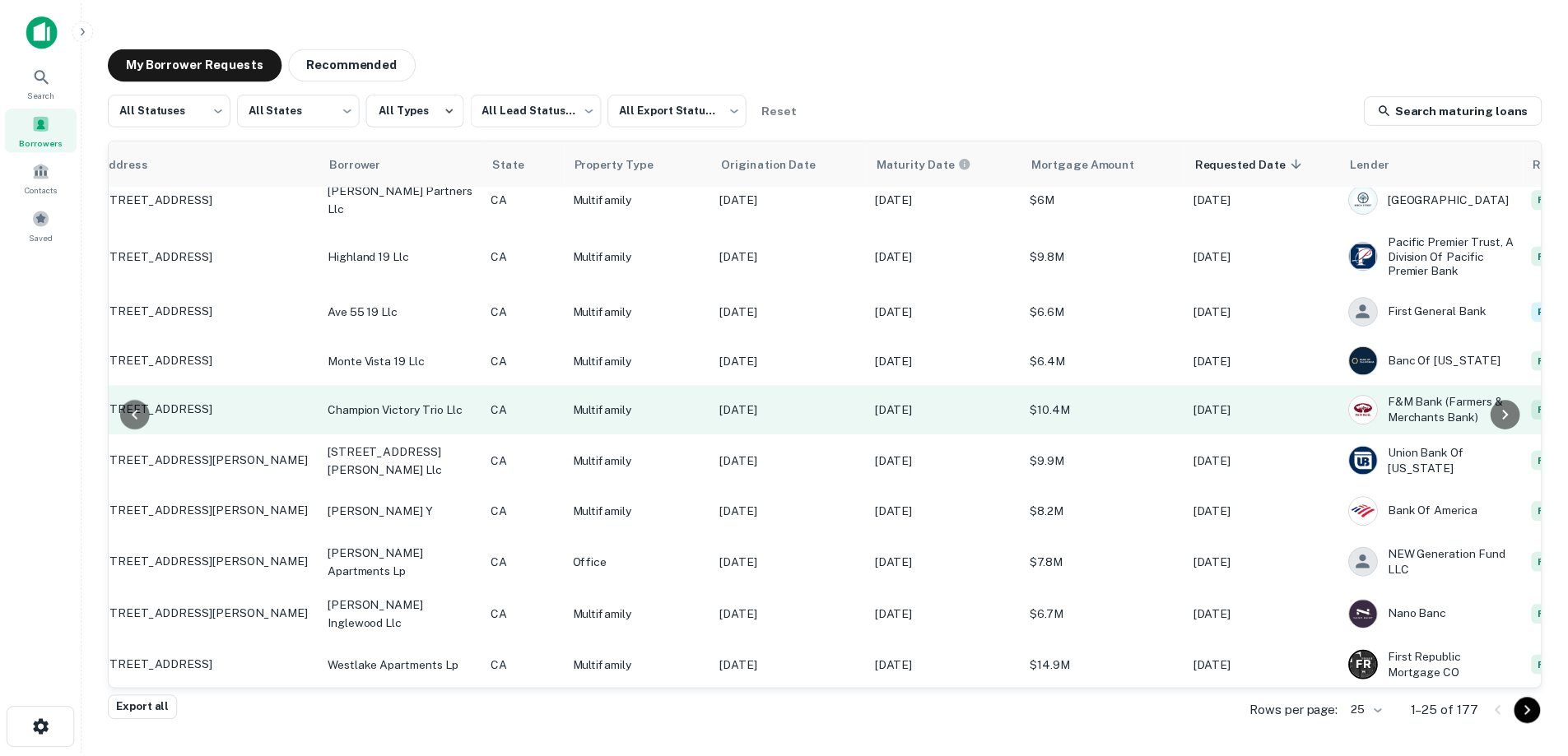
scroll to position [0, 214]
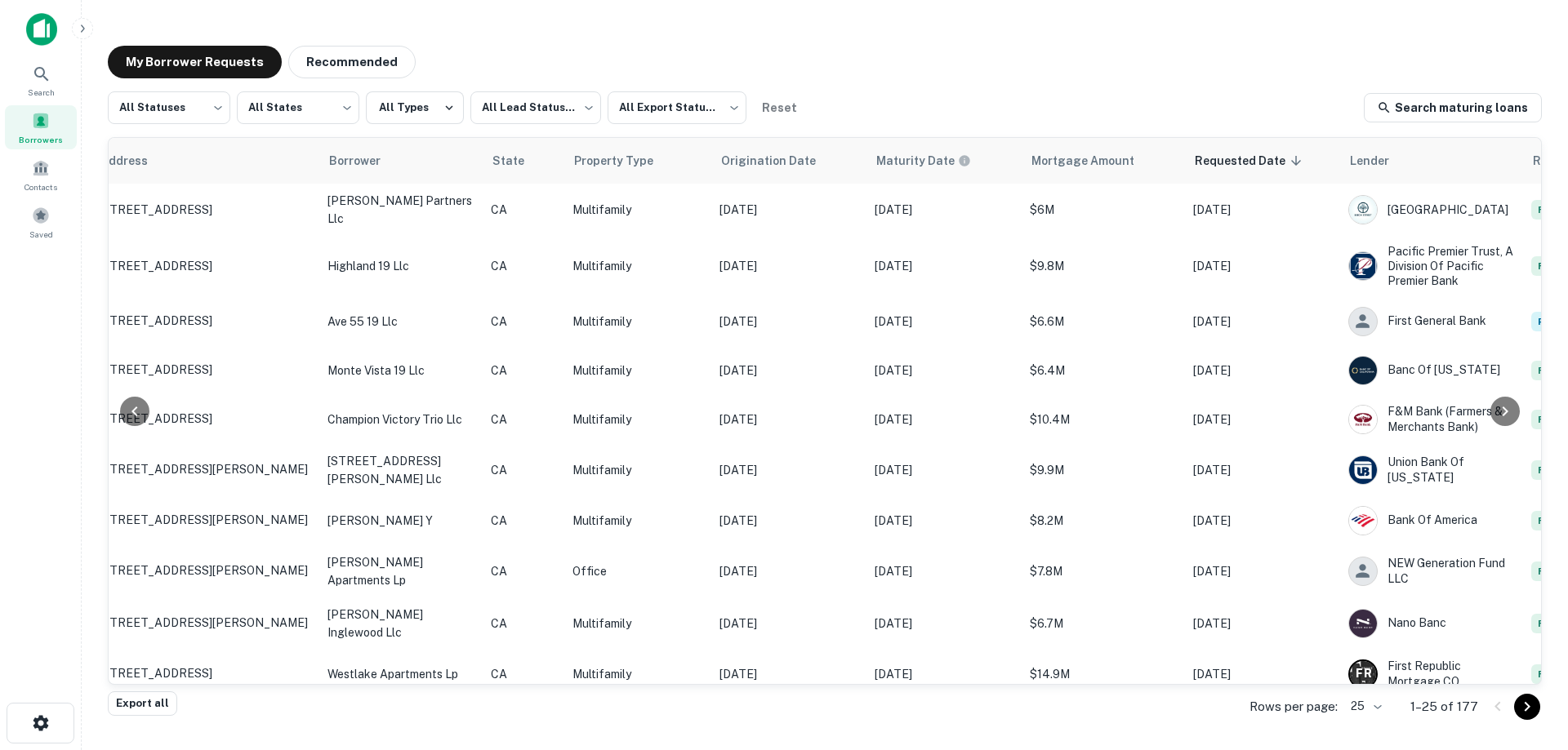
click at [46, 25] on img at bounding box center [41, 29] width 31 height 33
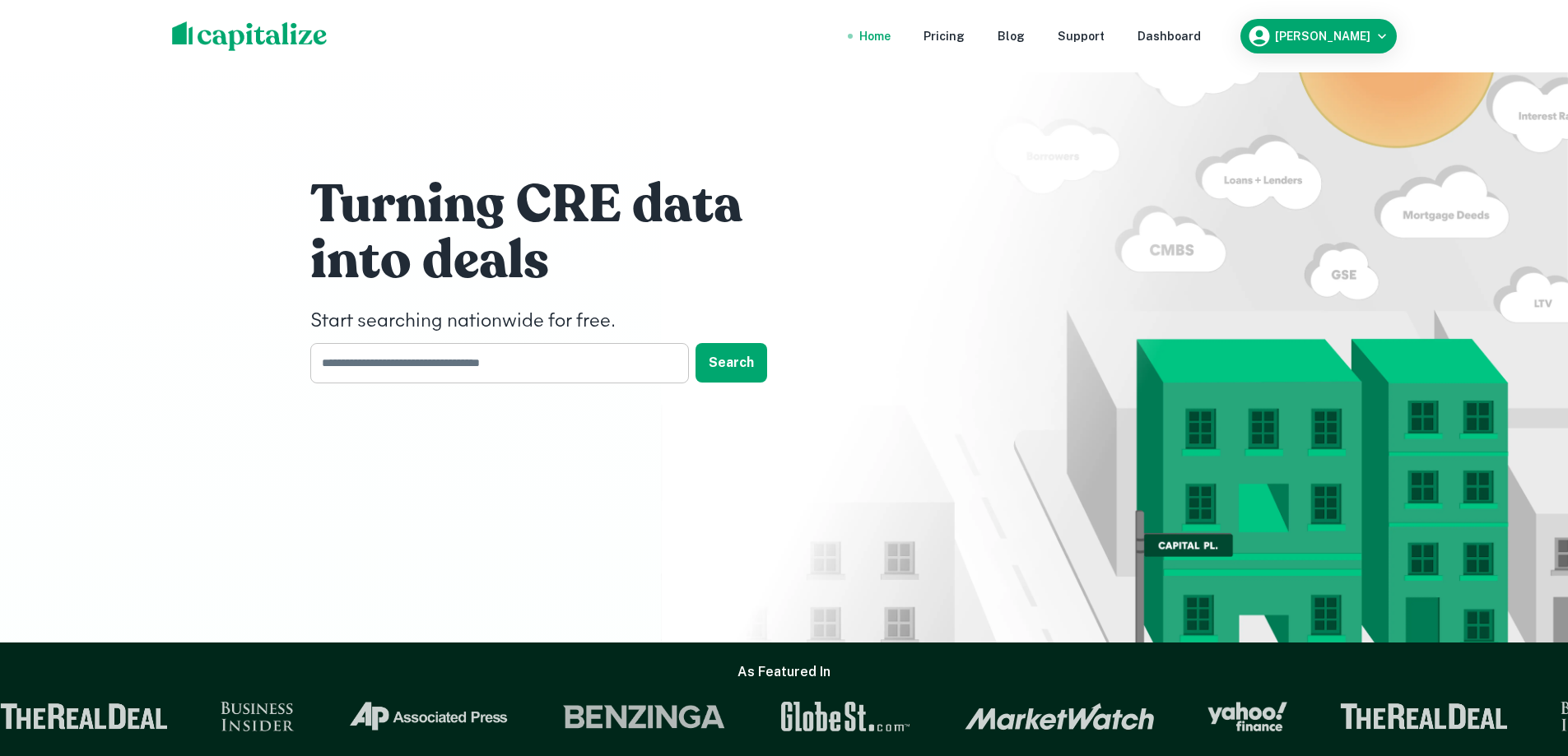
click at [379, 360] on input "text" at bounding box center [494, 363] width 367 height 40
type input "**********"
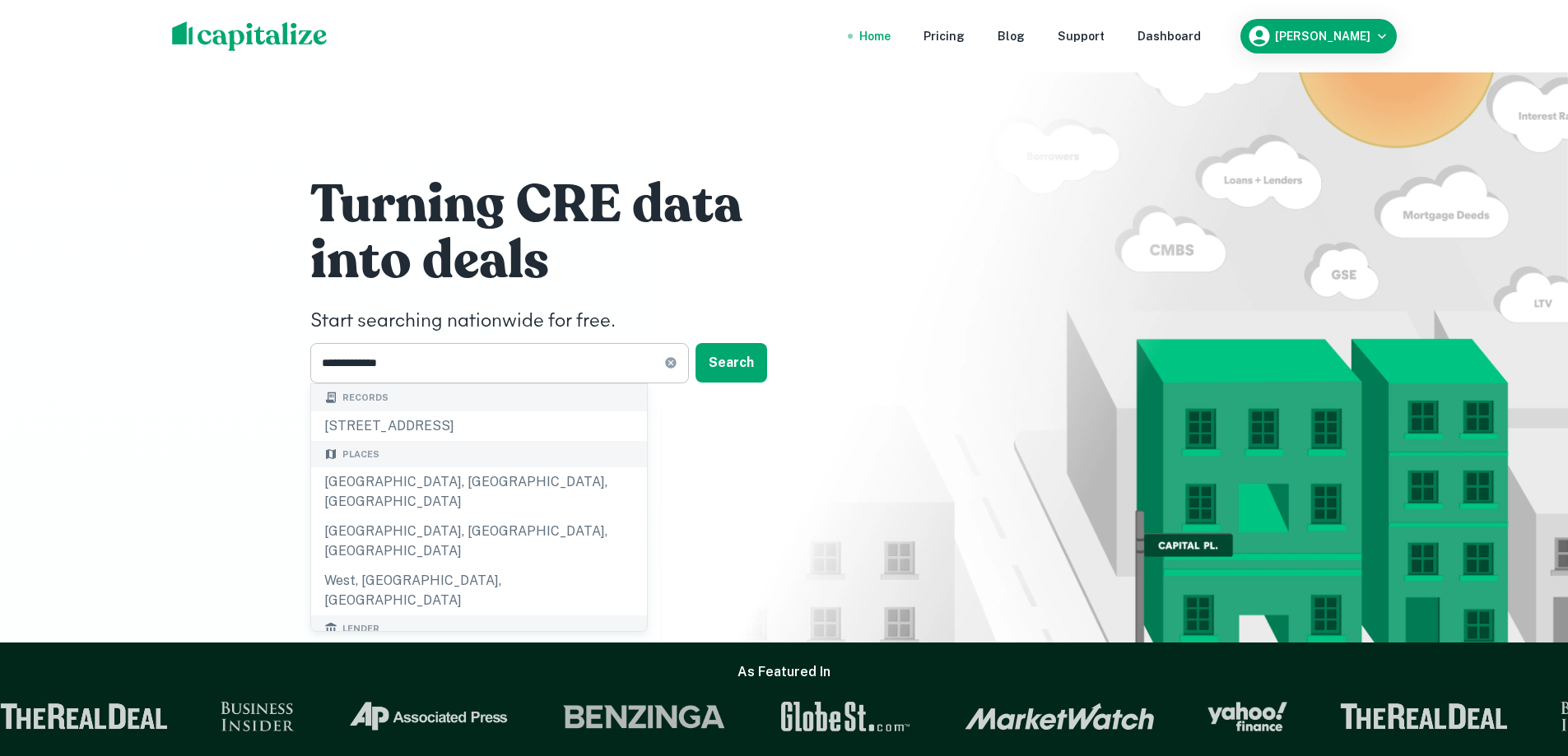
click at [470, 369] on input "**********" at bounding box center [487, 363] width 354 height 40
drag, startPoint x: 469, startPoint y: 339, endPoint x: 460, endPoint y: 341, distance: 9.2
click at [469, 339] on div "**********" at bounding box center [557, 277] width 494 height 211
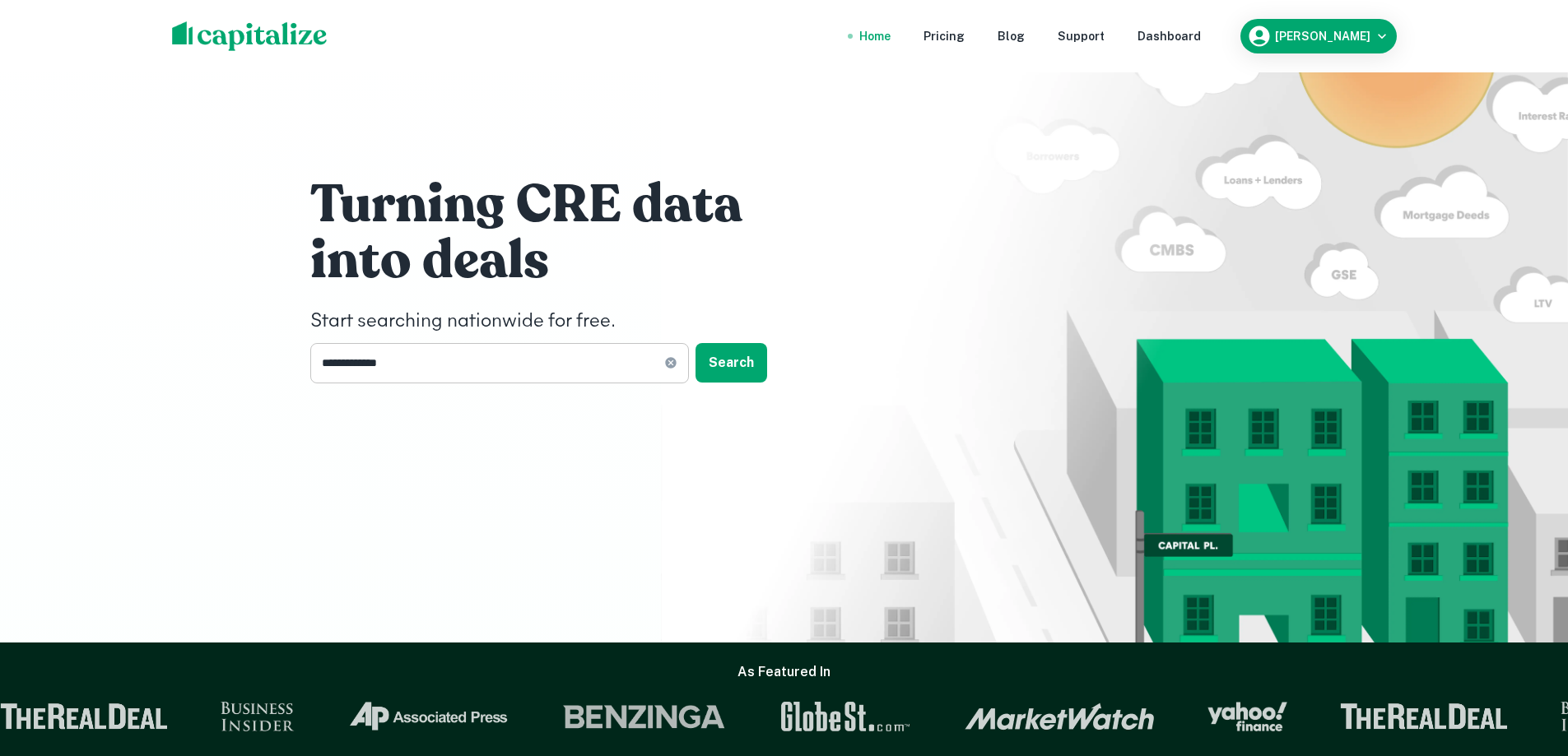
click at [455, 357] on input "**********" at bounding box center [487, 363] width 354 height 40
type input "**********"
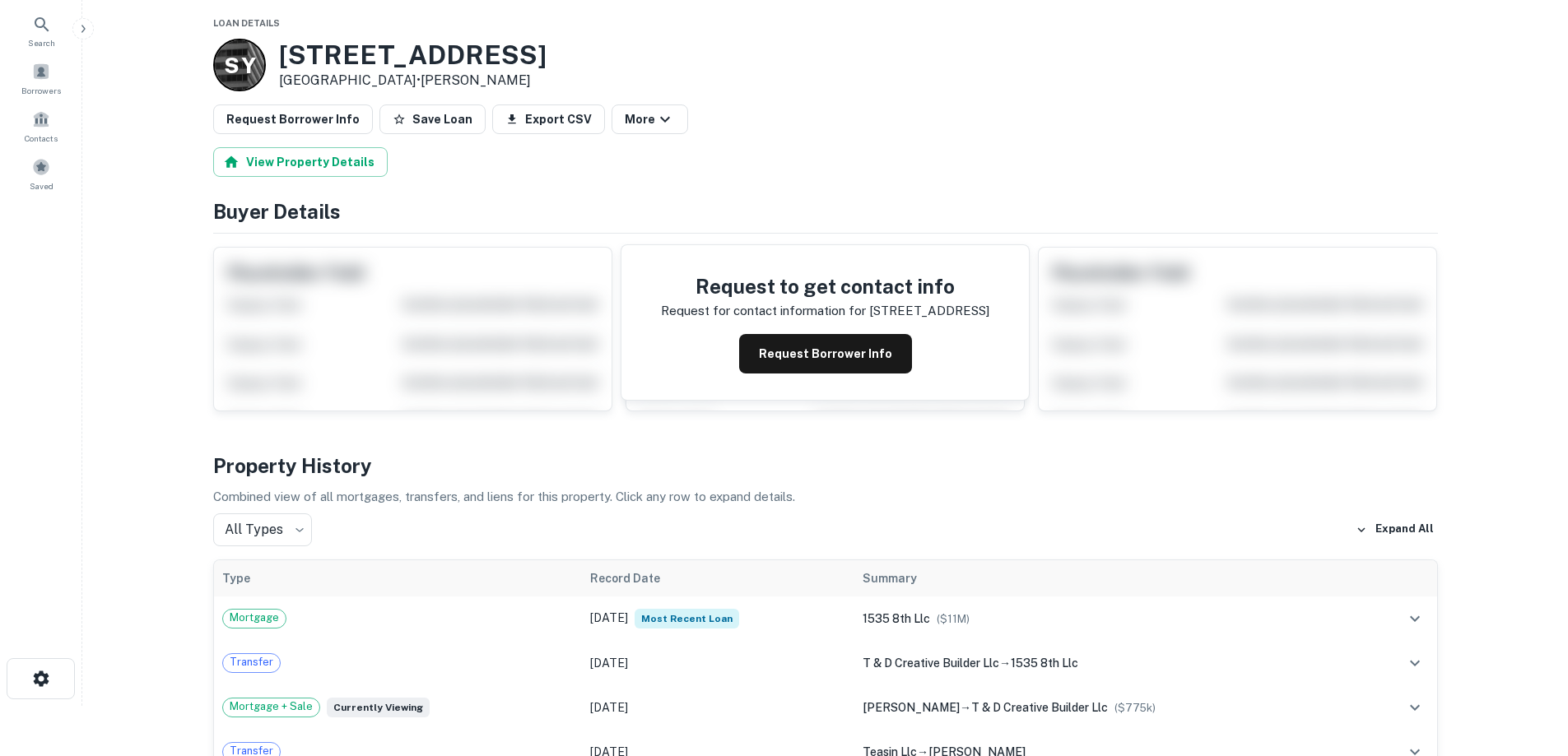
scroll to position [165, 0]
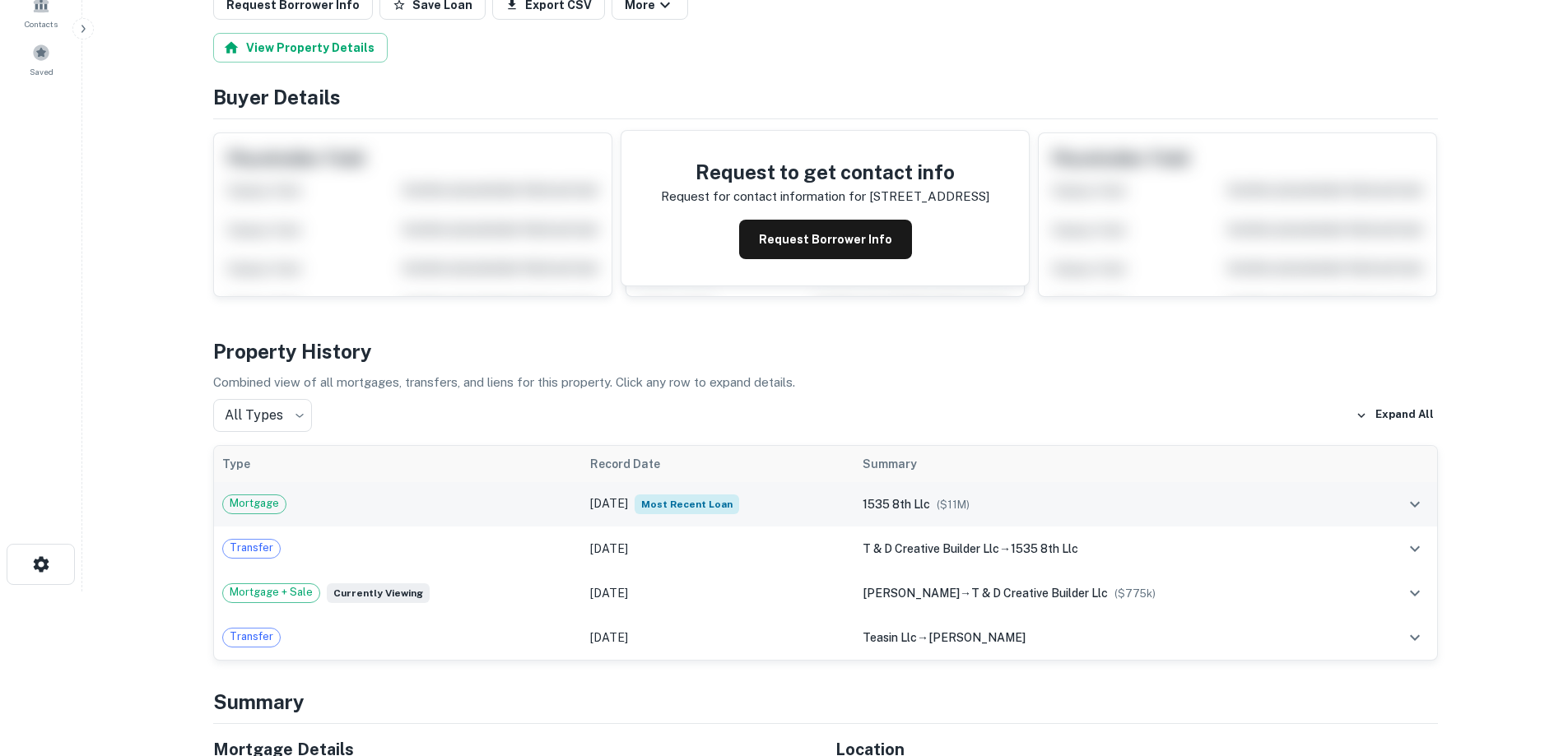
click at [501, 493] on td "Mortgage" at bounding box center [399, 504] width 369 height 44
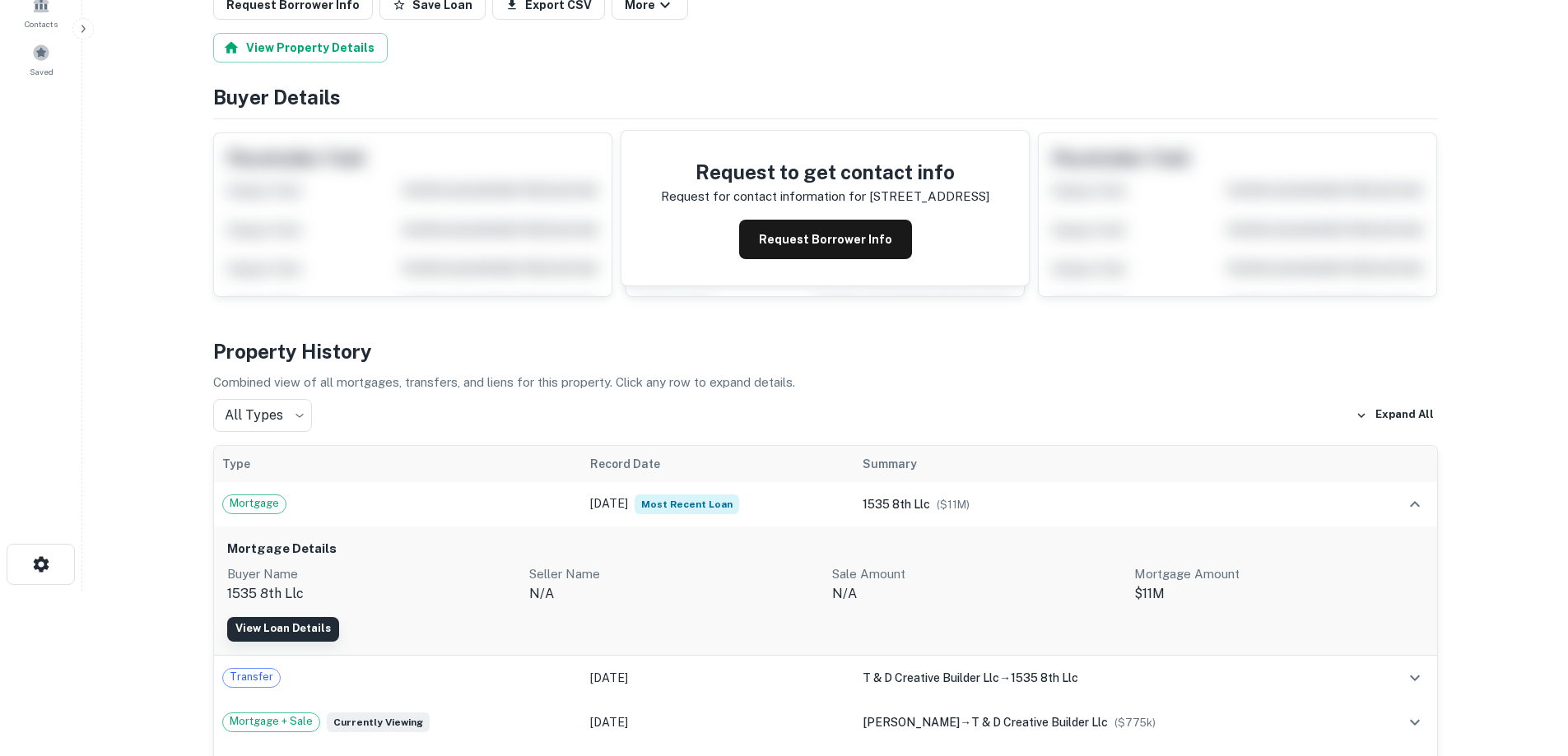
click at [290, 624] on link "View Loan Details" at bounding box center [283, 629] width 112 height 24
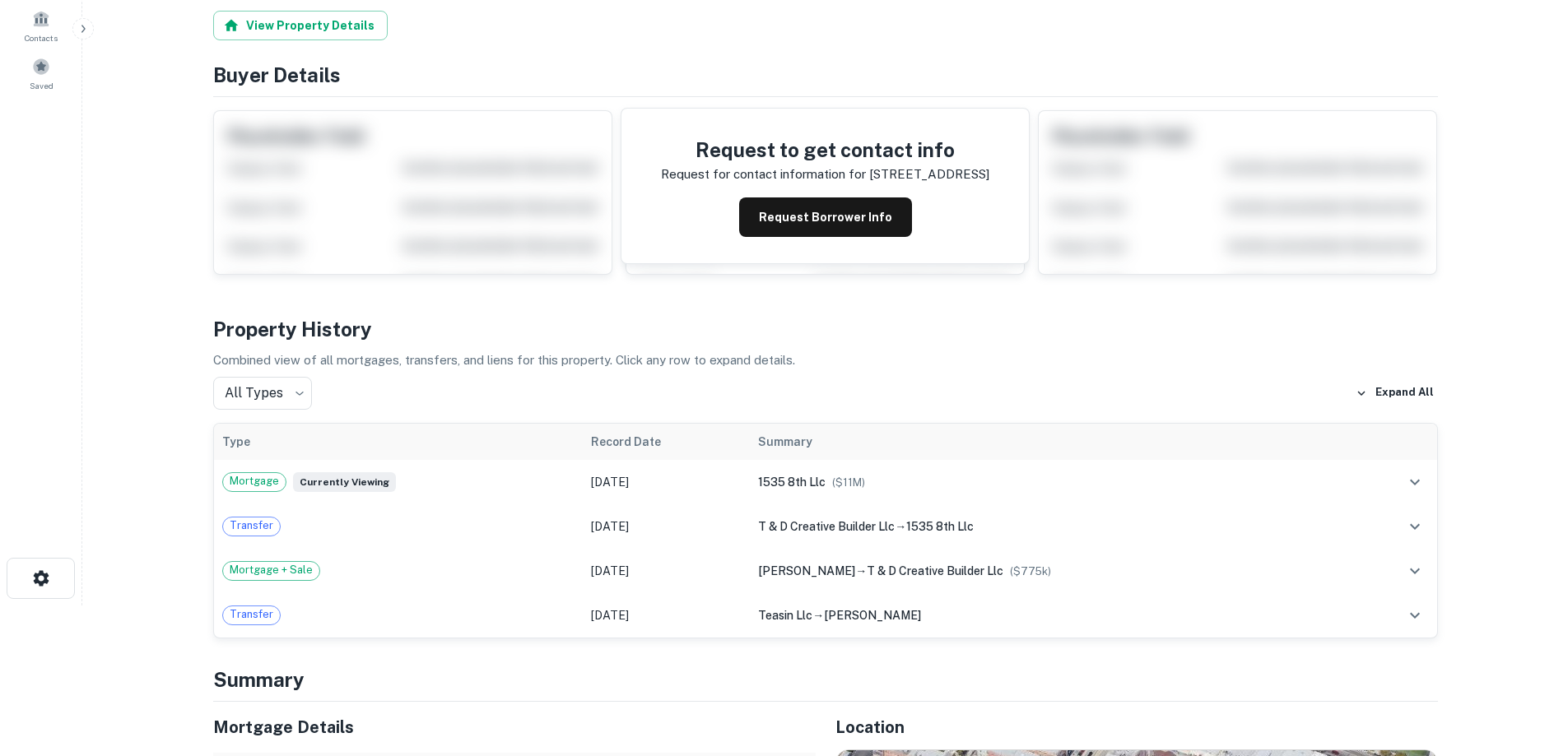
scroll to position [165, 0]
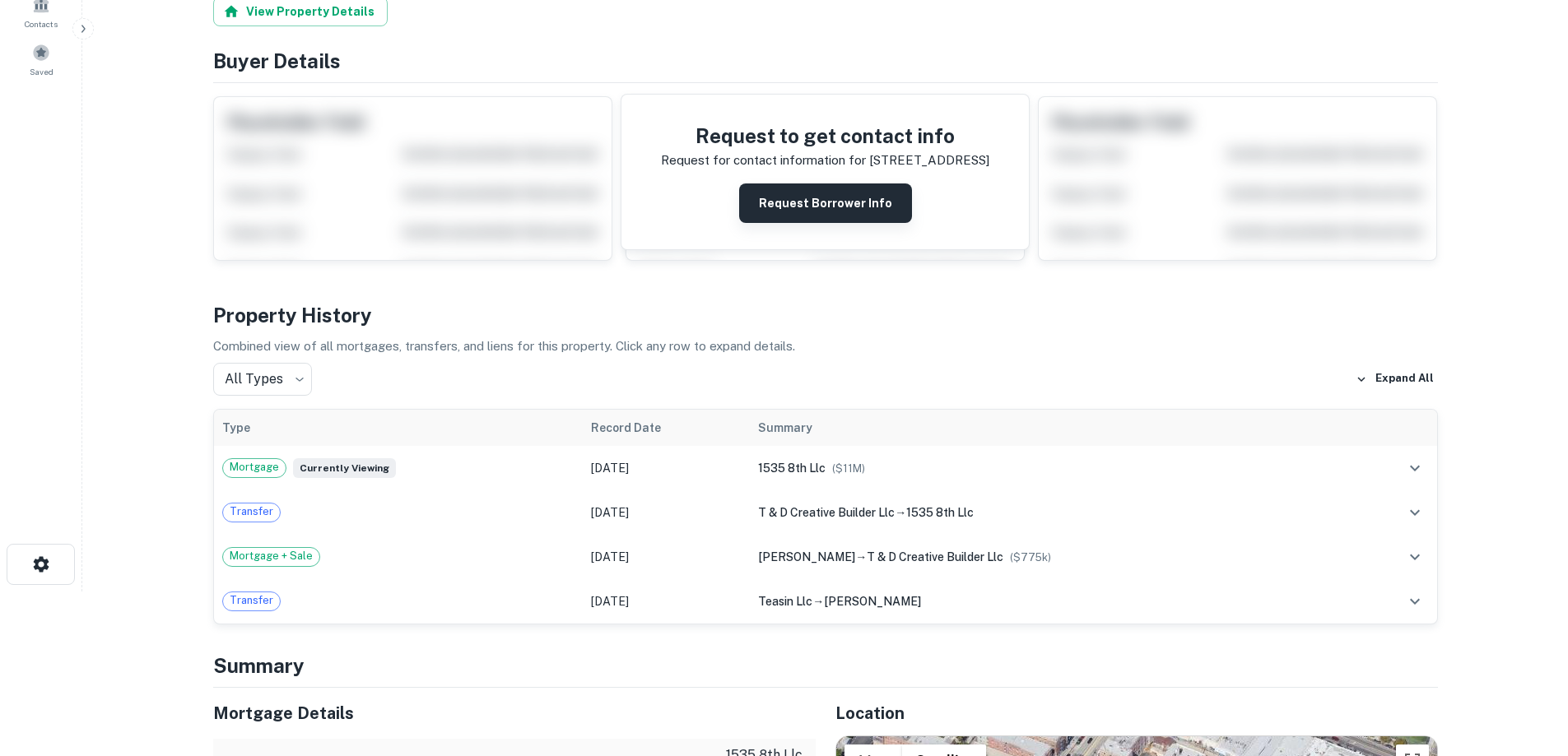
click at [798, 198] on button "Request Borrower Info" at bounding box center [825, 203] width 173 height 40
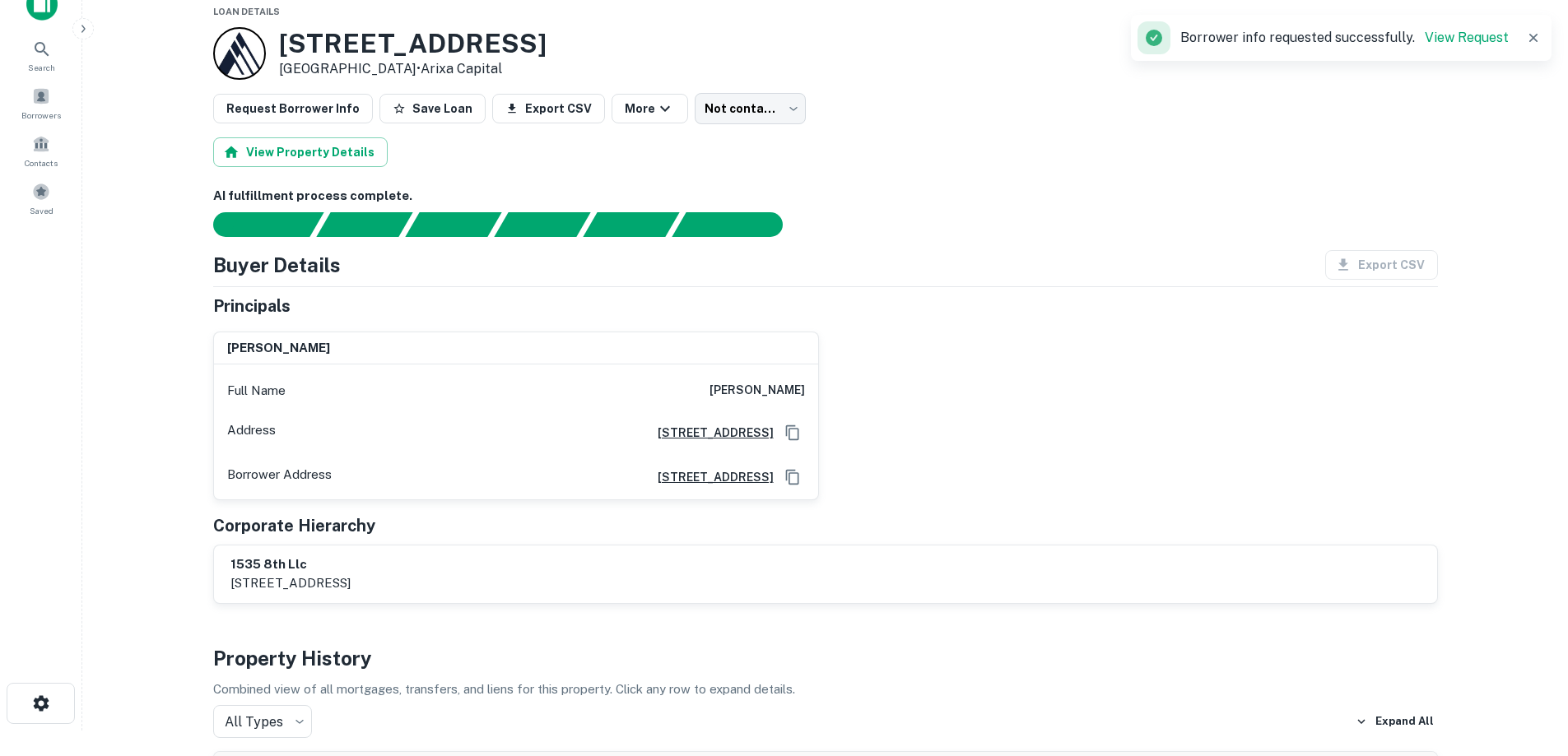
scroll to position [0, 0]
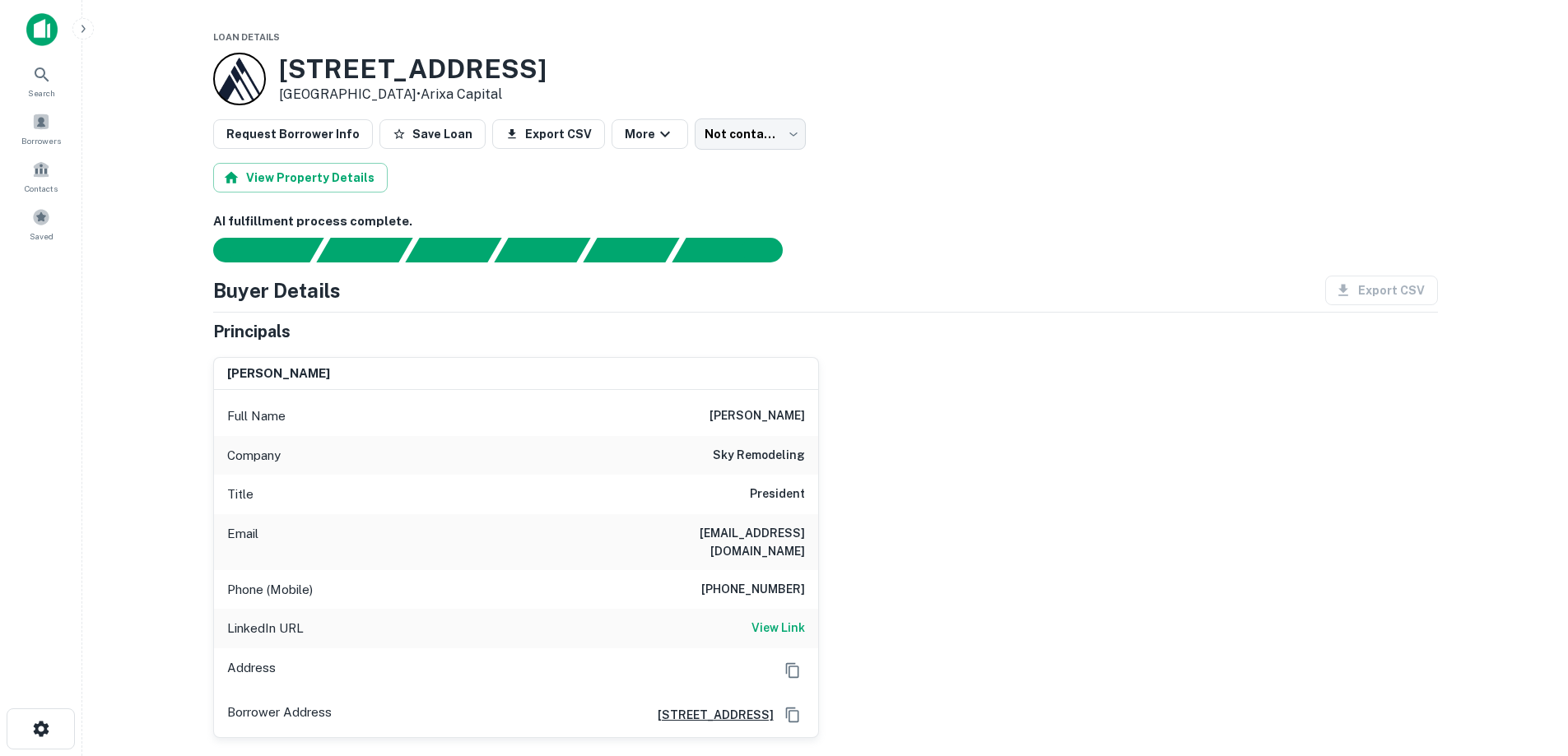
click at [34, 32] on img at bounding box center [41, 30] width 32 height 33
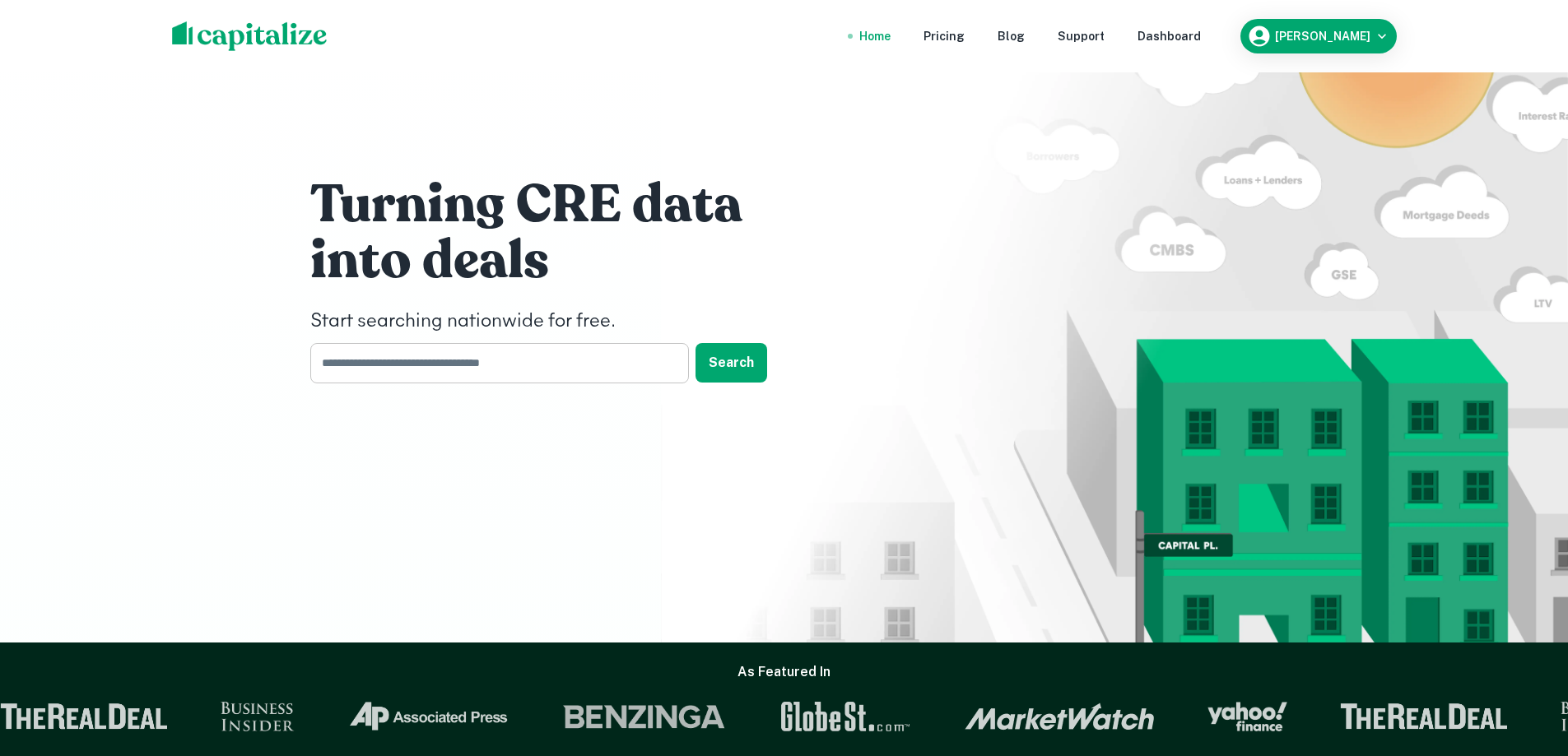
drag, startPoint x: 462, startPoint y: 354, endPoint x: 475, endPoint y: 359, distance: 13.9
click at [462, 354] on input "text" at bounding box center [494, 363] width 367 height 40
type input "**********"
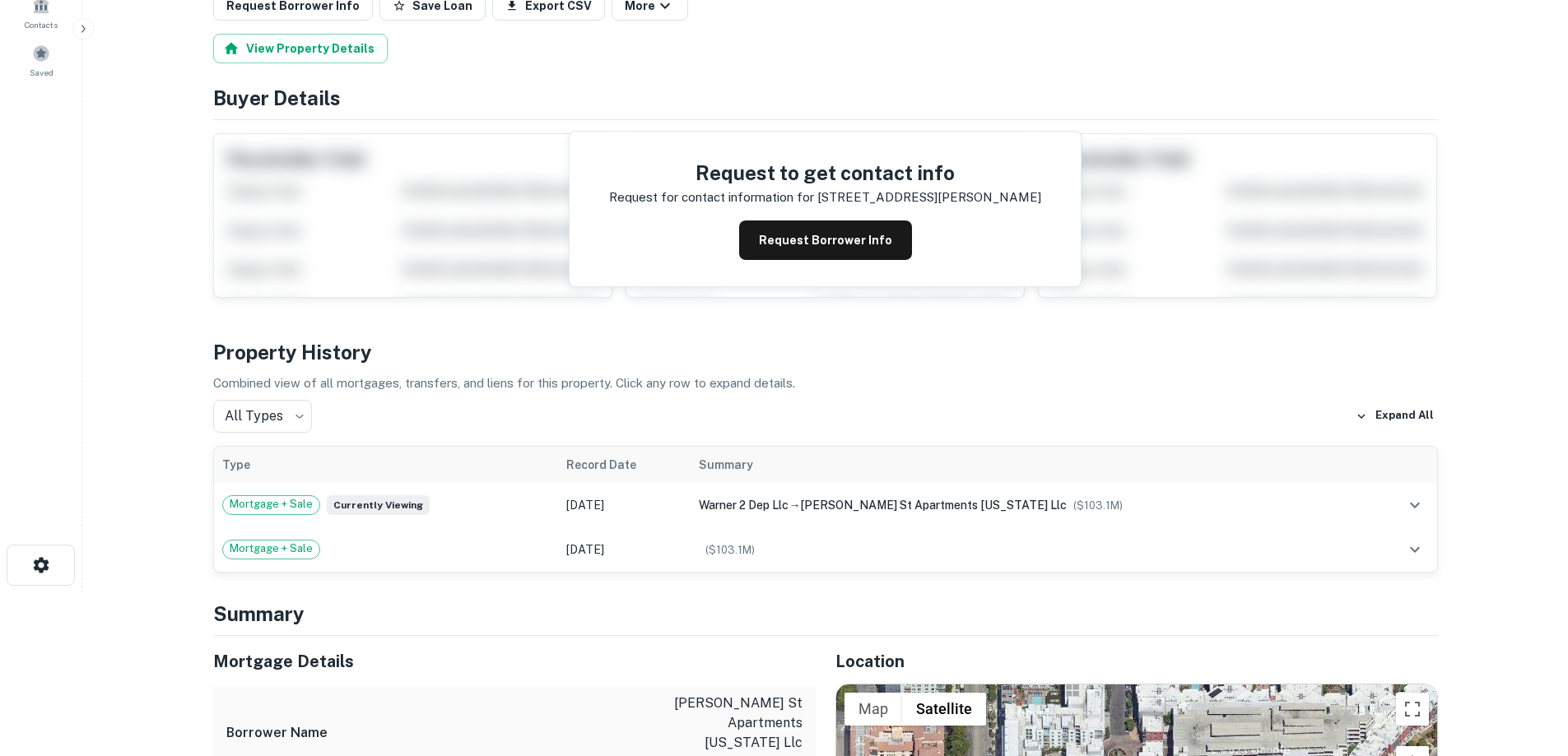
scroll to position [165, 0]
click at [798, 230] on button "Request Borrower Info" at bounding box center [825, 239] width 173 height 40
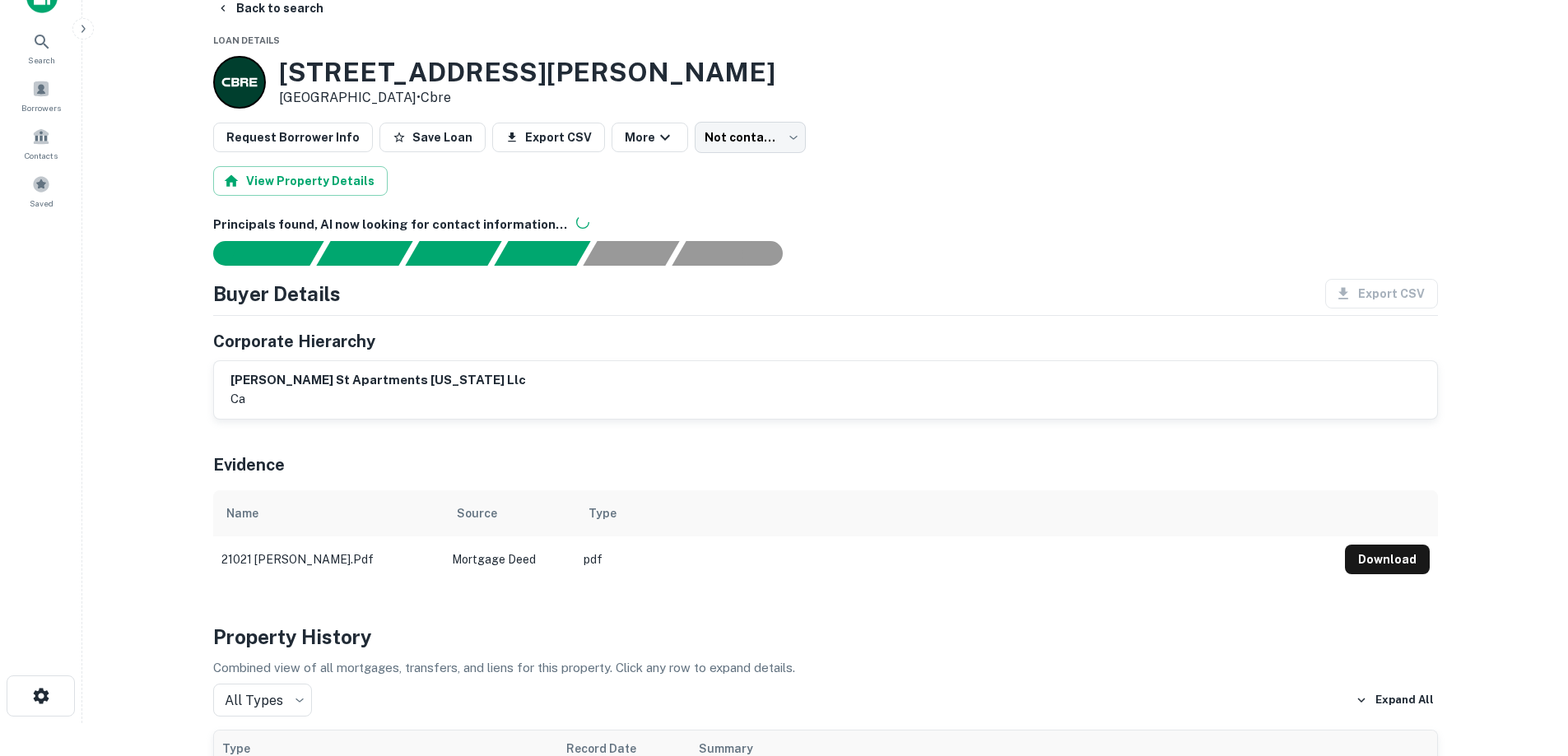
scroll to position [0, 0]
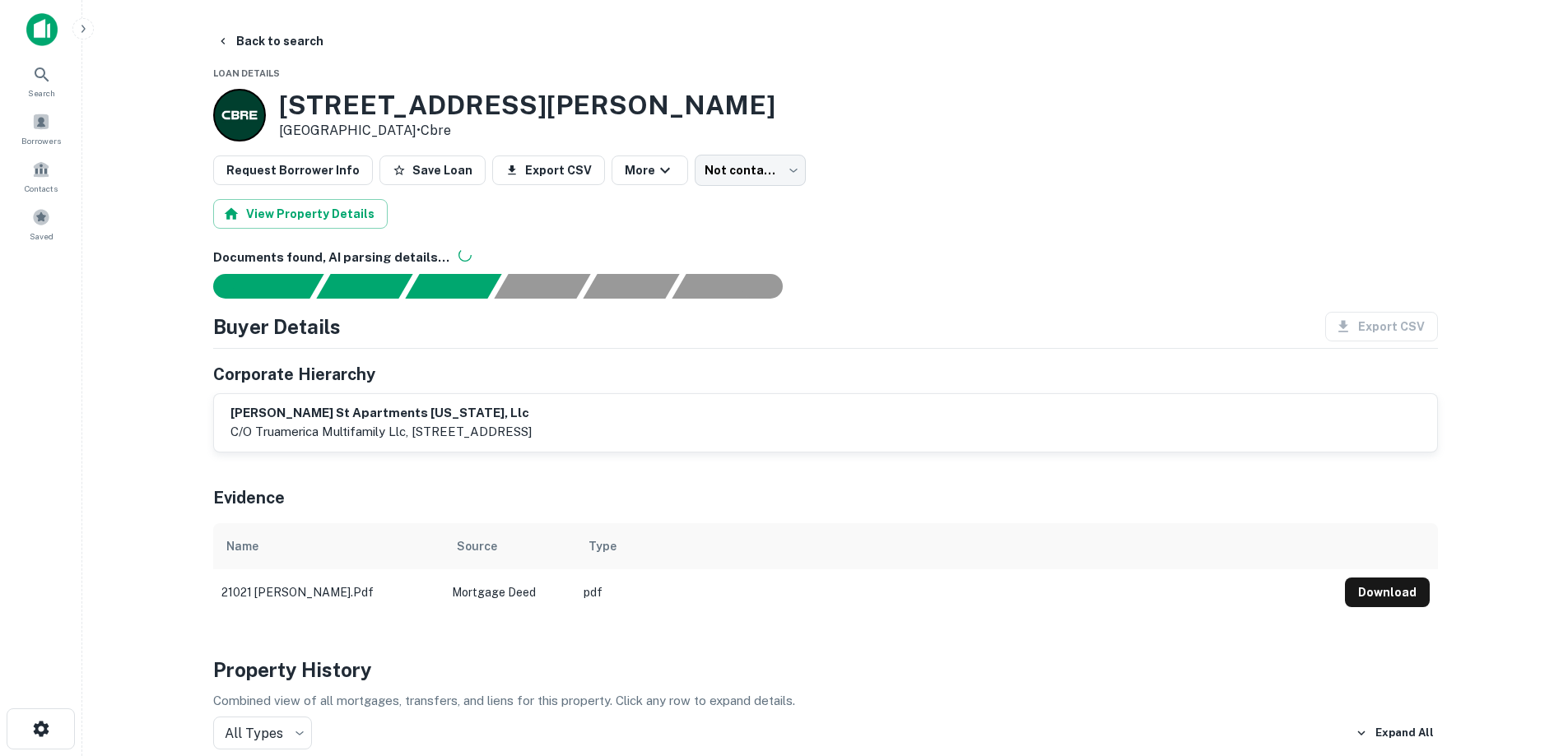
click at [30, 29] on img at bounding box center [41, 30] width 32 height 33
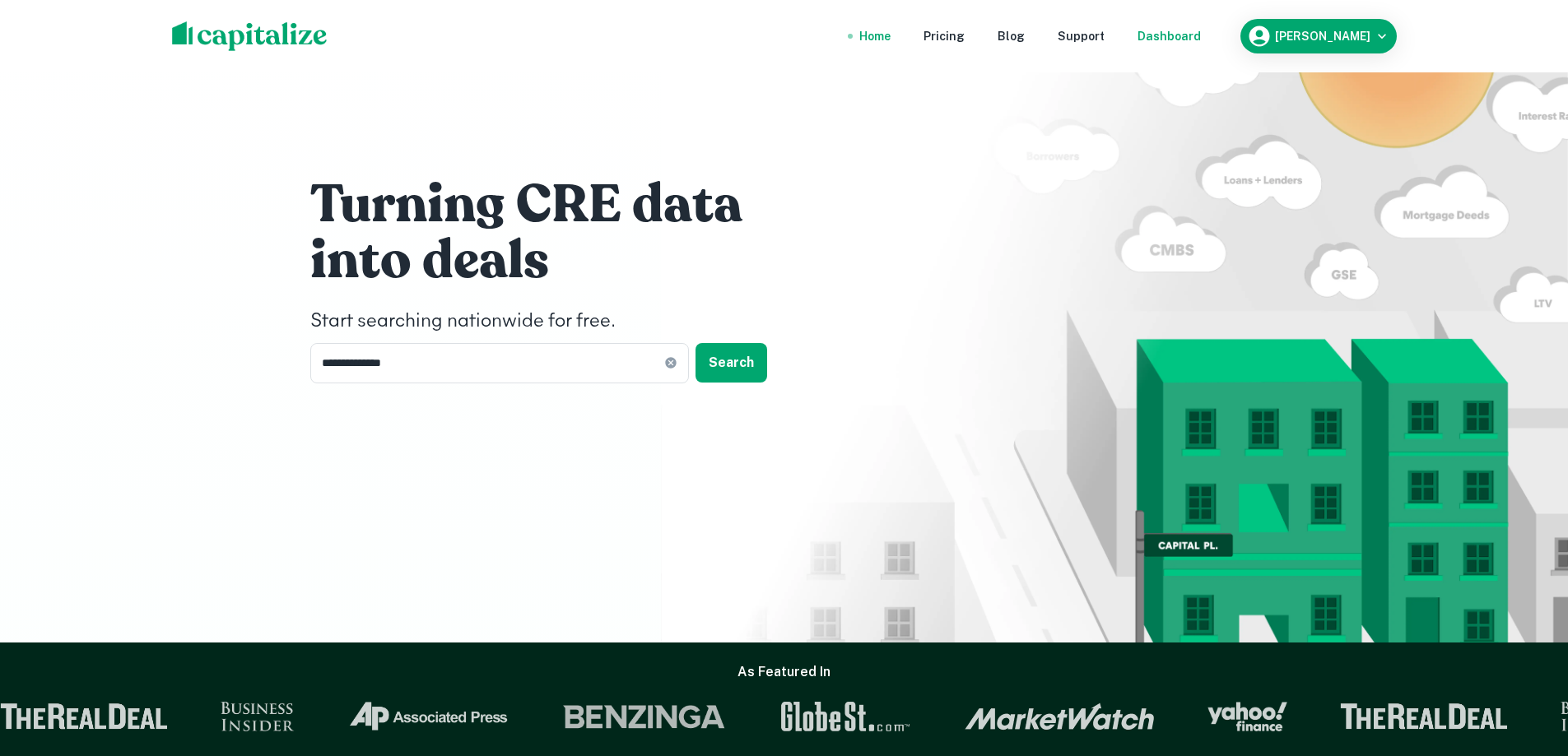
click at [1189, 30] on div "Dashboard" at bounding box center [1169, 36] width 63 height 18
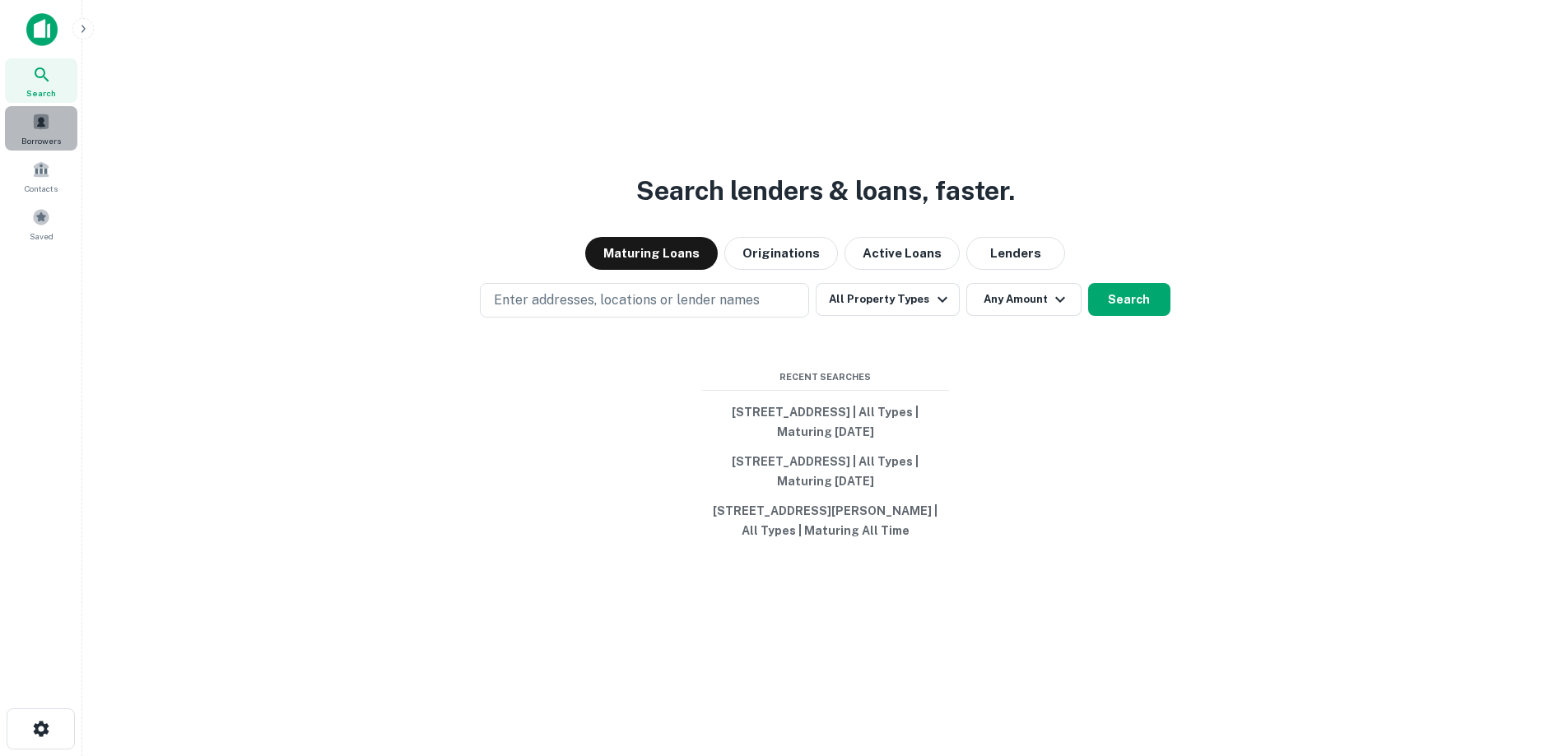
click at [50, 137] on span "Borrowers" at bounding box center [41, 140] width 40 height 14
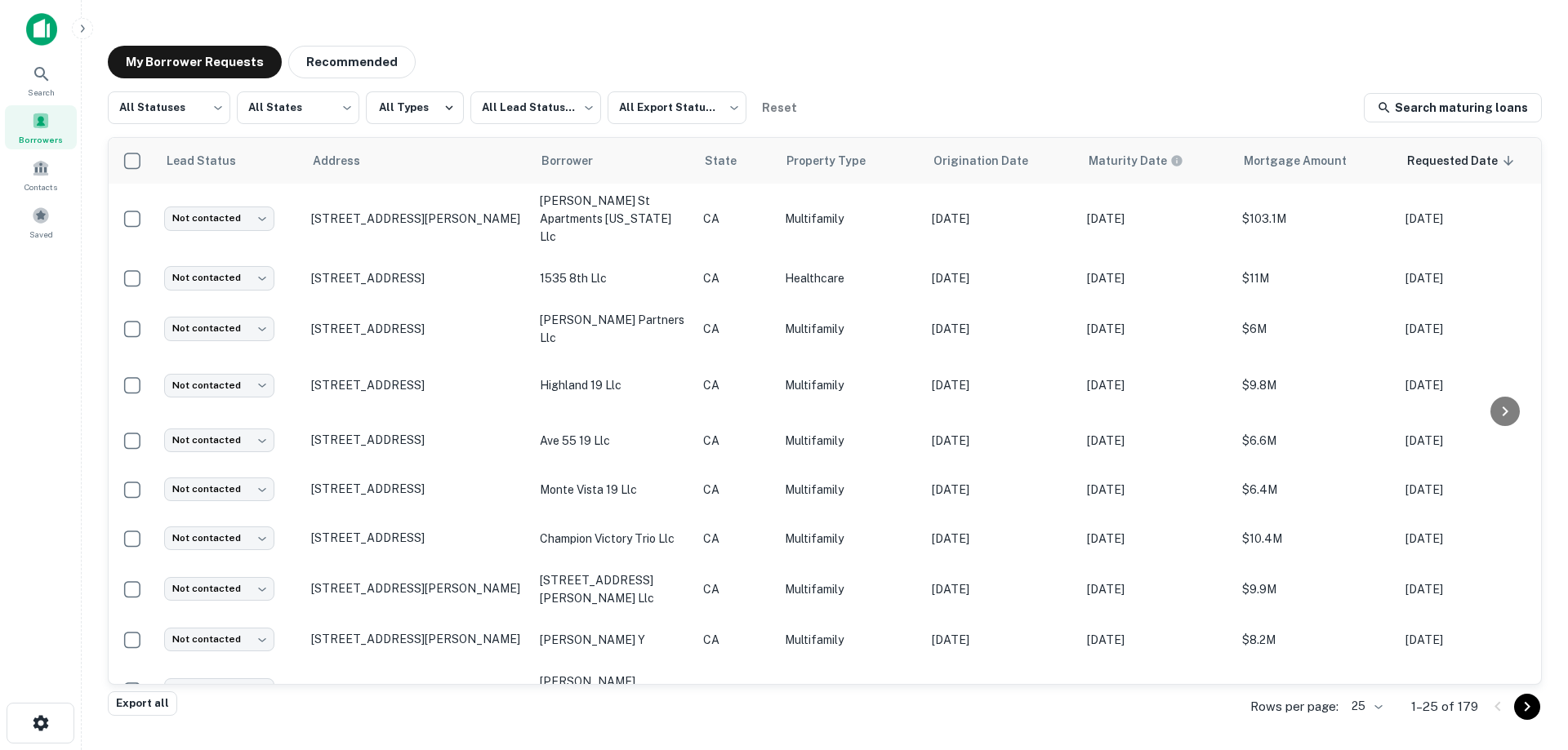
scroll to position [0, 387]
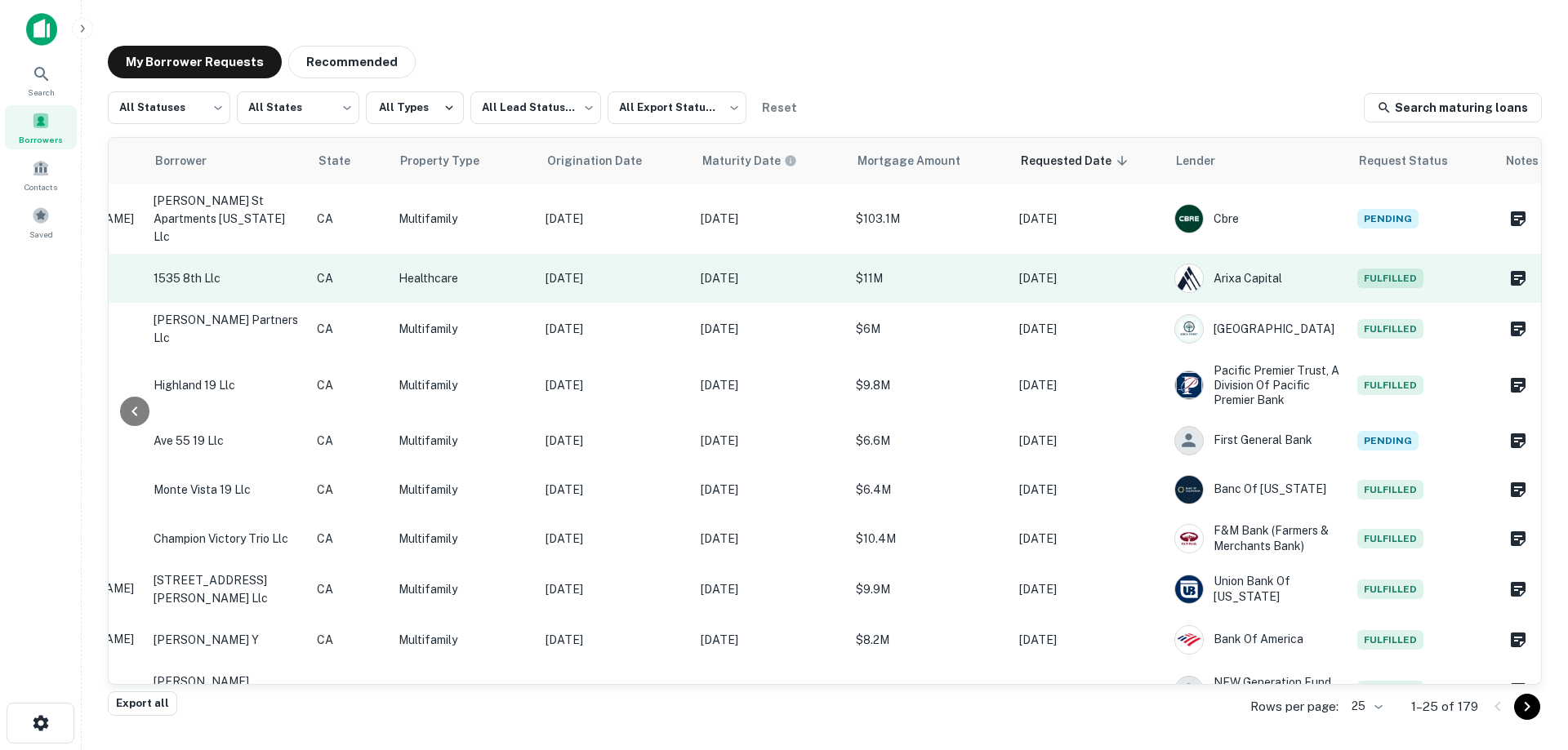
click at [913, 270] on p "$11M" at bounding box center [929, 279] width 147 height 18
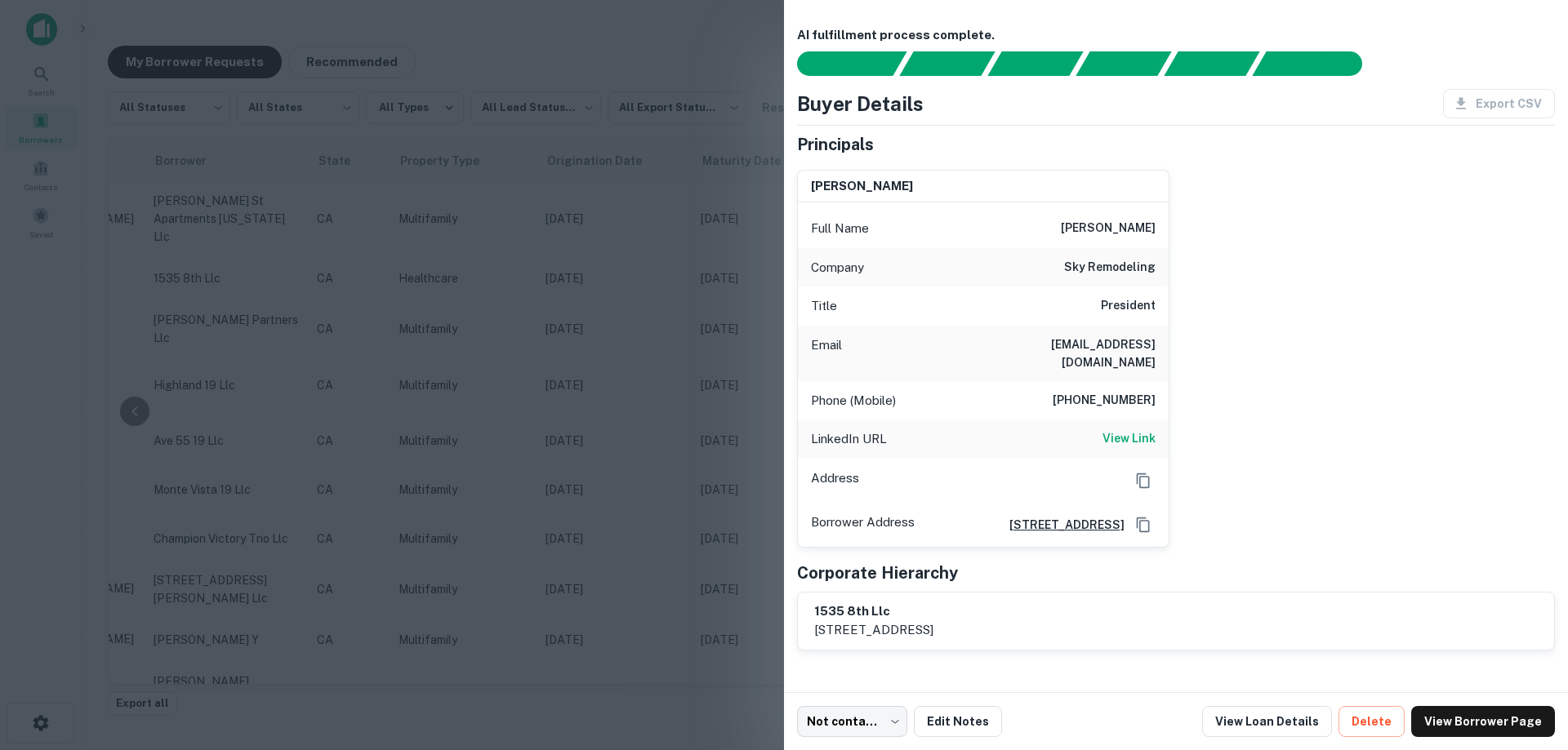
click at [709, 279] on div at bounding box center [784, 375] width 1568 height 750
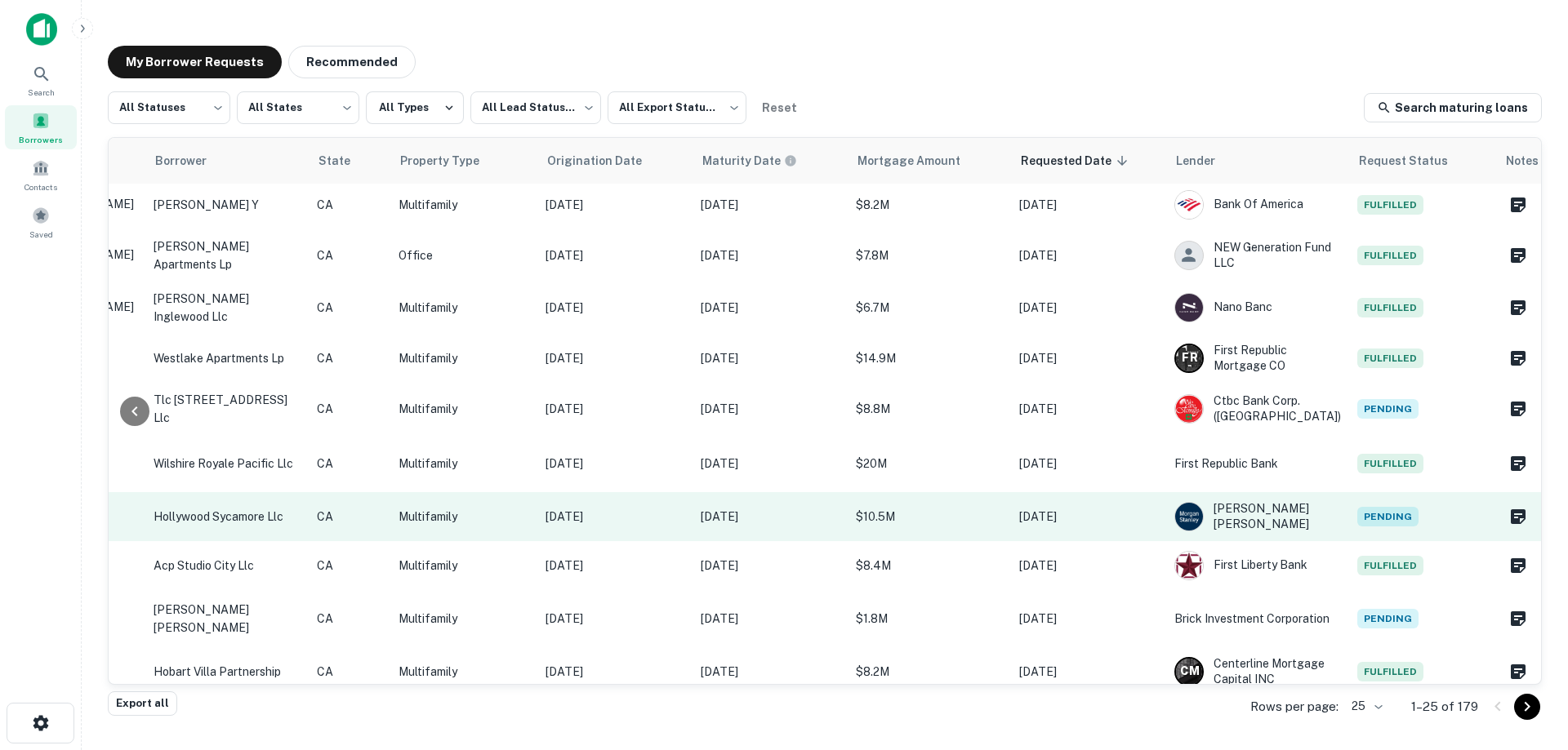
scroll to position [408, 387]
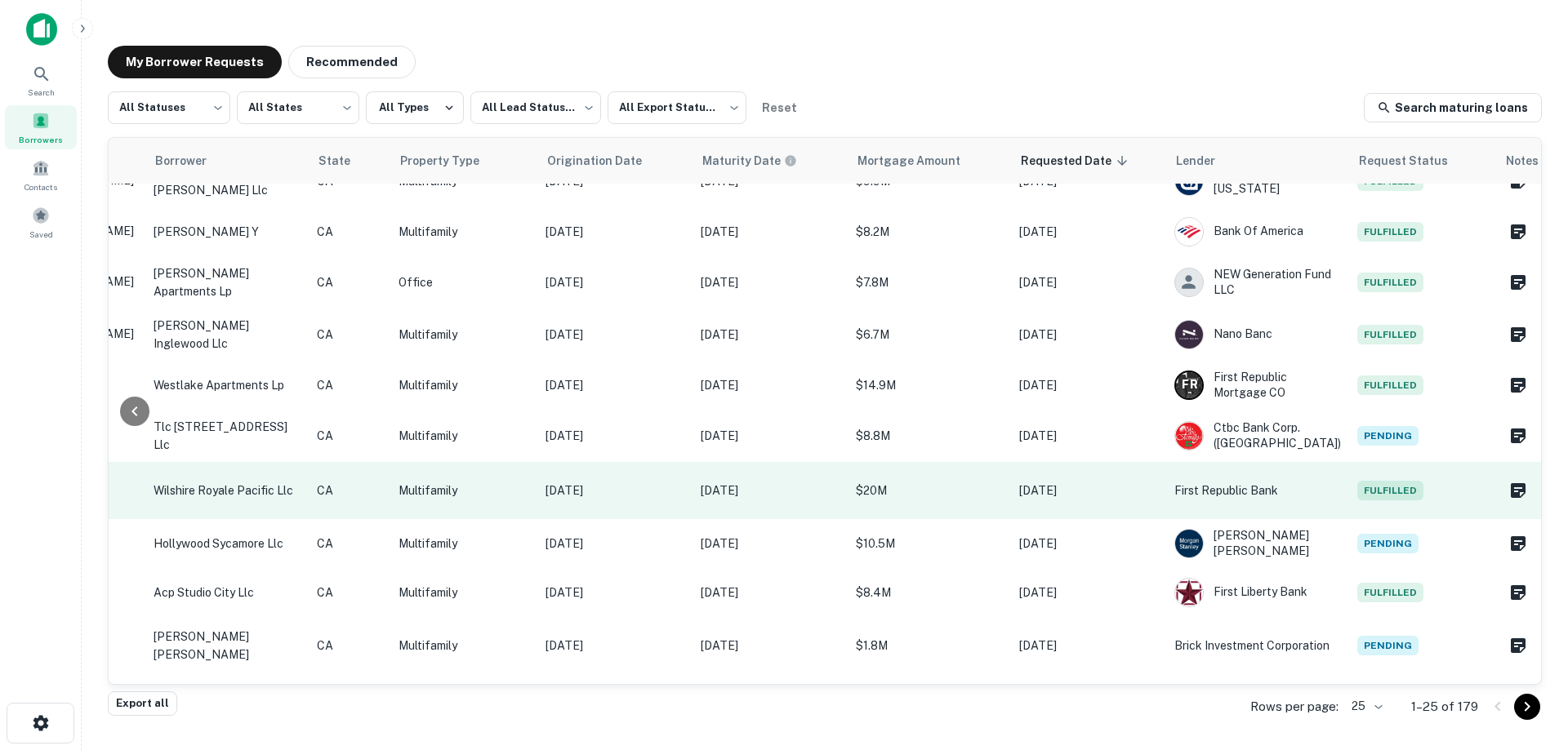
click at [1037, 467] on td "[DATE]" at bounding box center [1088, 491] width 155 height 57
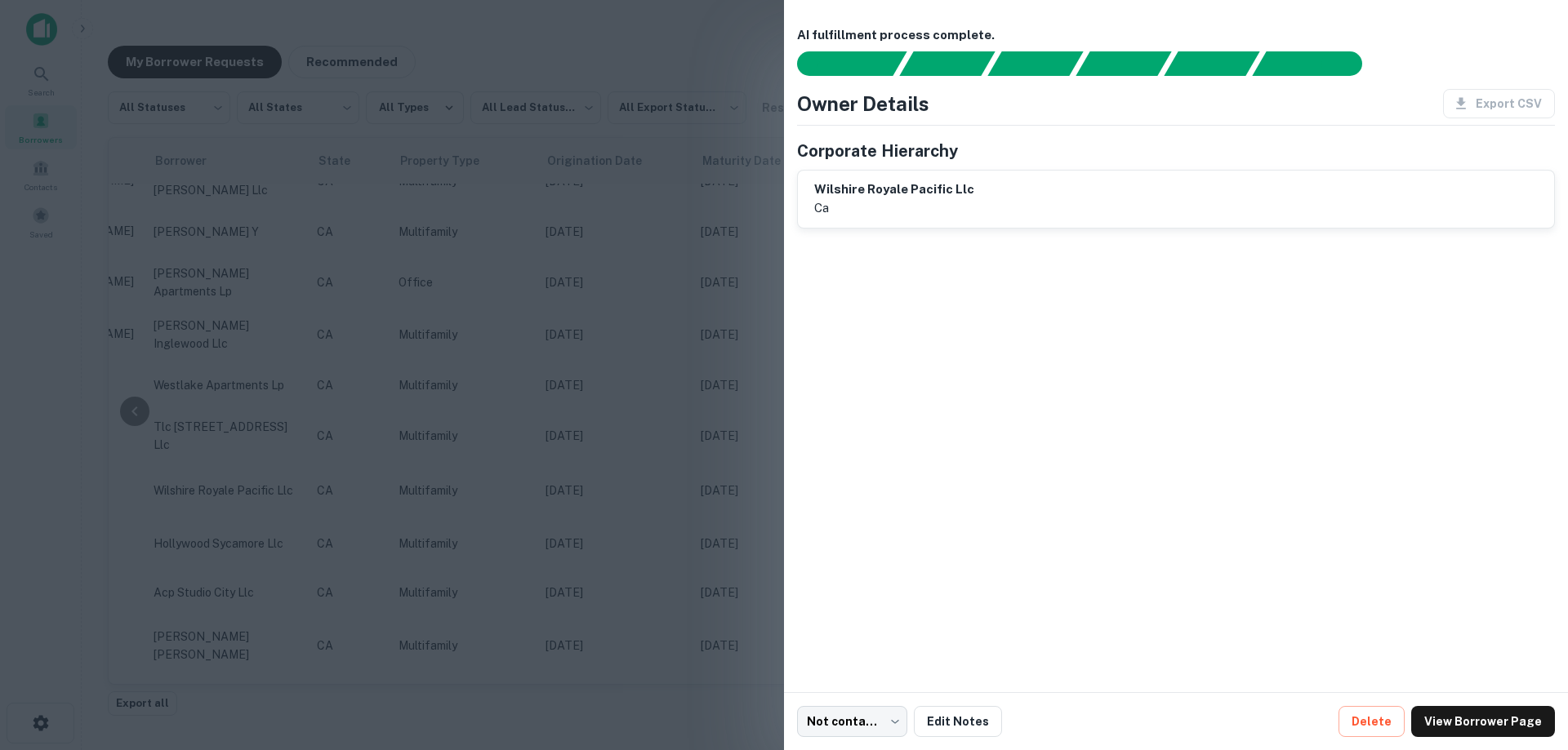
click at [689, 451] on div at bounding box center [784, 375] width 1568 height 750
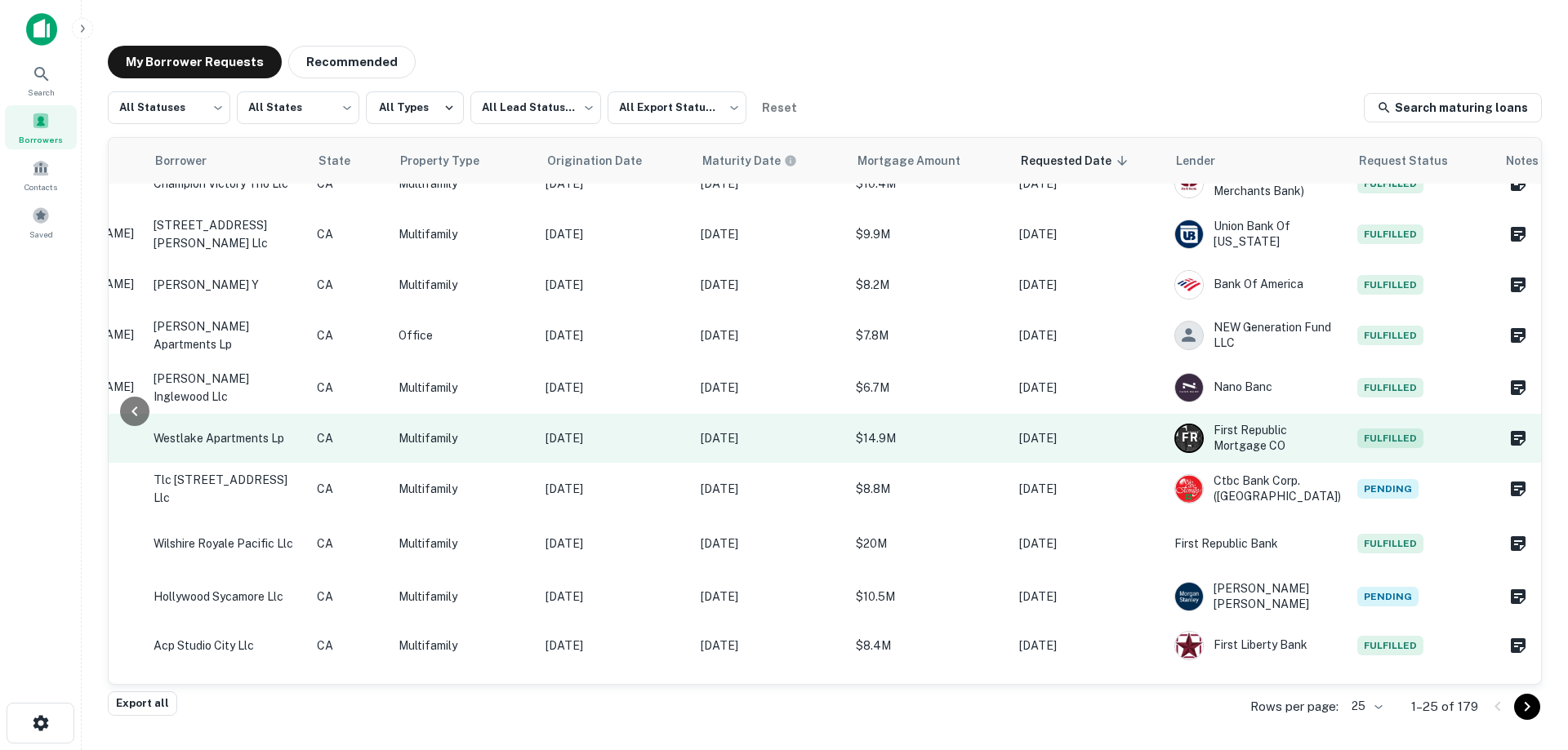
scroll to position [327, 387]
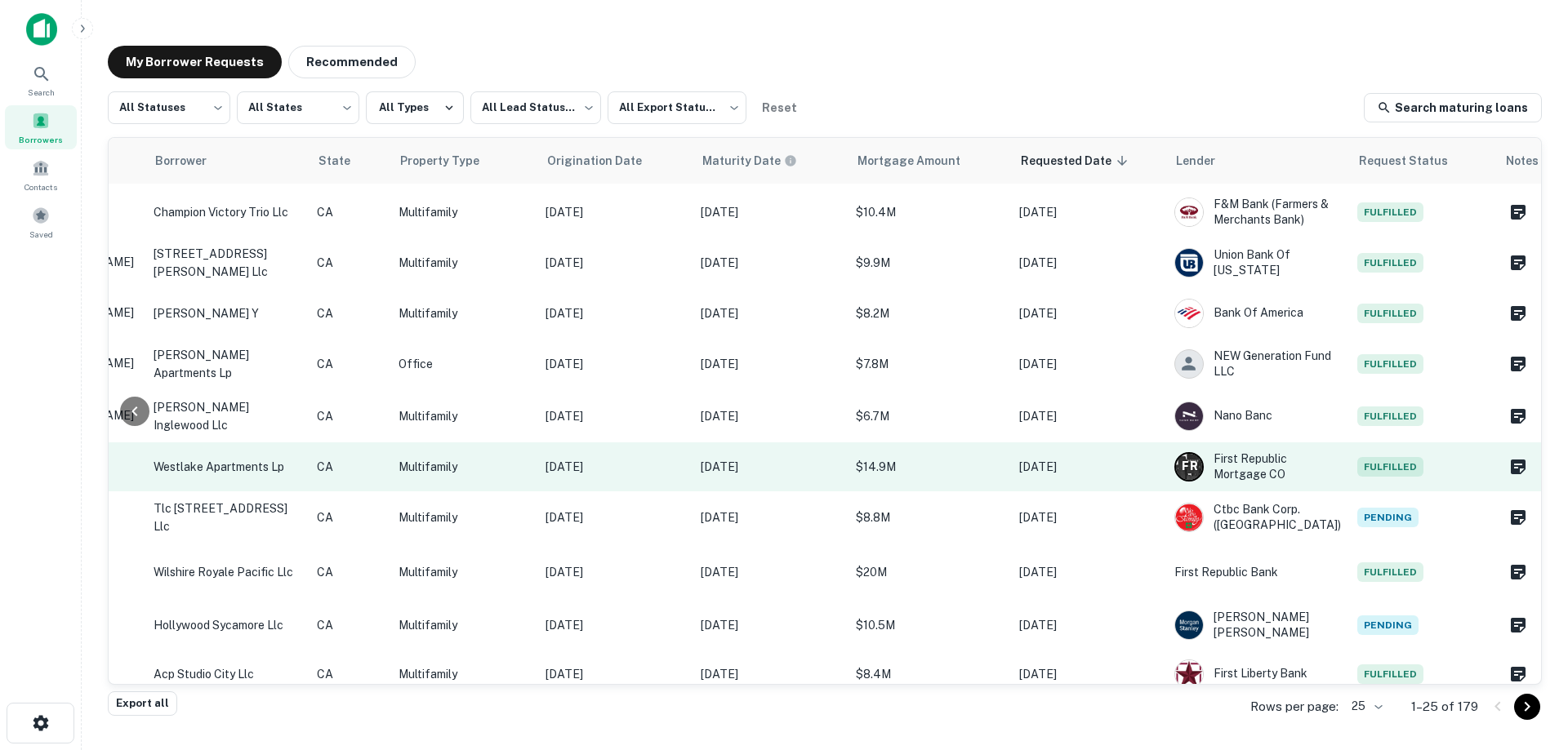
click at [1014, 447] on td "[DATE]" at bounding box center [1088, 467] width 155 height 49
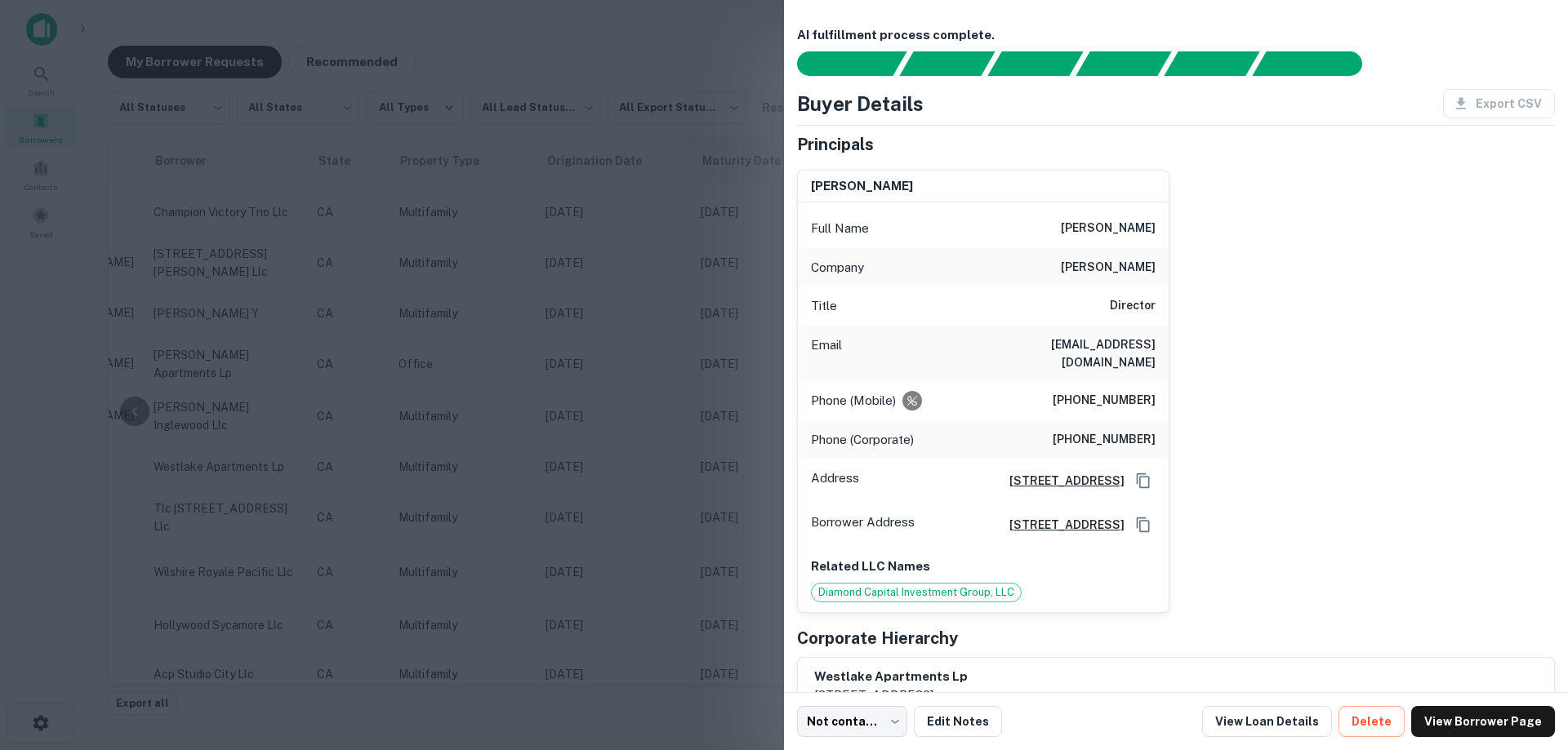
click at [699, 445] on div at bounding box center [784, 375] width 1568 height 750
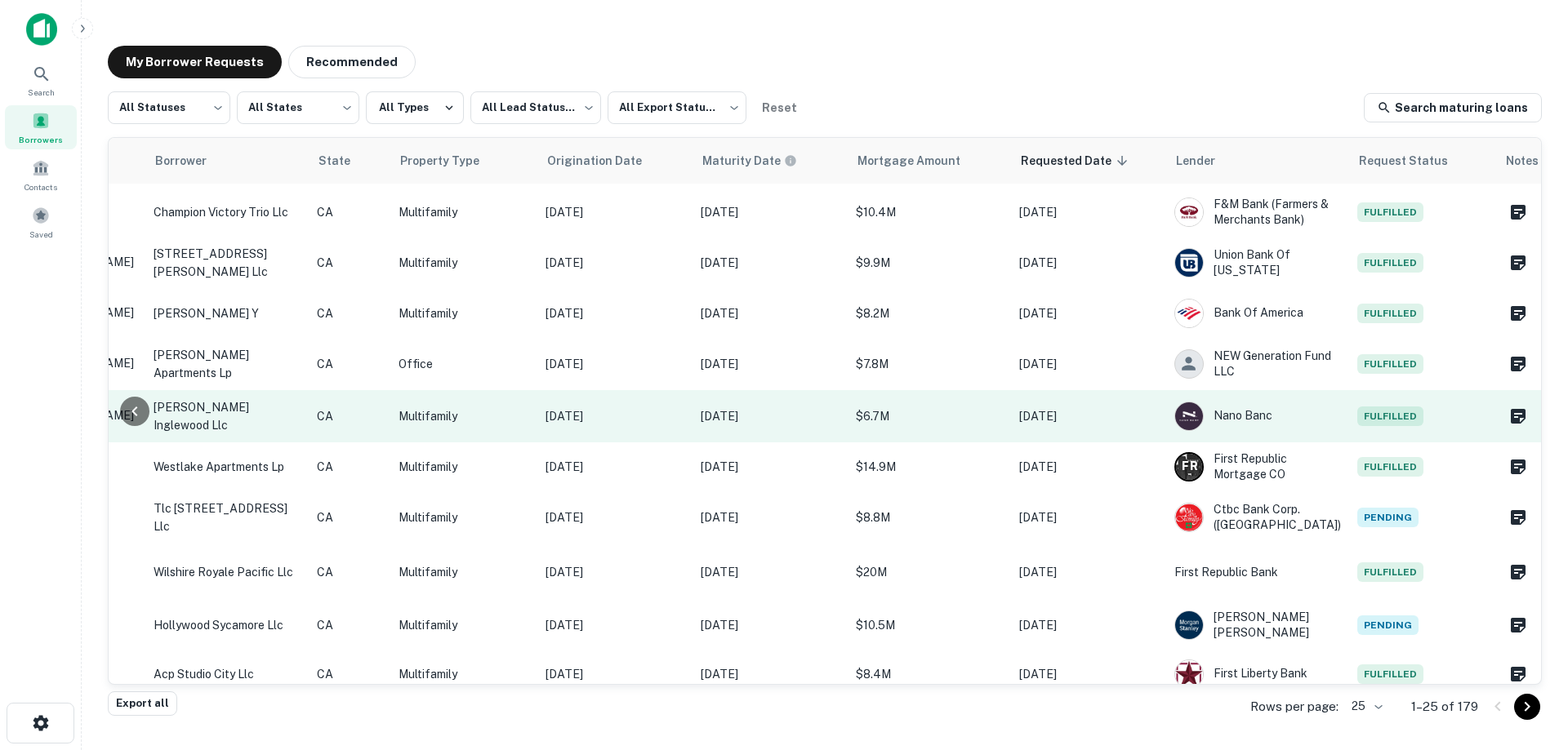
click at [1047, 415] on p "[DATE]" at bounding box center [1088, 416] width 138 height 18
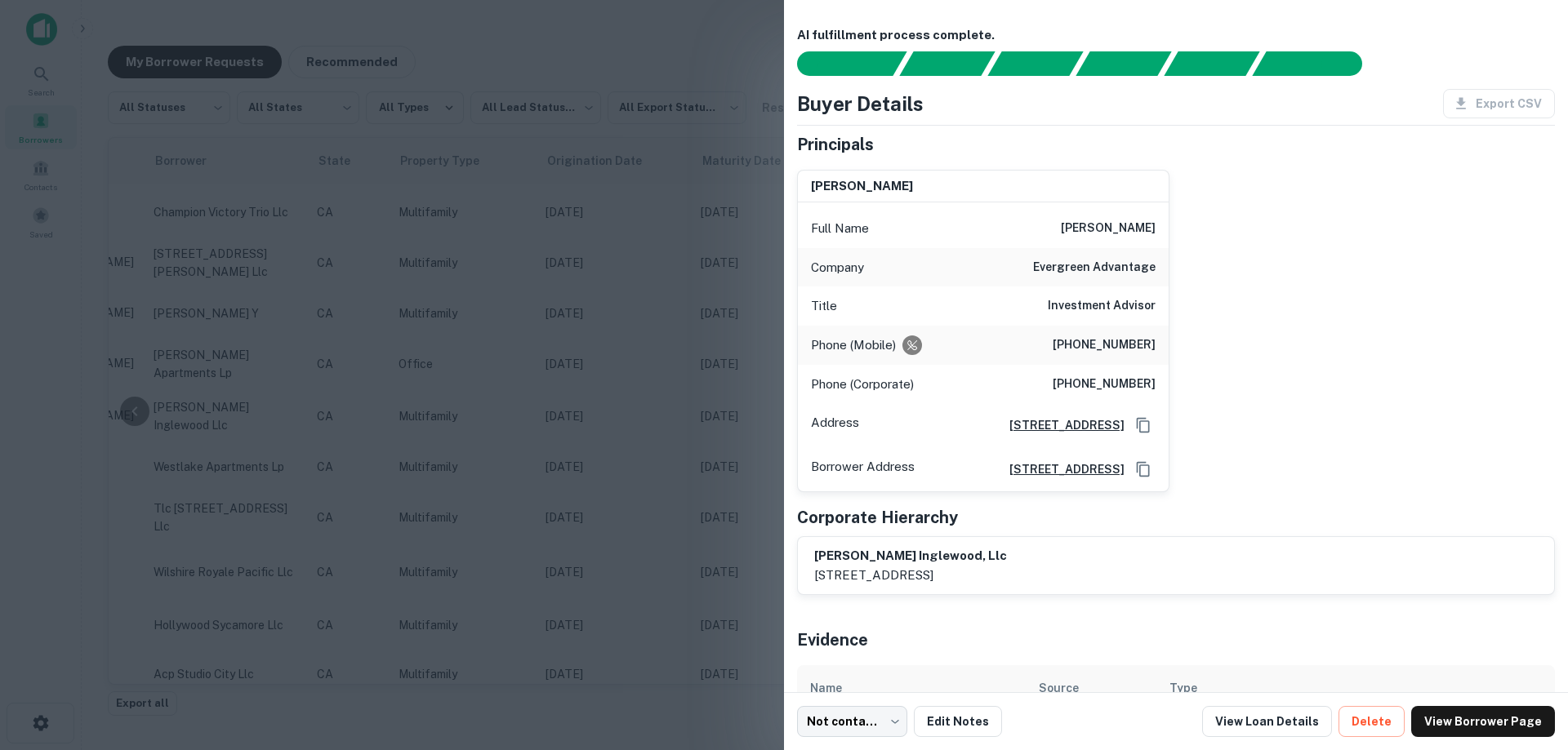
click at [687, 383] on div at bounding box center [784, 375] width 1568 height 750
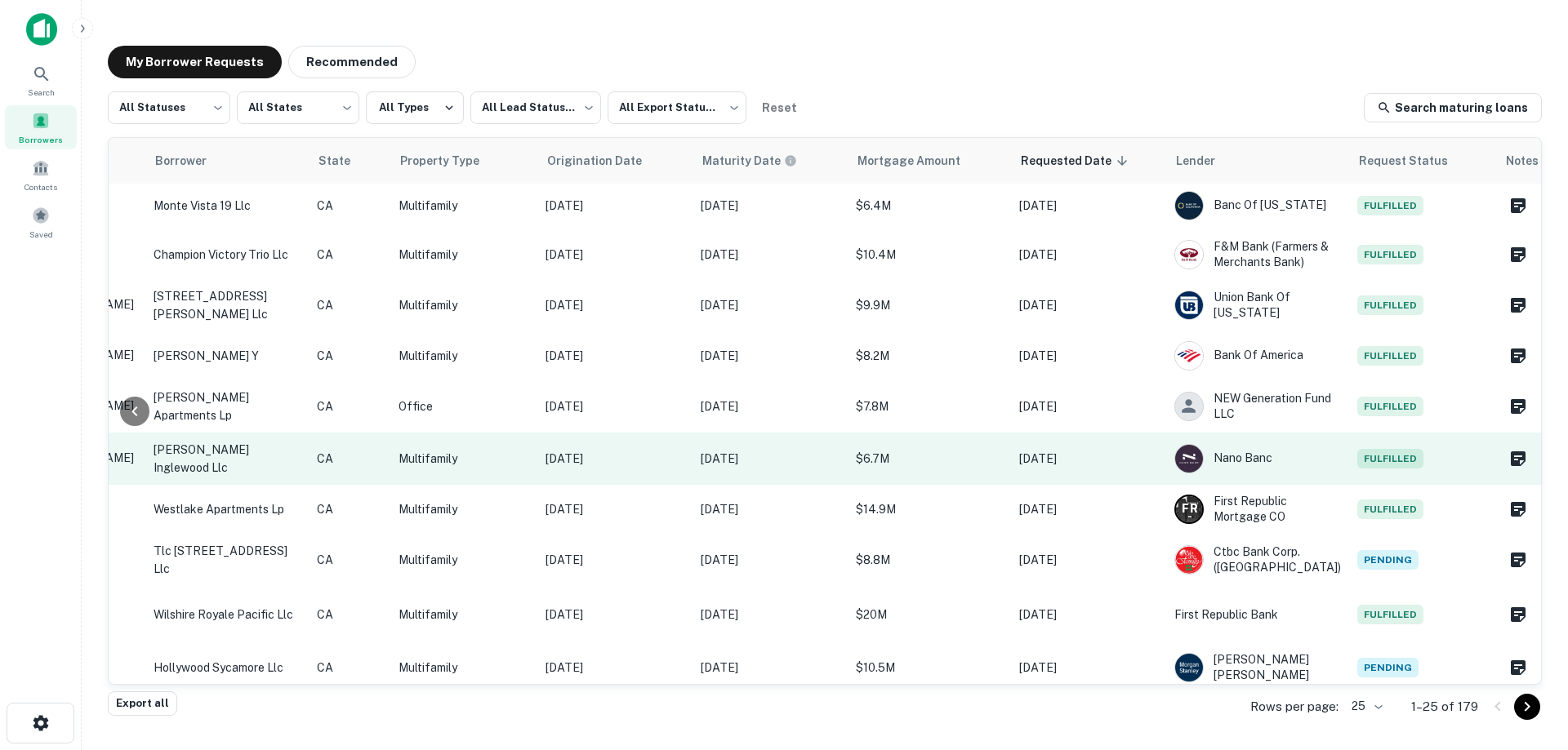
scroll to position [245, 387]
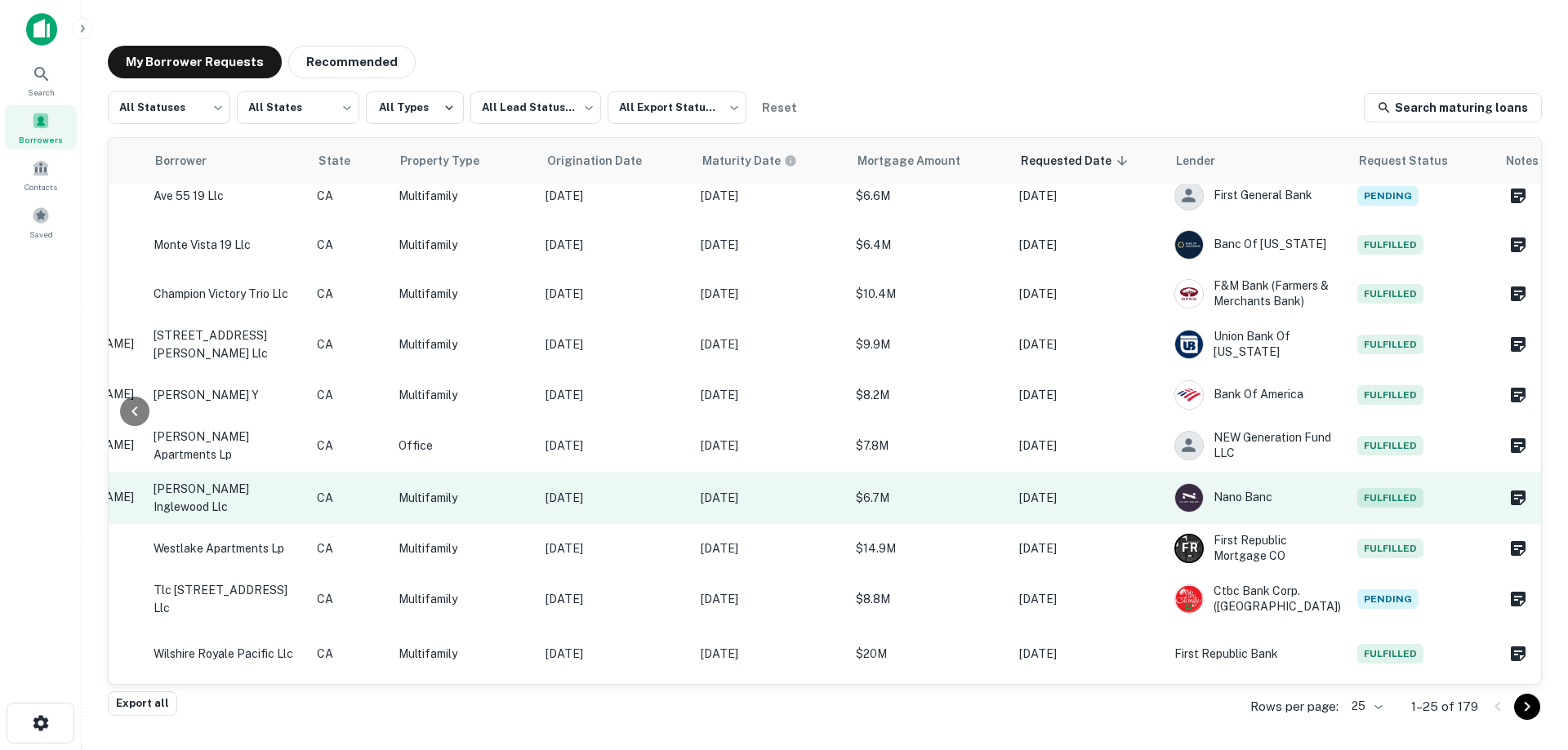
click at [1100, 502] on td "[DATE]" at bounding box center [1088, 498] width 155 height 53
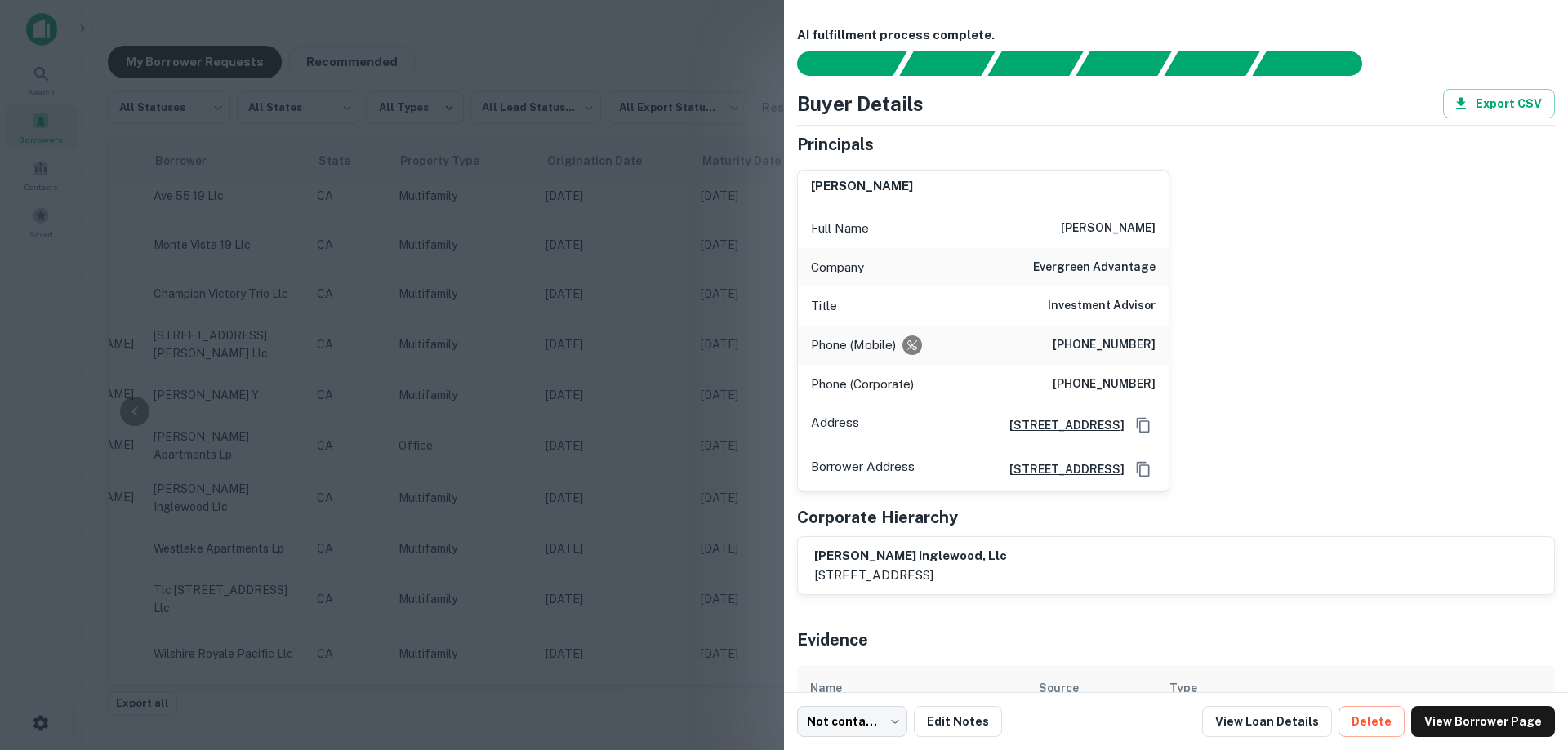
click at [651, 430] on div at bounding box center [784, 375] width 1568 height 750
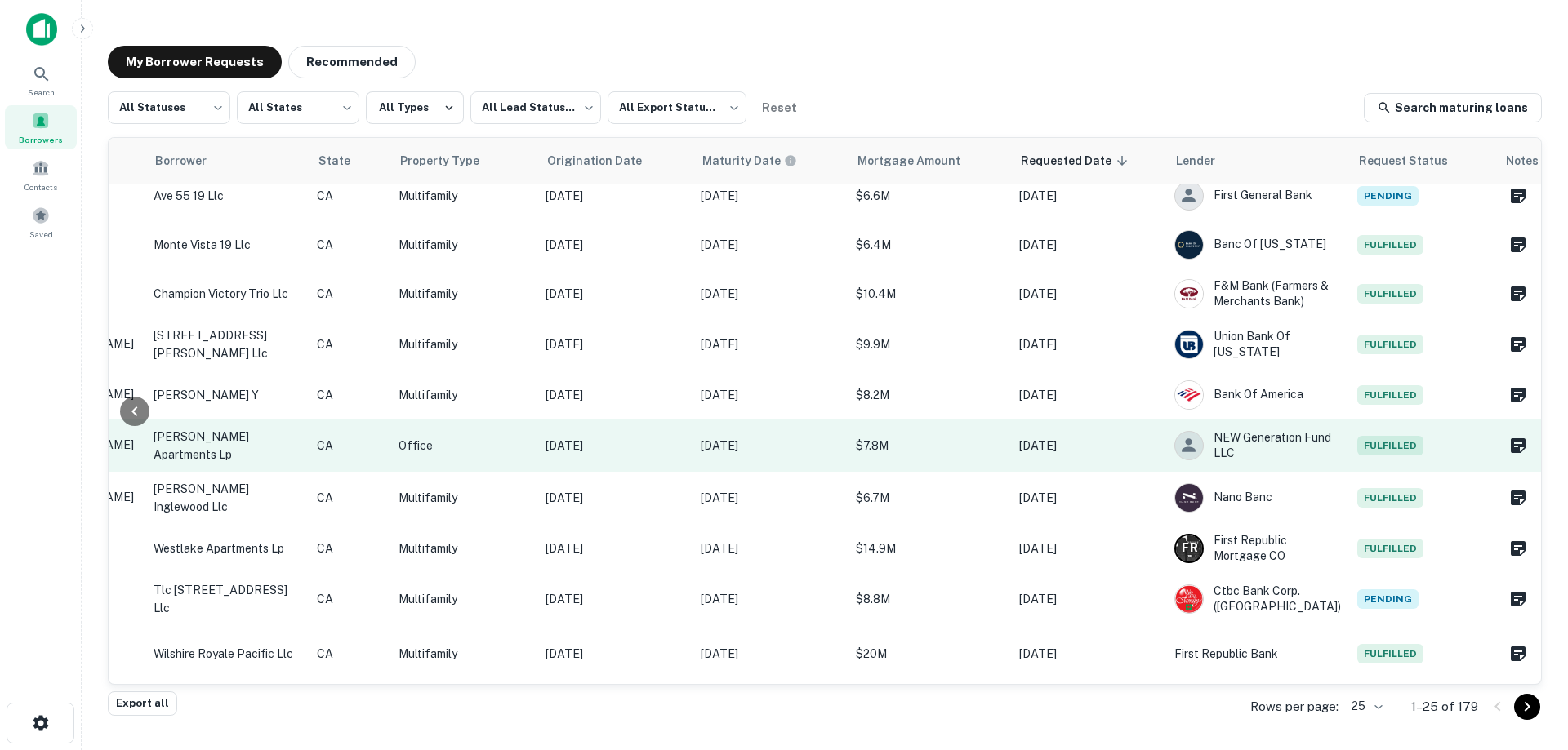
click at [1022, 443] on p "[DATE]" at bounding box center [1088, 446] width 138 height 18
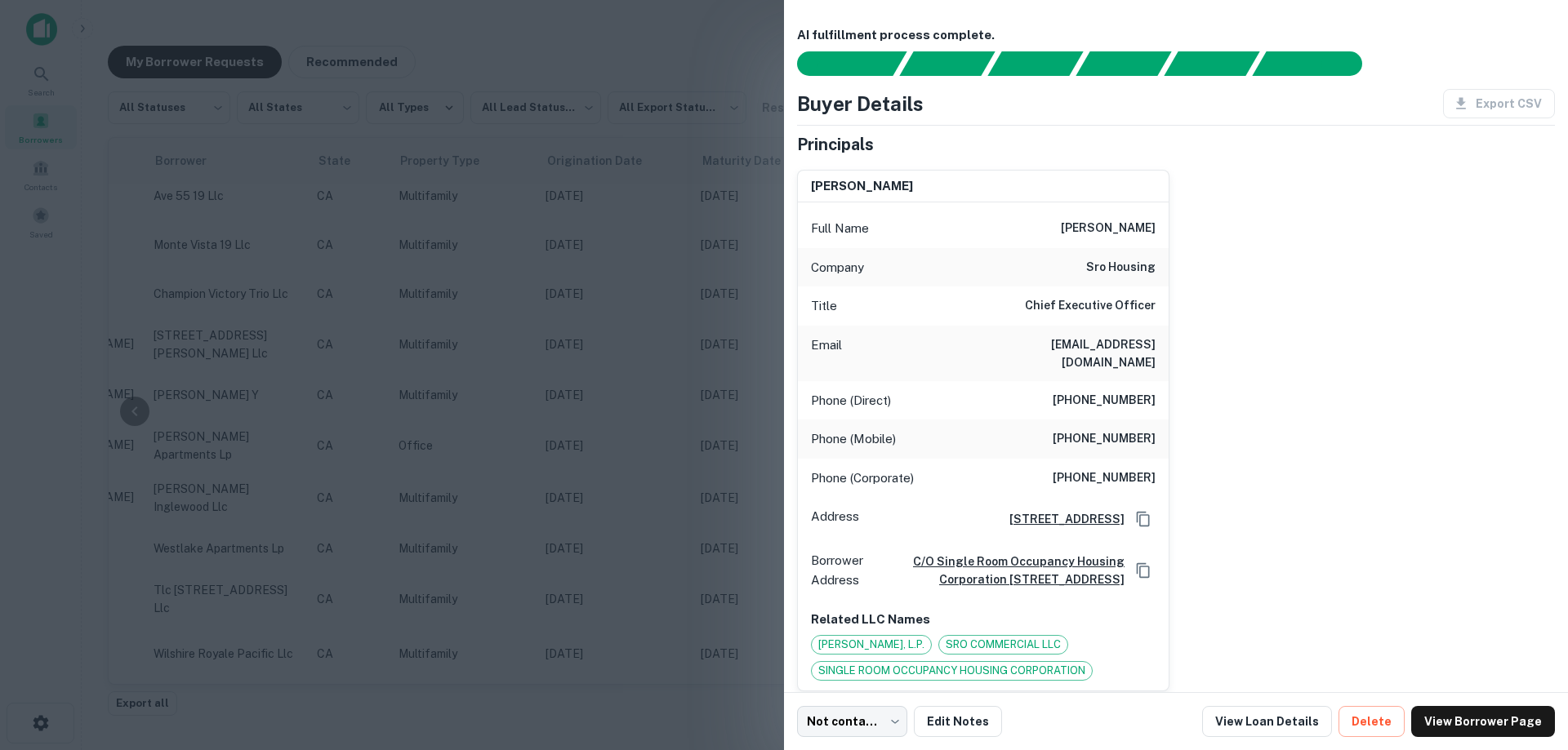
click at [719, 437] on div at bounding box center [784, 375] width 1568 height 750
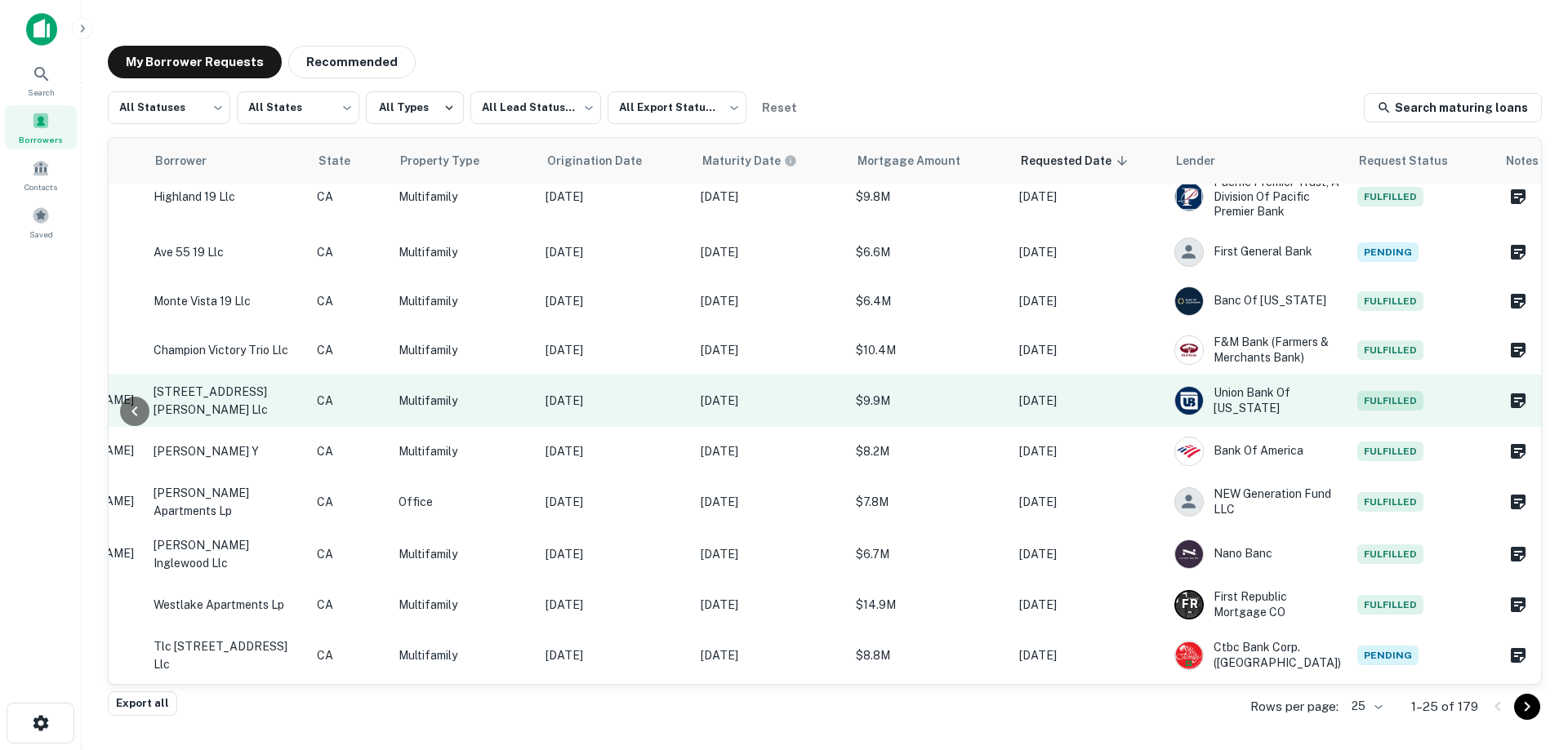
scroll to position [163, 387]
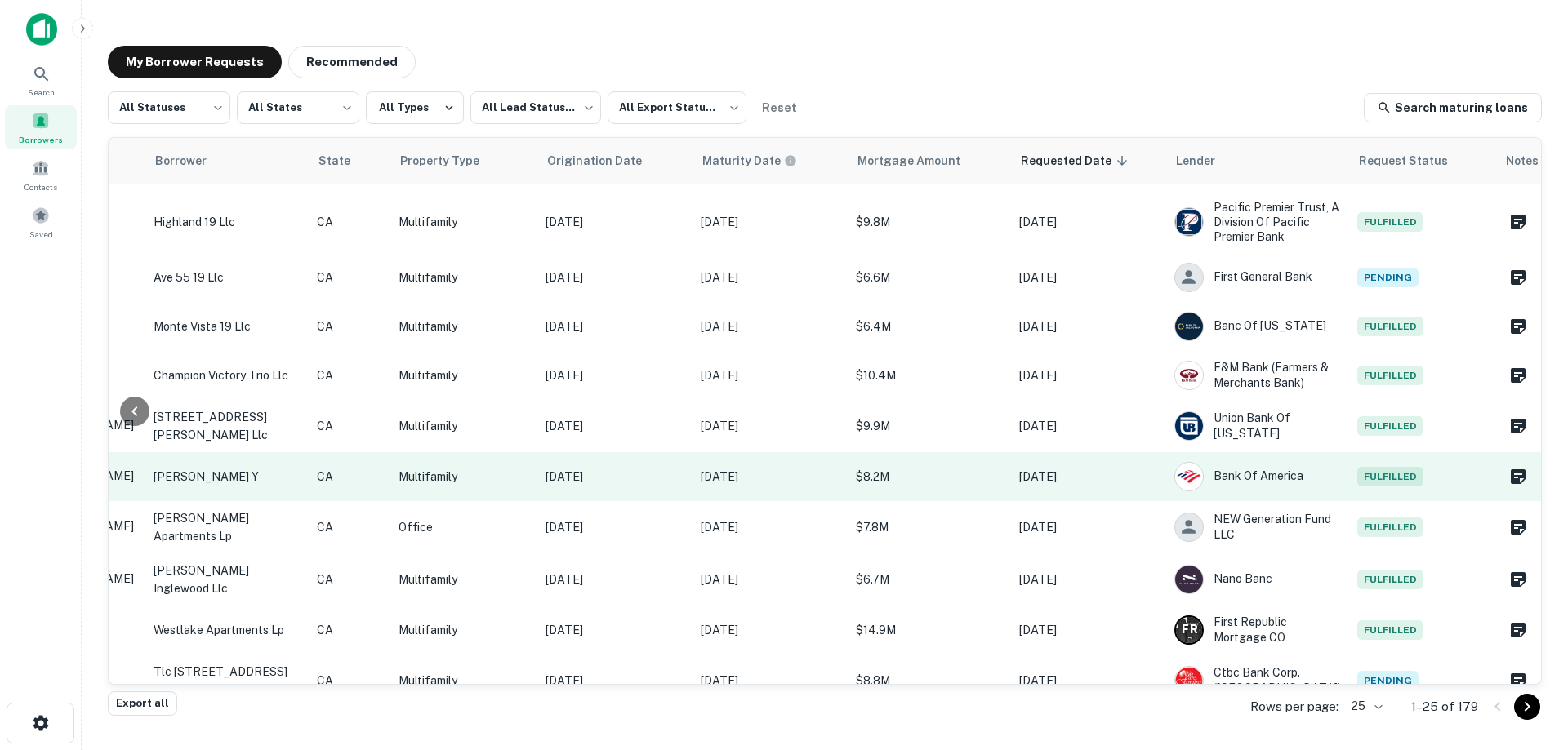
click at [1020, 468] on p "[DATE]" at bounding box center [1088, 477] width 138 height 18
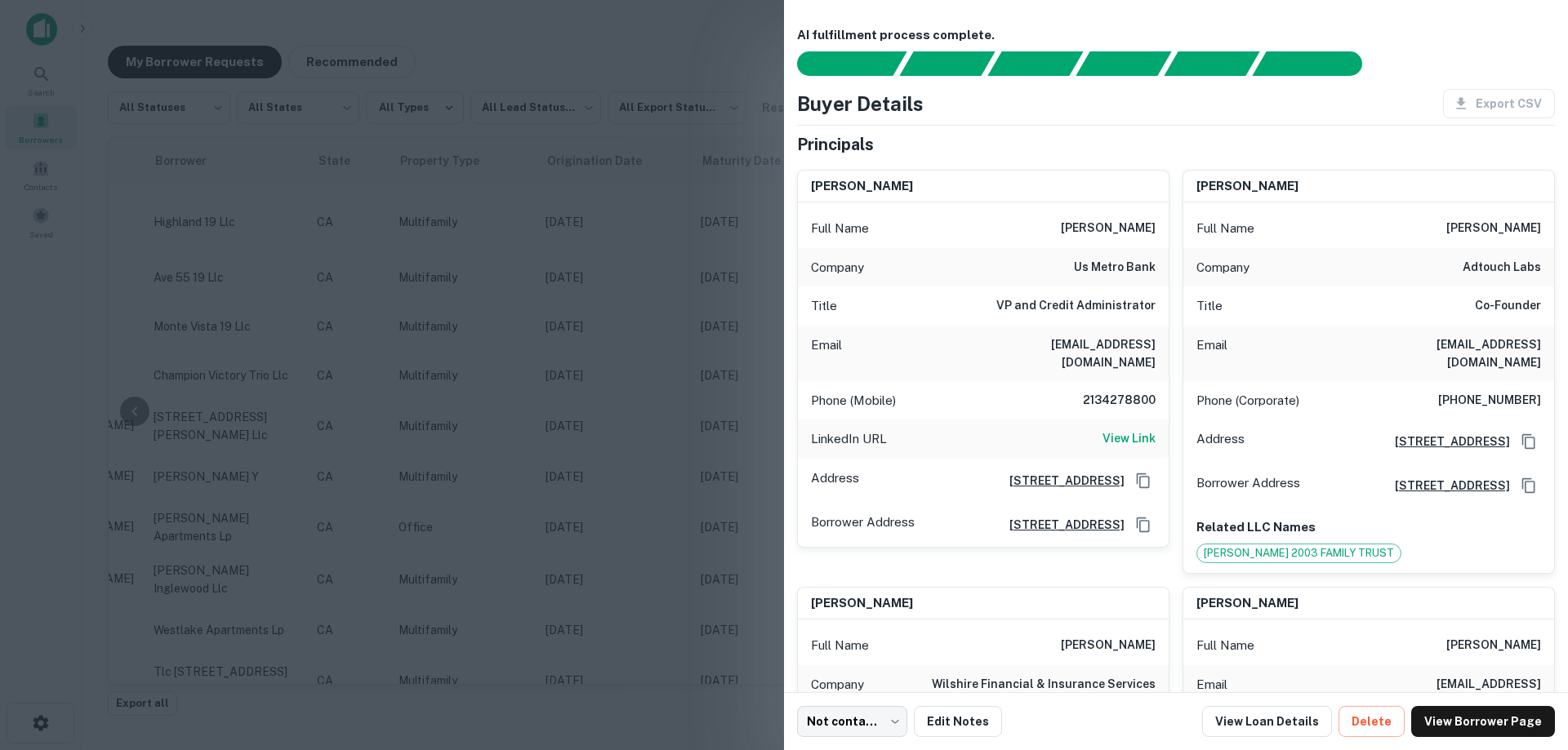
click at [679, 427] on div at bounding box center [784, 375] width 1568 height 750
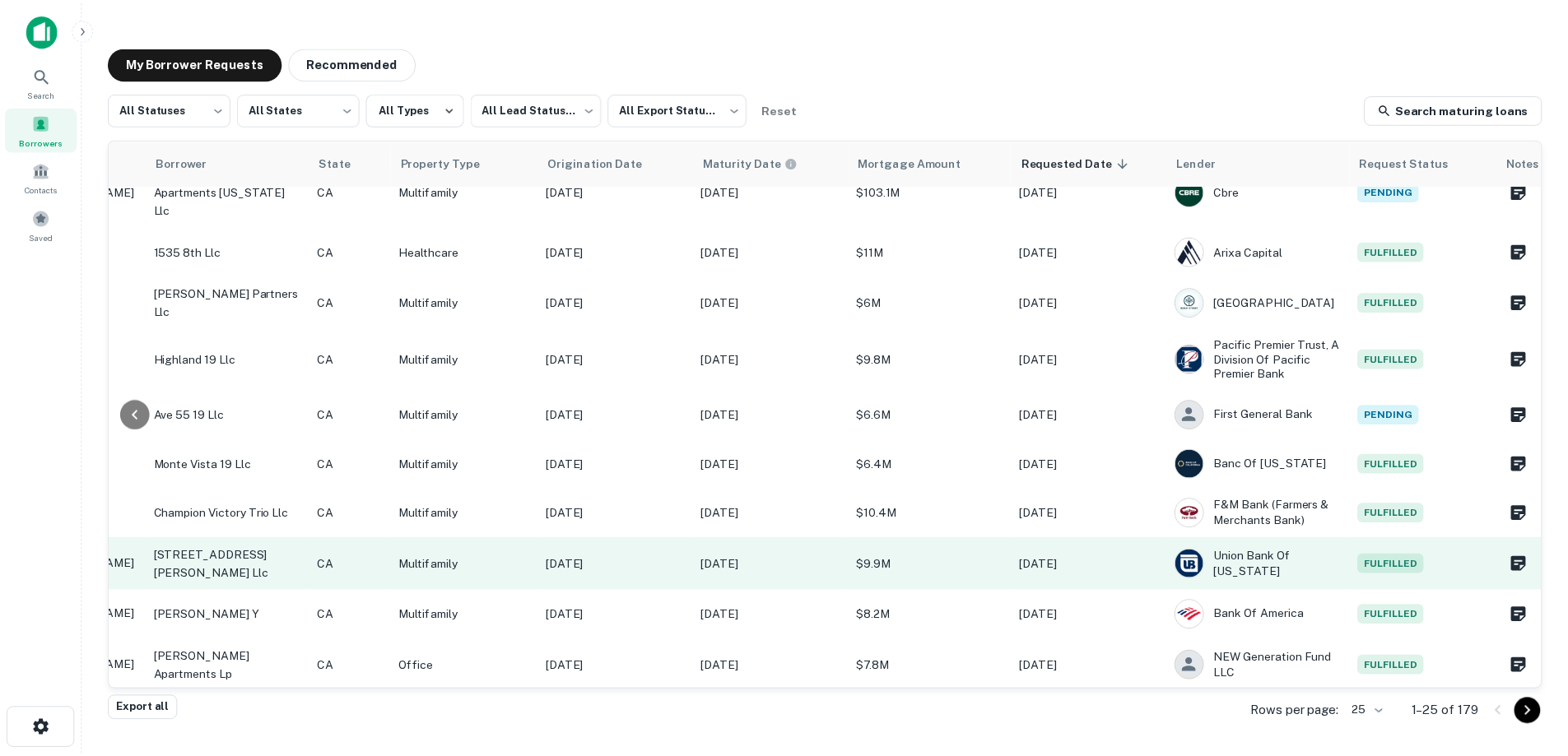
scroll to position [0, 390]
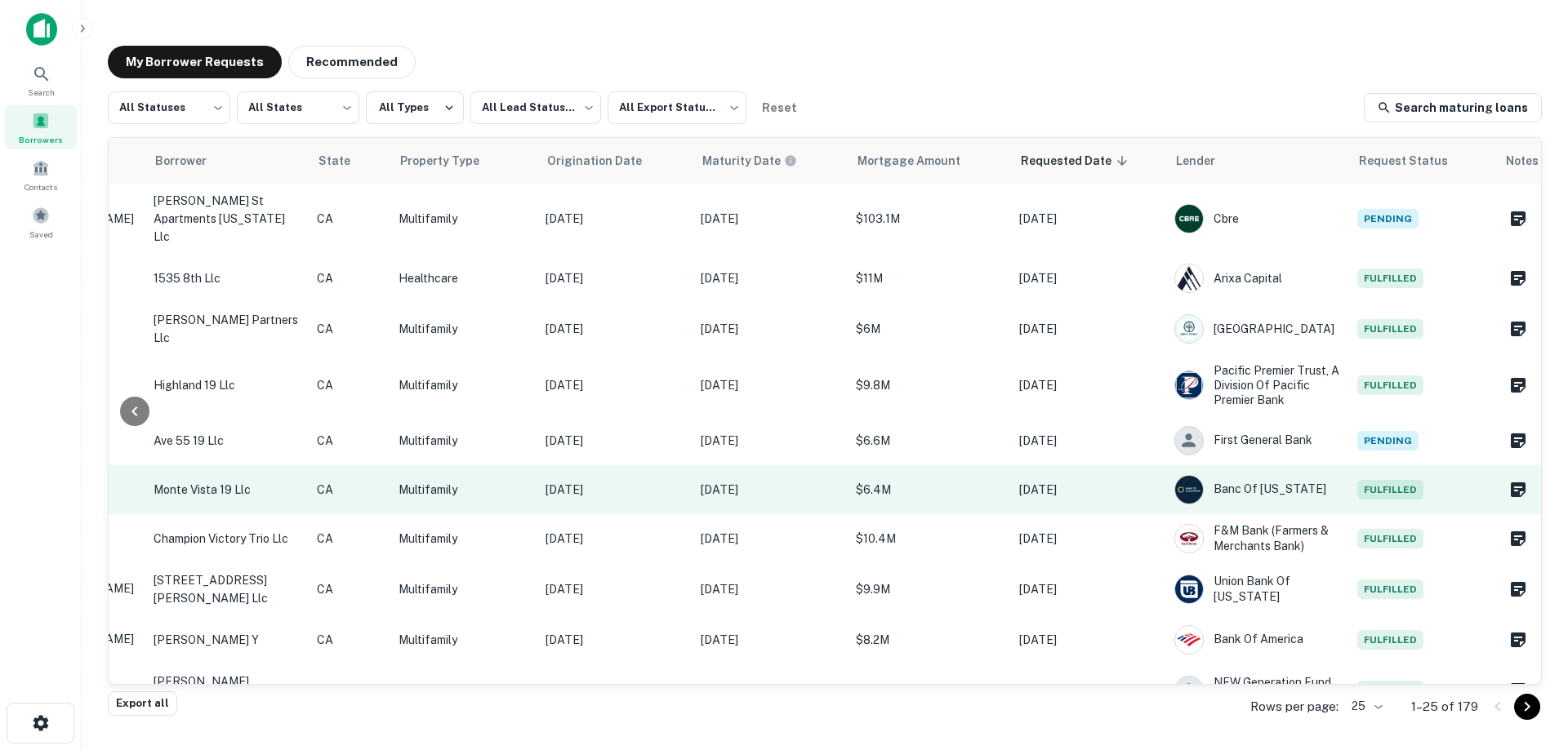
click at [1042, 484] on p "[DATE]" at bounding box center [1088, 490] width 138 height 18
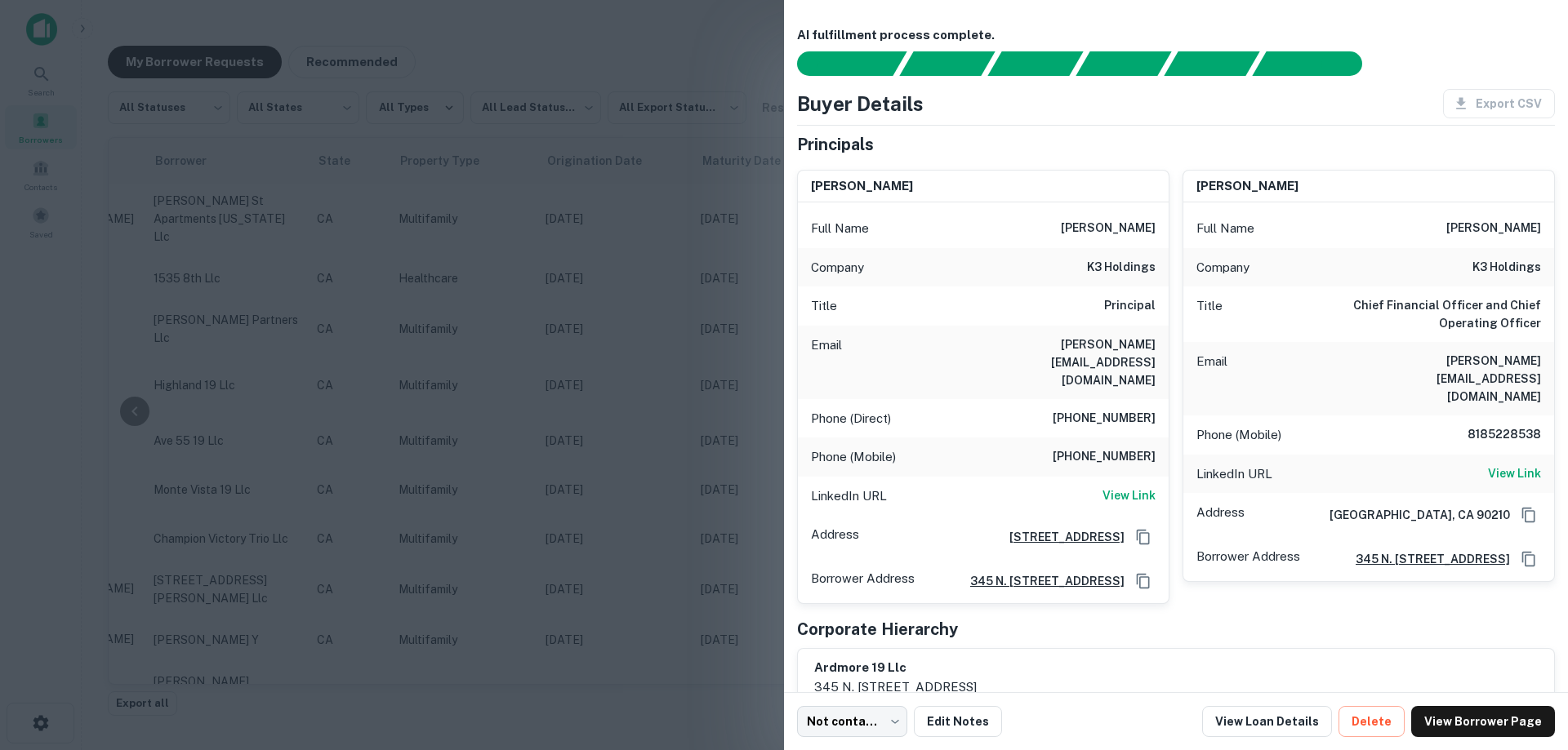
click at [695, 464] on div at bounding box center [784, 375] width 1568 height 750
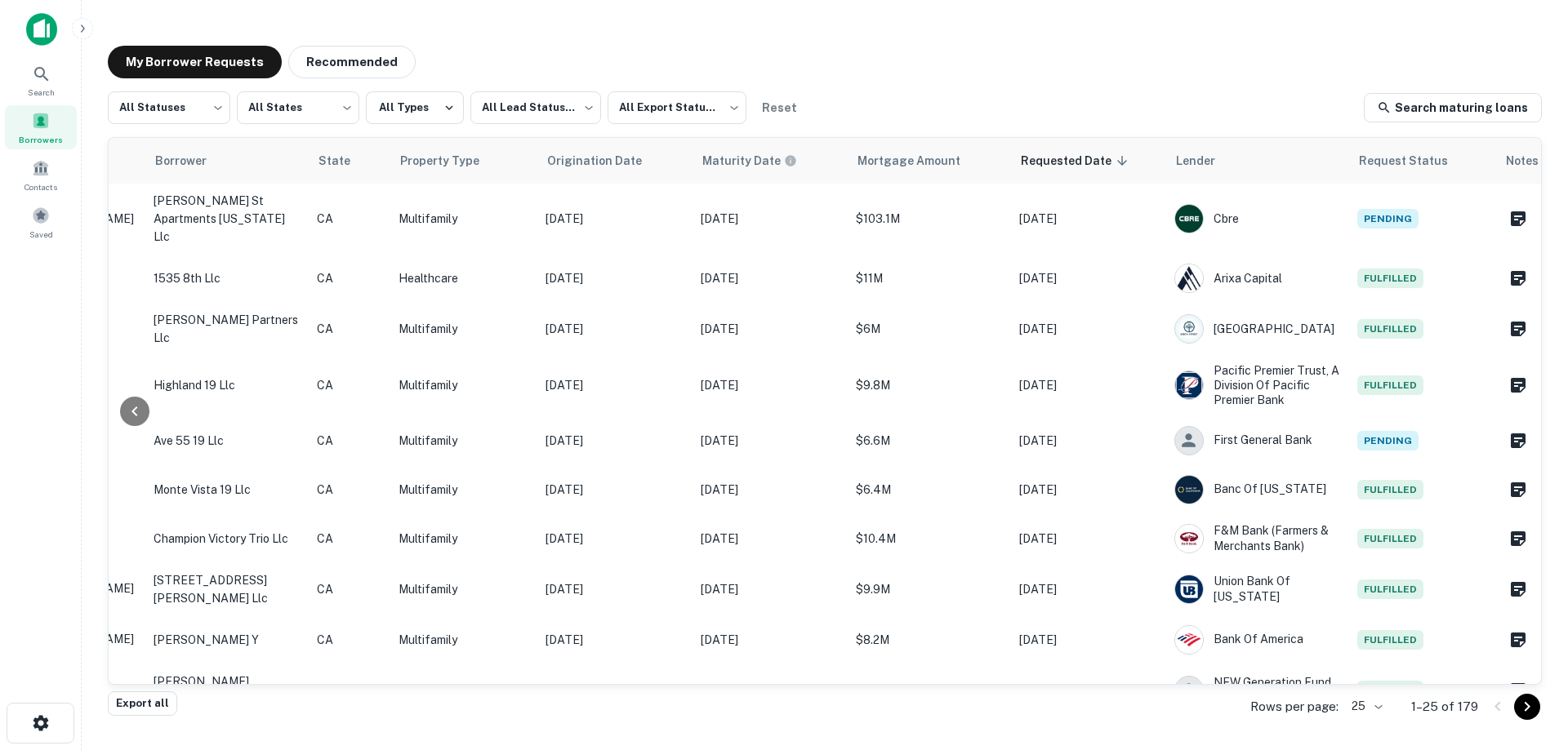
click at [38, 27] on img at bounding box center [41, 29] width 31 height 33
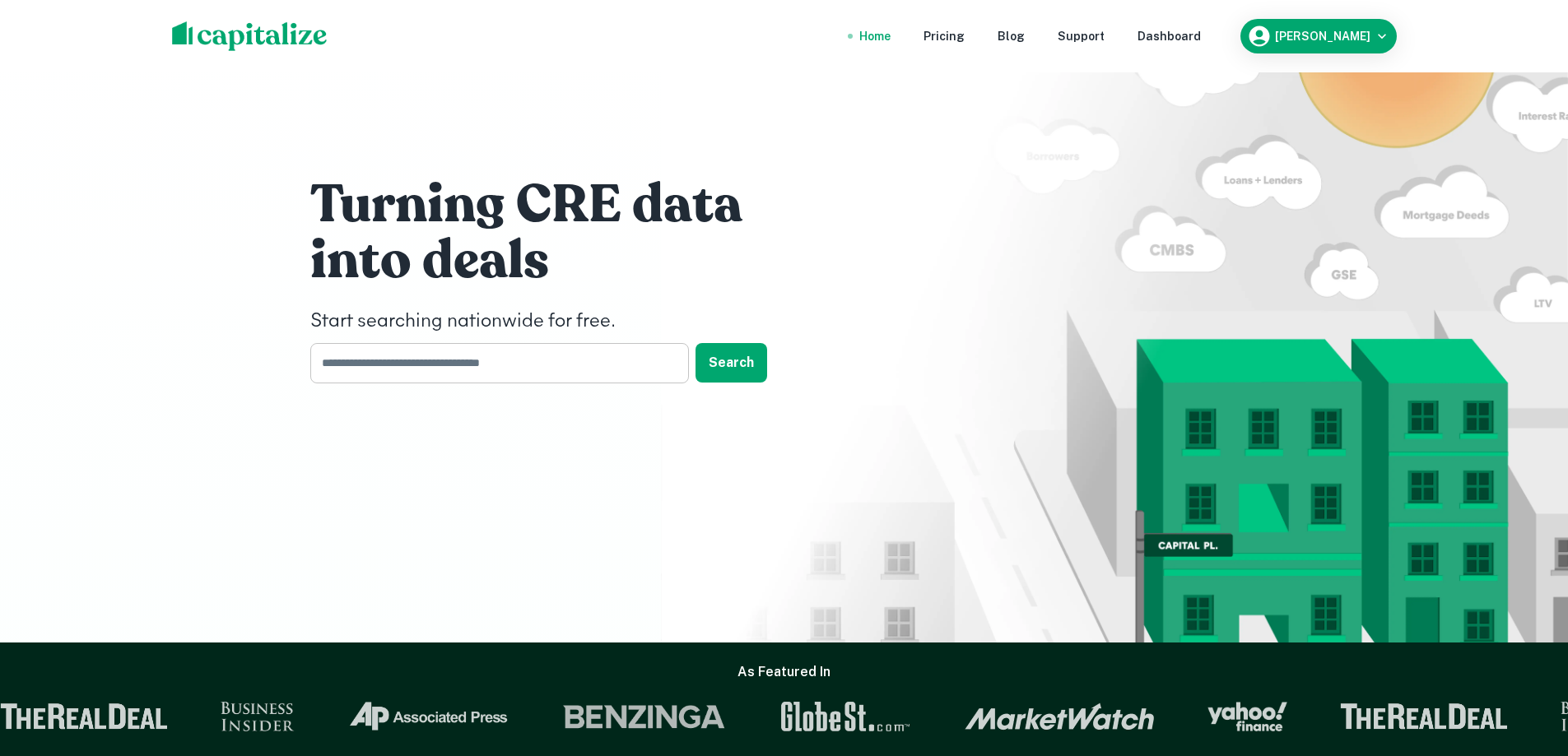
click at [453, 369] on input "text" at bounding box center [494, 363] width 367 height 40
type input "**********"
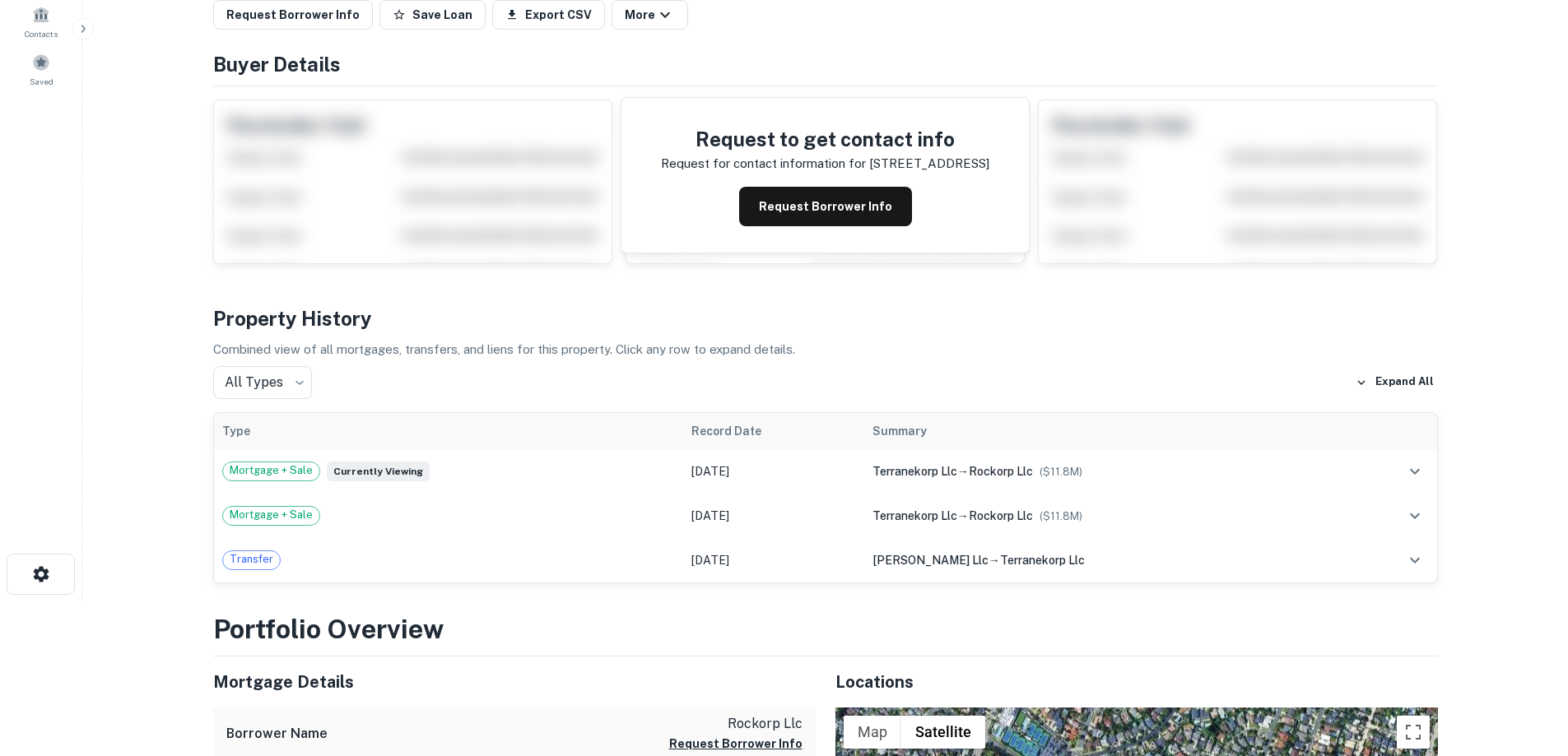
scroll to position [165, 0]
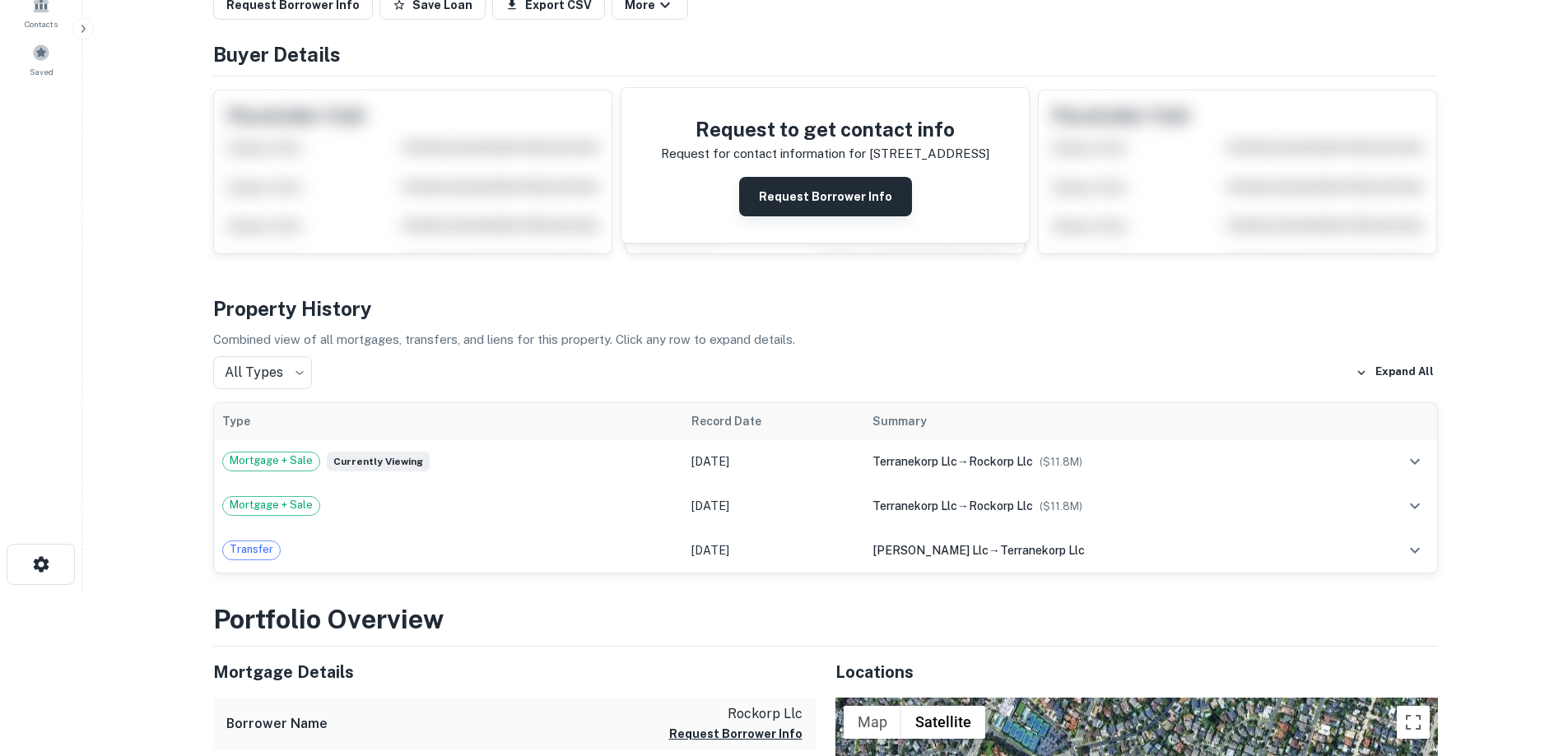
click at [823, 196] on button "Request Borrower Info" at bounding box center [825, 197] width 173 height 40
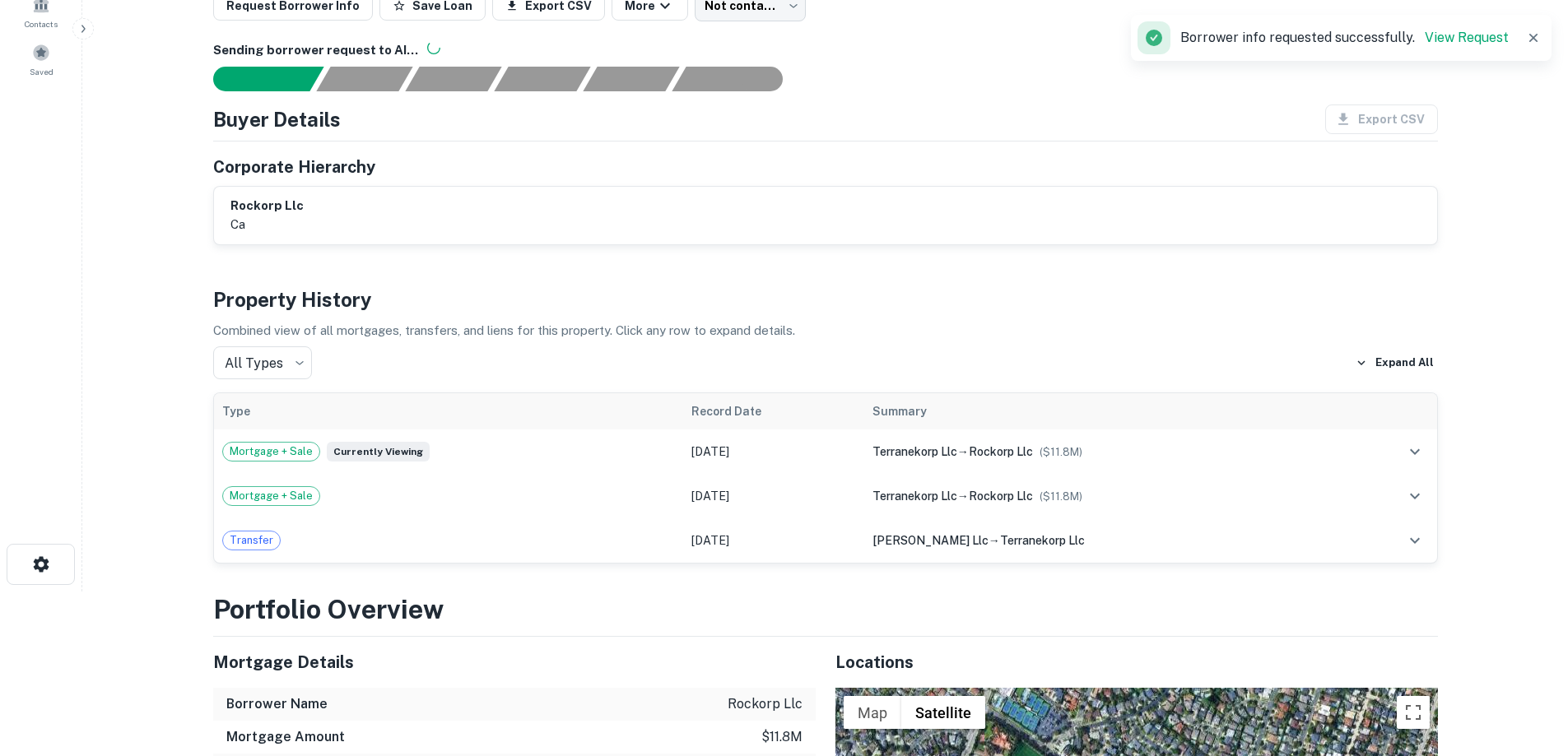
scroll to position [0, 0]
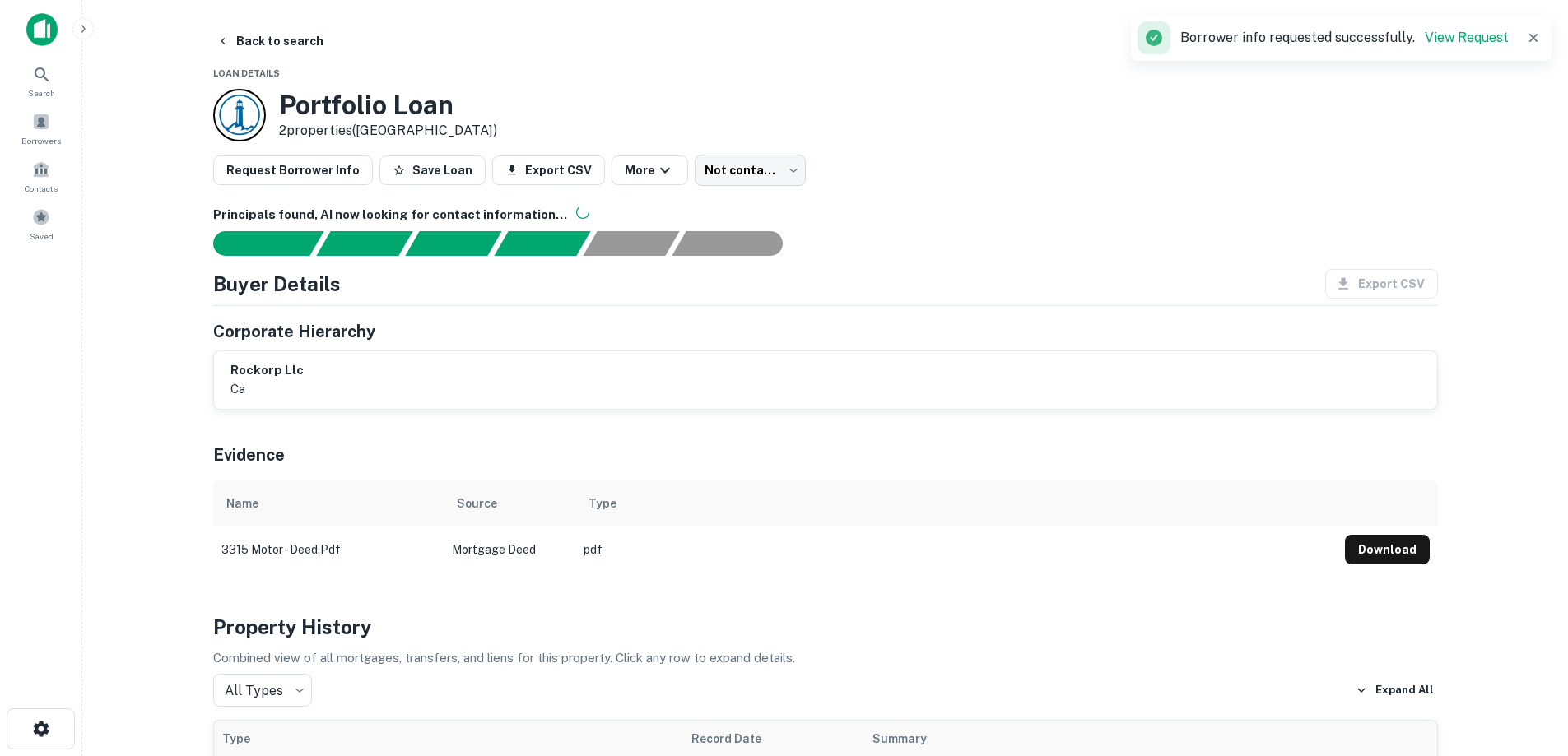
click at [39, 24] on img at bounding box center [41, 30] width 32 height 33
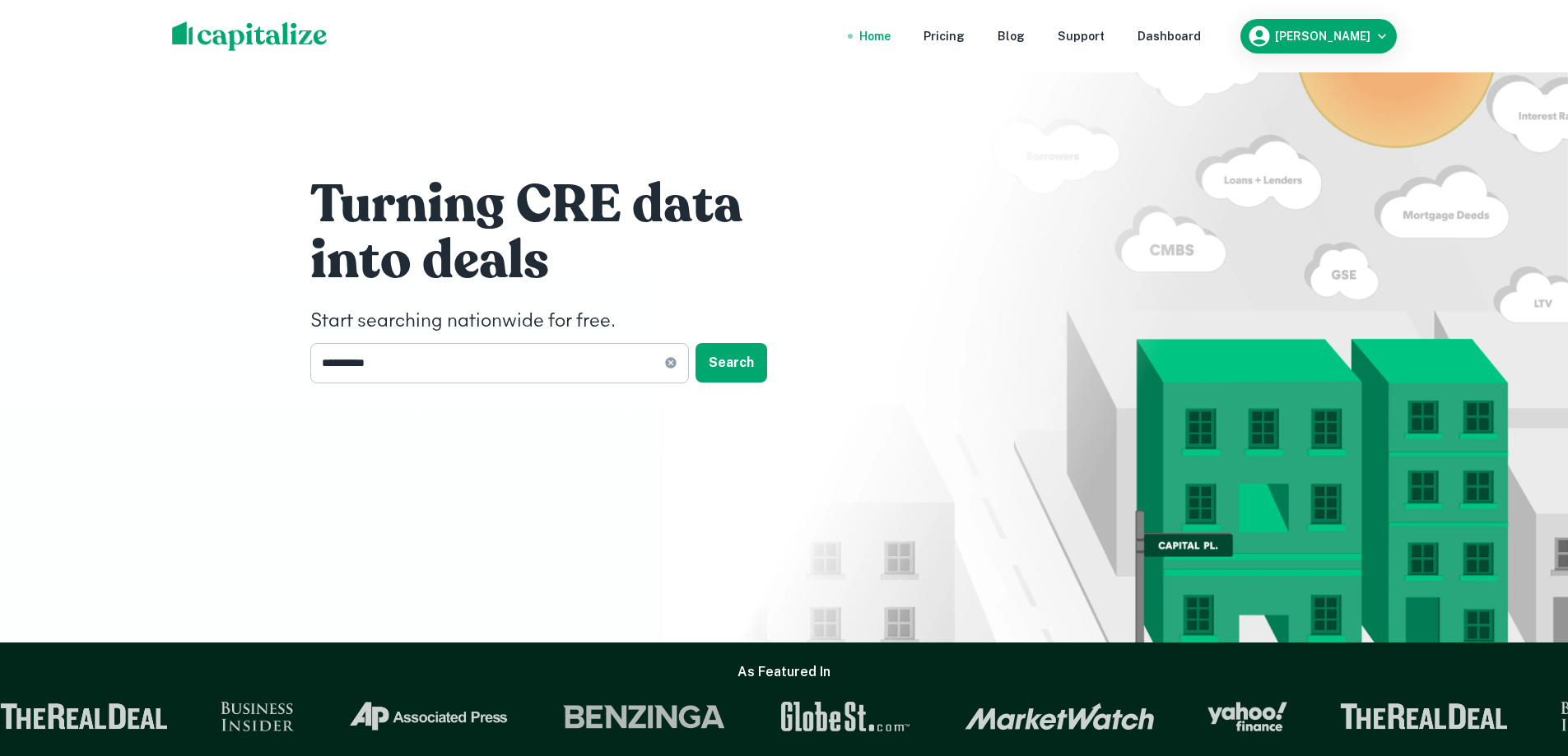
click at [671, 364] on icon at bounding box center [671, 363] width 14 height 14
drag, startPoint x: 428, startPoint y: 371, endPoint x: 446, endPoint y: 382, distance: 21.1
click at [428, 371] on input "text" at bounding box center [494, 363] width 367 height 40
type input "**********"
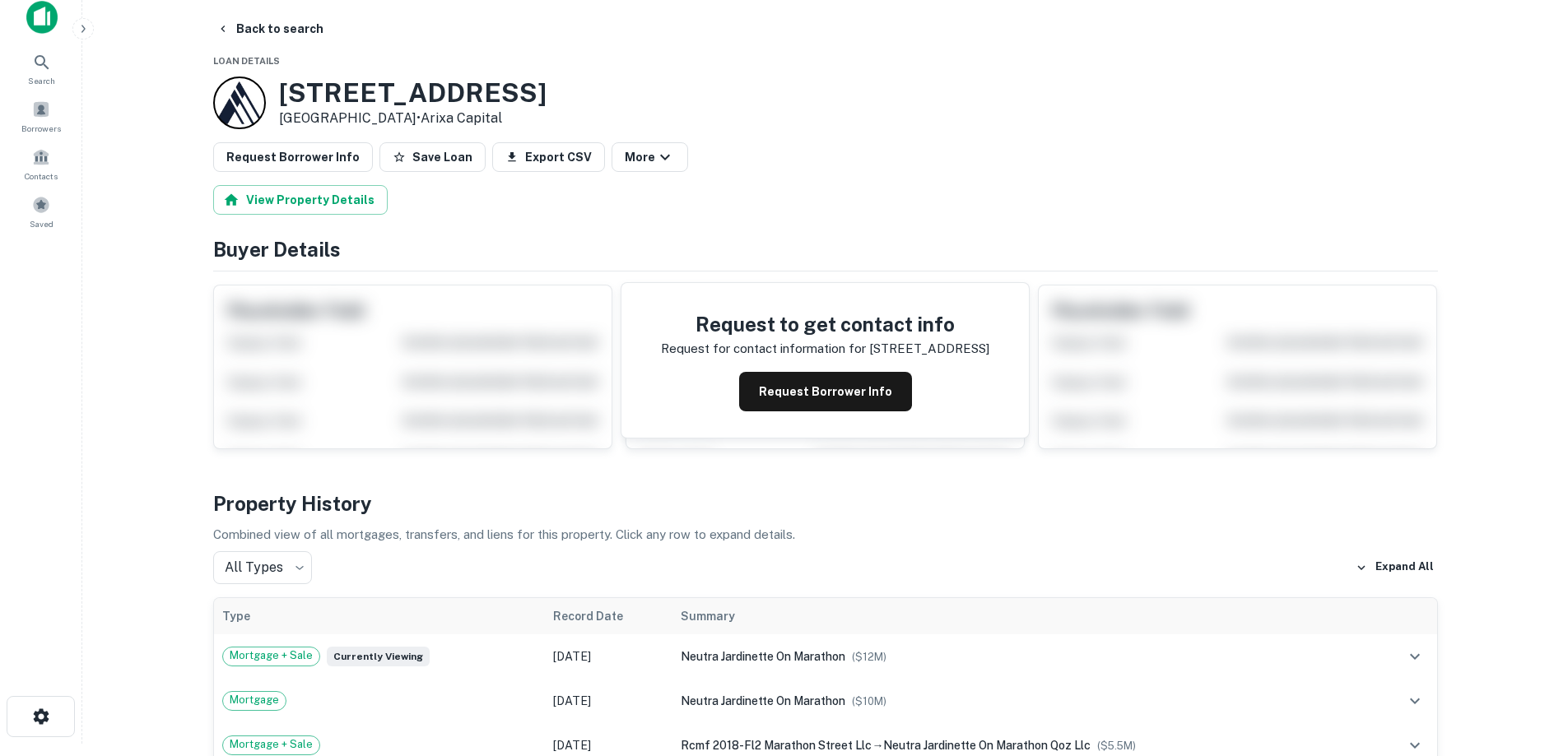
scroll to position [82, 0]
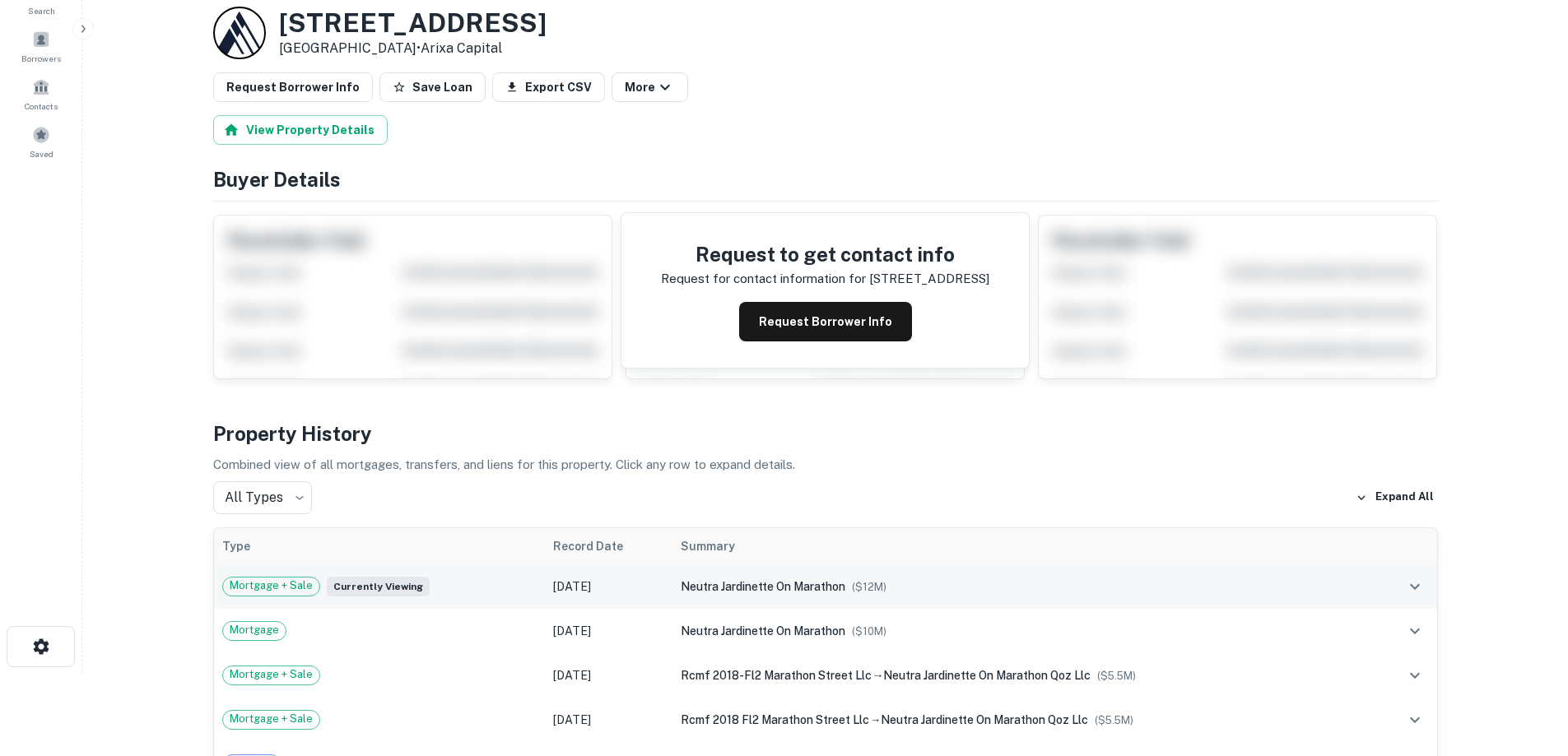
click at [534, 579] on td "Mortgage + Sale Currently viewing" at bounding box center [380, 586] width 332 height 44
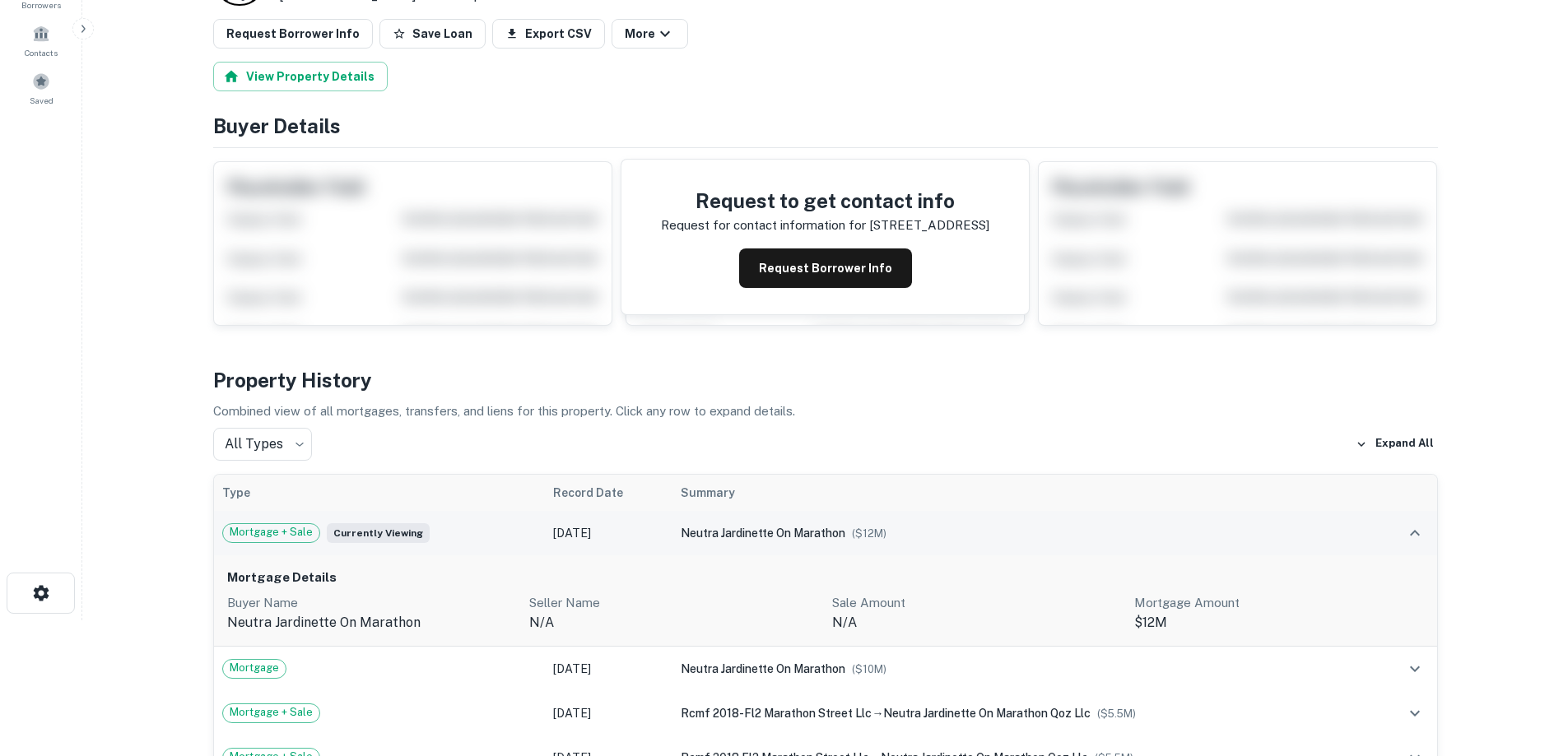
scroll to position [165, 0]
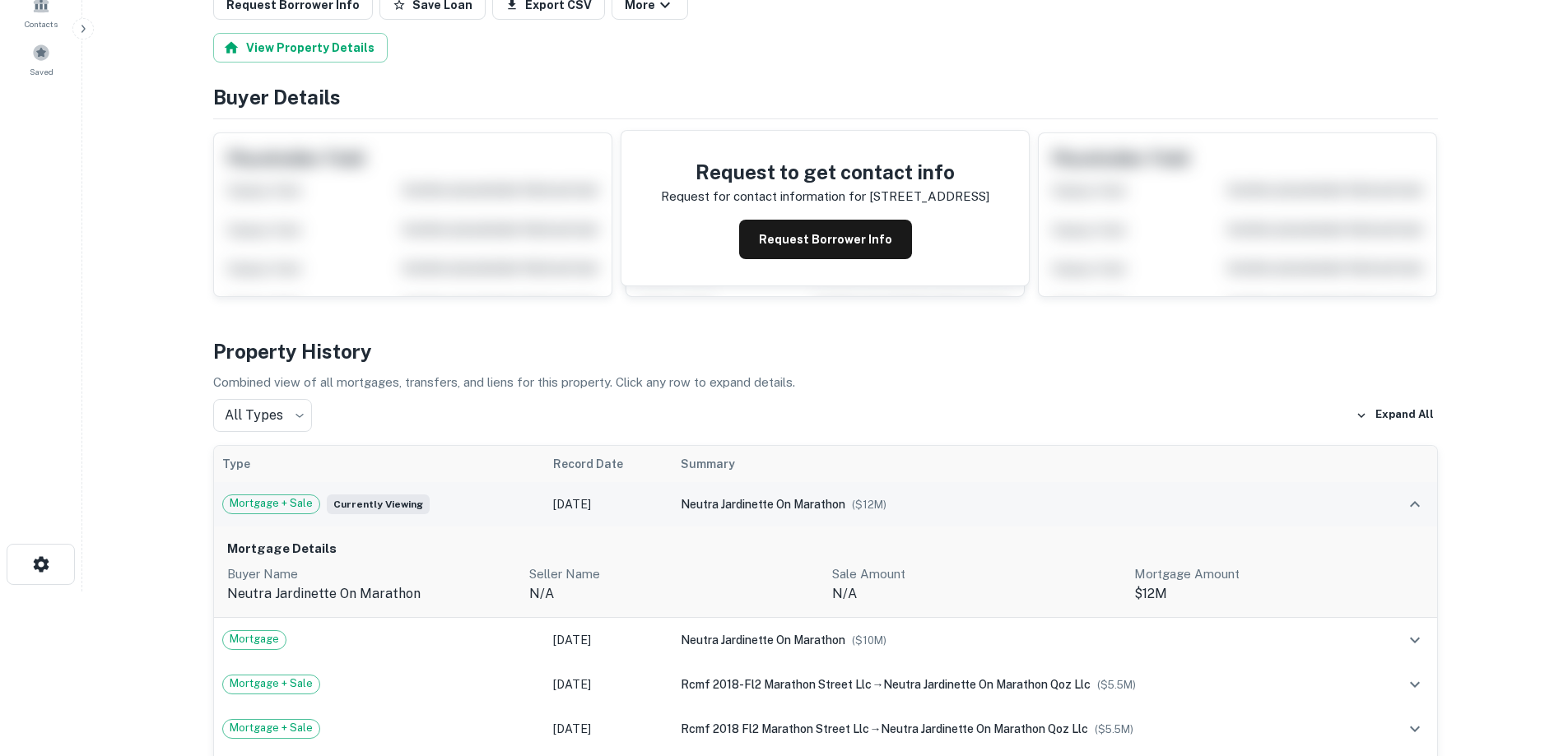
click at [584, 508] on td "[DATE]" at bounding box center [608, 504] width 128 height 44
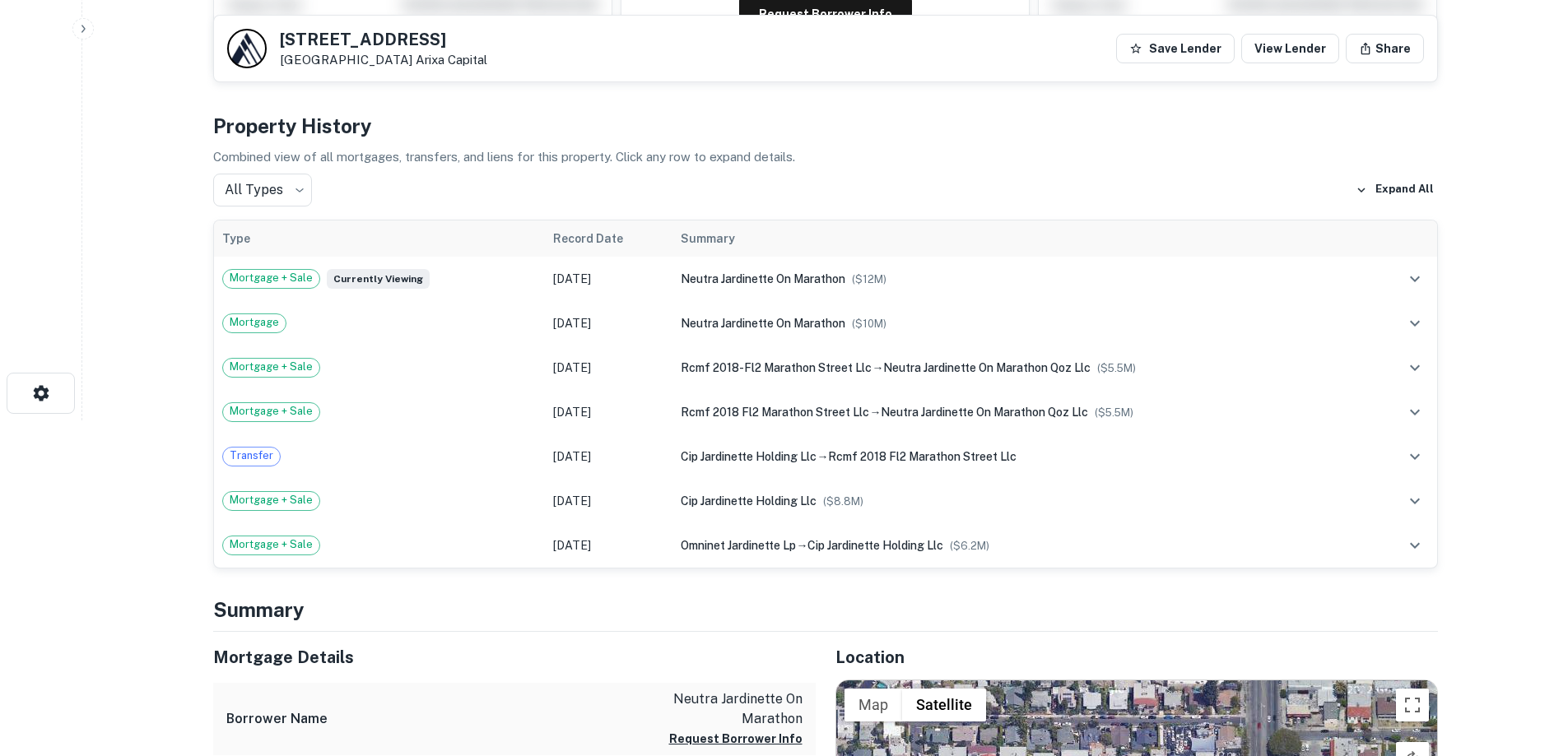
scroll to position [82, 0]
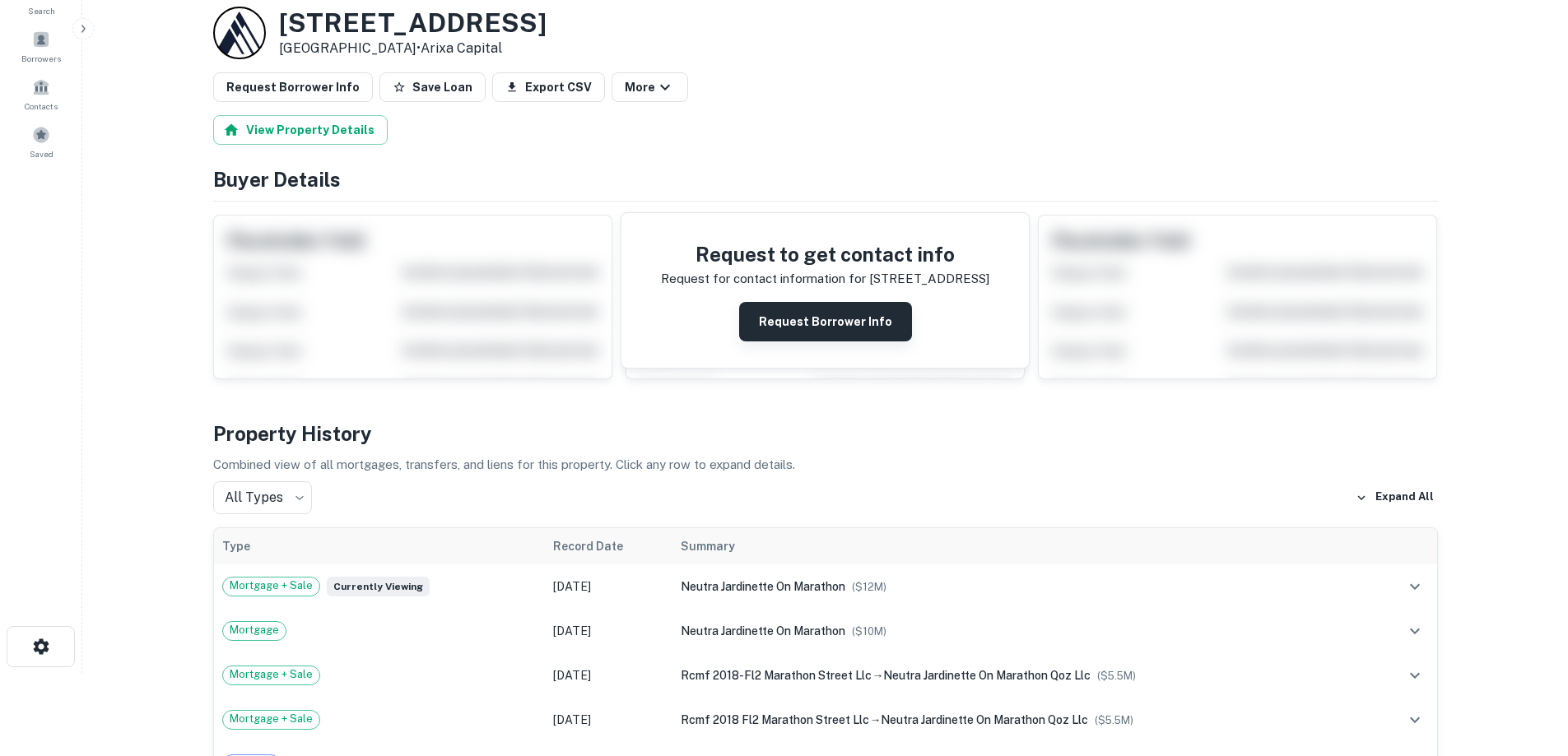
click at [797, 324] on button "Request Borrower Info" at bounding box center [825, 322] width 173 height 40
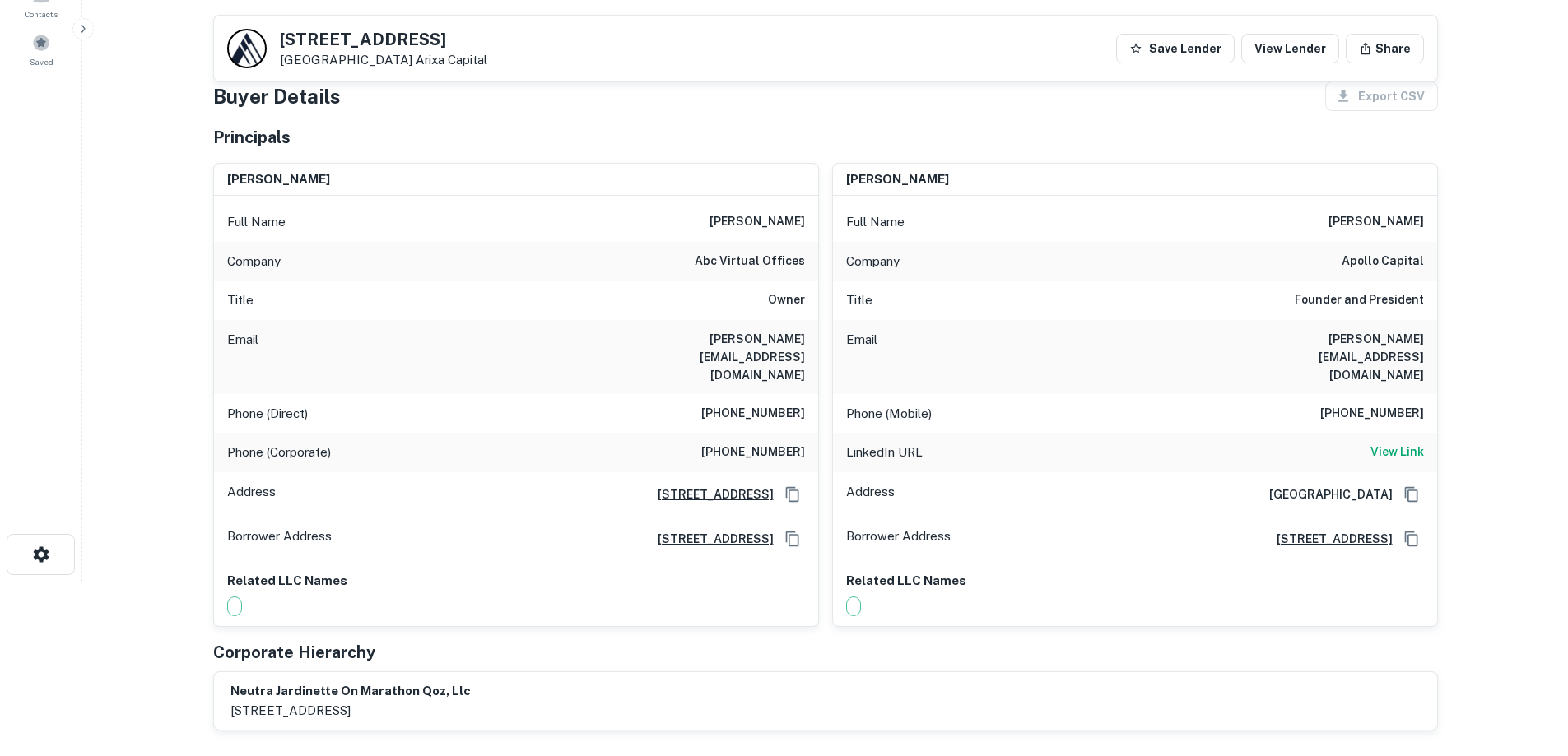
scroll to position [0, 0]
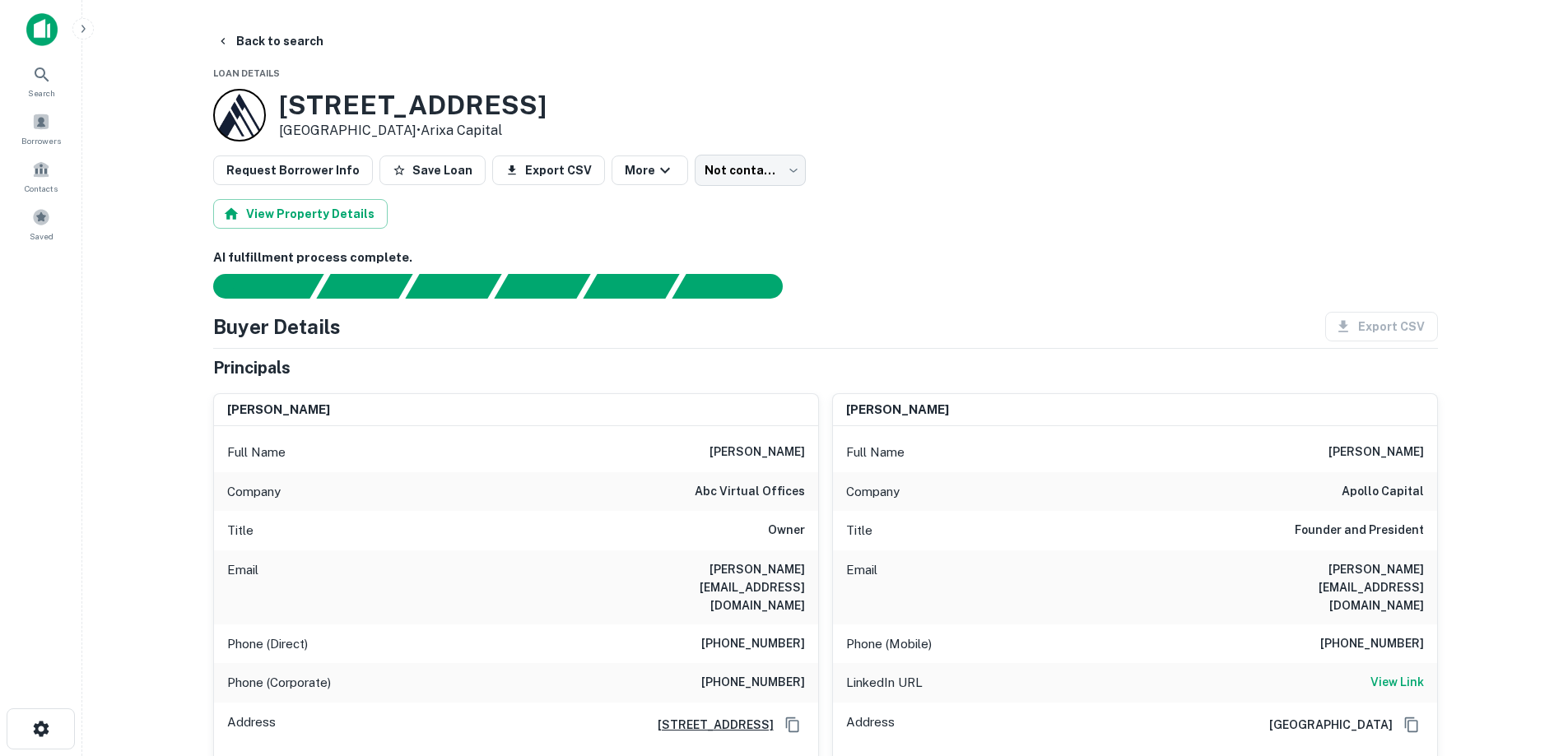
click at [41, 33] on img at bounding box center [41, 30] width 32 height 33
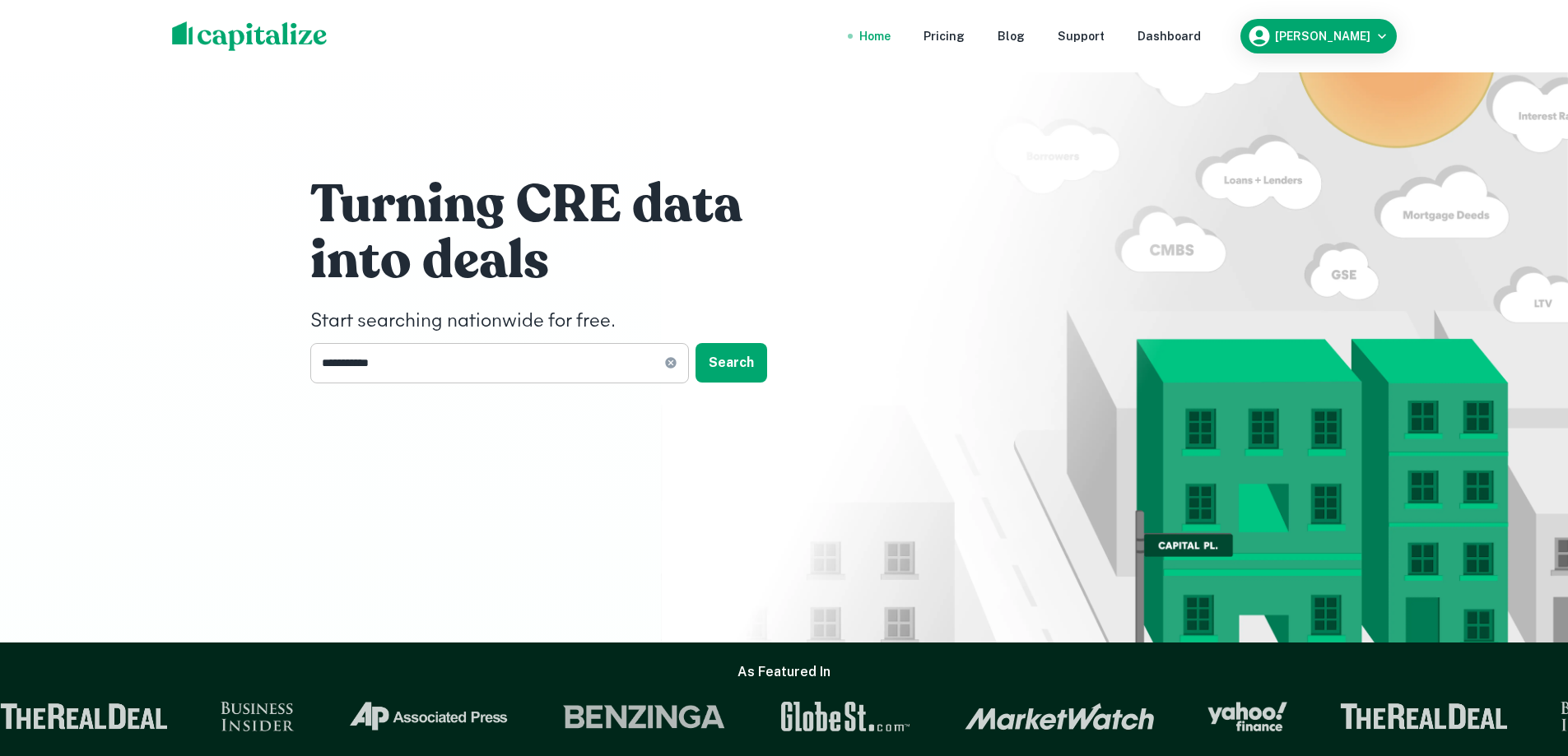
click at [668, 363] on icon at bounding box center [671, 364] width 11 height 11
click at [450, 362] on input "text" at bounding box center [494, 363] width 367 height 40
type input "*********"
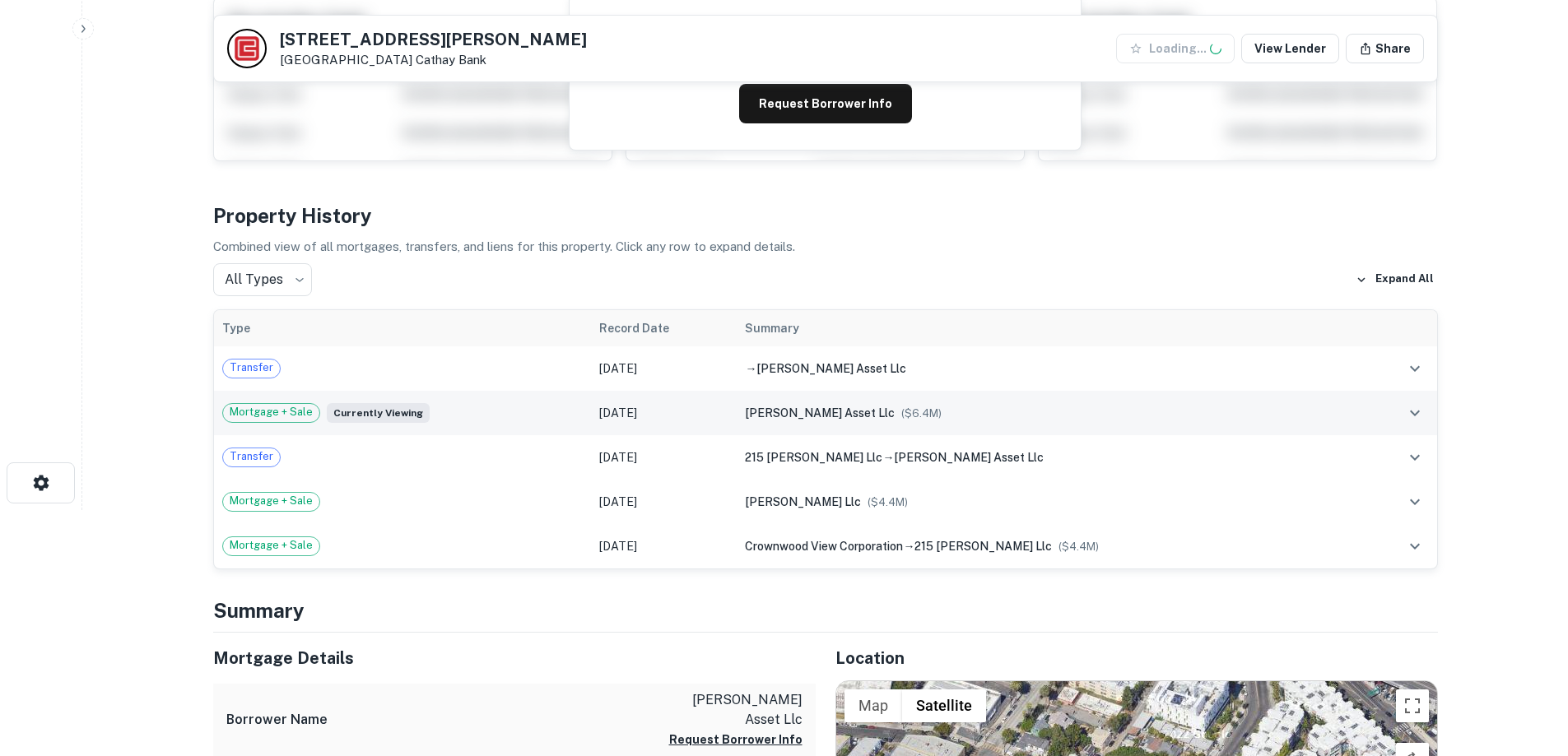
scroll to position [247, 0]
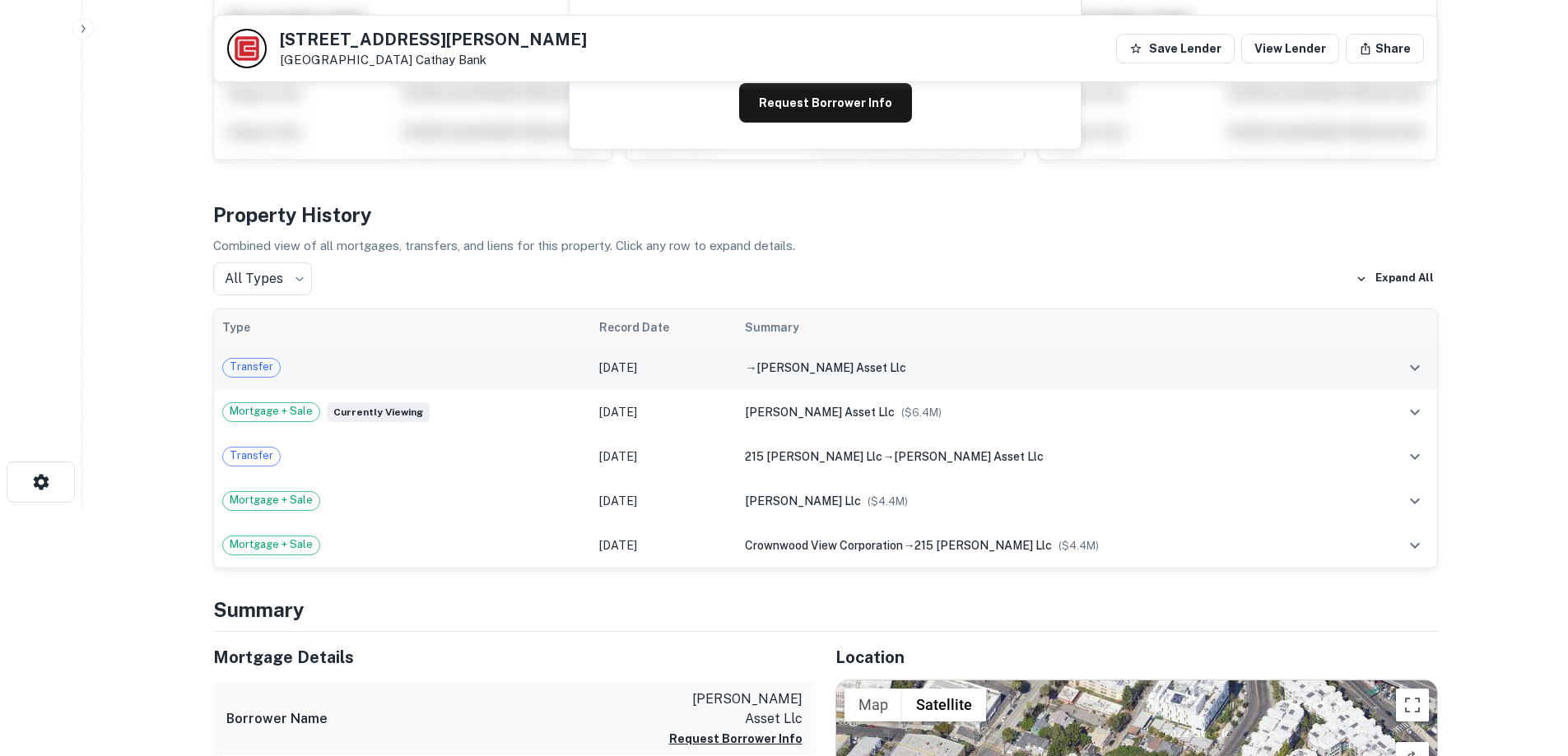
click at [561, 380] on td "Transfer" at bounding box center [403, 367] width 378 height 44
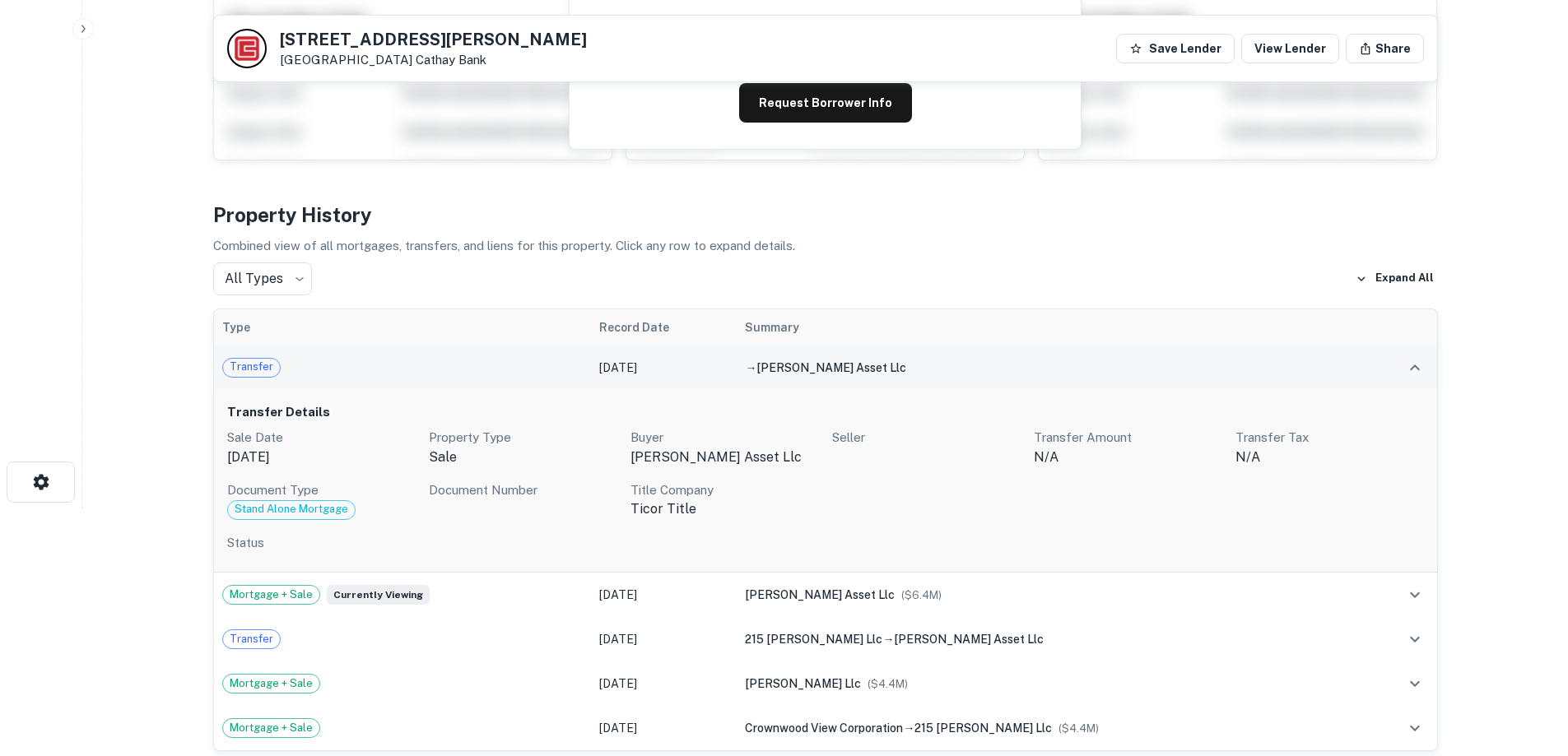
click at [524, 364] on div "Transfer" at bounding box center [402, 368] width 361 height 20
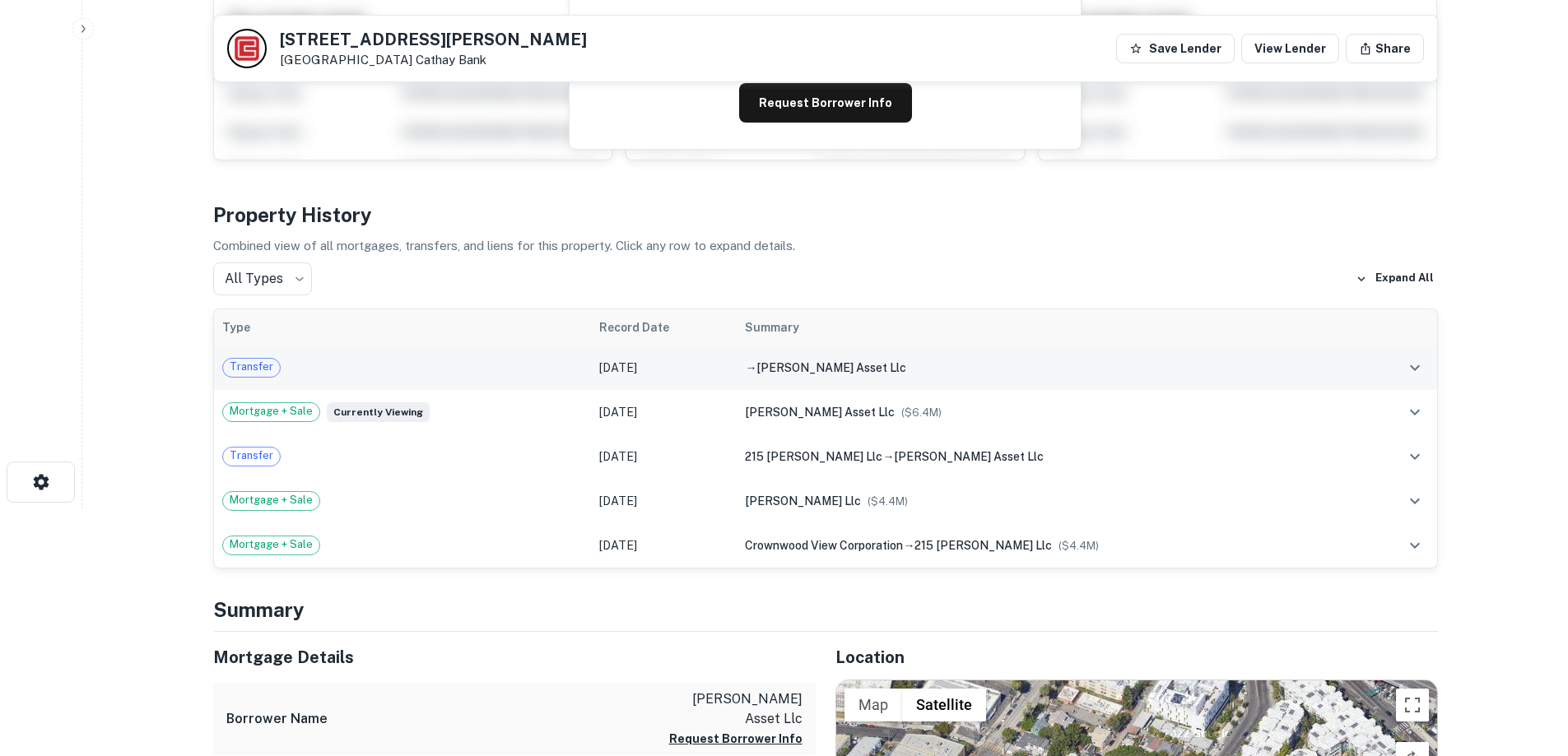
click at [699, 365] on td "Jun 21, 2022" at bounding box center [664, 367] width 146 height 44
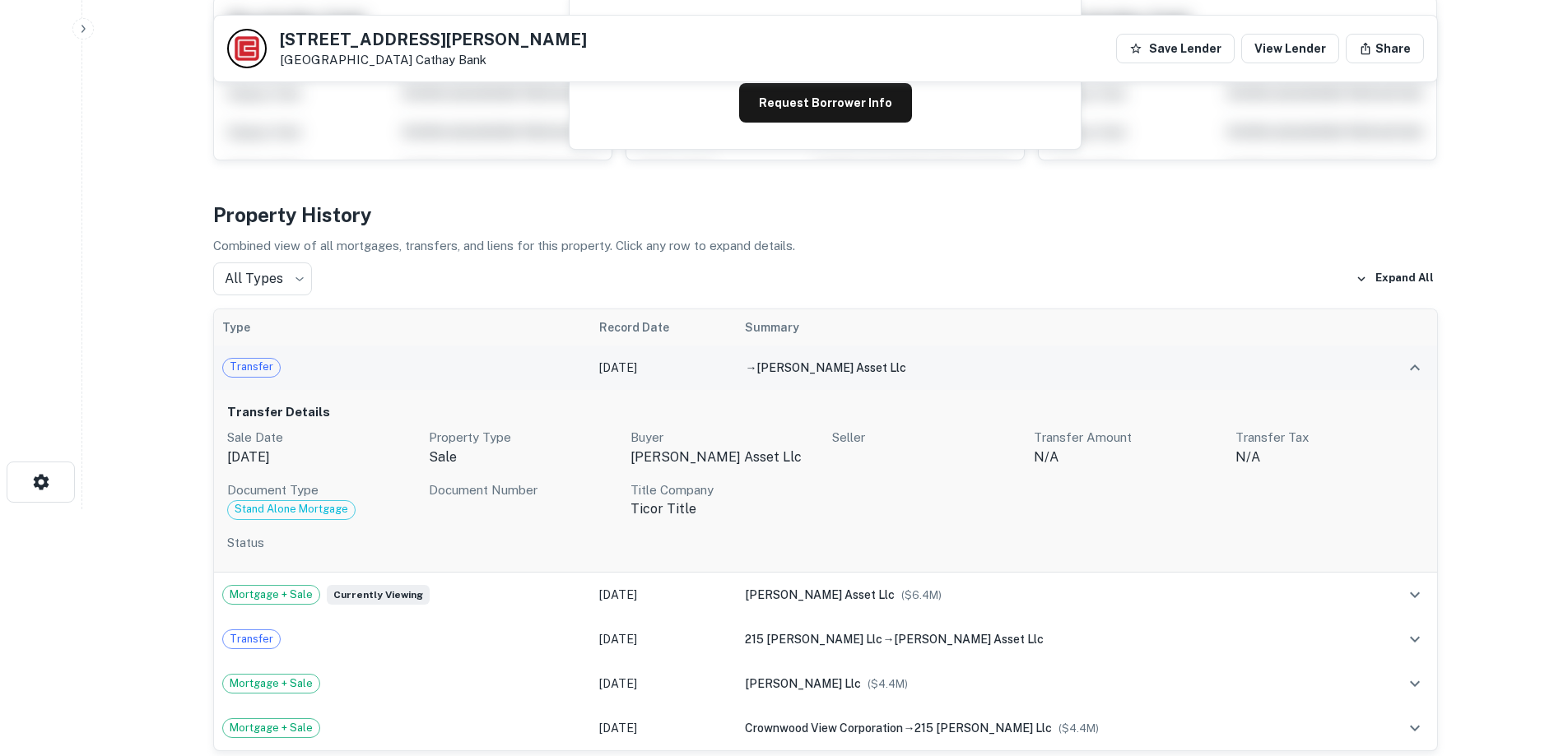
click at [853, 366] on span "lucas asset llc" at bounding box center [831, 367] width 149 height 14
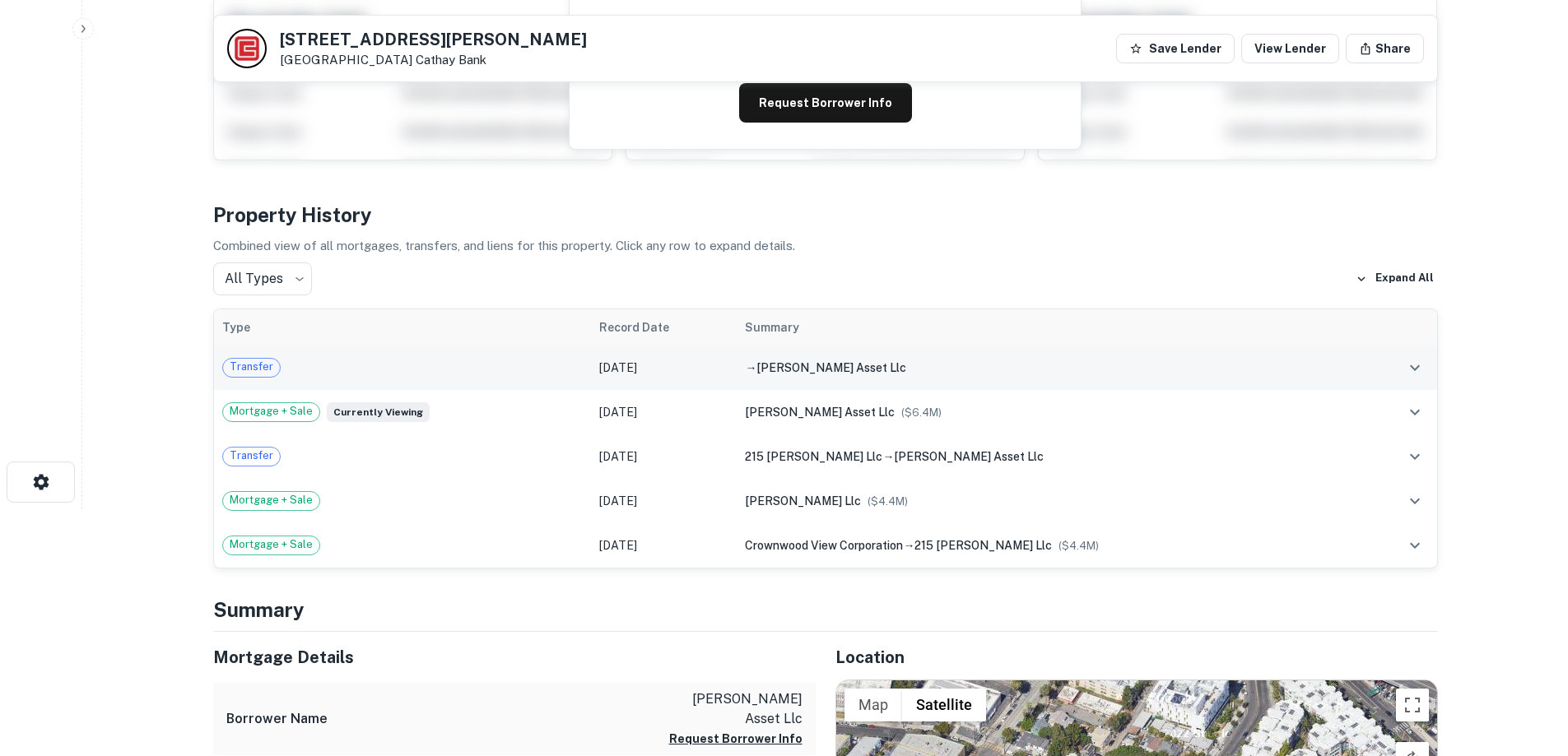
click at [855, 365] on span "lucas asset llc" at bounding box center [831, 367] width 149 height 14
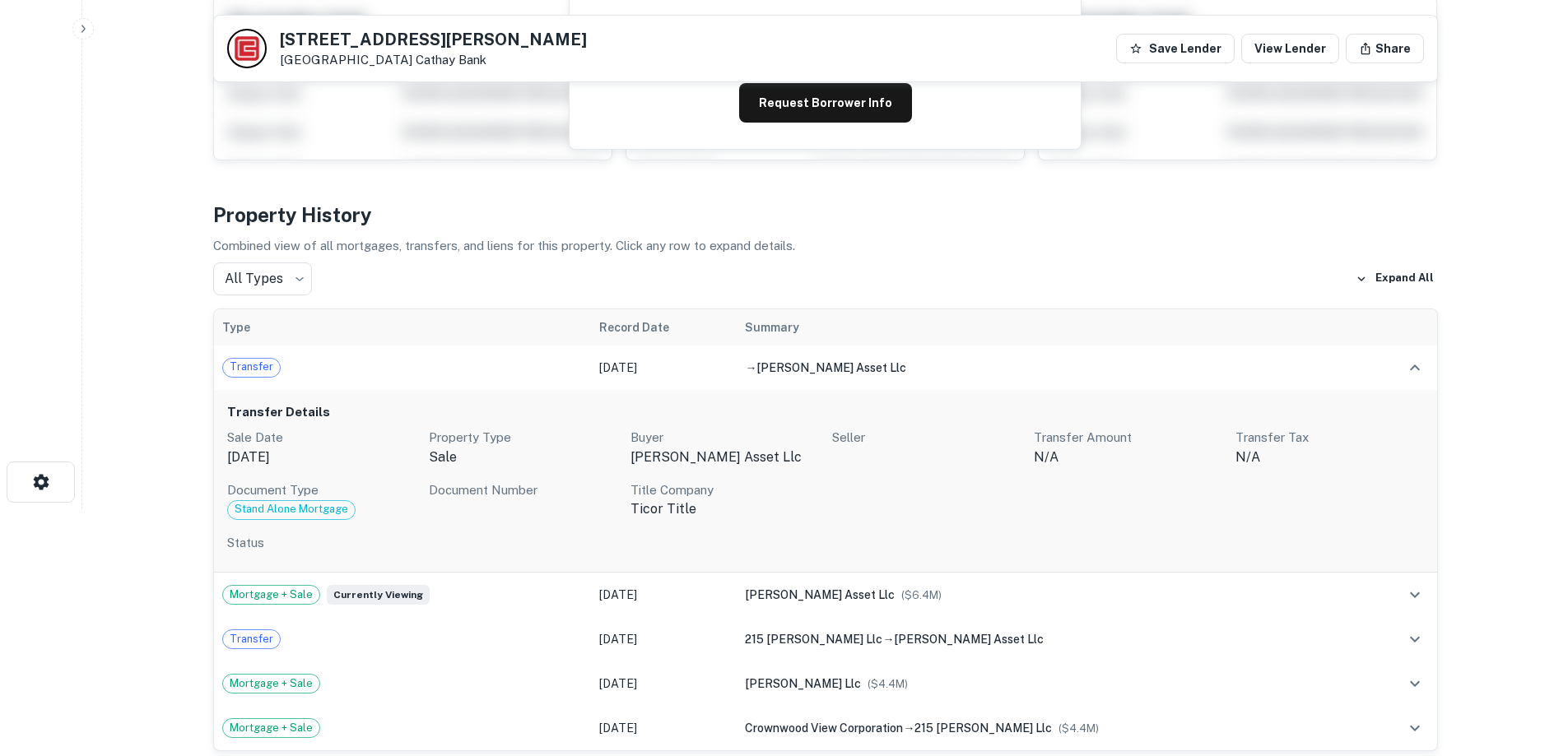
click at [258, 544] on p "Status" at bounding box center [825, 544] width 1197 height 20
click at [440, 351] on td "Transfer" at bounding box center [403, 367] width 378 height 44
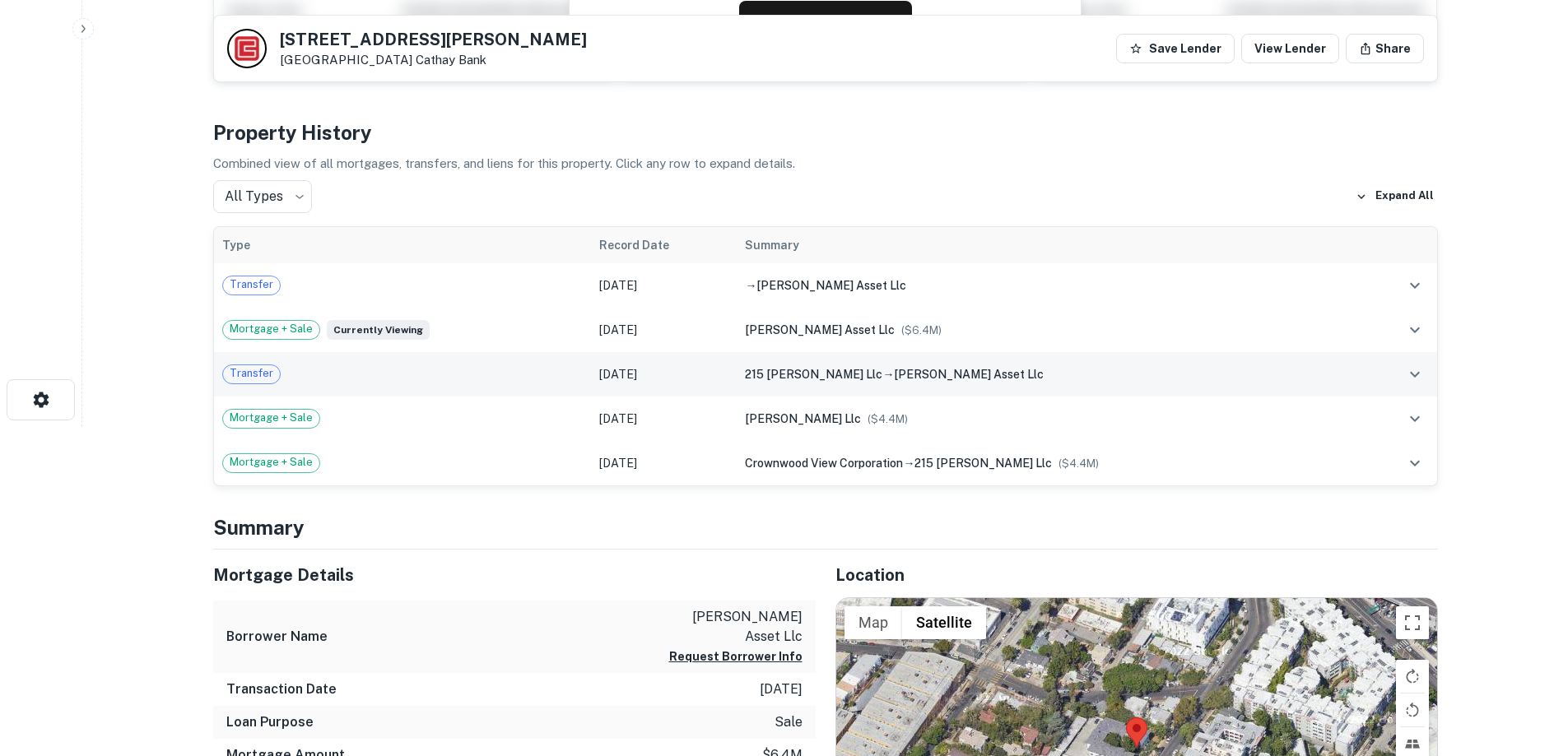
scroll to position [0, 0]
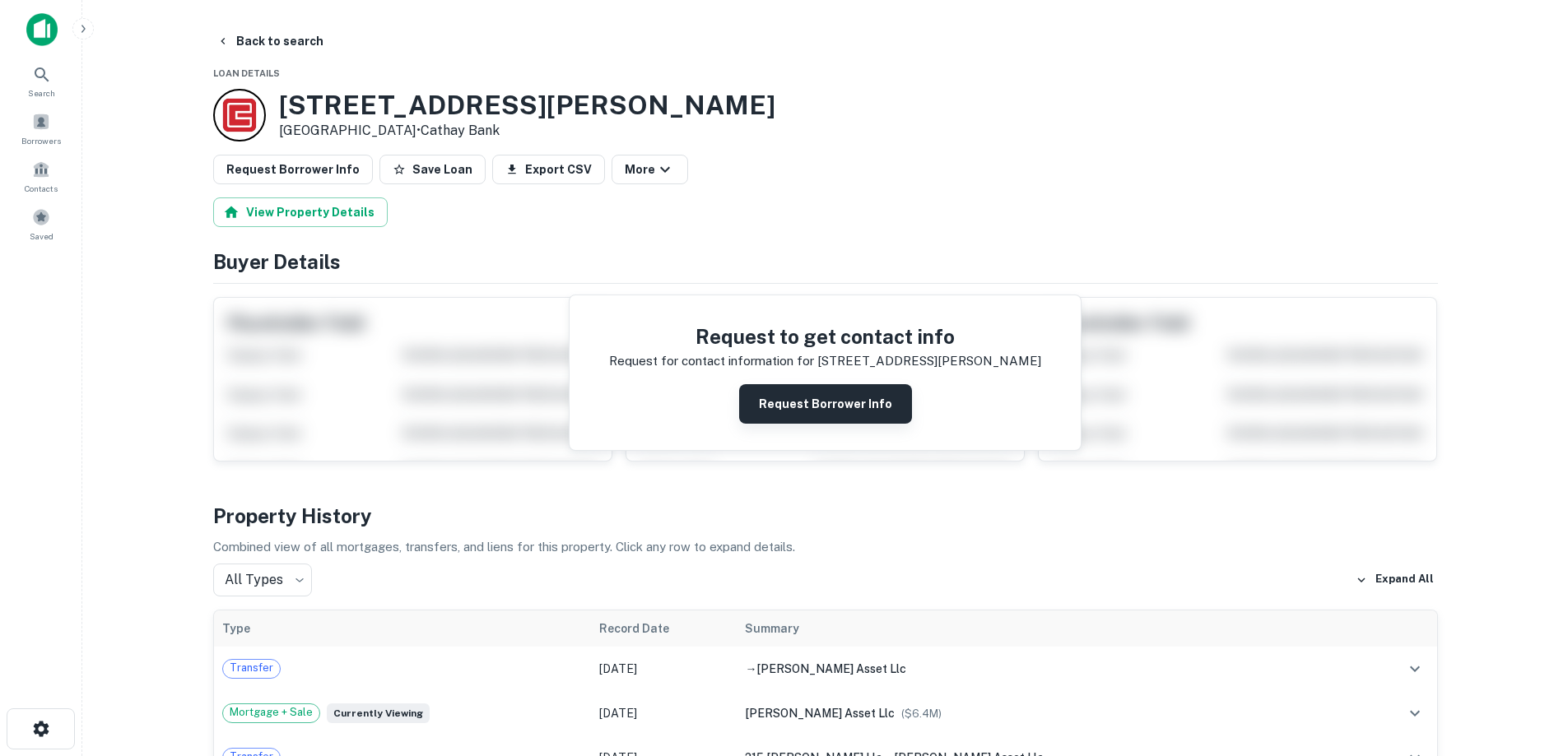
click at [810, 401] on button "Request Borrower Info" at bounding box center [825, 404] width 173 height 40
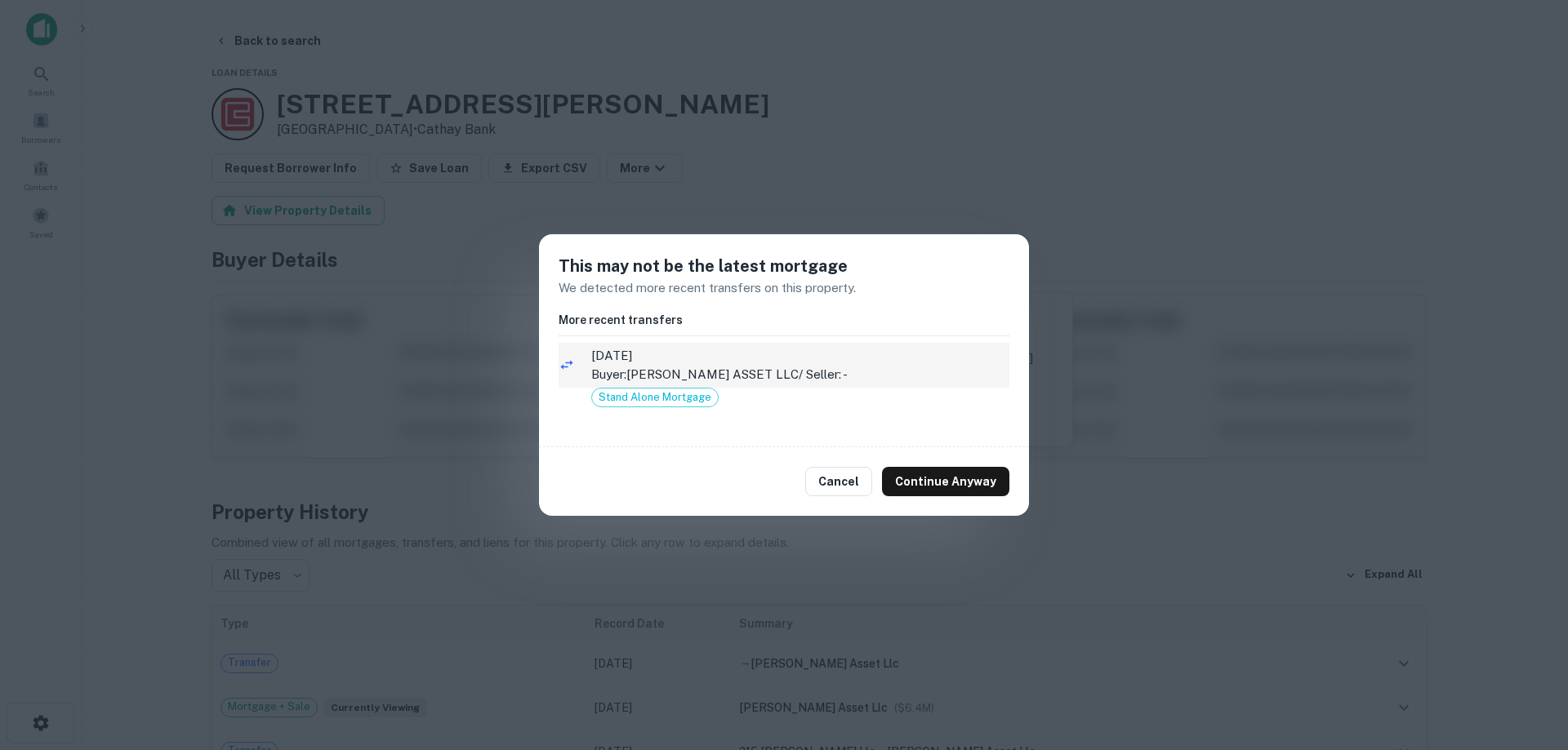
click at [711, 366] on p "Buyer: LUCAS ASSET LLC / Seller: -" at bounding box center [800, 375] width 418 height 20
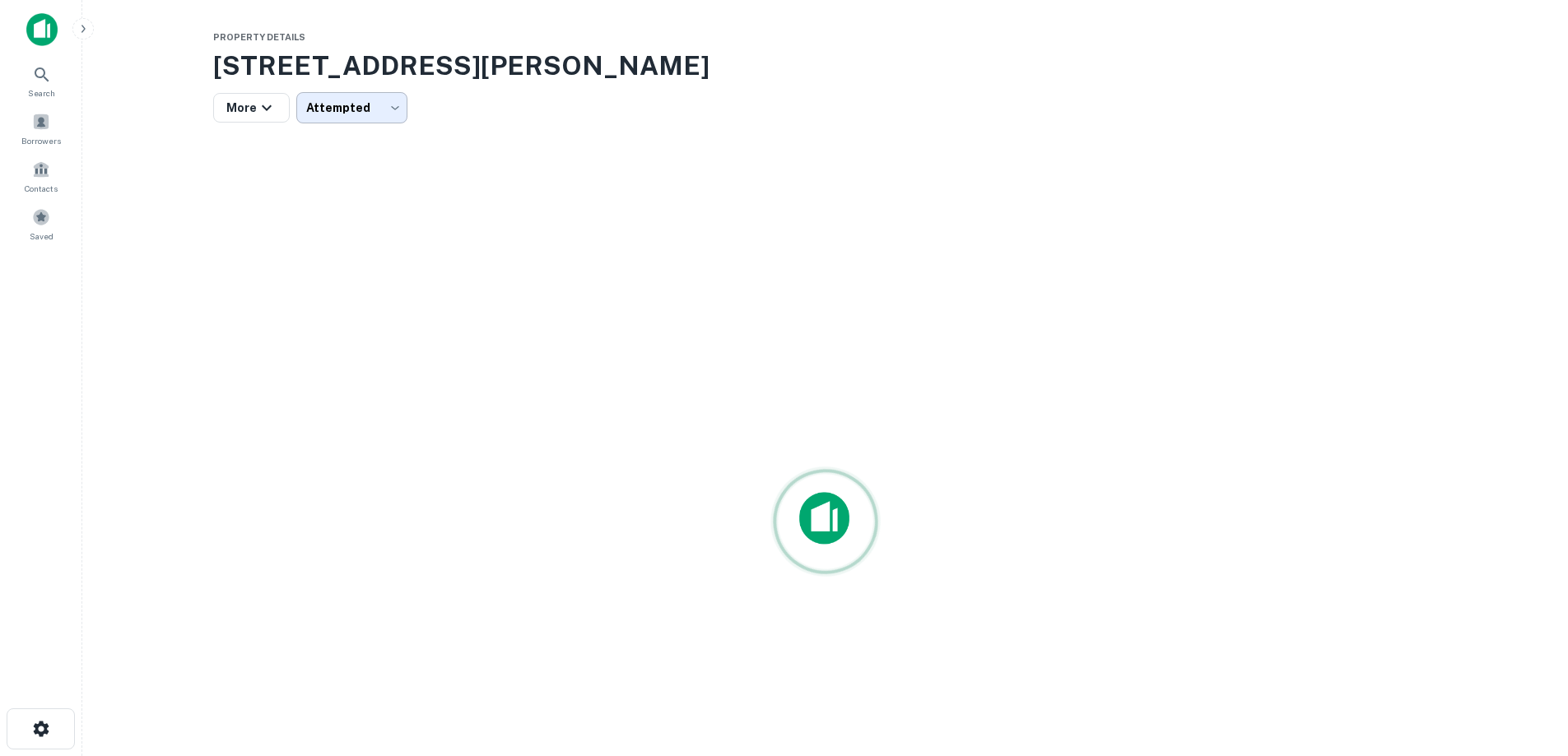
click at [372, 108] on body "Search Borrowers Contacts Saved Property Details 215 Lucas Ave, Los Angeles, CA…" at bounding box center [784, 378] width 1568 height 756
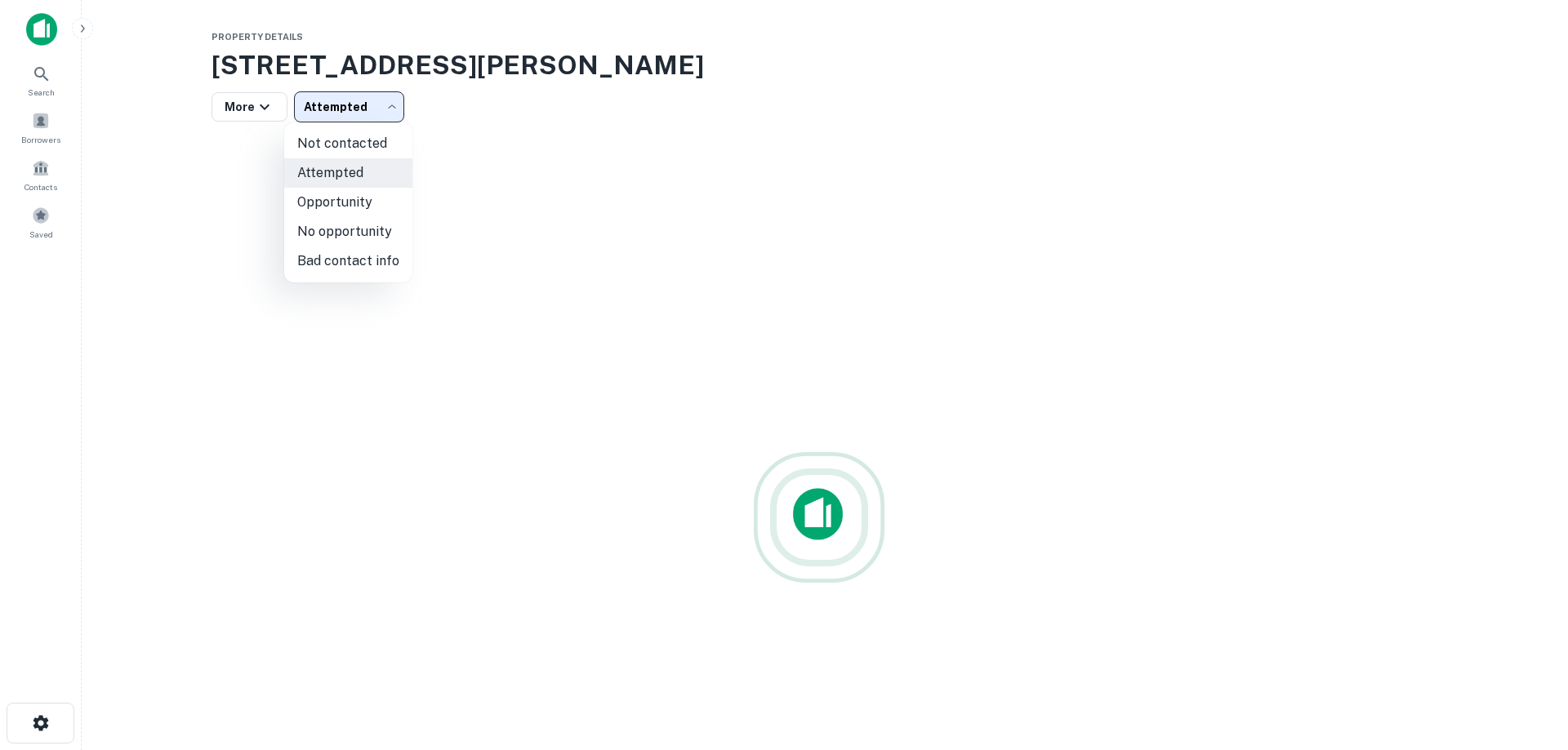
click at [382, 103] on div at bounding box center [784, 375] width 1568 height 750
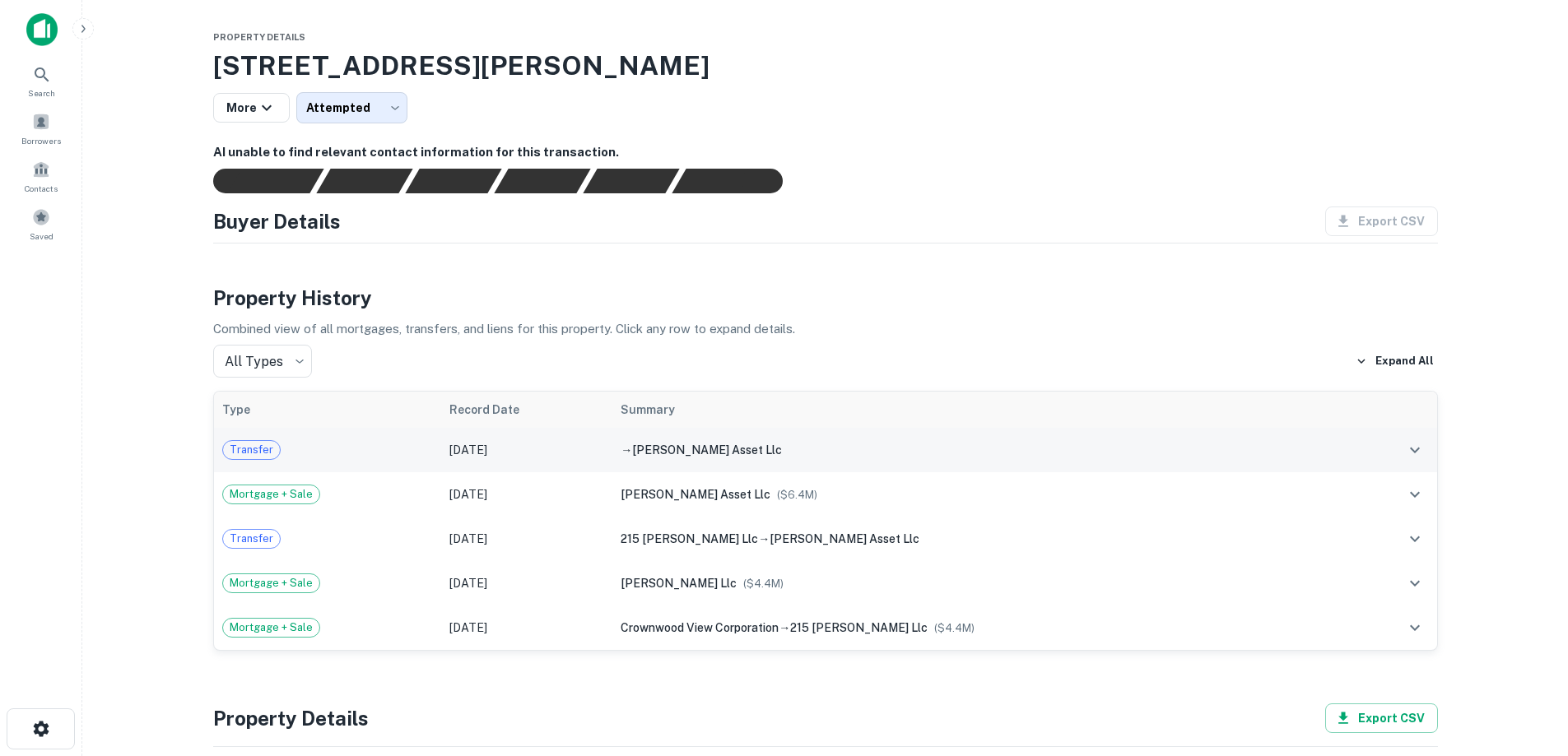
click at [393, 440] on div "Transfer" at bounding box center [328, 450] width 211 height 20
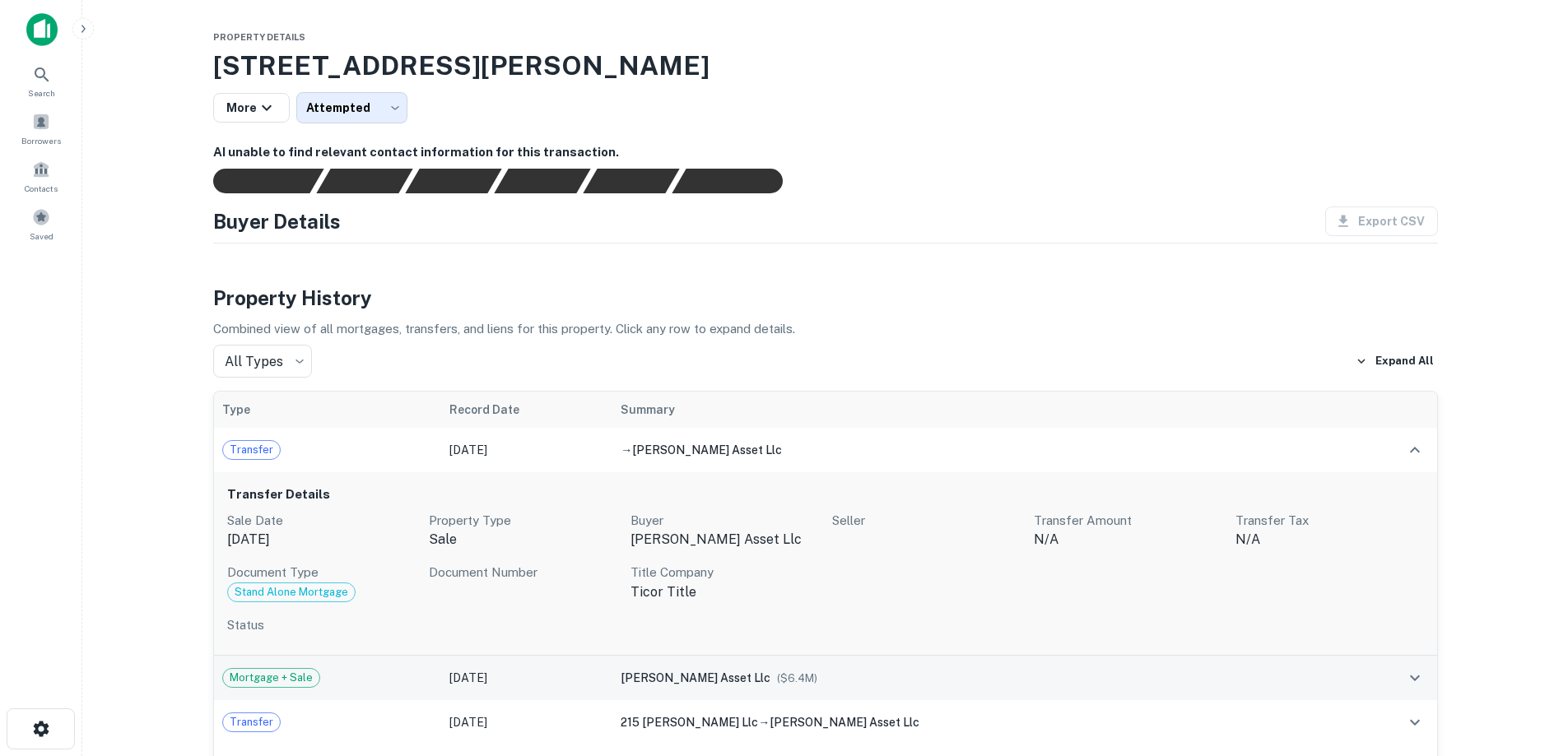
click at [500, 681] on td "Jan 10, 2021" at bounding box center [527, 678] width 172 height 44
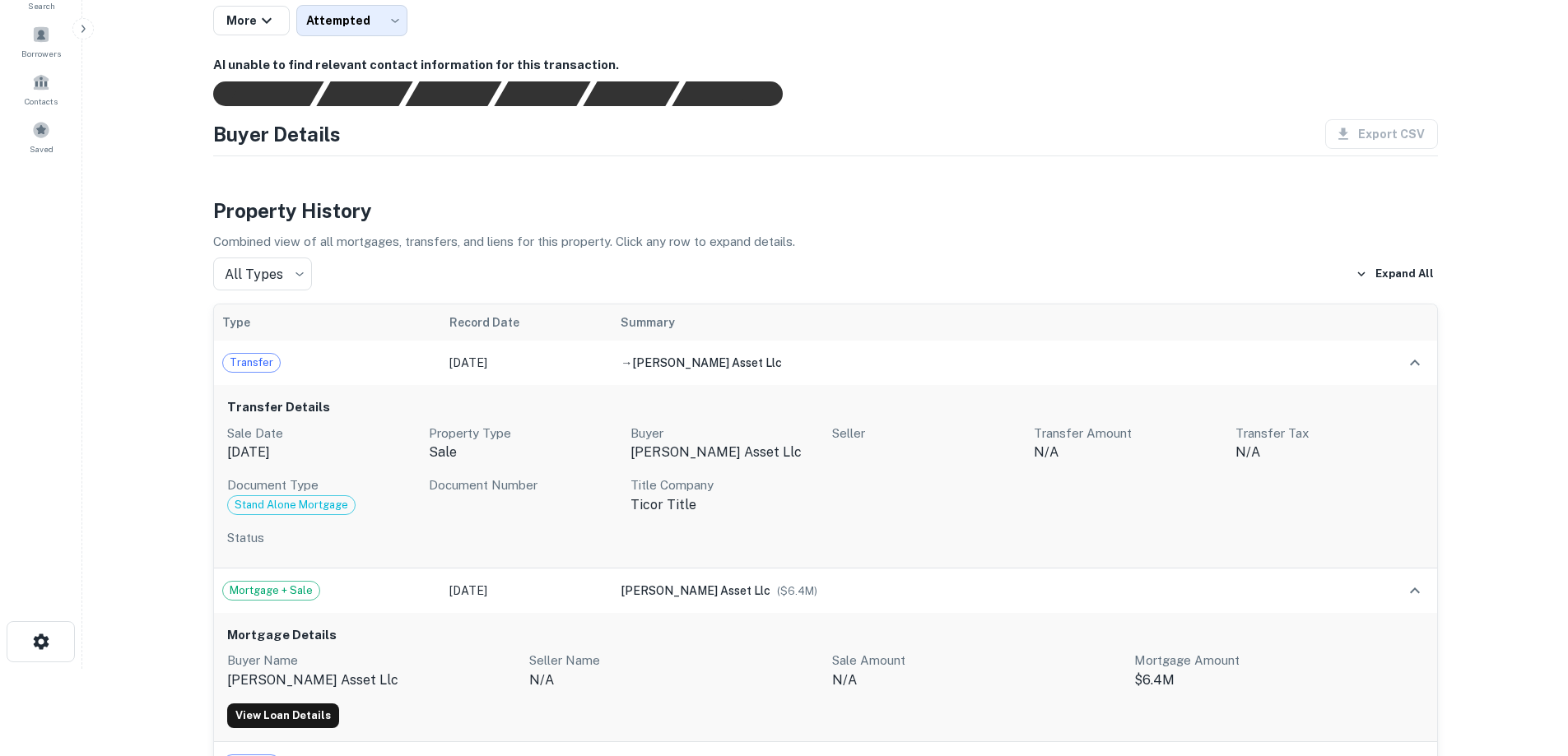
scroll to position [247, 0]
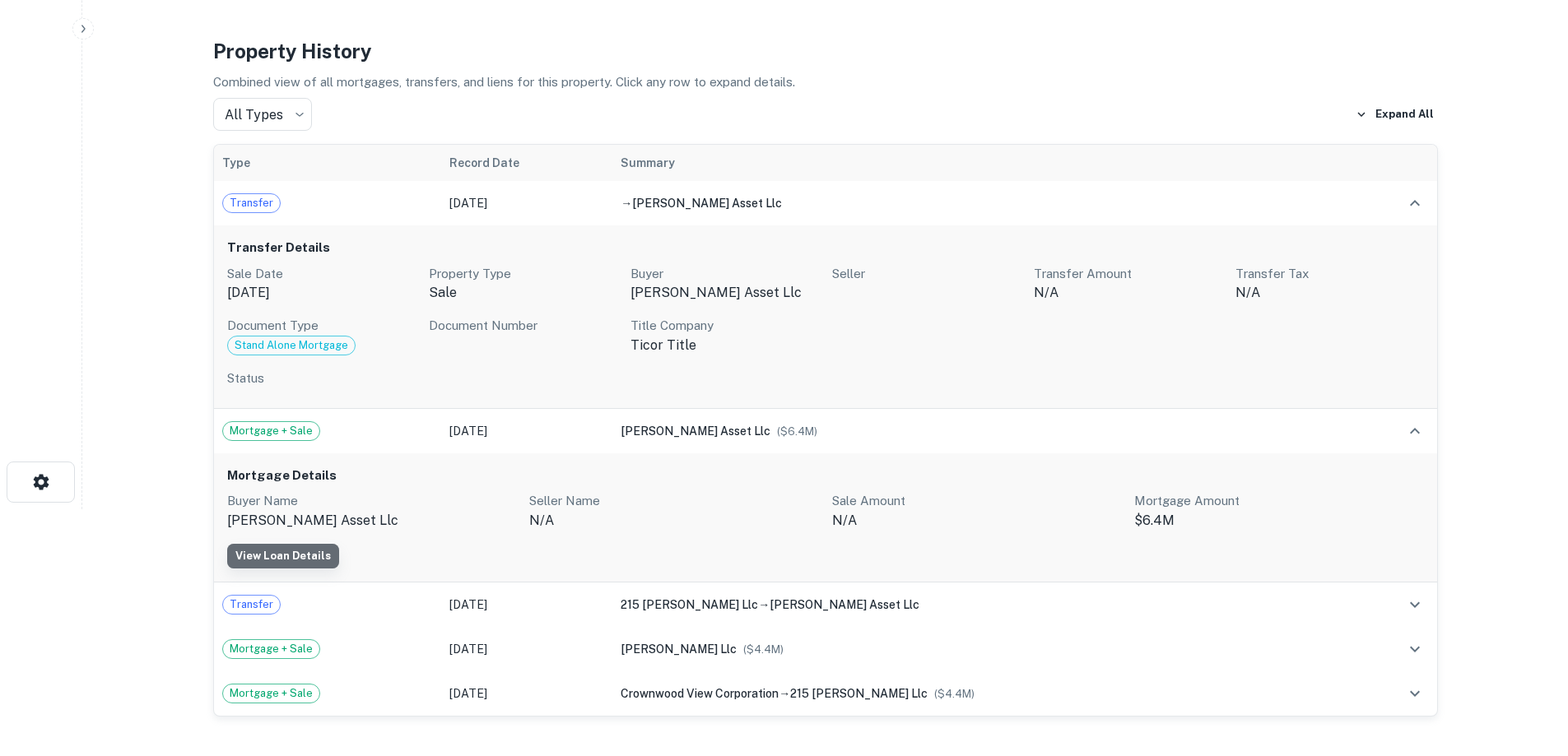
click at [315, 546] on link "View Loan Details" at bounding box center [283, 555] width 112 height 24
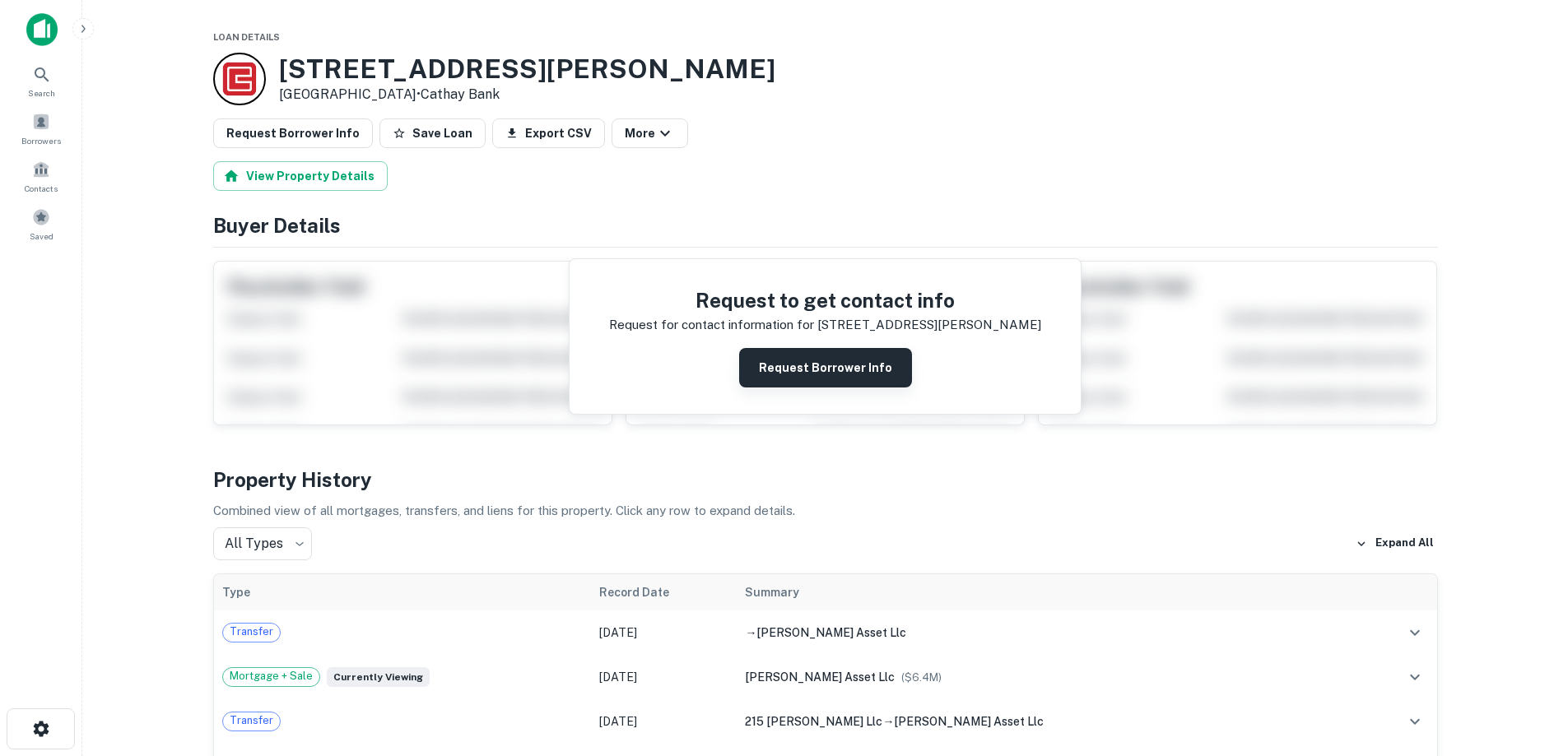
click at [843, 357] on button "Request Borrower Info" at bounding box center [825, 368] width 173 height 40
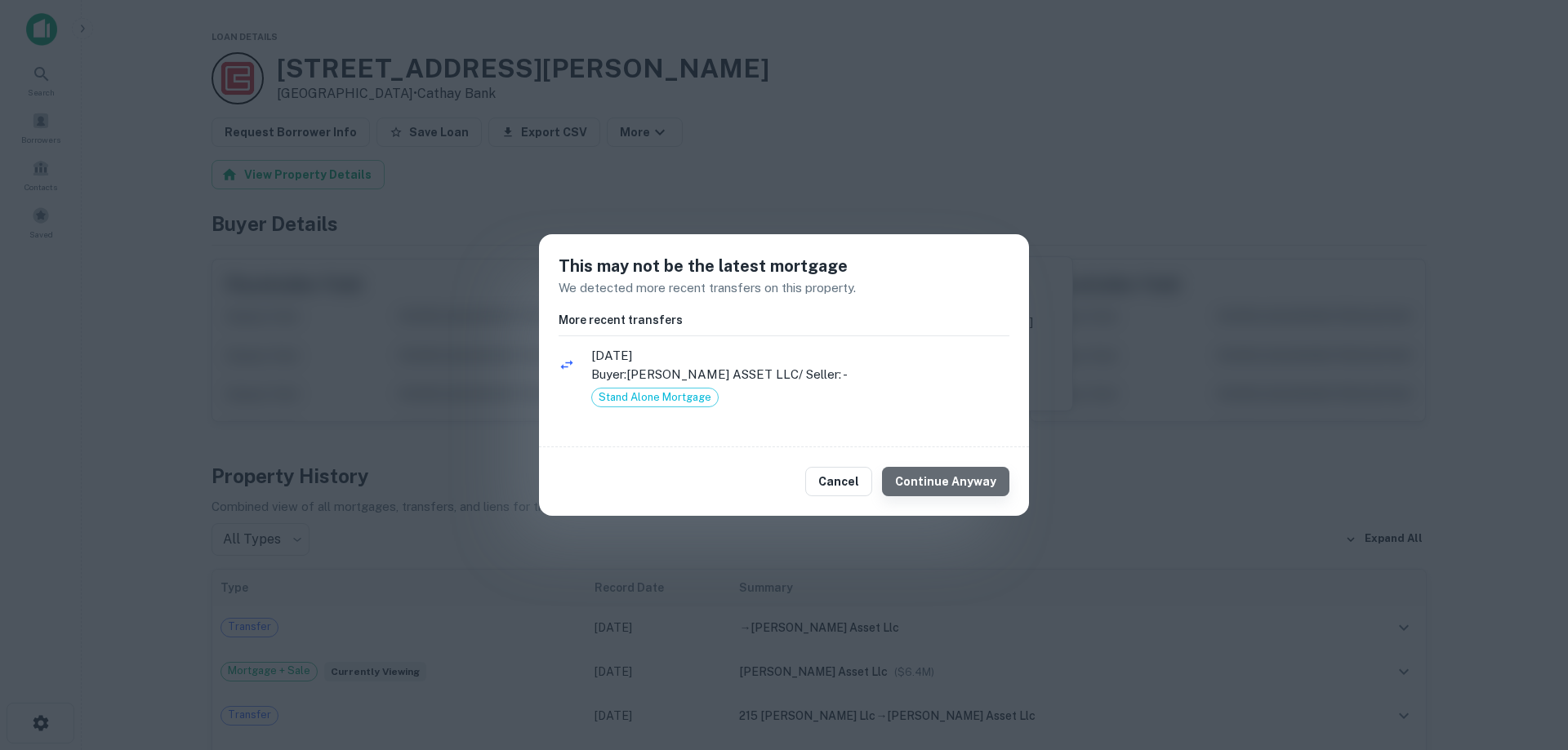
click at [971, 489] on button "Continue Anyway" at bounding box center [946, 481] width 128 height 29
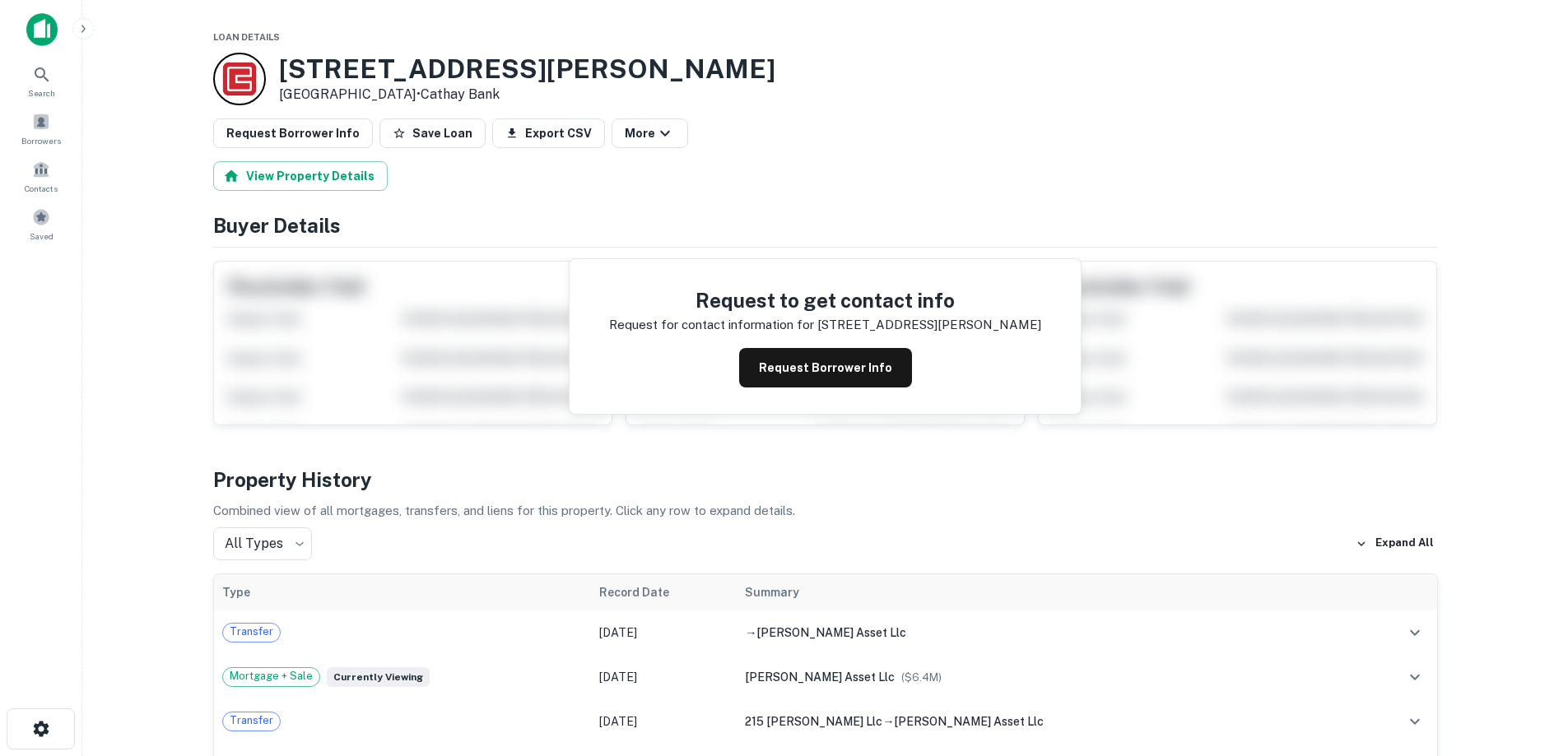
click at [38, 31] on img at bounding box center [41, 30] width 32 height 33
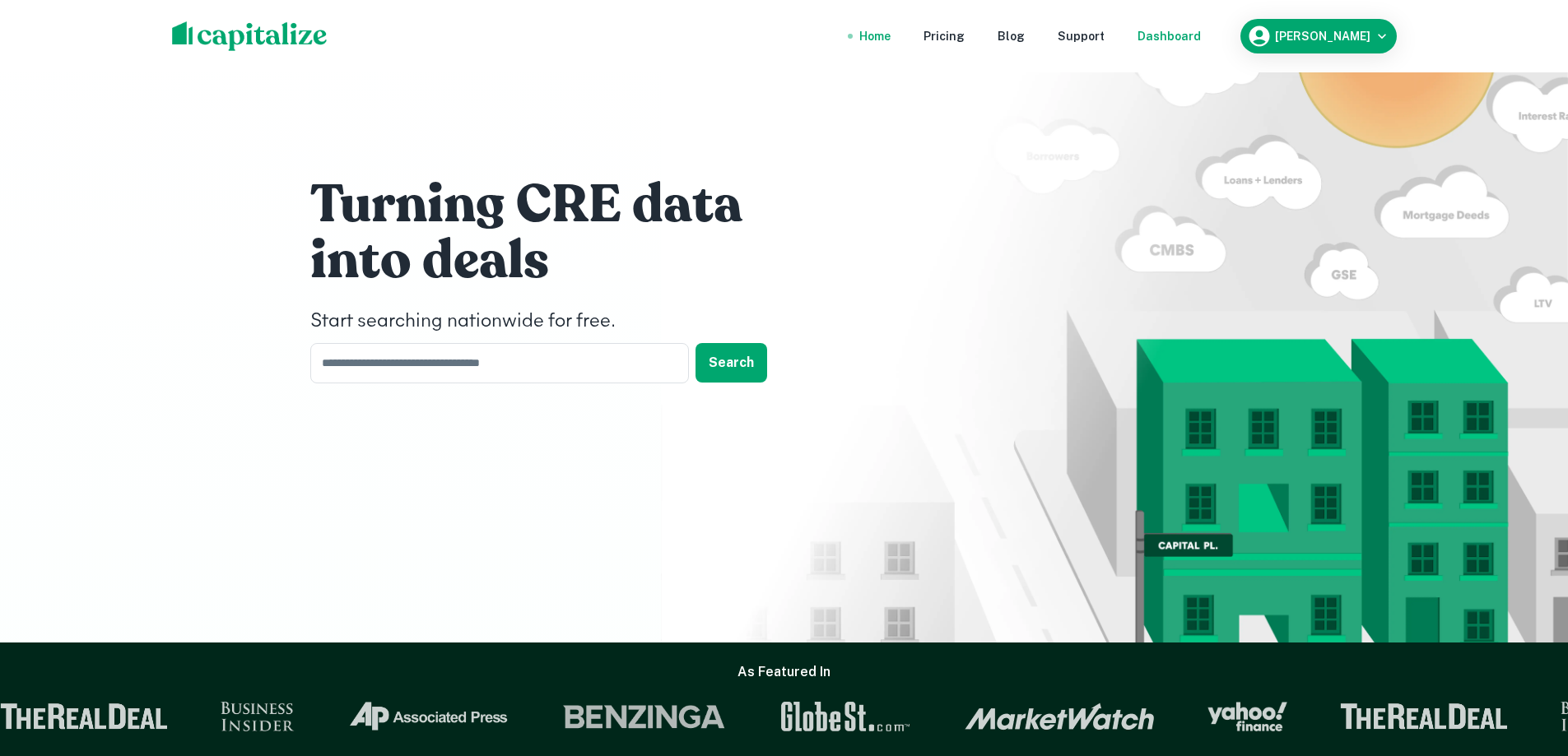
click at [1201, 38] on div "Dashboard" at bounding box center [1169, 36] width 63 height 18
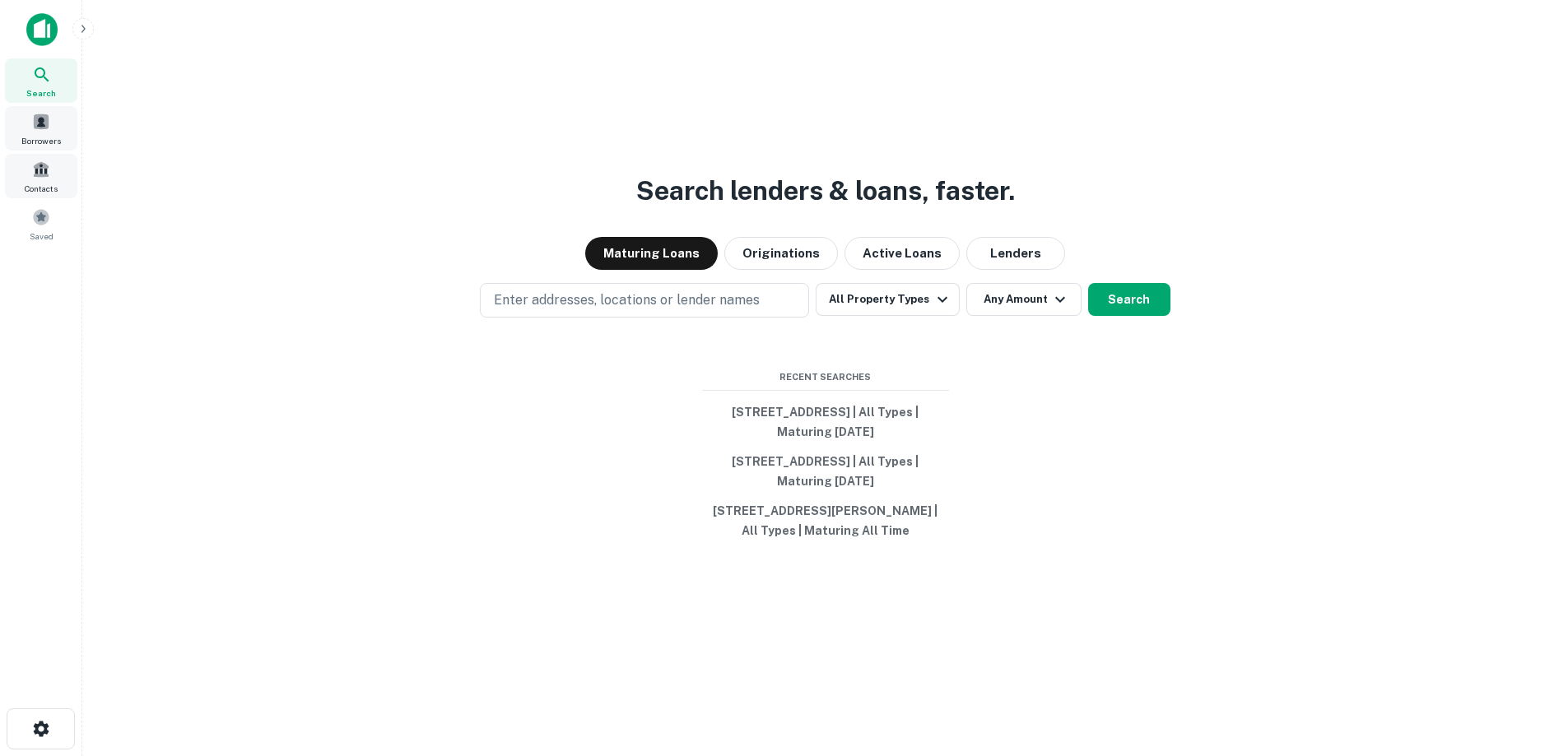
click at [48, 116] on span at bounding box center [41, 122] width 18 height 18
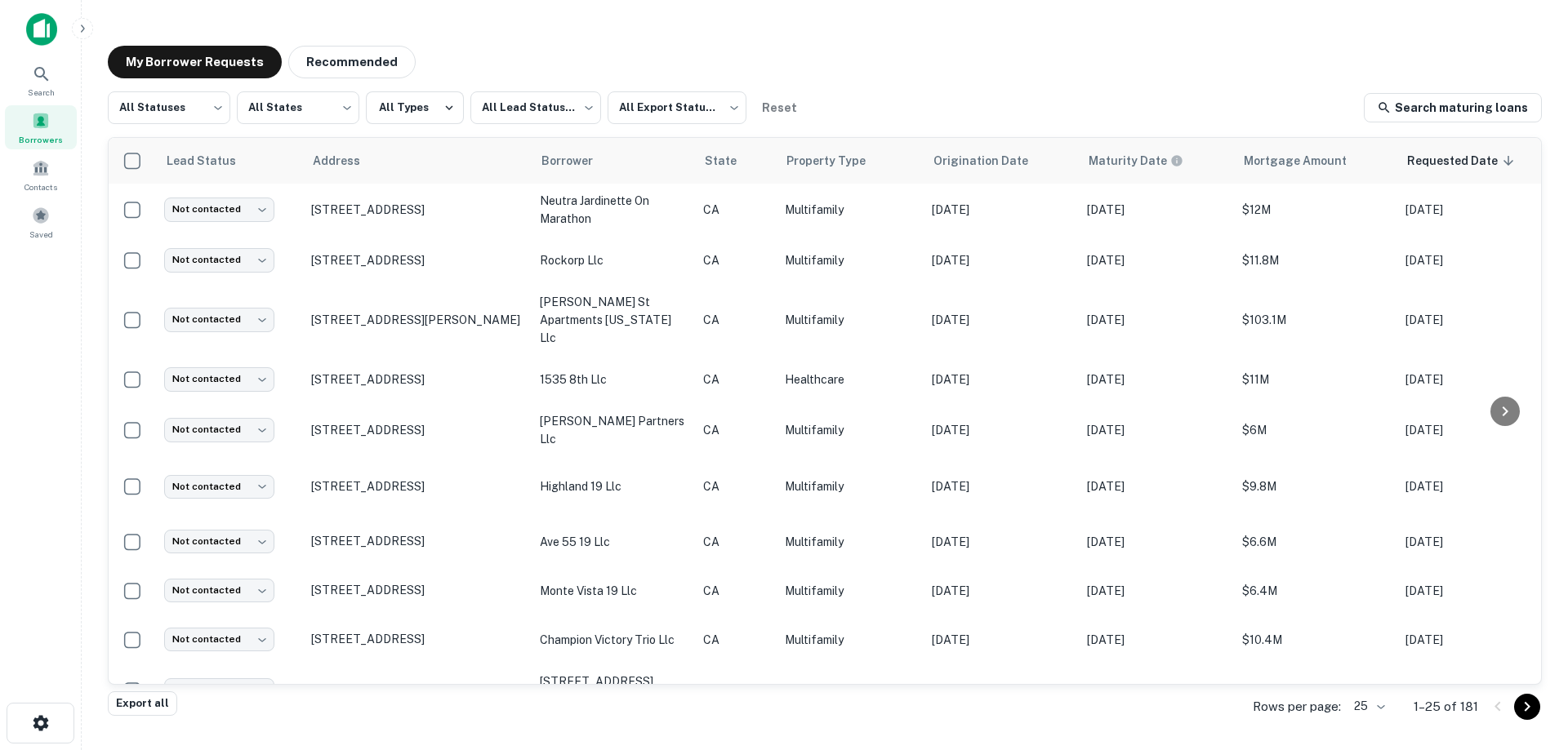
click at [43, 21] on img at bounding box center [41, 29] width 31 height 33
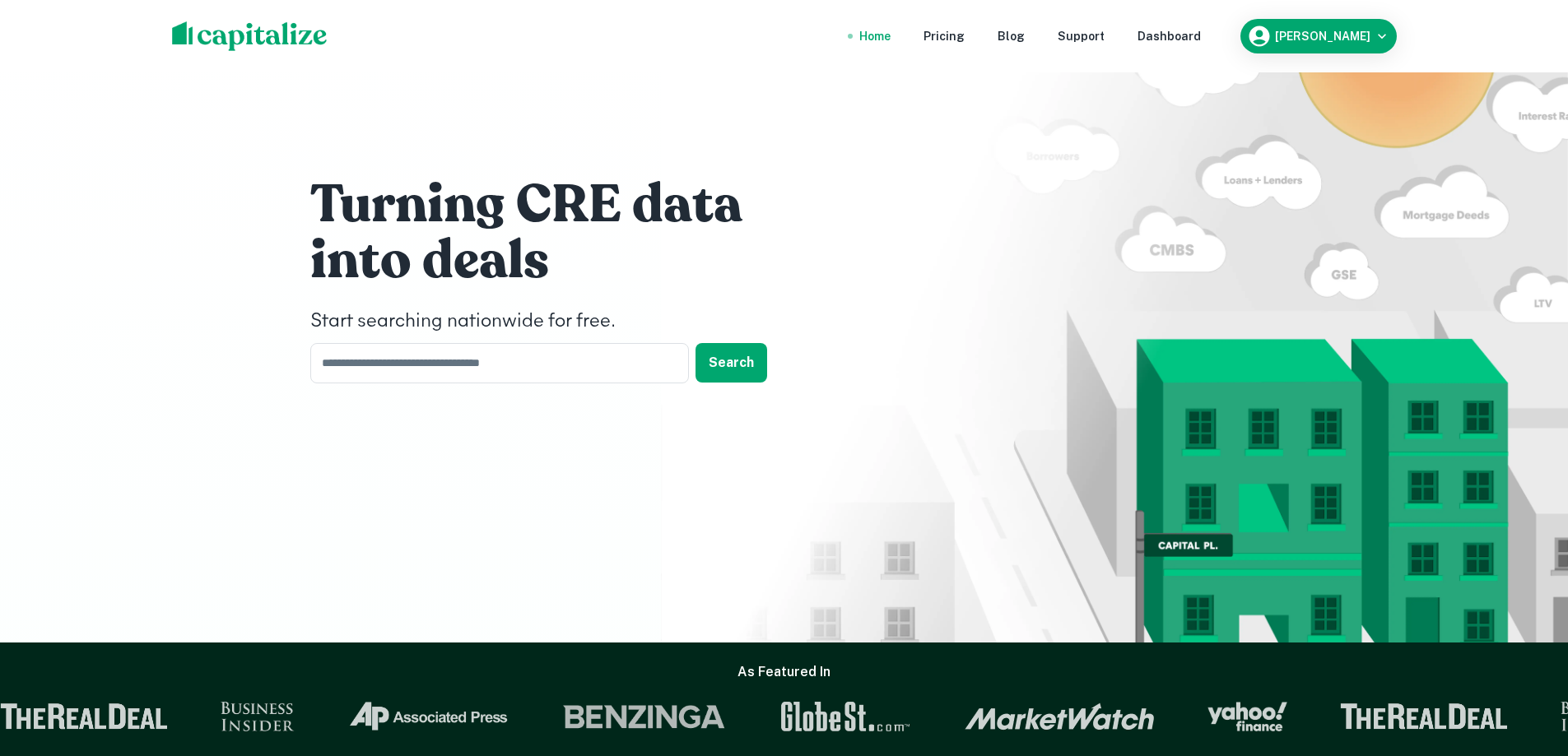
click at [1043, 209] on div "Turning CRE data into deals Start searching nationwide for free. ​ Search" at bounding box center [784, 284] width 987 height 567
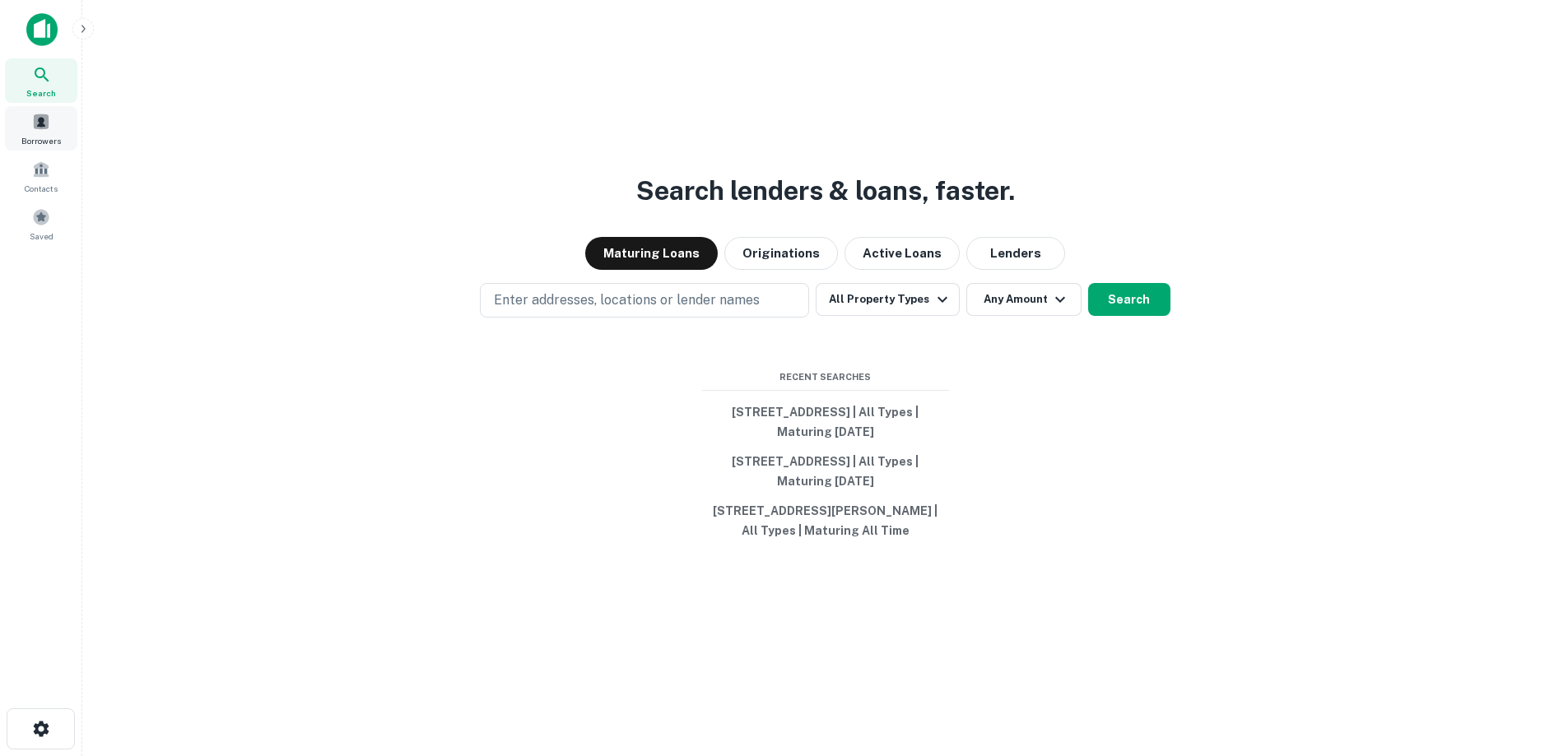
click at [43, 139] on span "Borrowers" at bounding box center [41, 140] width 40 height 14
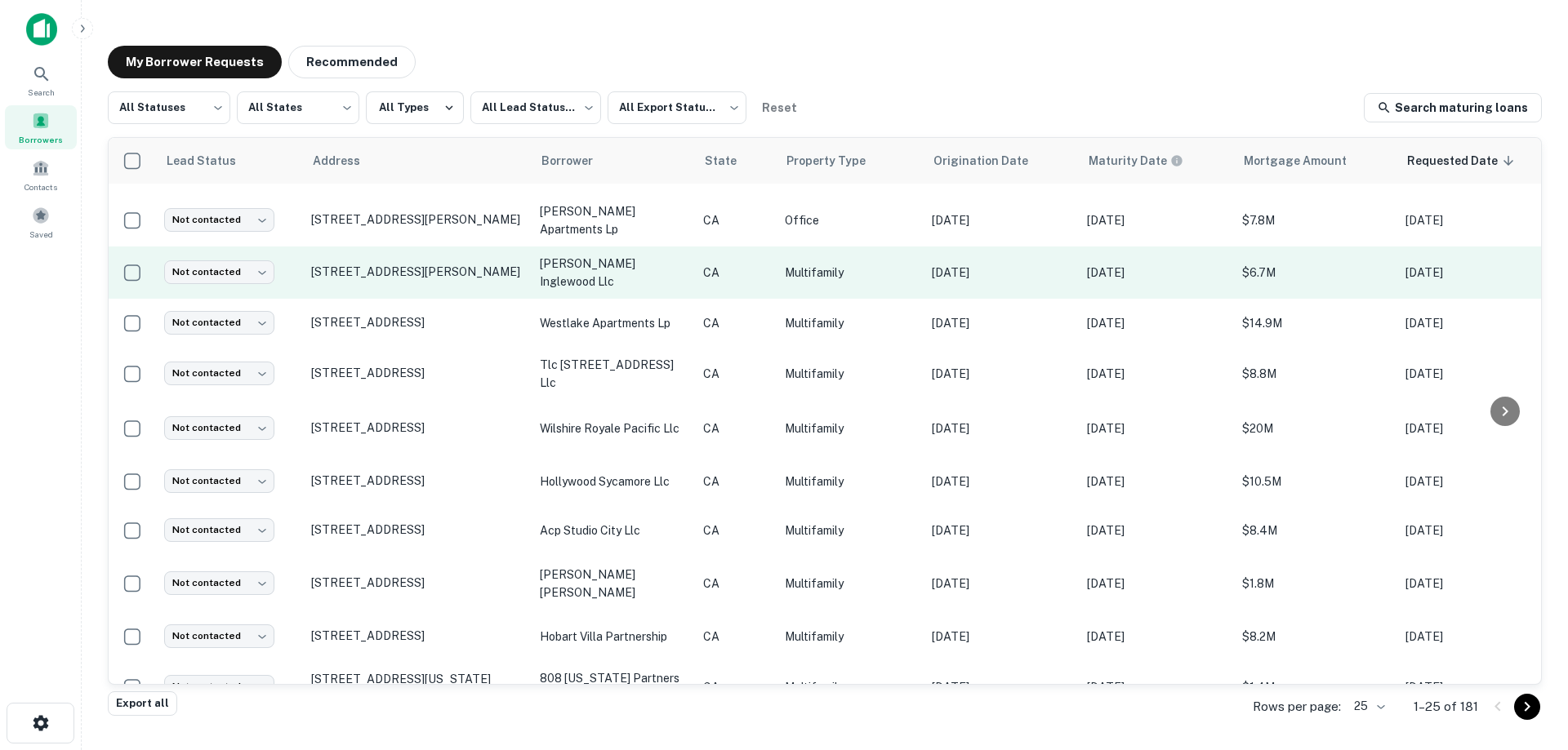
scroll to position [735, 0]
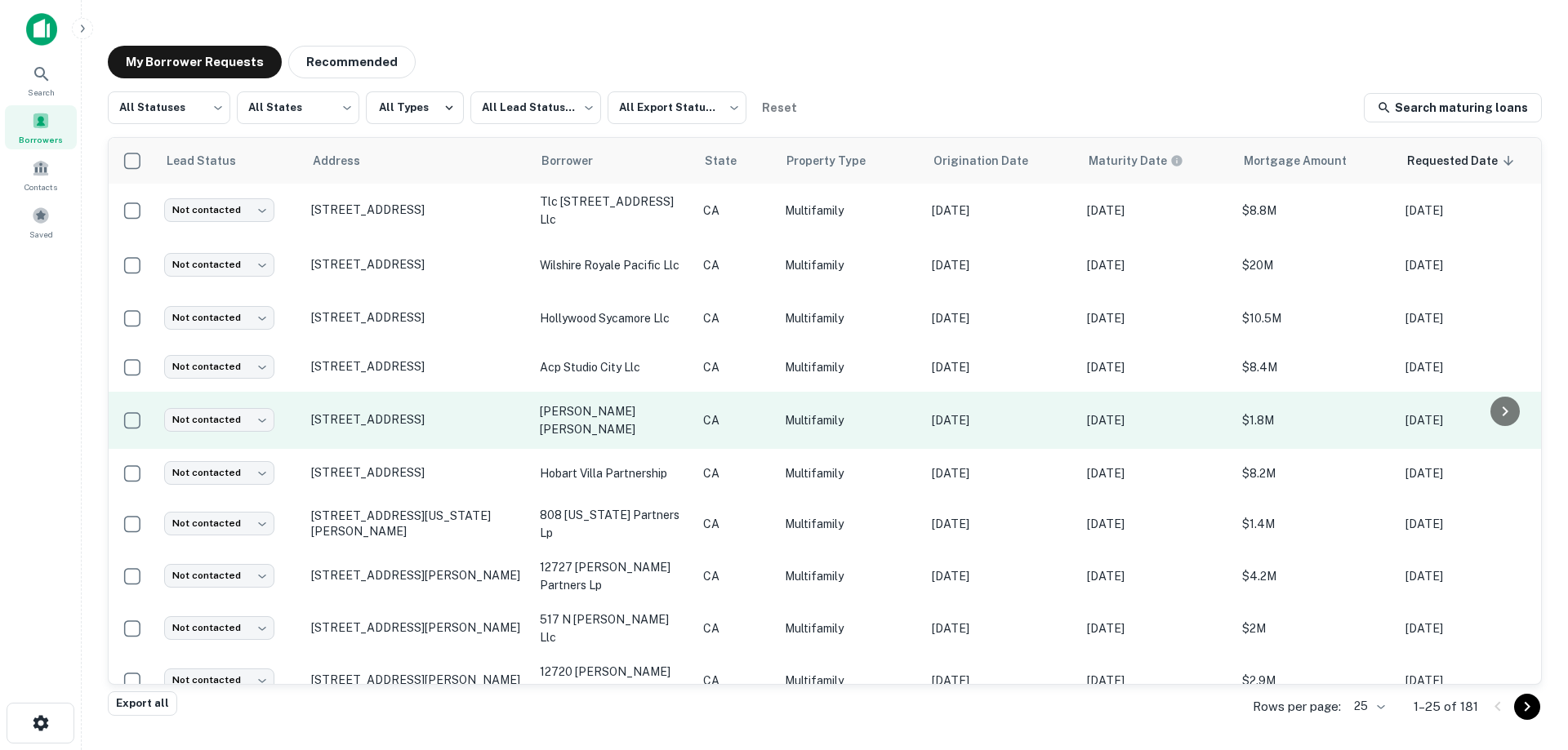
click at [601, 408] on p "[PERSON_NAME] [PERSON_NAME]" at bounding box center [613, 421] width 147 height 36
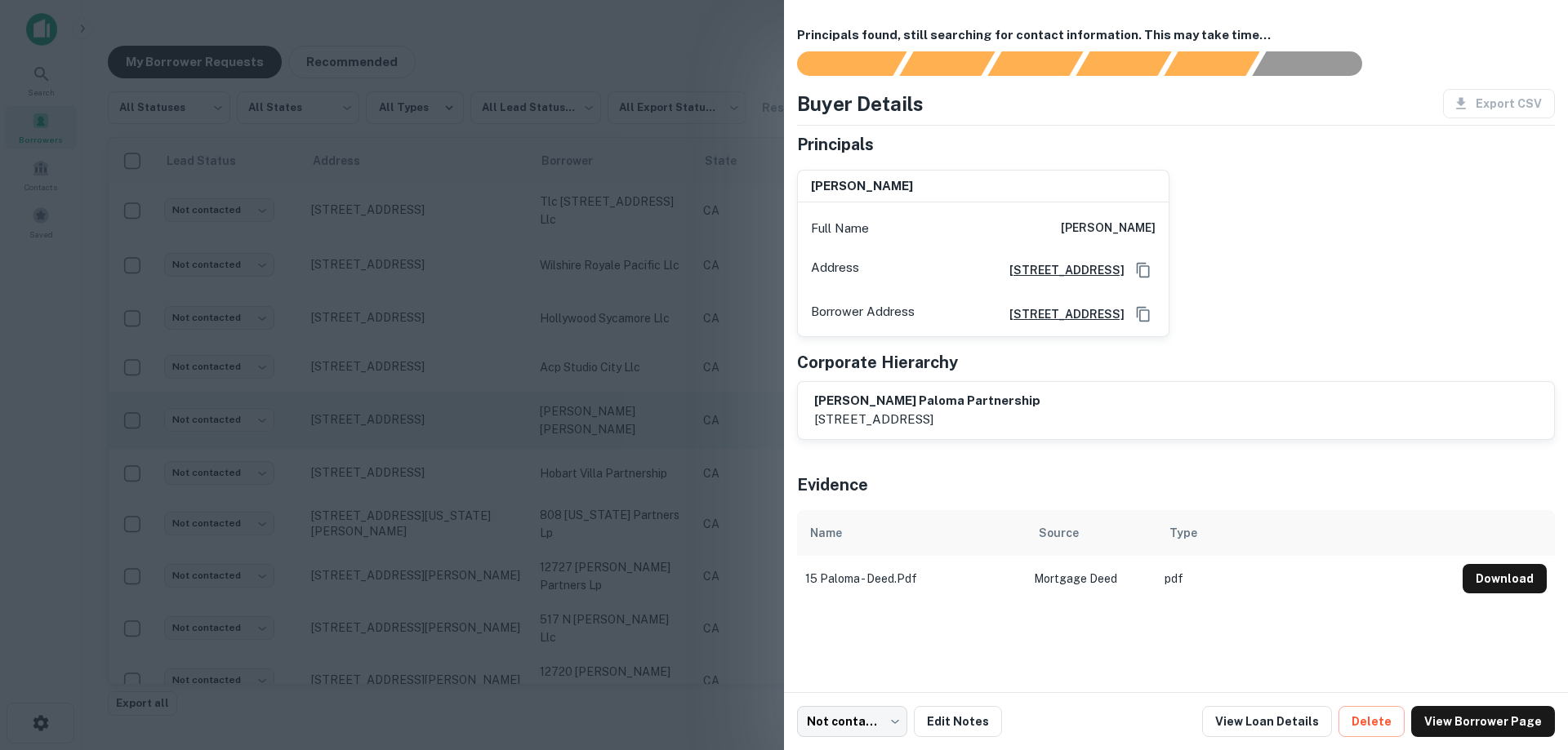
click at [601, 408] on div at bounding box center [784, 375] width 1568 height 750
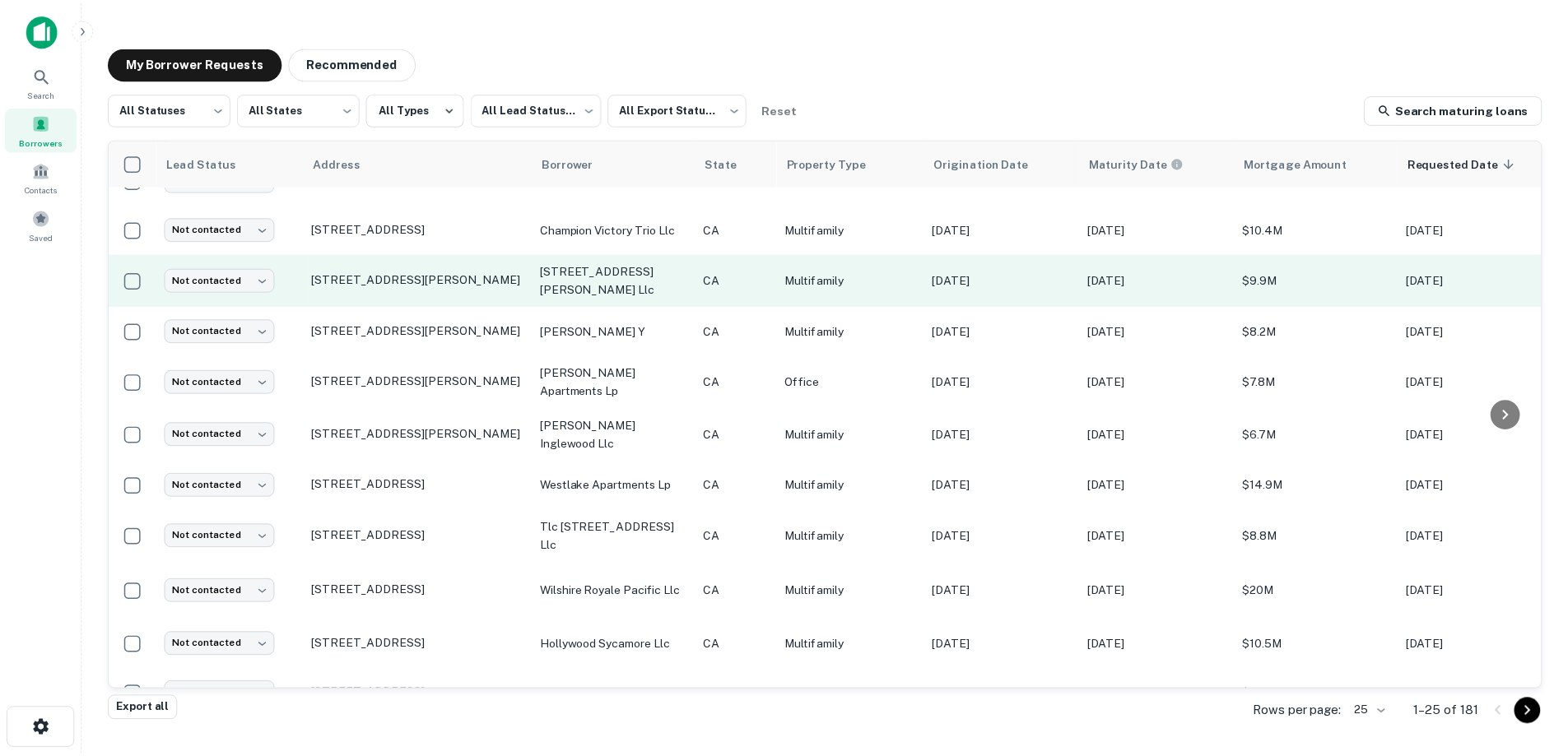
scroll to position [411, 0]
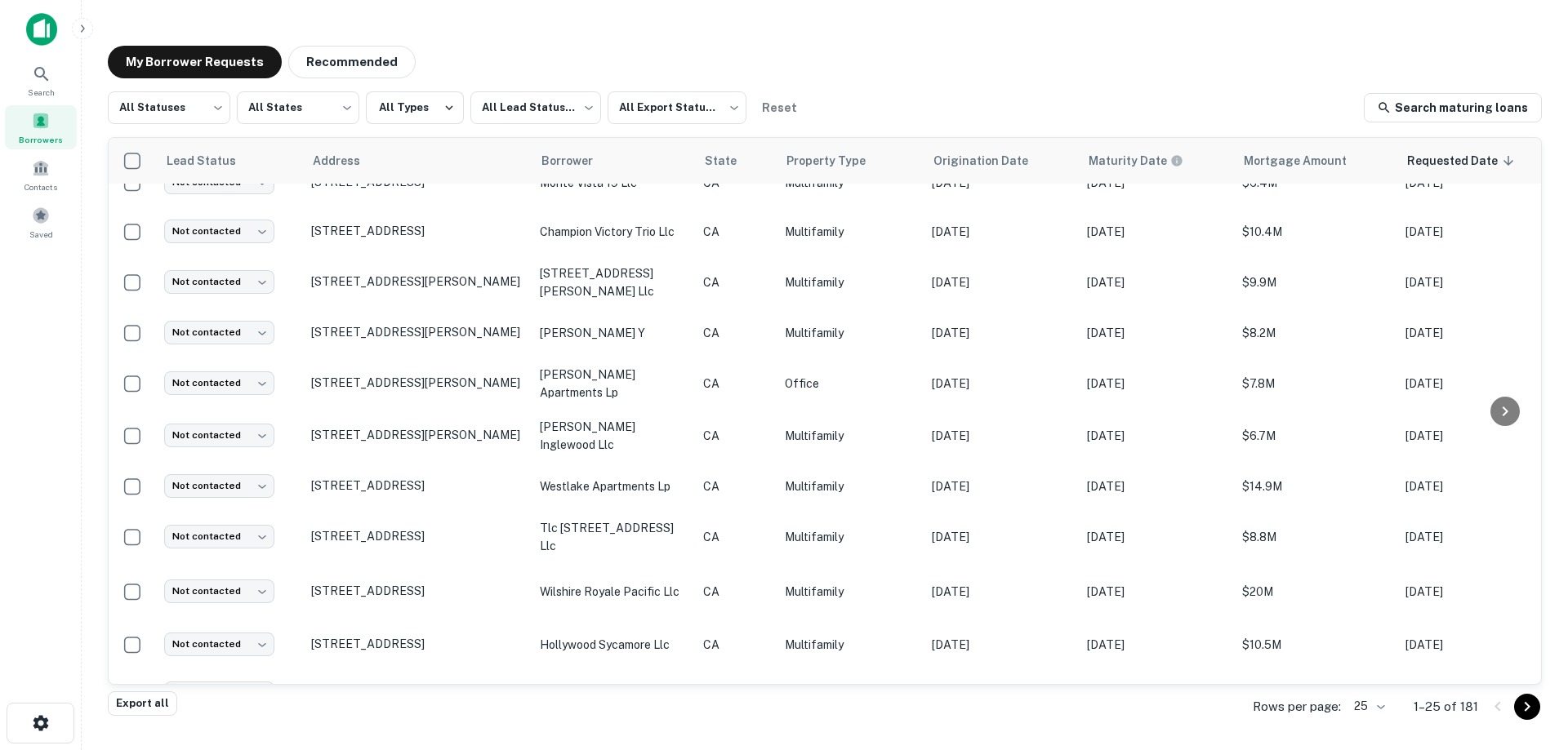
click at [30, 23] on img at bounding box center [41, 29] width 31 height 33
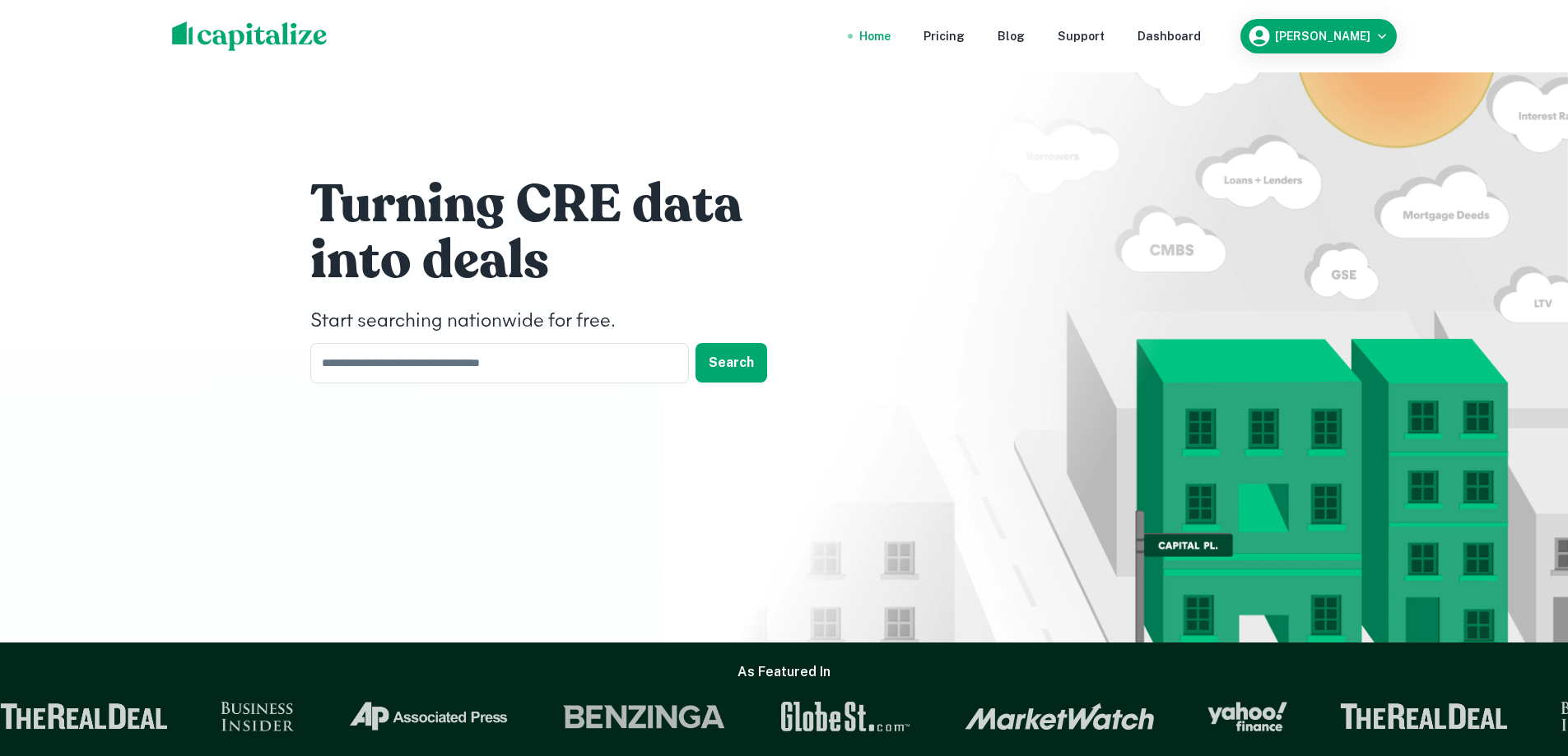
click at [255, 502] on div "Turning CRE data into deals Start searching nationwide for free. ​ Search" at bounding box center [784, 321] width 1568 height 643
click at [1188, 28] on div "Dashboard" at bounding box center [1169, 36] width 63 height 18
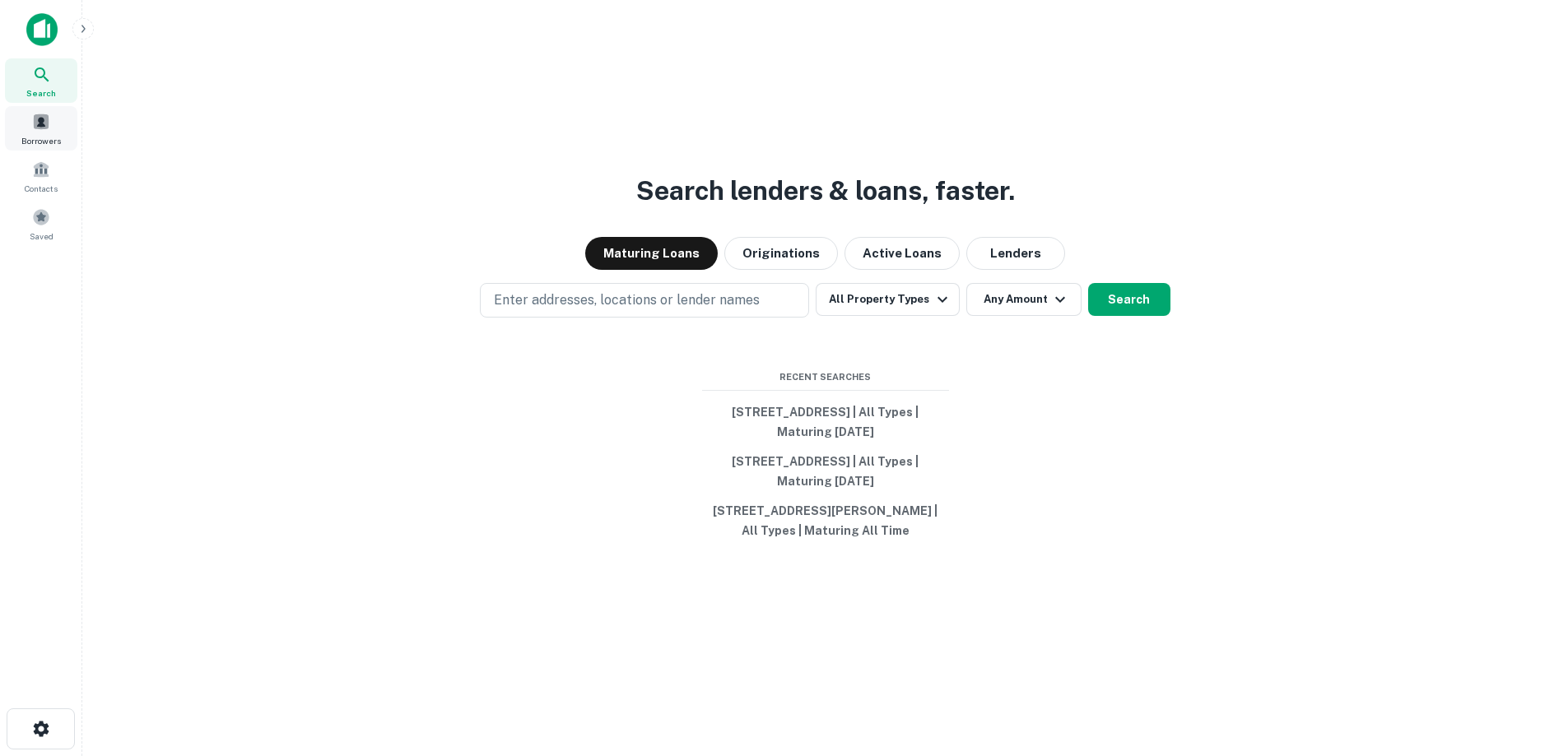
click at [33, 118] on span at bounding box center [41, 122] width 18 height 18
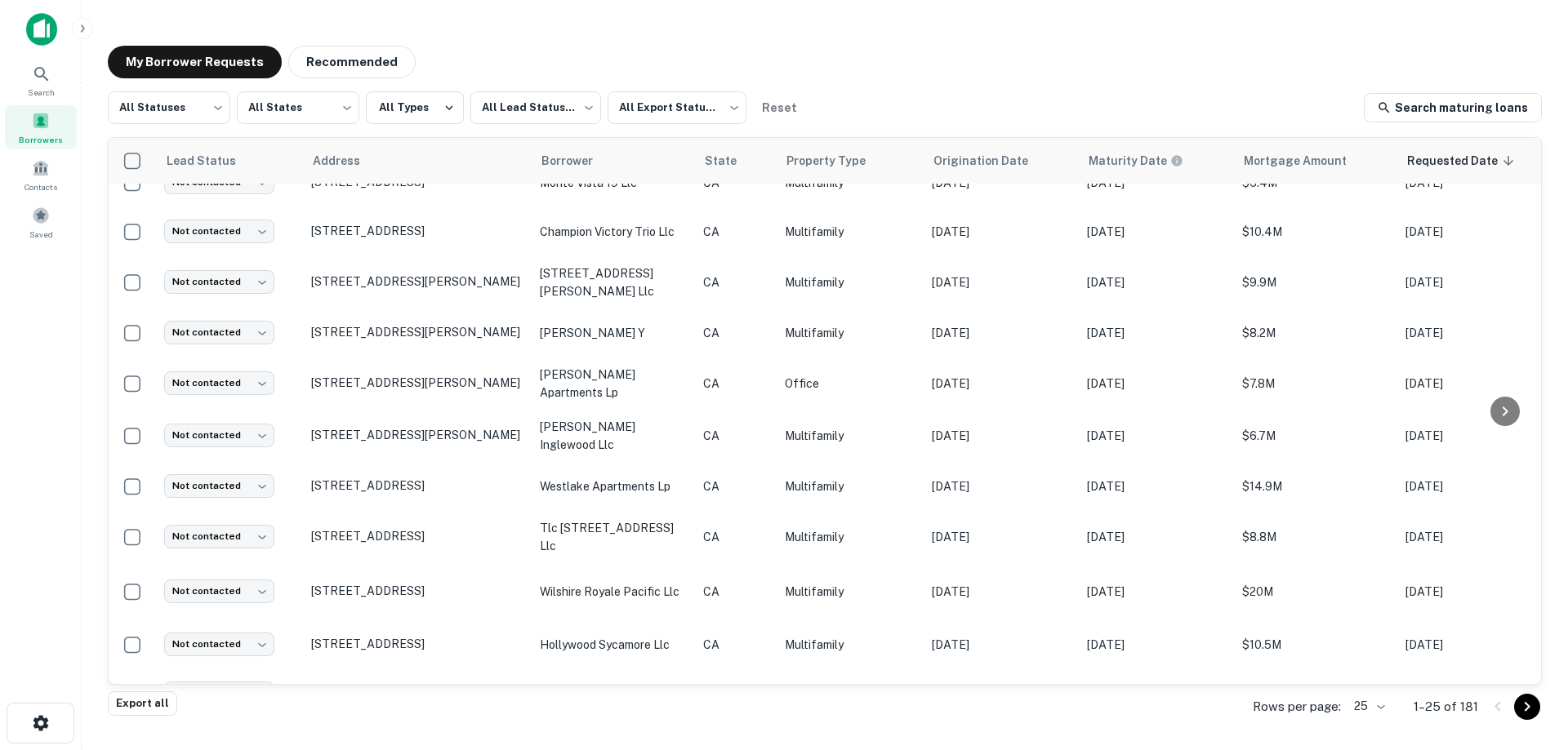
click at [74, 342] on div "Search Borrowers Contacts Saved" at bounding box center [40, 350] width 81 height 700
